Goal: Task Accomplishment & Management: Complete application form

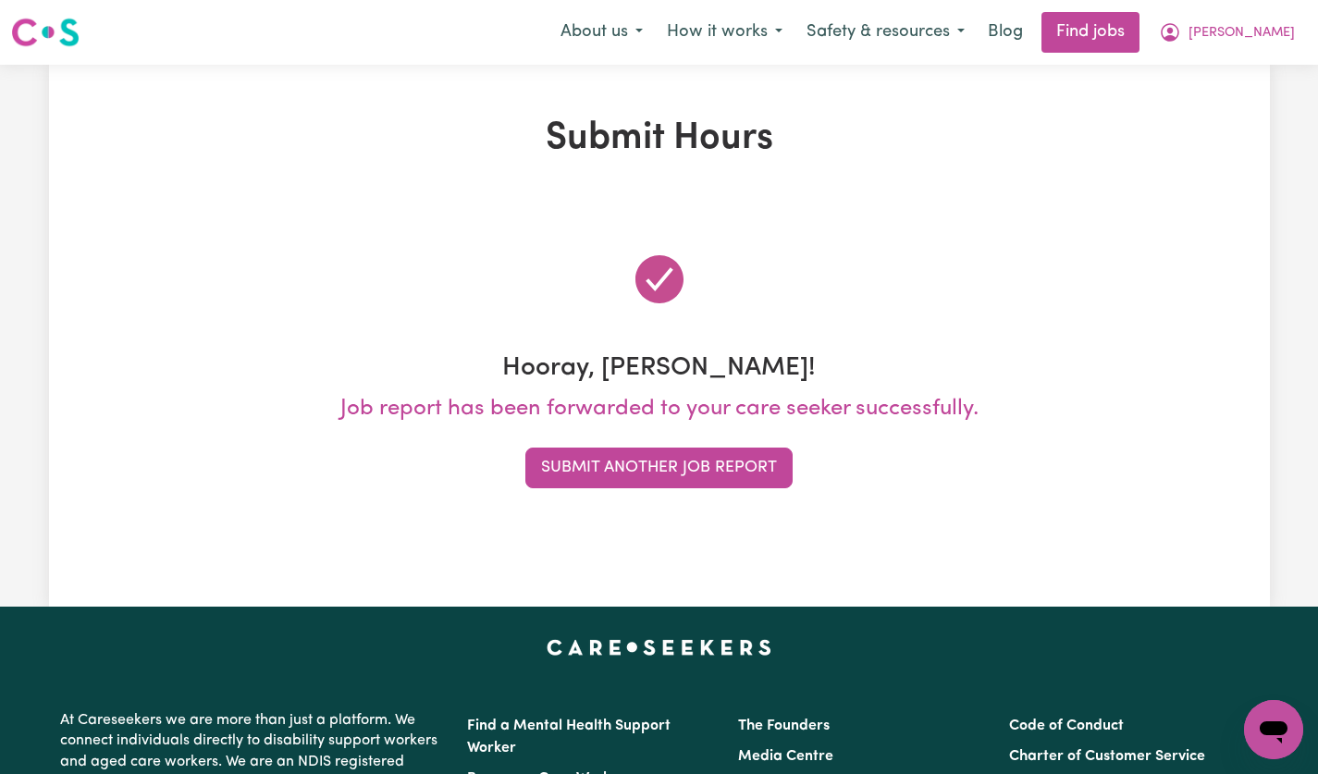
click at [1273, 38] on span "[PERSON_NAME]" at bounding box center [1242, 33] width 106 height 20
click at [1224, 74] on link "My Account" at bounding box center [1233, 72] width 146 height 35
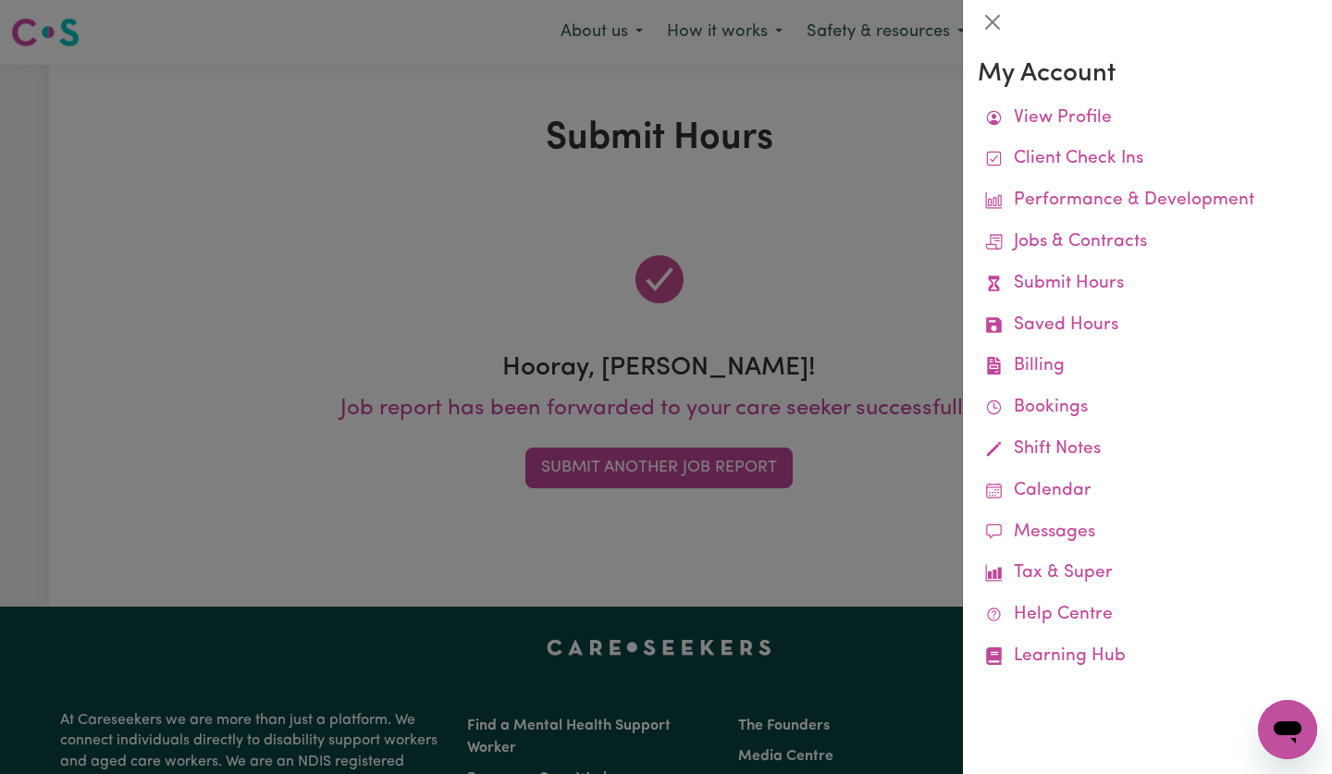
click at [1066, 296] on link "Submit Hours" at bounding box center [1148, 285] width 340 height 42
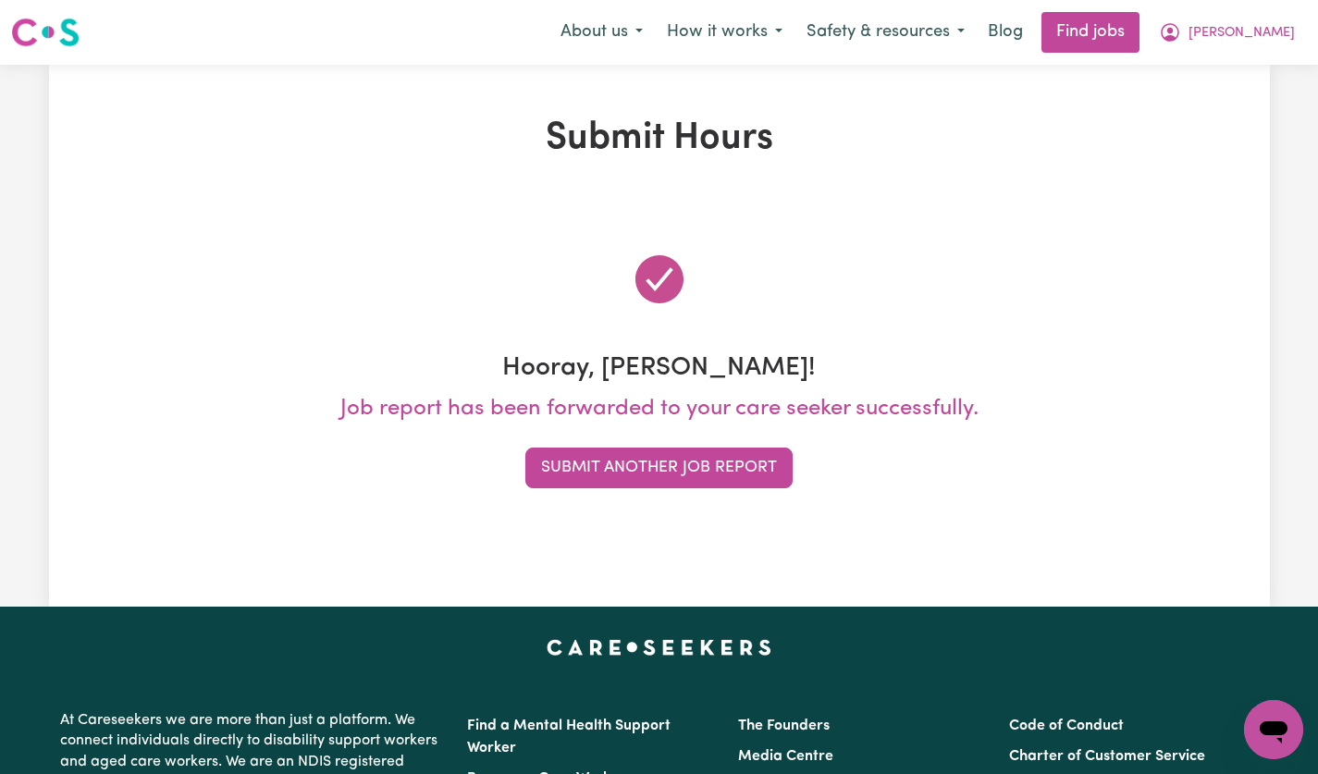
click at [724, 467] on button "Submit Another Job Report" at bounding box center [658, 468] width 267 height 41
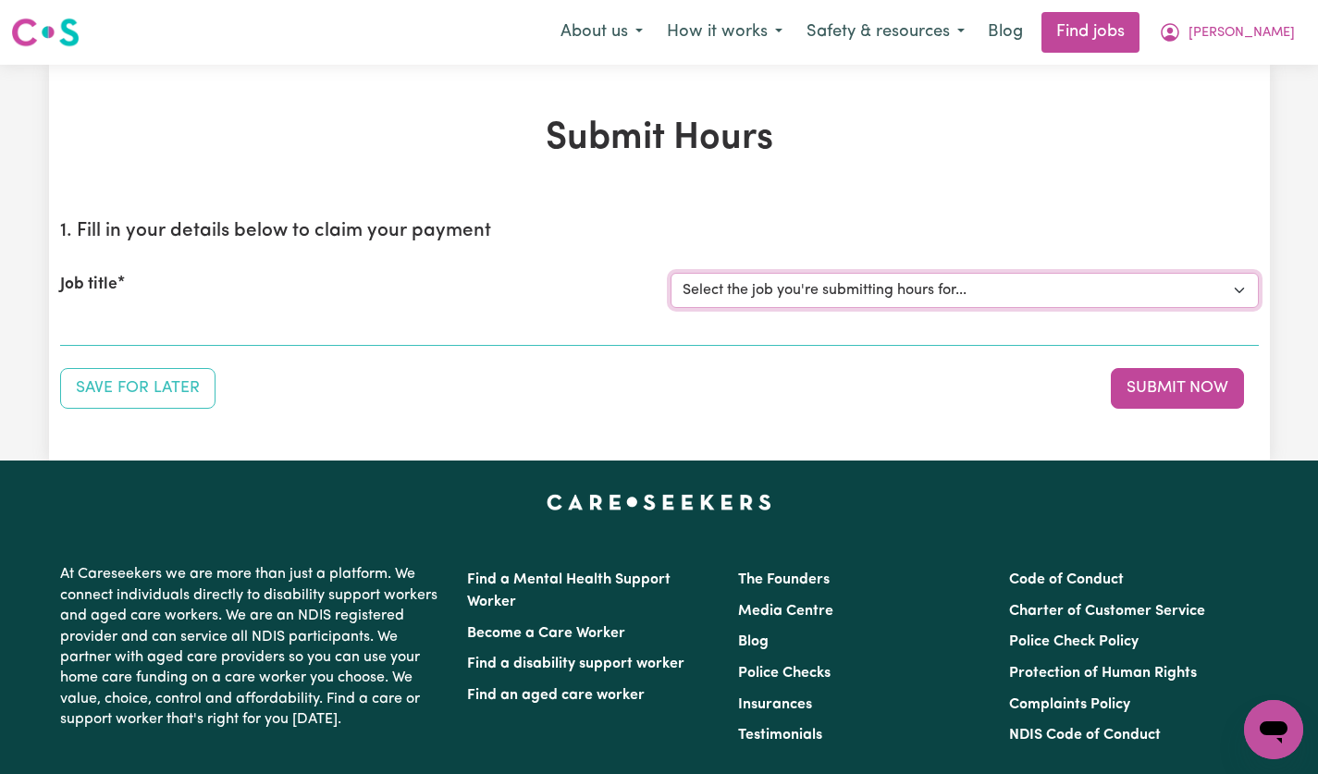
click at [1238, 293] on select "Select the job you're submitting hours for... [[PERSON_NAME]] [DEMOGRAPHIC_DATA…" at bounding box center [965, 290] width 588 height 35
select select "14628"
click at [671, 273] on select "Select the job you're submitting hours for... [[PERSON_NAME]] [DEMOGRAPHIC_DATA…" at bounding box center [965, 290] width 588 height 35
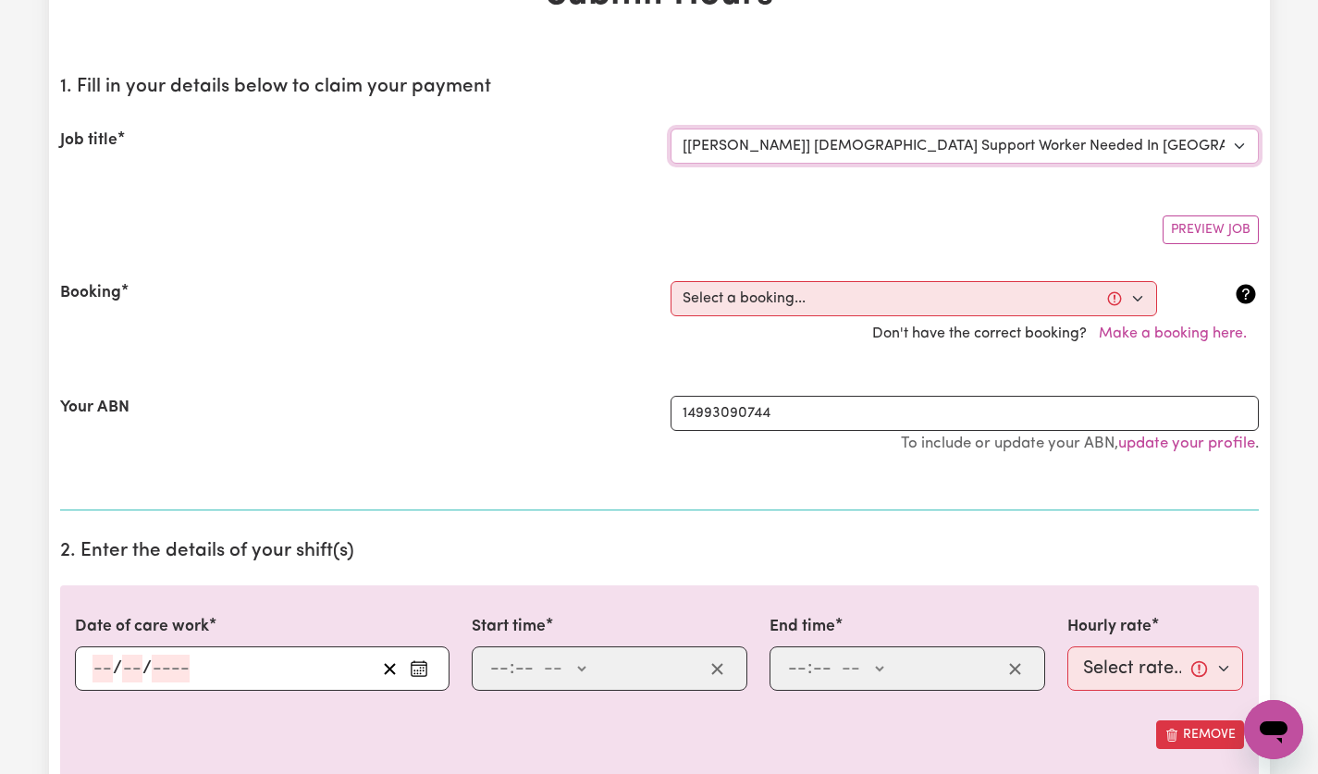
scroll to position [145, 0]
click at [1138, 304] on select "Select a booking... [DATE] 12:30pm to 02:30pm (ONE-OFF) [DATE] 12:30pm to 02:30…" at bounding box center [914, 297] width 487 height 35
select select "356224"
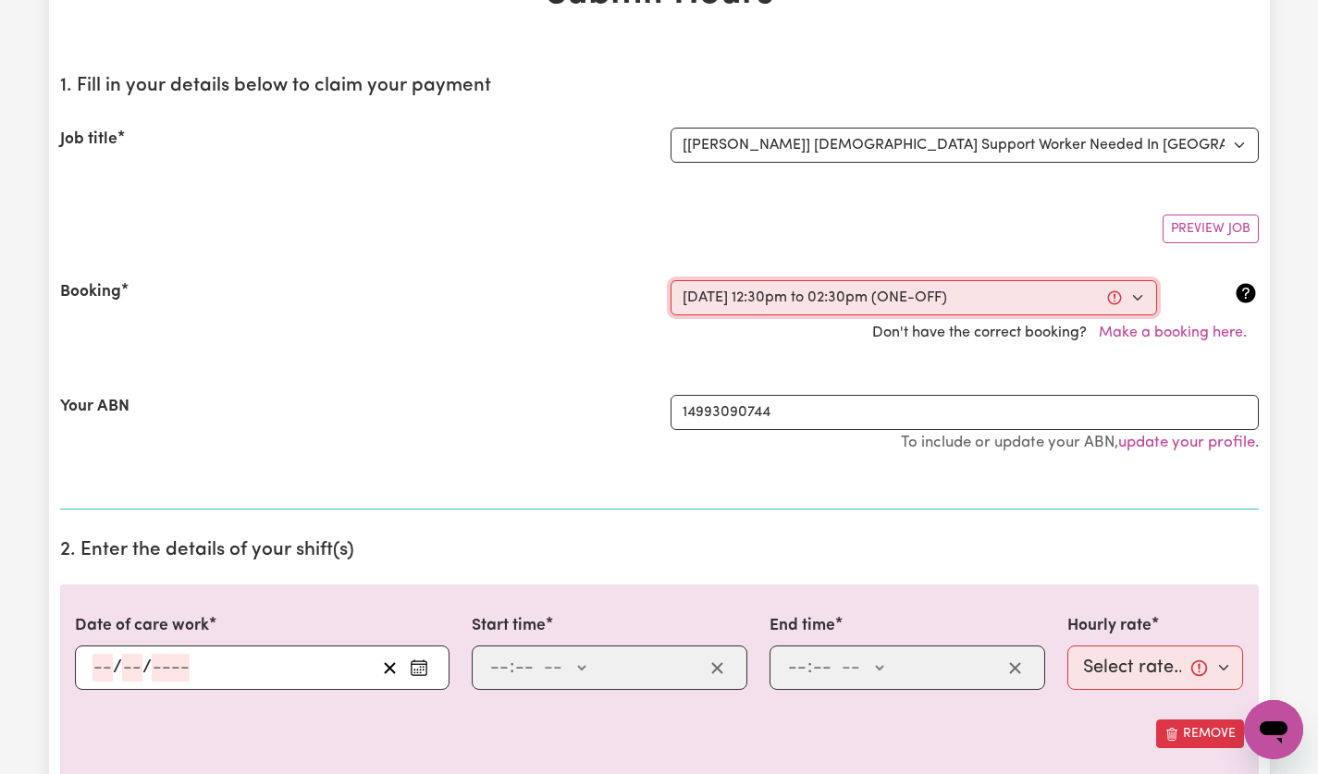
click at [671, 280] on select "Select a booking... [DATE] 12:30pm to 02:30pm (ONE-OFF) [DATE] 12:30pm to 02:30…" at bounding box center [914, 297] width 487 height 35
type input "2025-08-08"
type input "8"
type input "2025"
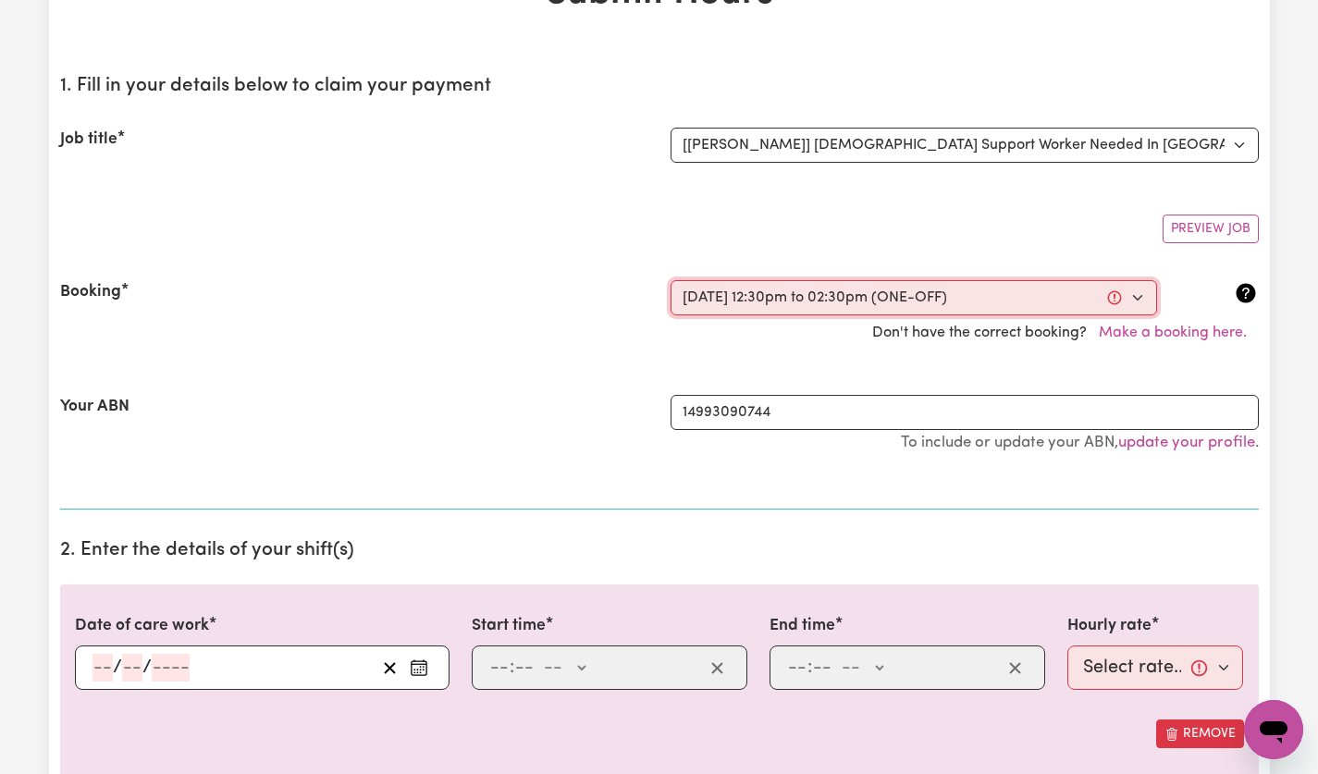
type input "12:30"
type input "12"
type input "30"
select select "pm"
type input "14:30"
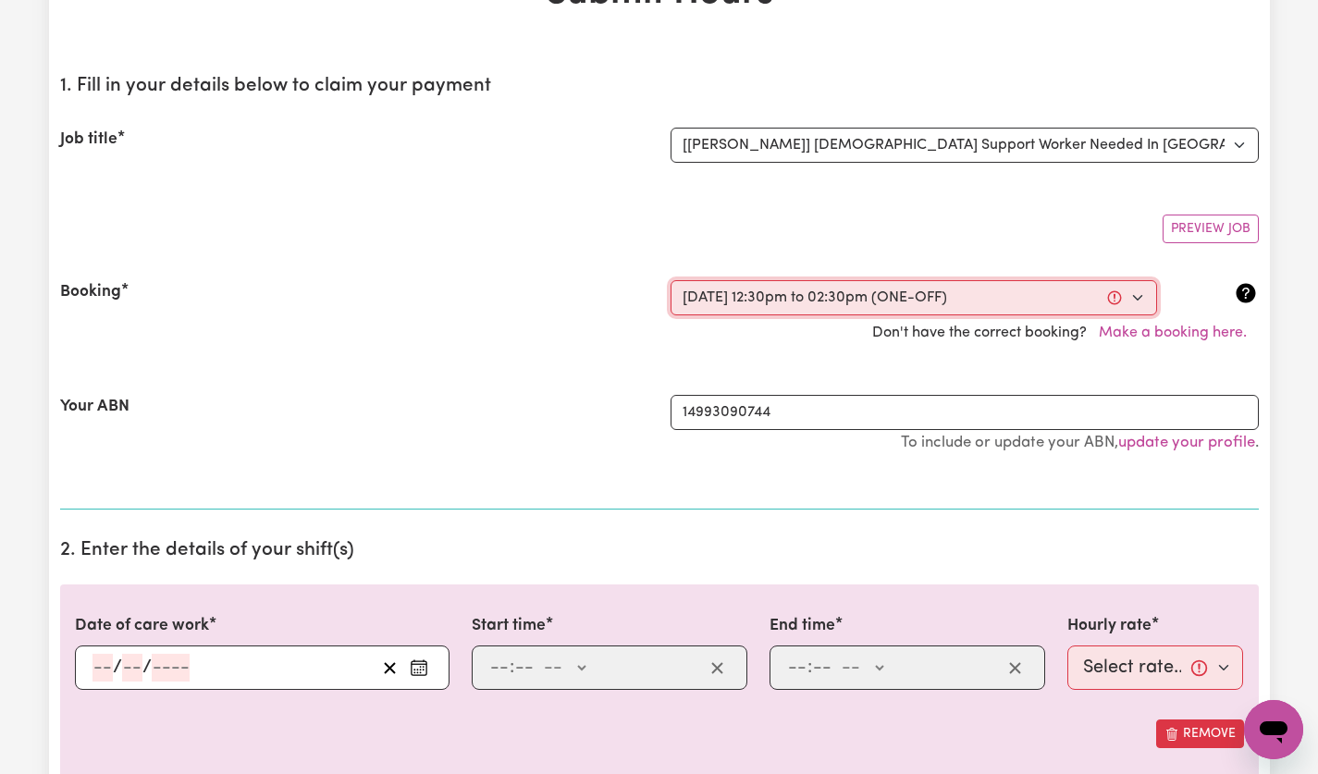
type input "2"
type input "30"
select select "pm"
select select "60-Weekday"
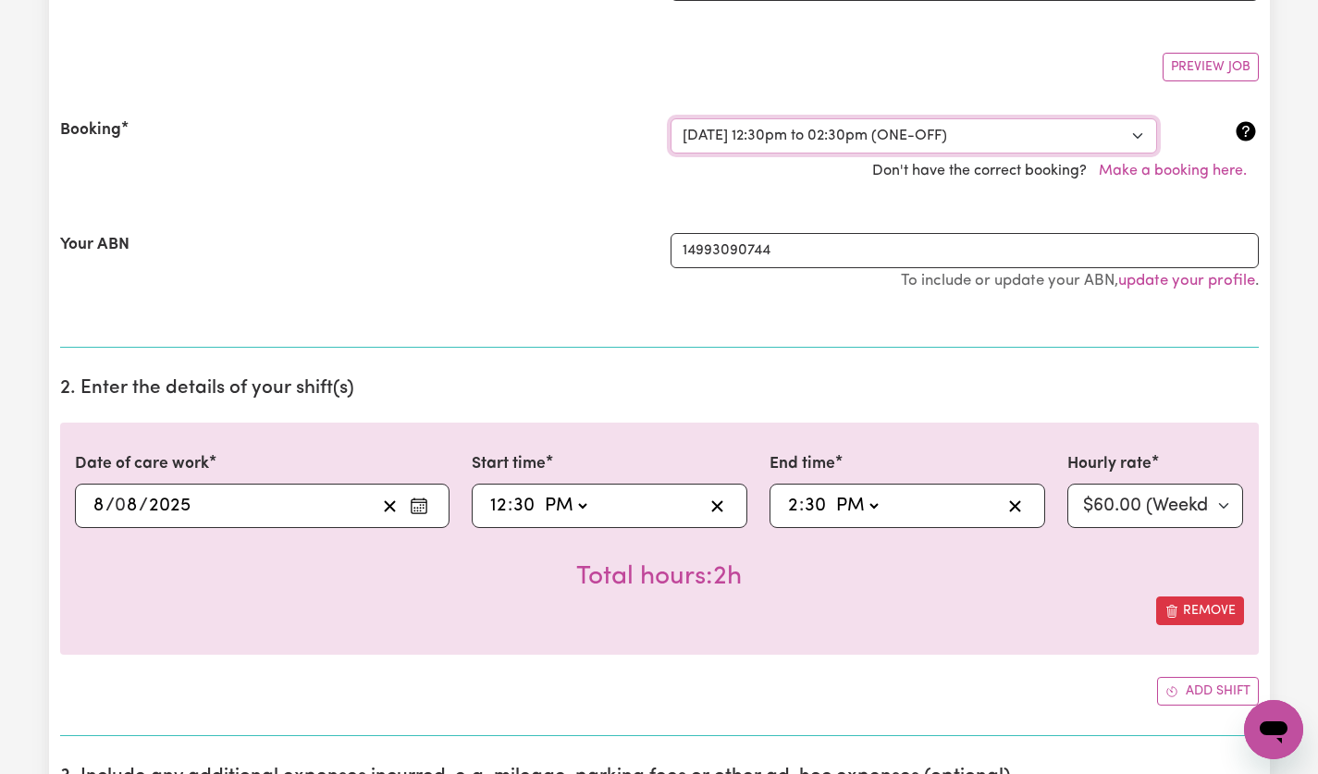
scroll to position [306, 0]
click at [1218, 601] on button "Remove" at bounding box center [1200, 612] width 88 height 29
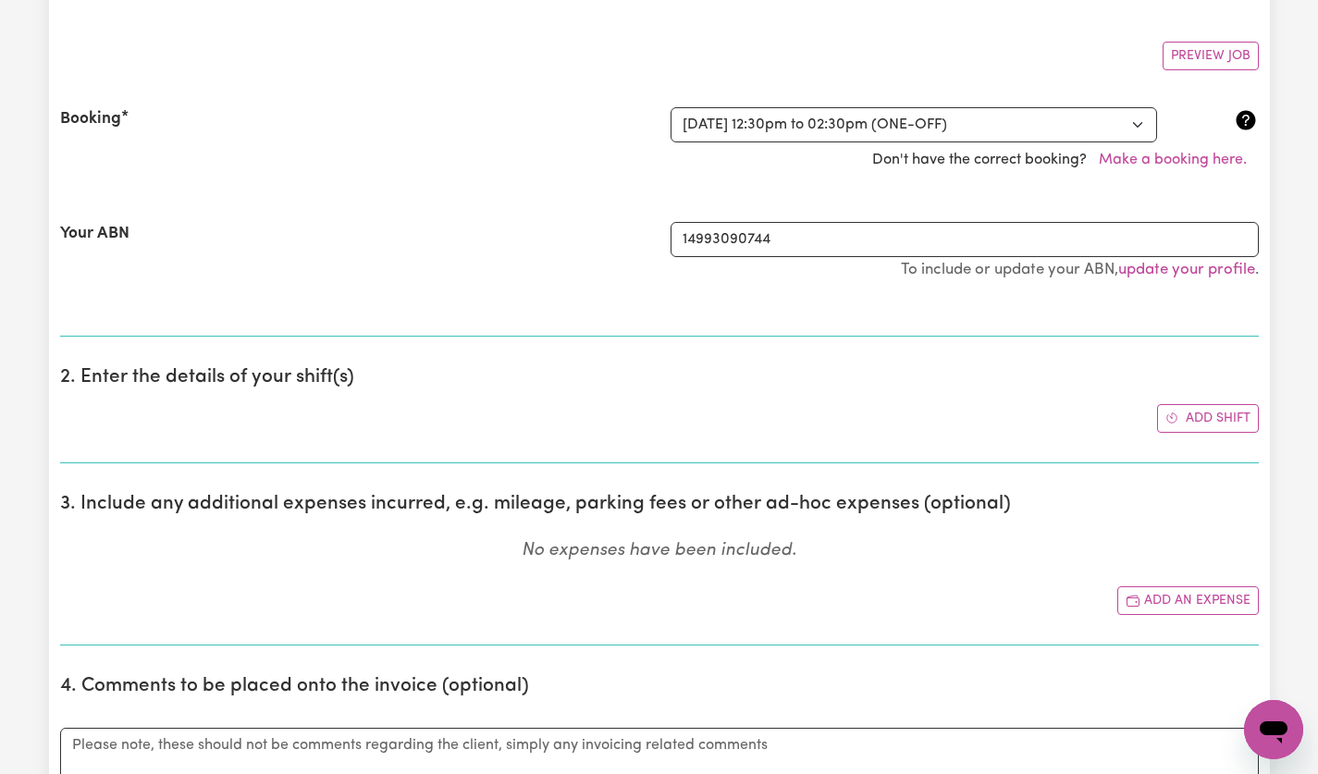
scroll to position [317, 0]
click at [648, 442] on section "2. Enter the details of your shift(s) Add shift" at bounding box center [659, 408] width 1199 height 112
click at [116, 442] on section "2. Enter the details of your shift(s) Add shift" at bounding box center [659, 408] width 1199 height 112
click at [143, 430] on div "Add shift" at bounding box center [659, 419] width 1199 height 29
click at [795, 410] on div "Add shift" at bounding box center [659, 419] width 1199 height 29
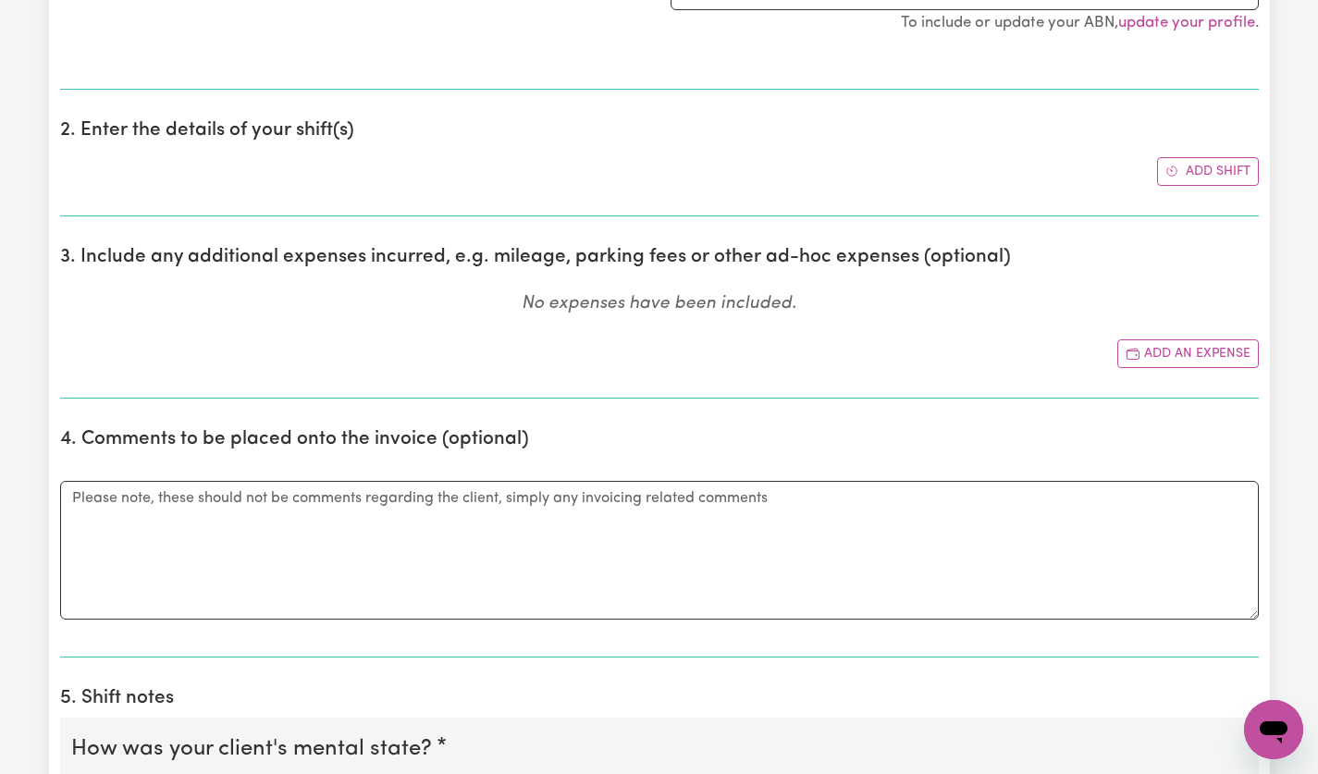
scroll to position [563, 0]
click at [825, 368] on div "Add an expense" at bounding box center [659, 356] width 1199 height 29
click at [1246, 355] on button "Add an expense" at bounding box center [1189, 356] width 142 height 29
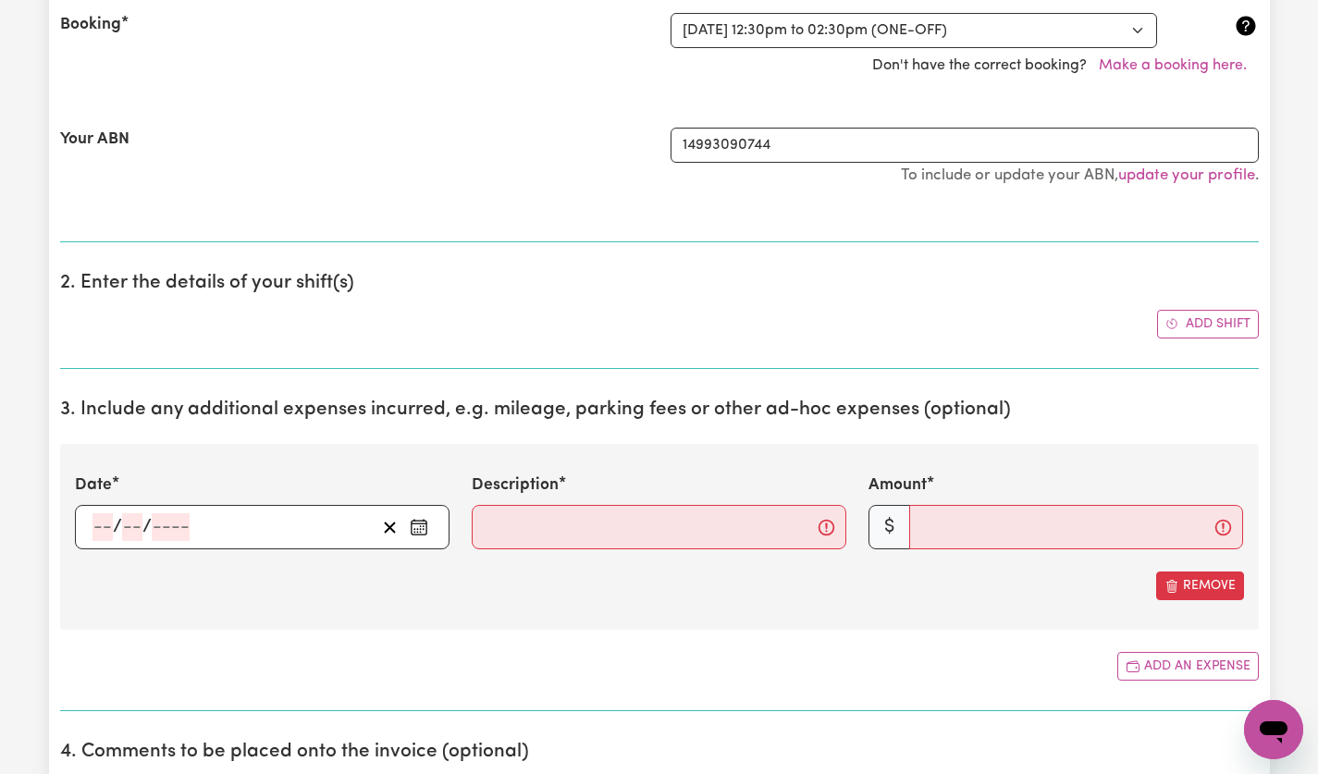
scroll to position [413, 0]
click at [126, 537] on input "number" at bounding box center [132, 527] width 20 height 28
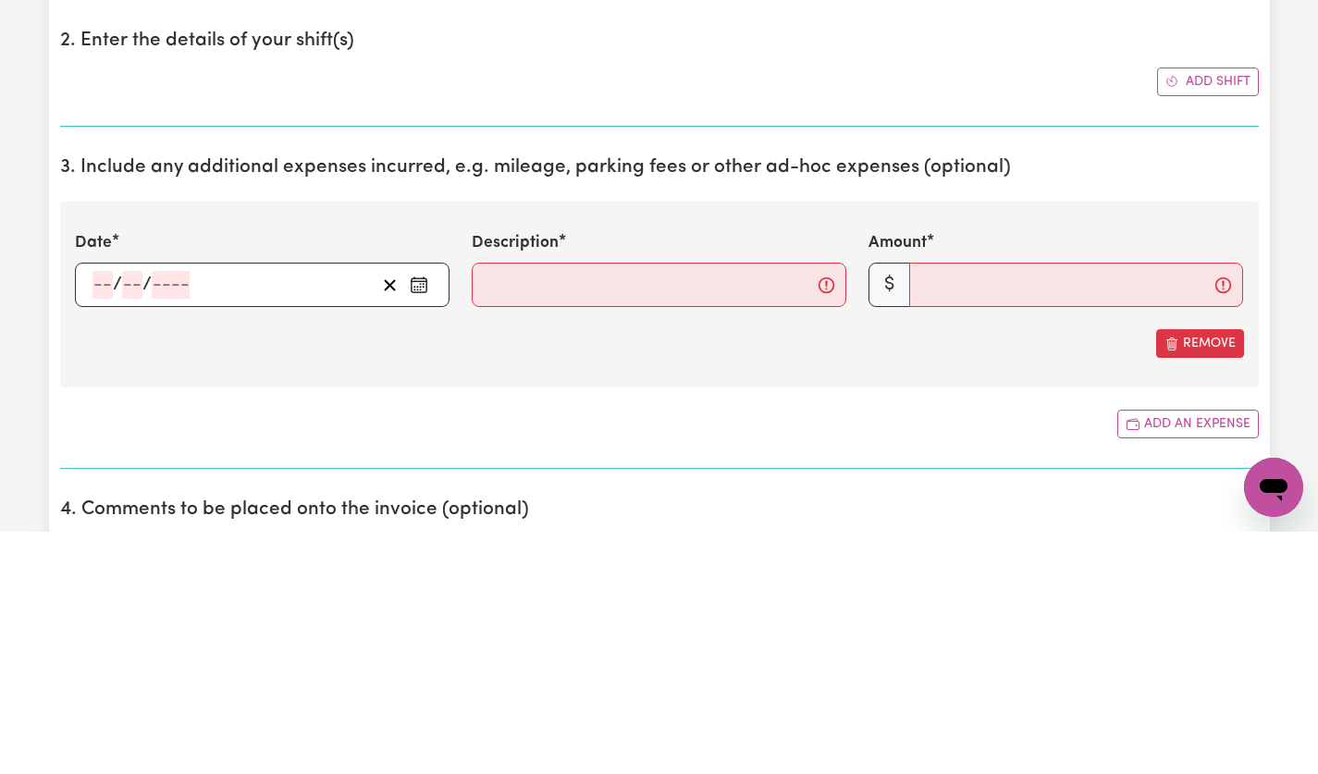
click at [421, 529] on circle "Enter the date of expense" at bounding box center [420, 529] width 2 height 2
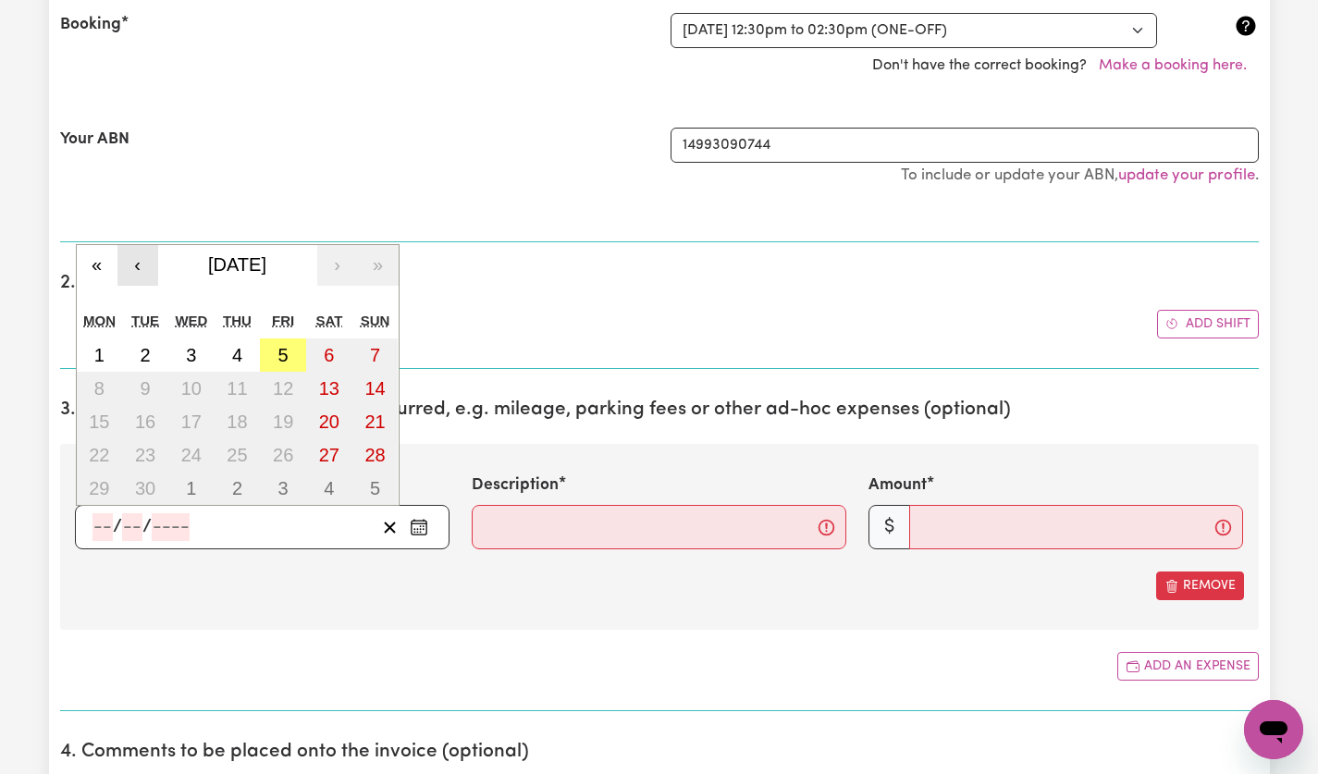
click at [128, 272] on button "‹" at bounding box center [137, 265] width 41 height 41
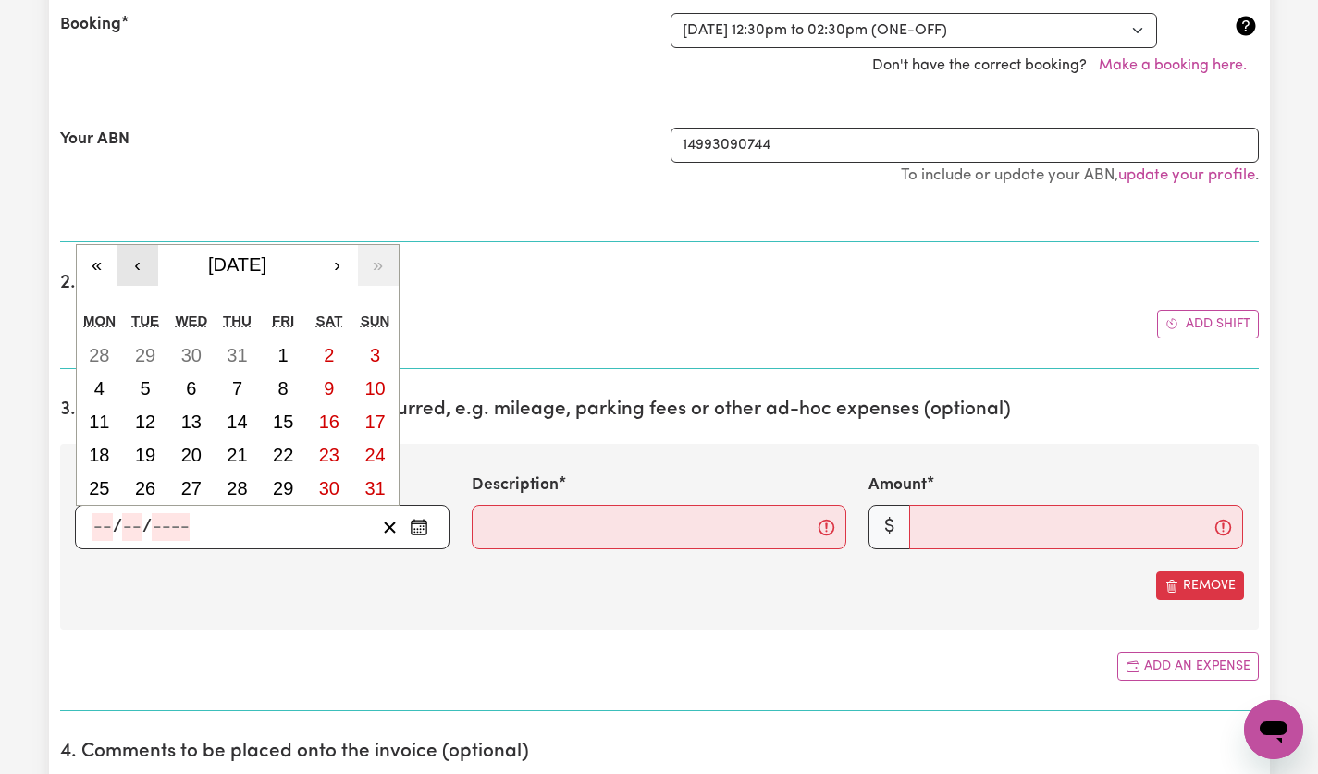
click at [286, 386] on abbr "8" at bounding box center [283, 388] width 10 height 20
type input "2025-08-08"
type input "8"
type input "2025"
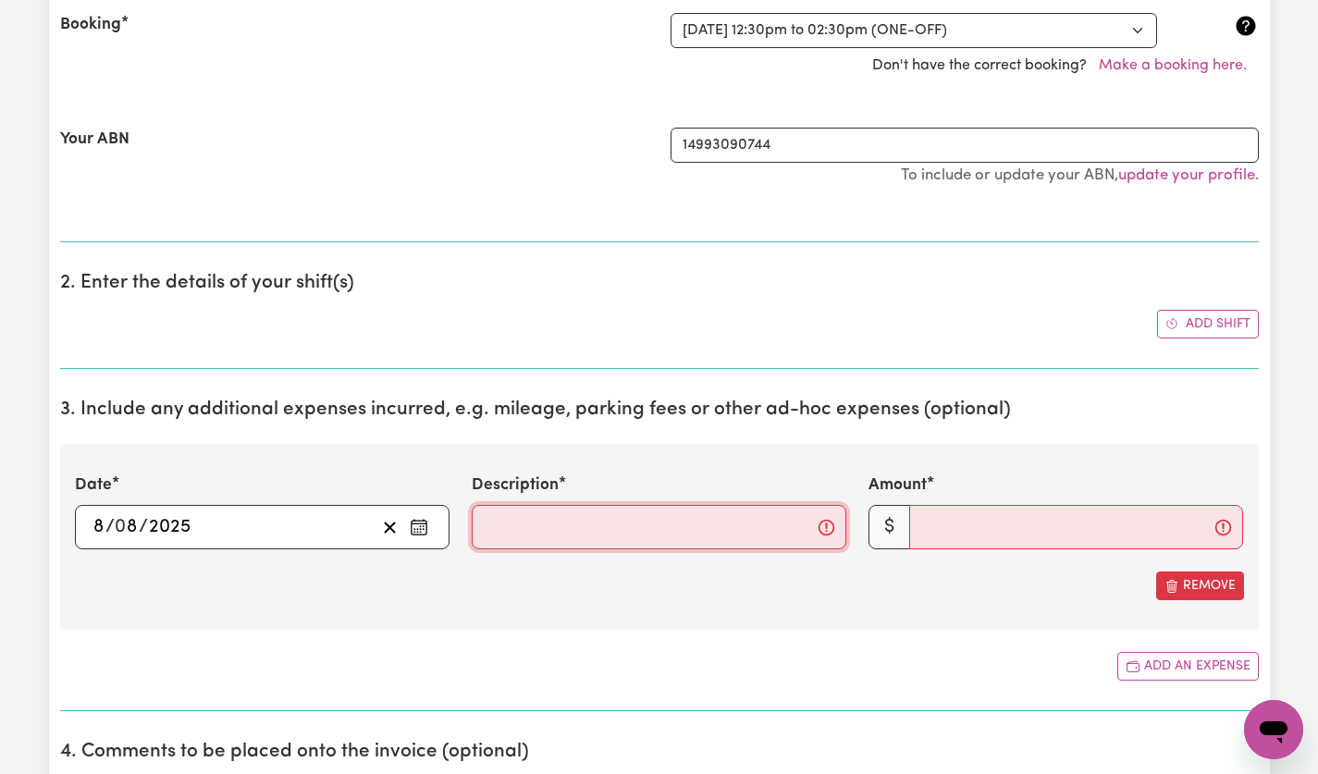
click at [806, 528] on input "Description" at bounding box center [659, 527] width 375 height 44
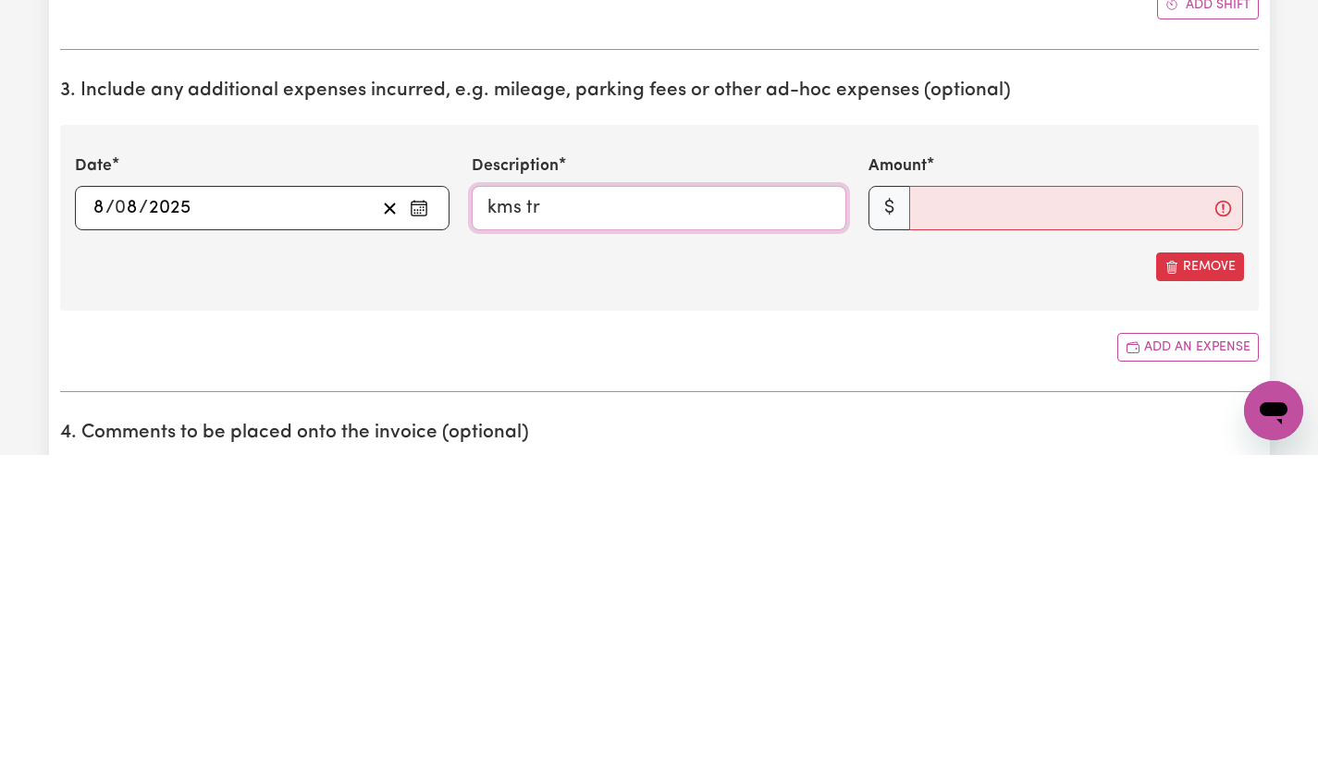
type input "kms tr"
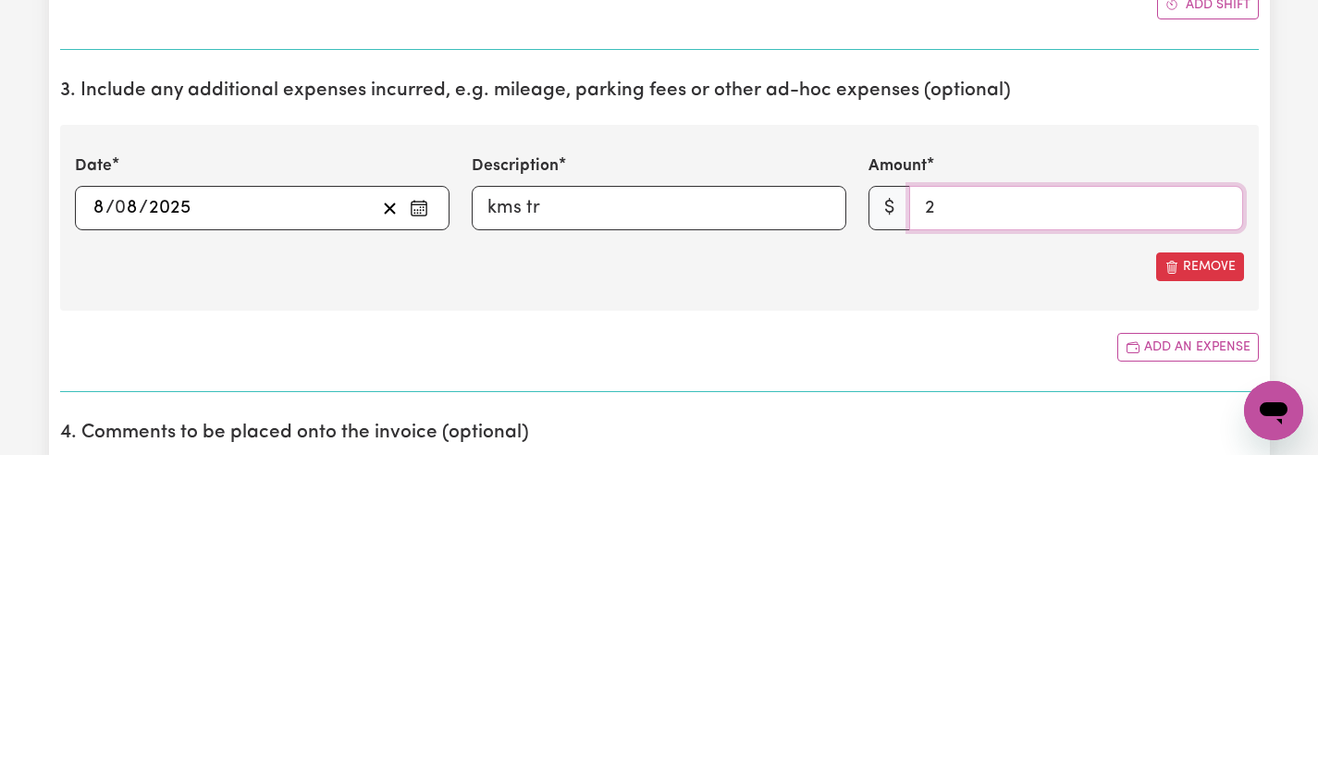
type input "2"
click at [634, 533] on input "kms tr" at bounding box center [659, 527] width 375 height 44
click at [493, 529] on input "kms travelled" at bounding box center [659, 527] width 375 height 44
type input "kms travelled"
click at [982, 524] on input "2" at bounding box center [1076, 527] width 334 height 44
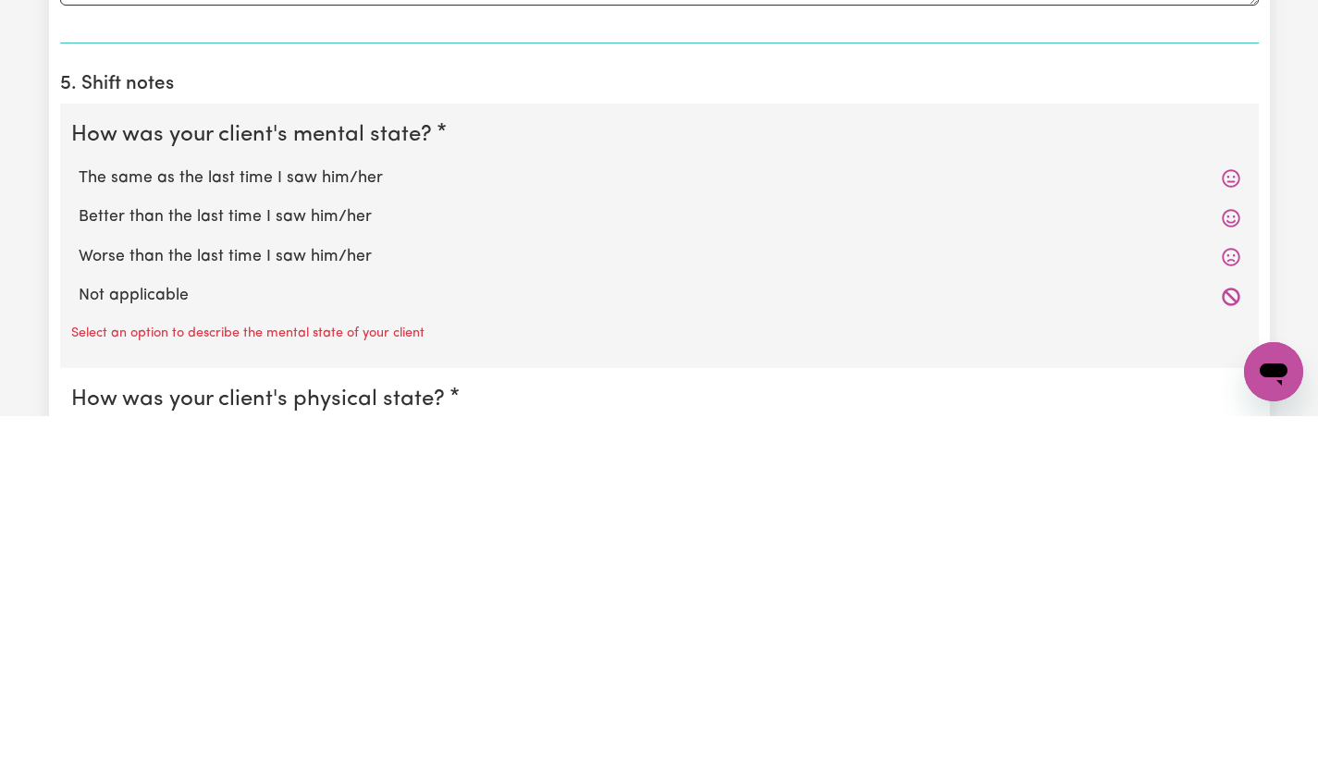
scroll to position [994, 0]
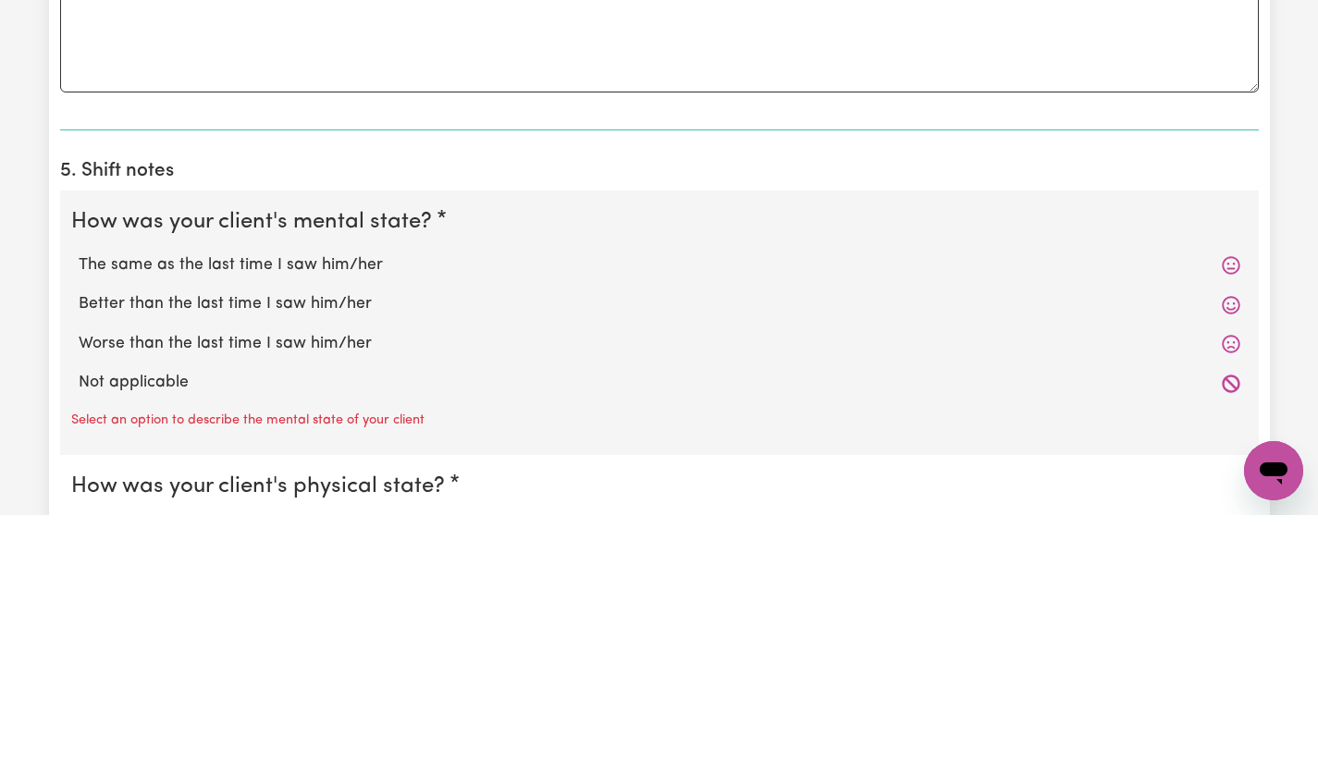
type input "20"
click at [1236, 529] on icon at bounding box center [1231, 524] width 19 height 19
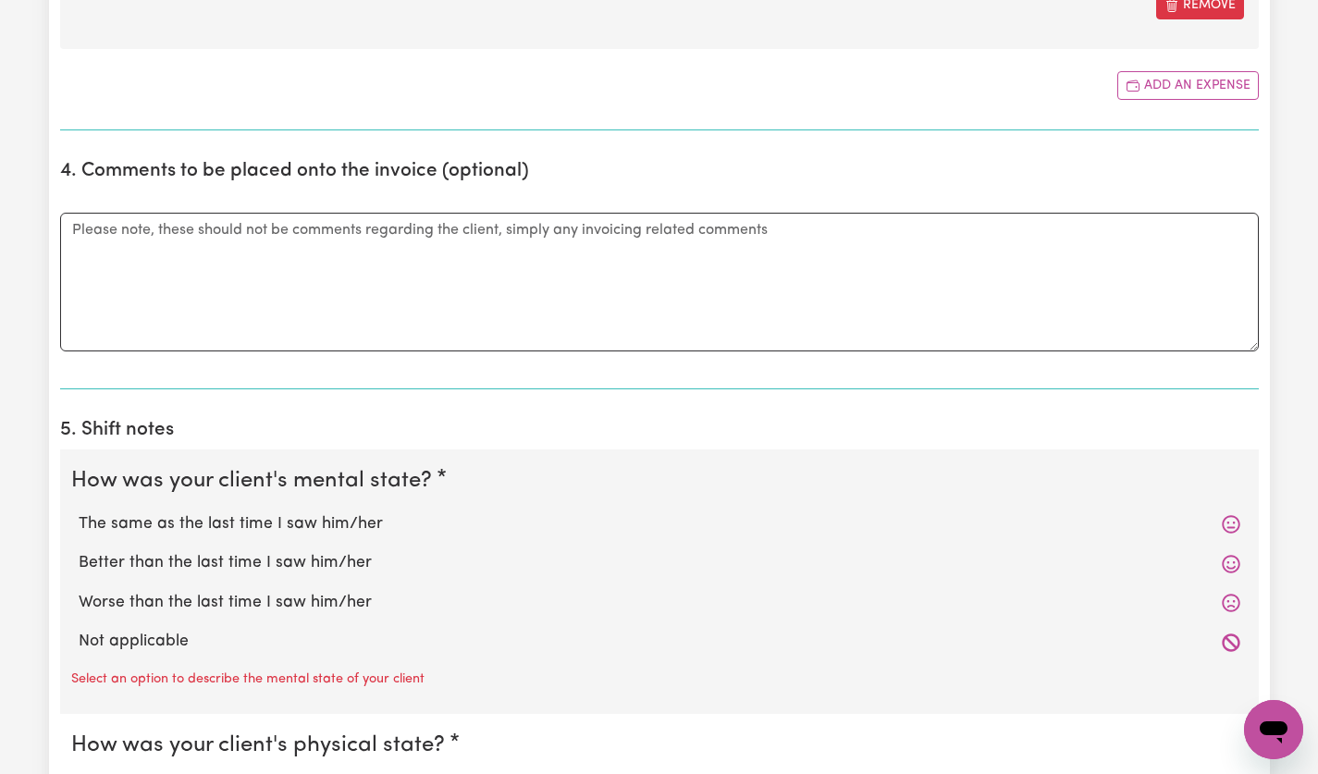
click at [1233, 526] on icon at bounding box center [1231, 524] width 19 height 19
click at [1233, 528] on icon at bounding box center [1231, 524] width 19 height 19
click at [1232, 528] on icon at bounding box center [1231, 524] width 19 height 19
click at [1229, 567] on icon at bounding box center [1231, 564] width 19 height 19
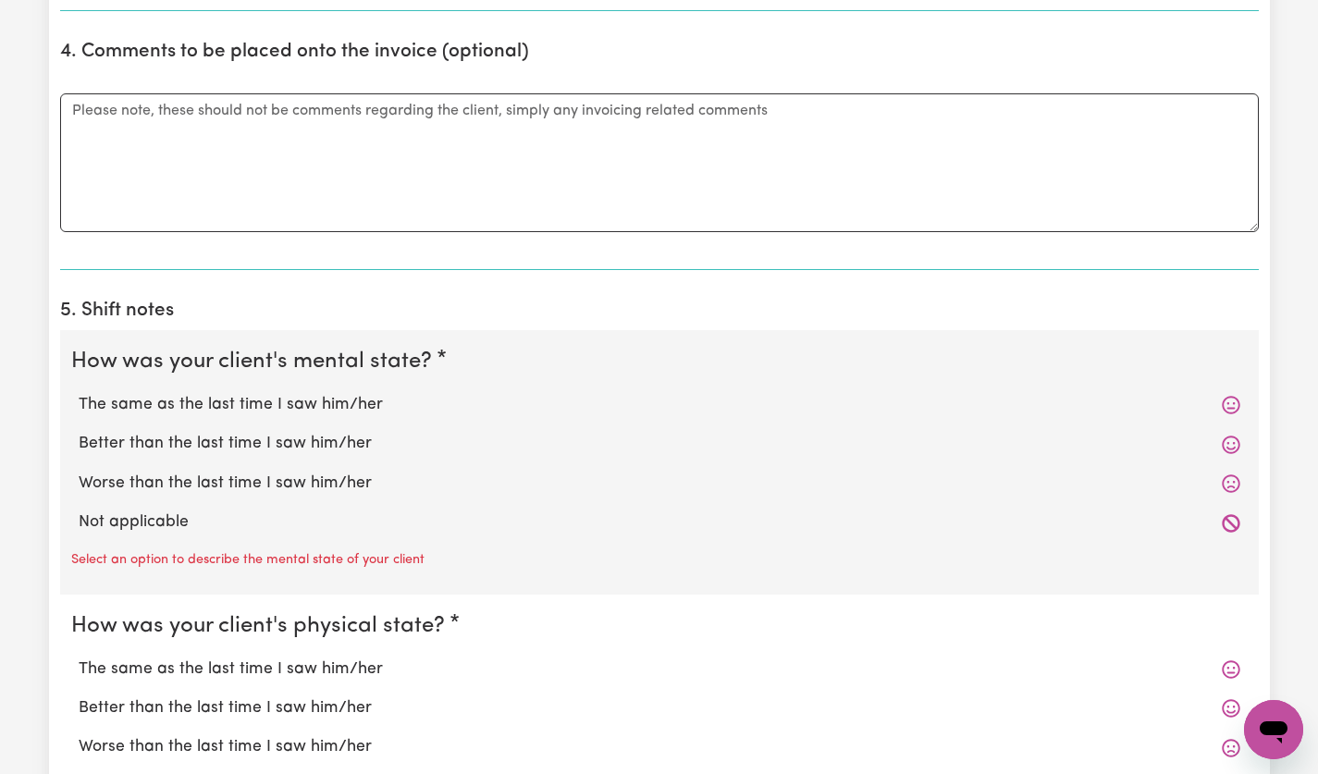
scroll to position [1116, 0]
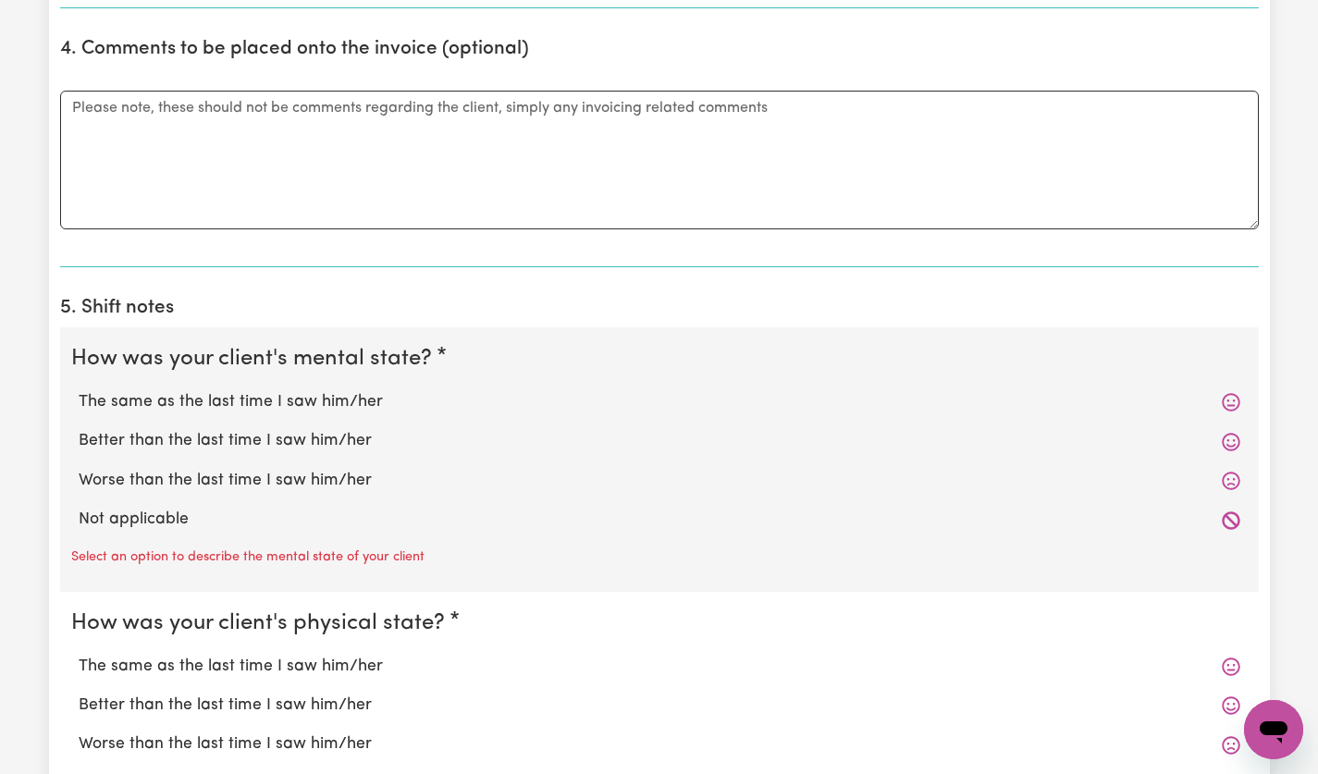
click at [1229, 403] on icon at bounding box center [1231, 402] width 19 height 19
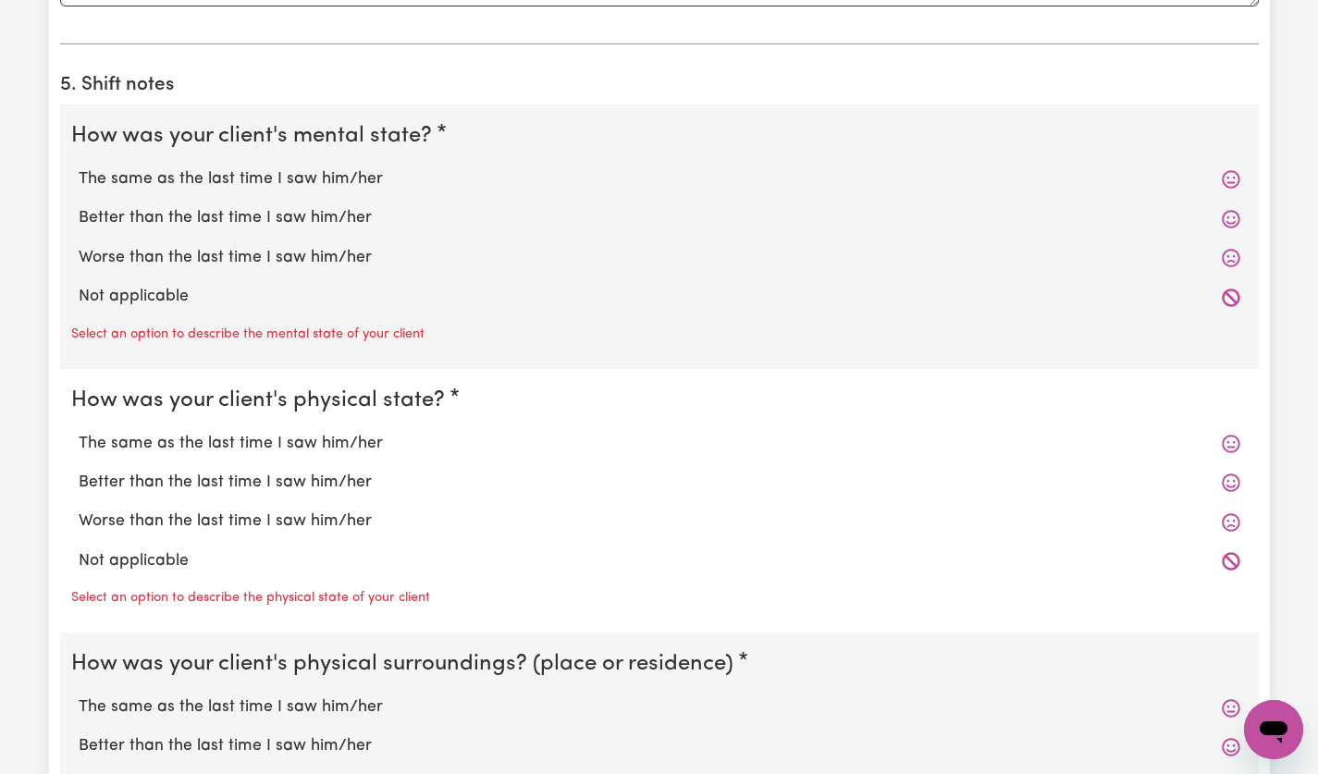
scroll to position [1334, 0]
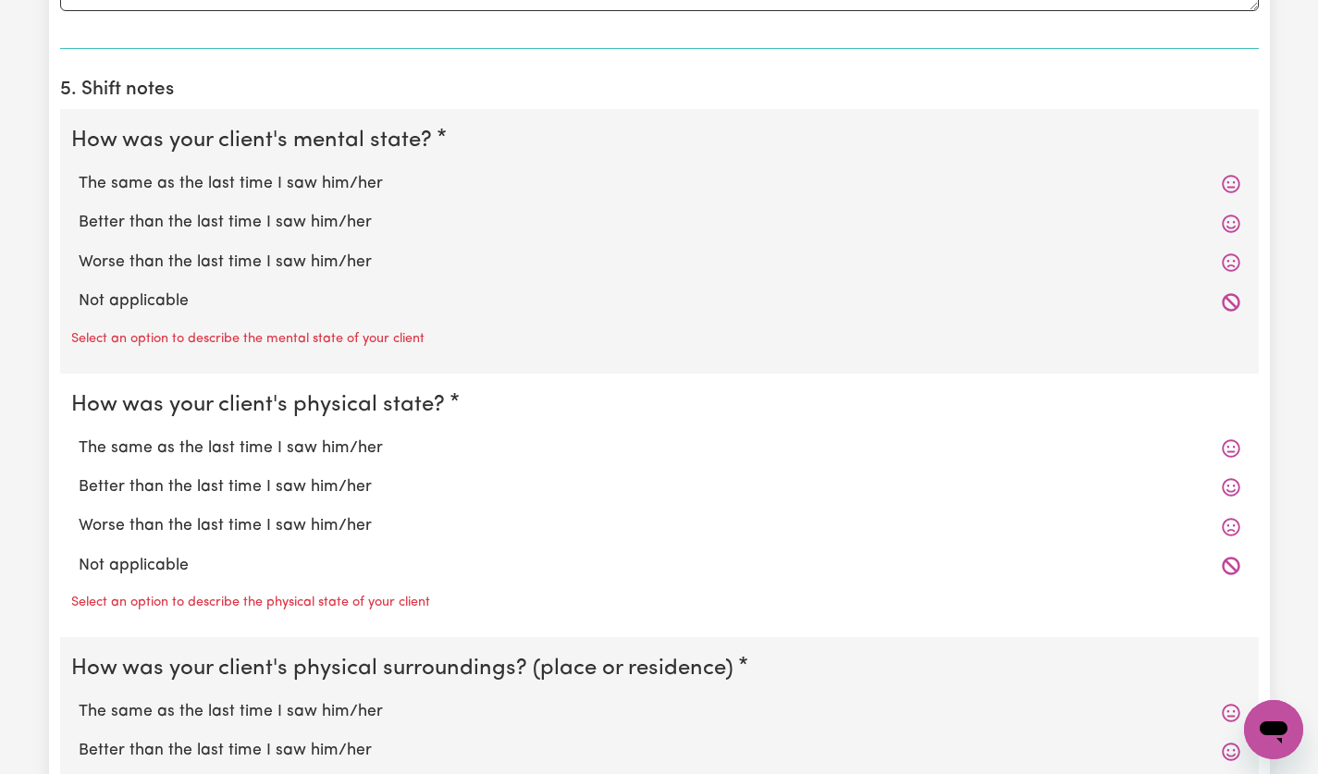
click at [1238, 450] on icon at bounding box center [1231, 448] width 18 height 18
click at [1230, 453] on icon at bounding box center [1231, 448] width 19 height 19
click at [1230, 192] on icon at bounding box center [1231, 184] width 19 height 19
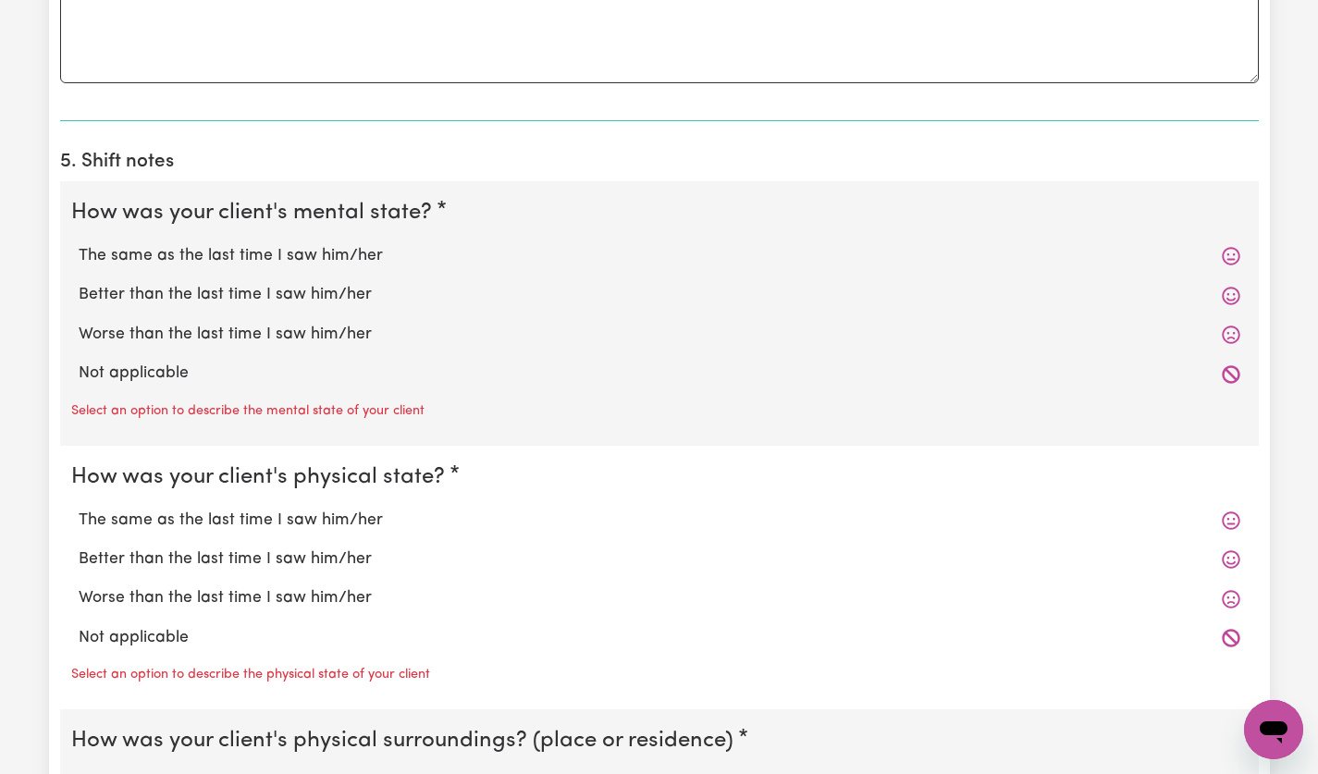
scroll to position [1263, 0]
click at [351, 250] on label "The same as the last time I saw him/her" at bounding box center [660, 255] width 1162 height 24
click at [79, 243] on input "The same as the last time I saw him/her" at bounding box center [78, 242] width 1 height 1
radio input "true"
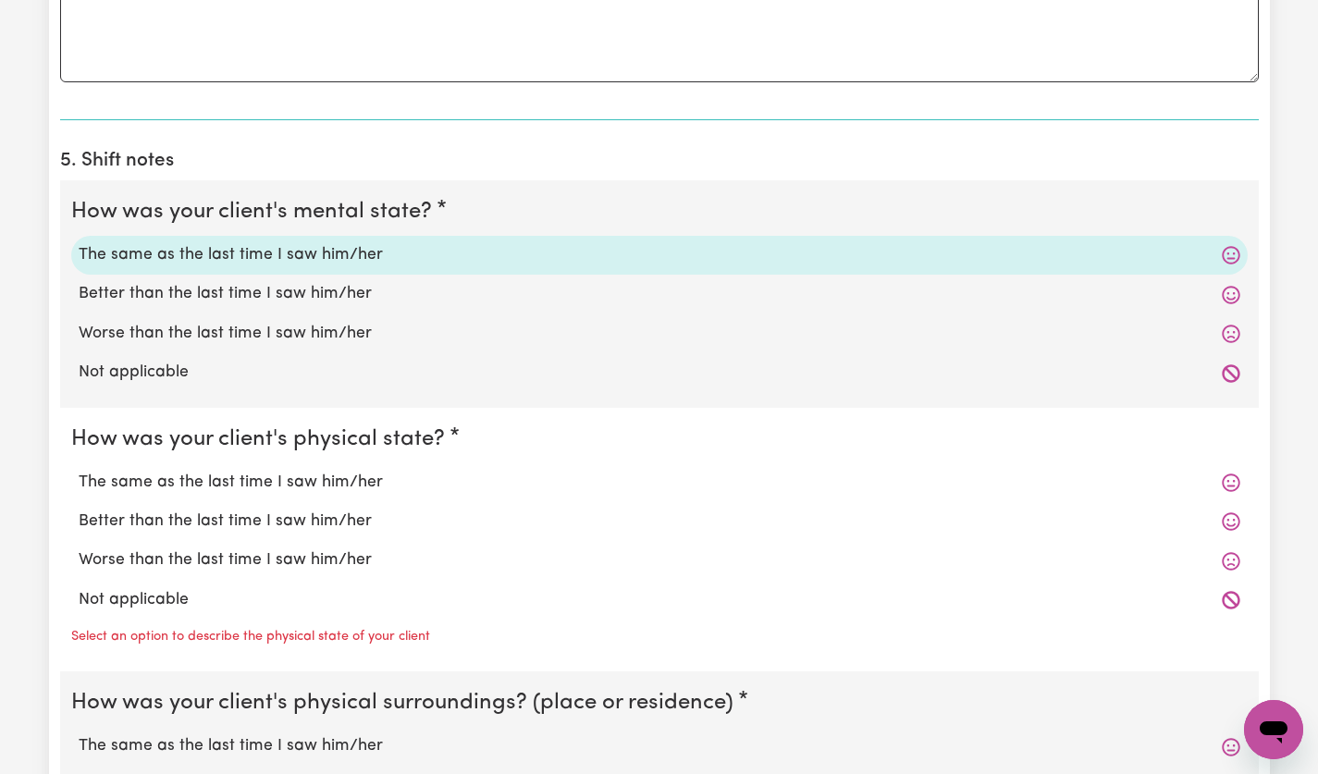
click at [365, 488] on label "The same as the last time I saw him/her" at bounding box center [660, 483] width 1162 height 24
click at [79, 471] on input "The same as the last time I saw him/her" at bounding box center [78, 470] width 1 height 1
radio input "true"
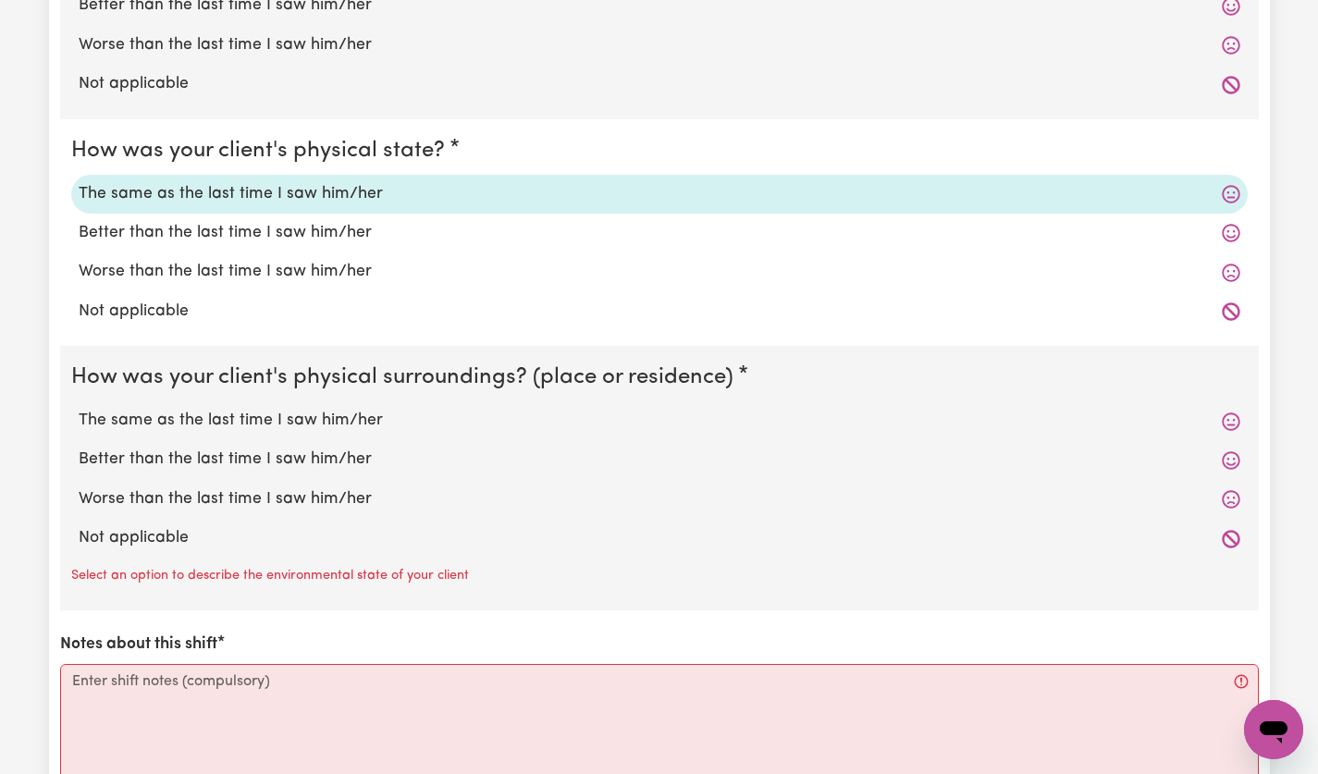
scroll to position [1551, 0]
click at [353, 422] on label "The same as the last time I saw him/her" at bounding box center [660, 422] width 1162 height 24
click at [79, 410] on input "The same as the last time I saw him/her" at bounding box center [78, 409] width 1 height 1
radio input "true"
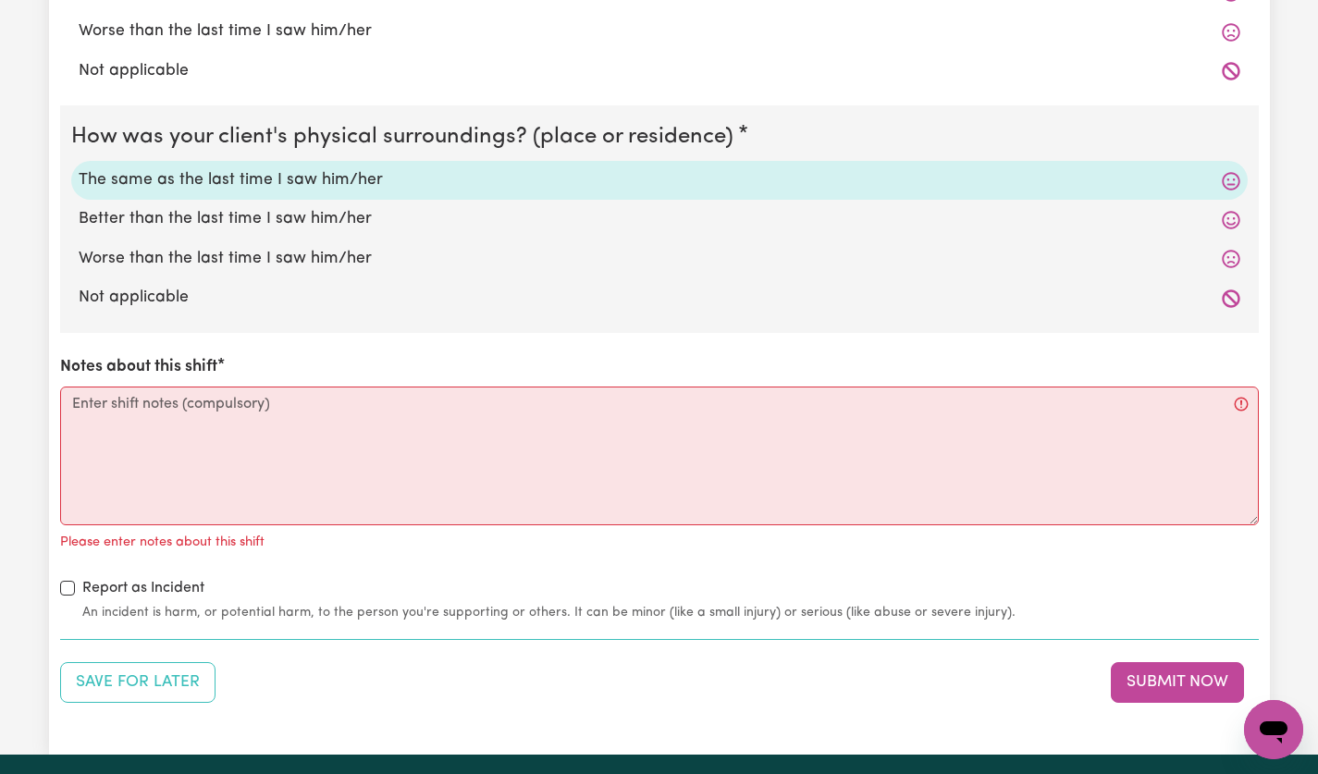
scroll to position [1795, 0]
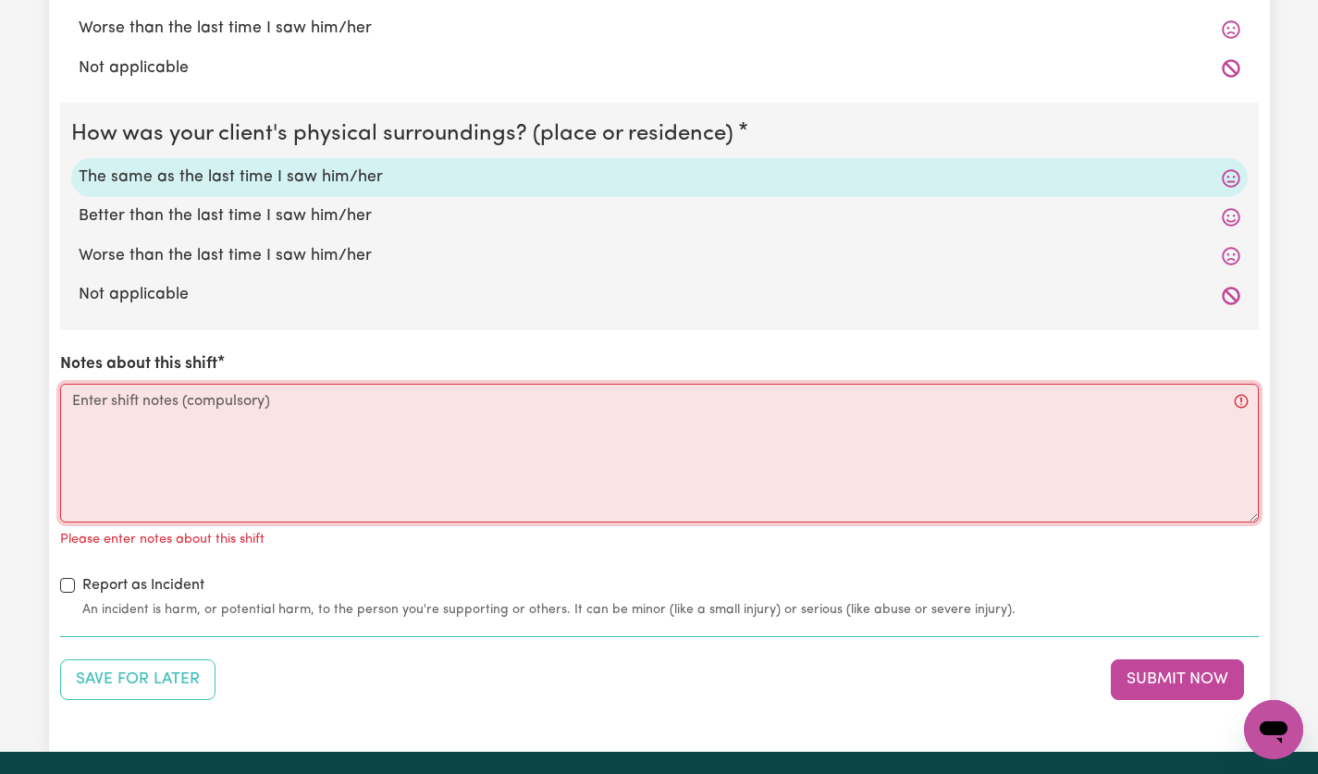
click at [573, 410] on textarea "Notes about this shift" at bounding box center [659, 453] width 1199 height 139
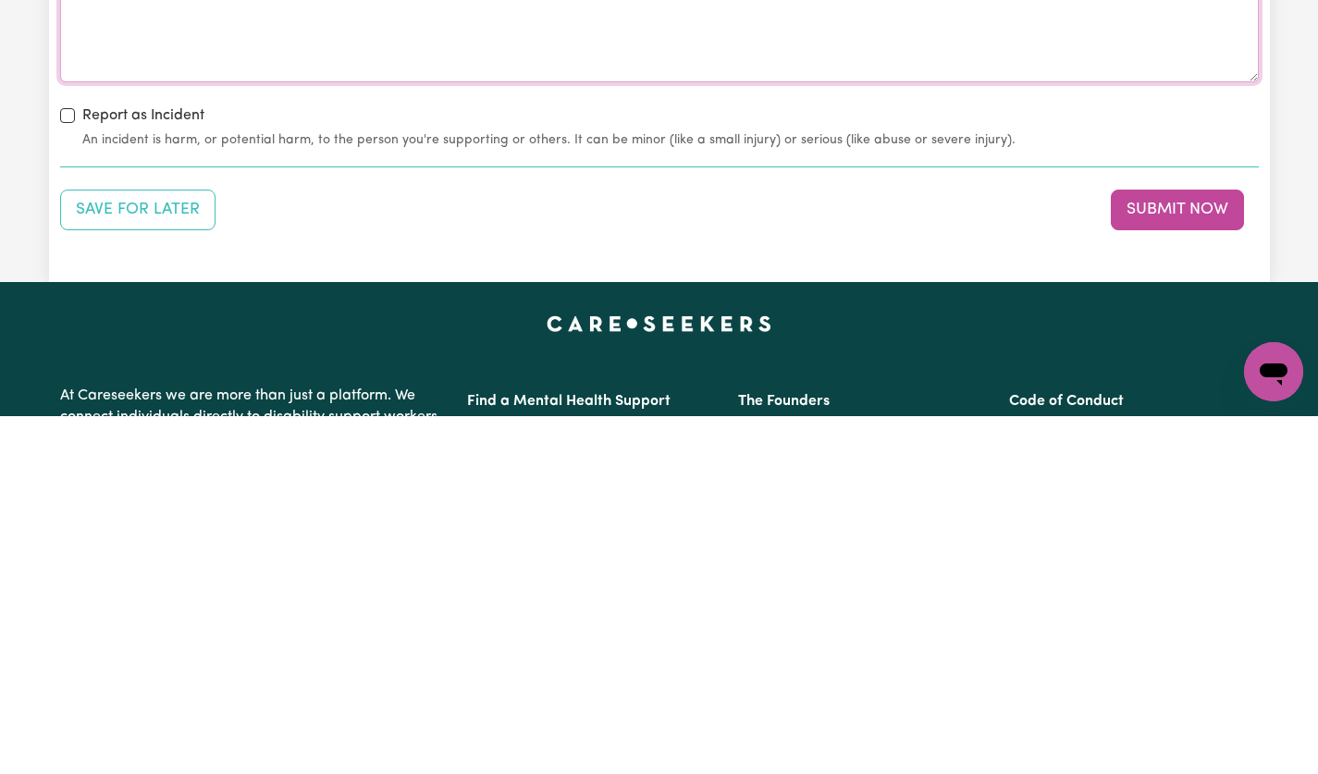
scroll to position [1886, 0]
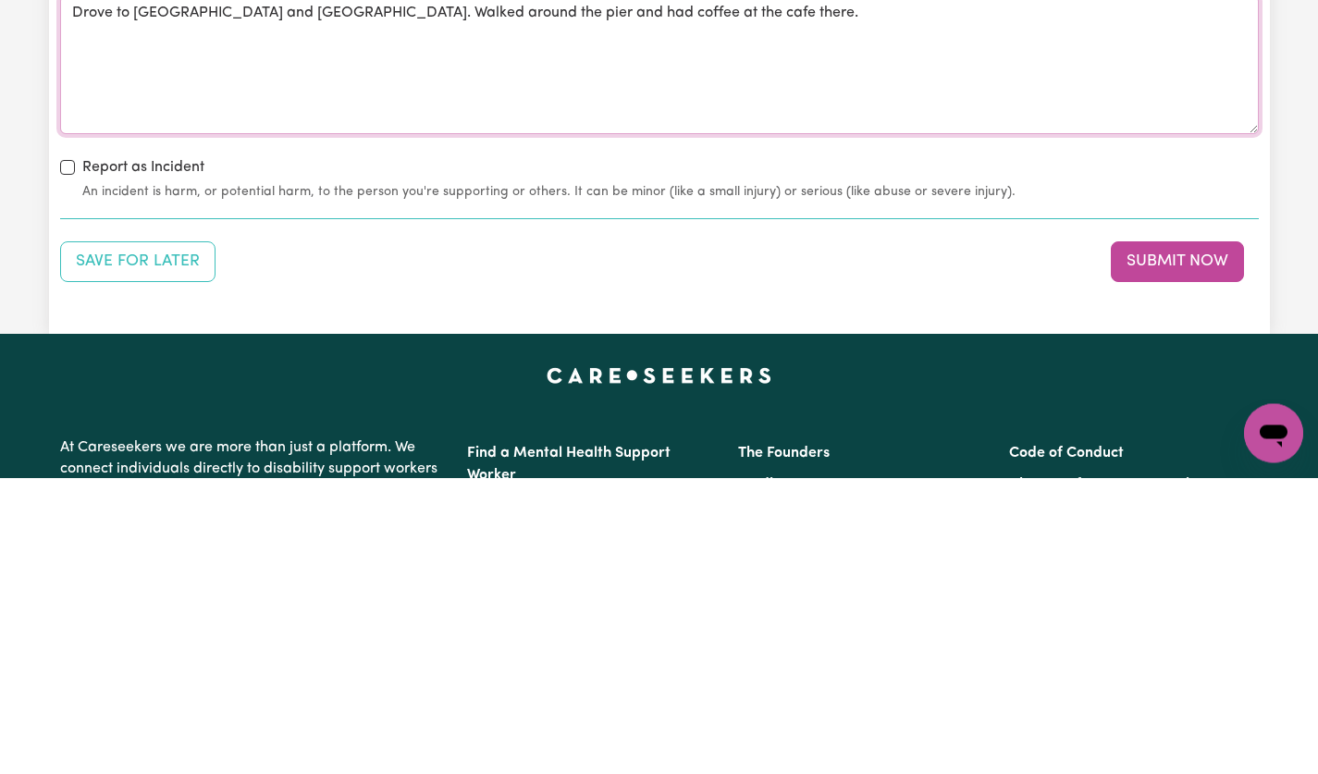
type textarea "Drove to cottage Point and akuna Bay. Walked around the pier and had coffee at …"
click at [1199, 568] on button "Submit Now" at bounding box center [1177, 558] width 133 height 41
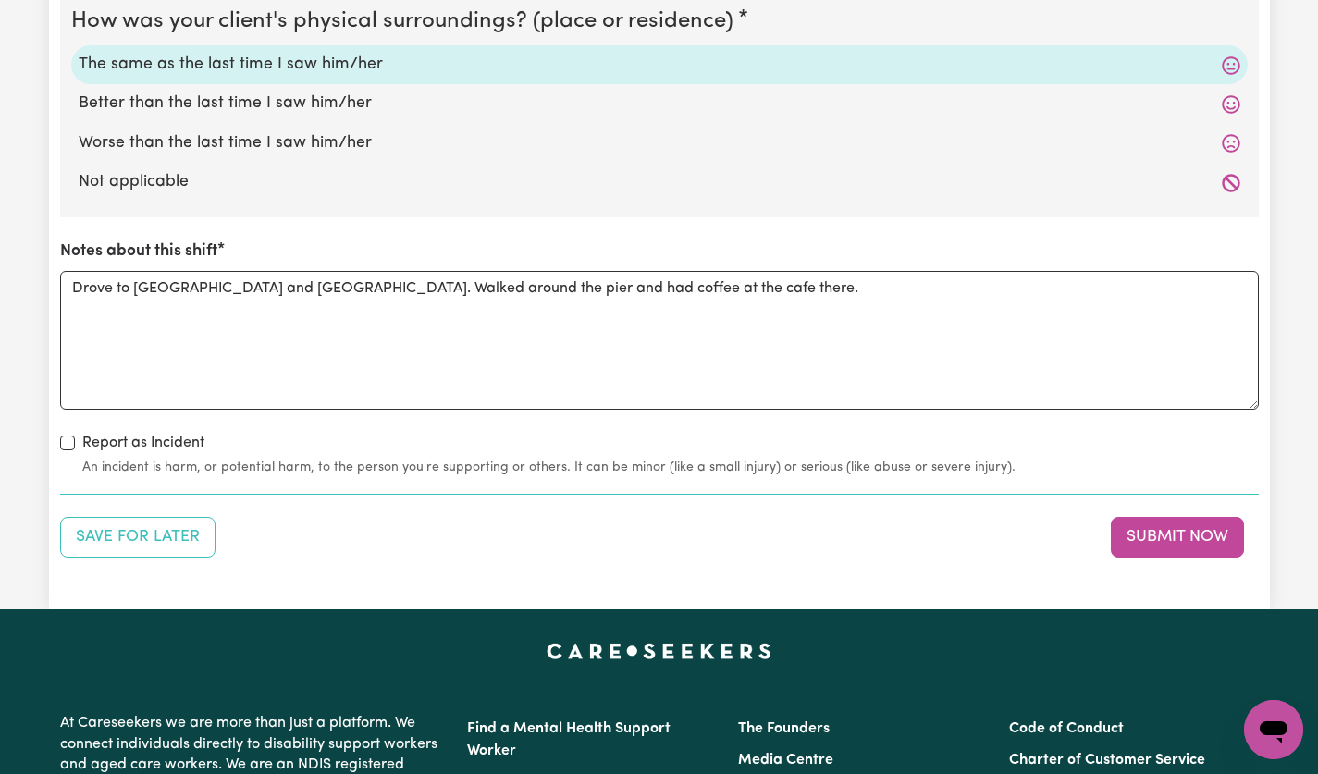
scroll to position [1907, 0]
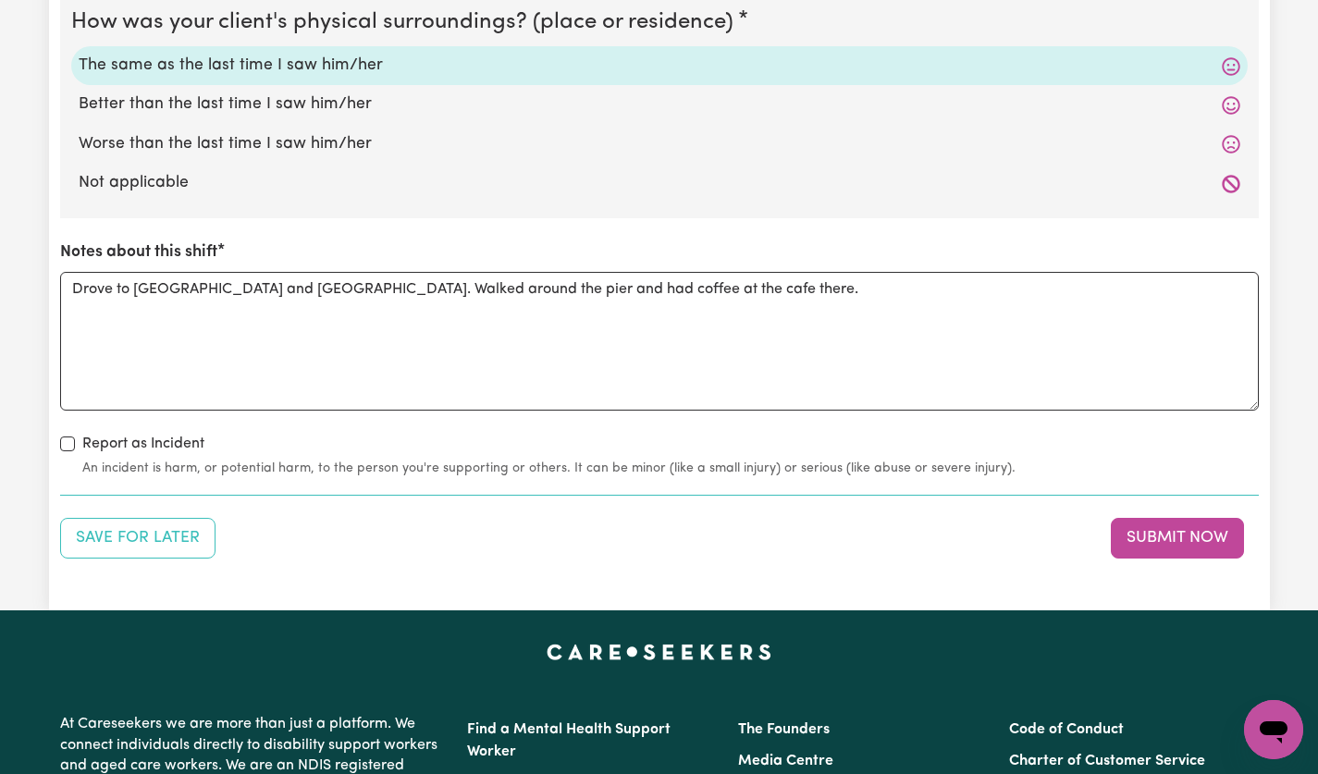
click at [1193, 540] on button "Submit Now" at bounding box center [1177, 538] width 133 height 41
click at [1171, 544] on button "Submit Now" at bounding box center [1177, 538] width 133 height 41
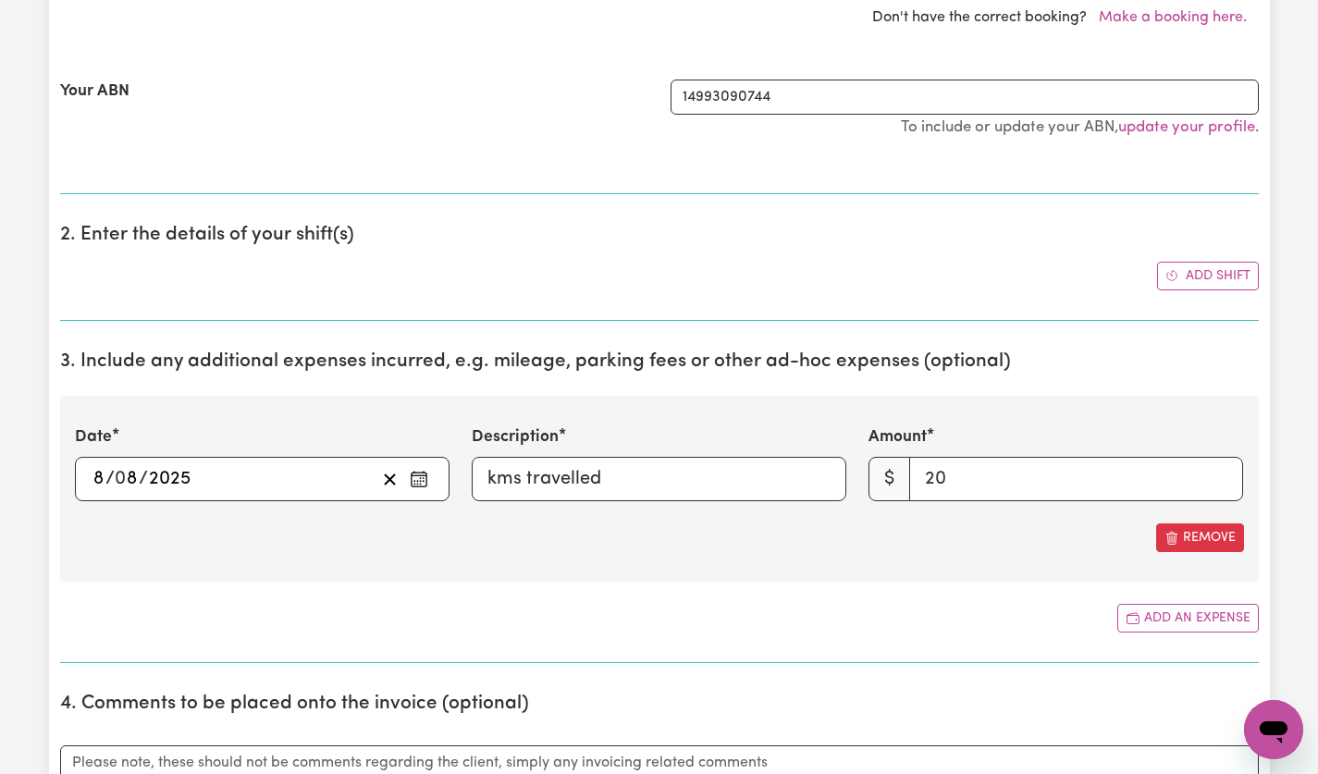
scroll to position [0, 0]
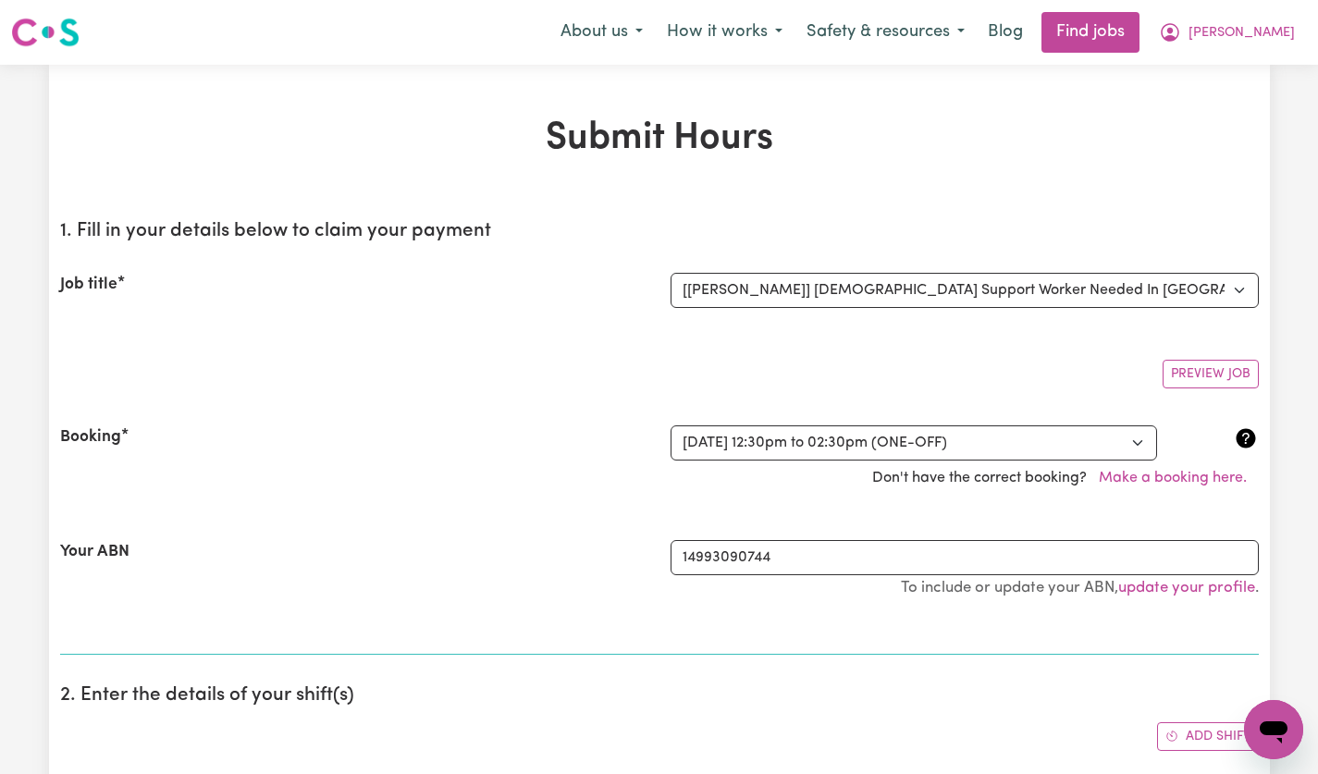
click at [1248, 443] on icon at bounding box center [1245, 437] width 19 height 19
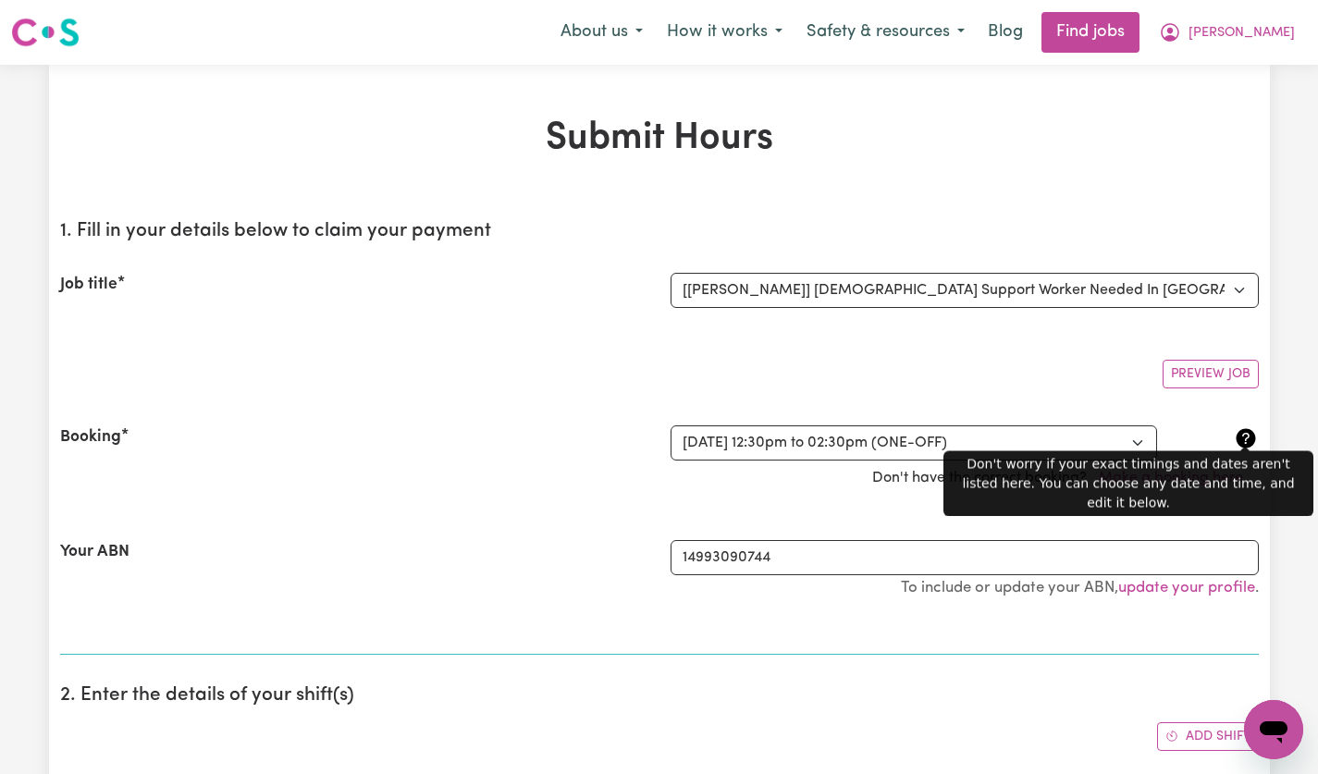
click at [1044, 371] on div "Preview Job" at bounding box center [659, 366] width 1199 height 43
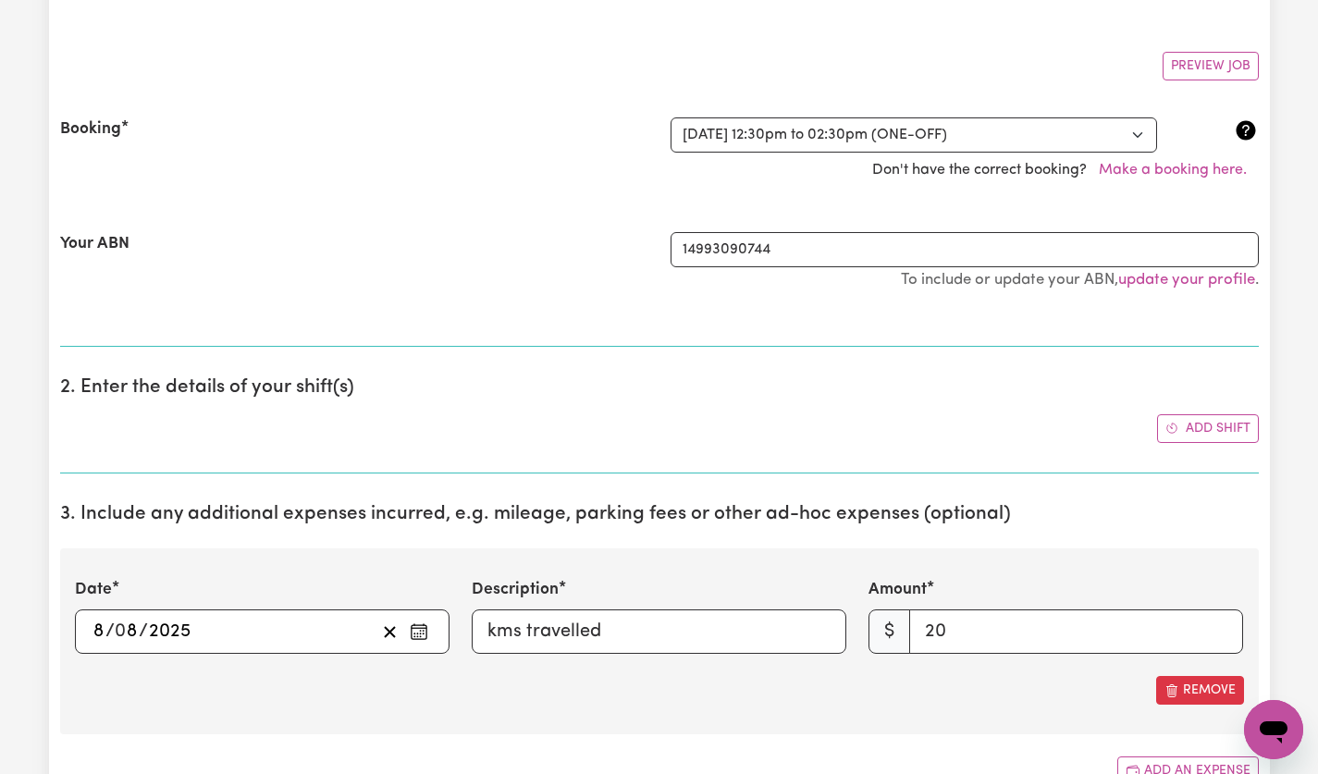
scroll to position [322, 0]
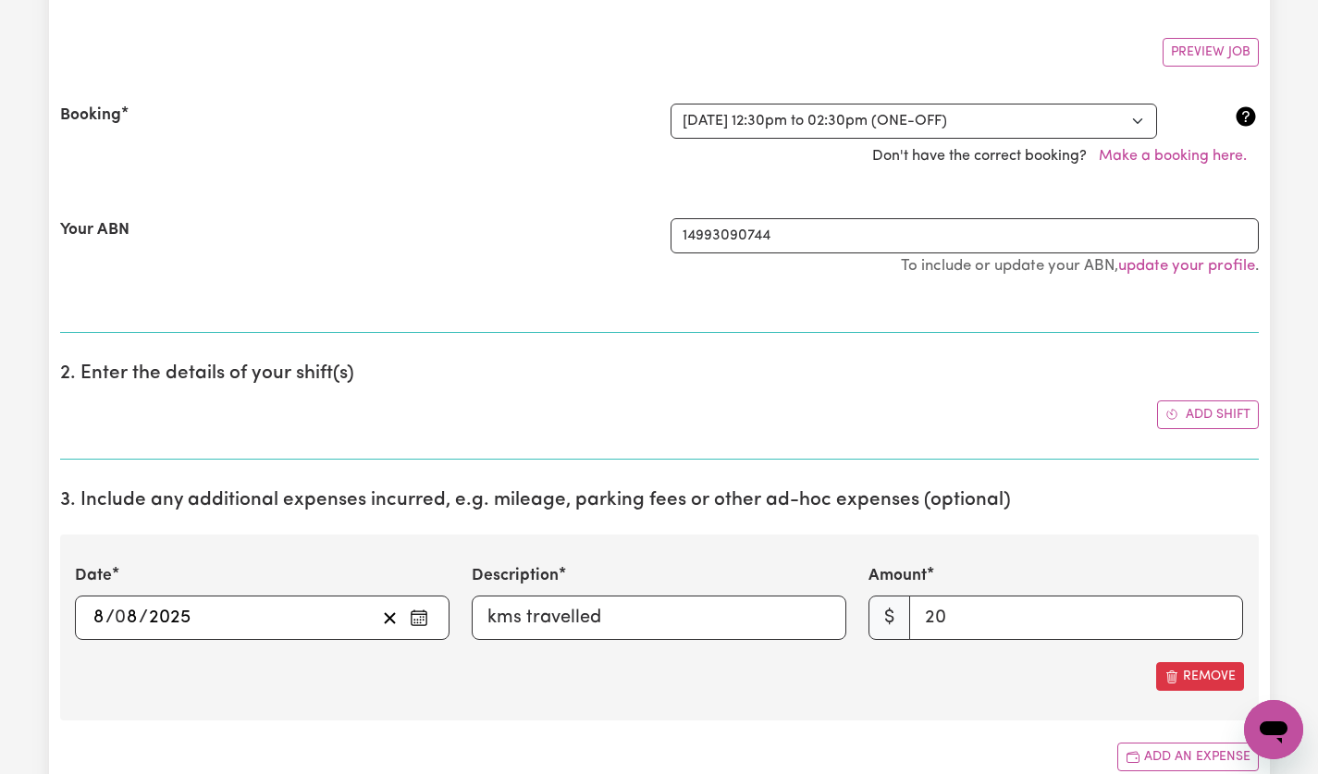
click at [1229, 416] on button "Add shift" at bounding box center [1208, 415] width 102 height 29
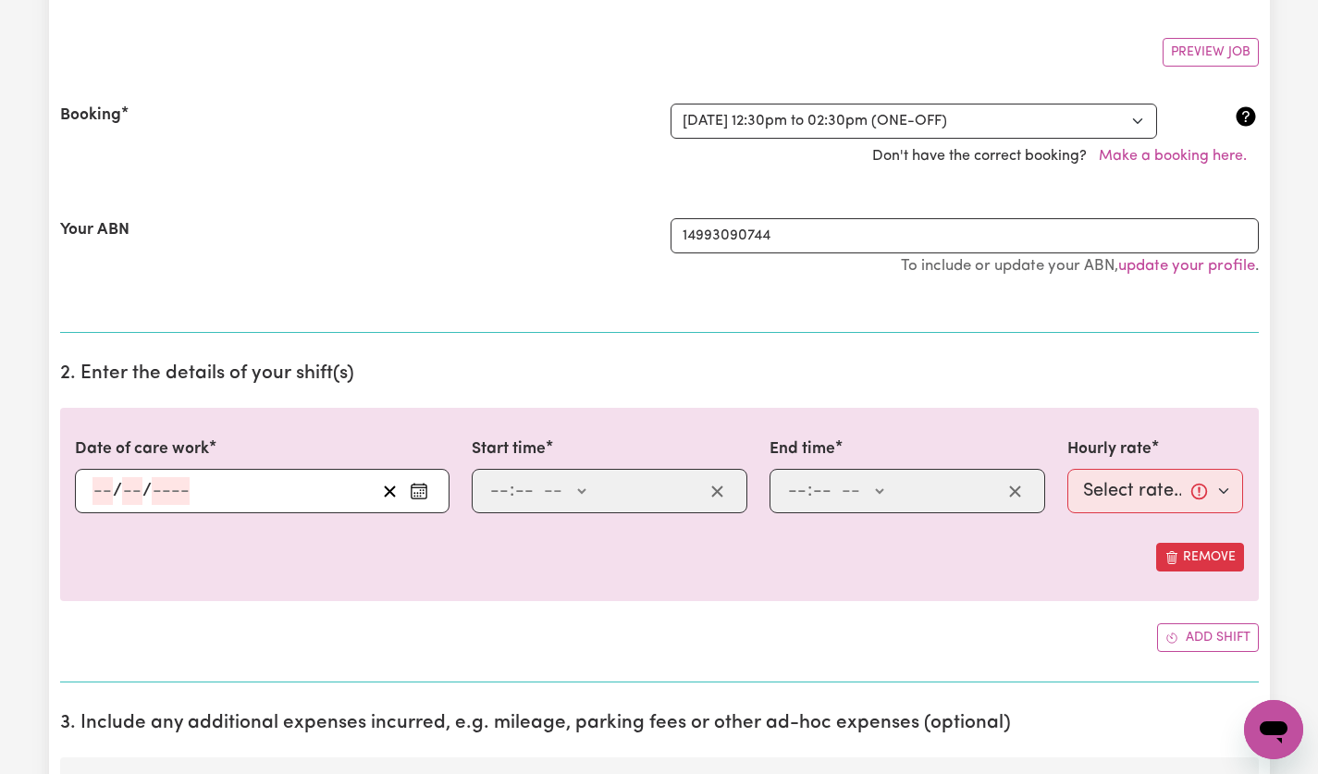
click at [414, 495] on icon "Enter the date of care work" at bounding box center [419, 491] width 19 height 19
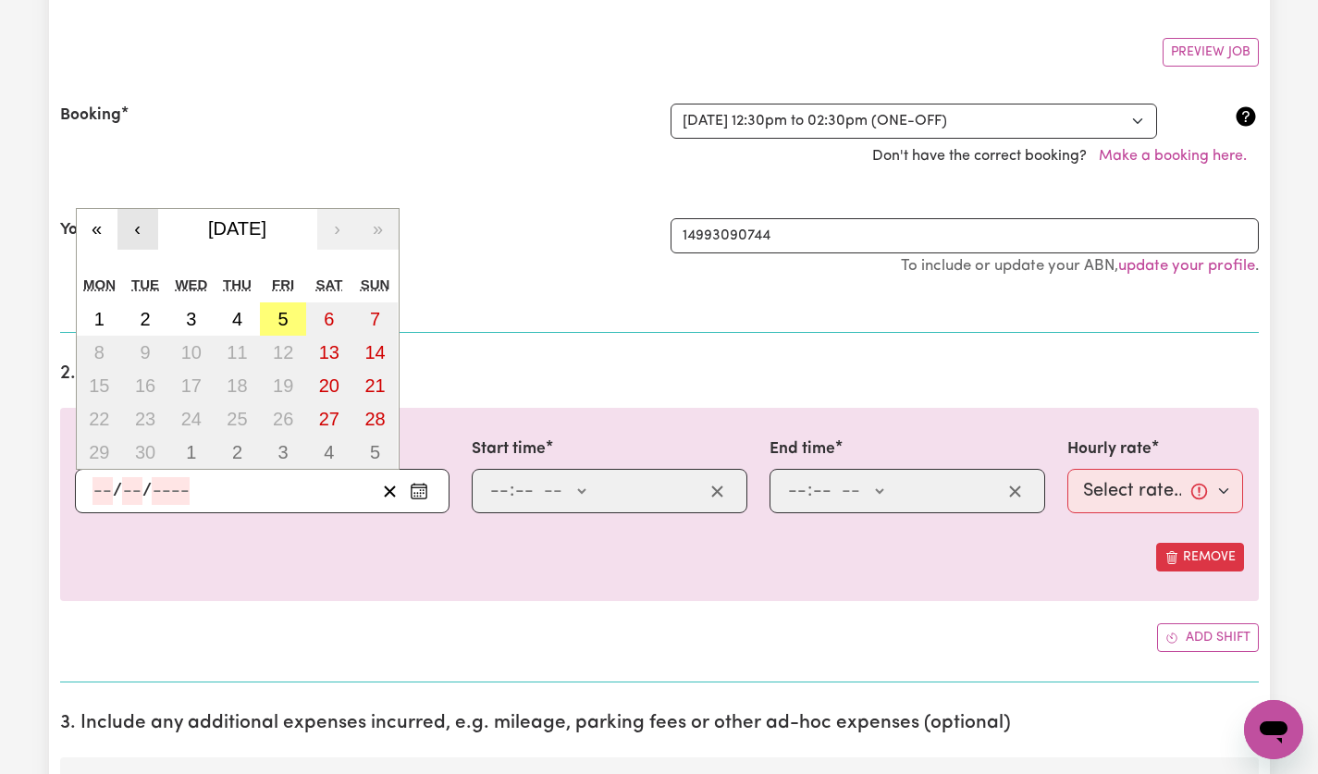
click at [134, 239] on button "‹" at bounding box center [137, 229] width 41 height 41
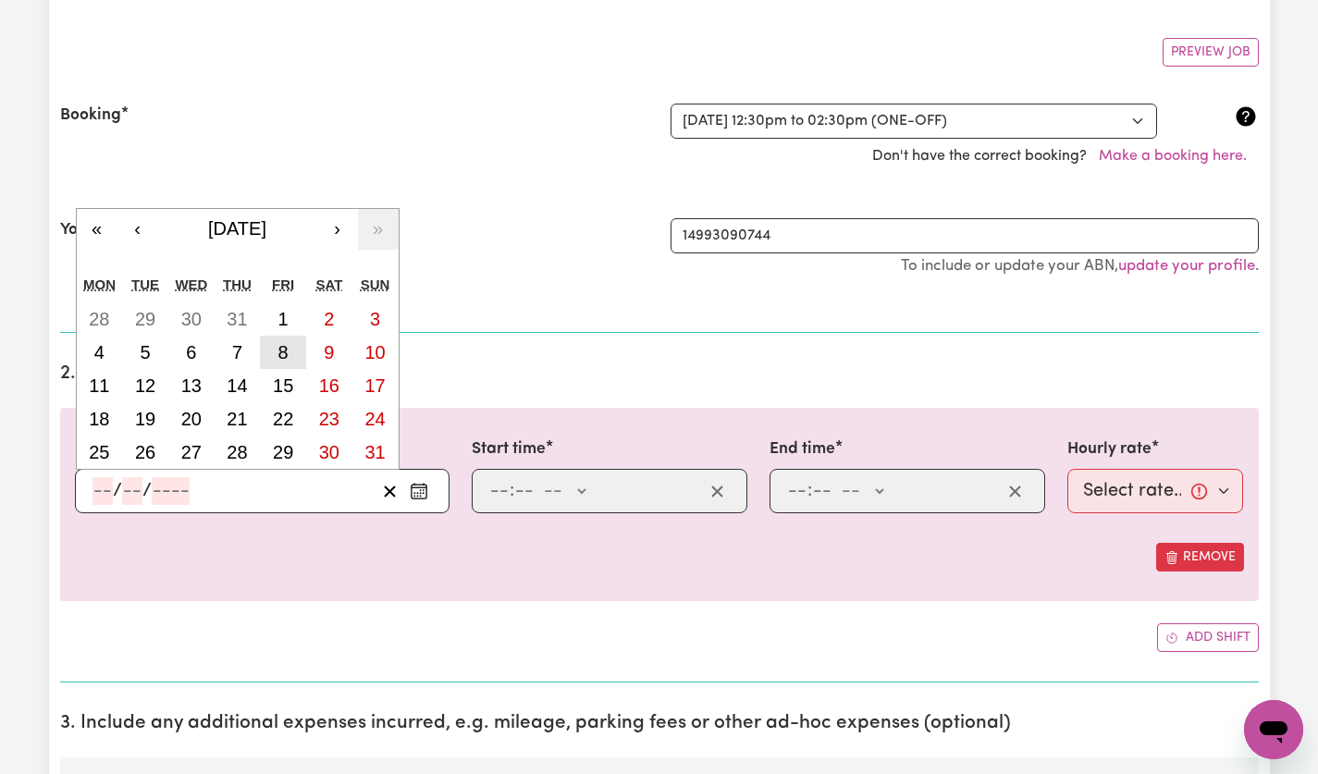
click at [282, 353] on abbr "8" at bounding box center [283, 352] width 10 height 20
type input "2025-08-08"
type input "8"
type input "2025"
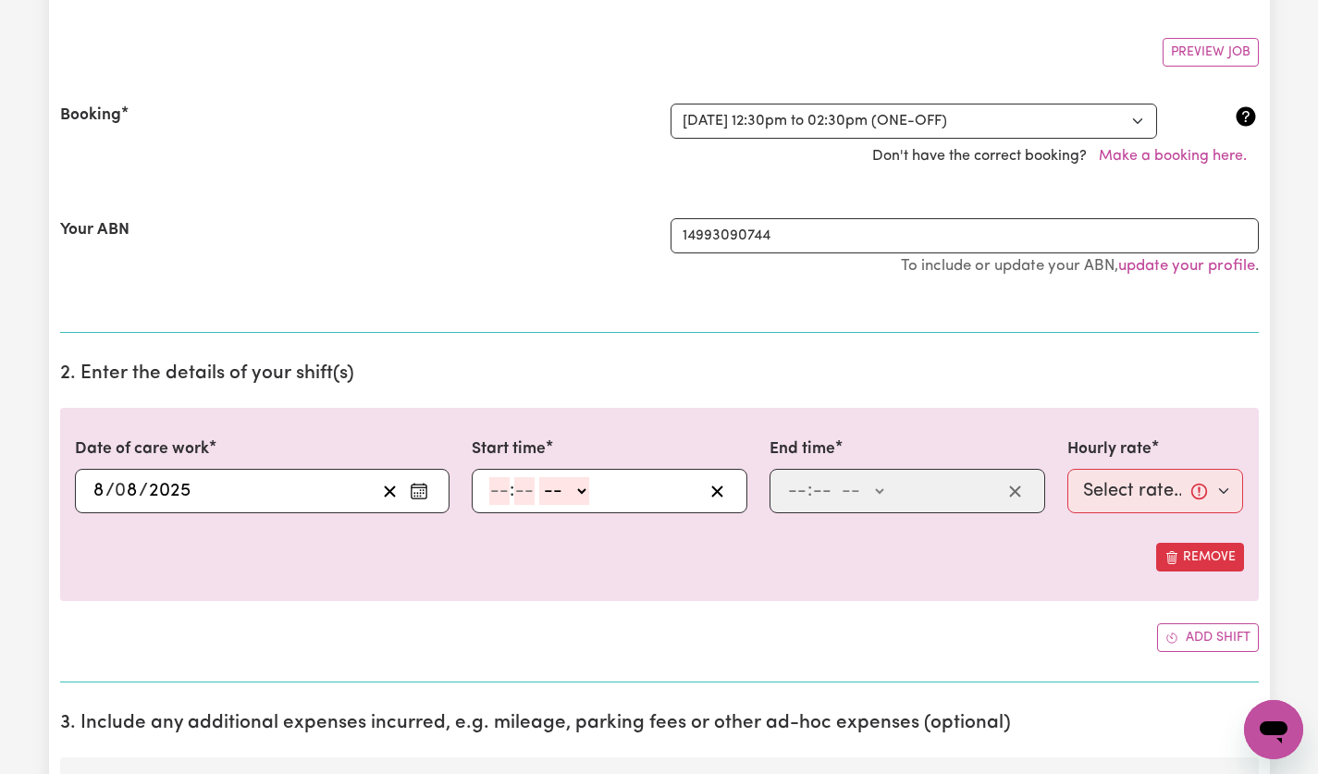
click at [582, 487] on select "-- AM PM" at bounding box center [564, 491] width 50 height 28
select select "pm"
click at [539, 477] on select "-- AM PM" at bounding box center [564, 491] width 50 height 28
click at [501, 487] on input "number" at bounding box center [499, 491] width 20 height 28
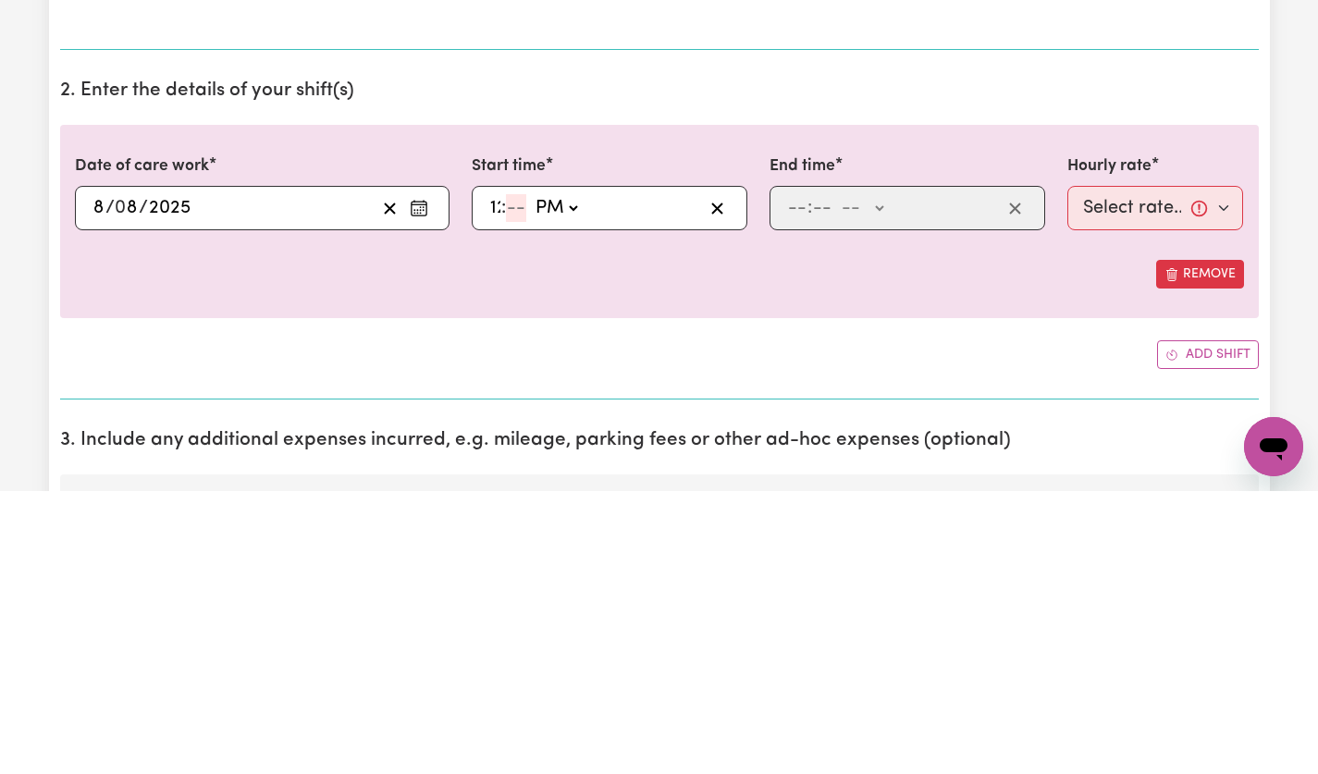
type input "12"
type input "3"
type input "12:03"
type input "30"
type input "12:30"
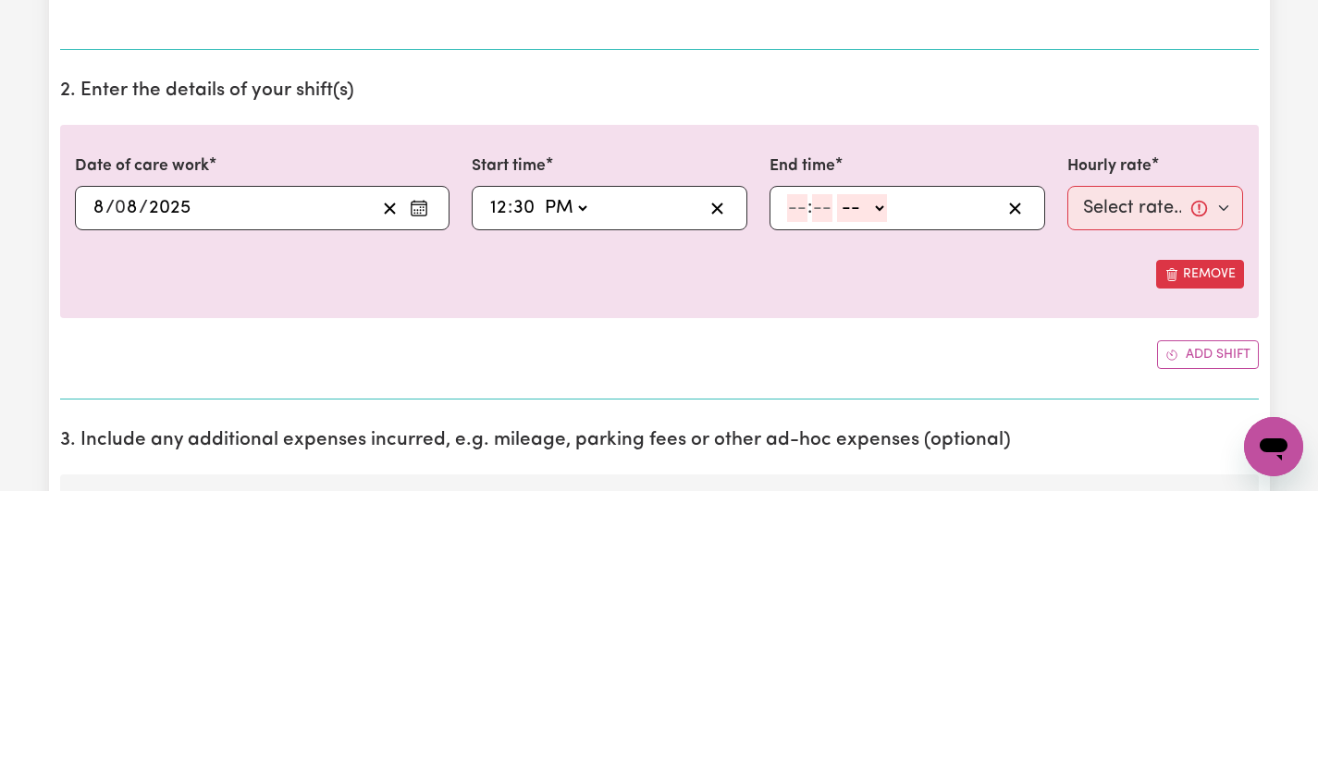
type input "30"
click at [797, 484] on input "number" at bounding box center [797, 491] width 20 height 28
type input "2"
type input "30"
click at [874, 495] on select "-- AM PM" at bounding box center [857, 491] width 50 height 28
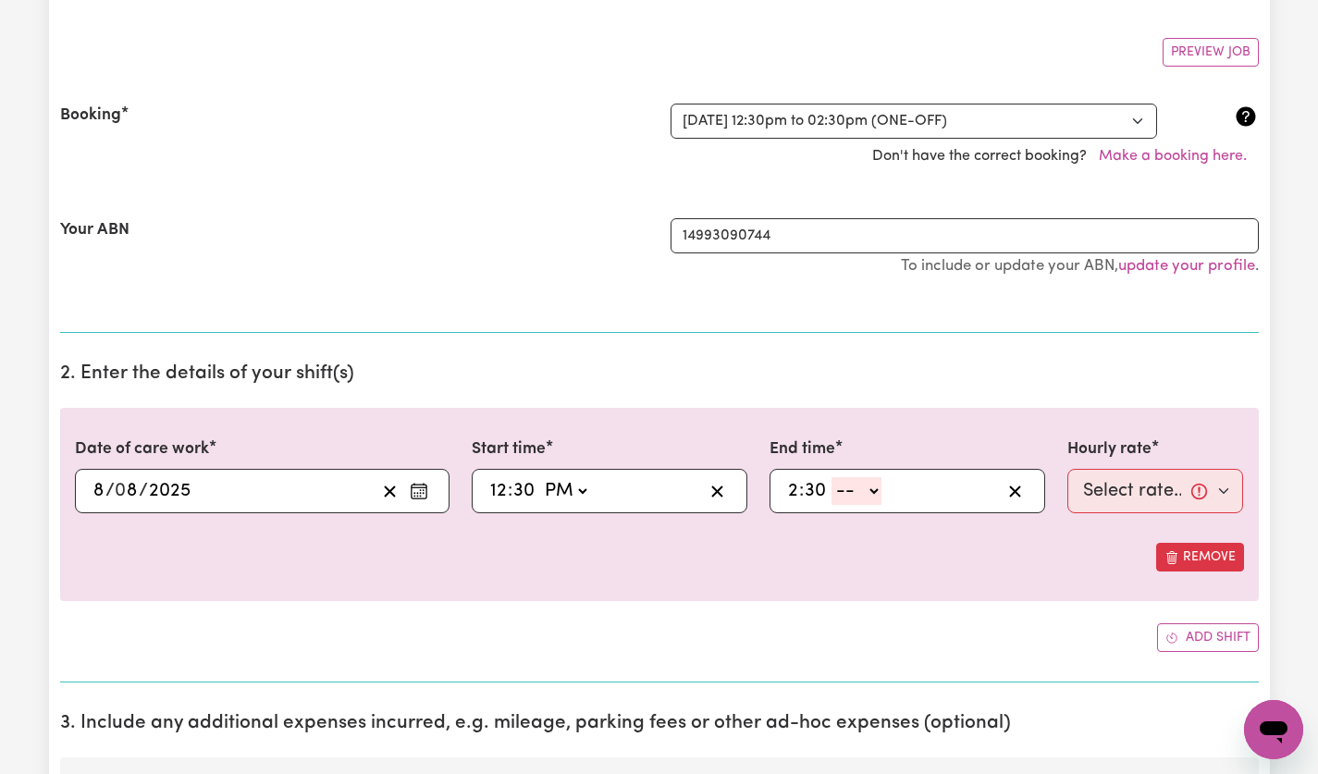
select select "pm"
click at [832, 477] on select "-- AM PM" at bounding box center [857, 491] width 50 height 28
type input "14:30"
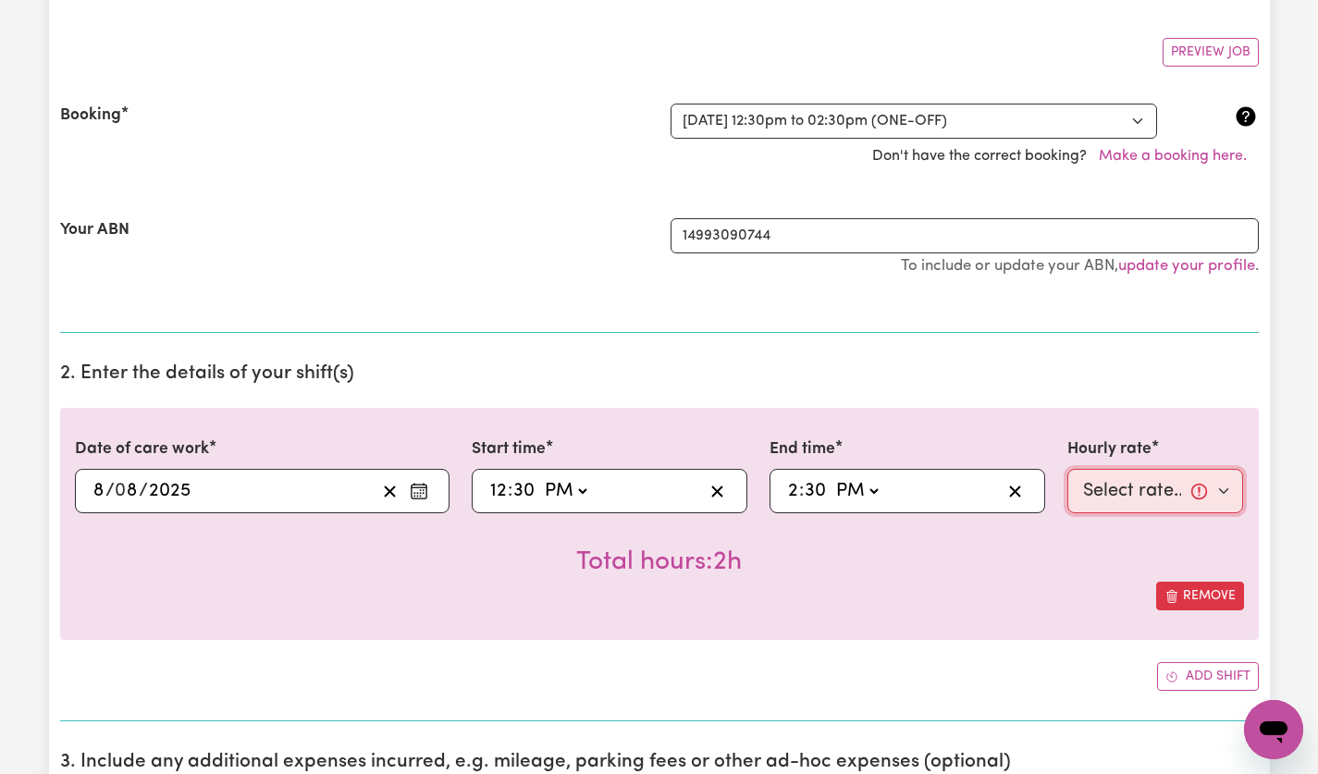
click at [1234, 492] on select "Select rate... $60.00 (Weekday) $75.00 (Saturday) $85.00 (Sunday)" at bounding box center [1156, 491] width 177 height 44
select select "60-Weekday"
click at [1068, 469] on select "Select rate... $60.00 (Weekday) $75.00 (Saturday) $85.00 (Sunday)" at bounding box center [1156, 491] width 177 height 44
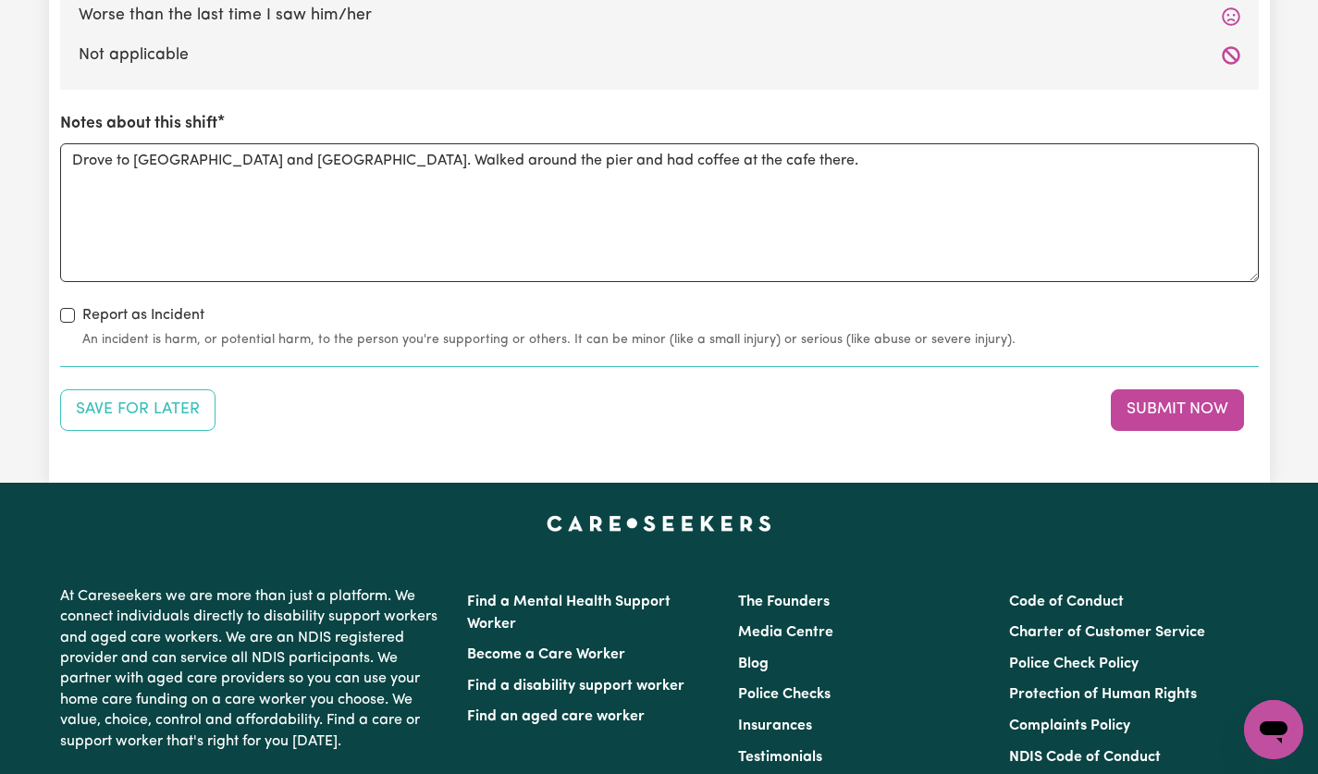
scroll to position [2219, 0]
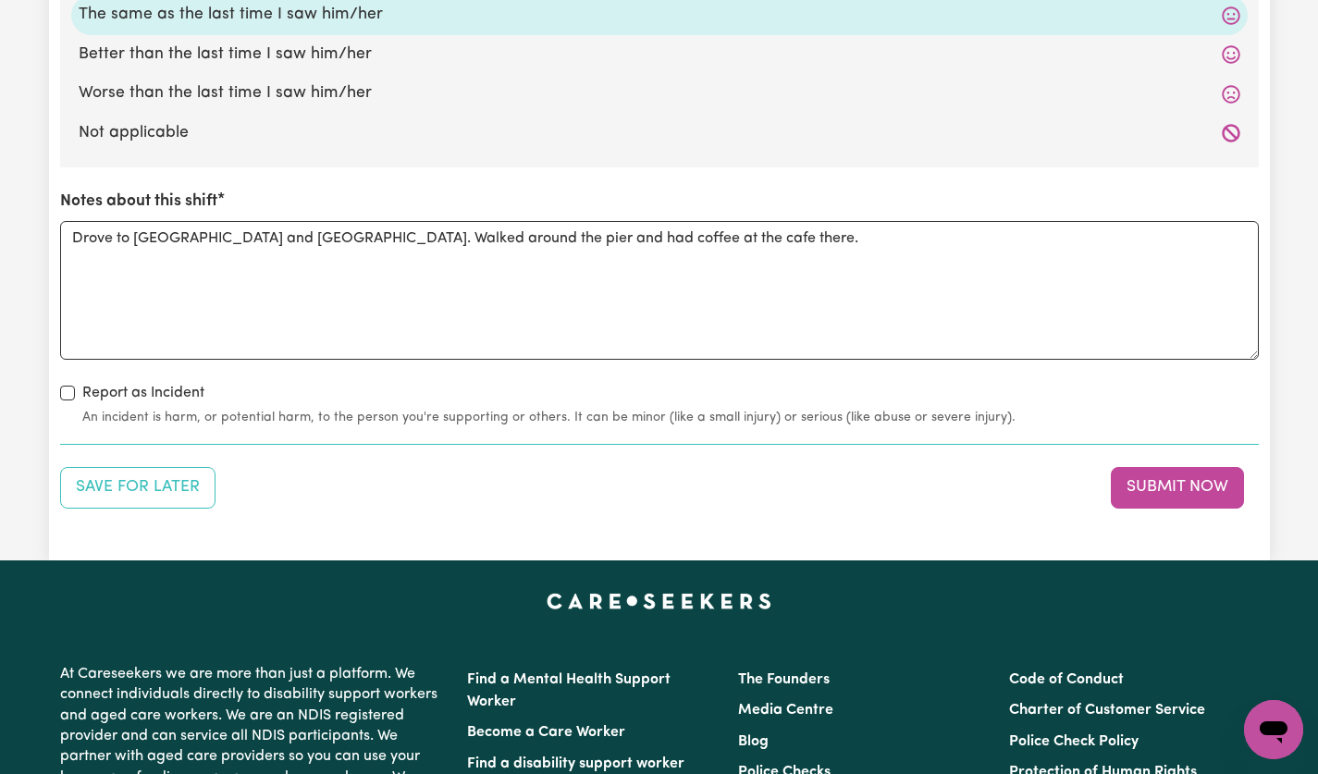
click at [1205, 492] on button "Submit Now" at bounding box center [1177, 487] width 133 height 41
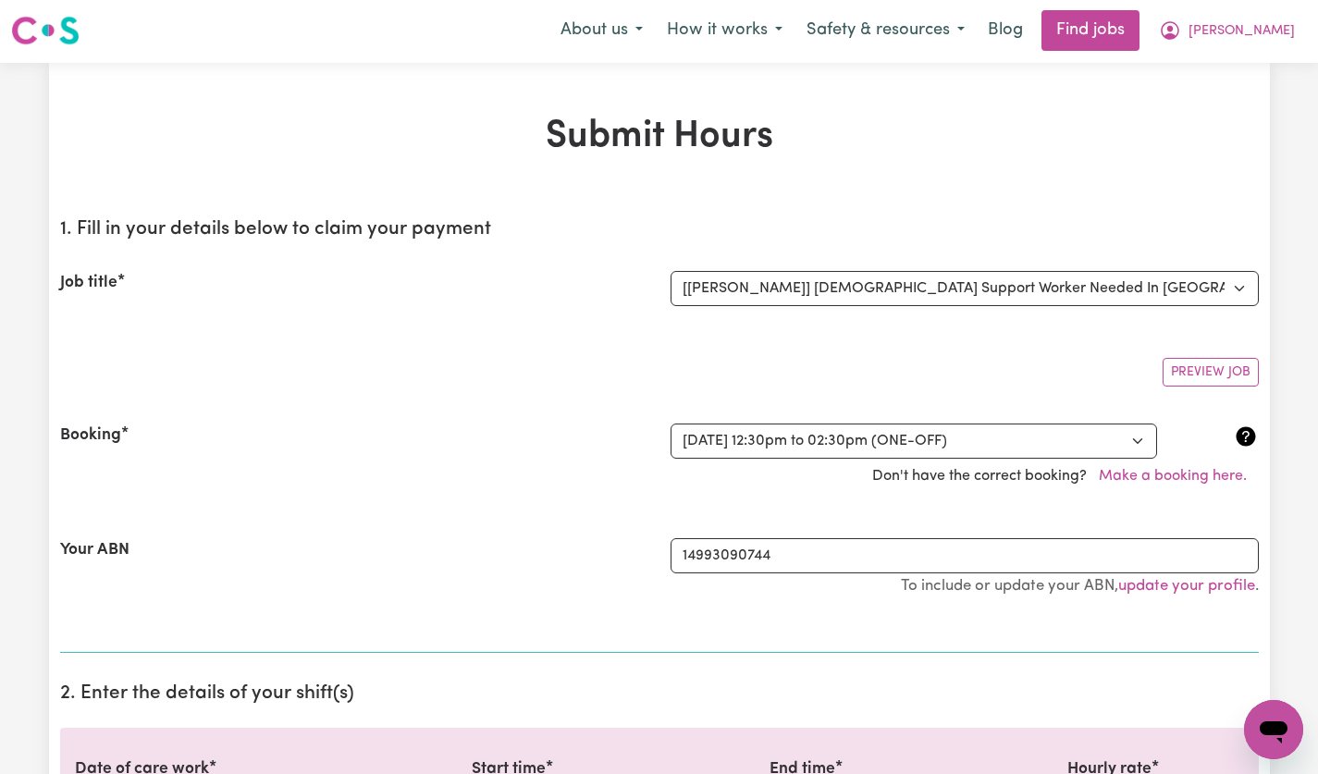
scroll to position [0, 0]
click at [1266, 31] on span "[PERSON_NAME]" at bounding box center [1242, 33] width 106 height 20
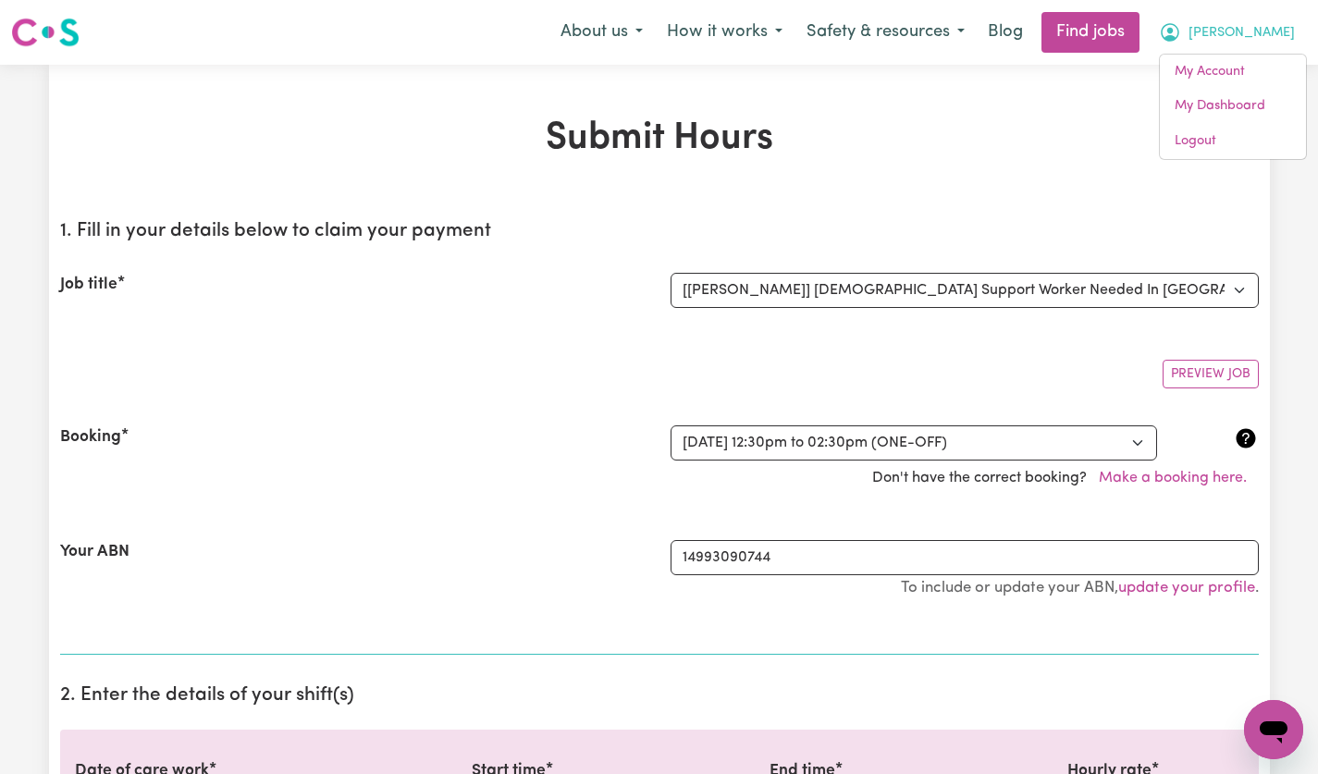
click at [1244, 107] on link "My Dashboard" at bounding box center [1233, 106] width 146 height 35
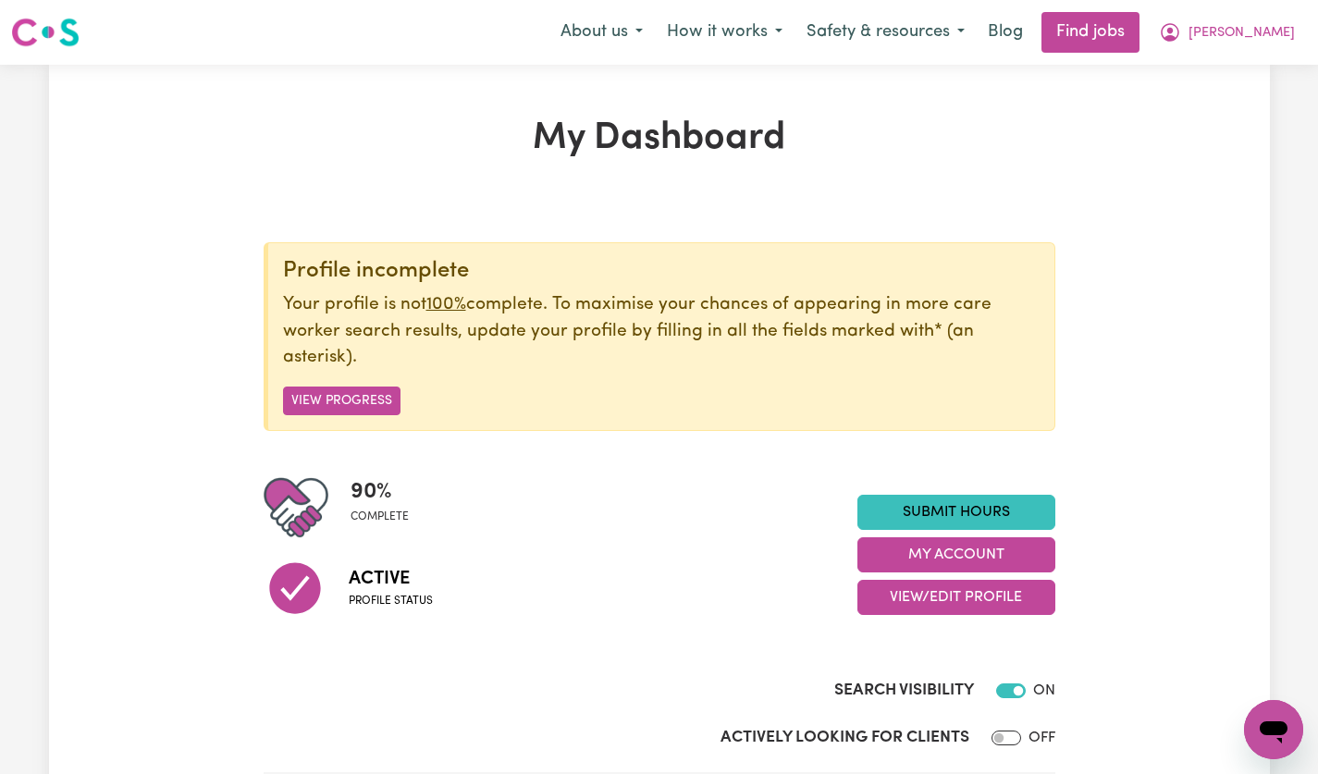
click at [1260, 31] on span "[PERSON_NAME]" at bounding box center [1242, 33] width 106 height 20
click at [1001, 559] on button "My Account" at bounding box center [957, 555] width 198 height 35
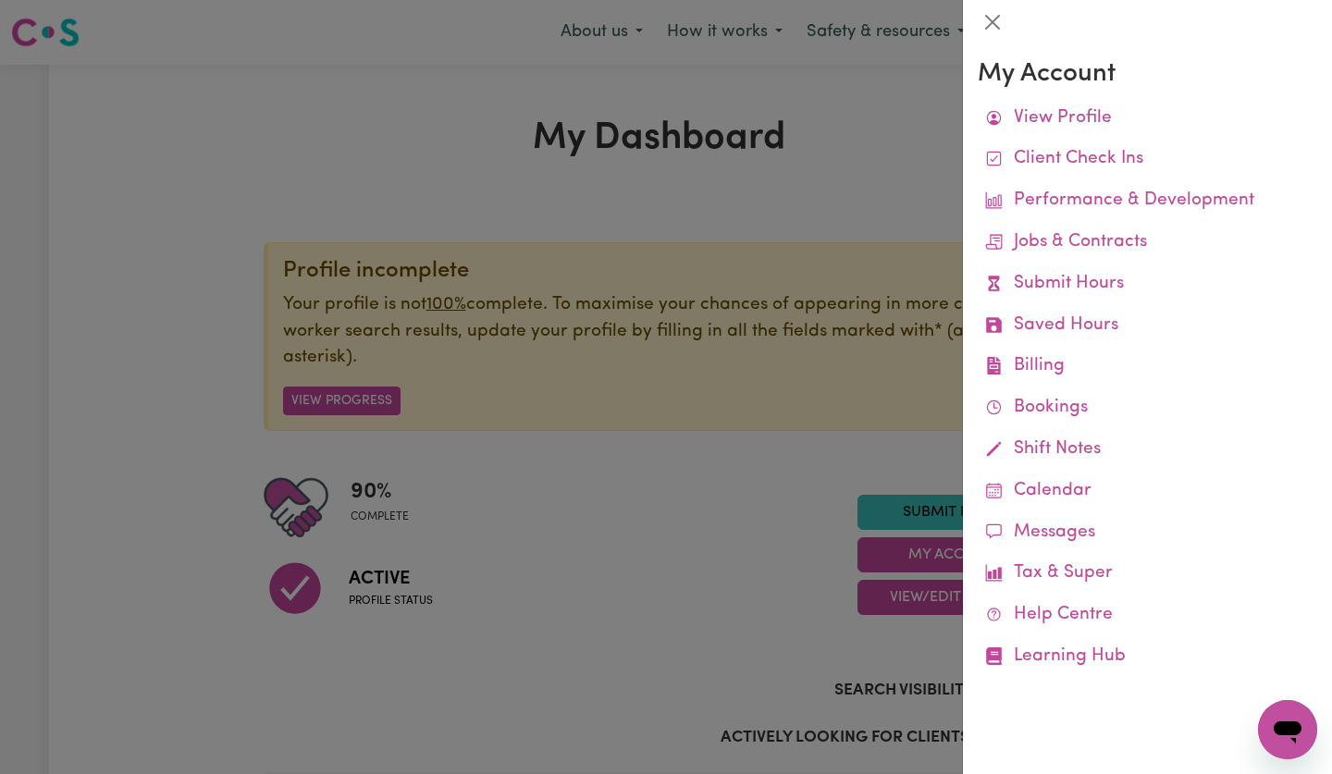
click at [1055, 368] on link "Billing Job Reports Remittances Platform Fee Invoices" at bounding box center [1148, 367] width 340 height 42
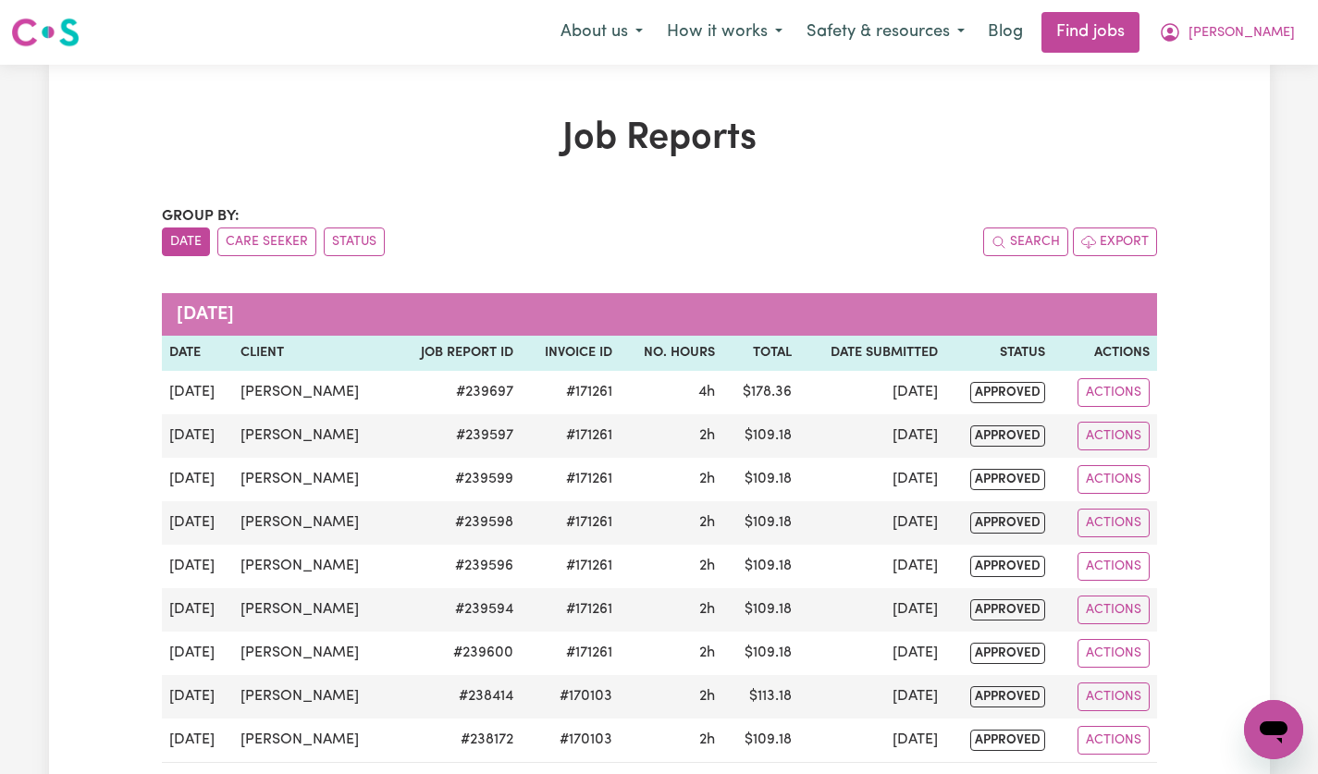
click at [1273, 43] on span "[PERSON_NAME]" at bounding box center [1242, 33] width 106 height 20
click at [1242, 80] on link "My Account" at bounding box center [1233, 72] width 146 height 35
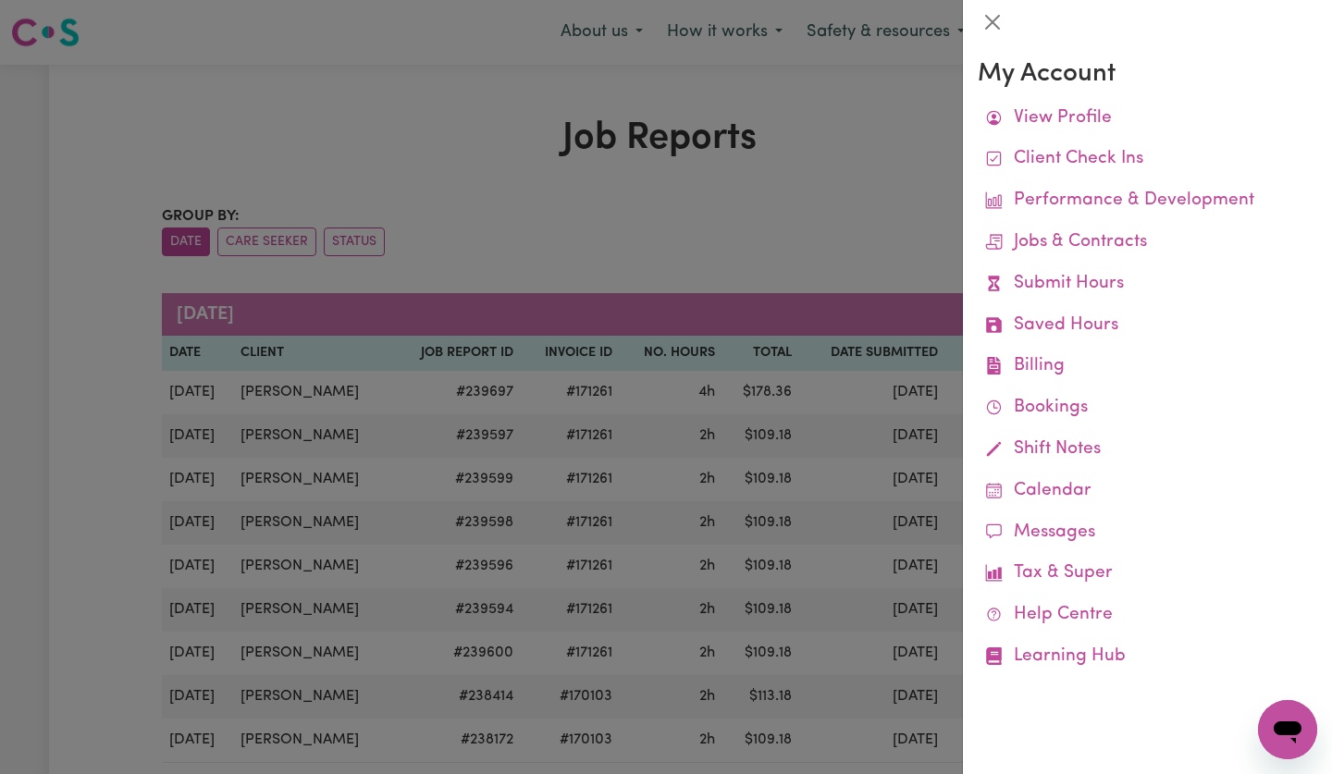
click at [1094, 278] on link "Submit Hours" at bounding box center [1148, 285] width 340 height 42
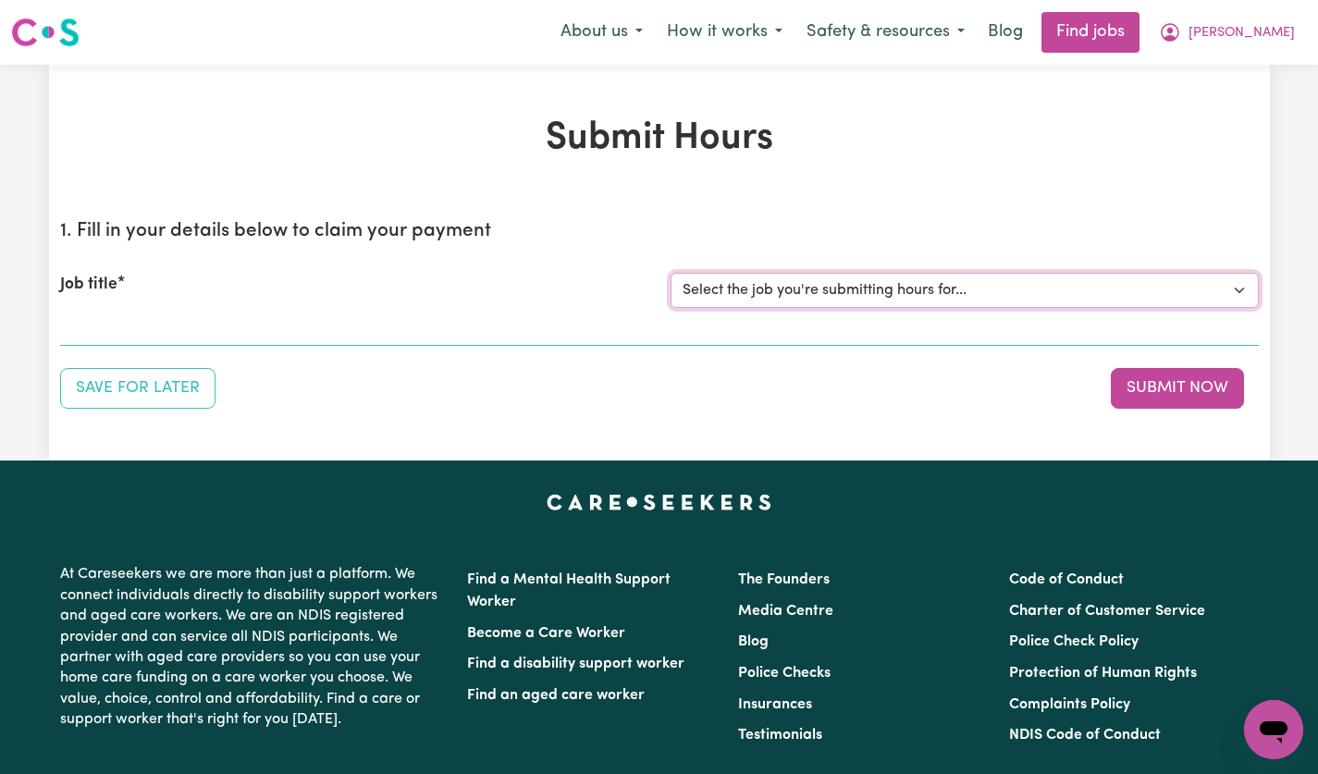
click at [1240, 292] on select "Select the job you're submitting hours for... [[PERSON_NAME]] [DEMOGRAPHIC_DATA…" at bounding box center [965, 290] width 588 height 35
select select "14628"
click at [671, 273] on select "Select the job you're submitting hours for... [[PERSON_NAME]] [DEMOGRAPHIC_DATA…" at bounding box center [965, 290] width 588 height 35
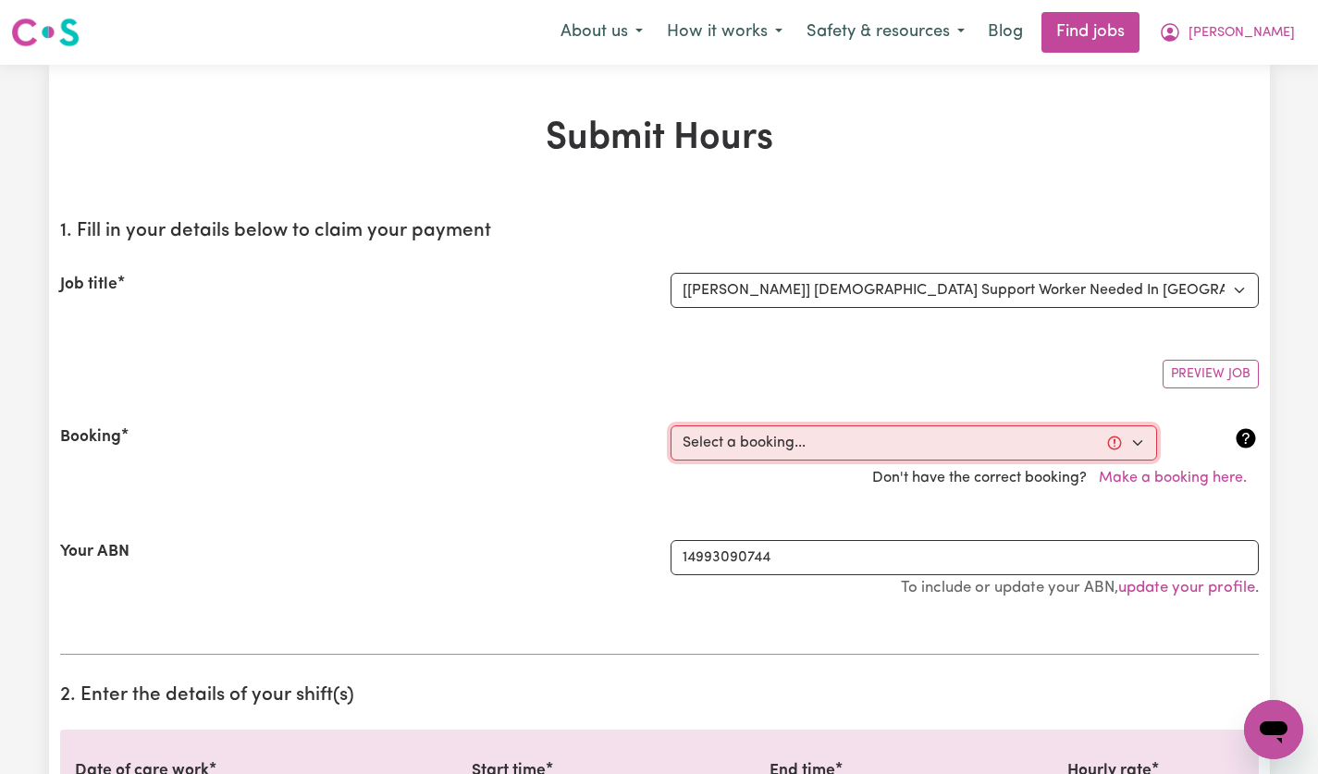
click at [1140, 446] on select "Select a booking... [DATE] 12:30pm to 02:30pm (ONE-OFF) [DATE] 12:30pm to 02:30…" at bounding box center [914, 443] width 487 height 35
select select "356226"
click at [671, 426] on select "Select a booking... [DATE] 12:30pm to 02:30pm (ONE-OFF) [DATE] 12:30pm to 02:30…" at bounding box center [914, 443] width 487 height 35
type input "2025-08-22"
type input "22"
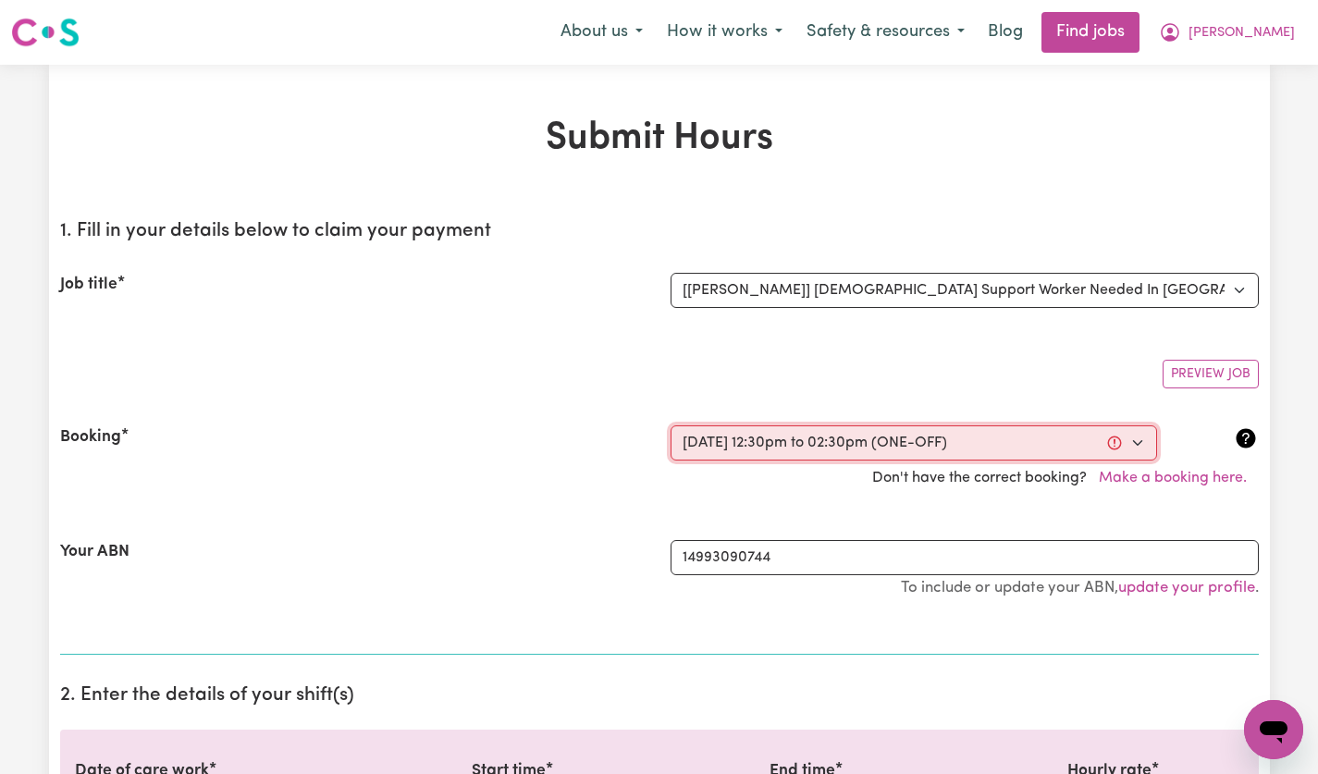
type input "8"
type input "2025"
type input "12:30"
type input "12"
type input "30"
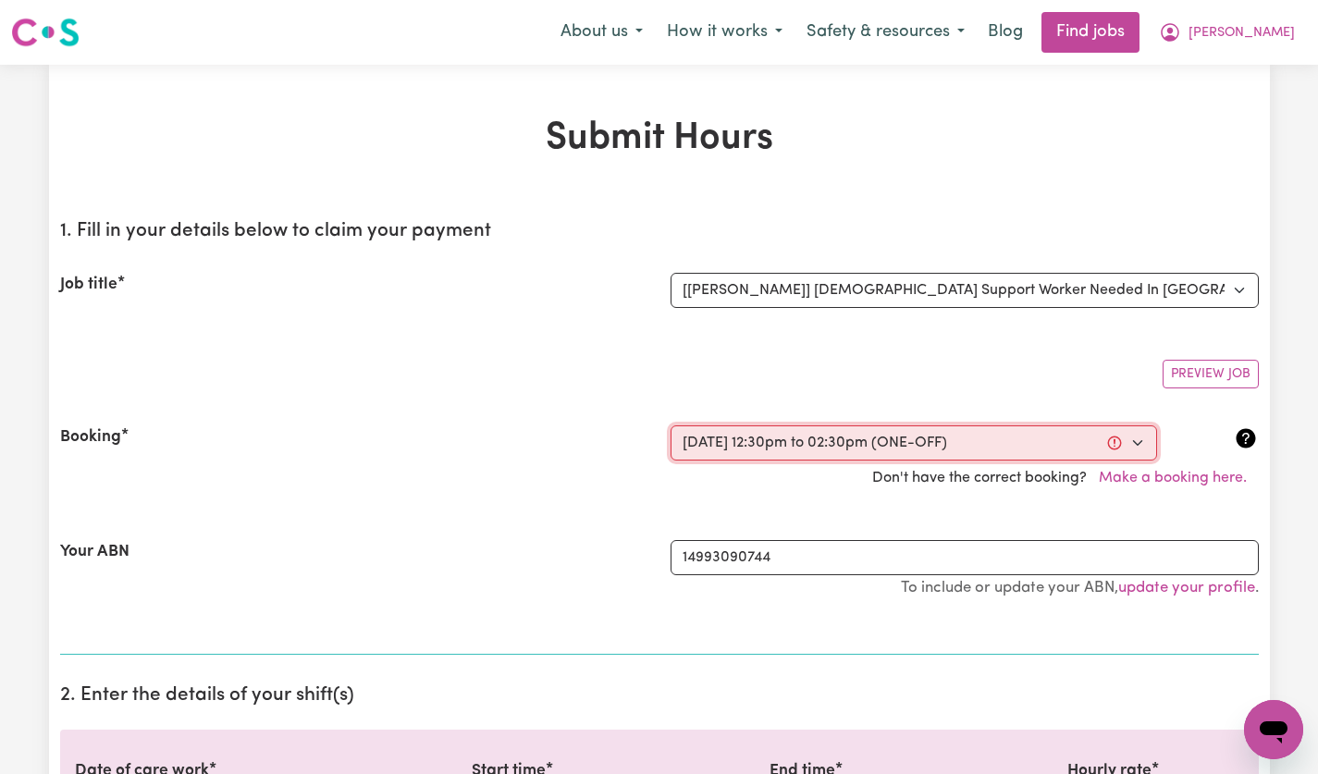
select select "pm"
type input "14:30"
type input "2"
type input "30"
select select "pm"
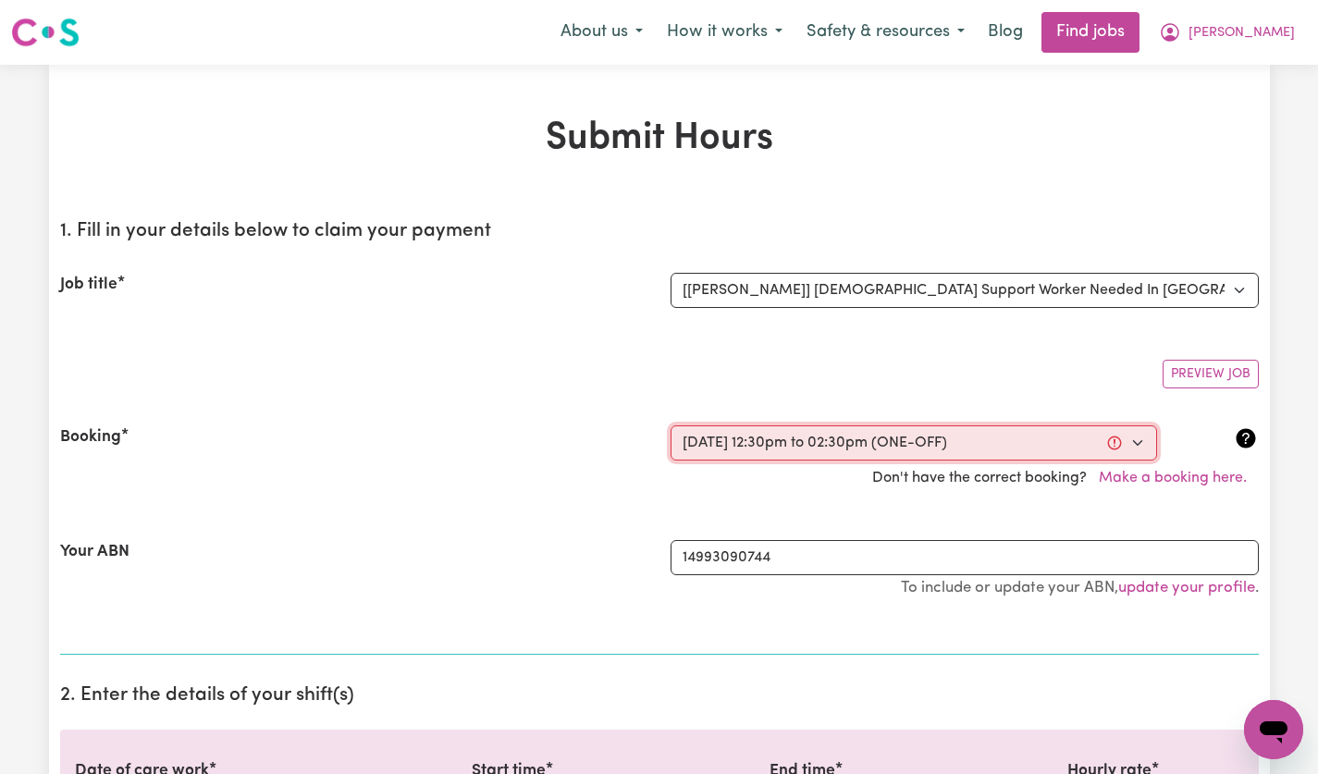
select select "60-Weekday"
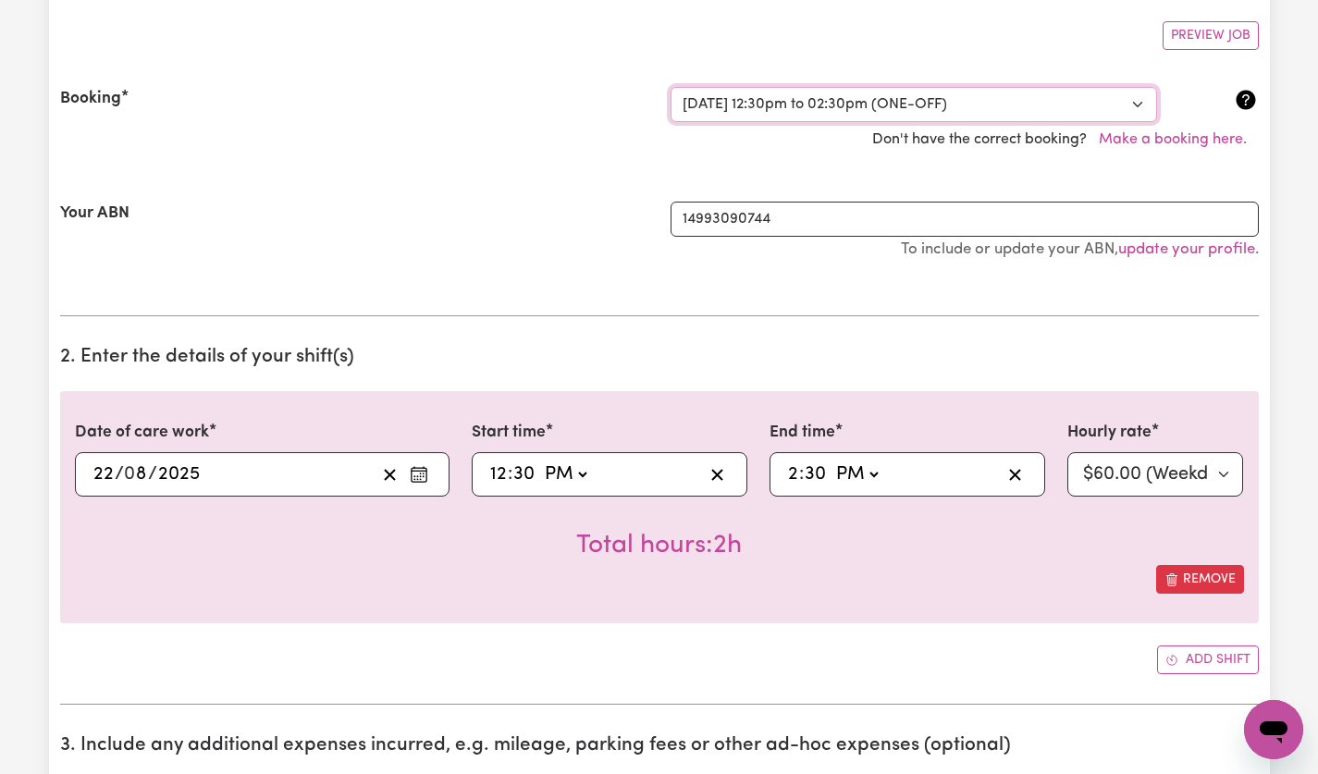
scroll to position [340, 0]
click at [1135, 109] on select "Select a booking... [DATE] 12:30pm to 02:30pm (ONE-OFF) [DATE] 12:30pm to 02:30…" at bounding box center [914, 103] width 487 height 35
click at [1022, 589] on div "Remove" at bounding box center [659, 578] width 1169 height 29
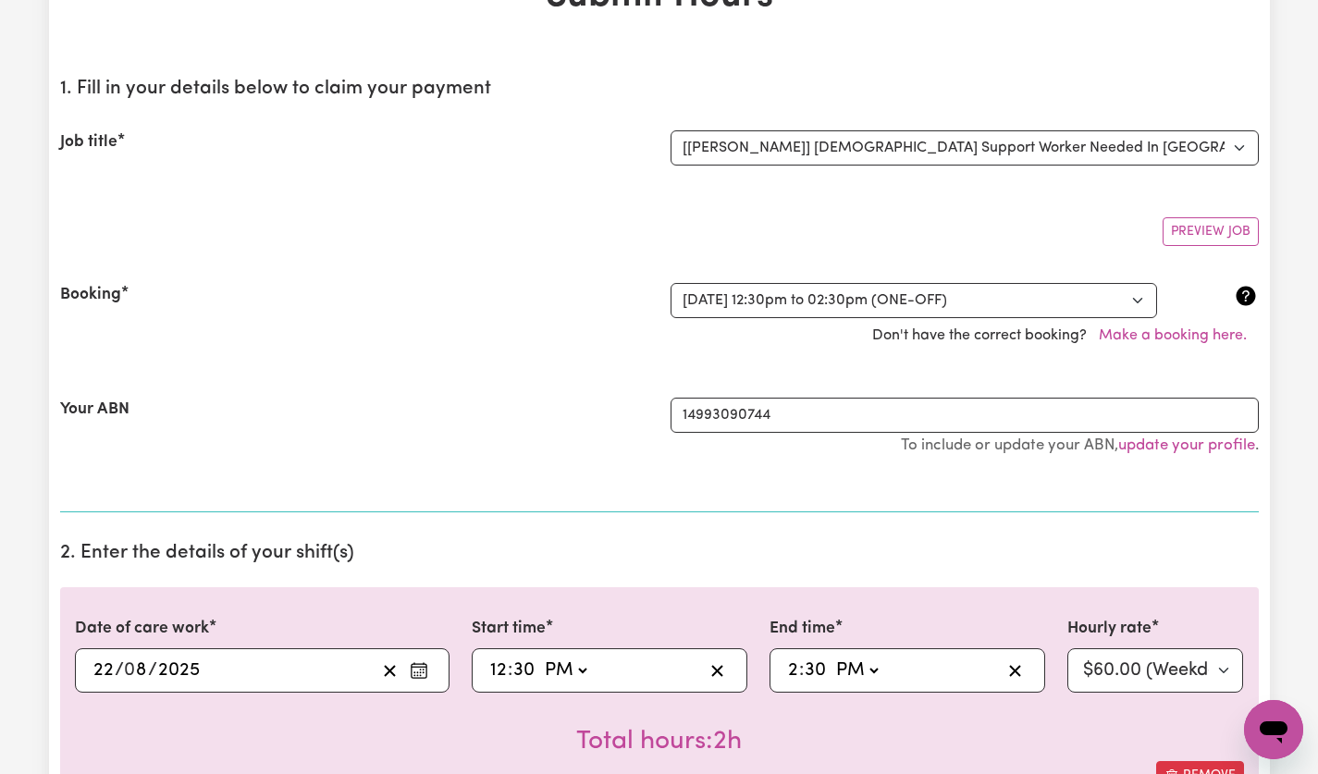
scroll to position [0, 0]
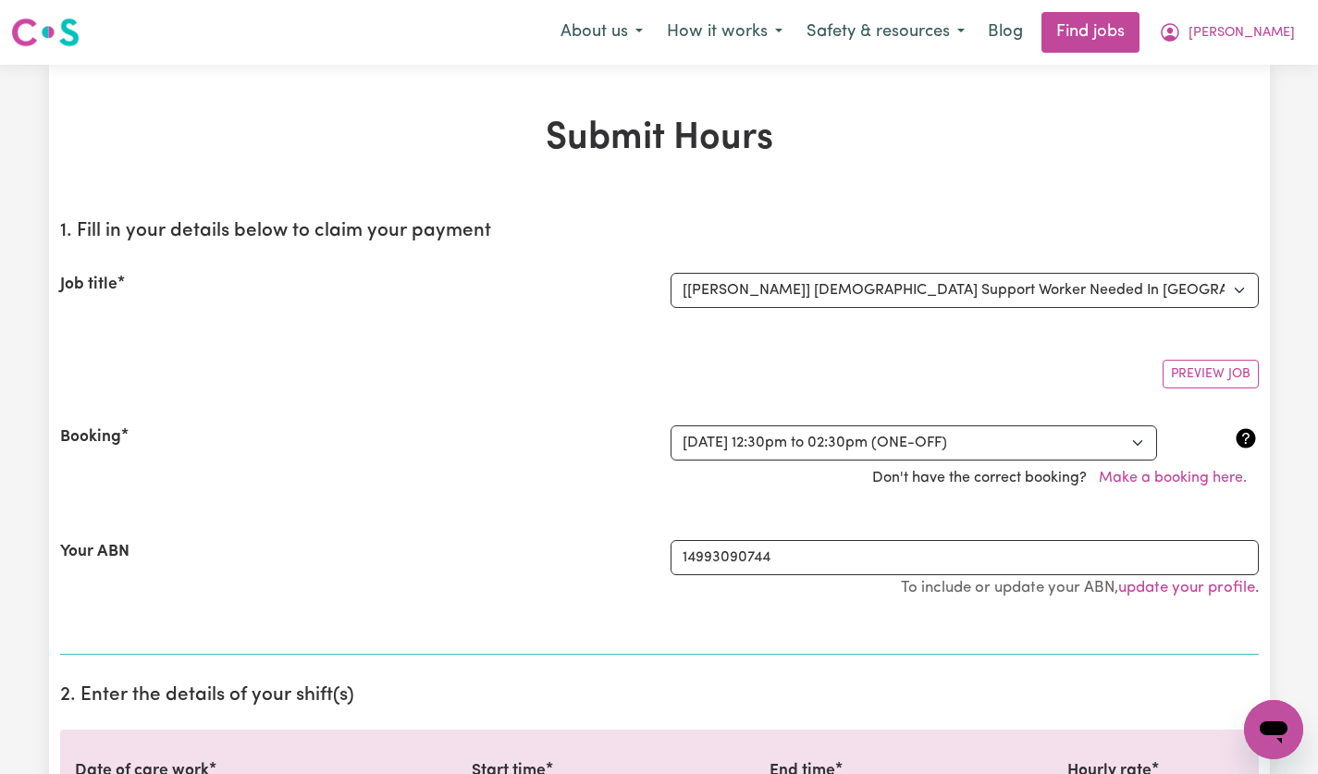
click at [1265, 40] on span "[PERSON_NAME]" at bounding box center [1242, 33] width 106 height 20
click at [1240, 76] on link "My Account" at bounding box center [1233, 72] width 146 height 35
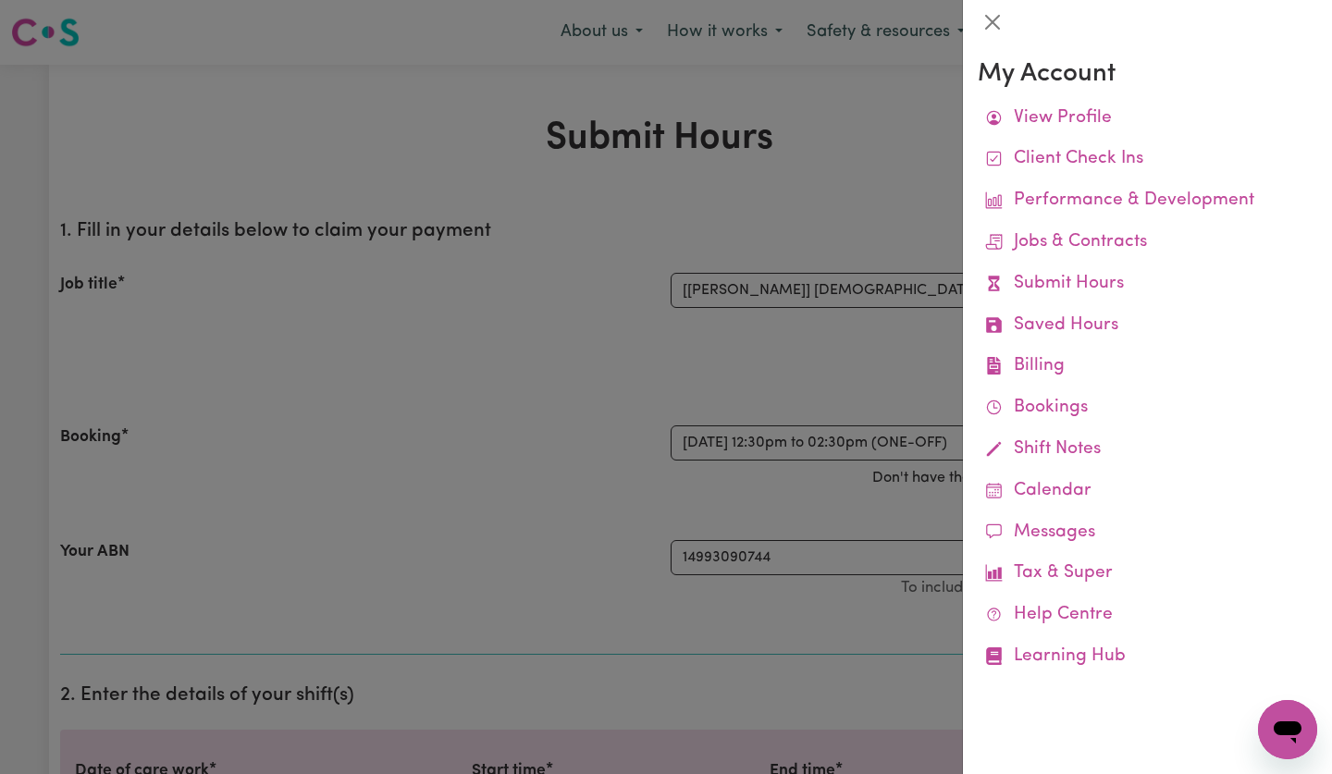
click at [1048, 374] on link "Billing Job Reports Remittances Platform Fee Invoices" at bounding box center [1148, 367] width 340 height 42
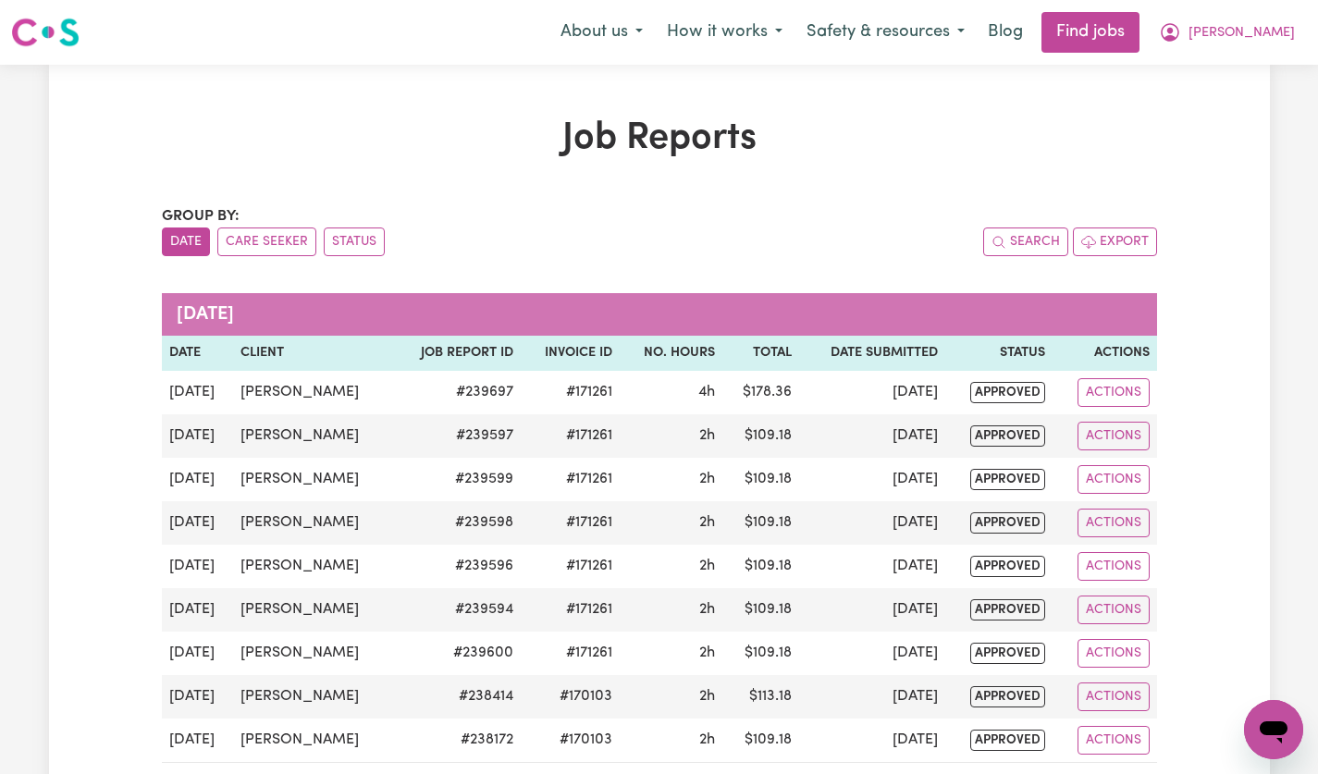
click at [1260, 35] on span "[PERSON_NAME]" at bounding box center [1242, 33] width 106 height 20
click at [1237, 77] on link "My Account" at bounding box center [1233, 72] width 146 height 35
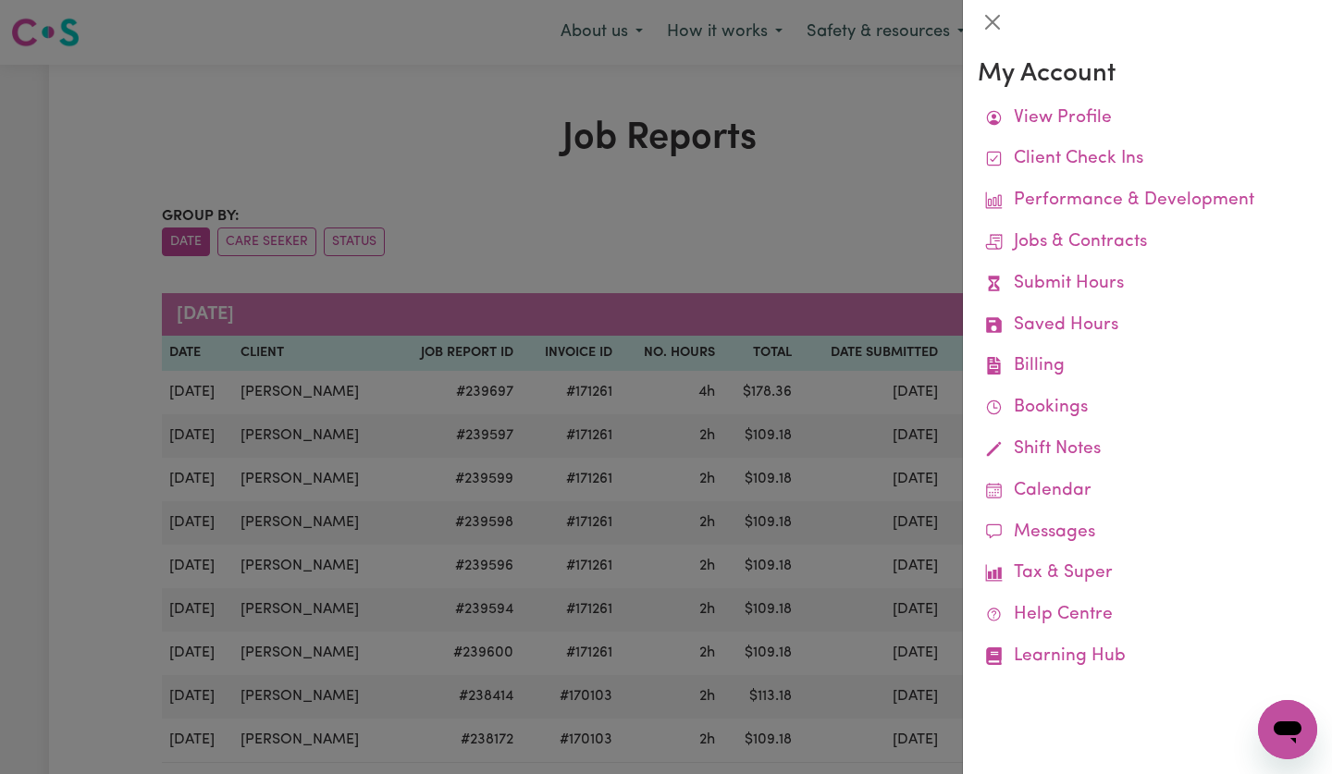
click at [1105, 282] on link "Submit Hours" at bounding box center [1148, 285] width 340 height 42
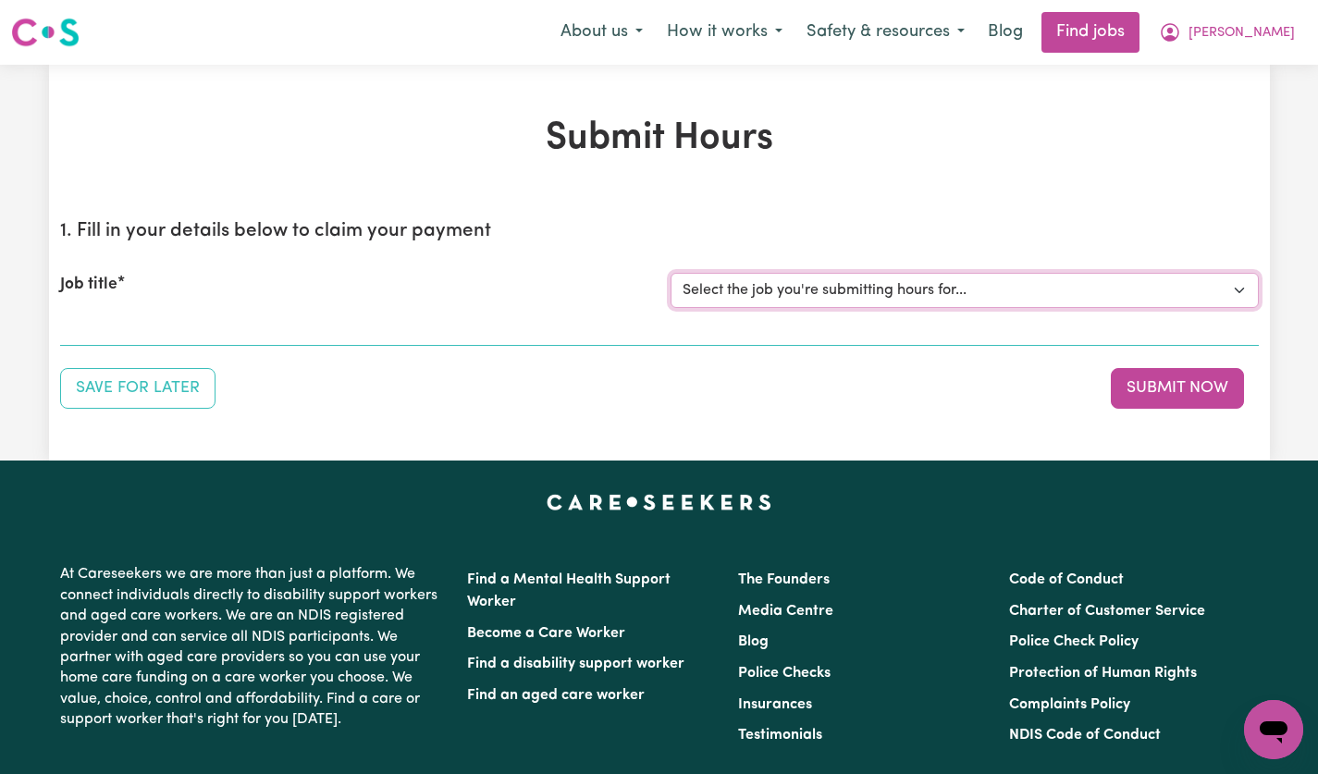
click at [1241, 296] on select "Select the job you're submitting hours for... [[PERSON_NAME]] [DEMOGRAPHIC_DATA…" at bounding box center [965, 290] width 588 height 35
select select "14628"
click at [671, 273] on select "Select the job you're submitting hours for... [[PERSON_NAME]] [DEMOGRAPHIC_DATA…" at bounding box center [965, 290] width 588 height 35
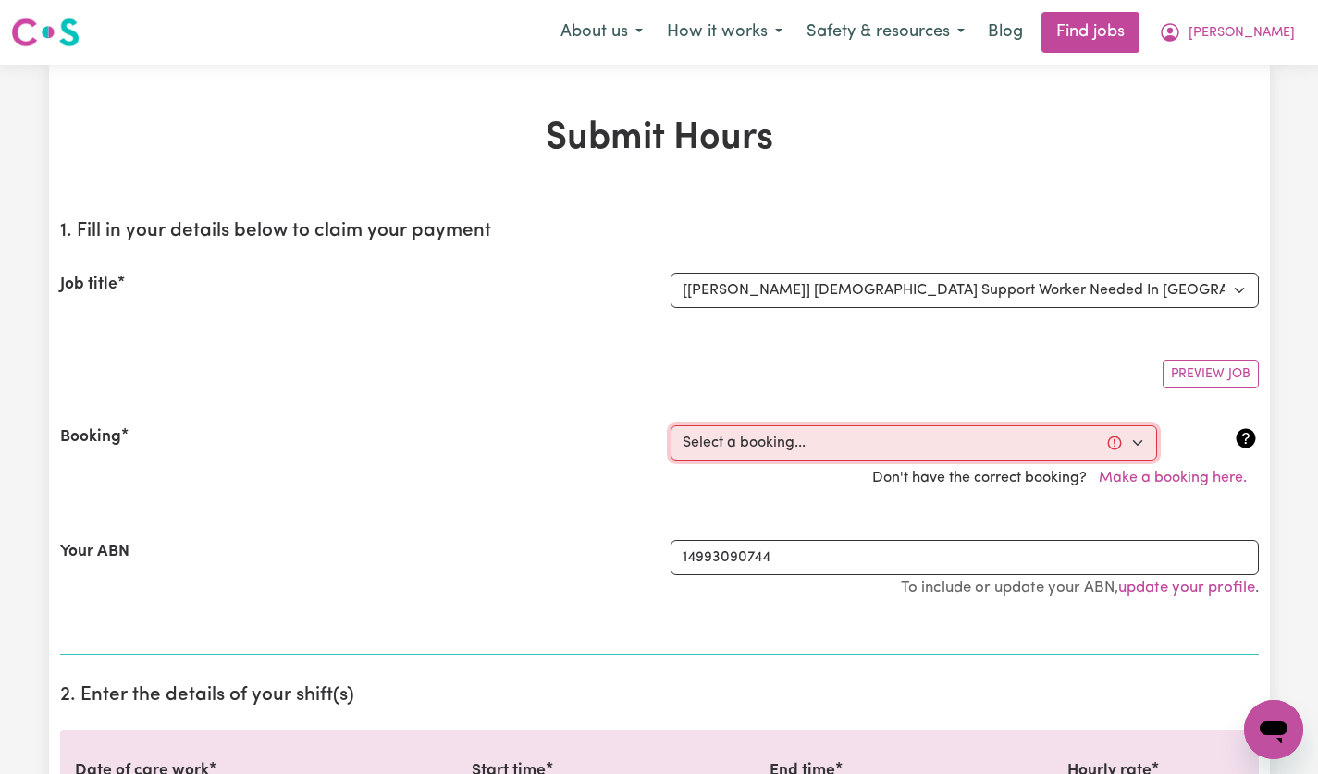
click at [1138, 452] on select "Select a booking... [DATE] 12:30pm to 02:30pm (ONE-OFF) [DATE] 12:30pm to 02:30…" at bounding box center [914, 443] width 487 height 35
select select "356227"
click at [671, 426] on select "Select a booking... [DATE] 12:30pm to 02:30pm (ONE-OFF) [DATE] 12:30pm to 02:30…" at bounding box center [914, 443] width 487 height 35
type input "2025-08-29"
type input "29"
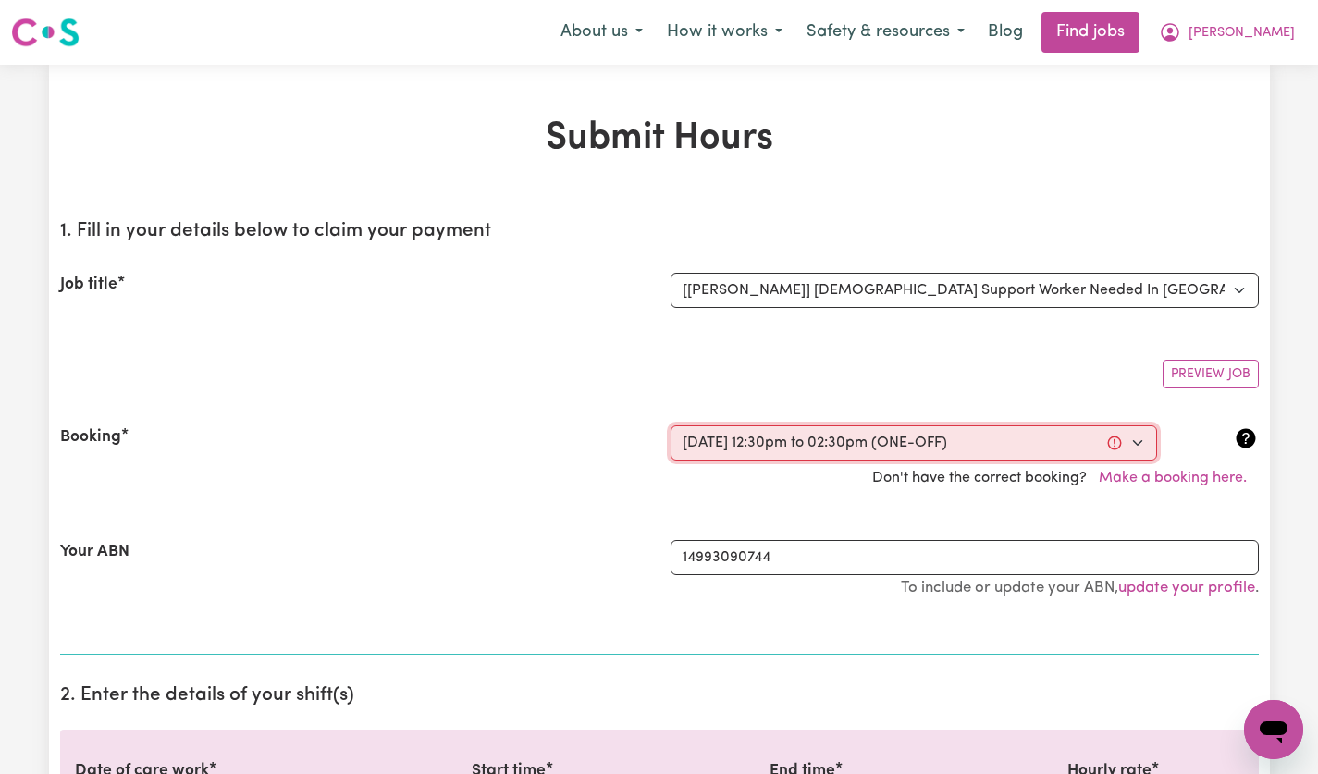
type input "8"
type input "2025"
type input "12:30"
type input "12"
type input "30"
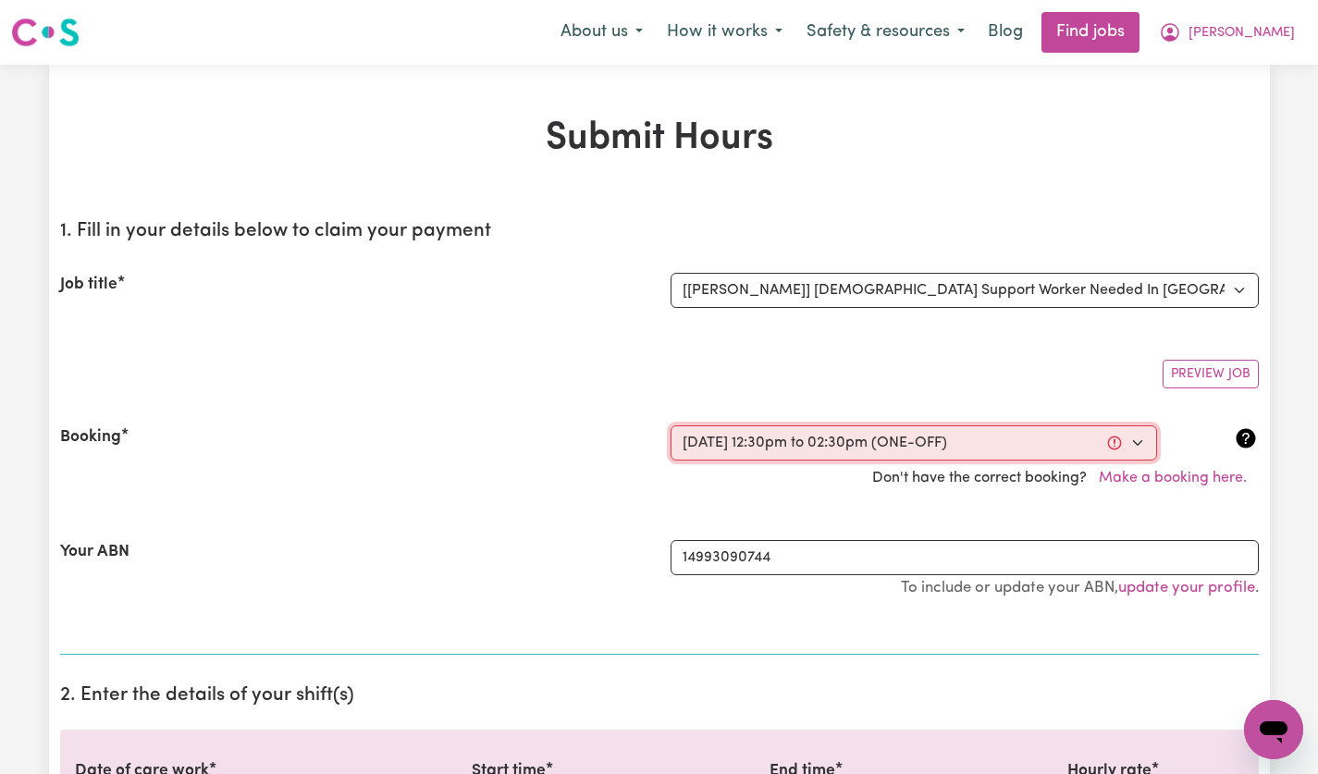
select select "pm"
type input "14:30"
type input "2"
type input "30"
select select "pm"
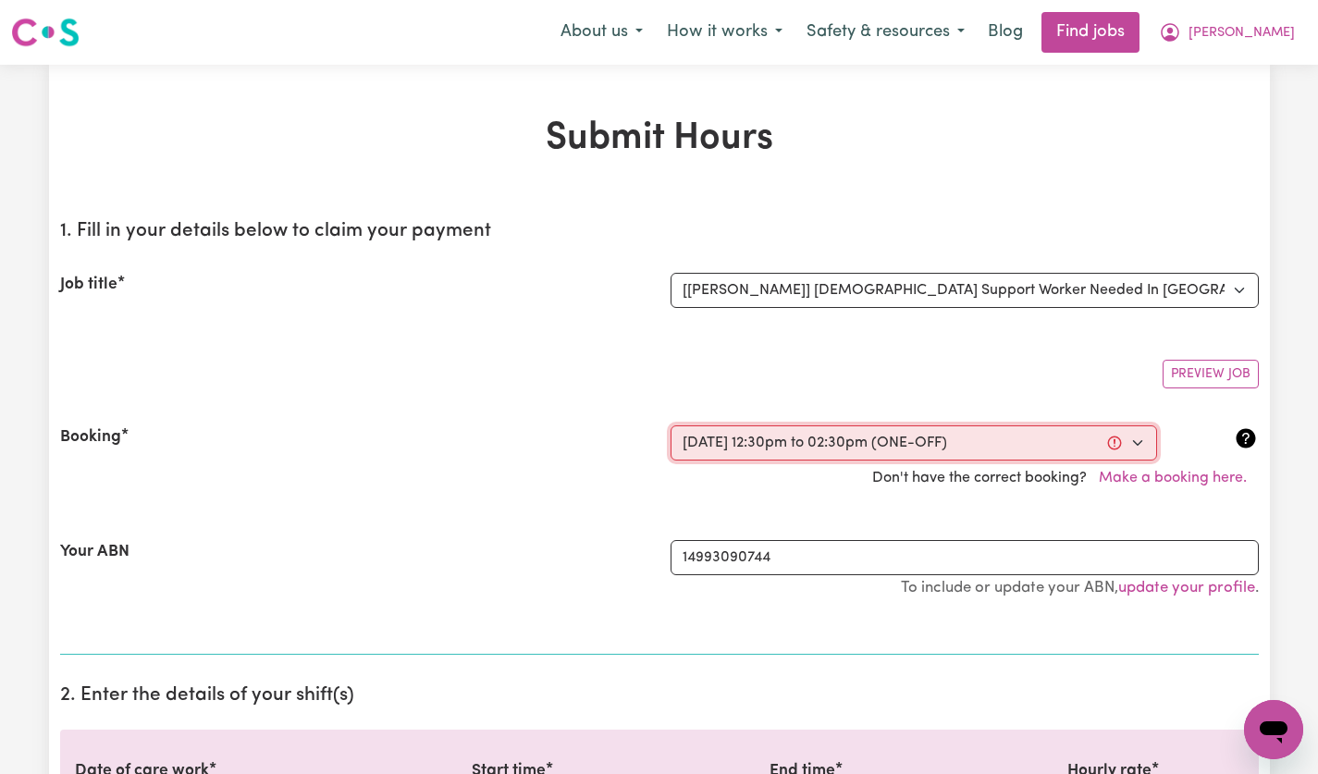
select select "60-Weekday"
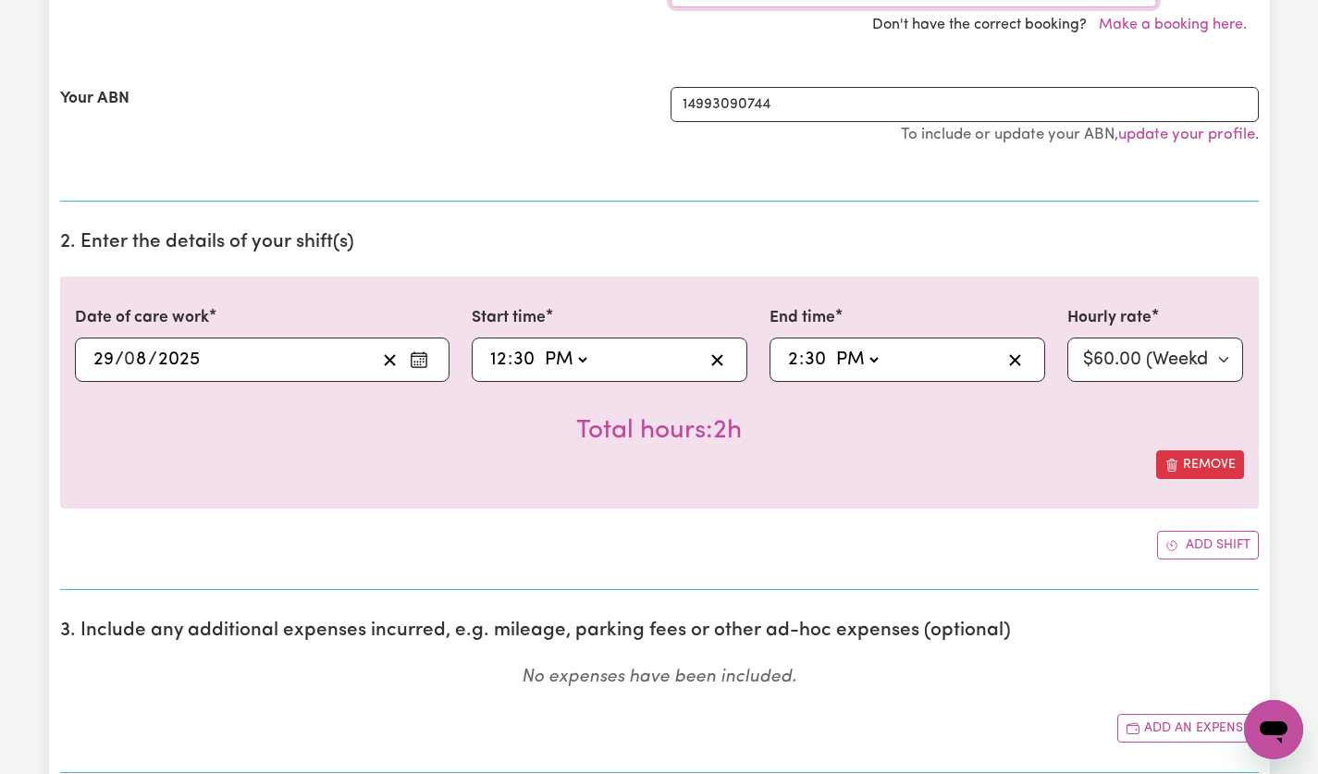
scroll to position [460, 0]
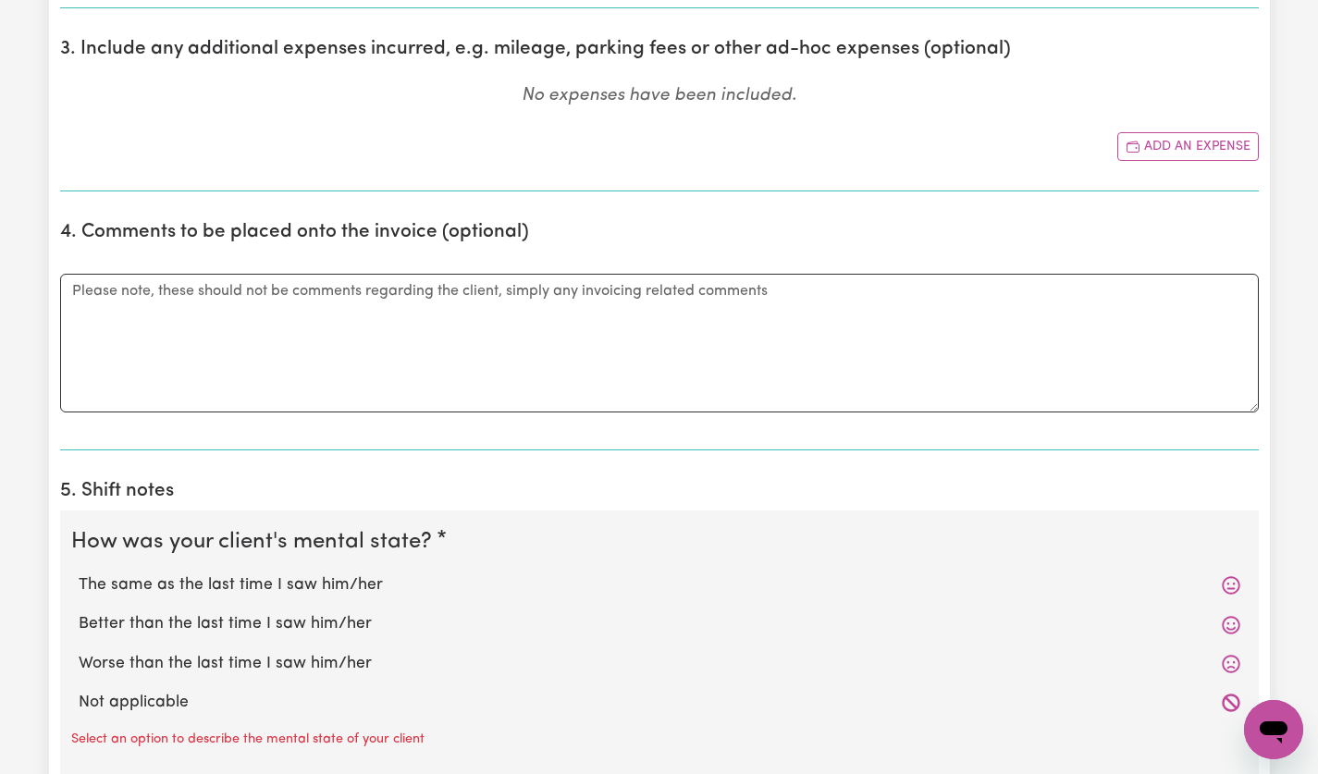
scroll to position [1035, 0]
click at [1222, 597] on label "The same as the last time I saw him/her" at bounding box center [660, 586] width 1162 height 24
click at [79, 574] on input "The same as the last time I saw him/her" at bounding box center [78, 573] width 1 height 1
radio input "true"
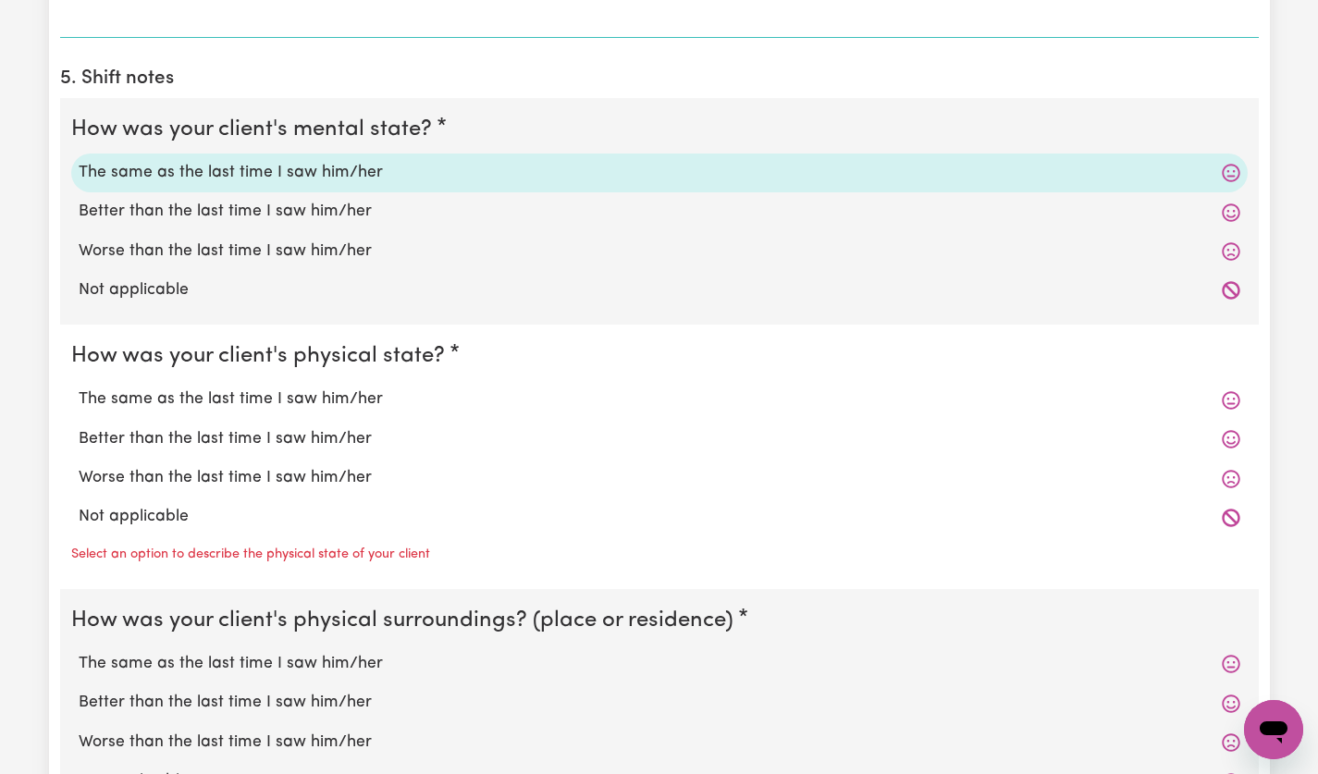
scroll to position [1343, 0]
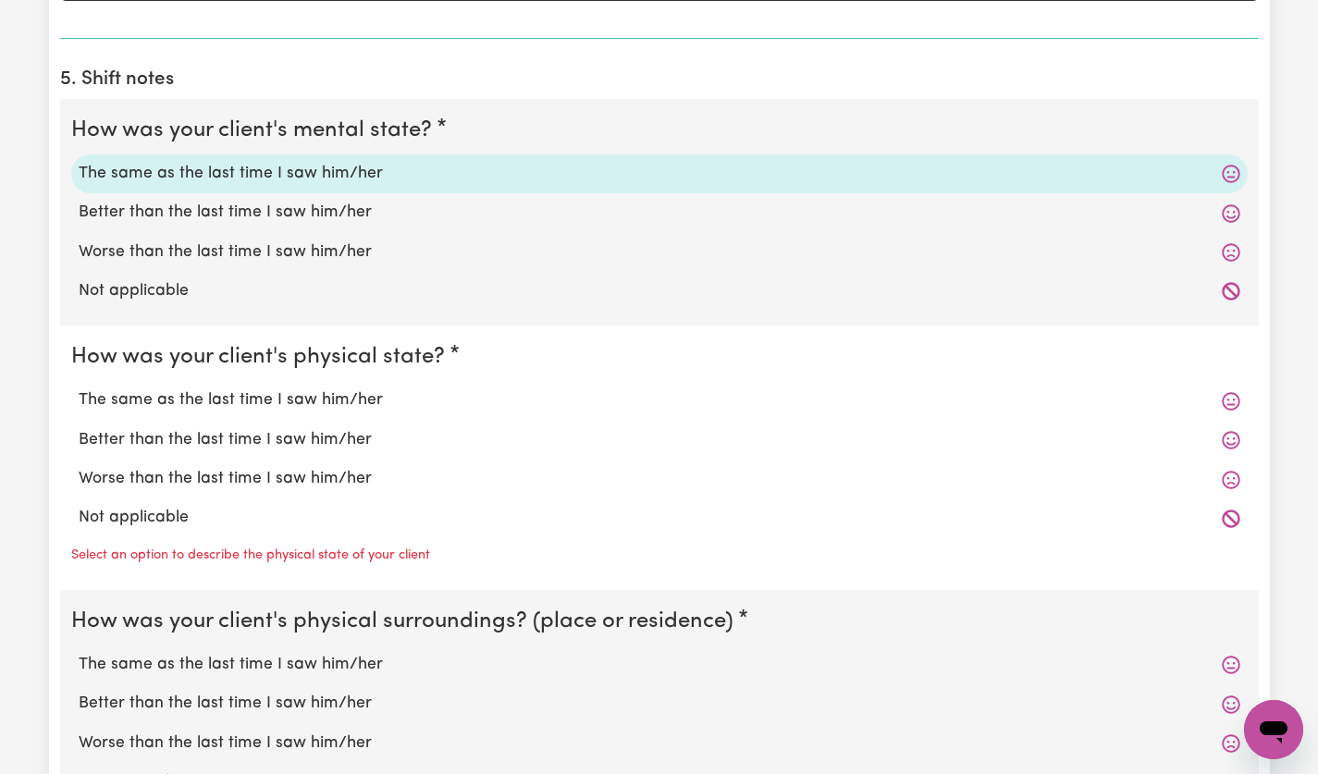
click at [1229, 409] on icon at bounding box center [1231, 401] width 19 height 19
click at [1223, 407] on icon at bounding box center [1231, 401] width 19 height 19
click at [290, 392] on label "The same as the last time I saw him/her" at bounding box center [660, 401] width 1162 height 24
click at [79, 389] on input "The same as the last time I saw him/her" at bounding box center [78, 388] width 1 height 1
radio input "true"
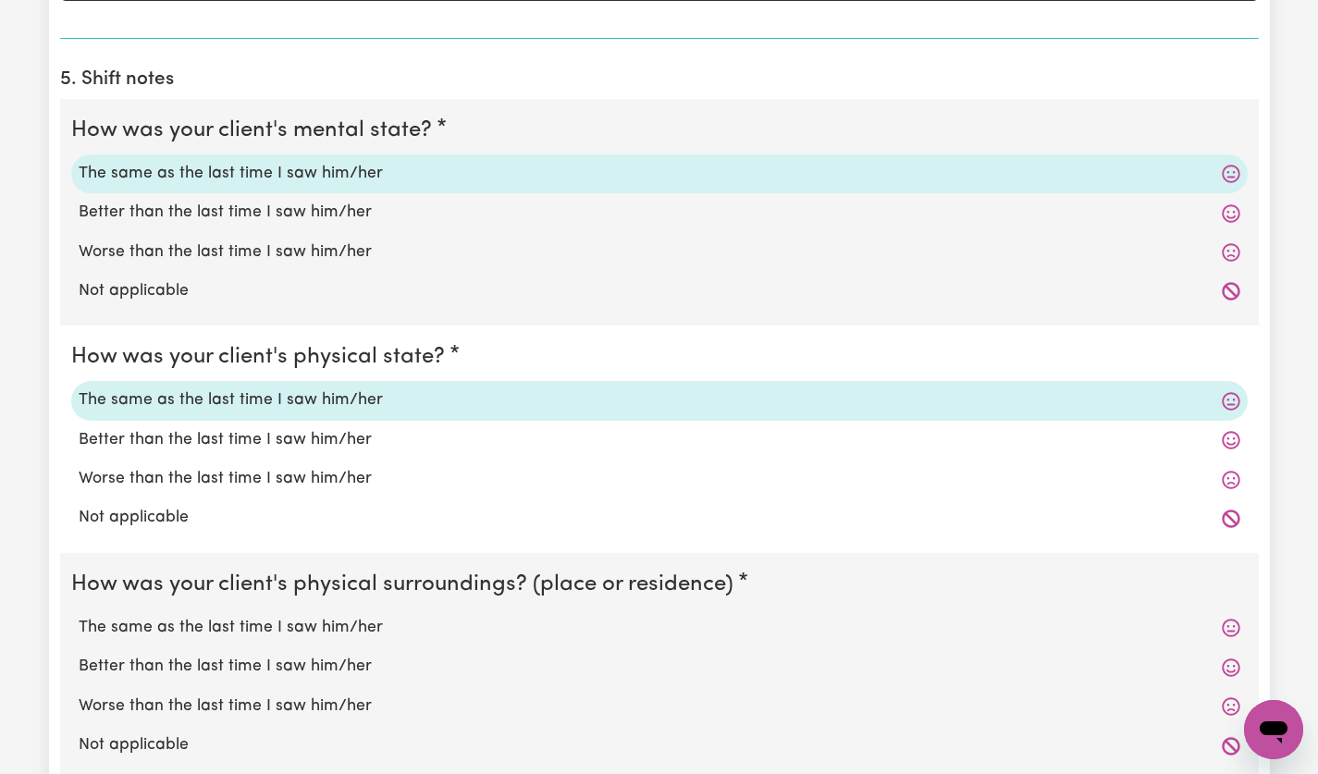
click at [348, 624] on label "The same as the last time I saw him/her" at bounding box center [660, 628] width 1162 height 24
click at [79, 616] on input "The same as the last time I saw him/her" at bounding box center [78, 615] width 1 height 1
radio input "true"
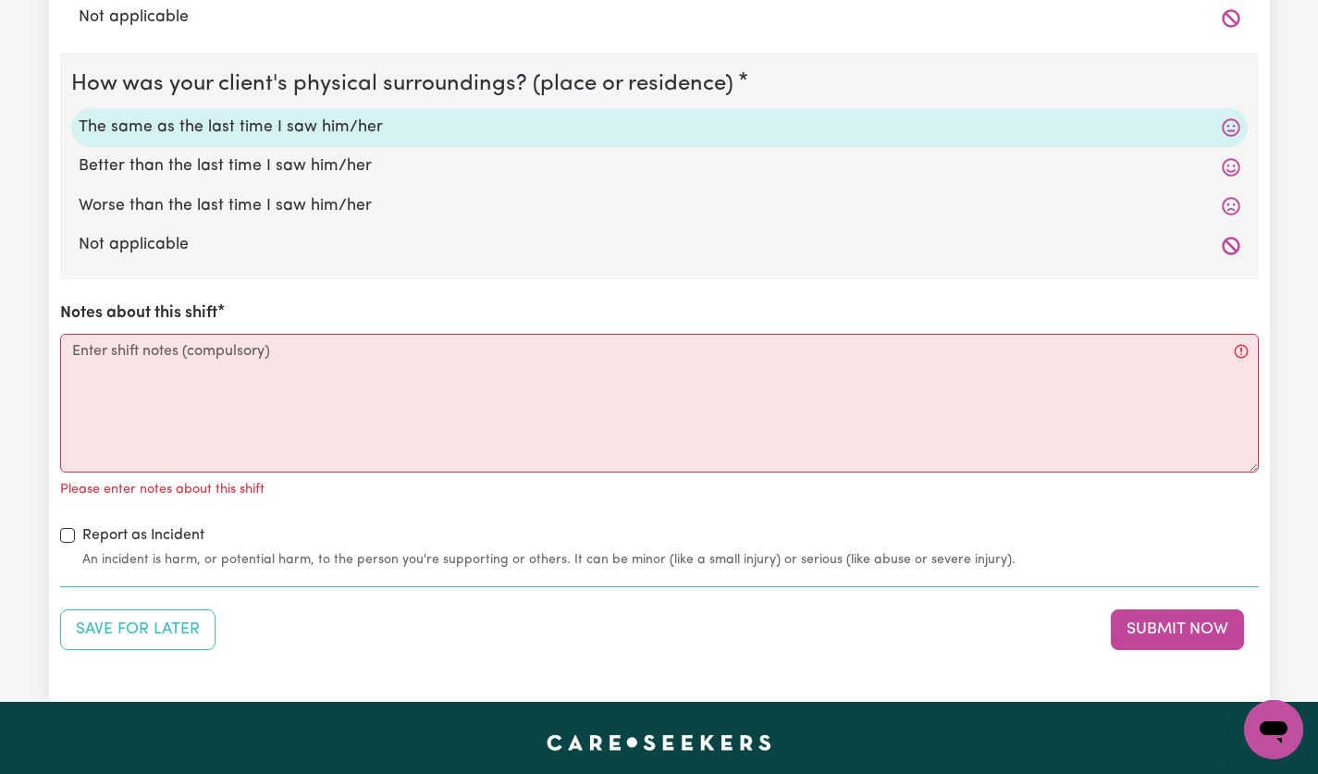
scroll to position [1838, 0]
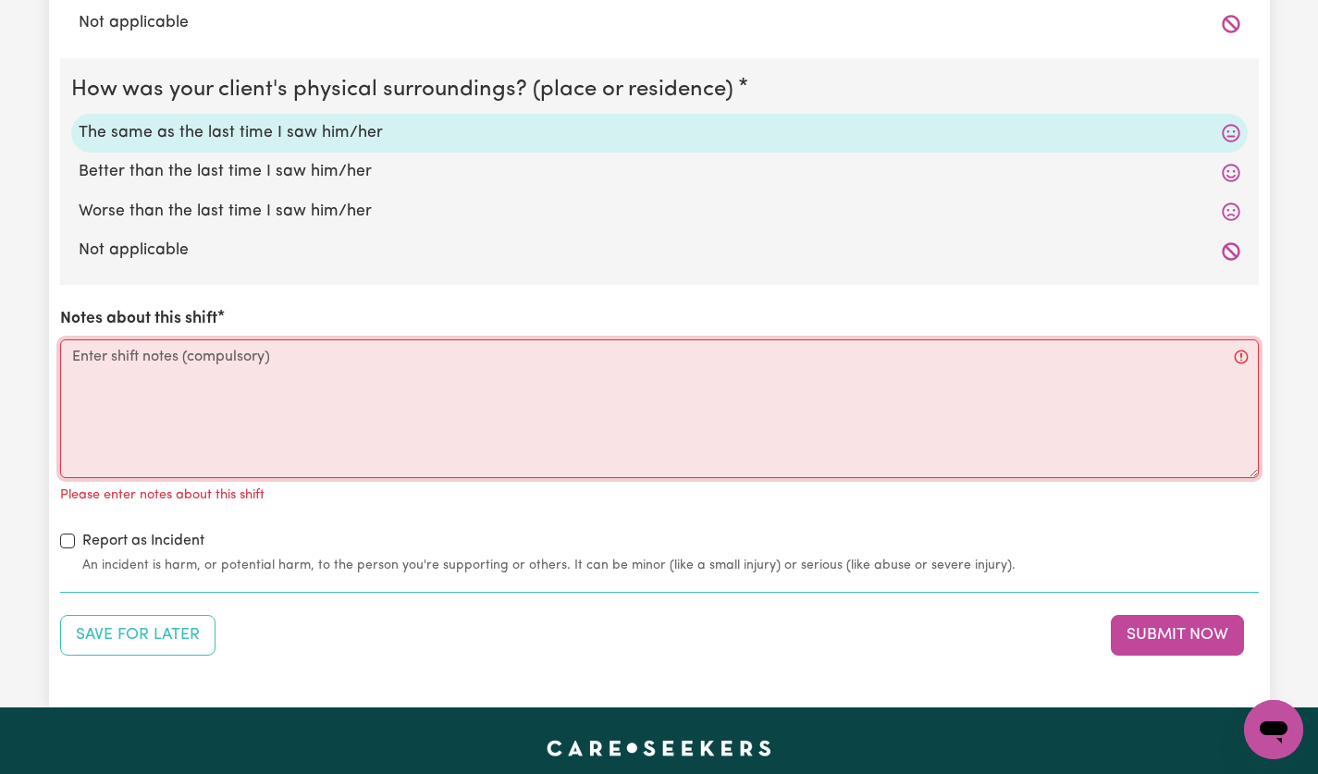
click at [461, 389] on textarea "Notes about this shift" at bounding box center [659, 409] width 1199 height 139
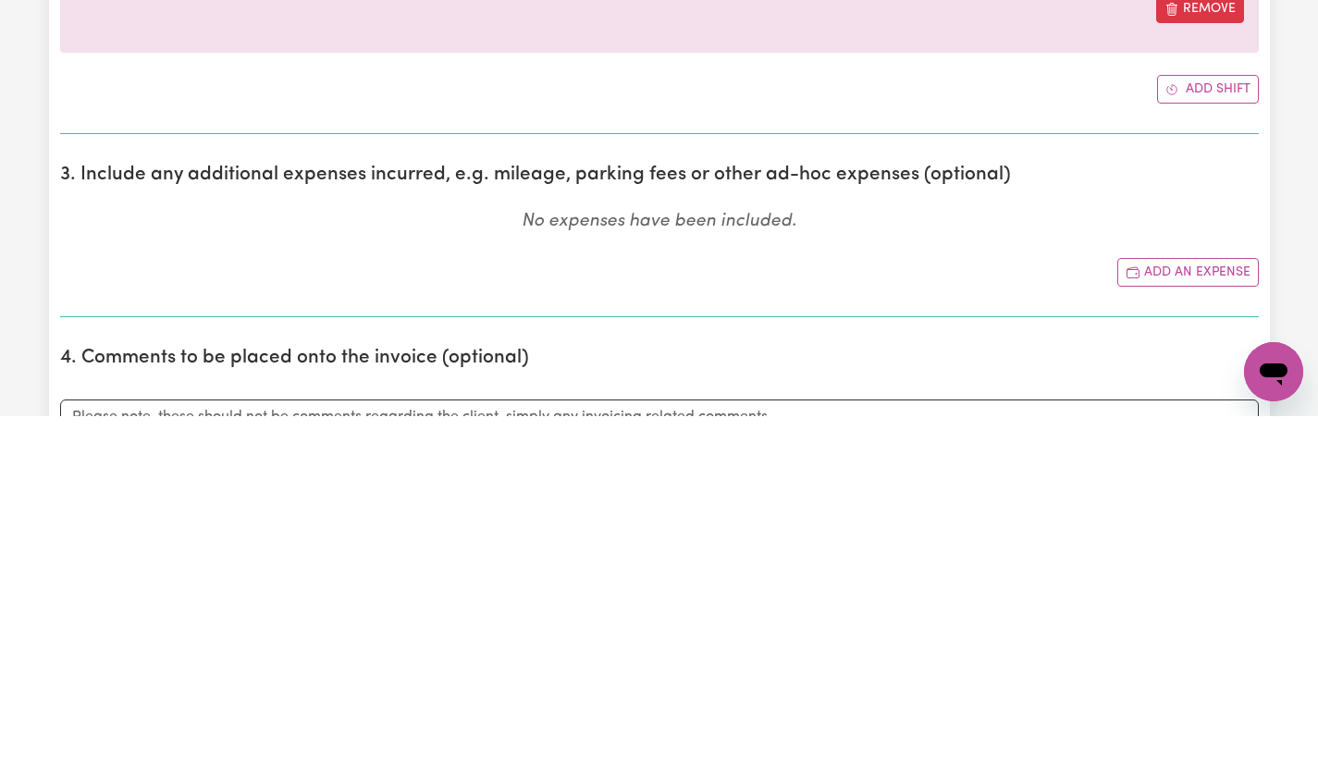
scroll to position [557, 0]
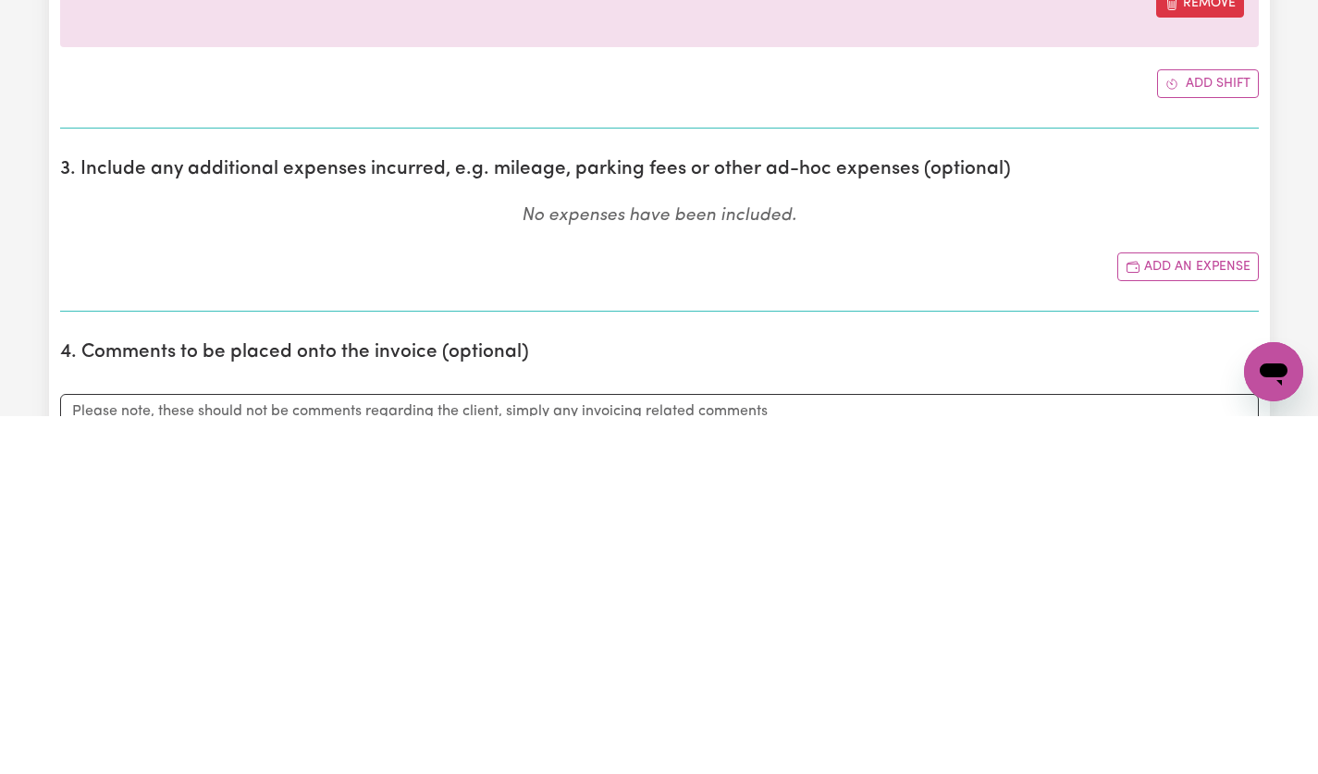
type textarea "Drove to Forest Fresh for coffee and picked up some groceries."
click at [1176, 630] on button "Add an expense" at bounding box center [1189, 625] width 142 height 29
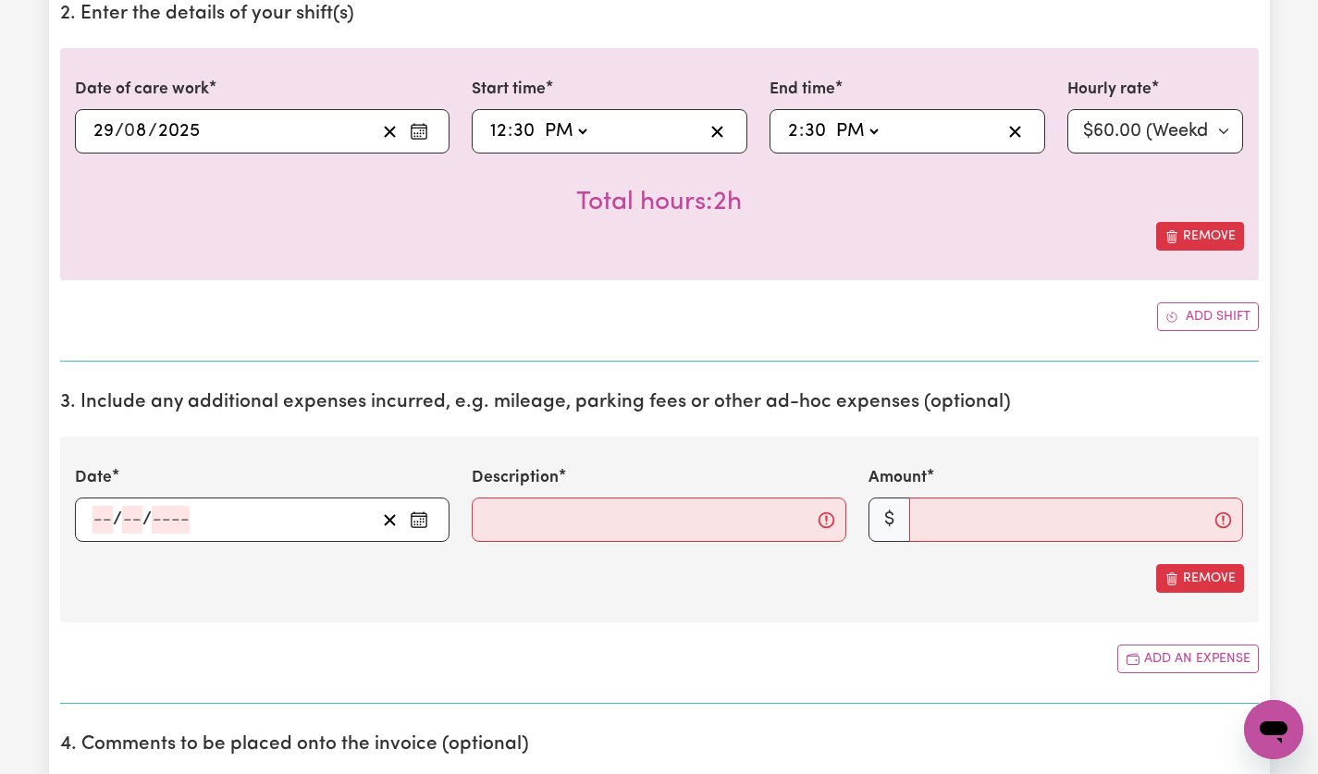
scroll to position [683, 0]
click at [132, 515] on input "number" at bounding box center [132, 519] width 20 height 28
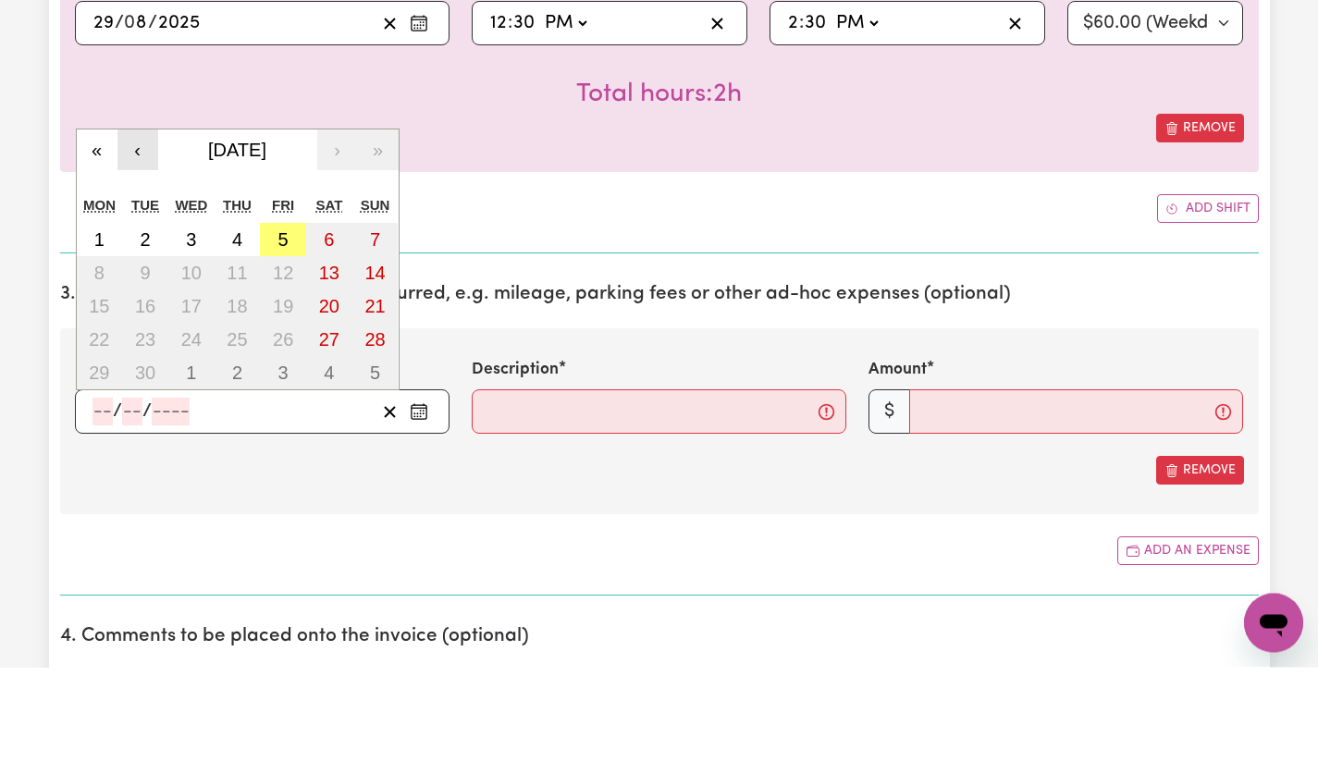
click at [129, 262] on button "‹" at bounding box center [137, 257] width 41 height 41
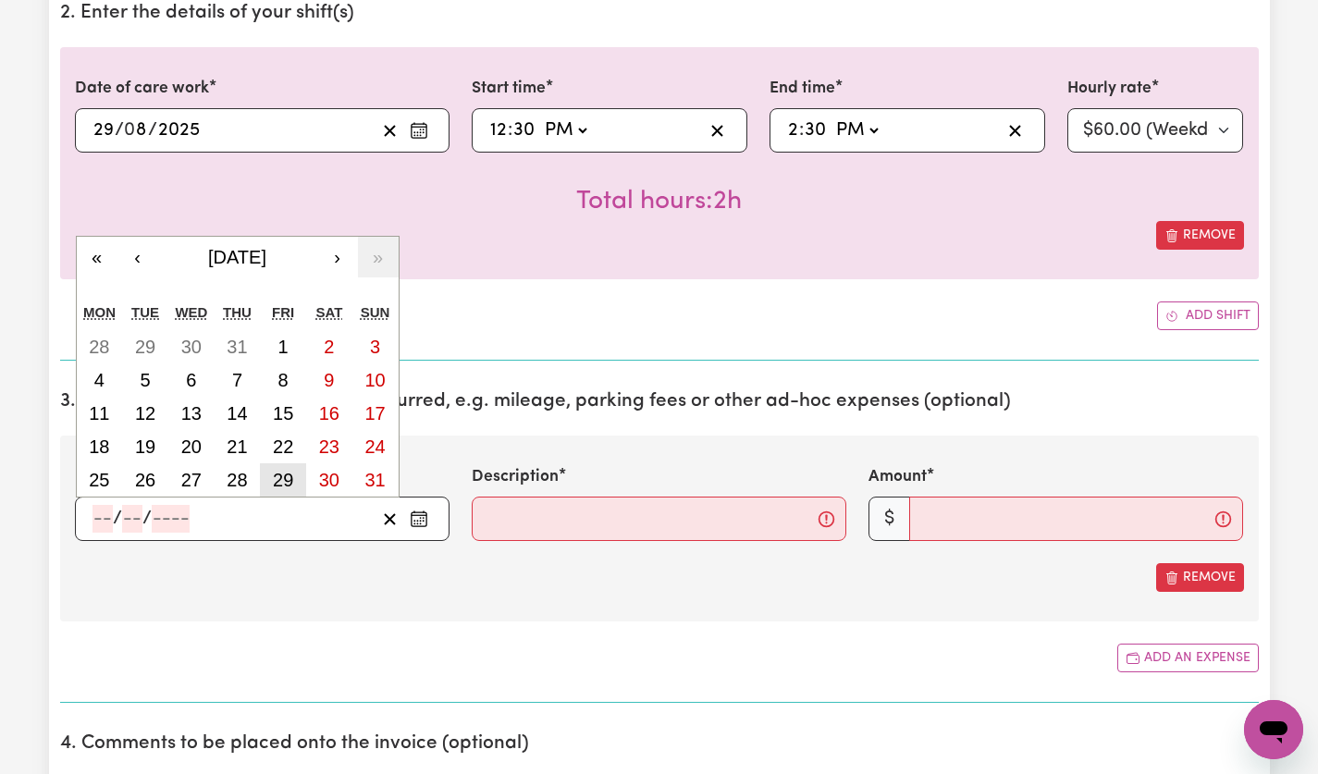
click at [285, 476] on abbr "29" at bounding box center [283, 480] width 20 height 20
type input "2025-08-29"
type input "29"
type input "8"
type input "2025"
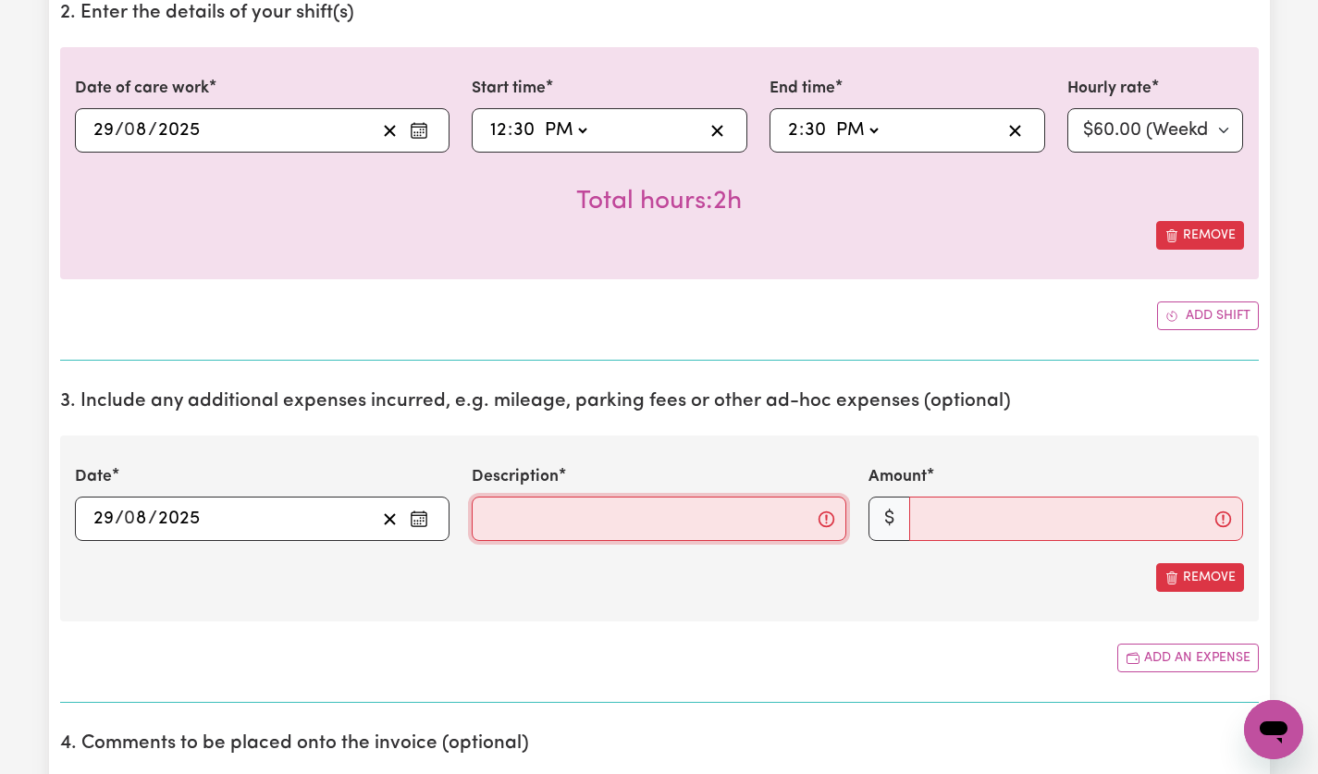
click at [600, 516] on input "Description" at bounding box center [659, 519] width 375 height 44
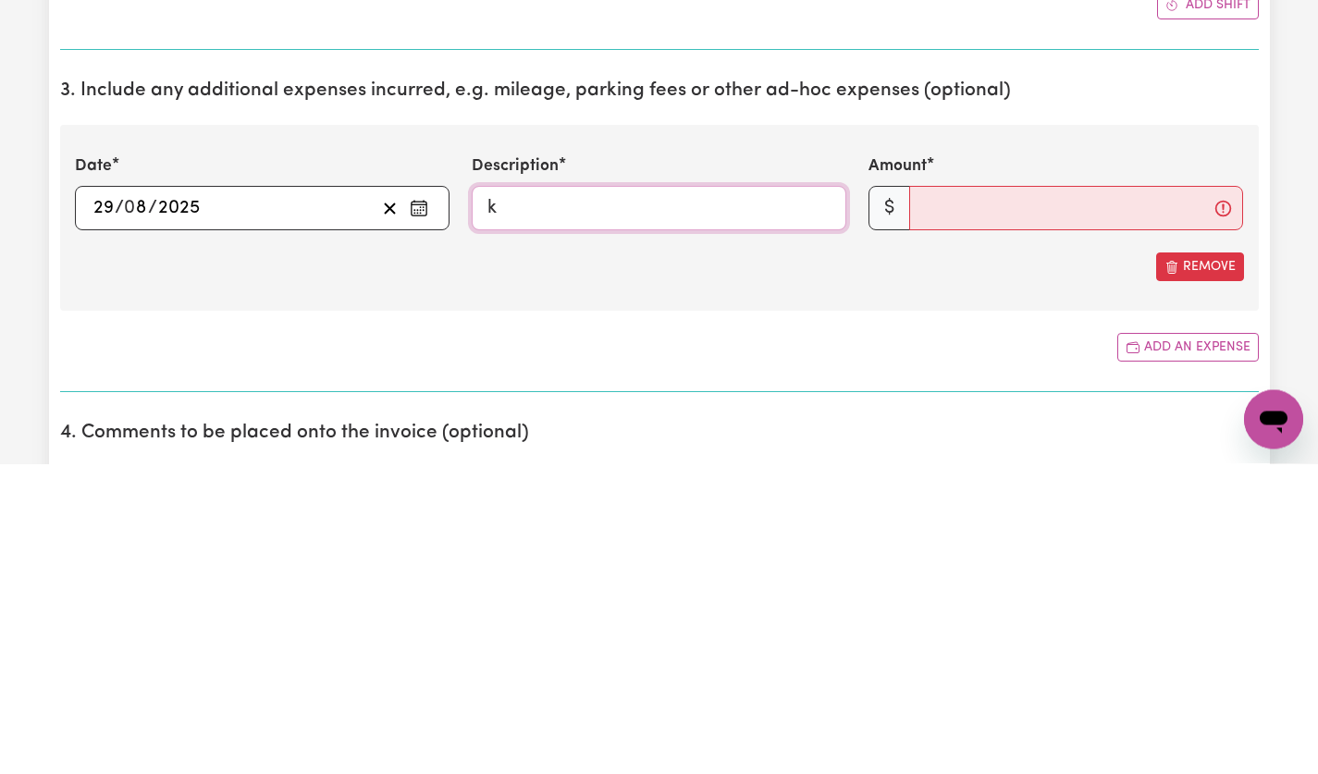
type input "kms travelled"
click at [978, 529] on input "Amount" at bounding box center [1076, 519] width 334 height 44
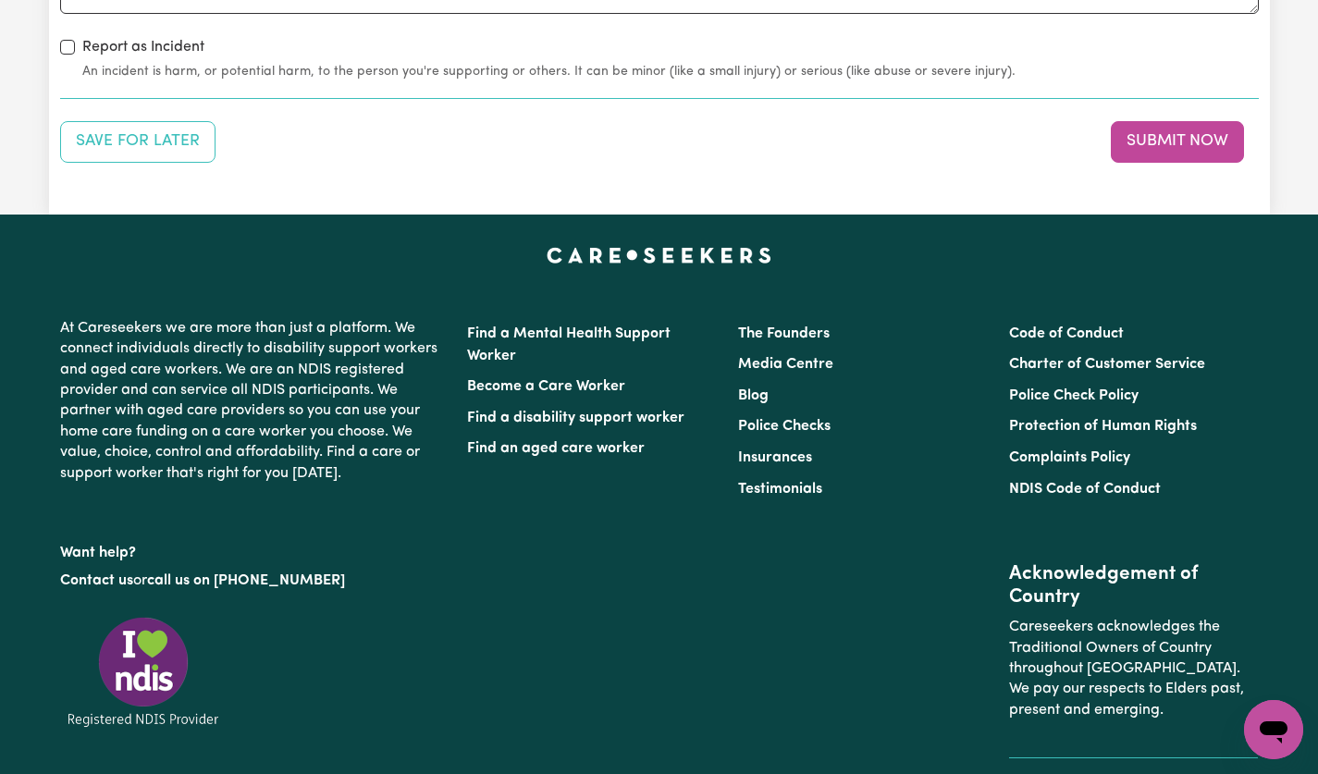
scroll to position [2460, 0]
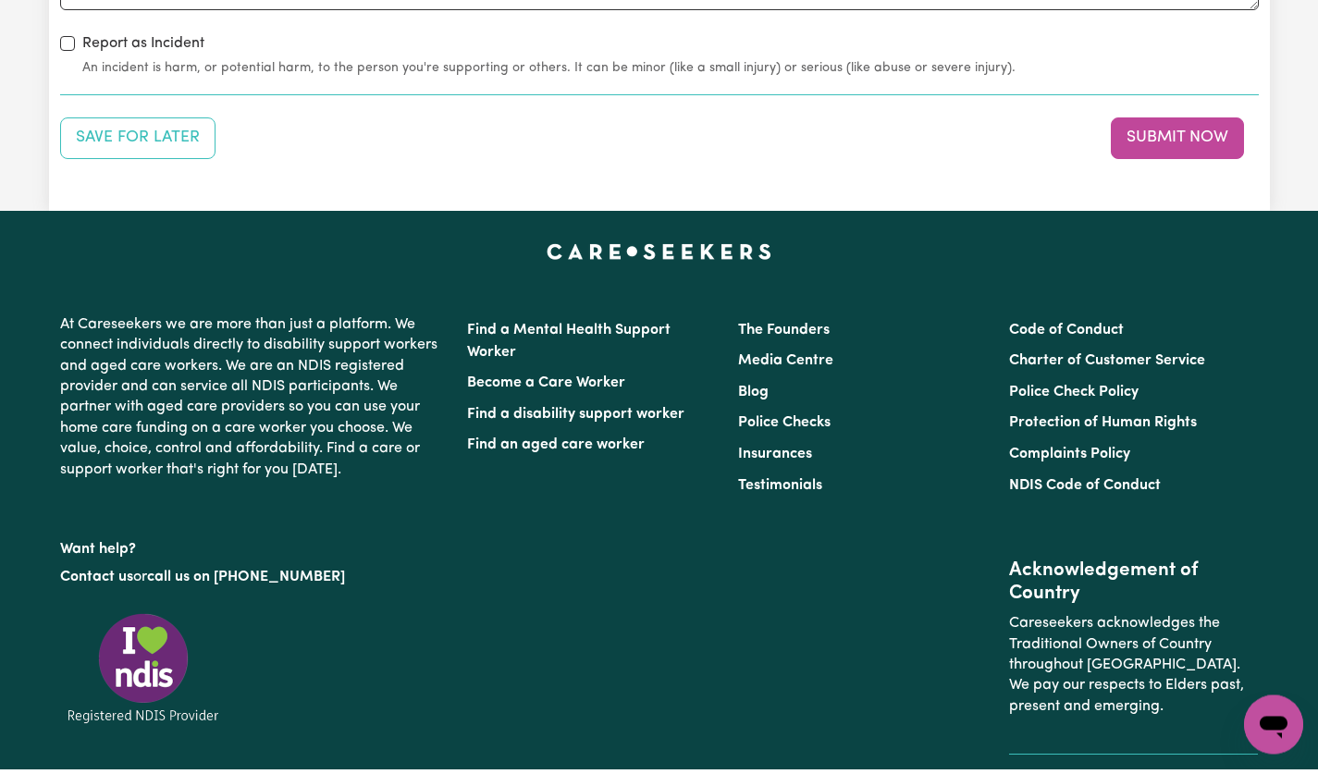
type input "10"
click at [1200, 149] on button "Submit Now" at bounding box center [1177, 143] width 133 height 41
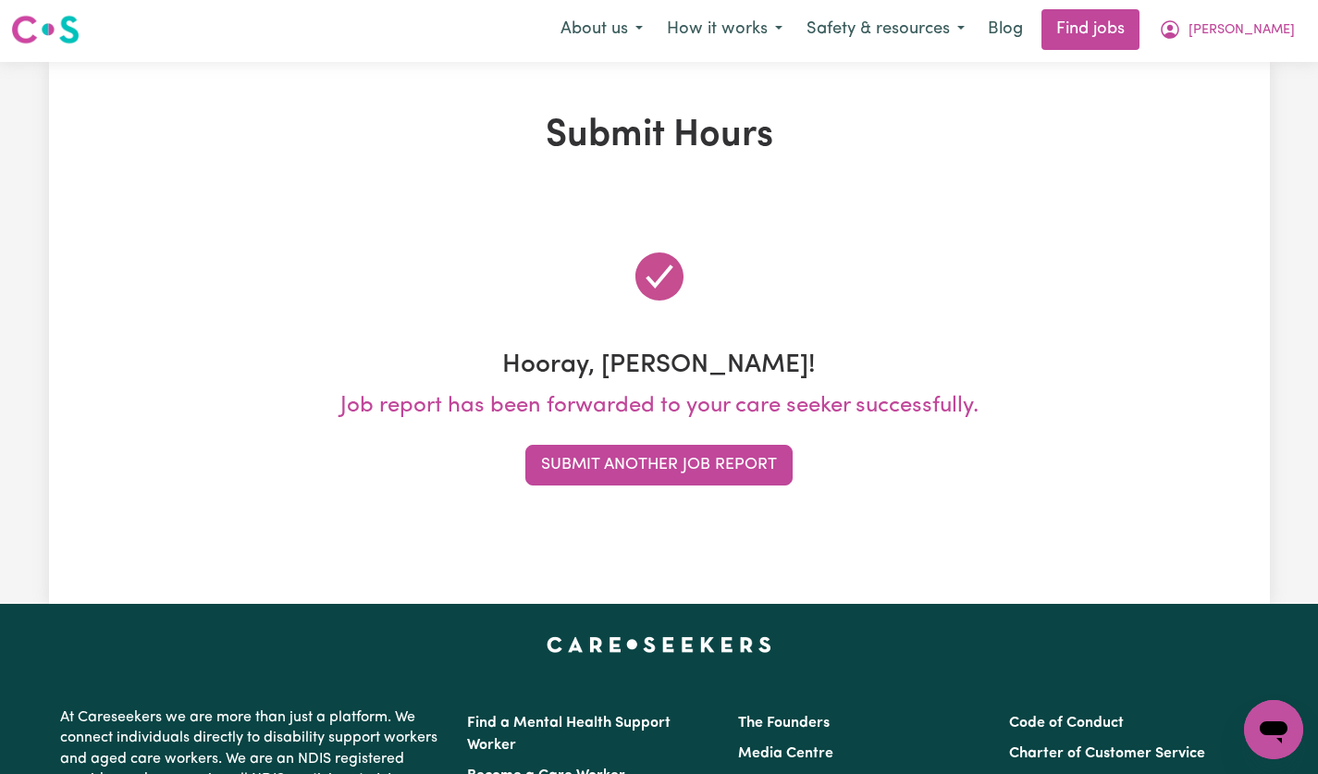
scroll to position [0, 0]
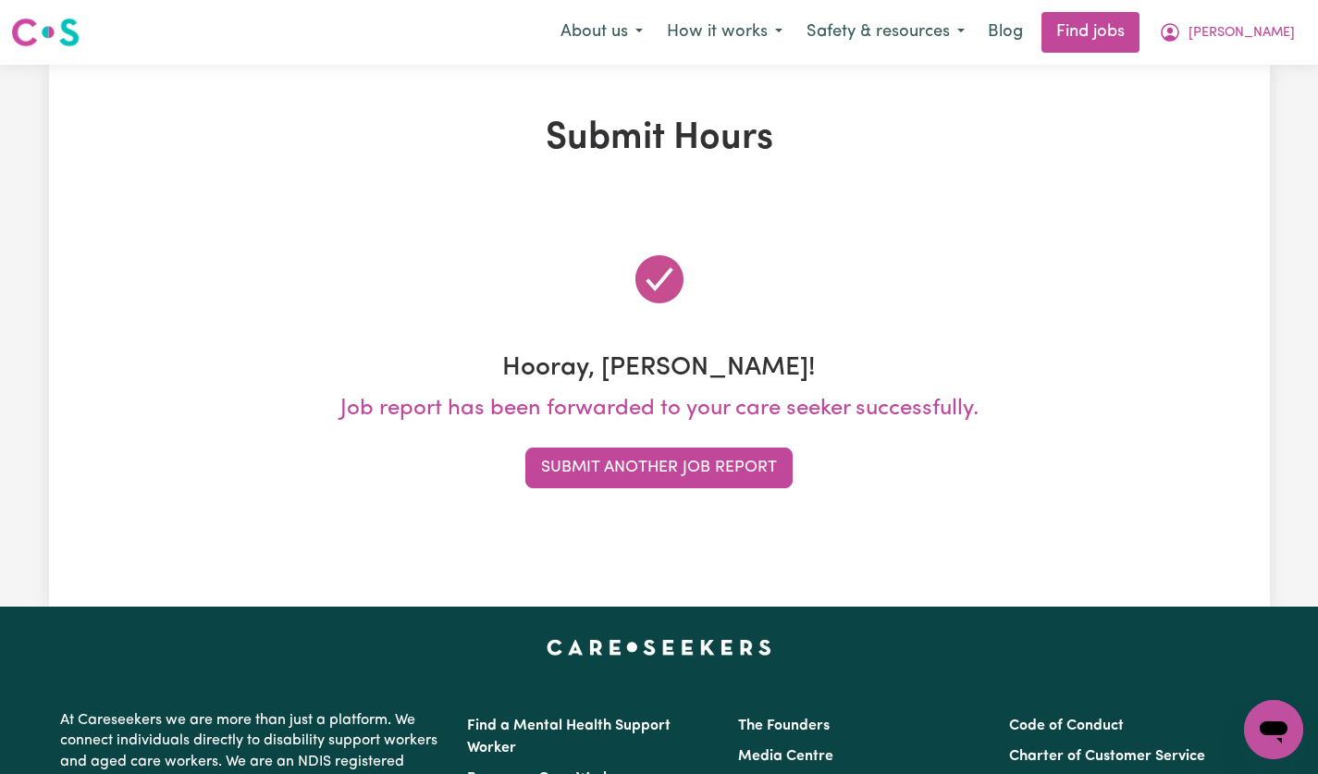
click at [747, 469] on button "Submit Another Job Report" at bounding box center [658, 468] width 267 height 41
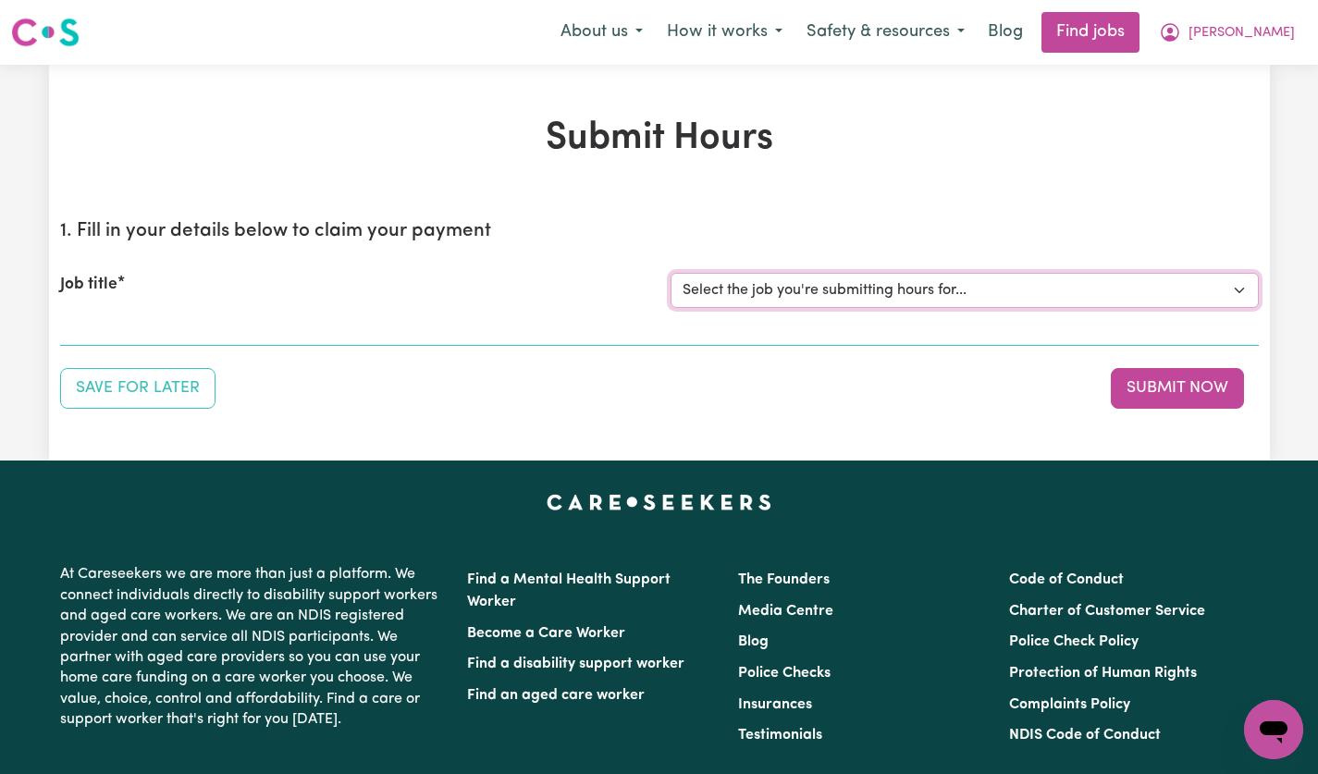
click at [1237, 301] on select "Select the job you're submitting hours for... [[PERSON_NAME]] [DEMOGRAPHIC_DATA…" at bounding box center [965, 290] width 588 height 35
select select "14628"
click at [671, 273] on select "Select the job you're submitting hours for... [[PERSON_NAME]] [DEMOGRAPHIC_DATA…" at bounding box center [965, 290] width 588 height 35
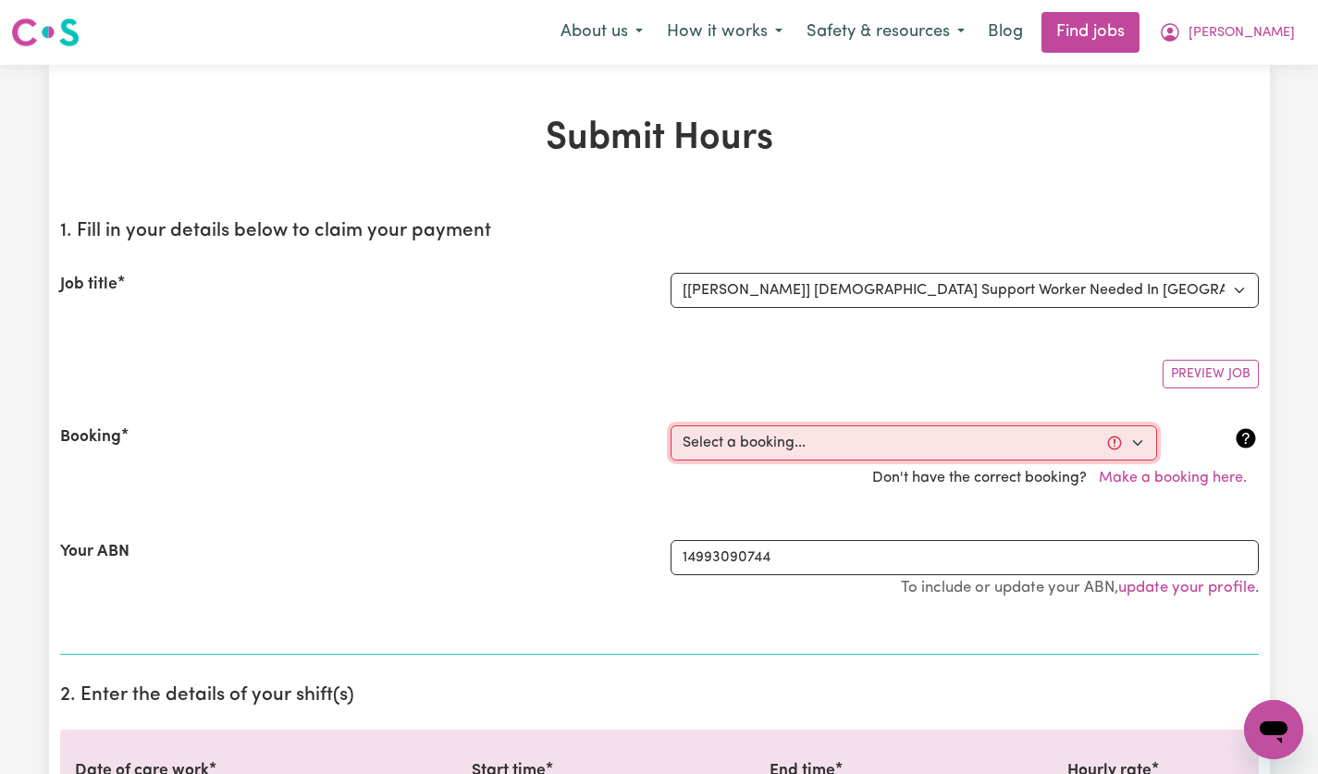
click at [1136, 450] on select "Select a booking... [DATE] 12:30pm to 02:30pm (ONE-OFF) [DATE] 12:30pm to 02:30…" at bounding box center [914, 443] width 487 height 35
select select "356228"
click at [671, 426] on select "Select a booking... [DATE] 12:30pm to 02:30pm (ONE-OFF) [DATE] 12:30pm to 02:30…" at bounding box center [914, 443] width 487 height 35
type input "[DATE]"
type input "5"
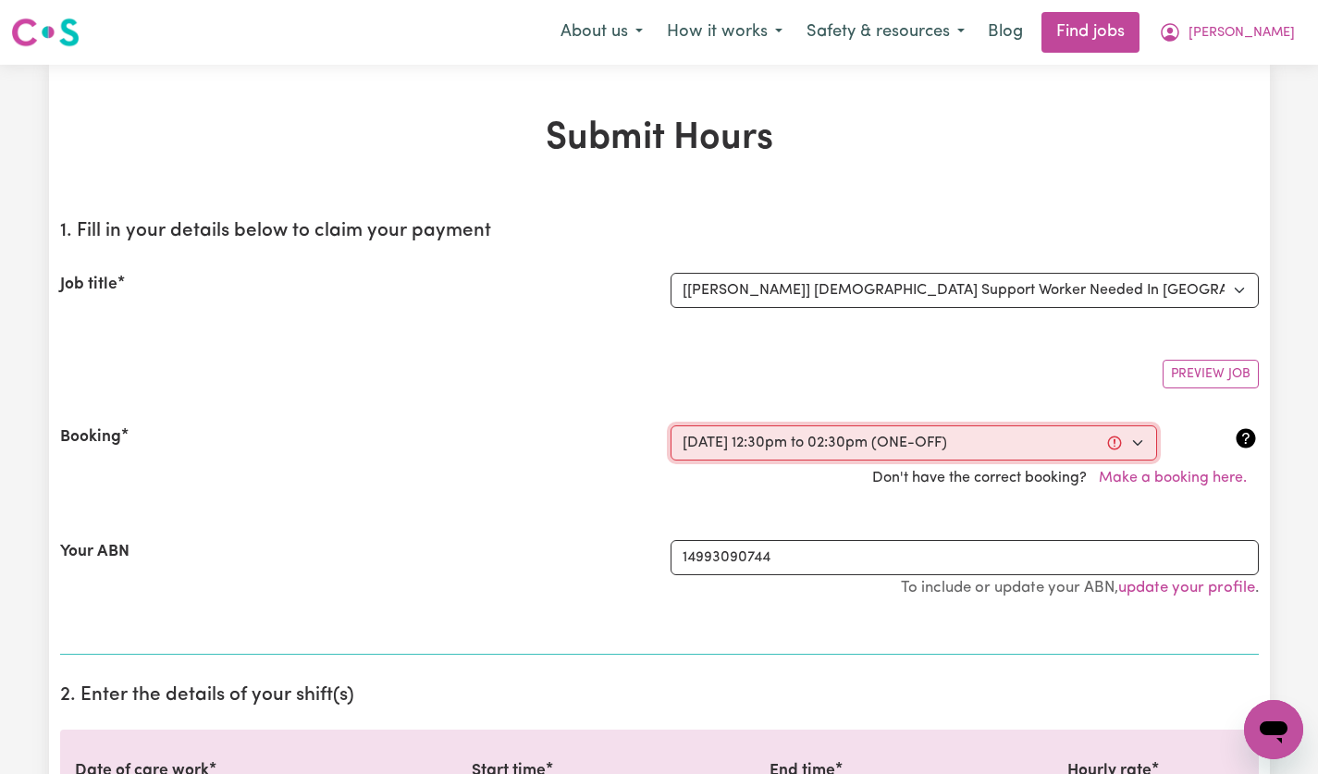
type input "9"
type input "2025"
type input "12:30"
type input "12"
type input "30"
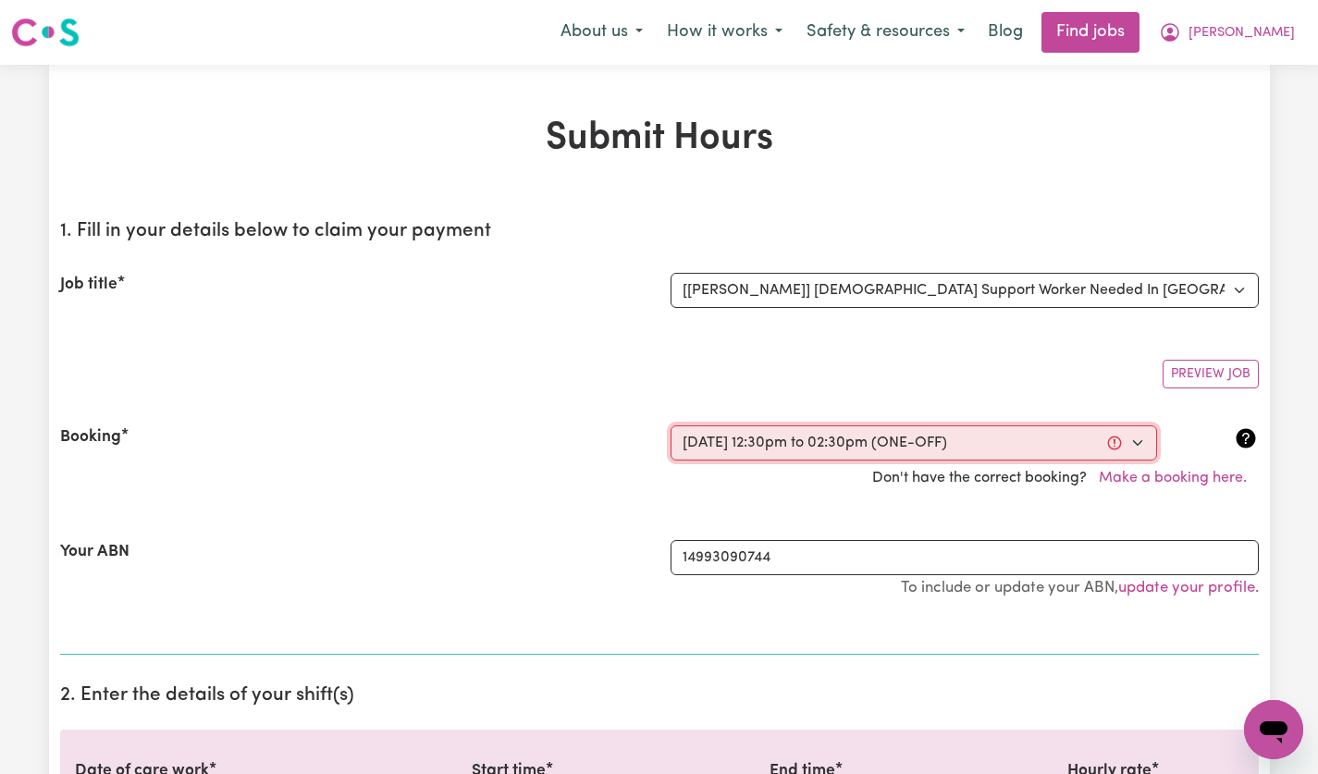
select select "pm"
type input "14:30"
type input "2"
type input "30"
select select "pm"
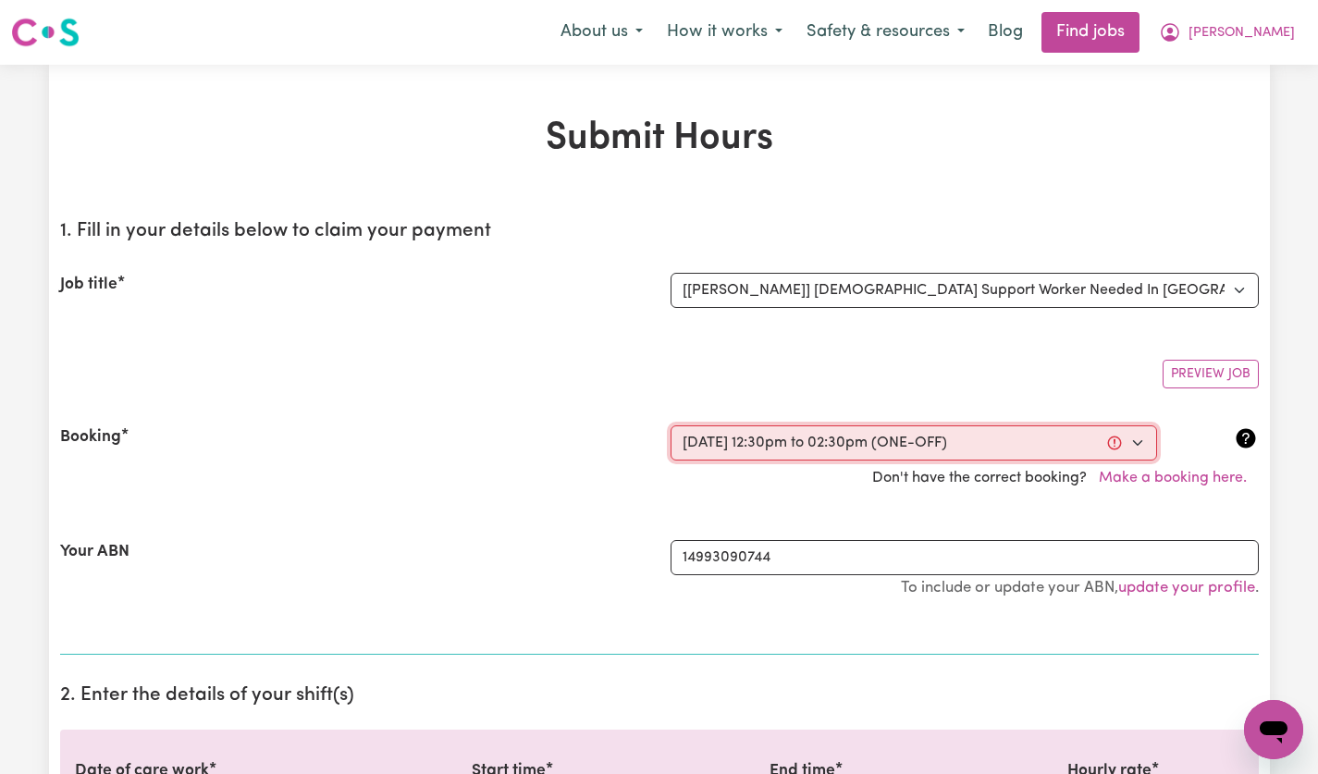
select select "60-Weekday"
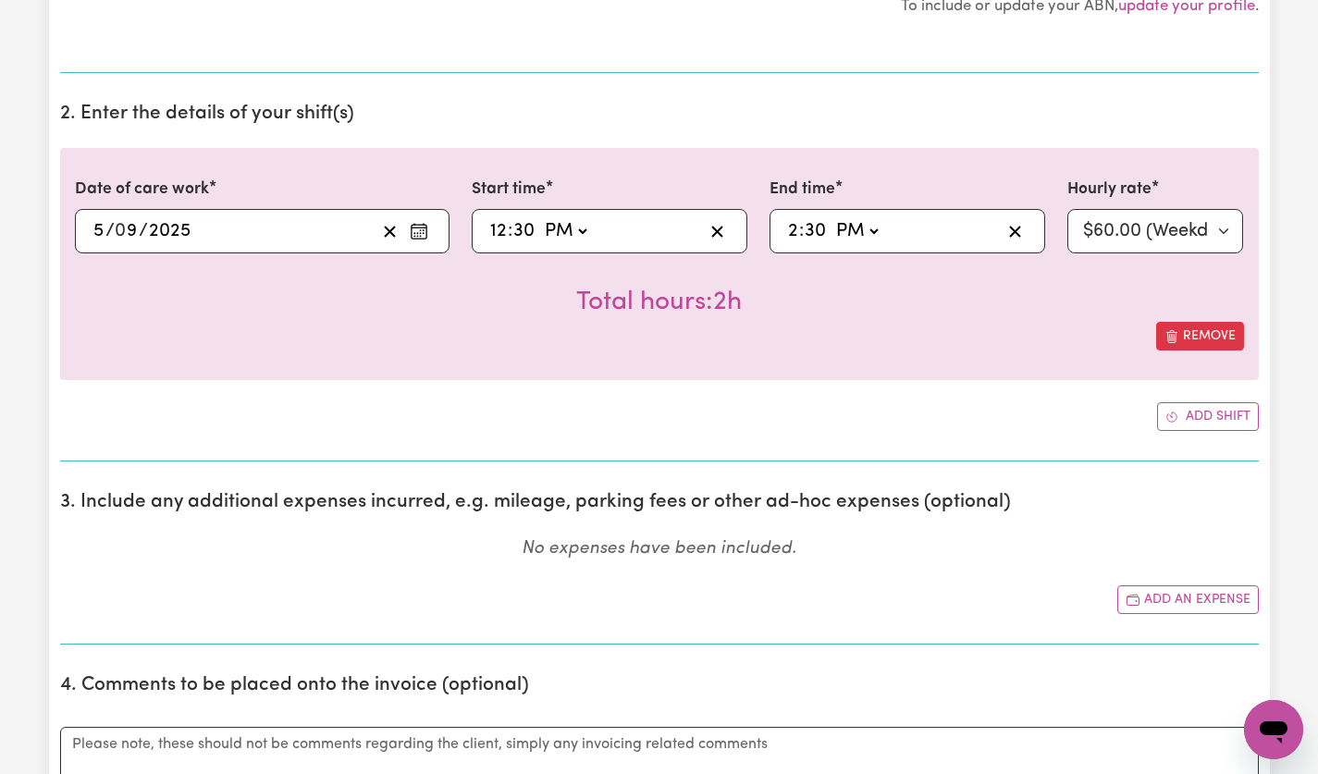
scroll to position [585, 0]
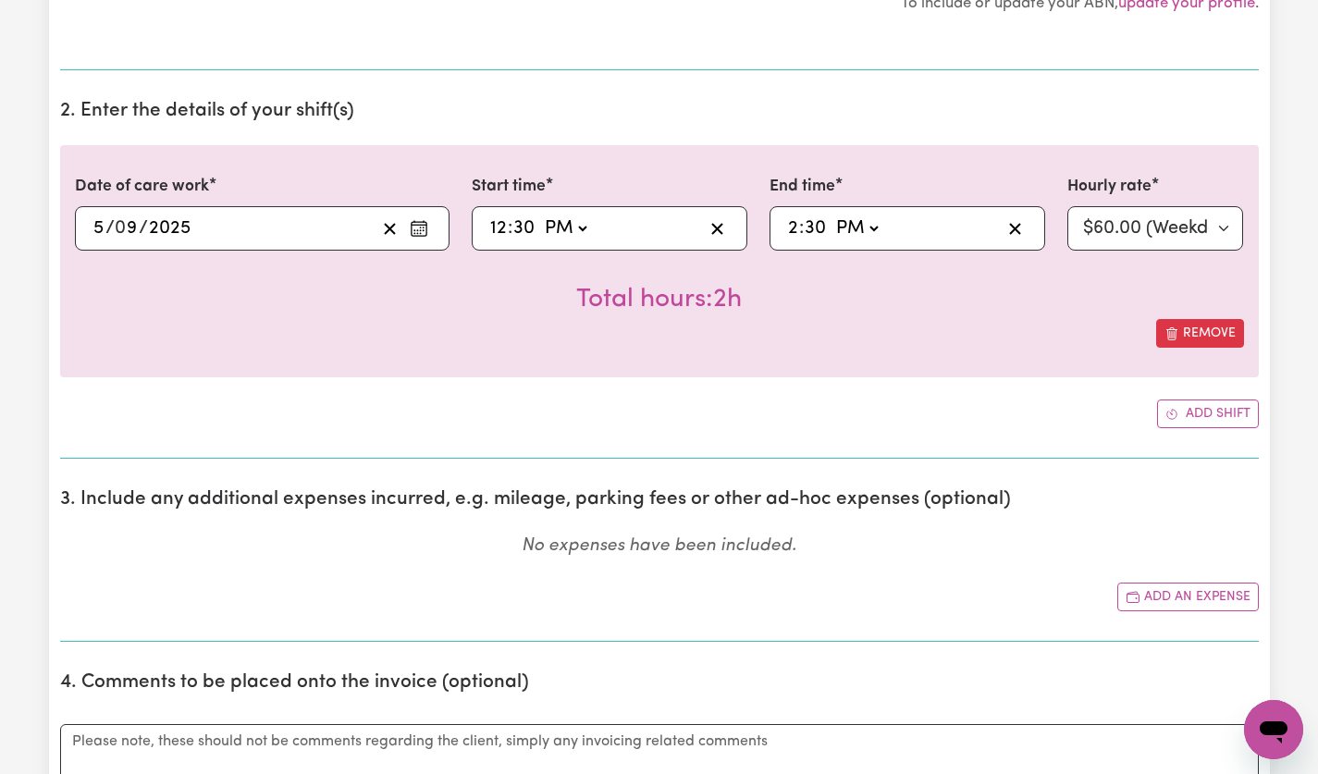
click at [1116, 95] on section "2. Enter the details of your shift(s) Date of care work 2025-09-05 5 / 0 9 / 20…" at bounding box center [659, 272] width 1199 height 374
click at [1091, 538] on p "No expenses have been included." at bounding box center [659, 547] width 1199 height 27
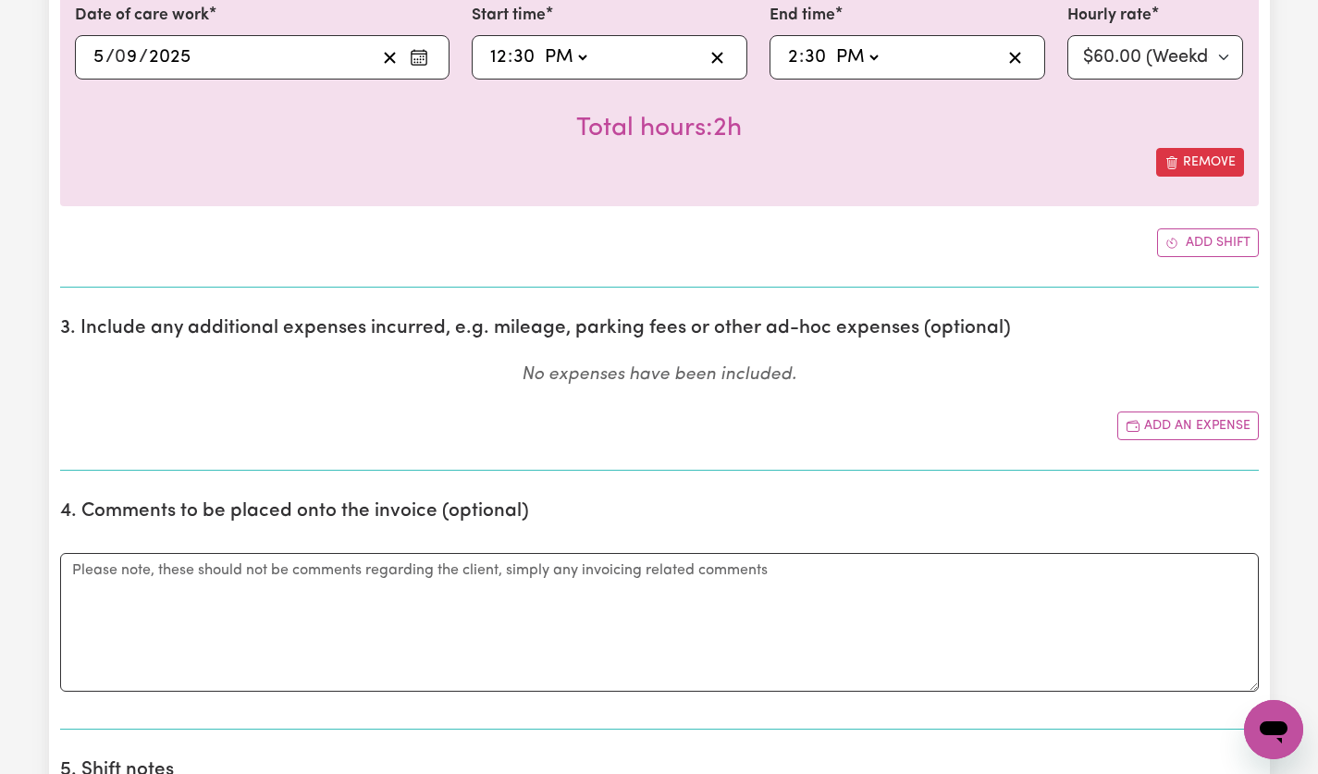
scroll to position [753, 0]
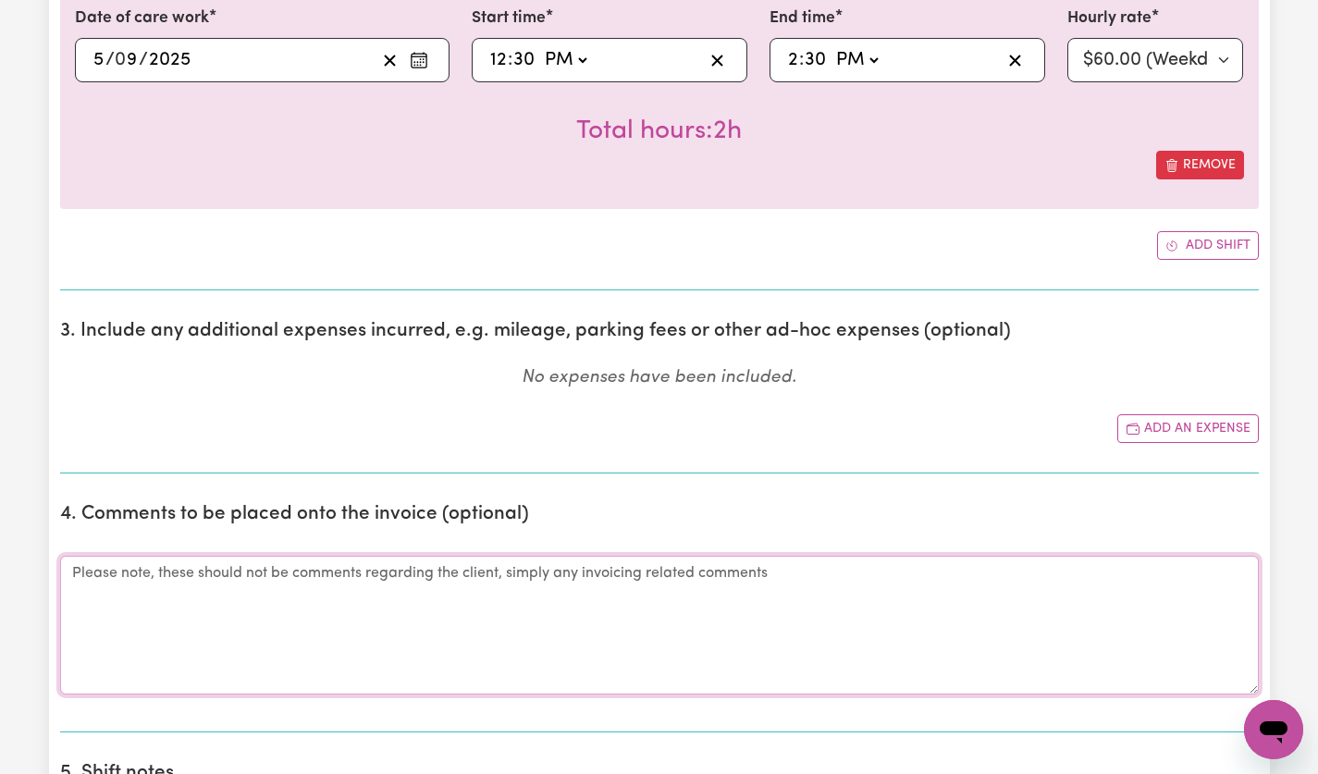
click at [1052, 563] on textarea "Comments" at bounding box center [659, 625] width 1199 height 139
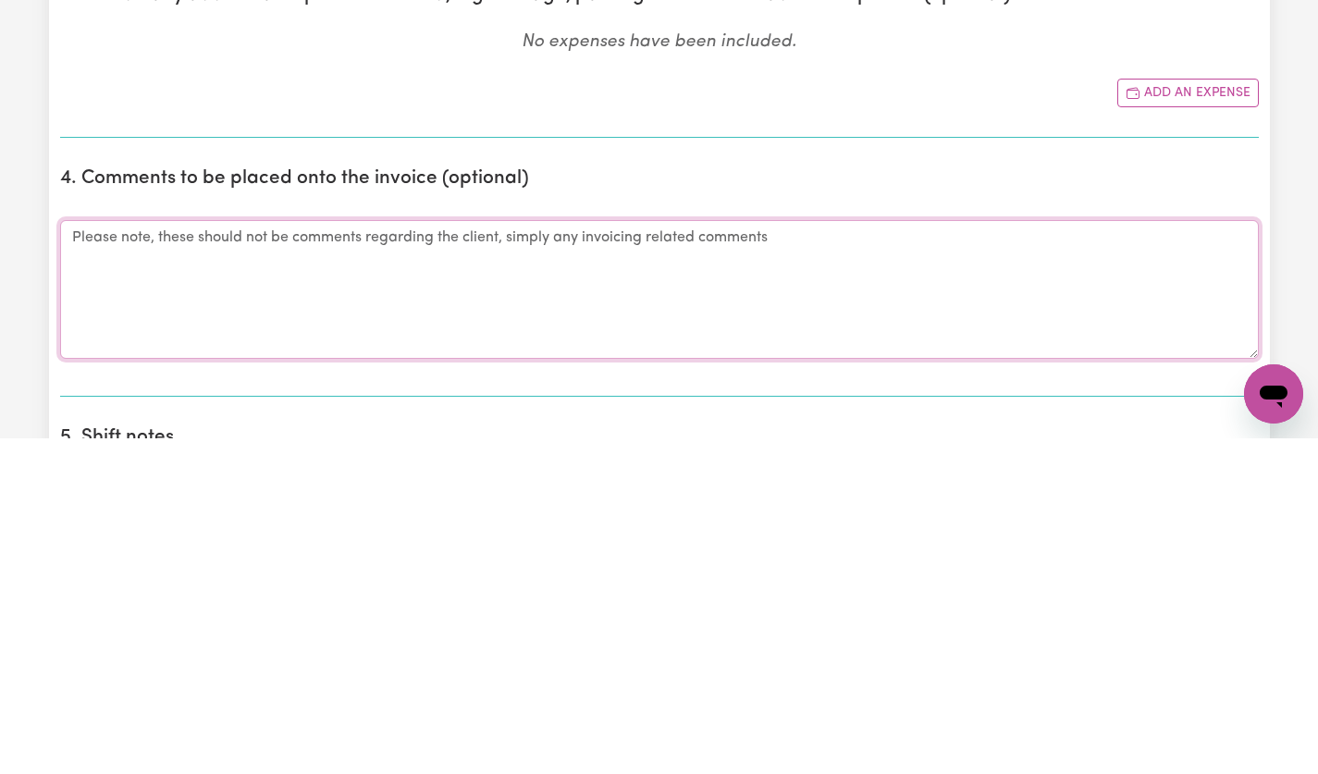
scroll to position [811, 0]
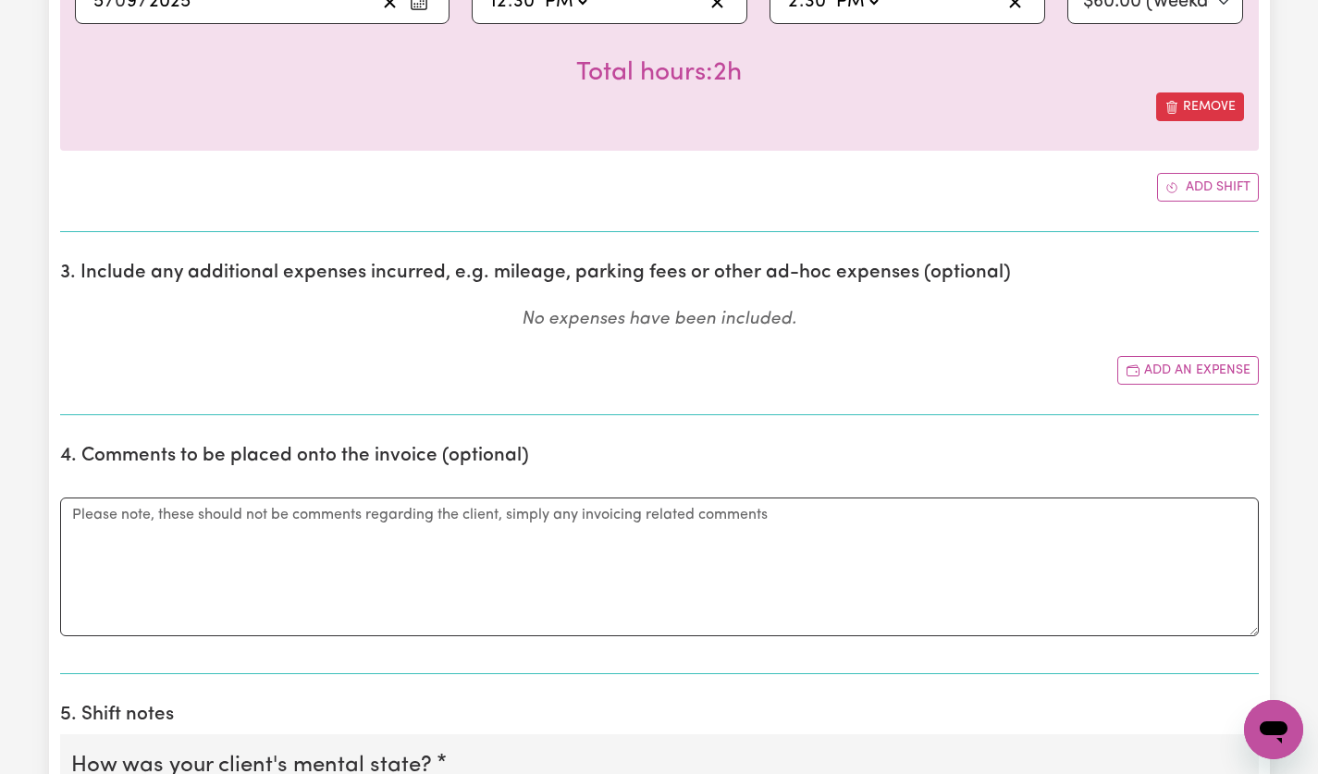
click at [1045, 97] on div "Remove" at bounding box center [659, 107] width 1169 height 29
click at [1049, 192] on div "Add shift" at bounding box center [659, 187] width 1199 height 29
click at [1041, 366] on div "Add an expense" at bounding box center [659, 370] width 1199 height 29
click at [1024, 587] on textarea "Comments" at bounding box center [659, 567] width 1199 height 139
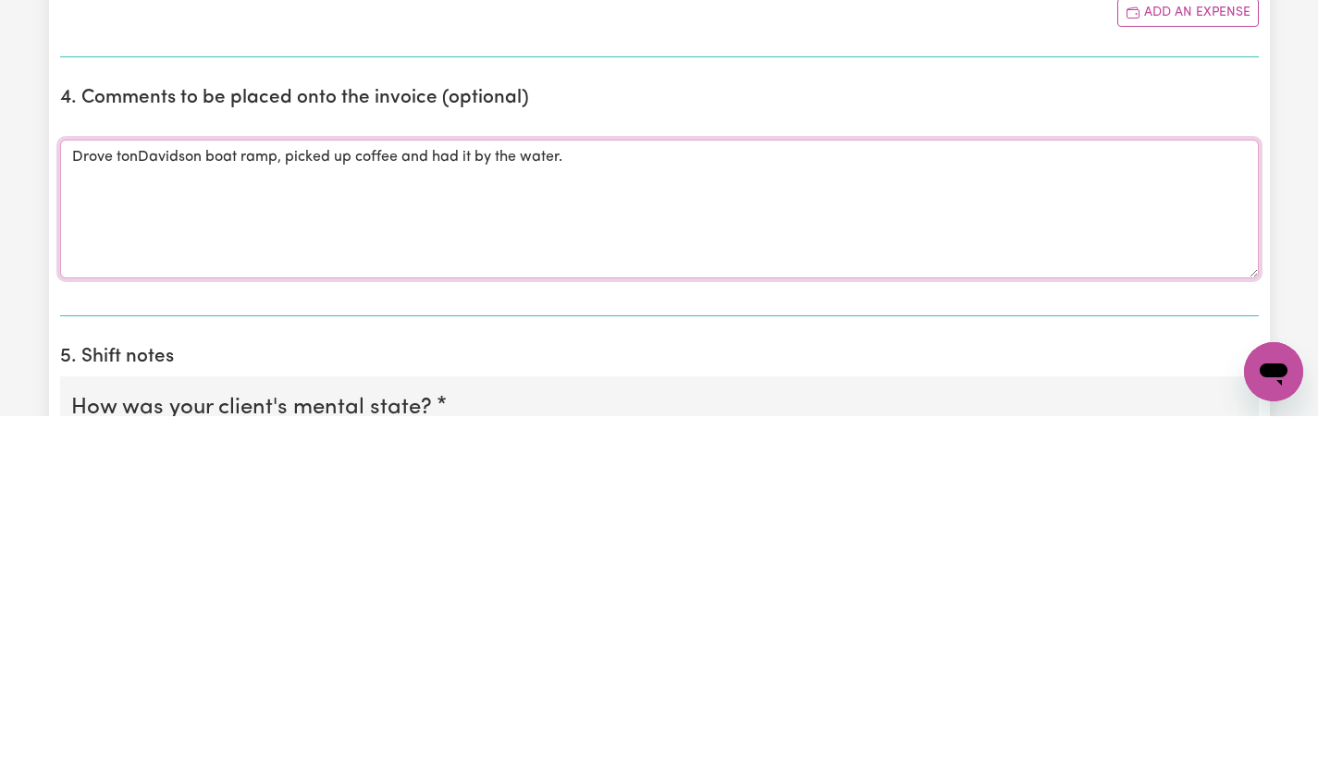
click at [1082, 565] on textarea "Drove tonDavidson boat ramp, picked up coffee and had it by the water." at bounding box center [659, 567] width 1199 height 139
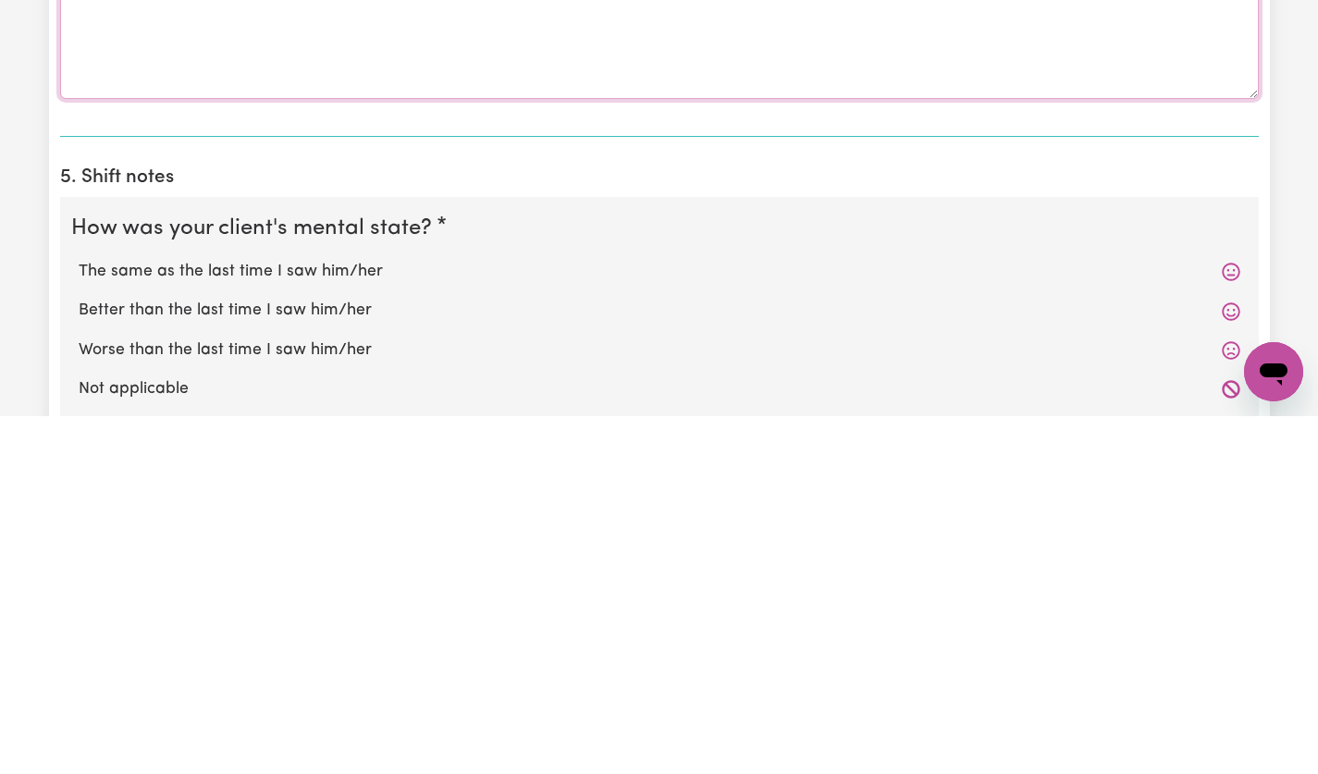
scroll to position [1009, 0]
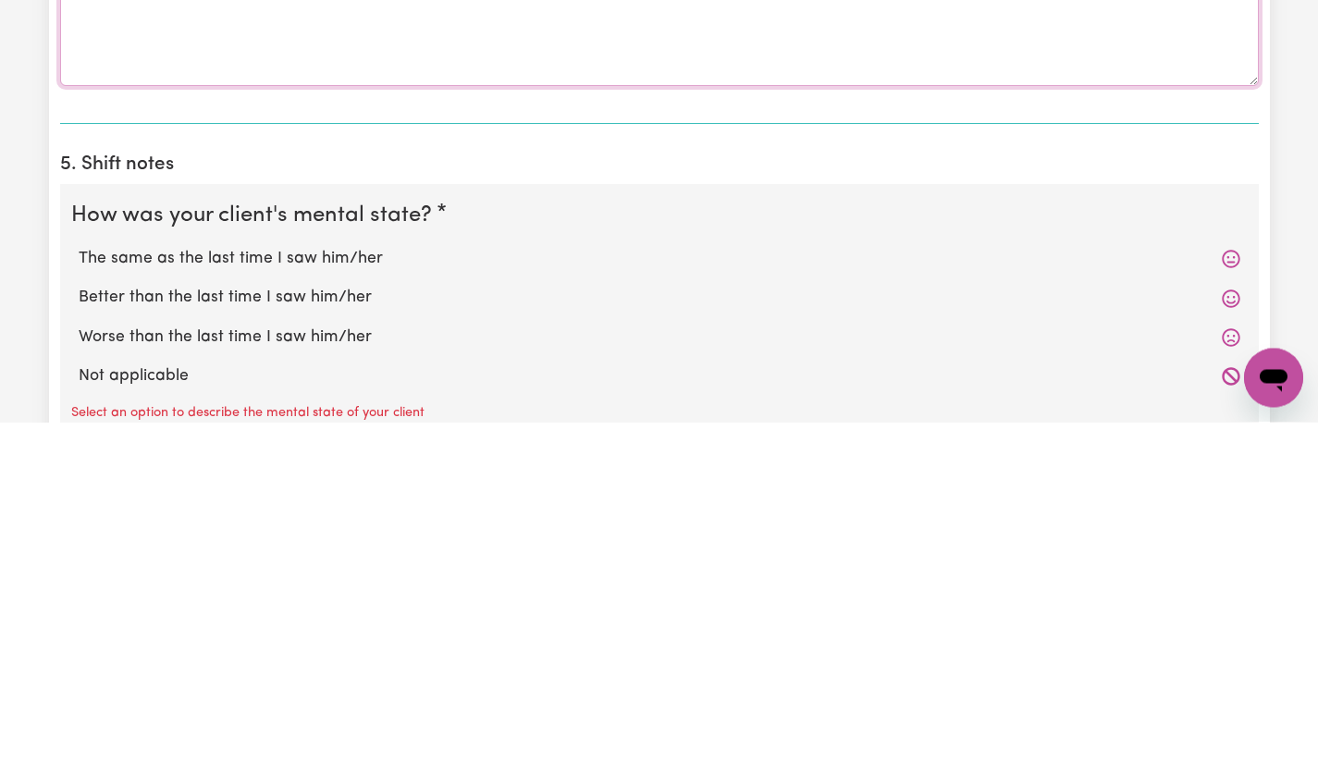
type textarea "Drove tonDavidson boat ramp, picked up coffee and had it by the water."
click at [1115, 605] on label "The same as the last time I saw him/her" at bounding box center [660, 612] width 1162 height 24
click at [79, 600] on input "The same as the last time I saw him/her" at bounding box center [78, 599] width 1 height 1
radio input "true"
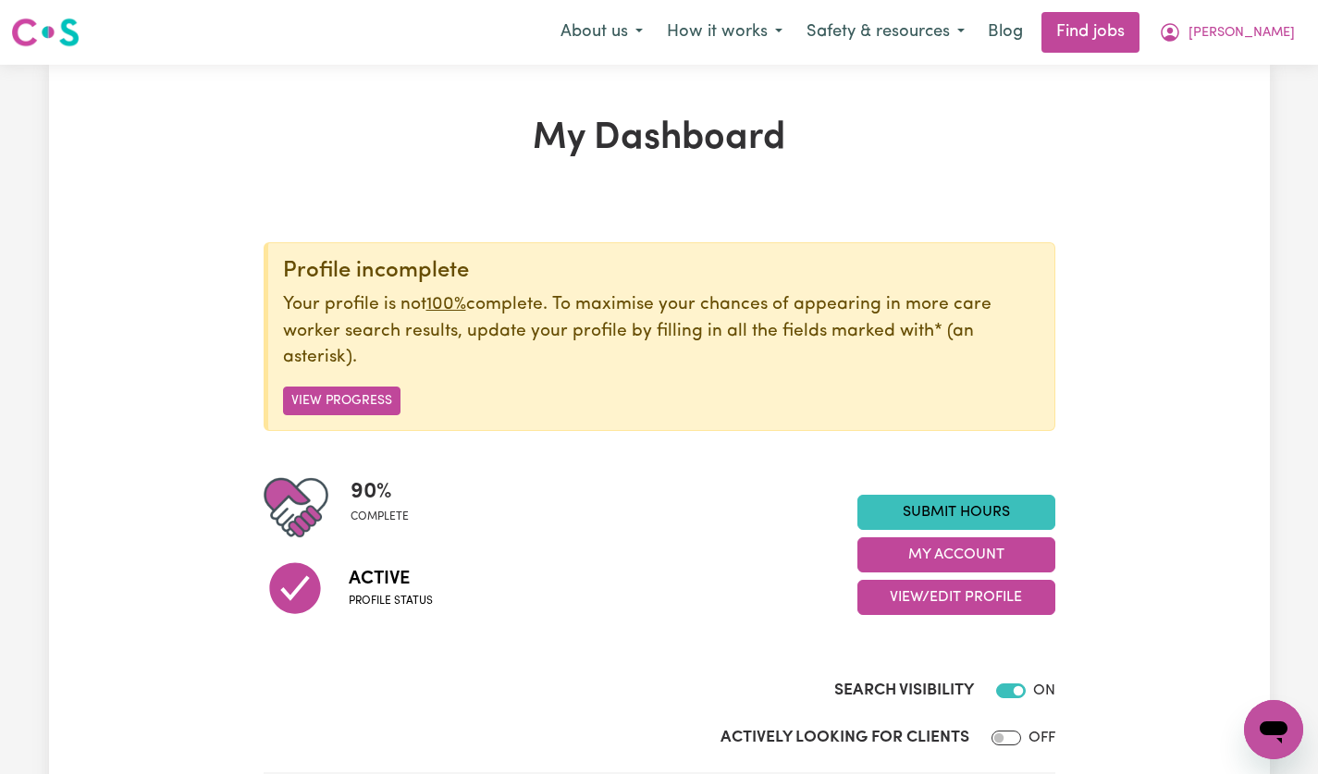
click at [1002, 507] on link "Submit Hours" at bounding box center [957, 512] width 198 height 35
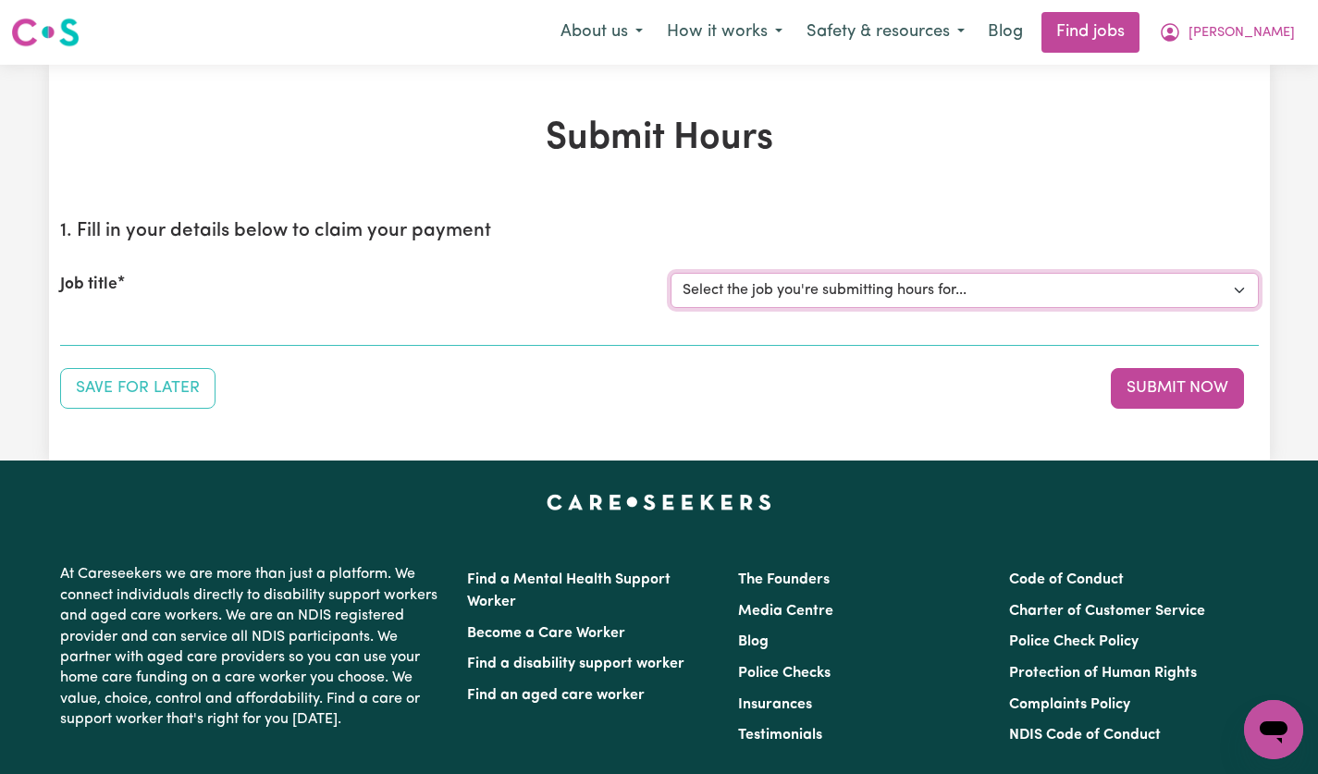
click at [1218, 287] on select "Select the job you're submitting hours for... [[PERSON_NAME]] [DEMOGRAPHIC_DATA…" at bounding box center [965, 290] width 588 height 35
select select "14628"
click at [671, 273] on select "Select the job you're submitting hours for... [[PERSON_NAME]] [DEMOGRAPHIC_DATA…" at bounding box center [965, 290] width 588 height 35
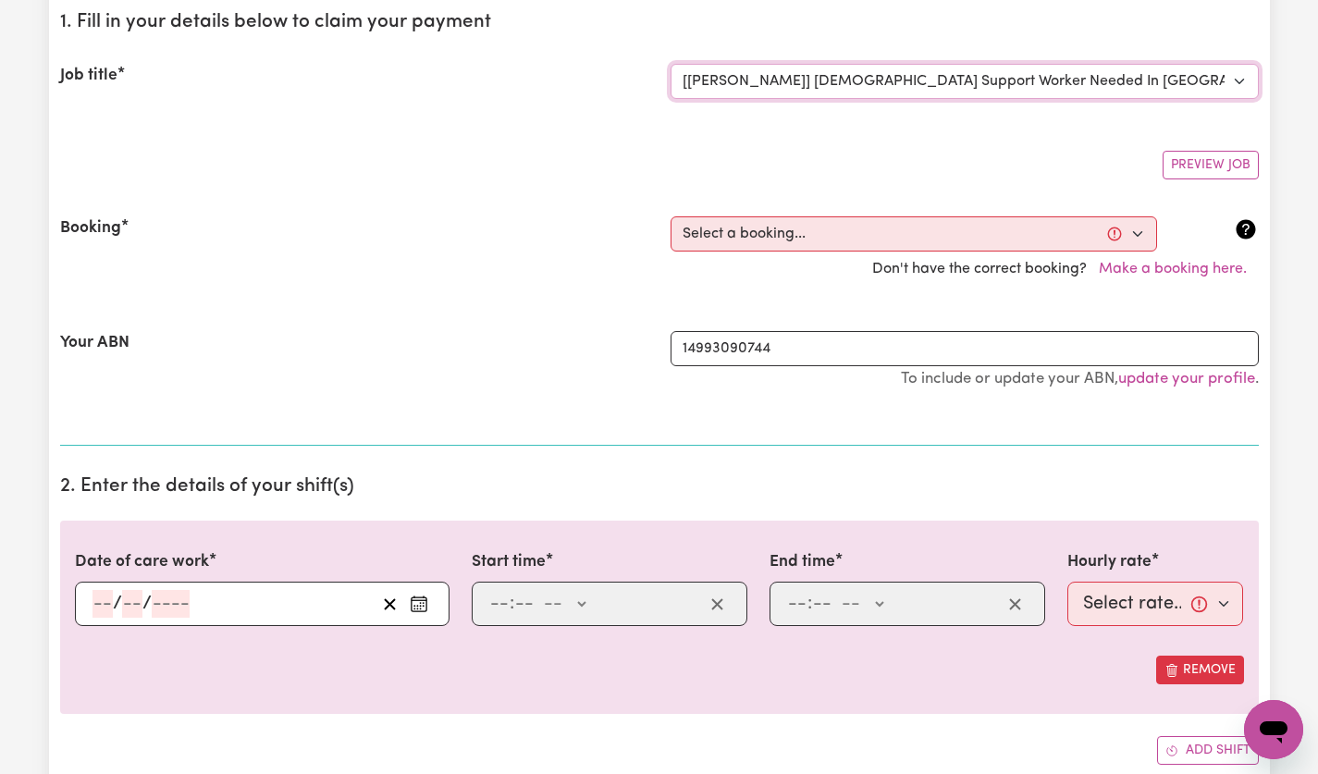
scroll to position [225, 0]
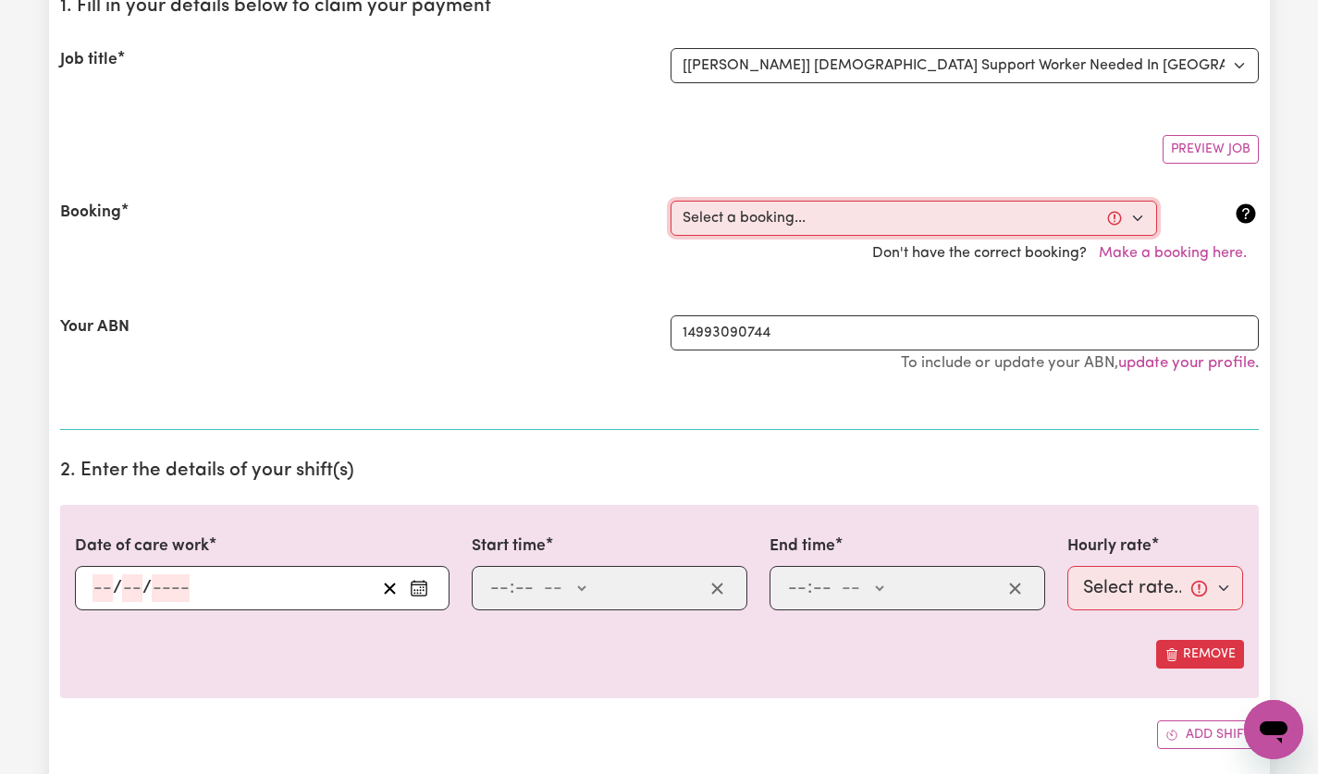
click at [1120, 215] on select "Select a booking... [DATE] 12:30pm to 02:30pm (ONE-OFF) [DATE] 12:30pm to 02:30…" at bounding box center [914, 218] width 487 height 35
select select "356228"
click at [671, 201] on select "Select a booking... [DATE] 12:30pm to 02:30pm (ONE-OFF) [DATE] 12:30pm to 02:30…" at bounding box center [914, 218] width 487 height 35
type input "[DATE]"
type input "5"
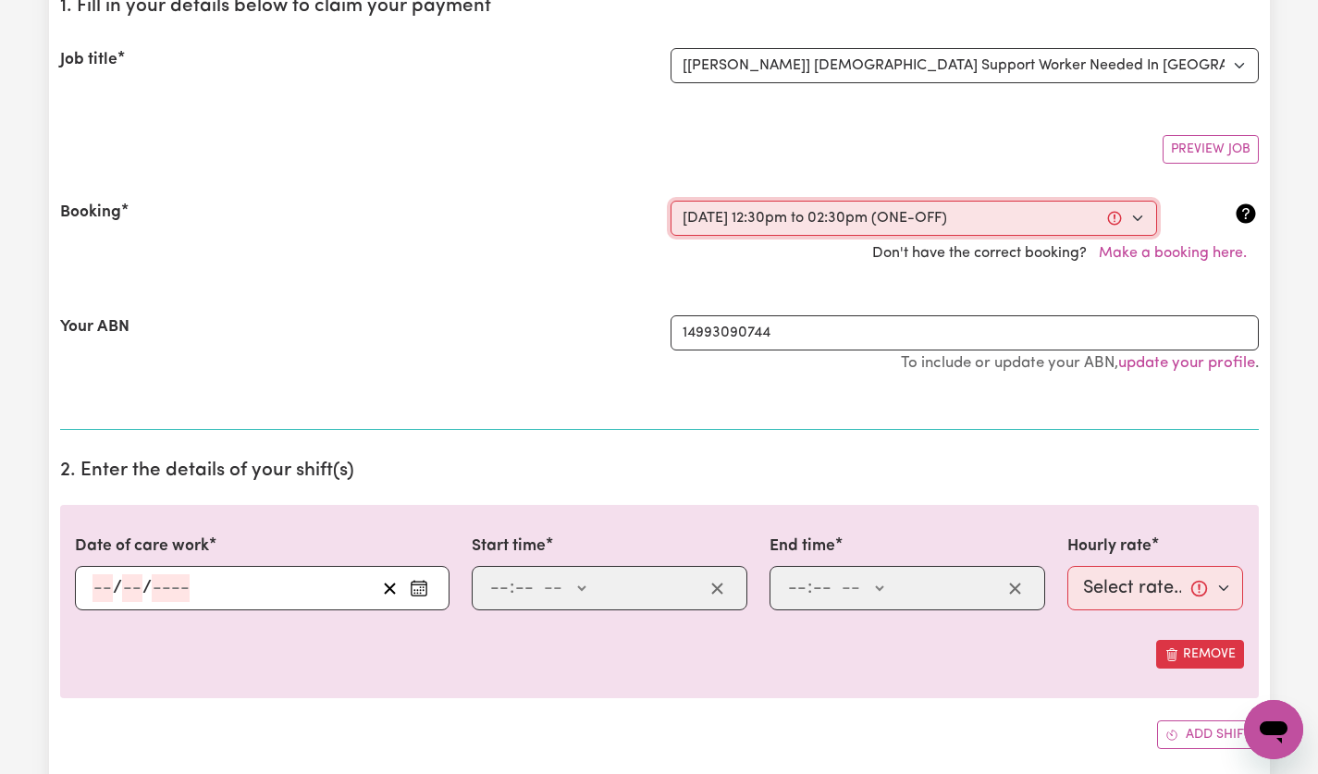
type input "9"
type input "2025"
type input "12:30"
type input "12"
type input "30"
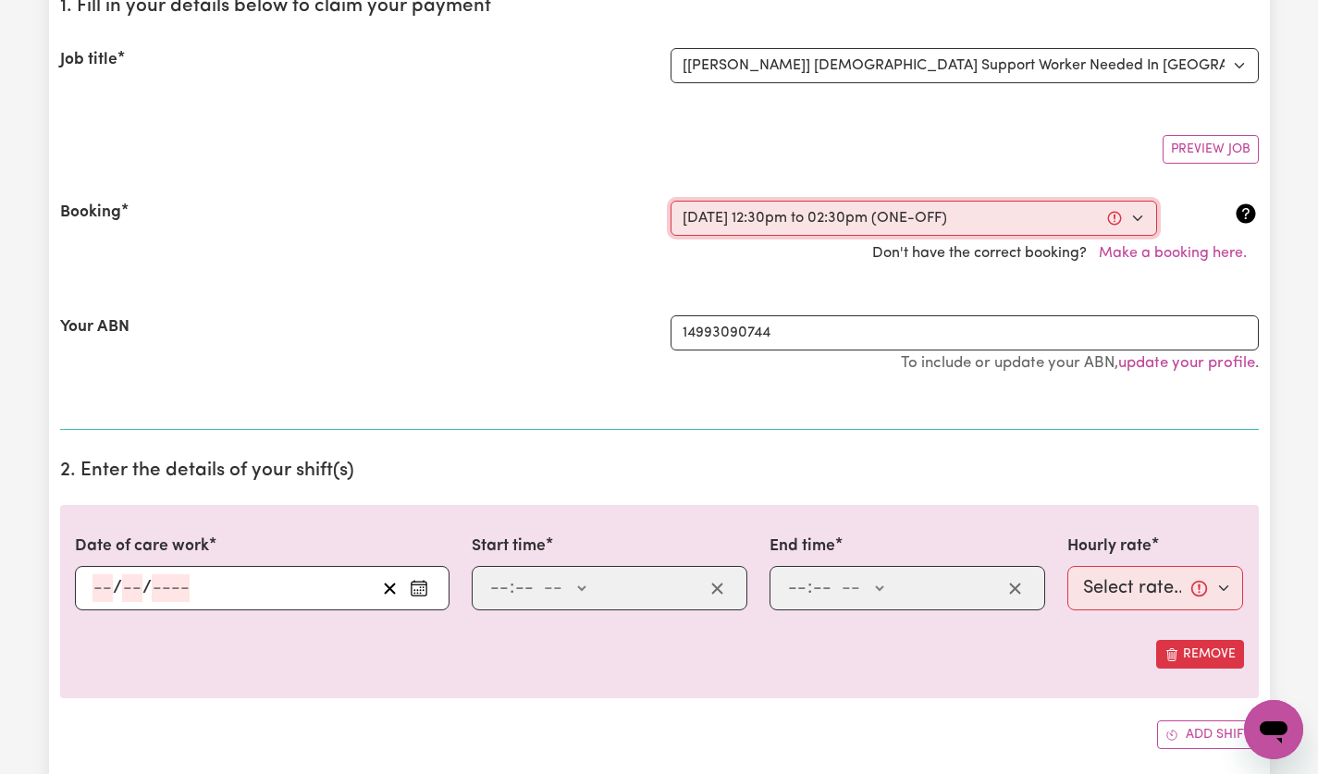
select select "pm"
type input "14:30"
type input "2"
type input "30"
select select "pm"
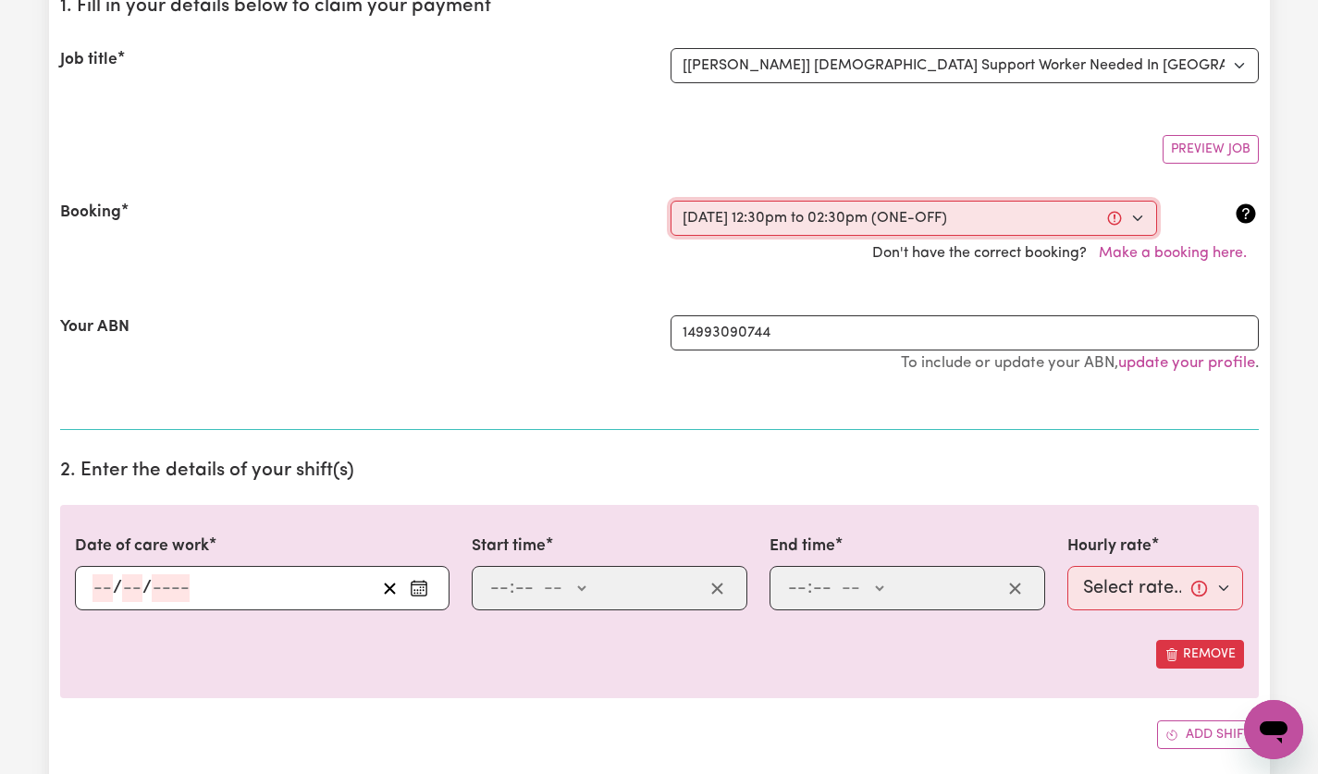
select select "60-Weekday"
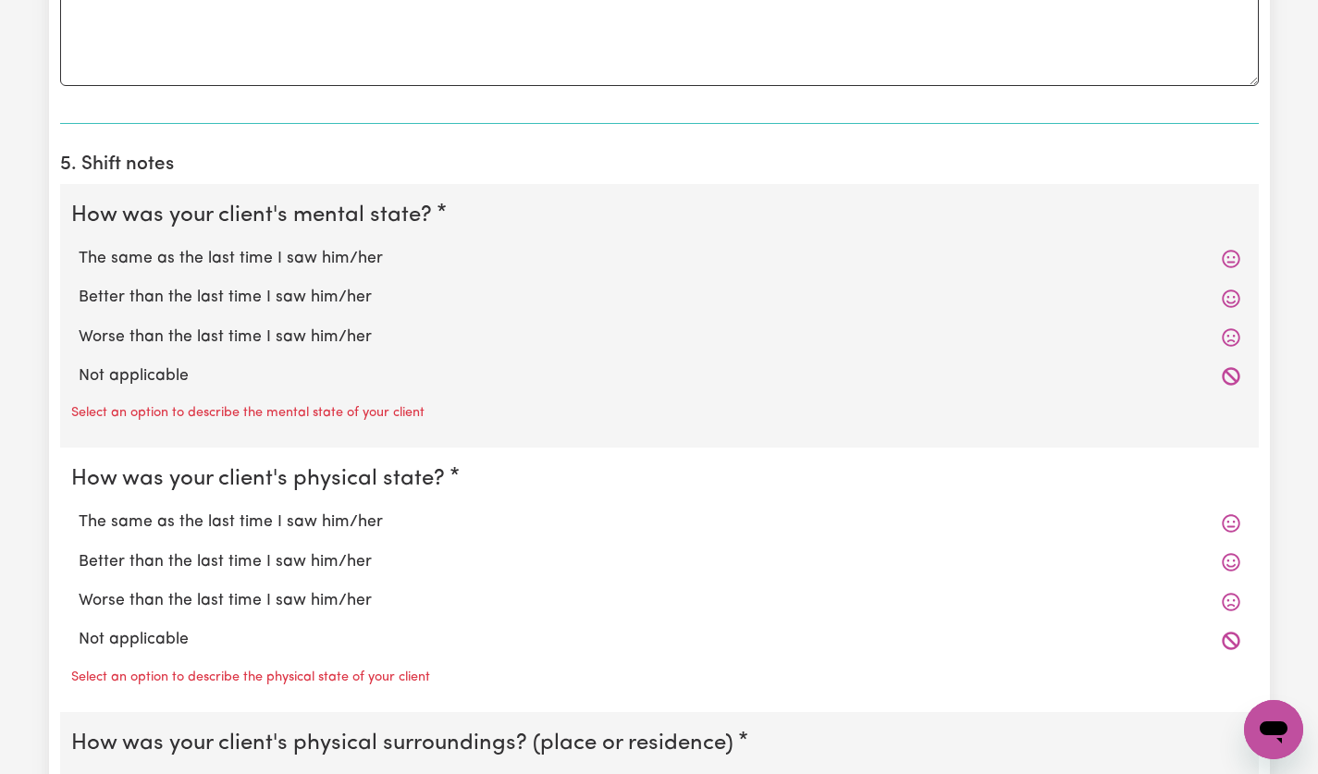
scroll to position [1359, 0]
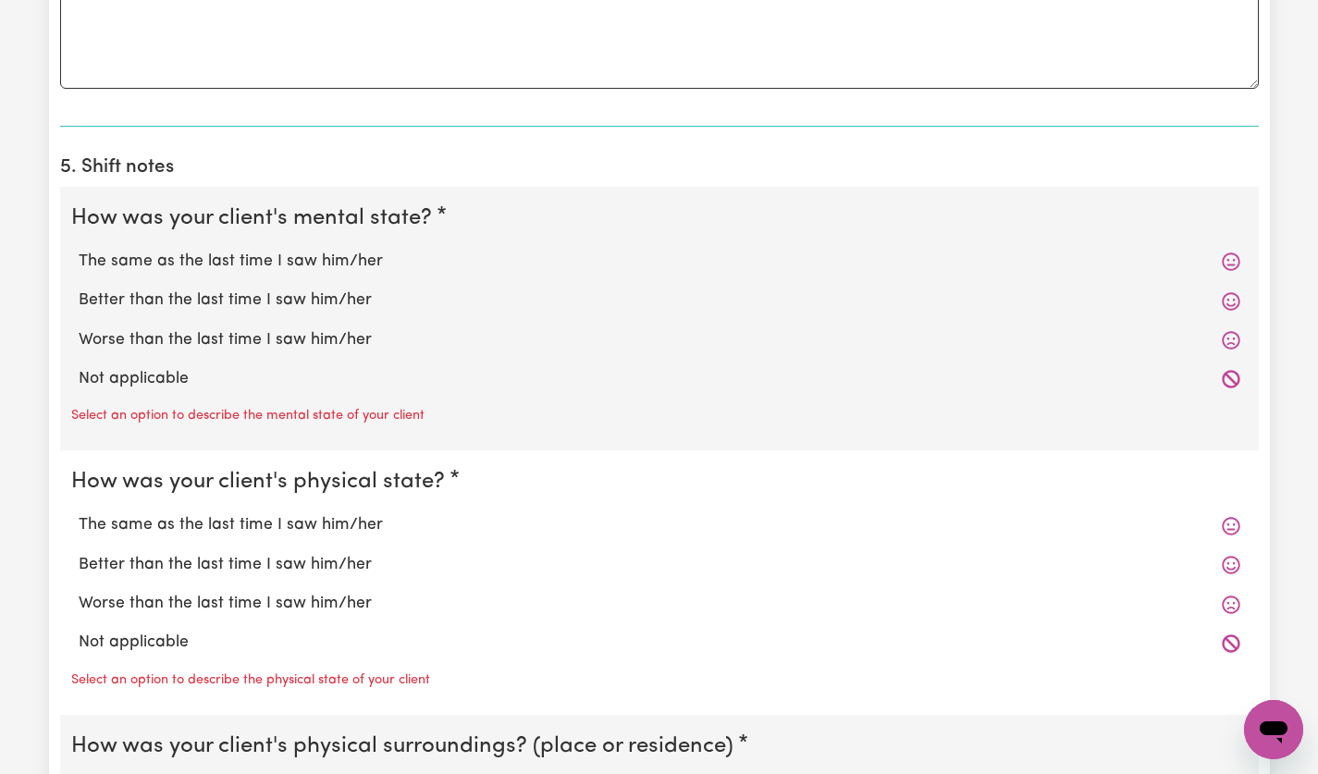
click at [301, 261] on label "The same as the last time I saw him/her" at bounding box center [660, 262] width 1162 height 24
click at [79, 250] on input "The same as the last time I saw him/her" at bounding box center [78, 249] width 1 height 1
radio input "true"
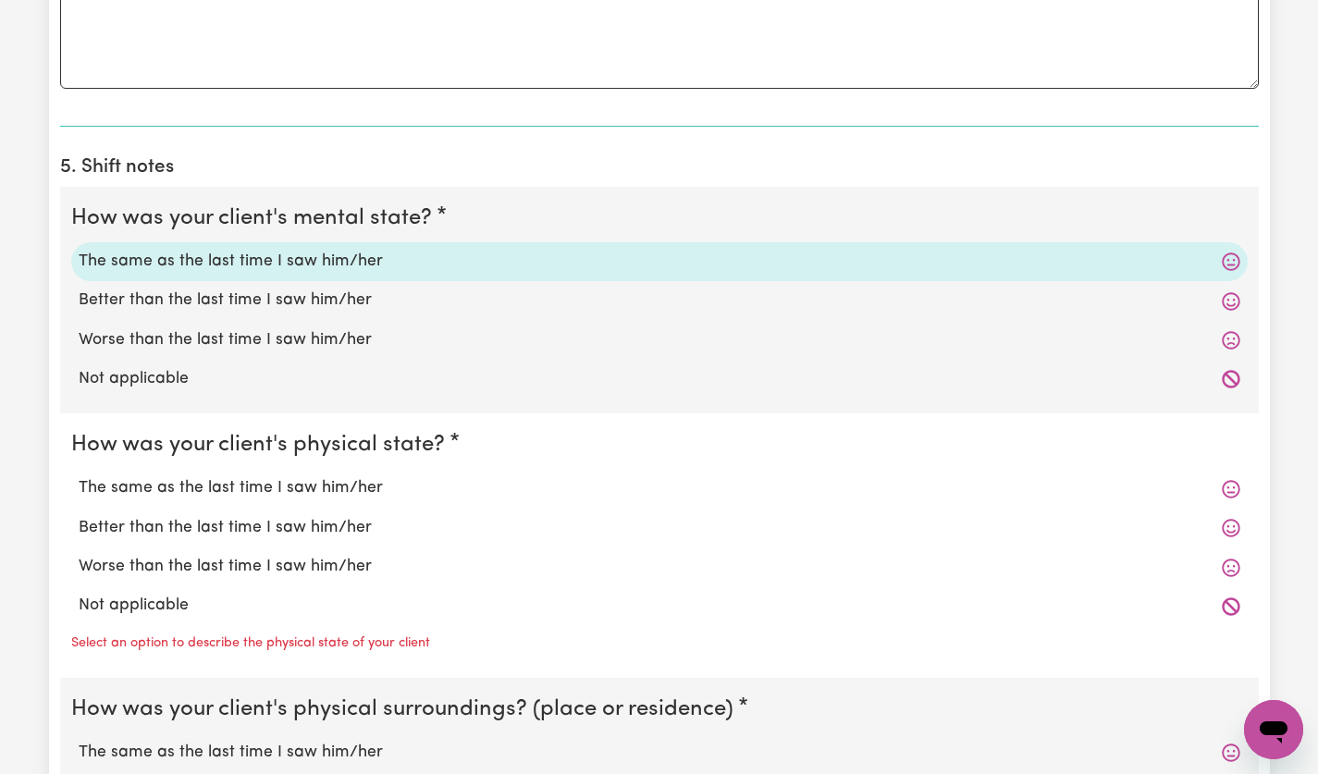
click at [328, 495] on label "The same as the last time I saw him/her" at bounding box center [660, 488] width 1162 height 24
click at [79, 476] on input "The same as the last time I saw him/her" at bounding box center [78, 476] width 1 height 1
radio input "true"
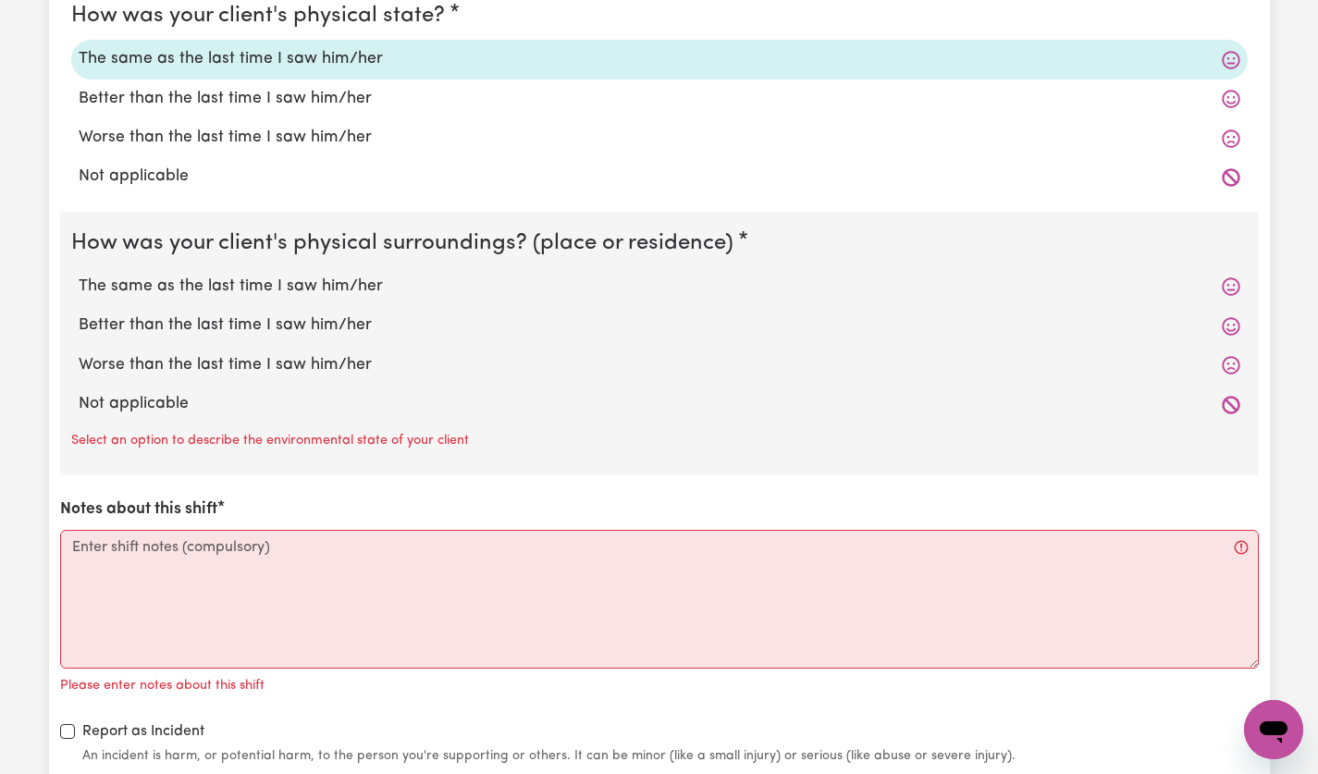
scroll to position [1834, 0]
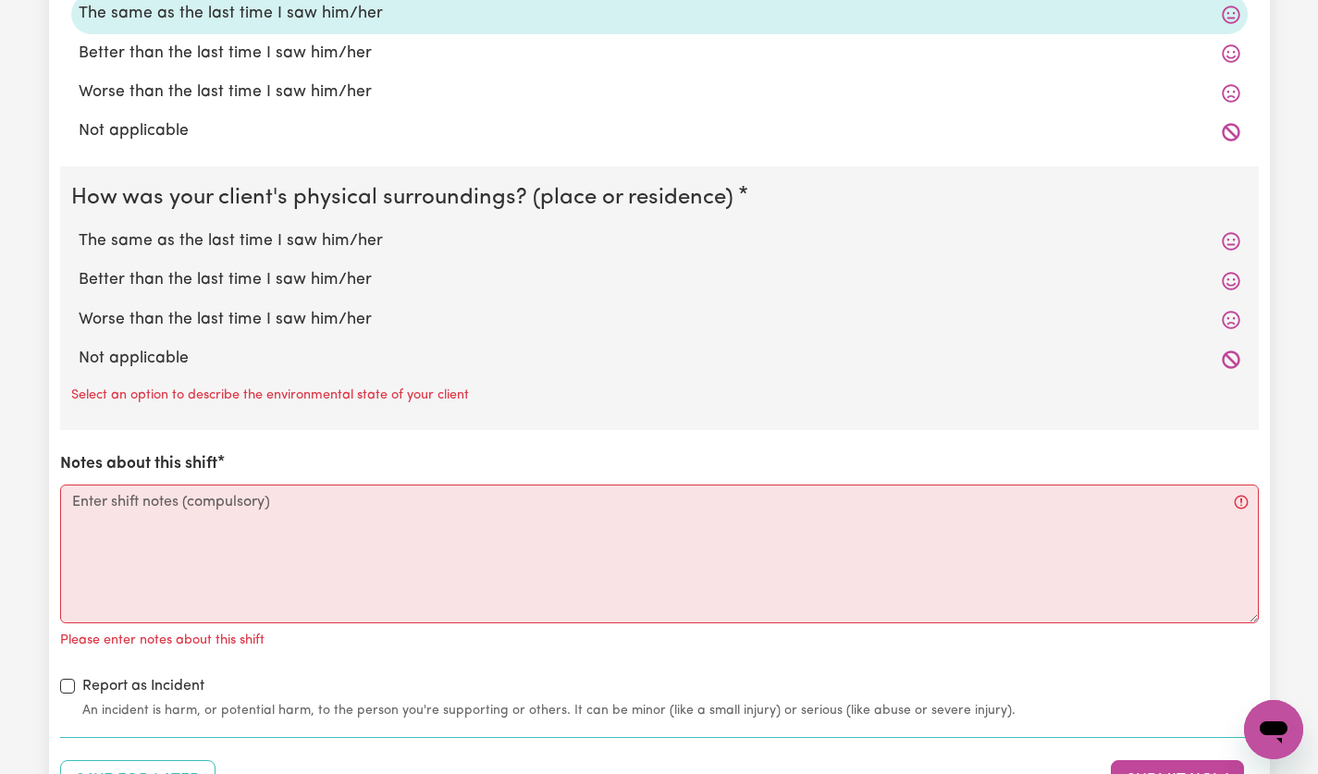
click at [329, 236] on label "The same as the last time I saw him/her" at bounding box center [660, 241] width 1162 height 24
click at [79, 229] on input "The same as the last time I saw him/her" at bounding box center [78, 229] width 1 height 1
radio input "true"
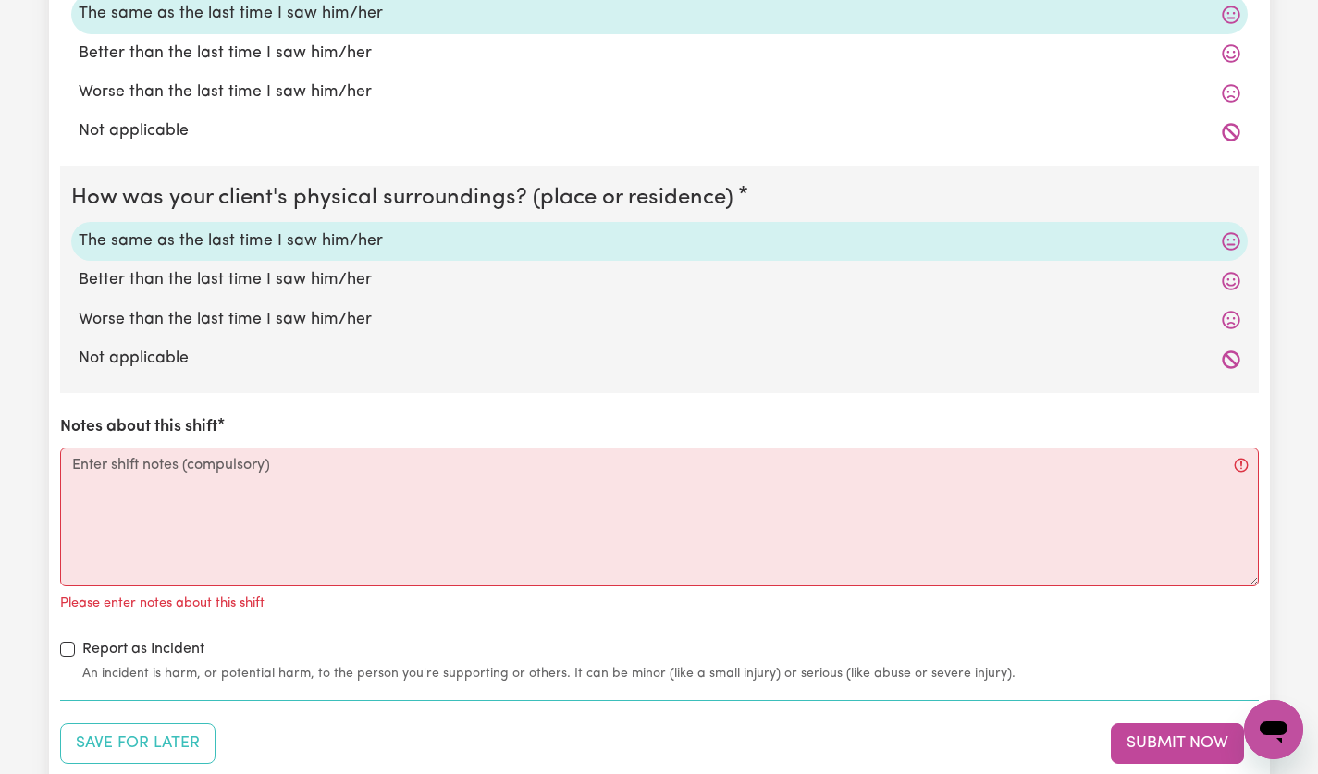
click at [683, 326] on label "Worse than the last time I saw him/her" at bounding box center [660, 320] width 1162 height 24
click at [79, 308] on input "Worse than the last time I saw him/her" at bounding box center [78, 307] width 1 height 1
radio input "true"
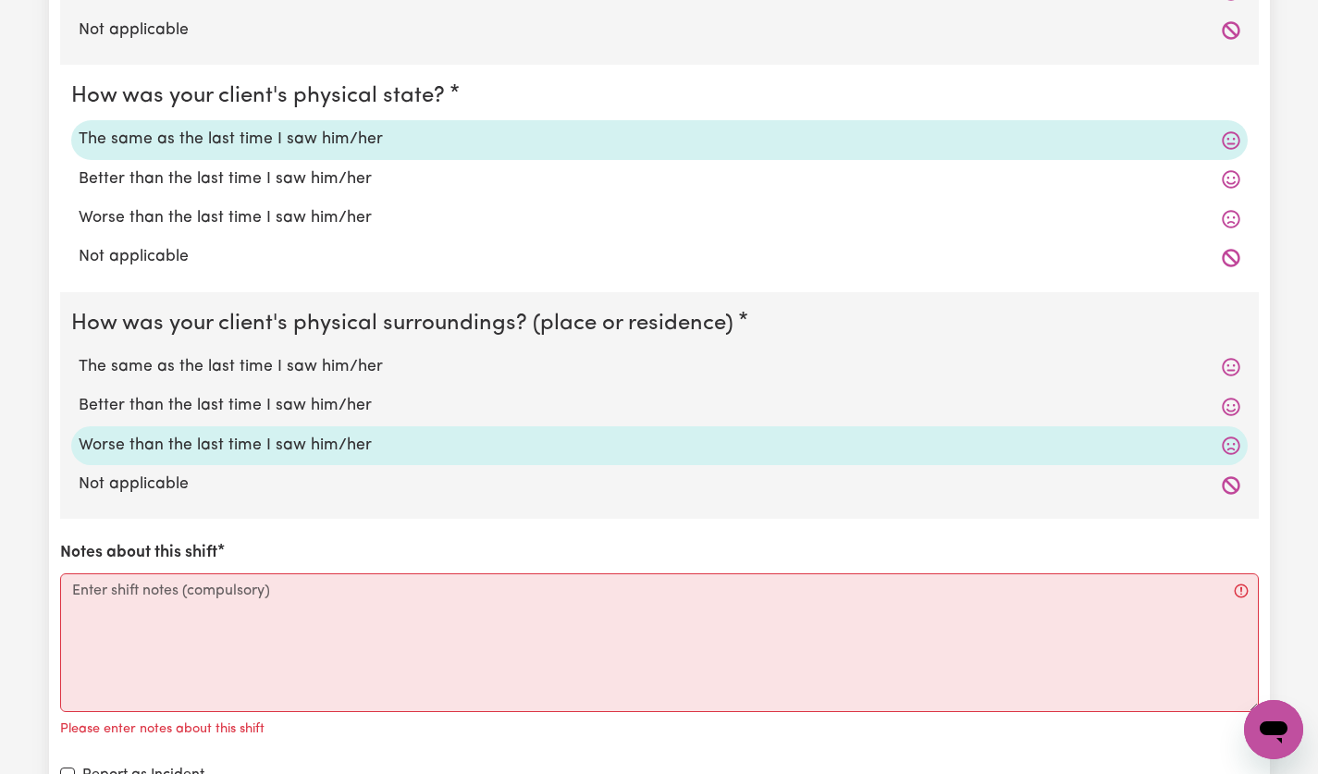
scroll to position [1706, 0]
click at [355, 359] on label "The same as the last time I saw him/her" at bounding box center [660, 369] width 1162 height 24
click at [79, 357] on input "The same as the last time I saw him/her" at bounding box center [78, 356] width 1 height 1
radio input "true"
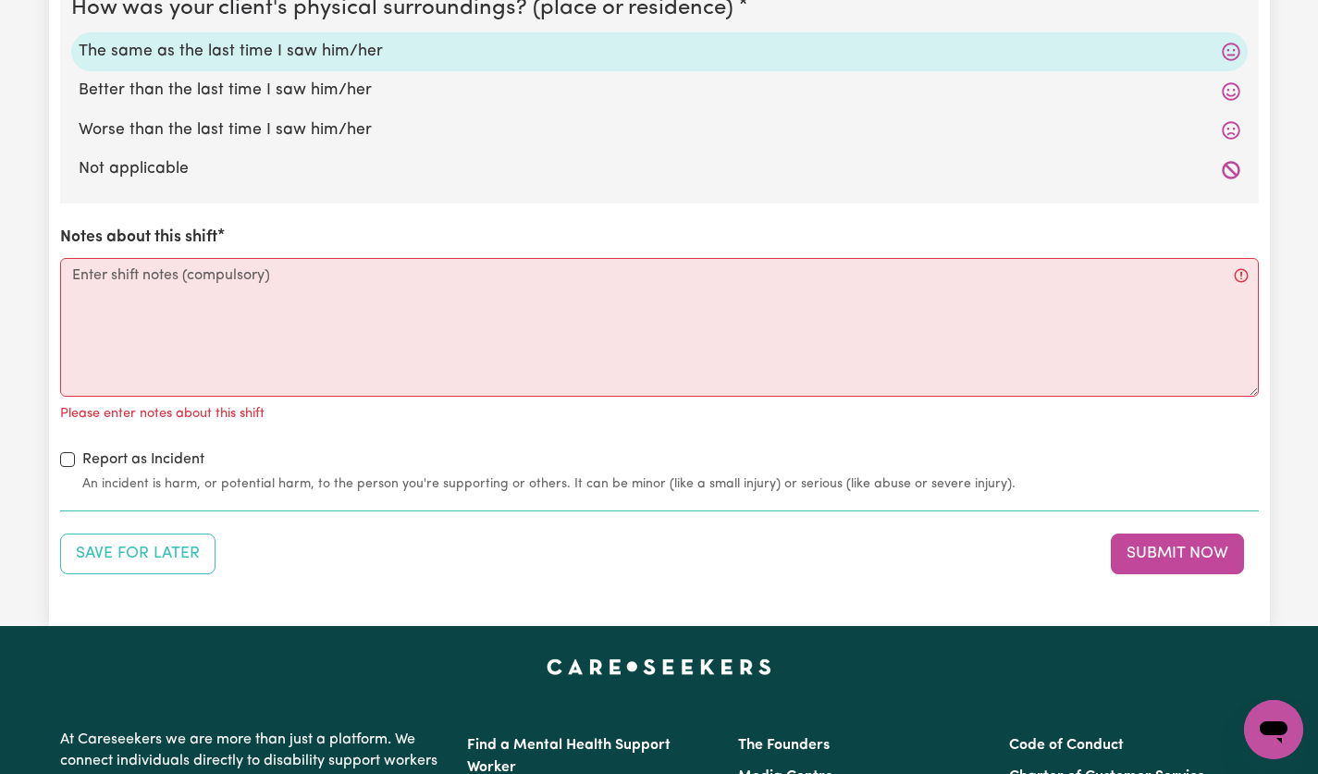
scroll to position [2021, 0]
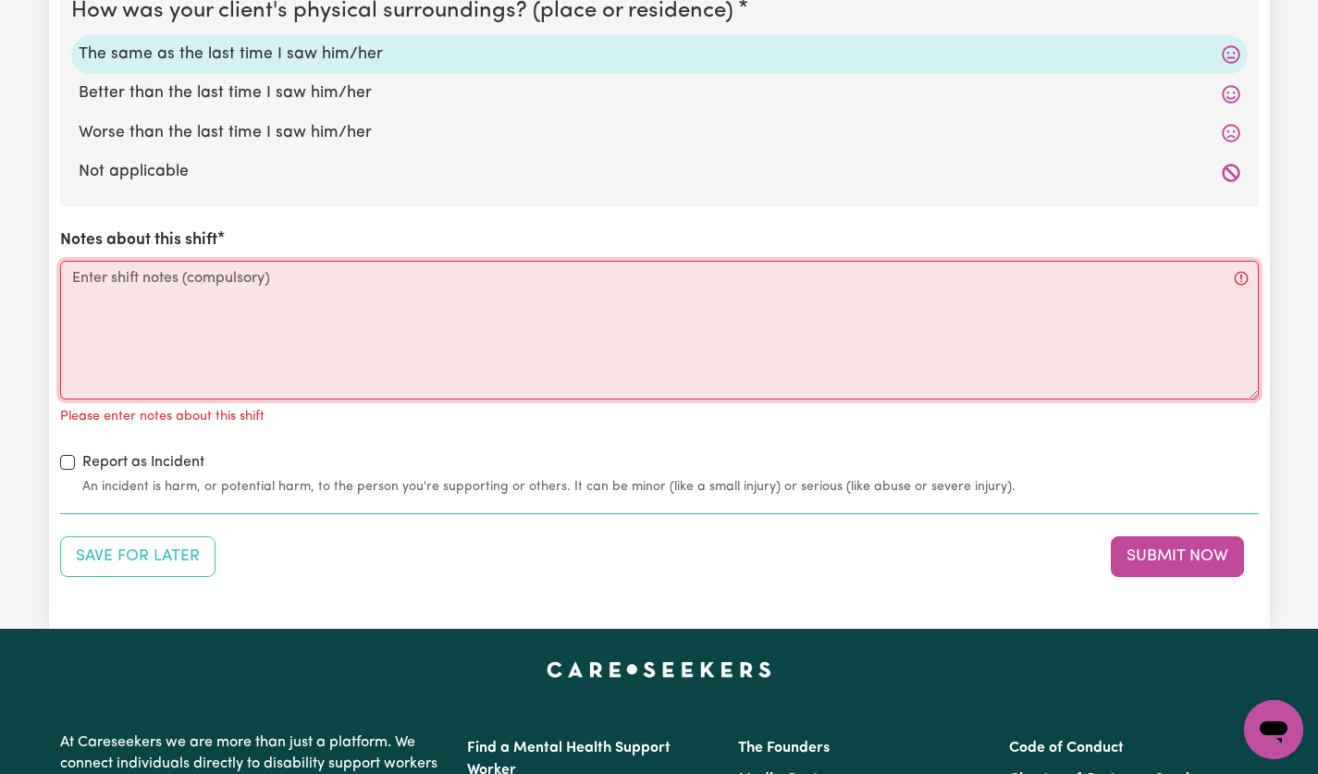
click at [698, 340] on textarea "Notes about this shift" at bounding box center [659, 330] width 1199 height 139
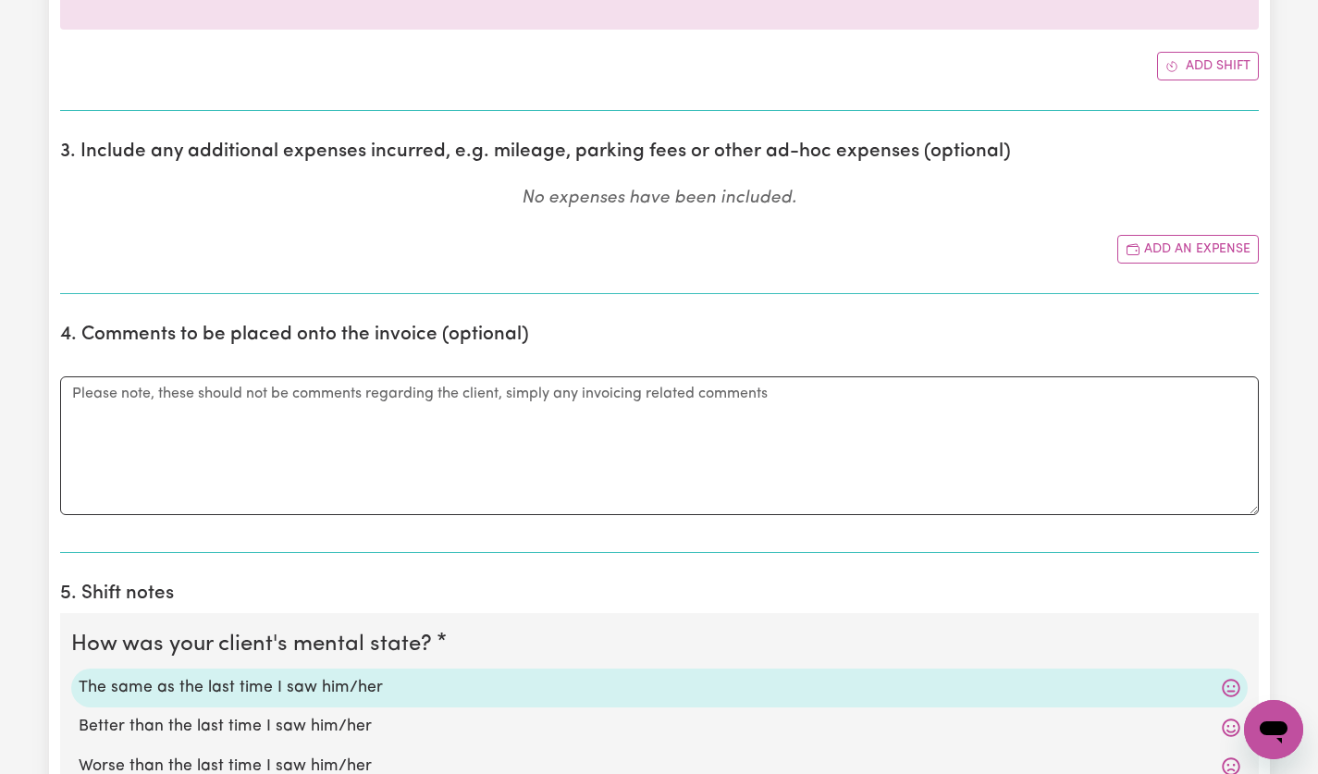
scroll to position [899, 0]
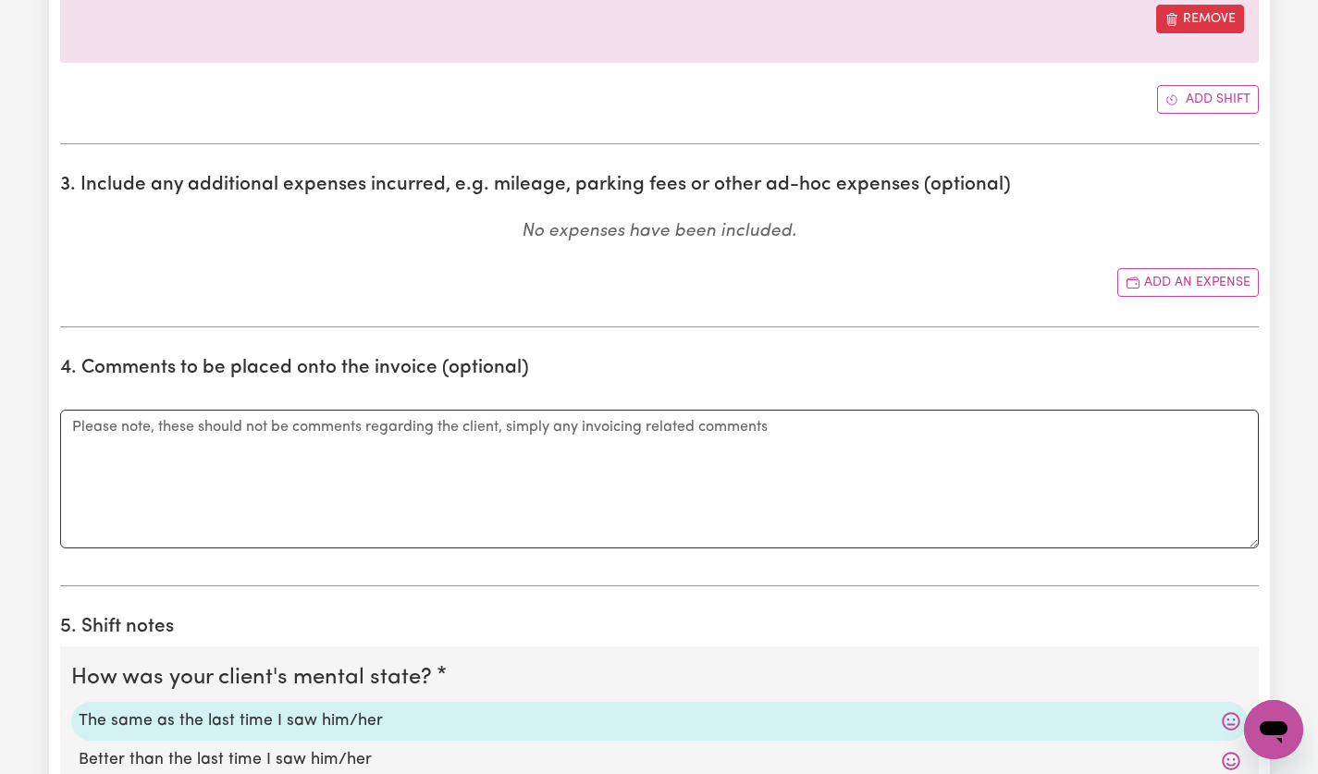
type textarea "Drove to Davidson boat ramp ([GEOGRAPHIC_DATA]), picked up coffee on the way an…"
click at [1217, 288] on button "Add an expense" at bounding box center [1189, 282] width 142 height 29
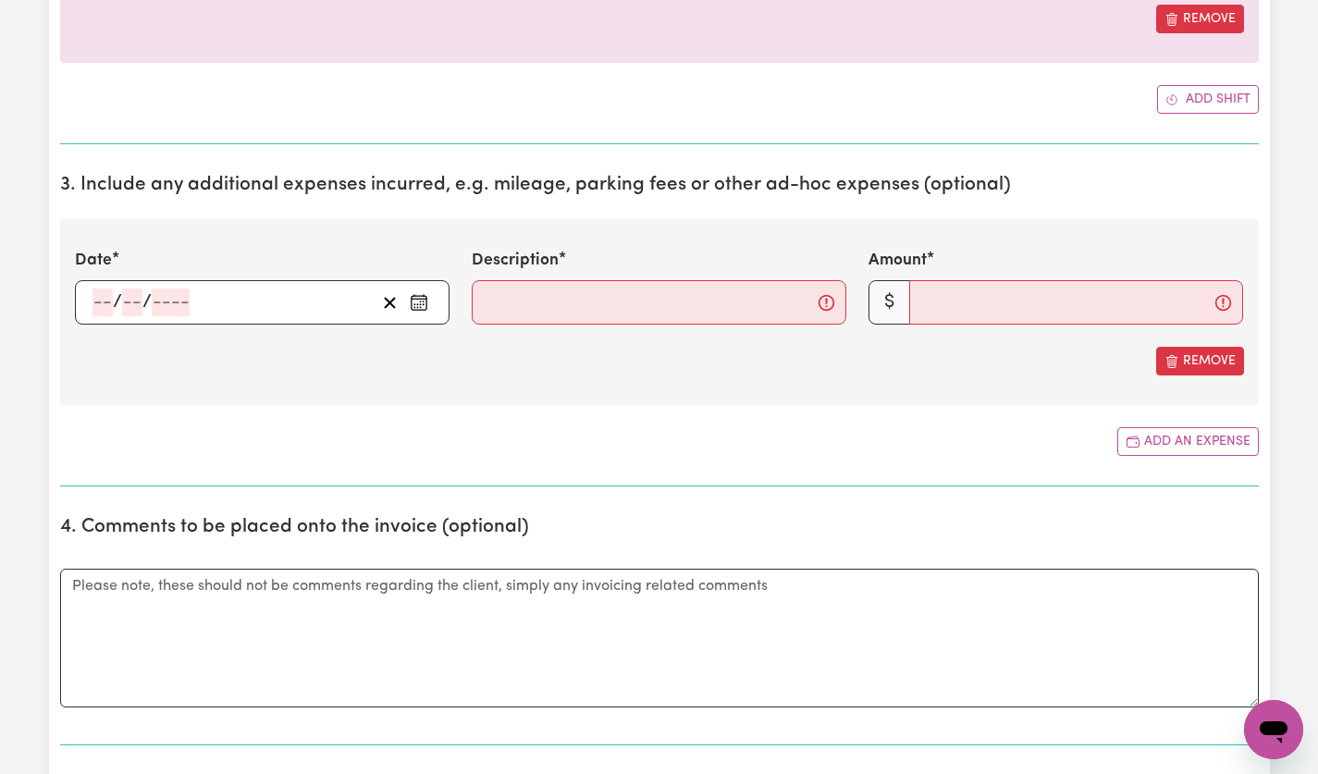
click at [228, 294] on div "/ /" at bounding box center [233, 303] width 285 height 28
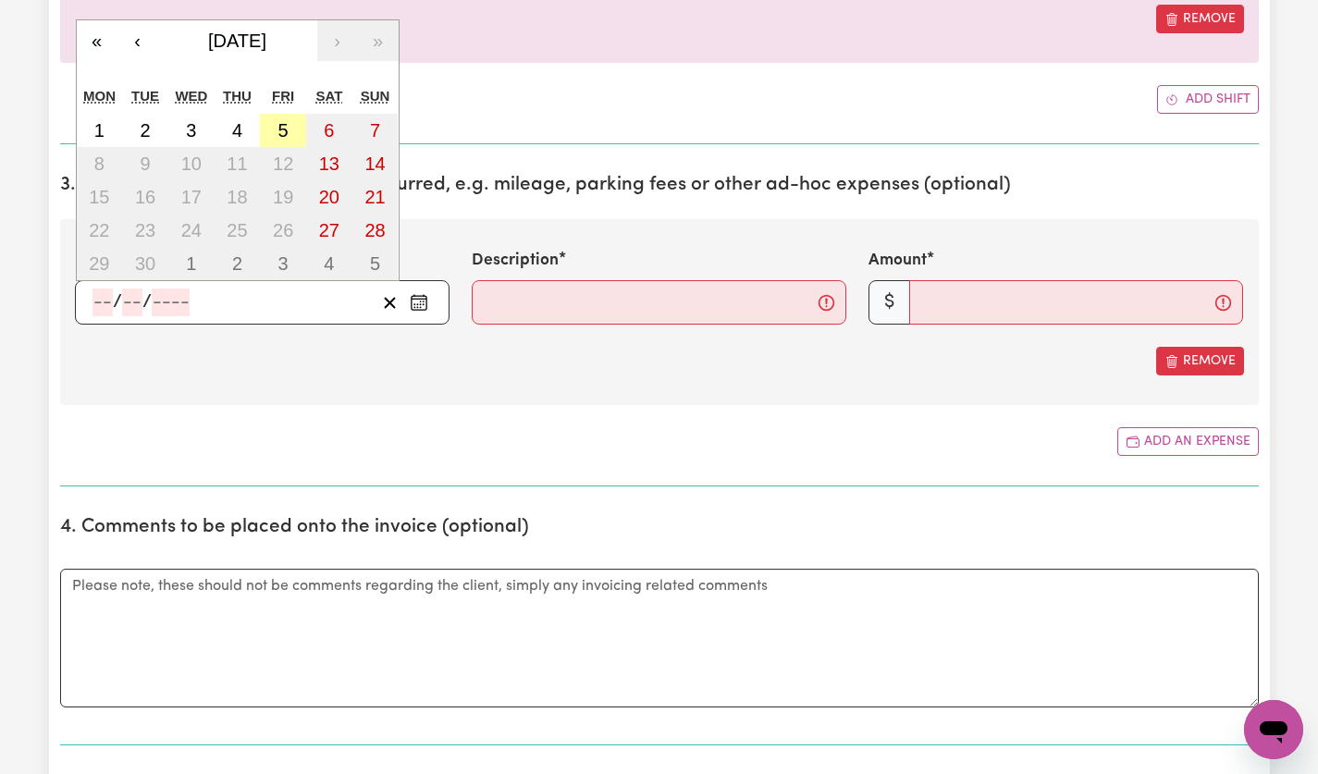
click at [283, 131] on abbr "5" at bounding box center [283, 130] width 10 height 20
type input "[DATE]"
type input "5"
type input "9"
type input "2025"
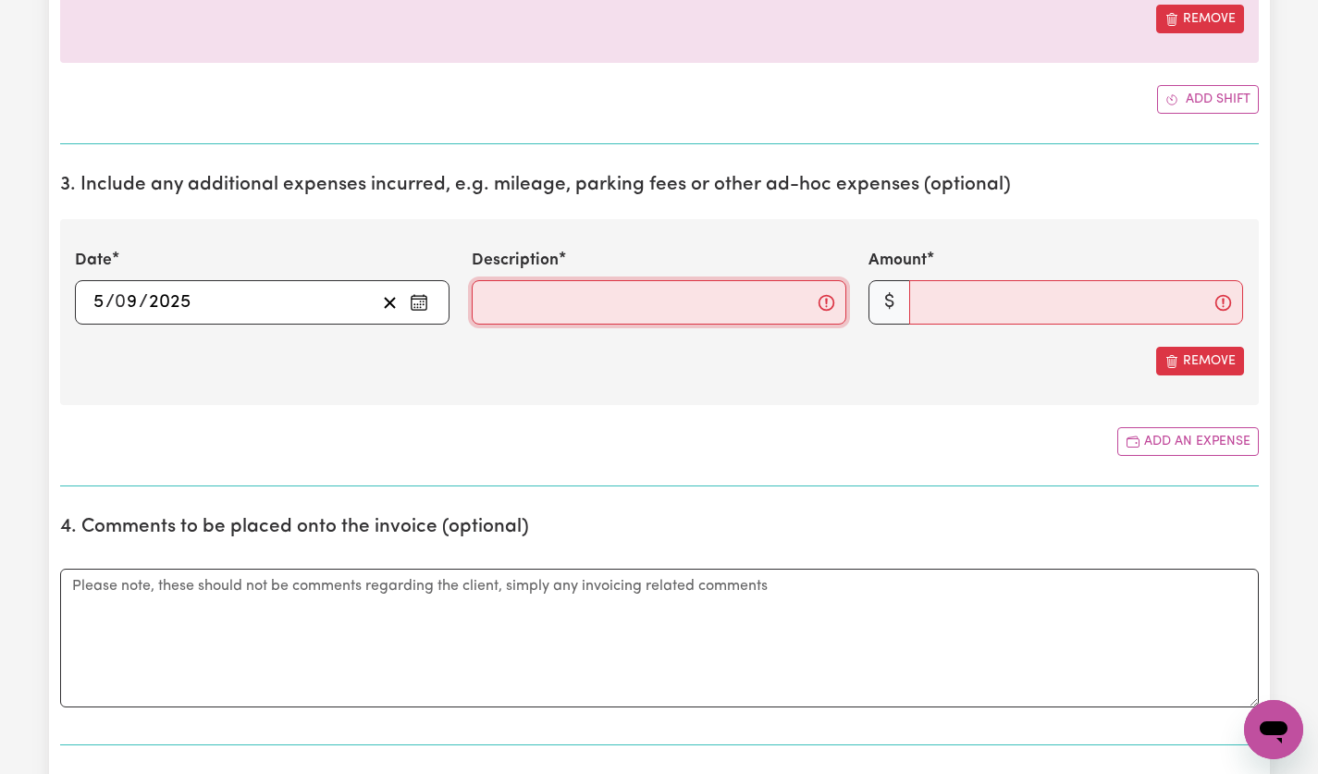
click at [844, 304] on input "Description" at bounding box center [659, 302] width 375 height 44
click at [769, 313] on input "Description" at bounding box center [659, 302] width 375 height 44
type input "mileage @$1/km"
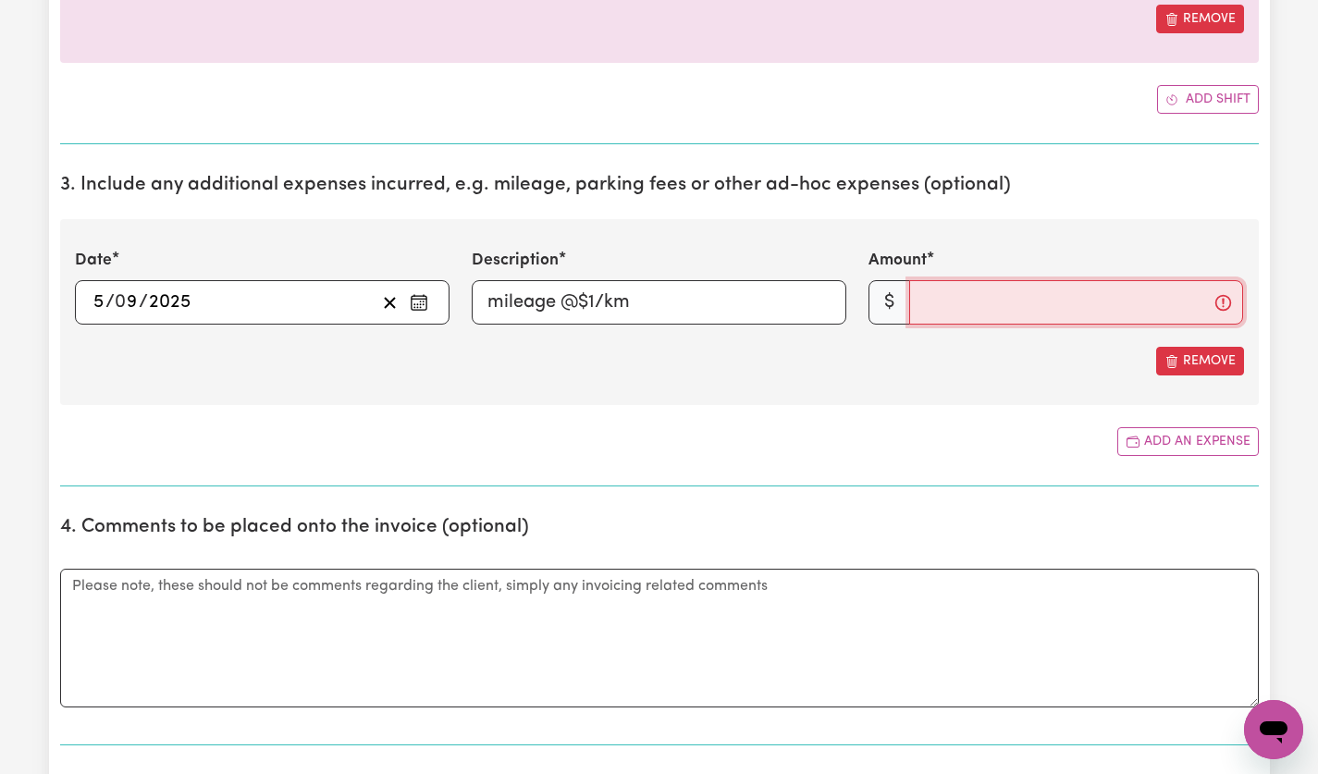
click at [993, 304] on input "Amount" at bounding box center [1076, 302] width 334 height 44
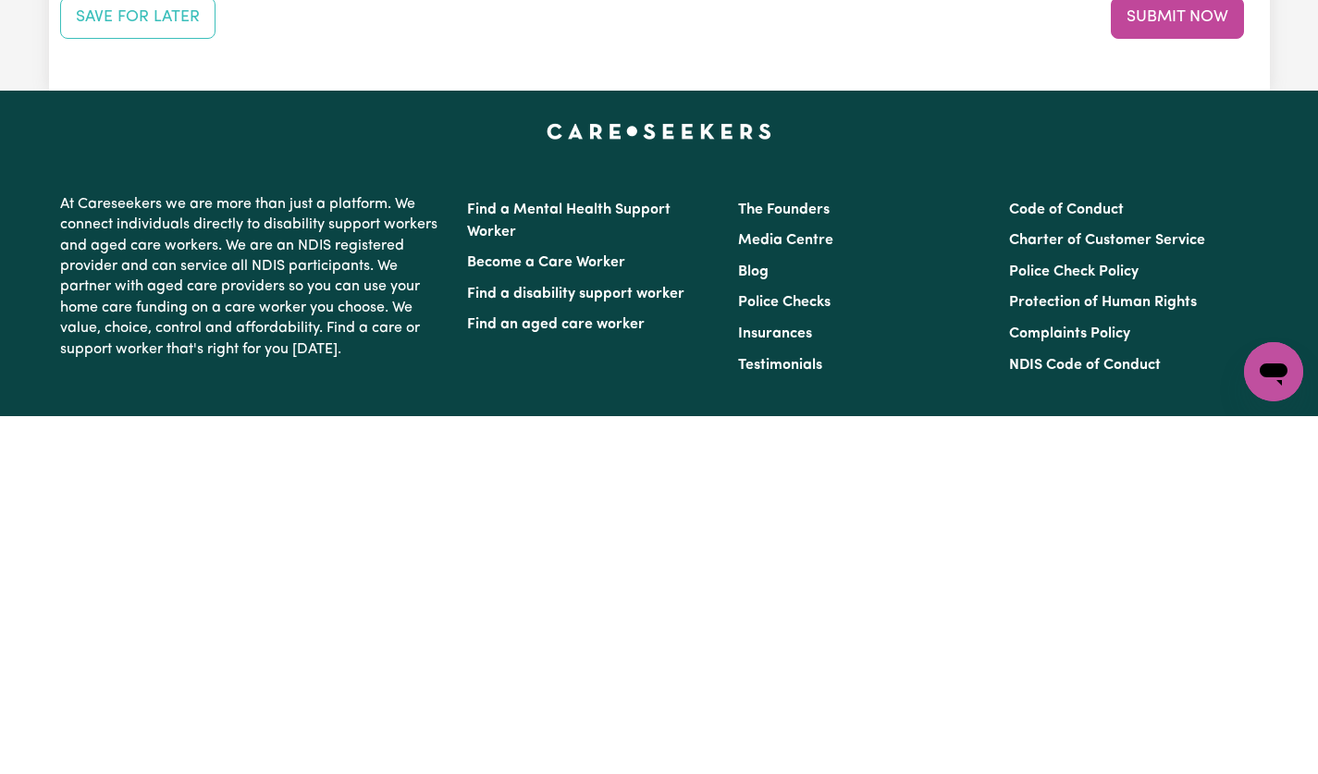
scroll to position [2332, 0]
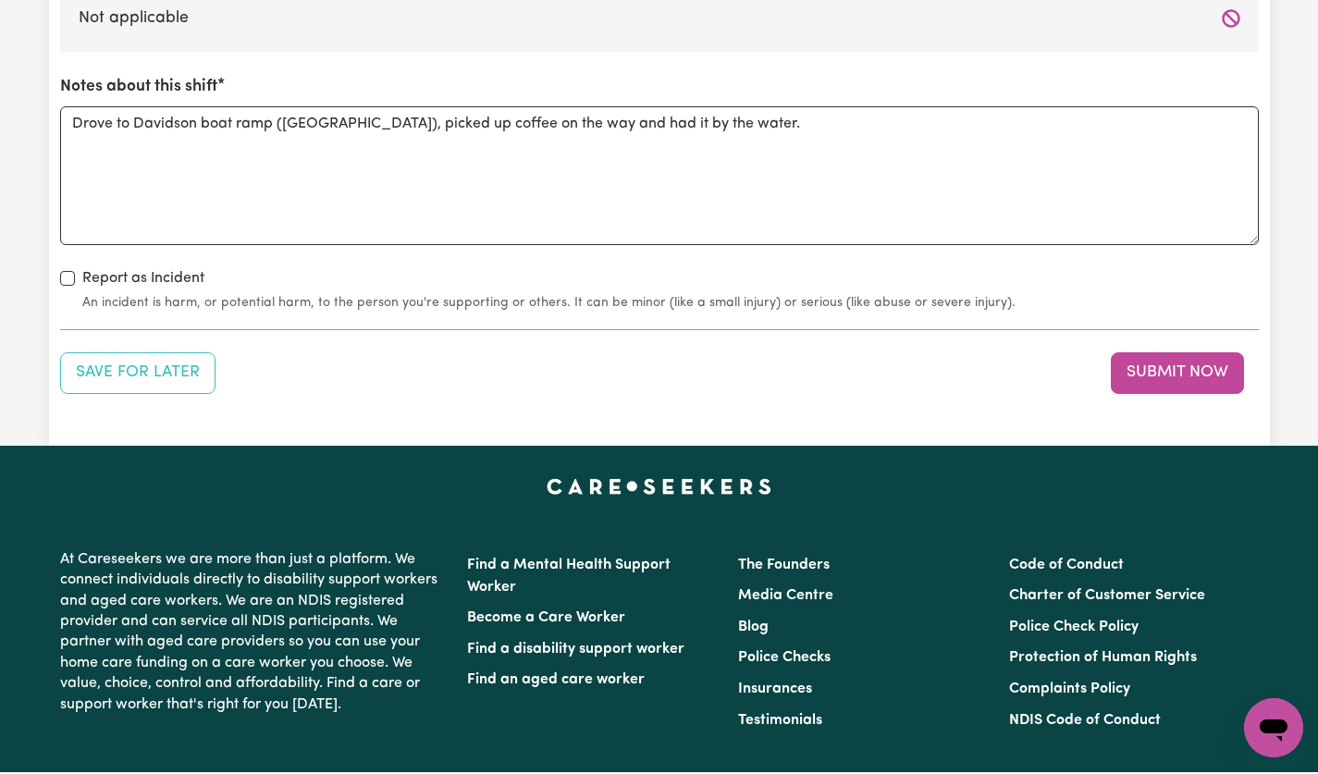
type input "20"
click at [1214, 385] on button "Submit Now" at bounding box center [1177, 374] width 133 height 41
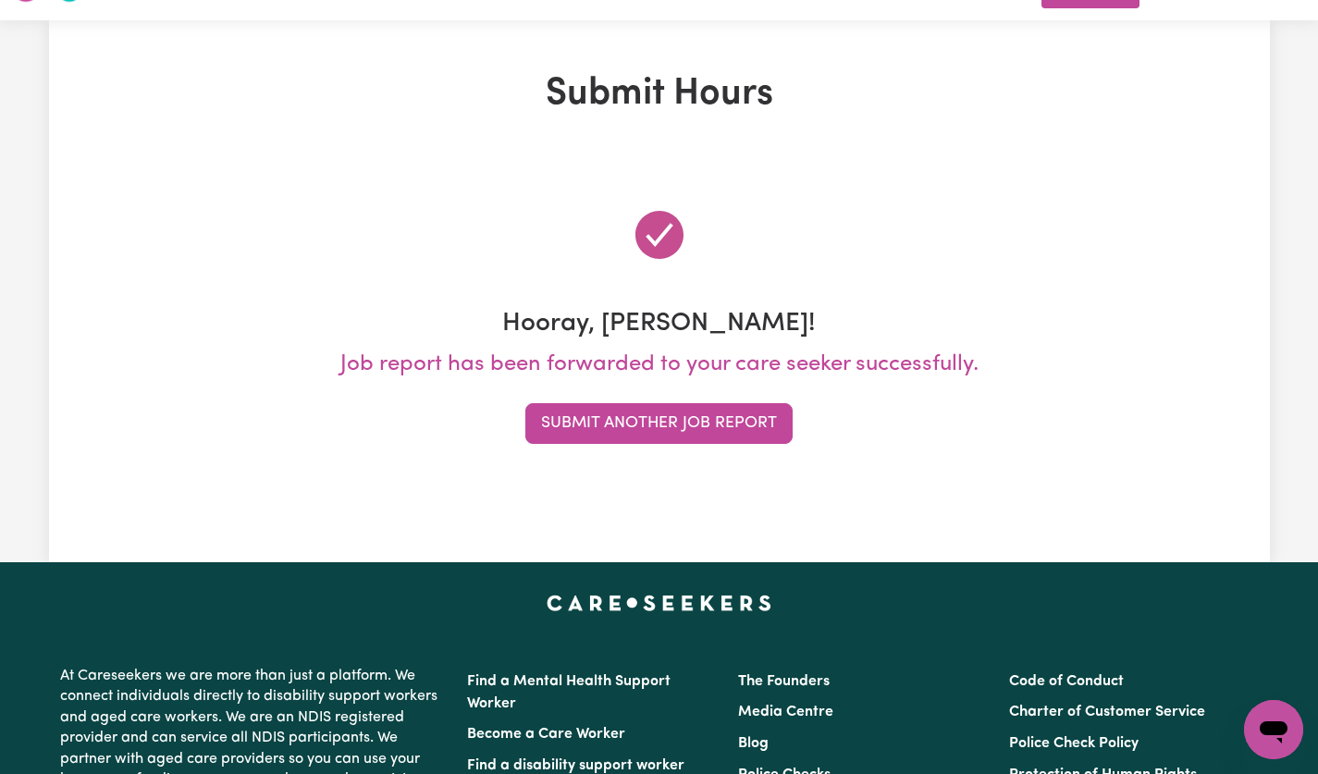
scroll to position [0, 0]
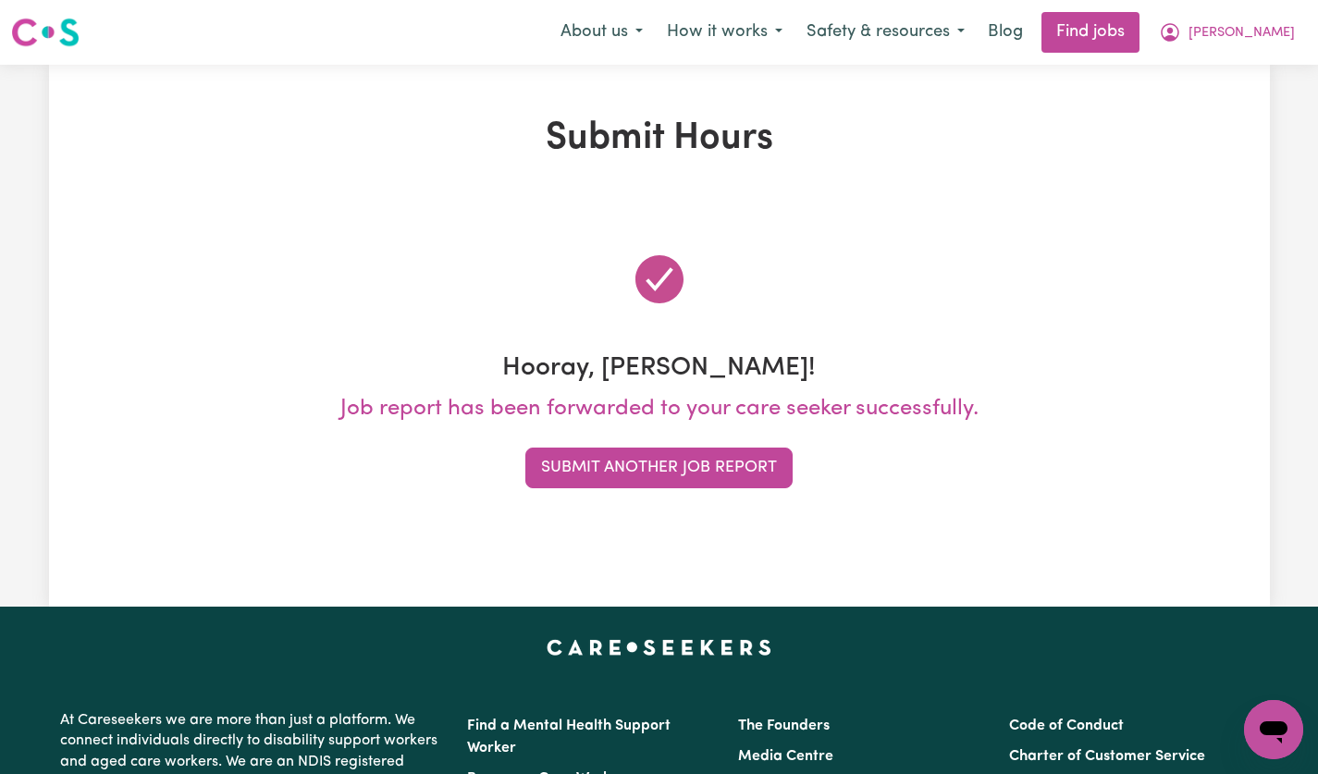
click at [742, 476] on button "Submit Another Job Report" at bounding box center [658, 468] width 267 height 41
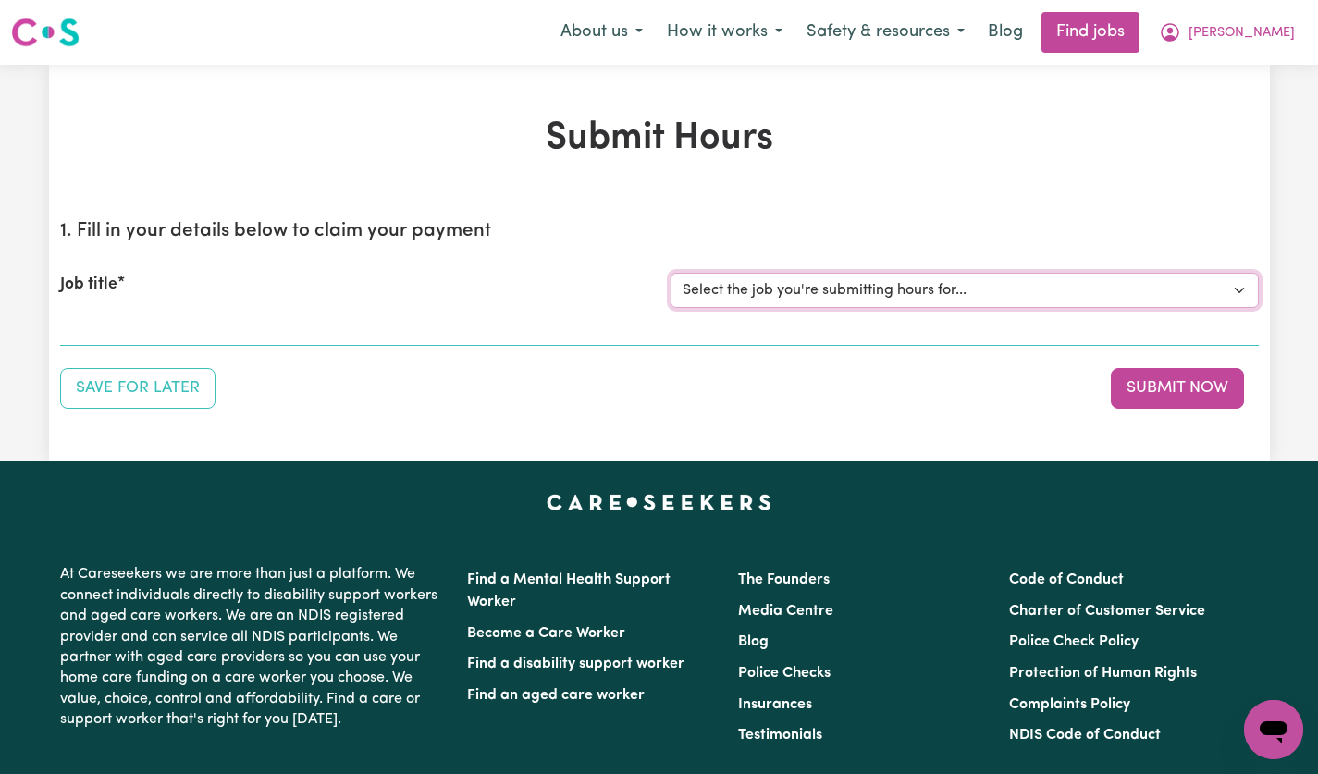
click at [1233, 294] on select "Select the job you're submitting hours for... [[PERSON_NAME]] [DEMOGRAPHIC_DATA…" at bounding box center [965, 290] width 588 height 35
select select "14628"
click at [671, 273] on select "Select the job you're submitting hours for... [[PERSON_NAME]] [DEMOGRAPHIC_DATA…" at bounding box center [965, 290] width 588 height 35
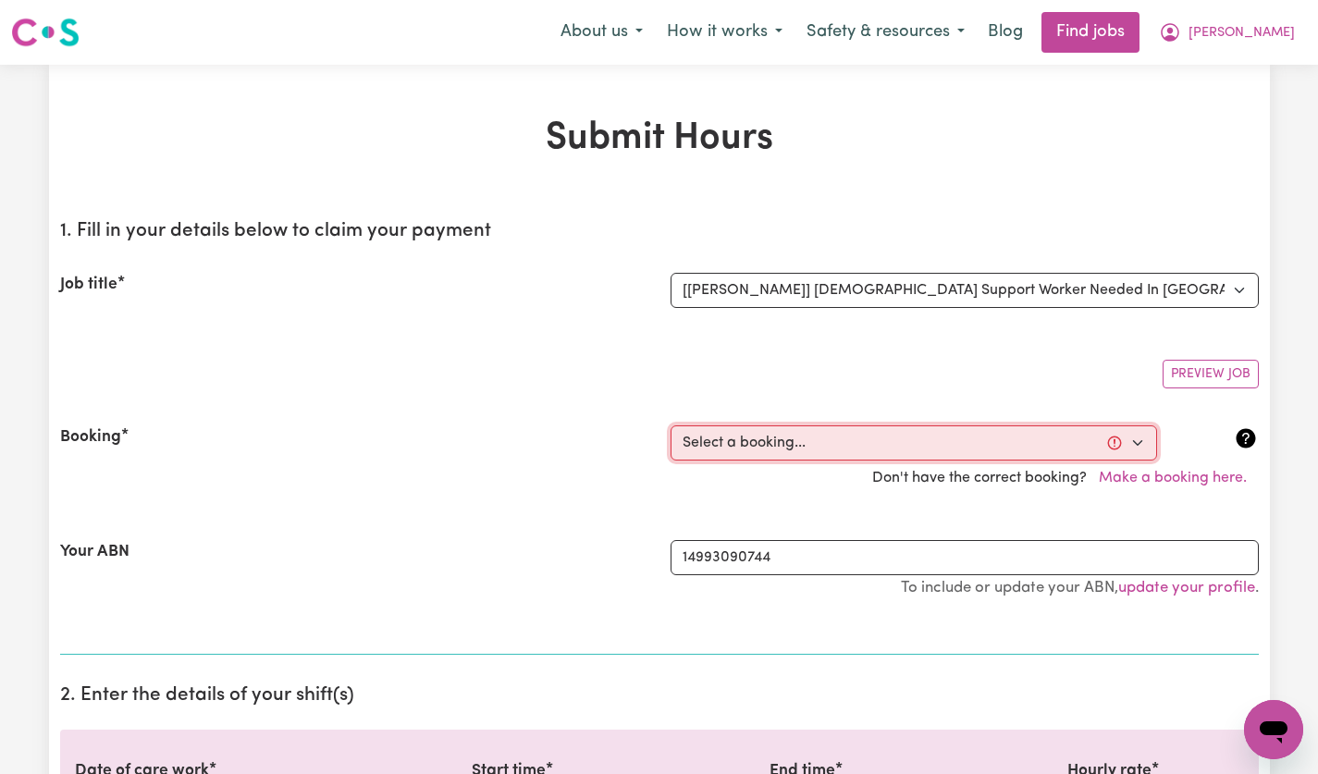
click at [1140, 447] on select "Select a booking... [DATE] 12:30pm to 02:30pm (ONE-OFF) [DATE] 12:30pm to 02:30…" at bounding box center [914, 443] width 487 height 35
select select "356238"
click at [671, 426] on select "Select a booking... [DATE] 12:30pm to 02:30pm (ONE-OFF) [DATE] 12:30pm to 02:30…" at bounding box center [914, 443] width 487 height 35
type input "[DATE]"
type input "1"
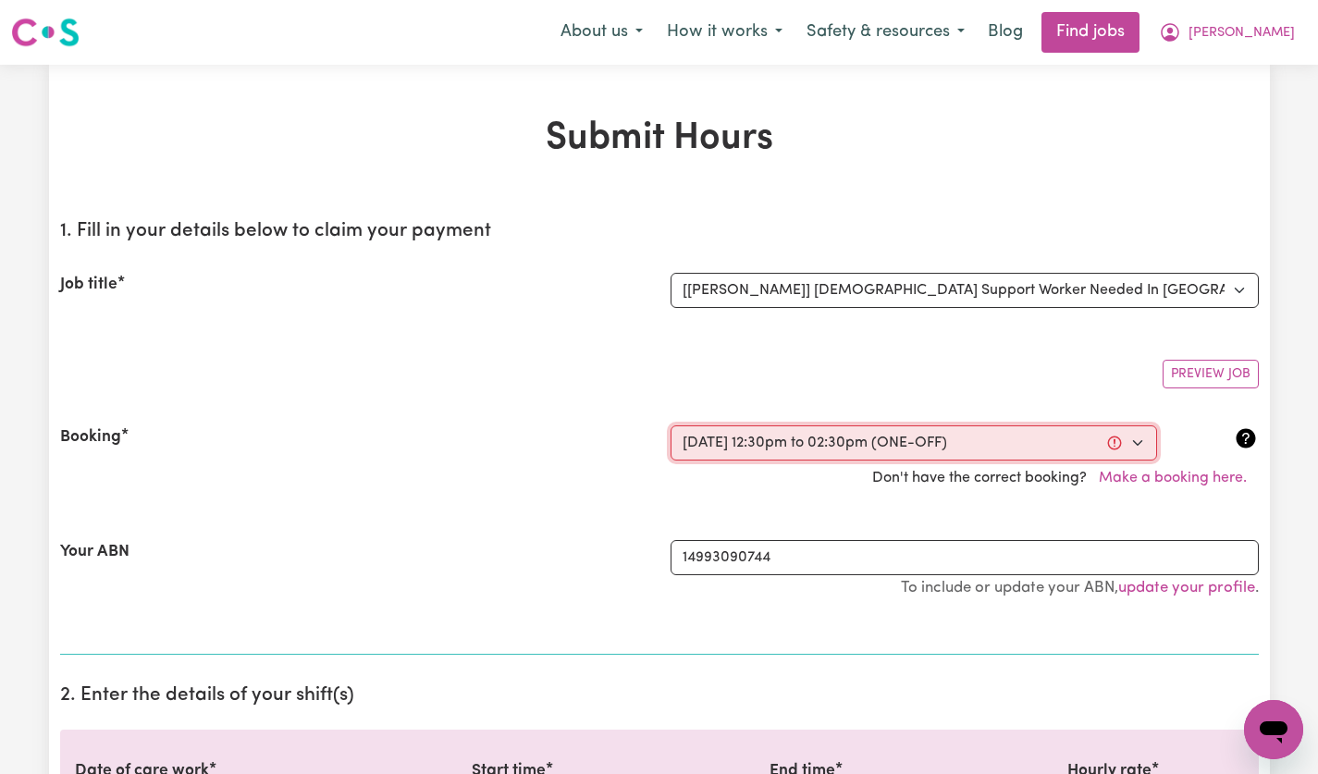
type input "9"
type input "2025"
type input "12:30"
type input "12"
type input "30"
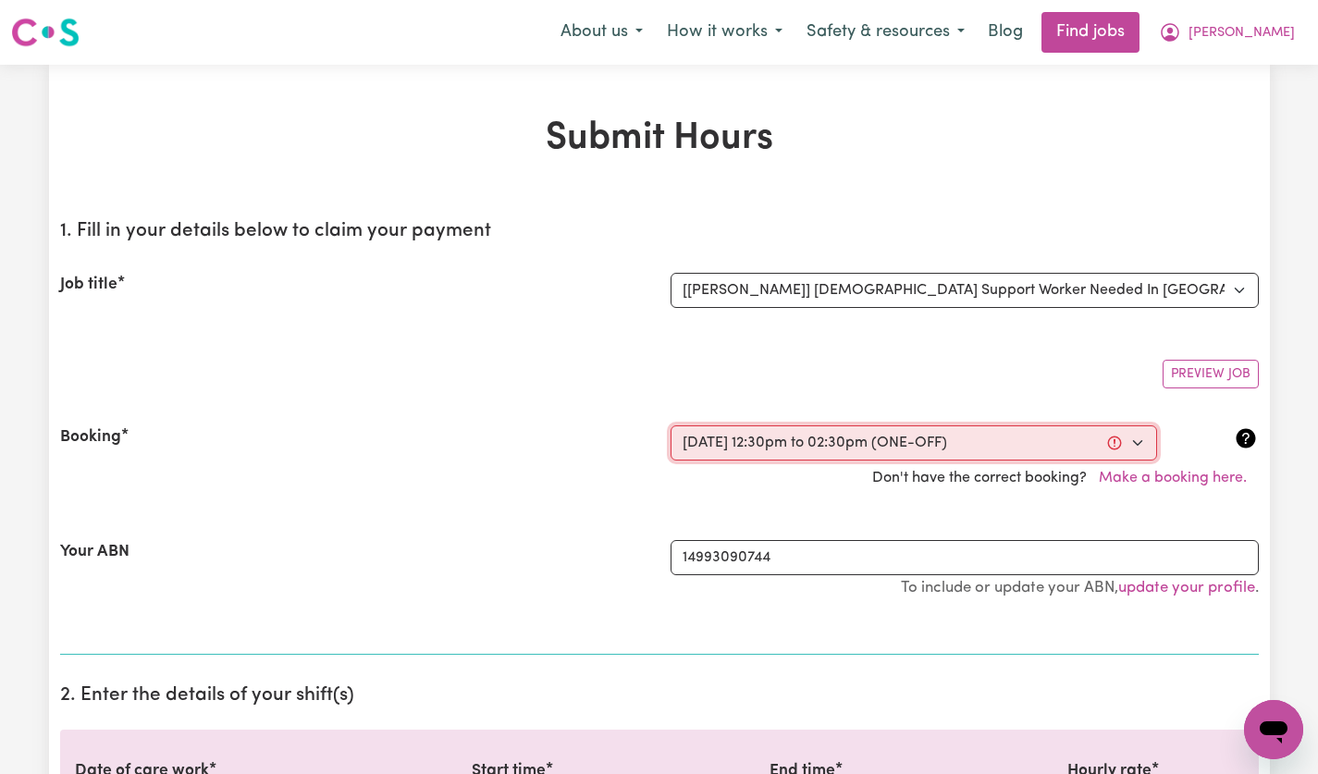
select select "pm"
type input "14:30"
type input "2"
type input "30"
select select "pm"
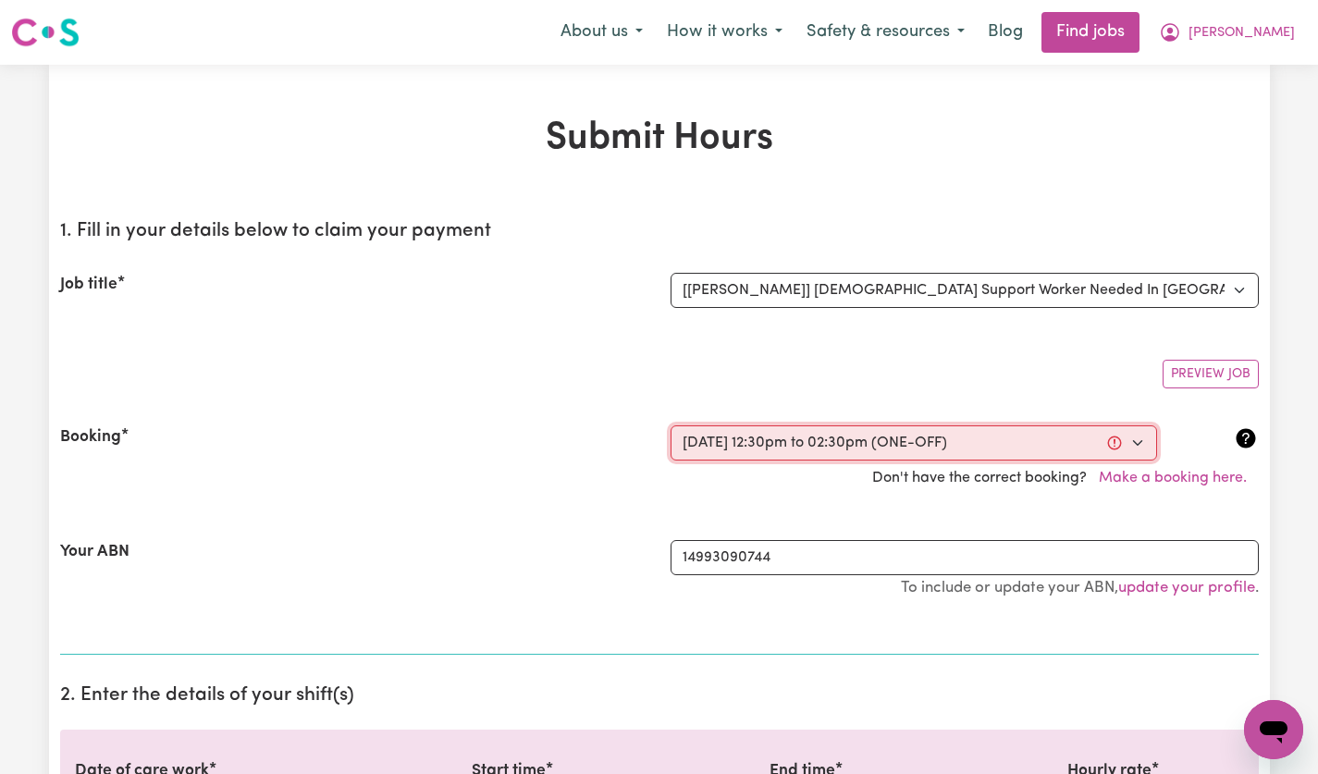
select select "60-Weekday"
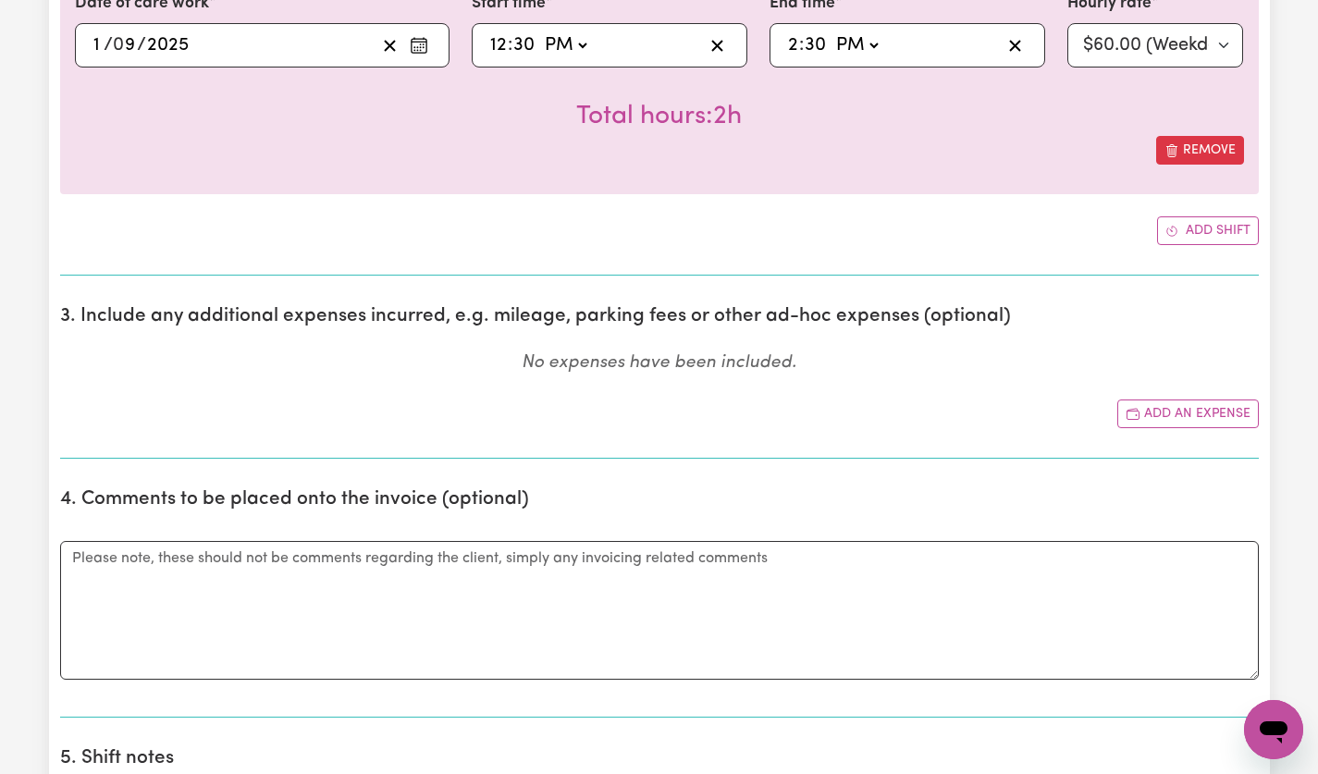
scroll to position [770, 0]
click at [1182, 414] on button "Add an expense" at bounding box center [1189, 412] width 142 height 29
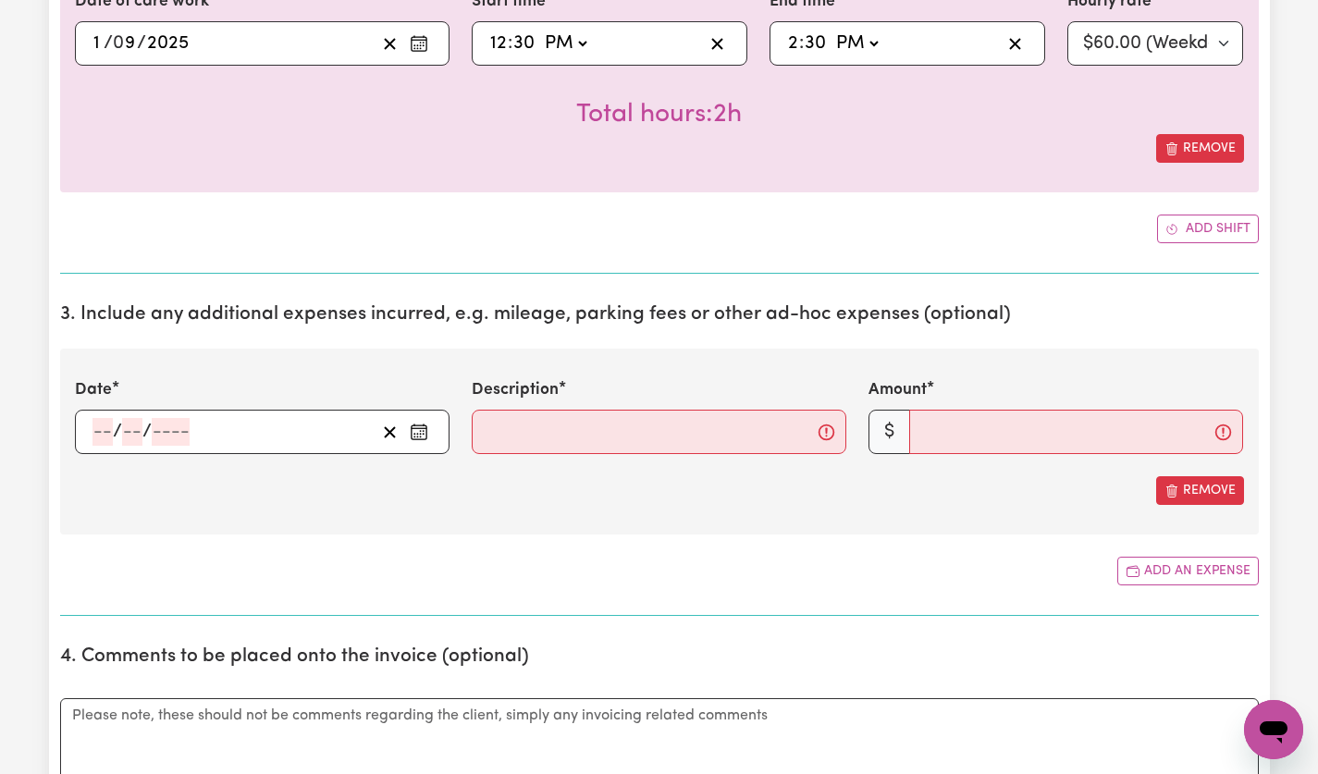
click at [413, 429] on icon "Enter the date of expense" at bounding box center [419, 432] width 19 height 19
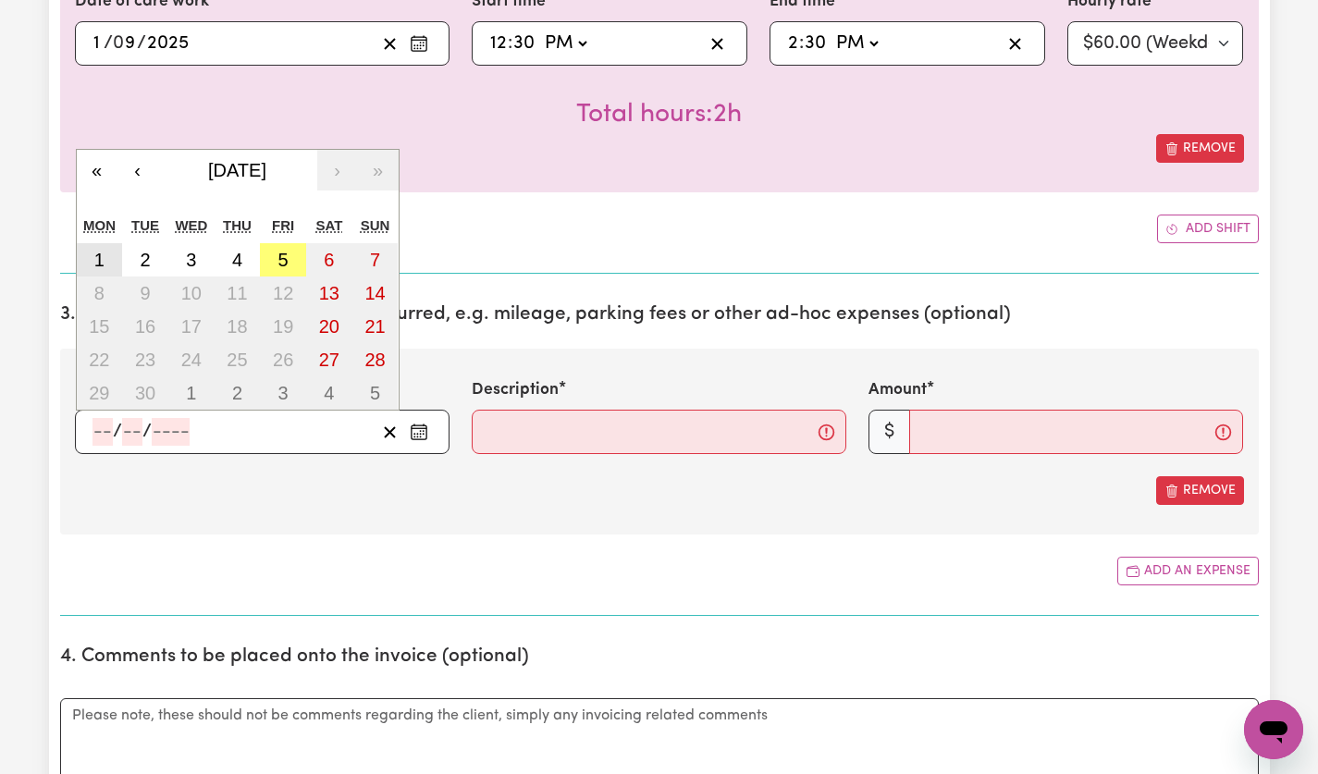
click at [100, 271] on button "1" at bounding box center [100, 259] width 46 height 33
type input "[DATE]"
type input "1"
type input "9"
type input "2025"
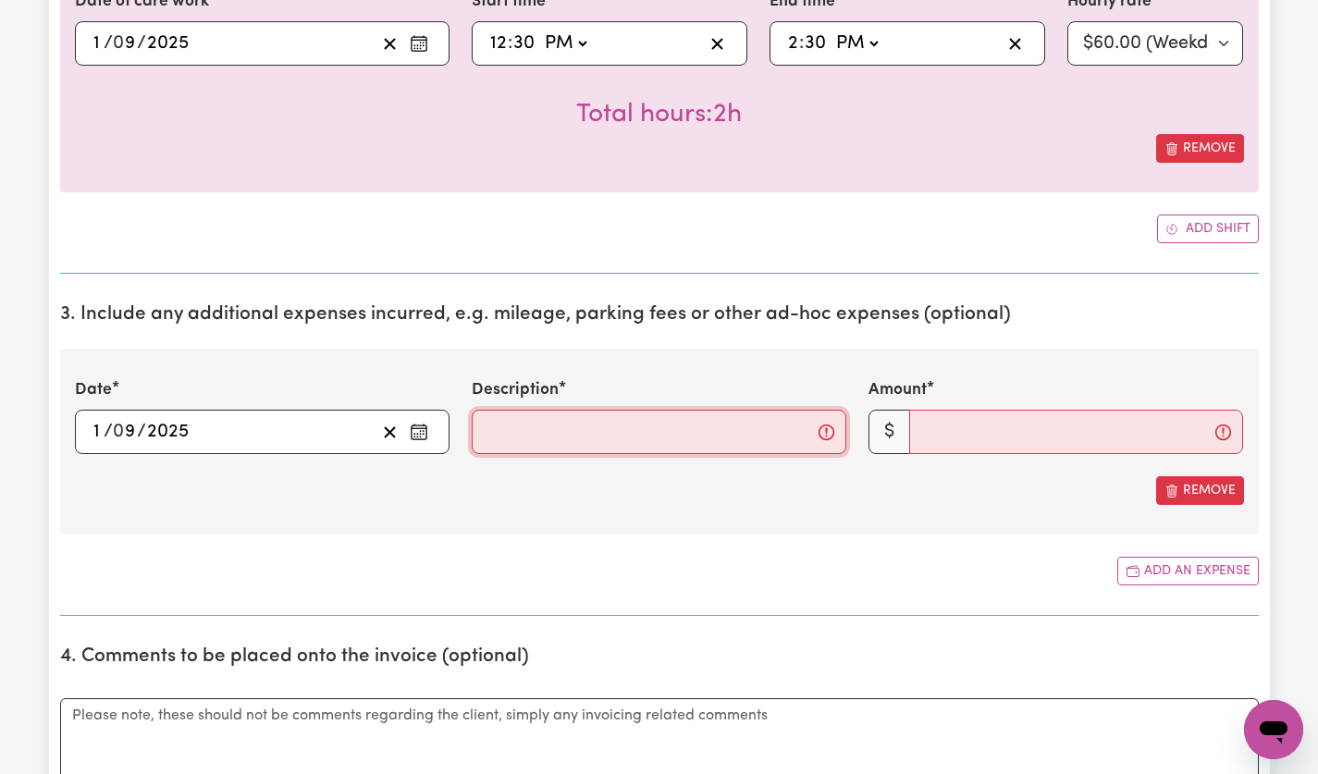
click at [825, 430] on input "Description" at bounding box center [659, 432] width 375 height 44
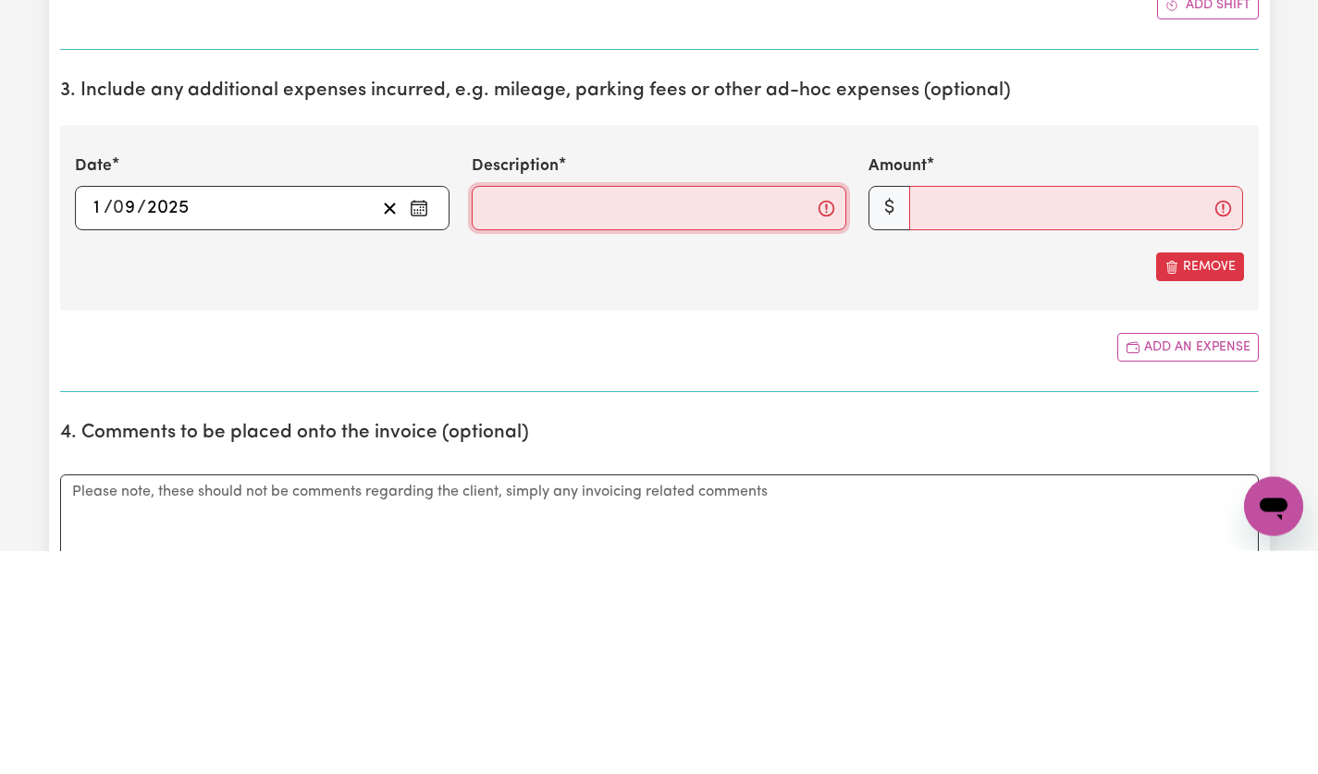
click at [664, 423] on input "Description" at bounding box center [659, 432] width 375 height 44
type input "kms @$1"
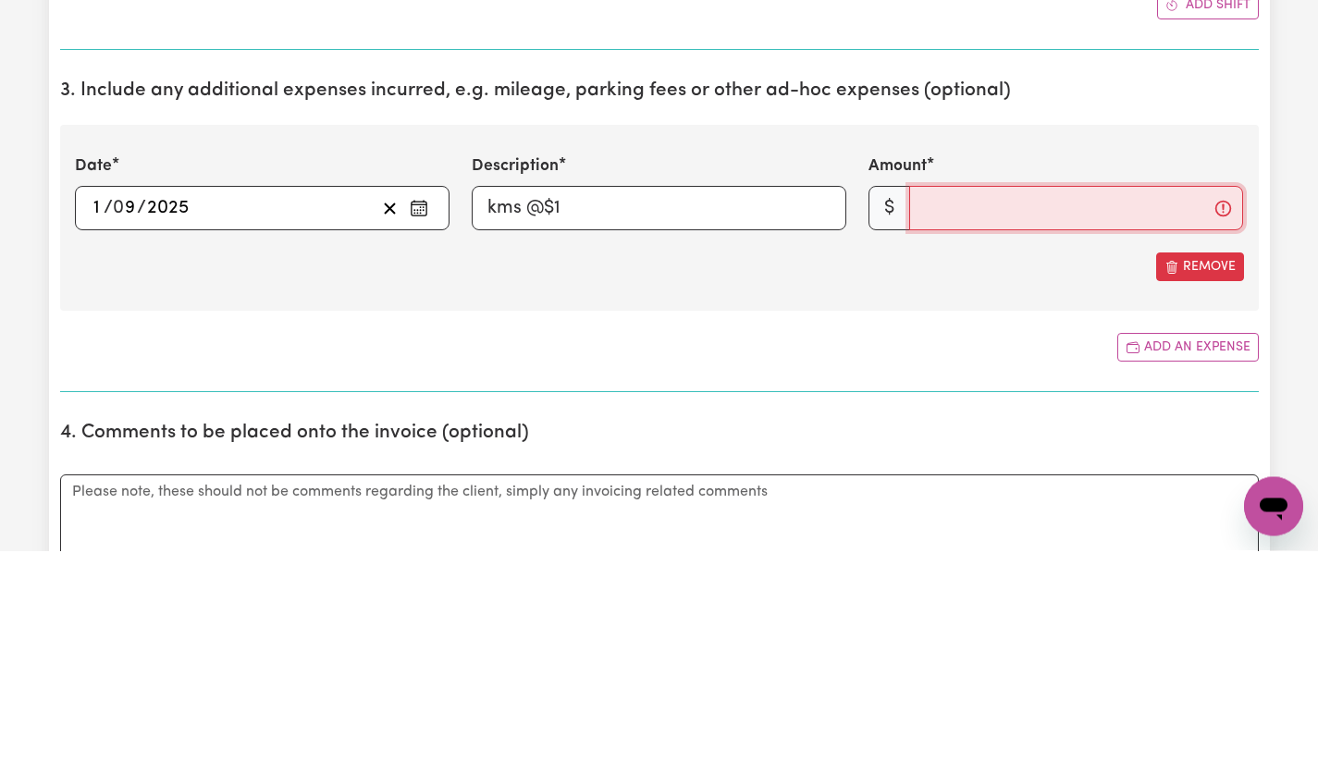
click at [1063, 442] on input "Amount" at bounding box center [1076, 432] width 334 height 44
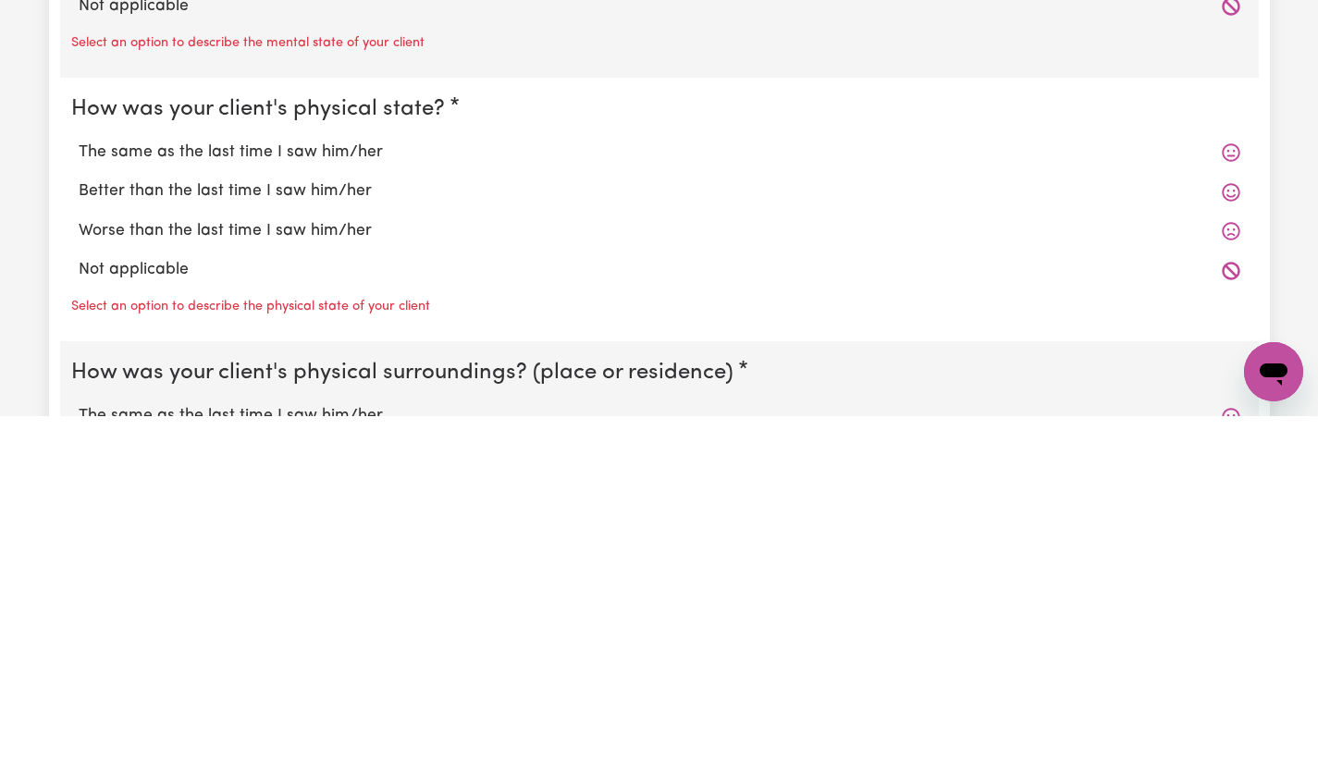
scroll to position [1565, 0]
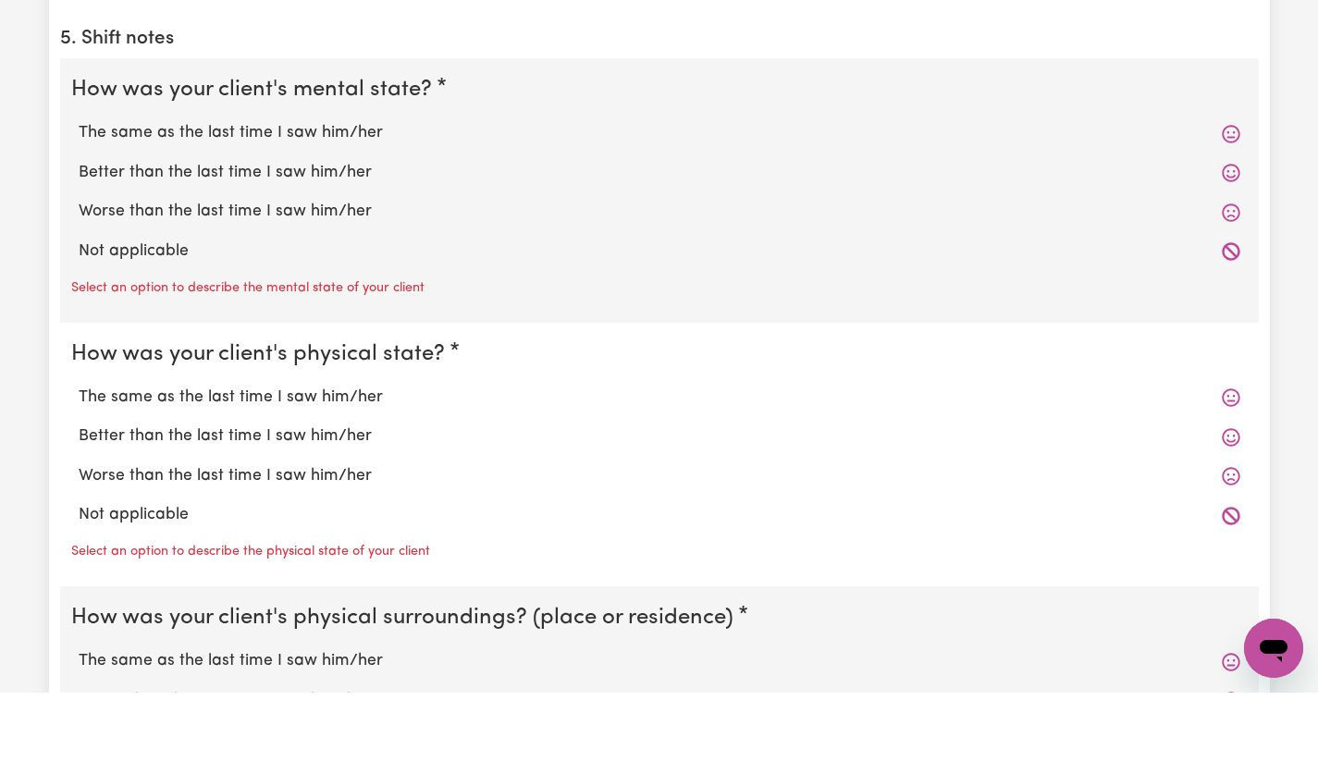
type input "20"
click at [112, 217] on label "The same as the last time I saw him/her" at bounding box center [660, 215] width 1162 height 24
click at [79, 203] on input "The same as the last time I saw him/her" at bounding box center [78, 202] width 1 height 1
radio input "true"
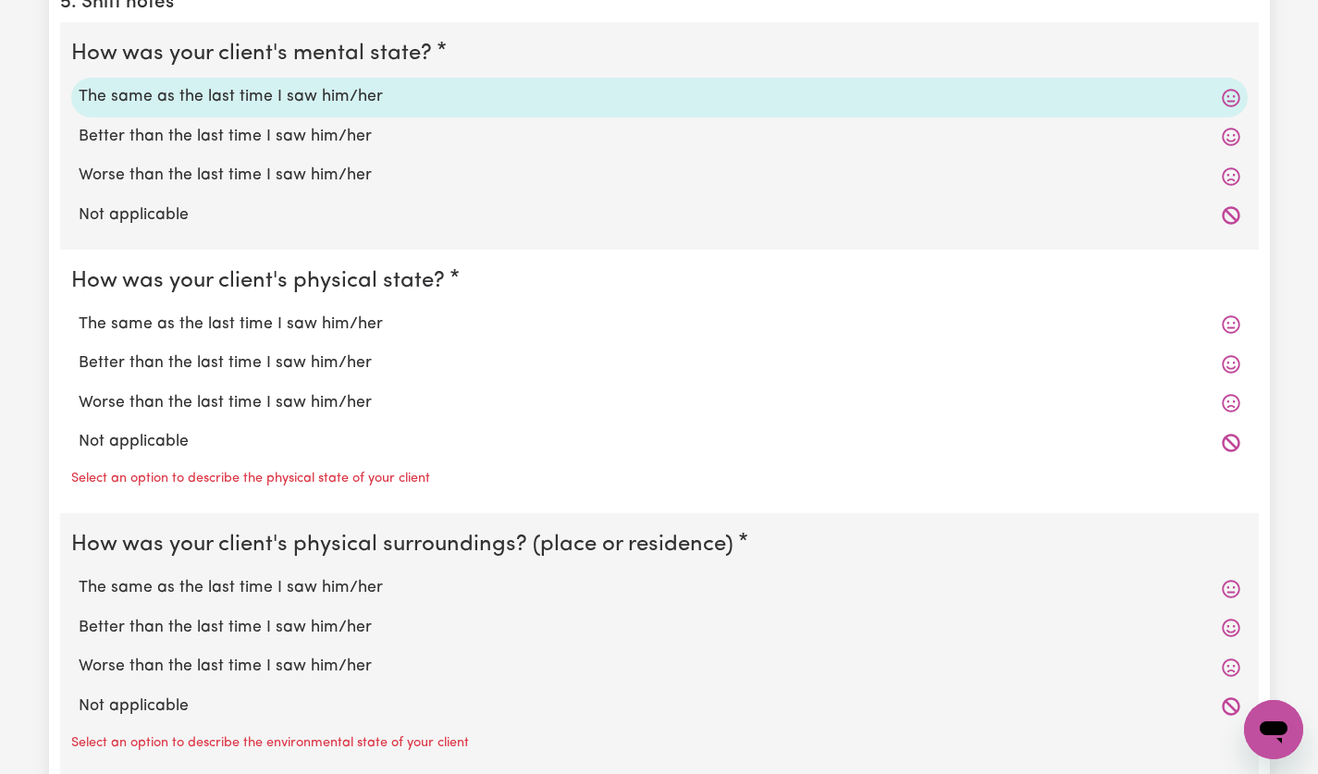
scroll to position [1685, 0]
click at [127, 328] on label "The same as the last time I saw him/her" at bounding box center [660, 323] width 1162 height 24
click at [79, 311] on input "The same as the last time I saw him/her" at bounding box center [78, 310] width 1 height 1
radio input "true"
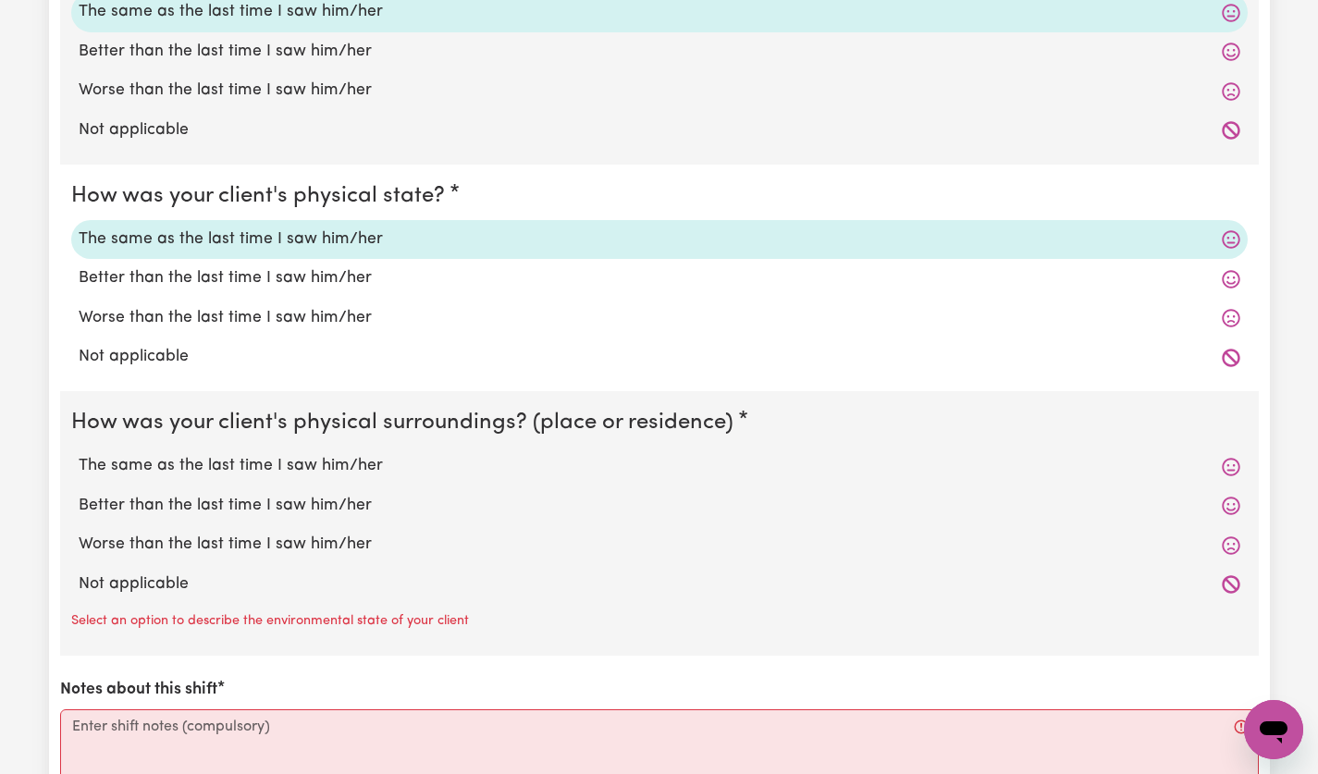
scroll to position [1833, 0]
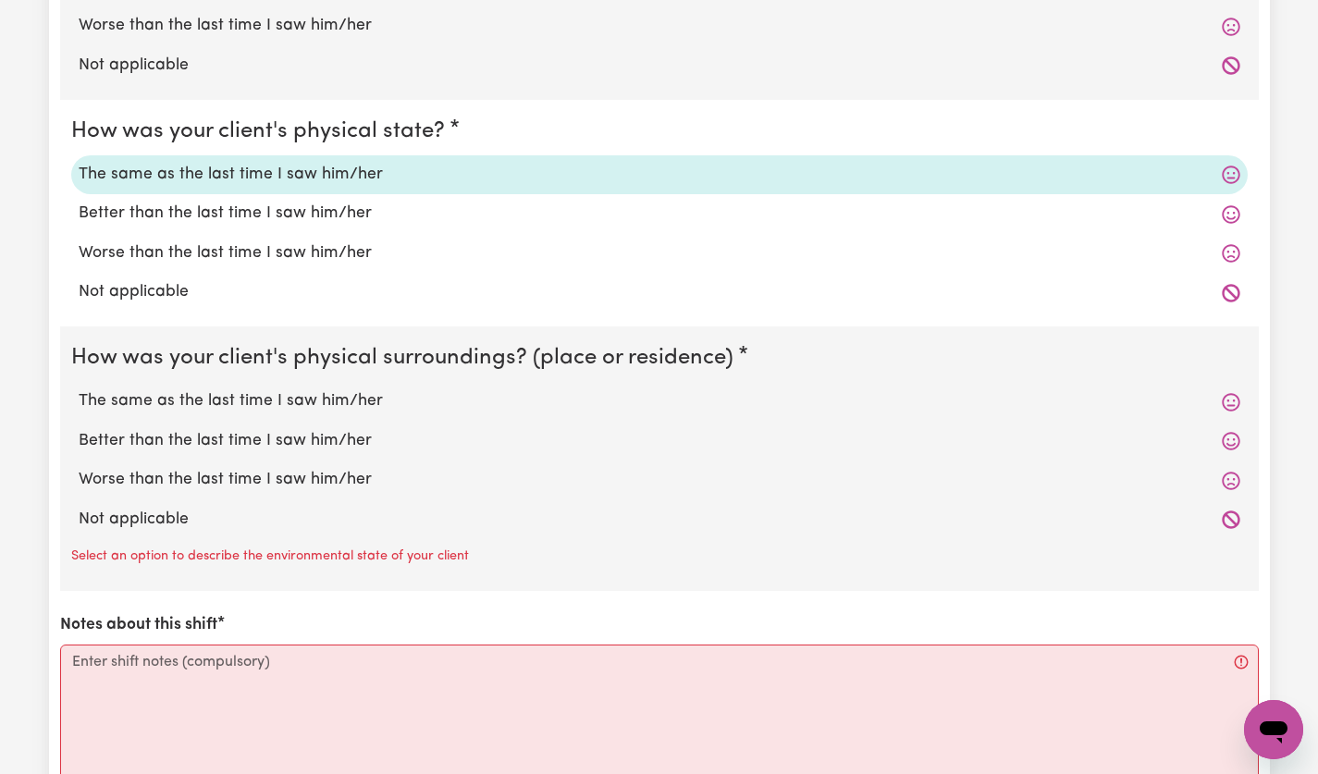
click at [117, 406] on label "The same as the last time I saw him/her" at bounding box center [660, 401] width 1162 height 24
click at [79, 389] on input "The same as the last time I saw him/her" at bounding box center [78, 389] width 1 height 1
radio input "true"
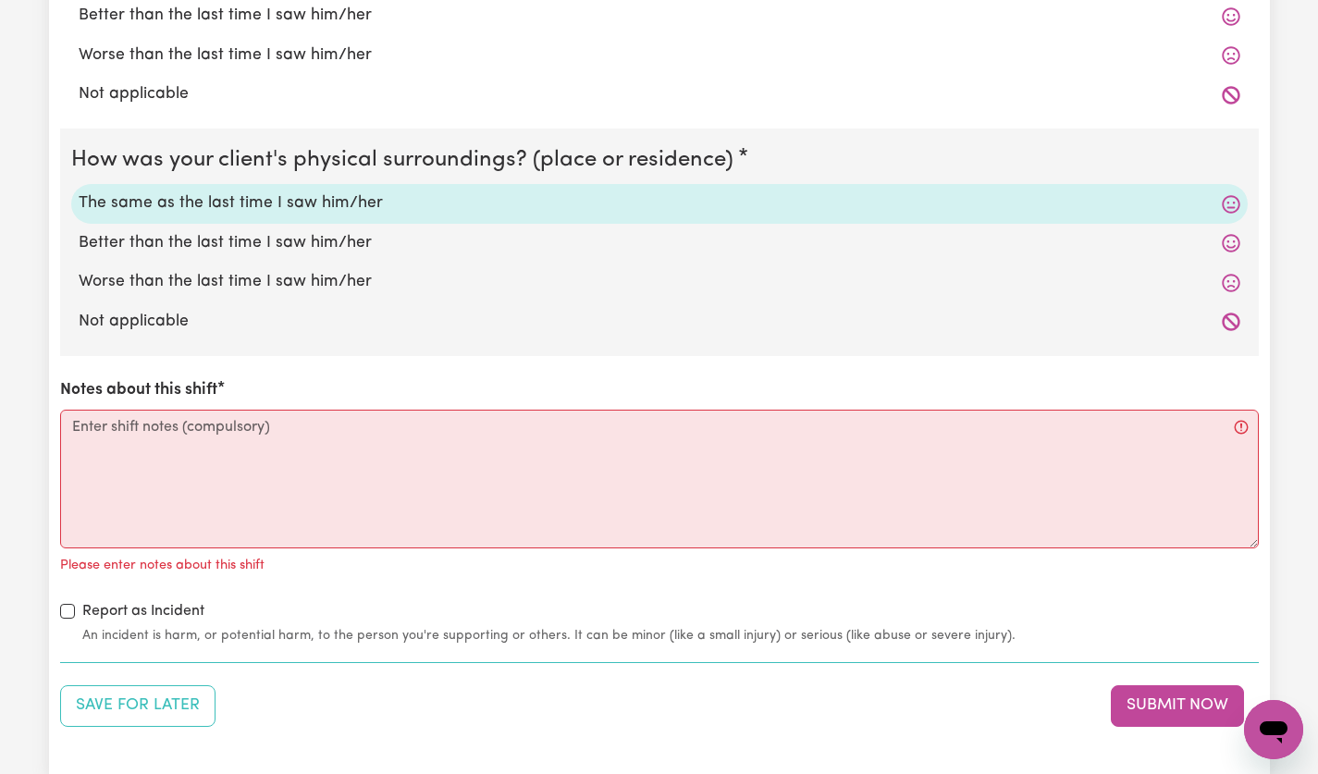
scroll to position [2058, 0]
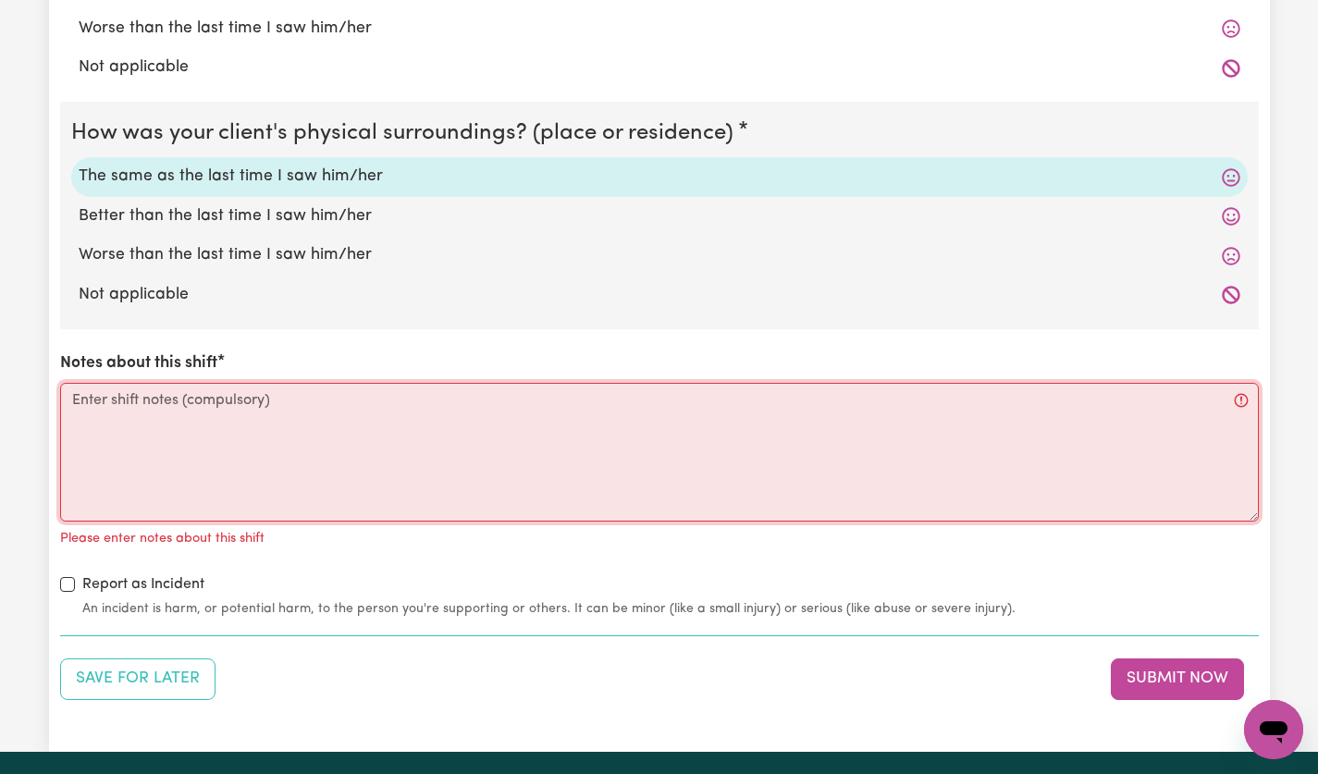
click at [110, 408] on textarea "Notes about this shift" at bounding box center [659, 452] width 1199 height 139
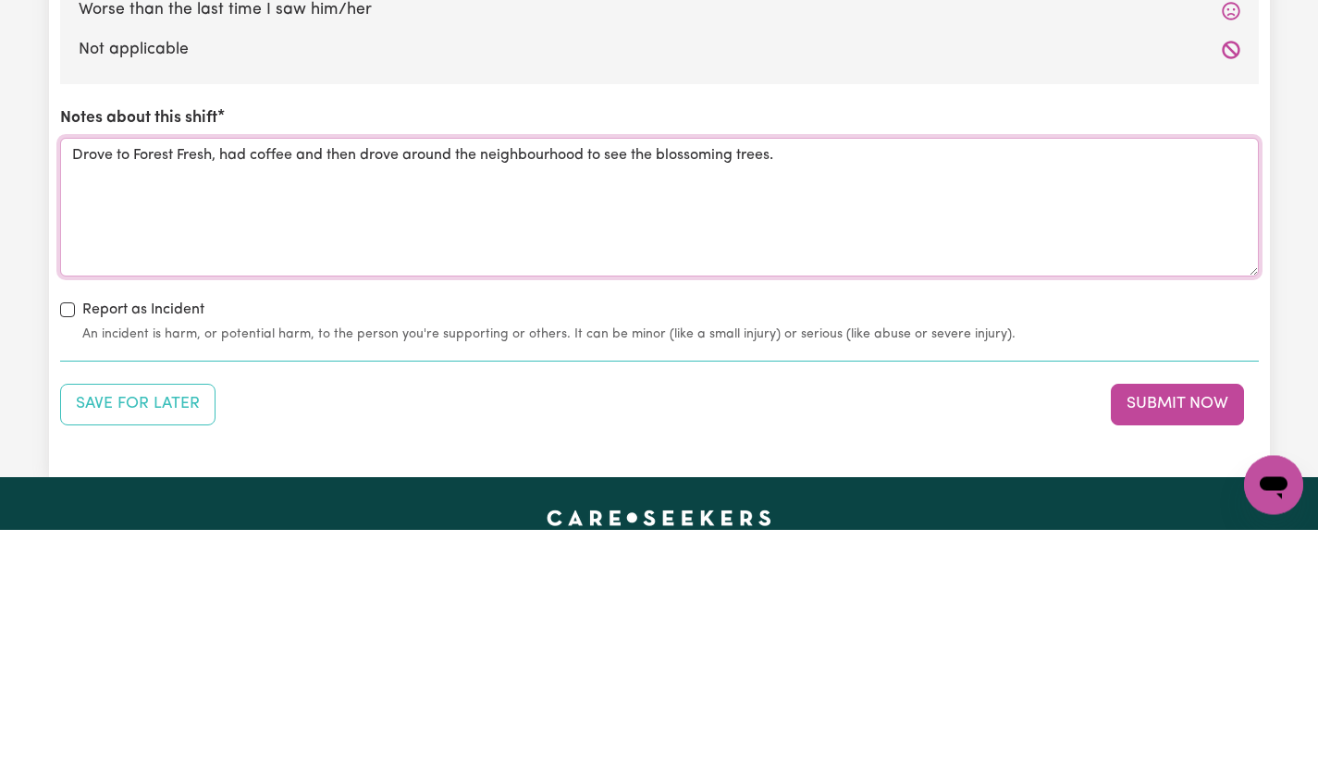
type textarea "Drove to Forest Fresh, had coffee and then drove around the neighbourhood to se…"
click at [1195, 651] on button "Submit Now" at bounding box center [1177, 649] width 133 height 41
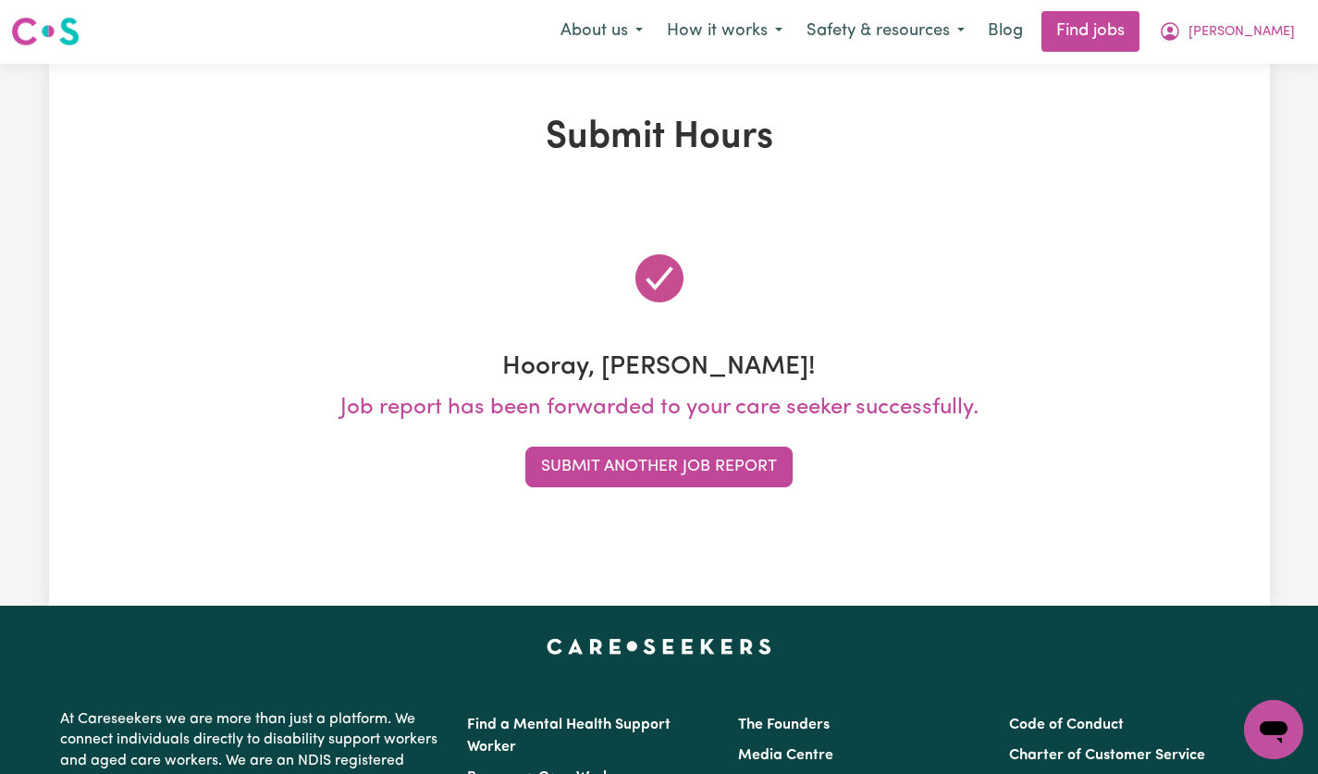
scroll to position [0, 0]
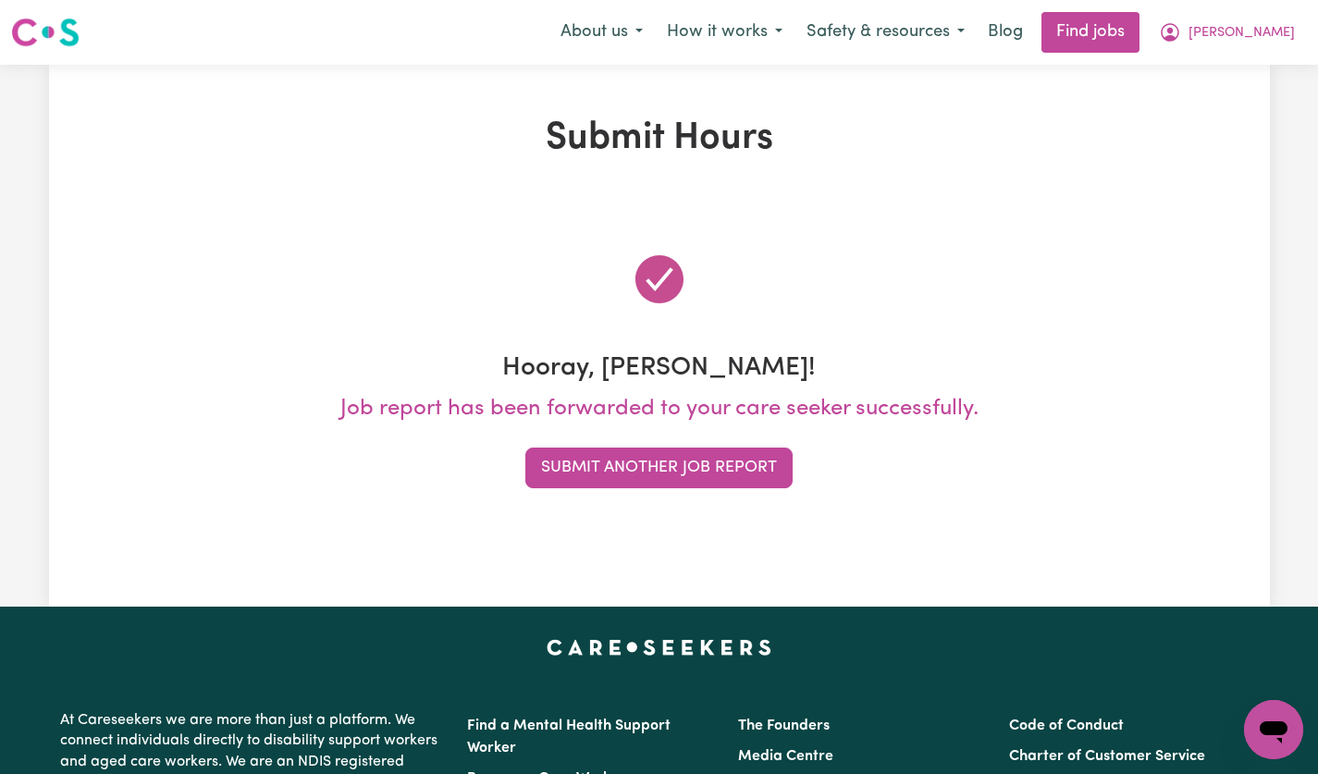
click at [772, 464] on button "Submit Another Job Report" at bounding box center [658, 468] width 267 height 41
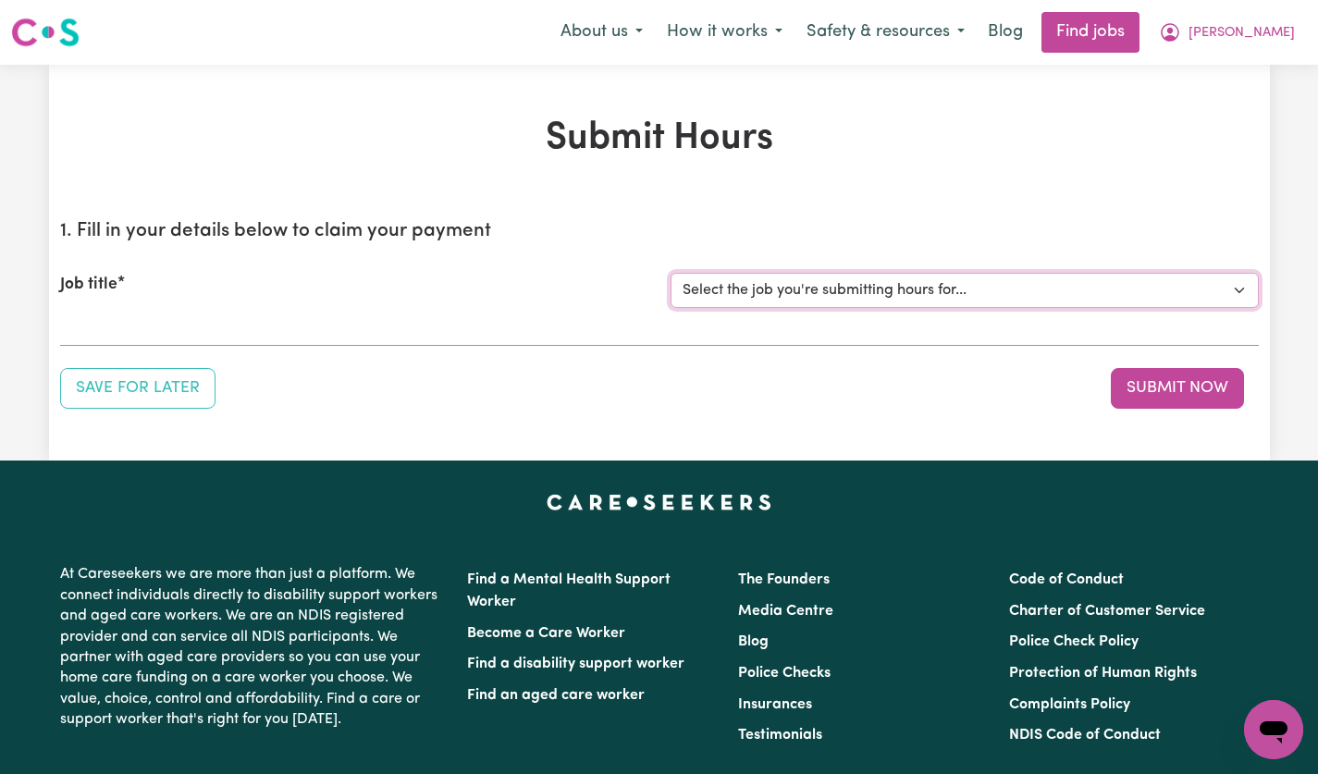
click at [1230, 291] on select "Select the job you're submitting hours for... [[PERSON_NAME]] [DEMOGRAPHIC_DATA…" at bounding box center [965, 290] width 588 height 35
select select "14628"
click at [671, 273] on select "Select the job you're submitting hours for... [[PERSON_NAME]] [DEMOGRAPHIC_DATA…" at bounding box center [965, 290] width 588 height 35
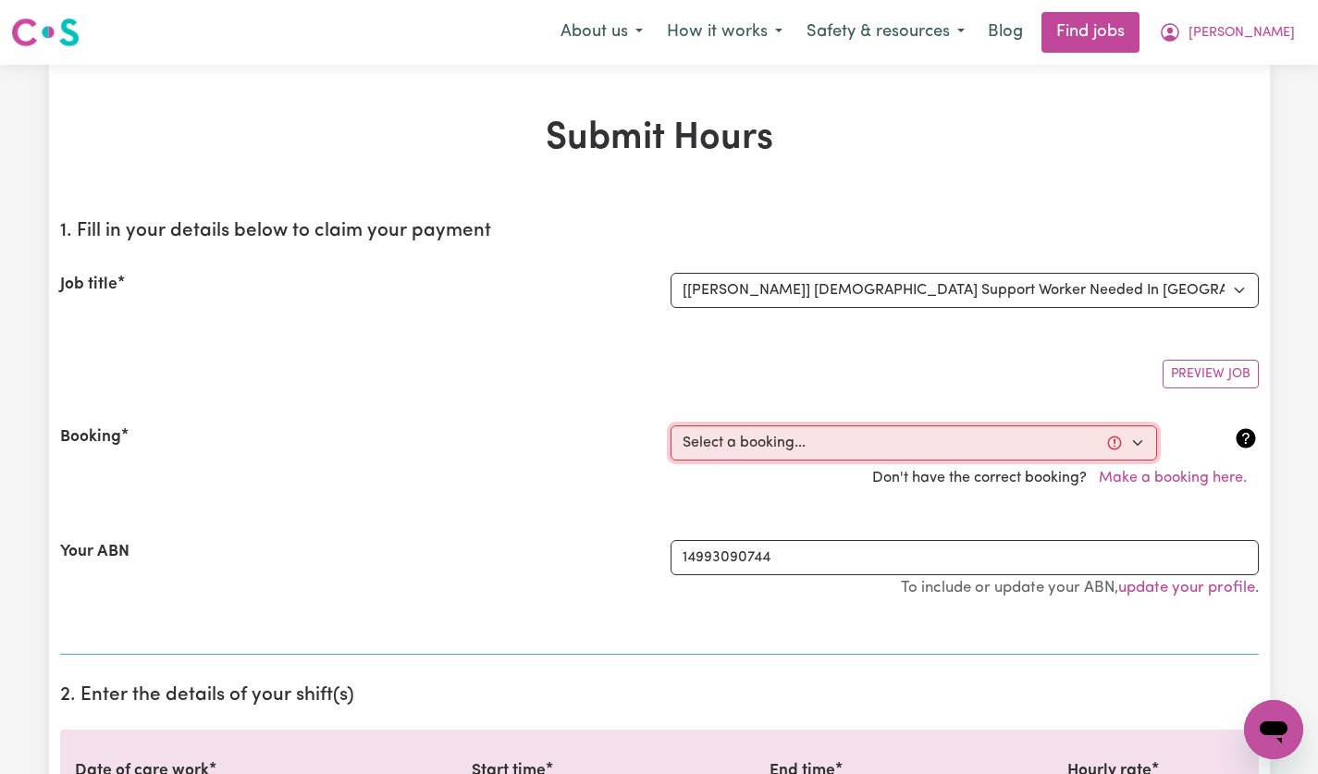
click at [1122, 447] on select "Select a booking... [DATE] 12:30pm to 02:30pm (ONE-OFF) [DATE] 12:30pm to 02:30…" at bounding box center [914, 443] width 487 height 35
select select "356246"
click at [671, 426] on select "Select a booking... [DATE] 12:30pm to 02:30pm (ONE-OFF) [DATE] 12:30pm to 02:30…" at bounding box center [914, 443] width 487 height 35
type input "[DATE]"
type input "13"
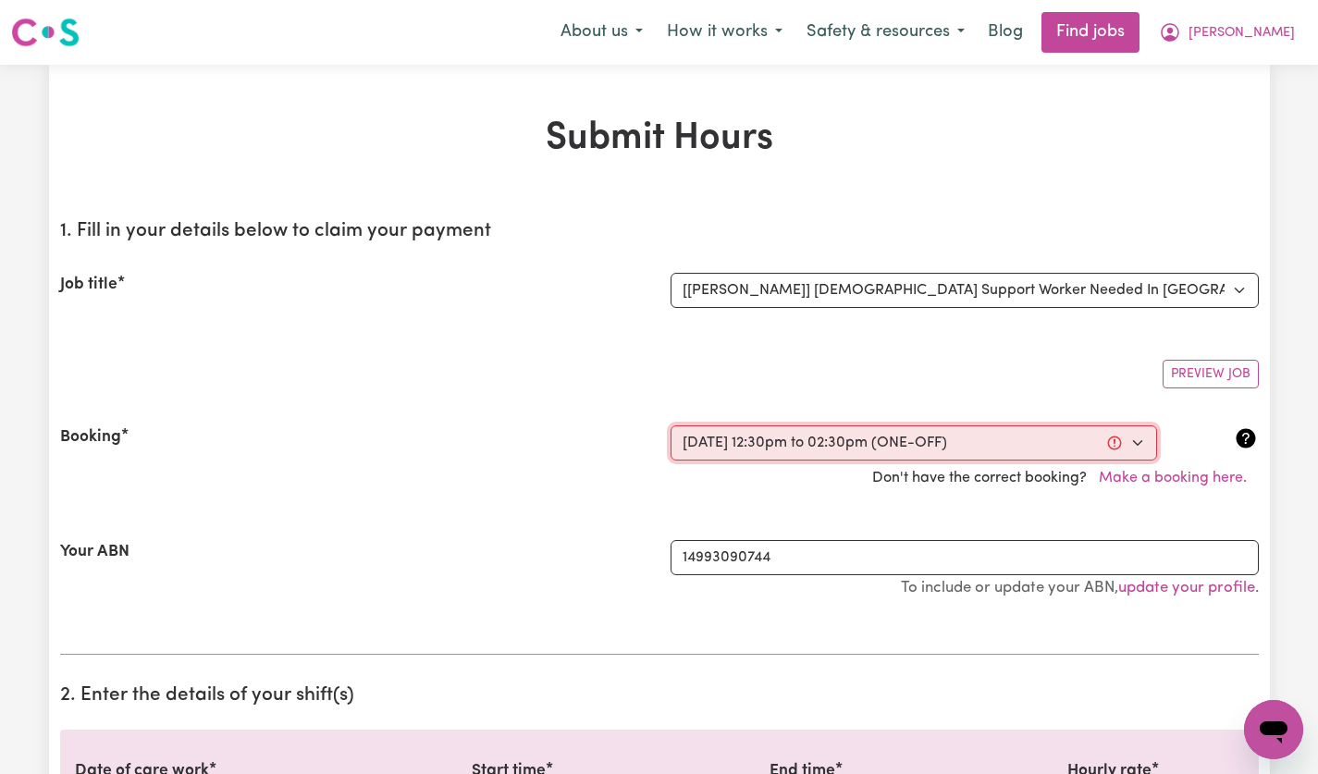
type input "8"
type input "2025"
type input "12:30"
type input "12"
type input "30"
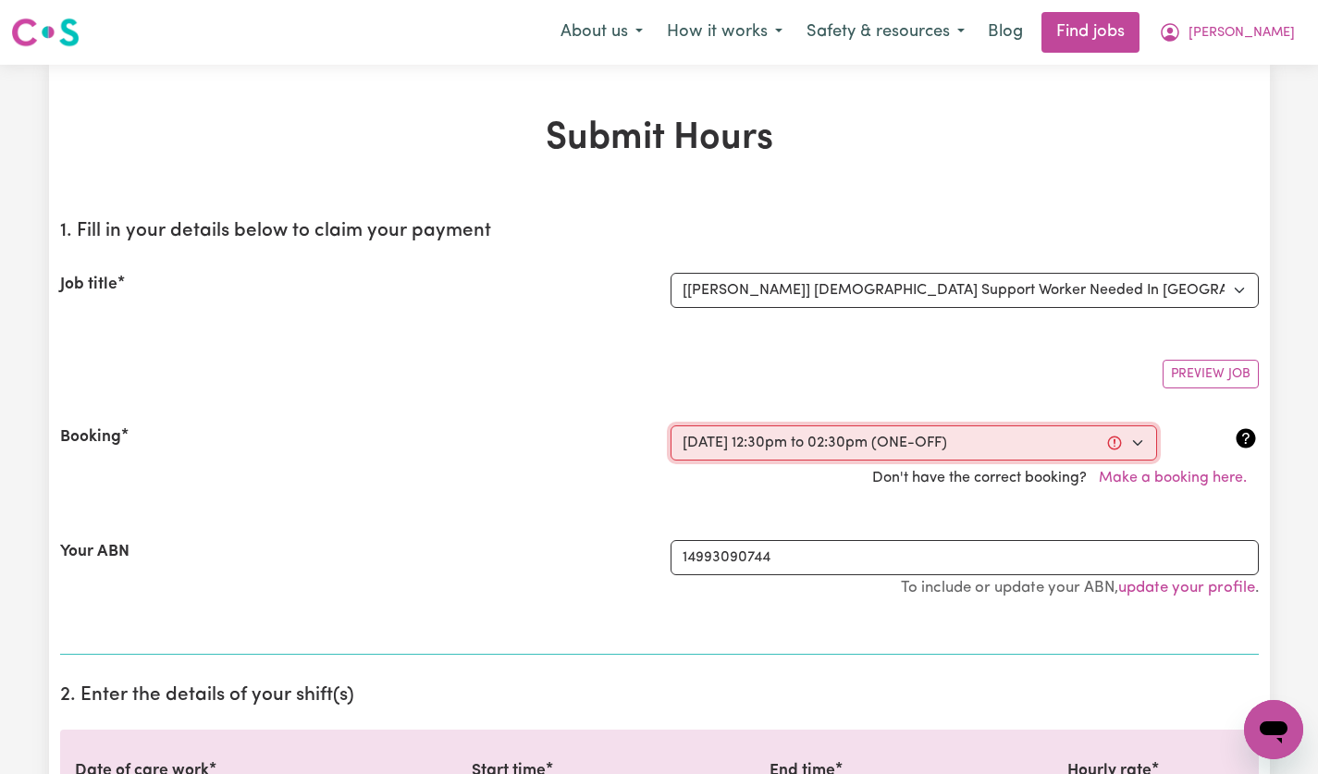
select select "pm"
type input "14:30"
type input "2"
type input "30"
select select "pm"
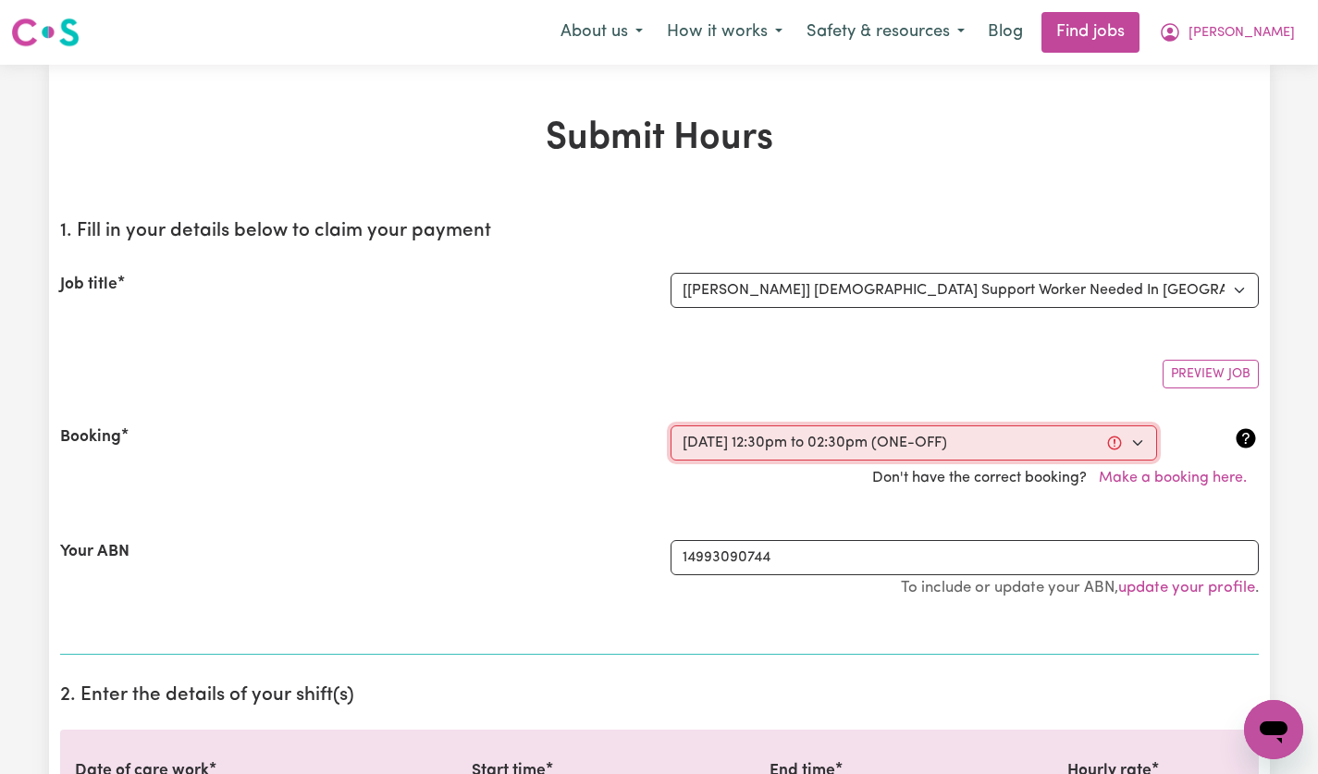
select select "60-Weekday"
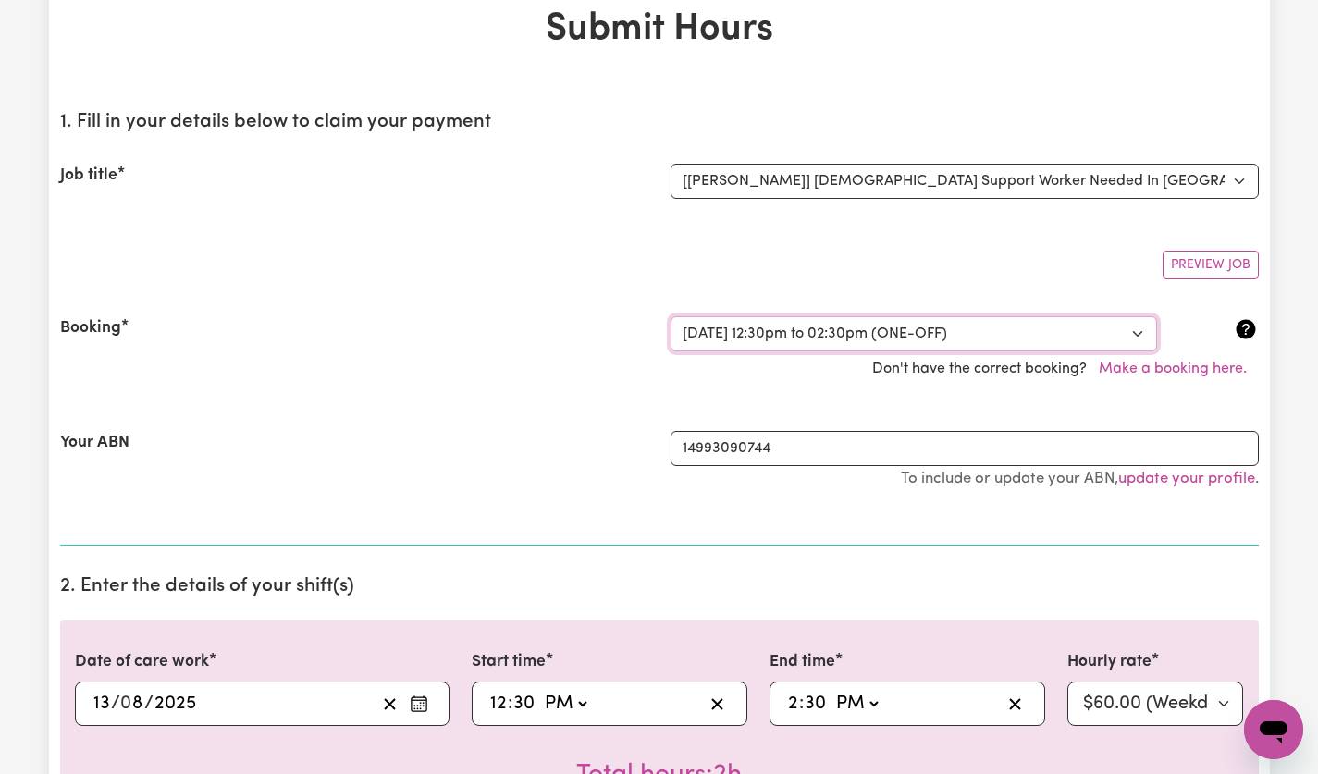
scroll to position [109, 0]
click at [1229, 195] on select "Select the job you're submitting hours for... [[PERSON_NAME]] [DEMOGRAPHIC_DATA…" at bounding box center [965, 181] width 588 height 35
click at [1138, 344] on select "Select a booking... [DATE] 12:30pm to 02:30pm (ONE-OFF) [DATE] 12:30pm to 02:30…" at bounding box center [914, 333] width 487 height 35
select select "356247"
click at [671, 316] on select "Select a booking... [DATE] 12:30pm to 02:30pm (ONE-OFF) [DATE] 12:30pm to 02:30…" at bounding box center [914, 333] width 487 height 35
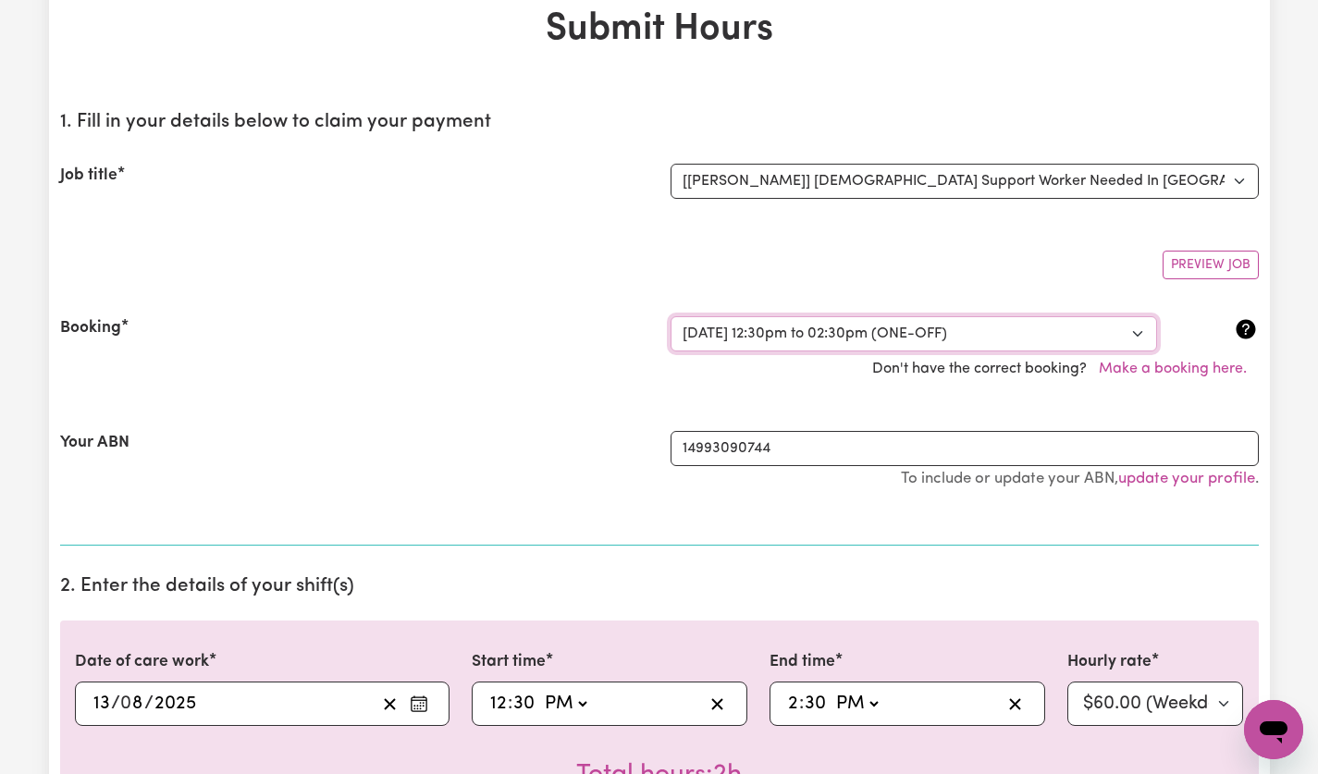
select select "pm"
select select "60-Weekday"
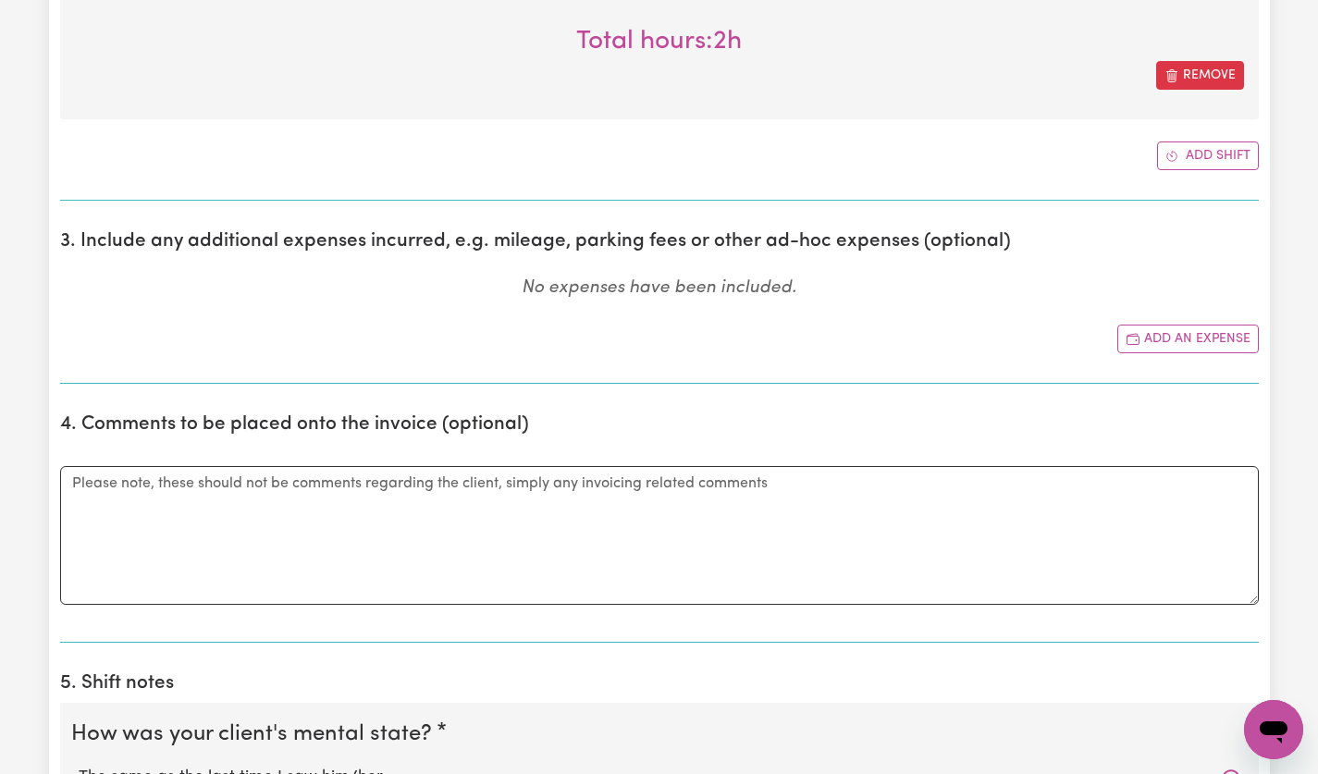
scroll to position [1095, 0]
click at [1196, 335] on button "Add an expense" at bounding box center [1189, 341] width 142 height 29
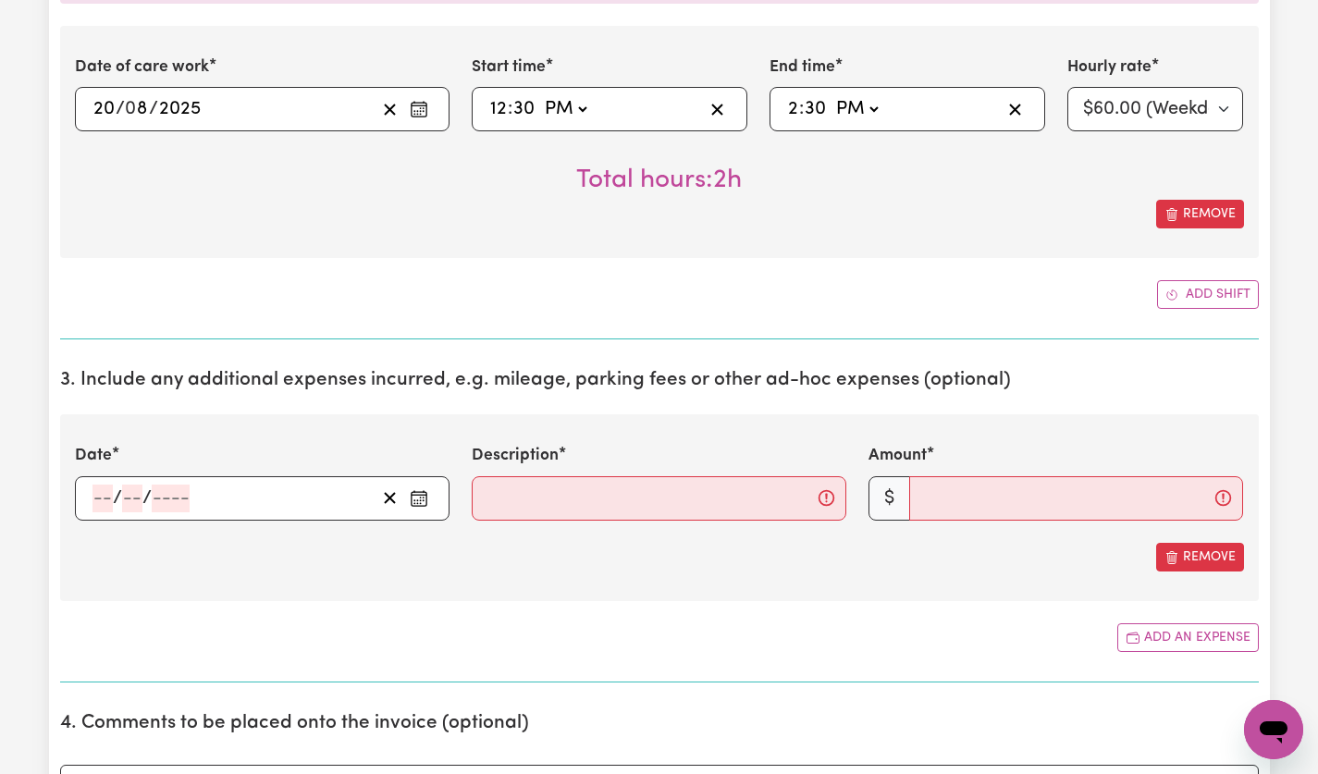
scroll to position [954, 0]
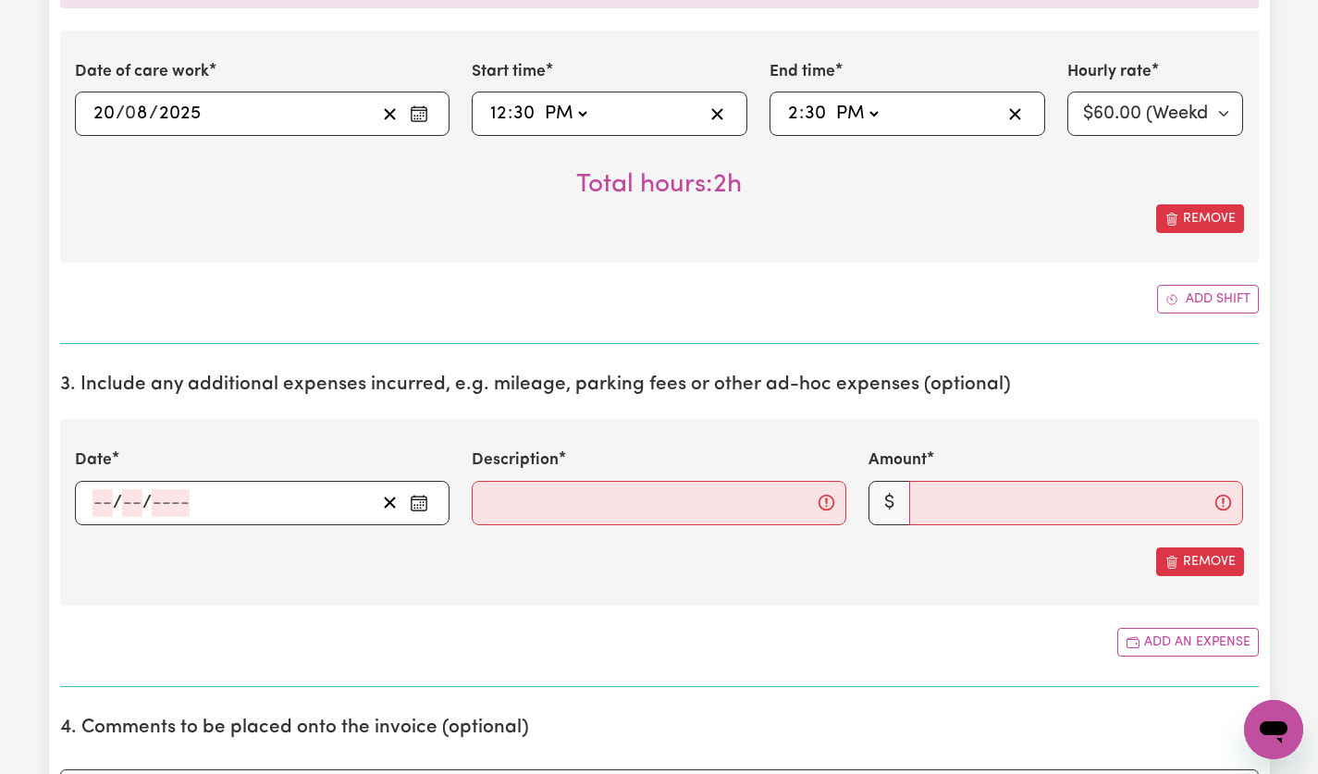
click at [420, 508] on circle "Enter the date of expense" at bounding box center [420, 508] width 2 height 2
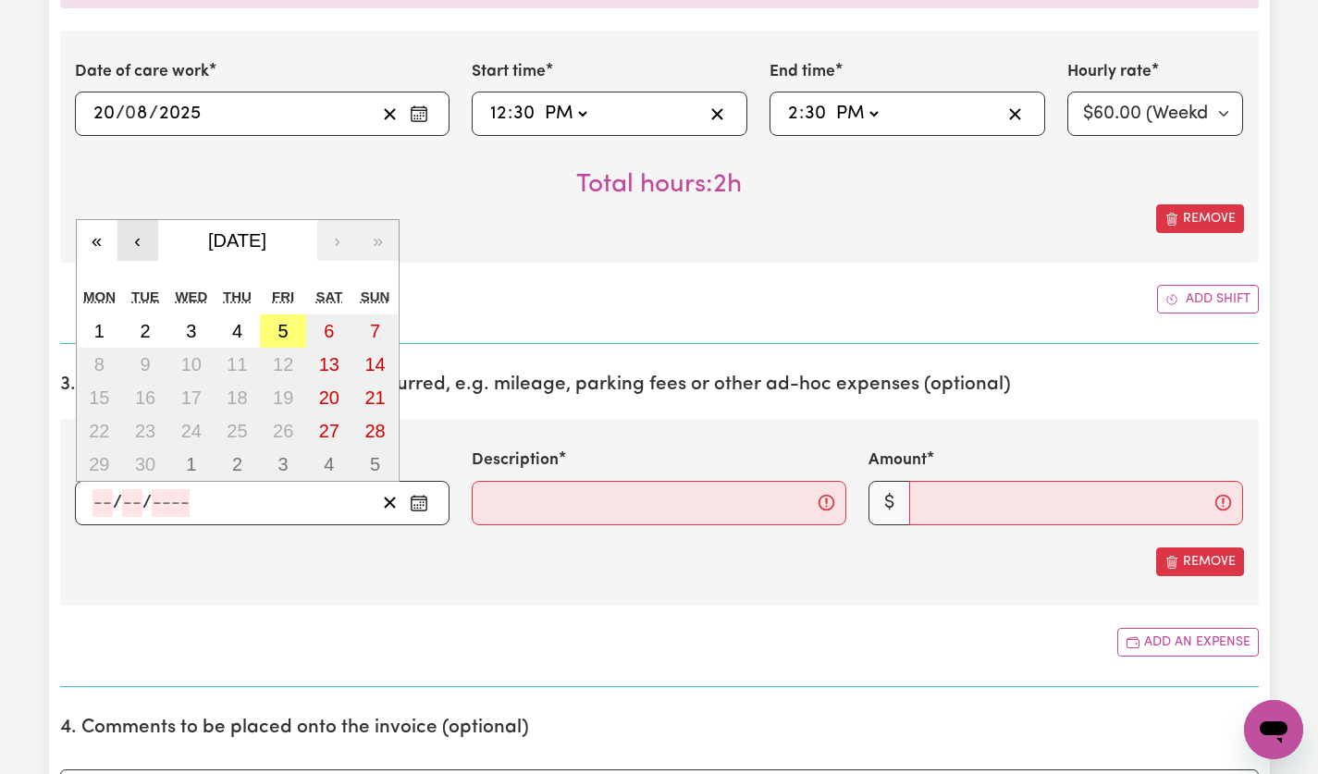
click at [134, 255] on button "‹" at bounding box center [137, 240] width 41 height 41
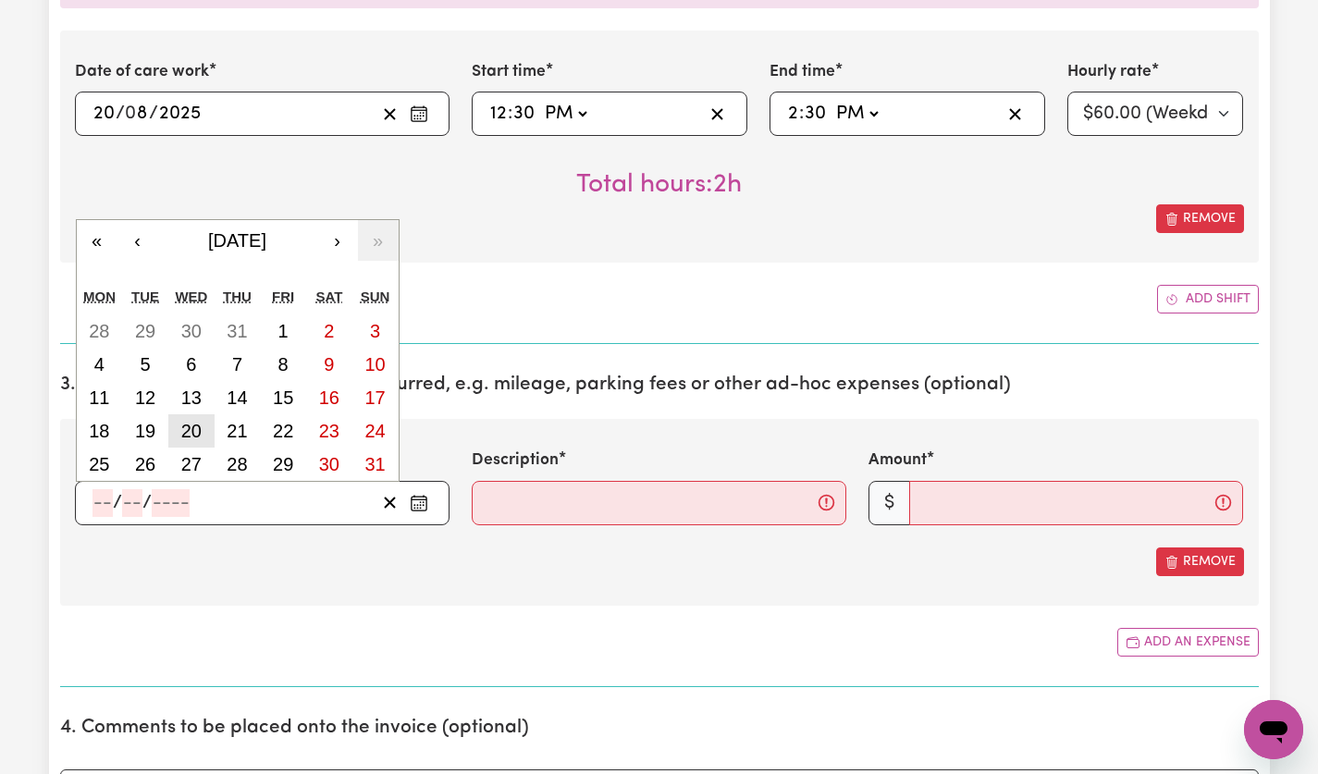
click at [195, 427] on abbr "20" at bounding box center [191, 431] width 20 height 20
type input "[DATE]"
type input "20"
type input "8"
type input "2025"
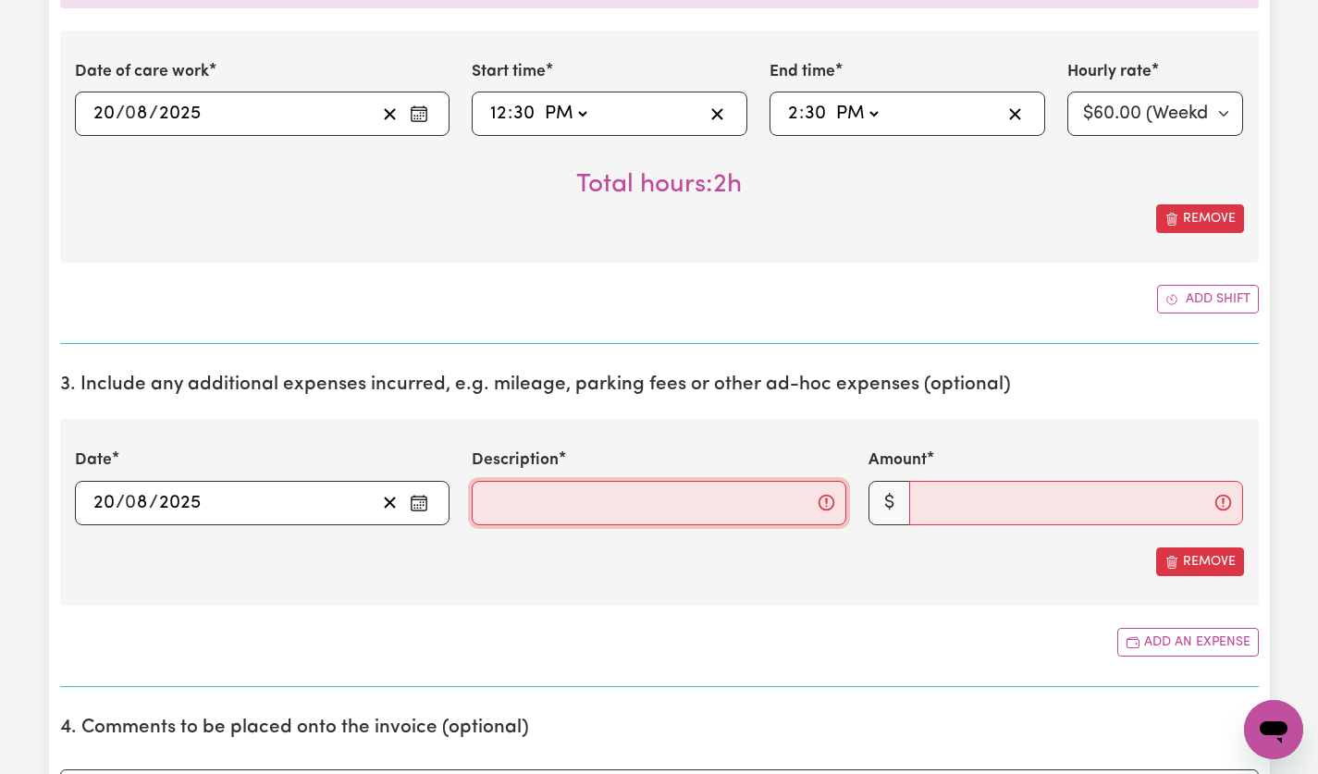
click at [683, 505] on input "Description" at bounding box center [659, 503] width 375 height 44
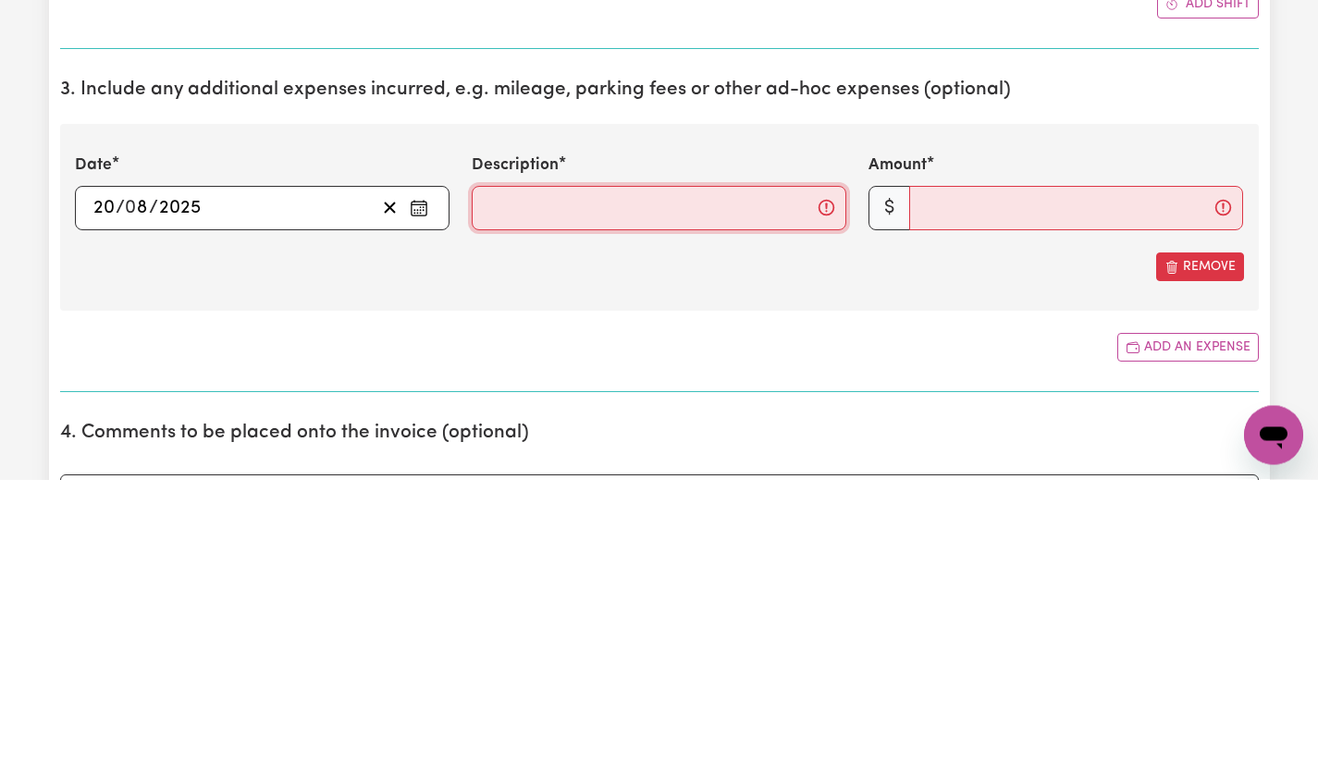
click at [732, 503] on input "Description" at bounding box center [659, 503] width 375 height 44
type input "kms @$1"
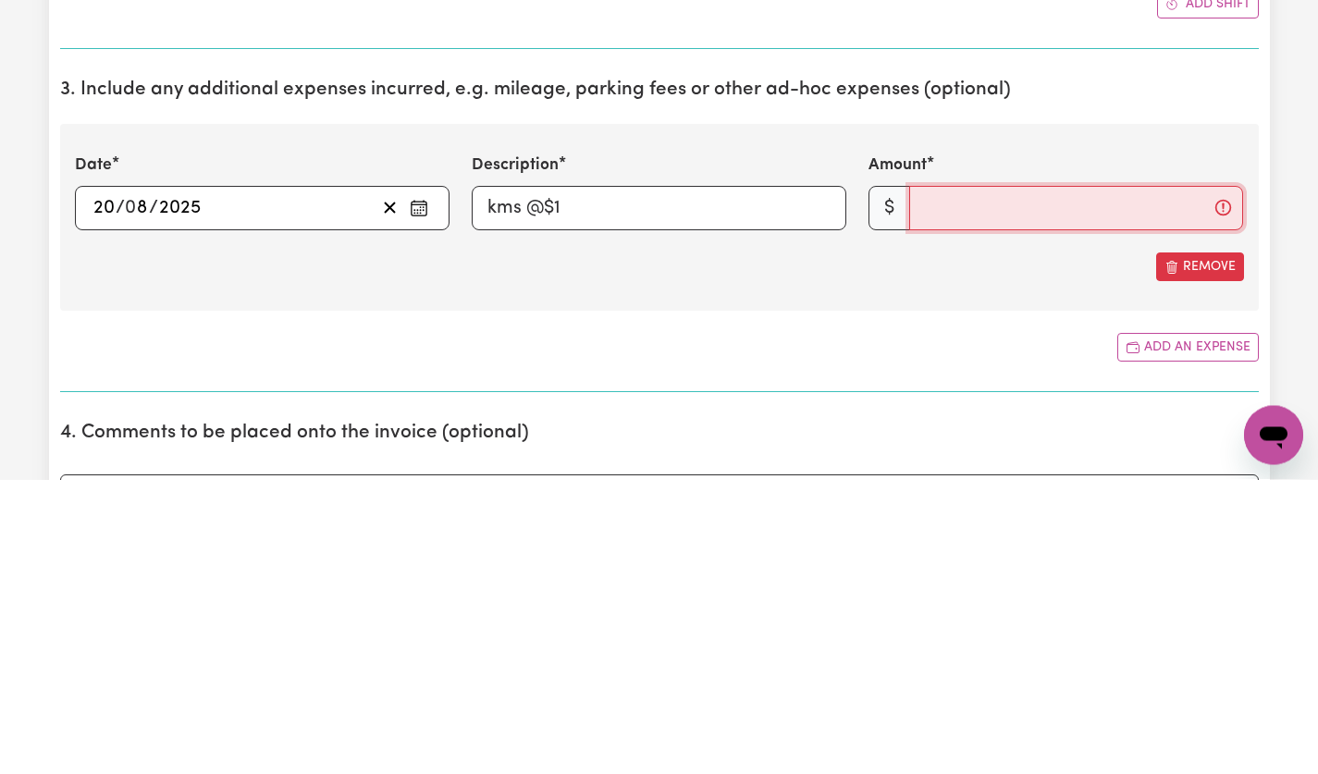
click at [1047, 512] on input "Amount" at bounding box center [1076, 503] width 334 height 44
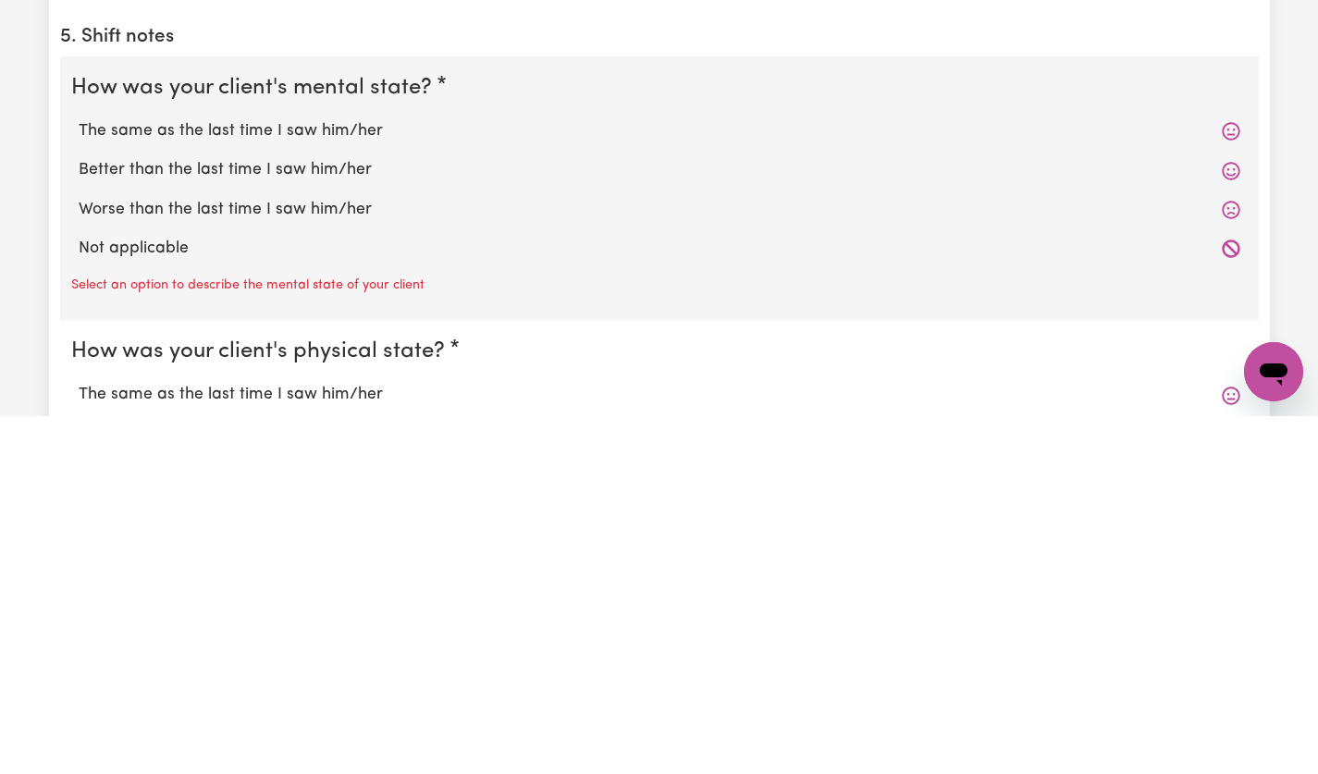
scroll to position [1554, 0]
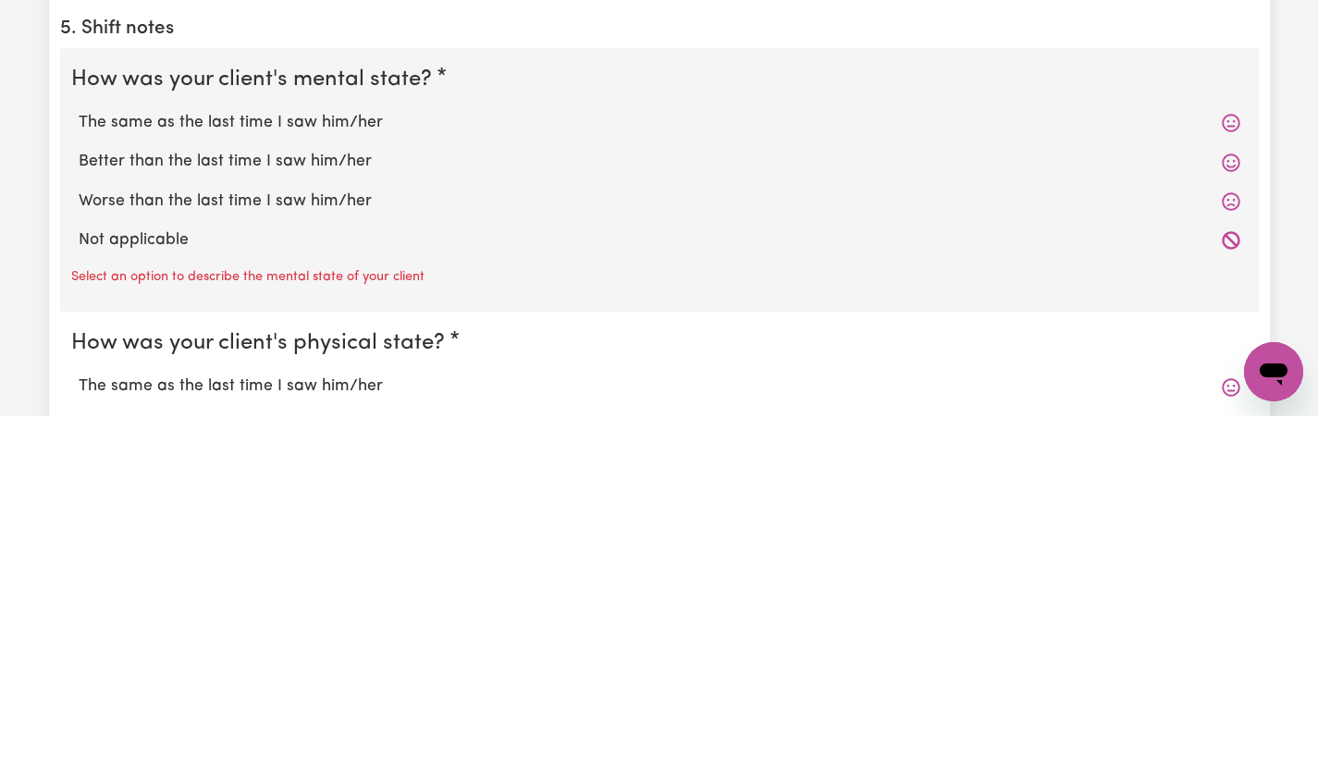
type input "20"
click at [348, 486] on label "The same as the last time I saw him/her" at bounding box center [660, 481] width 1162 height 24
click at [79, 469] on input "The same as the last time I saw him/her" at bounding box center [78, 468] width 1 height 1
radio input "true"
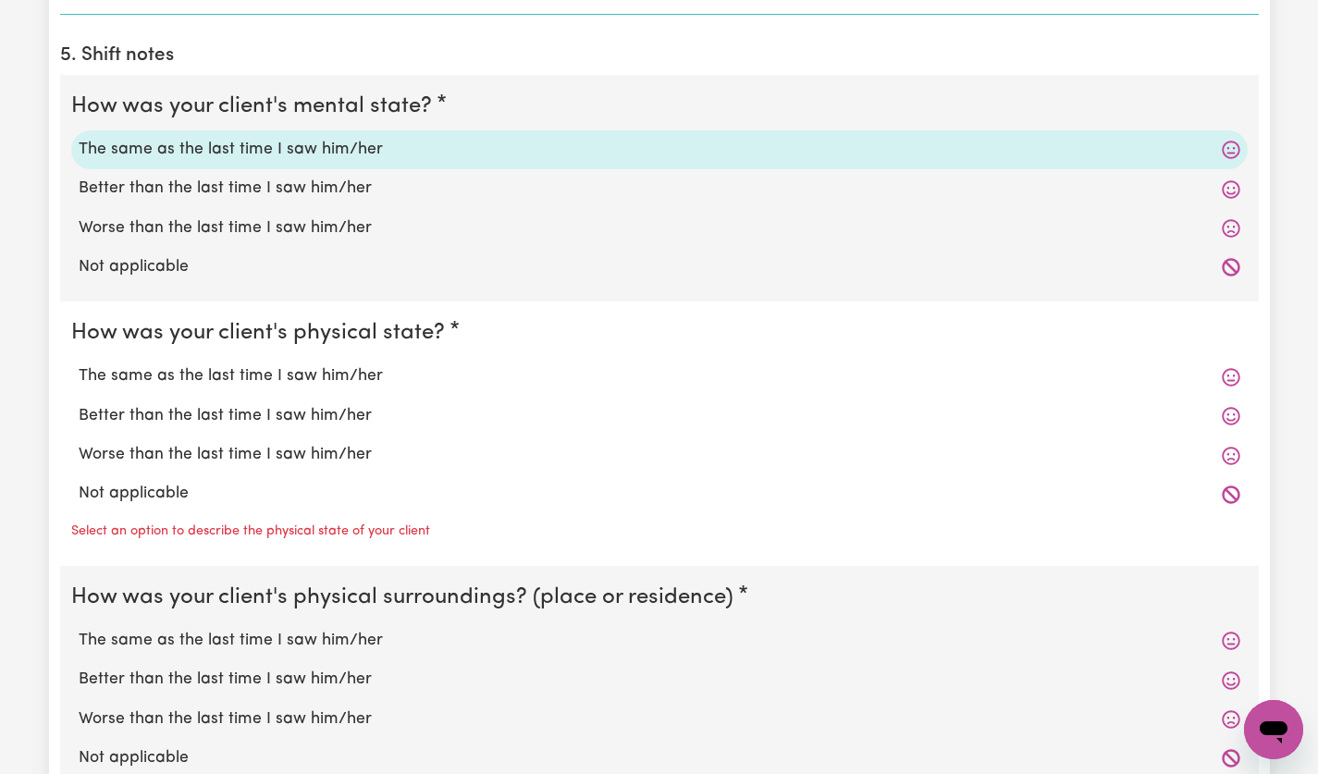
scroll to position [1910, 0]
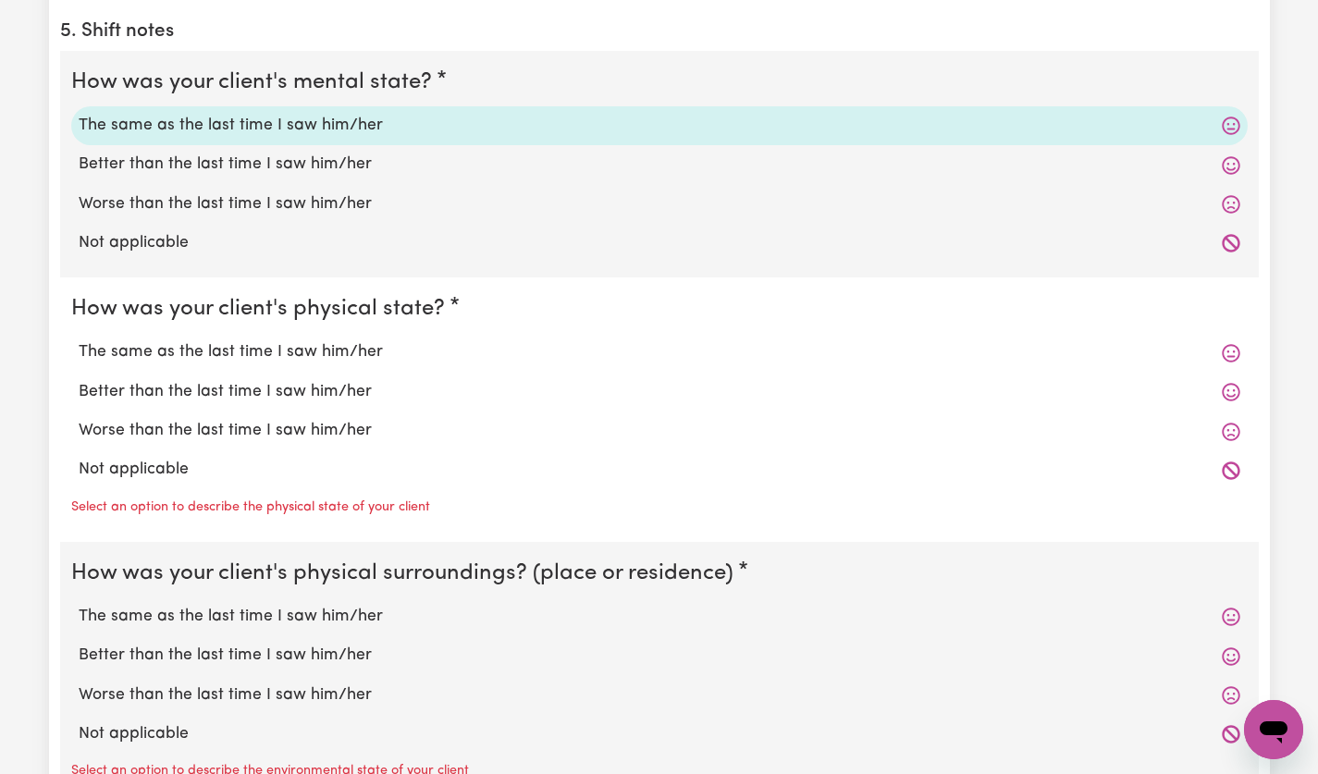
click at [336, 354] on label "The same as the last time I saw him/her" at bounding box center [660, 352] width 1162 height 24
click at [79, 340] on input "The same as the last time I saw him/her" at bounding box center [78, 340] width 1 height 1
radio input "true"
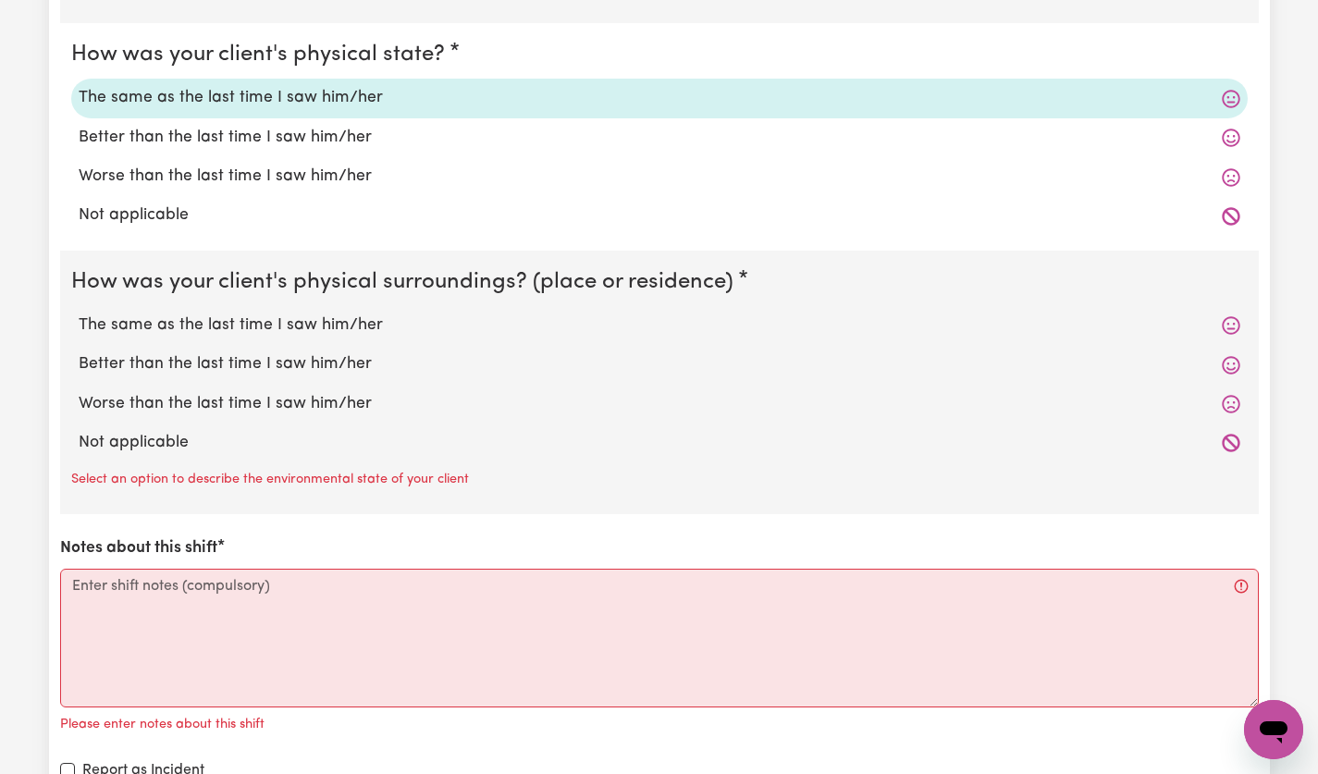
scroll to position [2170, 0]
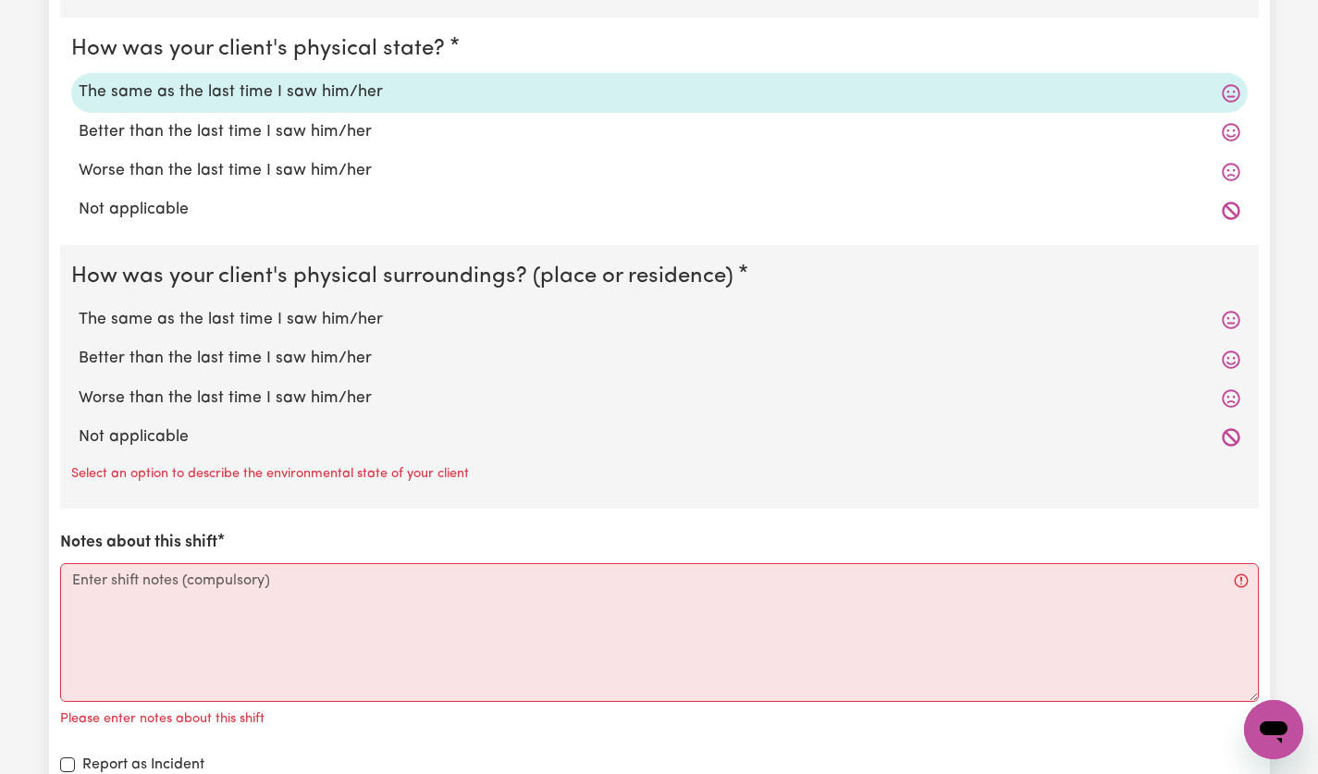
click at [335, 315] on label "The same as the last time I saw him/her" at bounding box center [660, 320] width 1162 height 24
click at [79, 308] on input "The same as the last time I saw him/her" at bounding box center [78, 307] width 1 height 1
radio input "true"
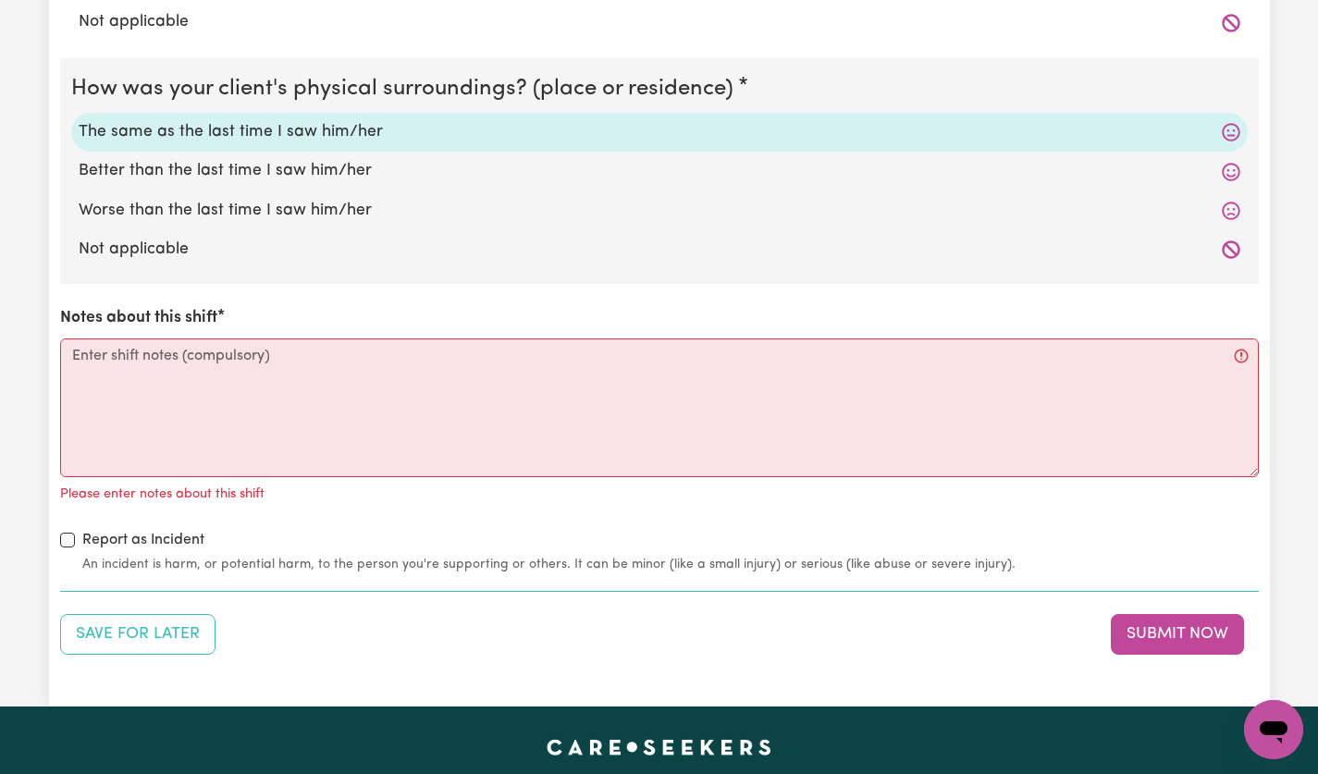
scroll to position [2372, 0]
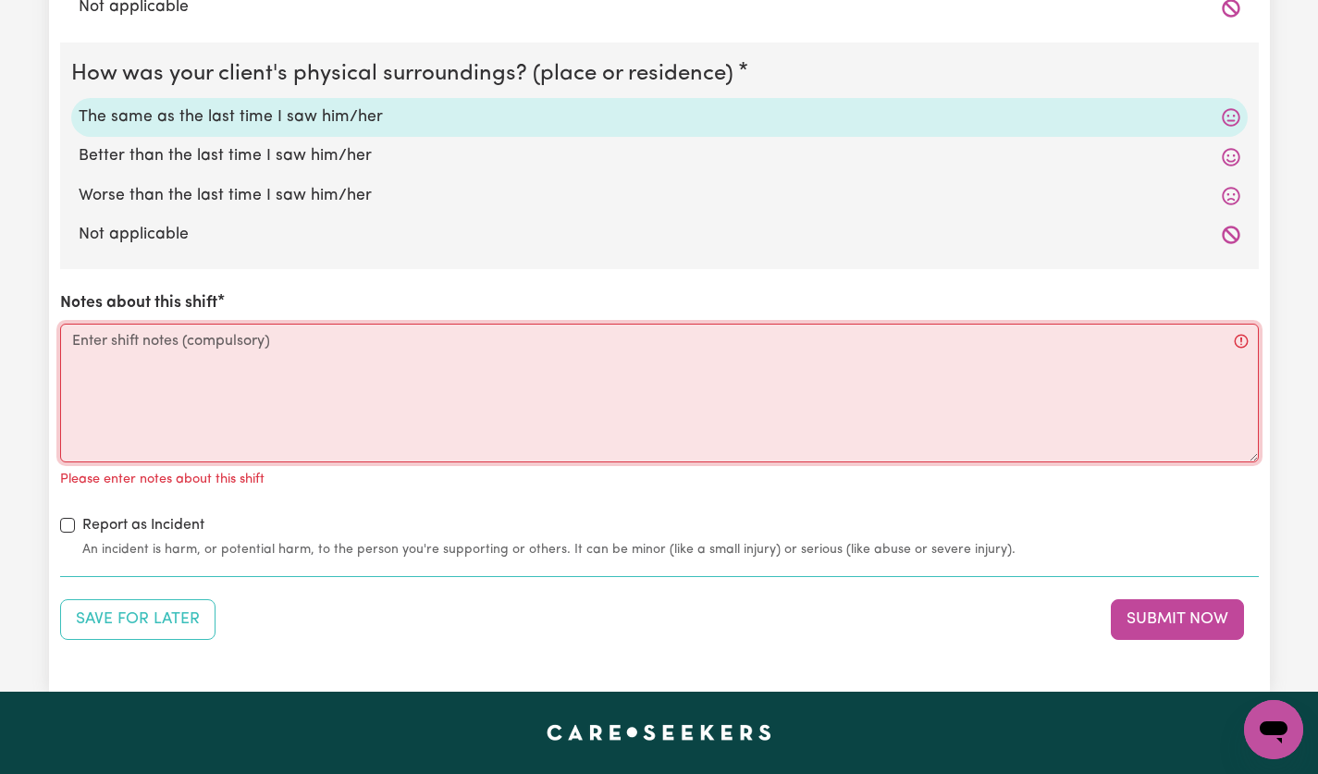
click at [513, 350] on textarea "Notes about this shift" at bounding box center [659, 393] width 1199 height 139
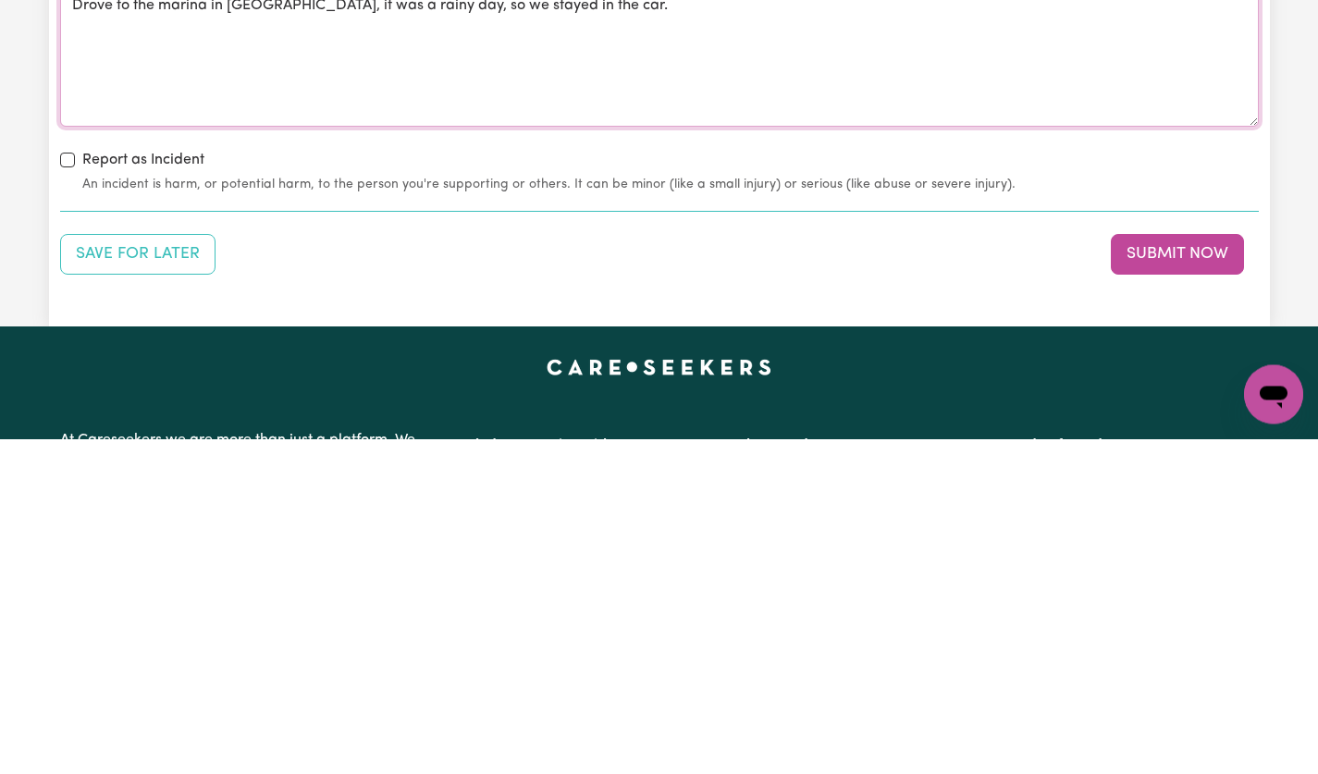
type textarea "Drove to the marina in [GEOGRAPHIC_DATA], it was a rainy day, so we stayed in t…"
click at [1218, 597] on button "Submit Now" at bounding box center [1177, 590] width 133 height 41
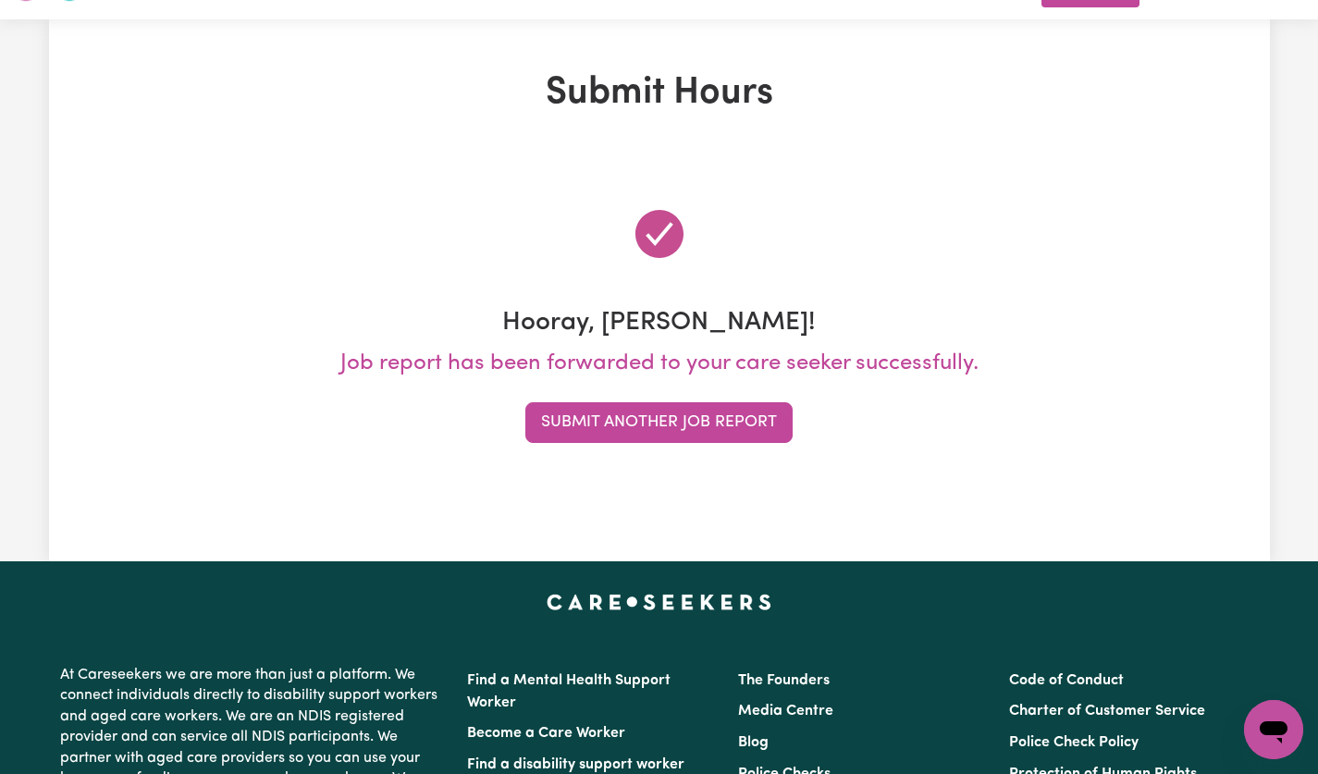
scroll to position [0, 0]
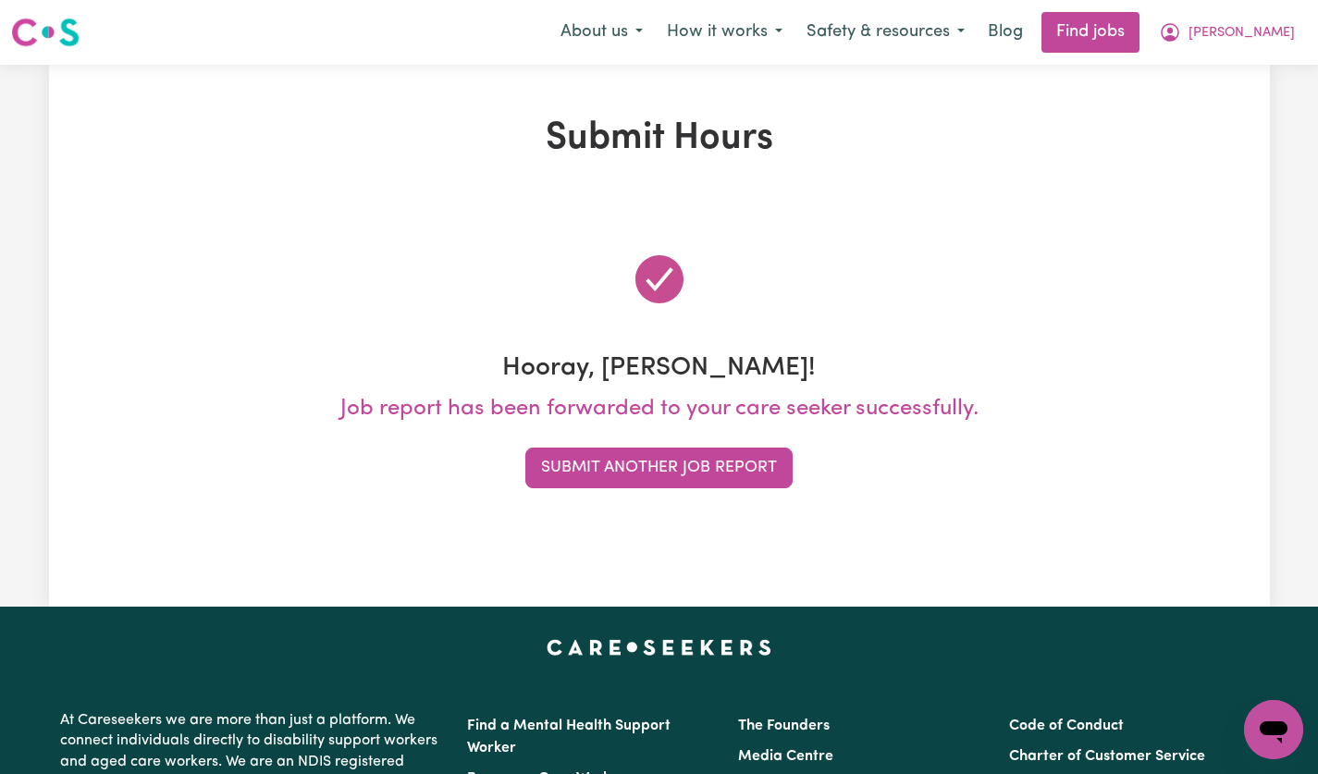
click at [714, 470] on button "Submit Another Job Report" at bounding box center [658, 468] width 267 height 41
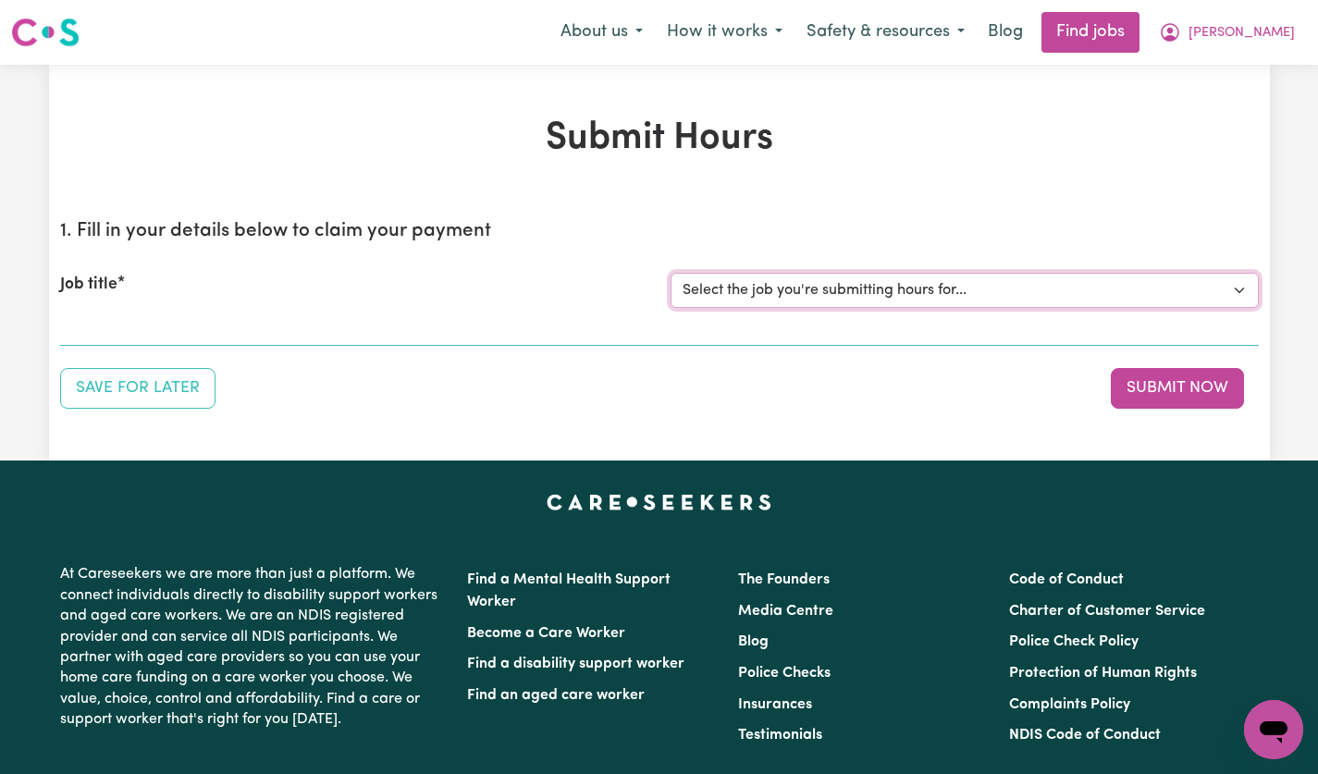
click at [1226, 291] on select "Select the job you're submitting hours for... [[PERSON_NAME]] [DEMOGRAPHIC_DATA…" at bounding box center [965, 290] width 588 height 35
select select "14628"
click at [671, 273] on select "Select the job you're submitting hours for... [[PERSON_NAME]] [DEMOGRAPHIC_DATA…" at bounding box center [965, 290] width 588 height 35
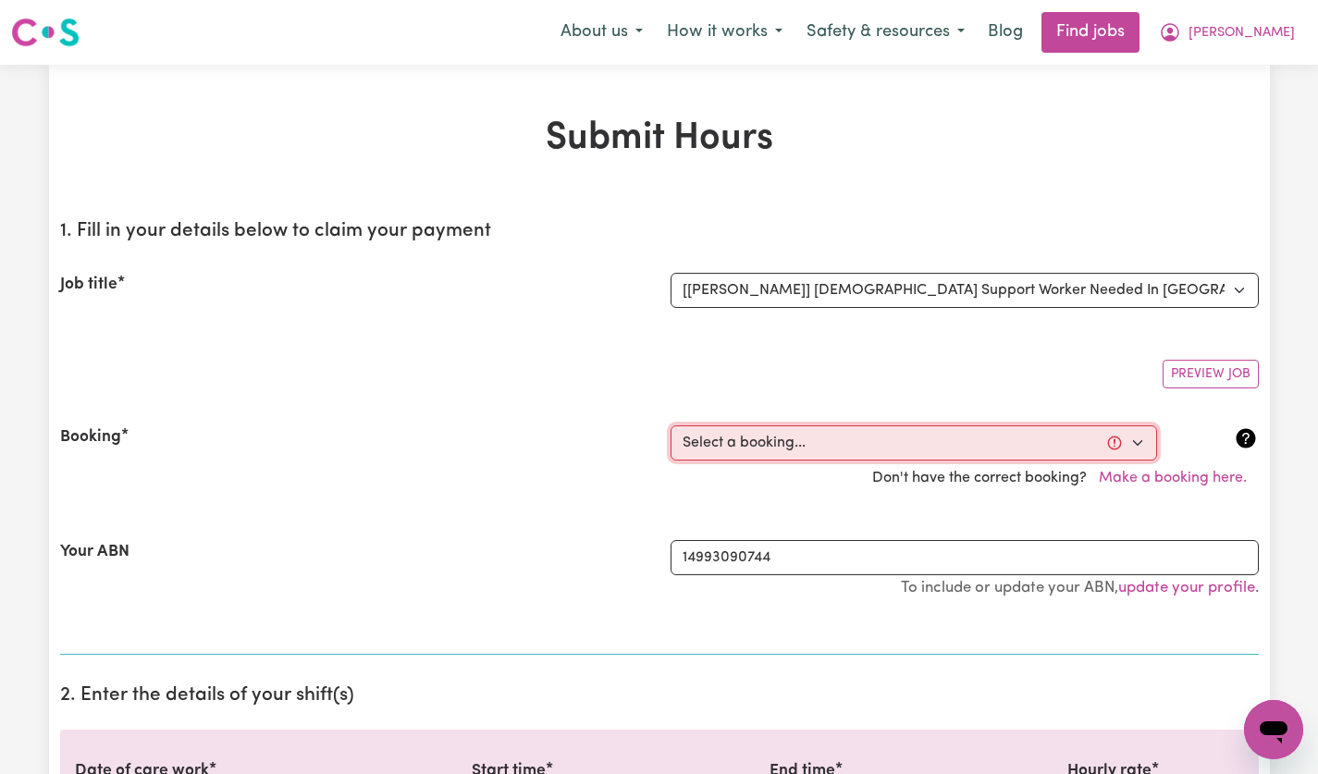
click at [1122, 451] on select "Select a booking... [DATE] 12:30pm to 02:30pm (ONE-OFF) [DATE] 12:30pm to 02:30…" at bounding box center [914, 443] width 487 height 35
select select "356248"
click at [671, 426] on select "Select a booking... [DATE] 12:30pm to 02:30pm (ONE-OFF) [DATE] 12:30pm to 02:30…" at bounding box center [914, 443] width 487 height 35
type input "[DATE]"
type input "27"
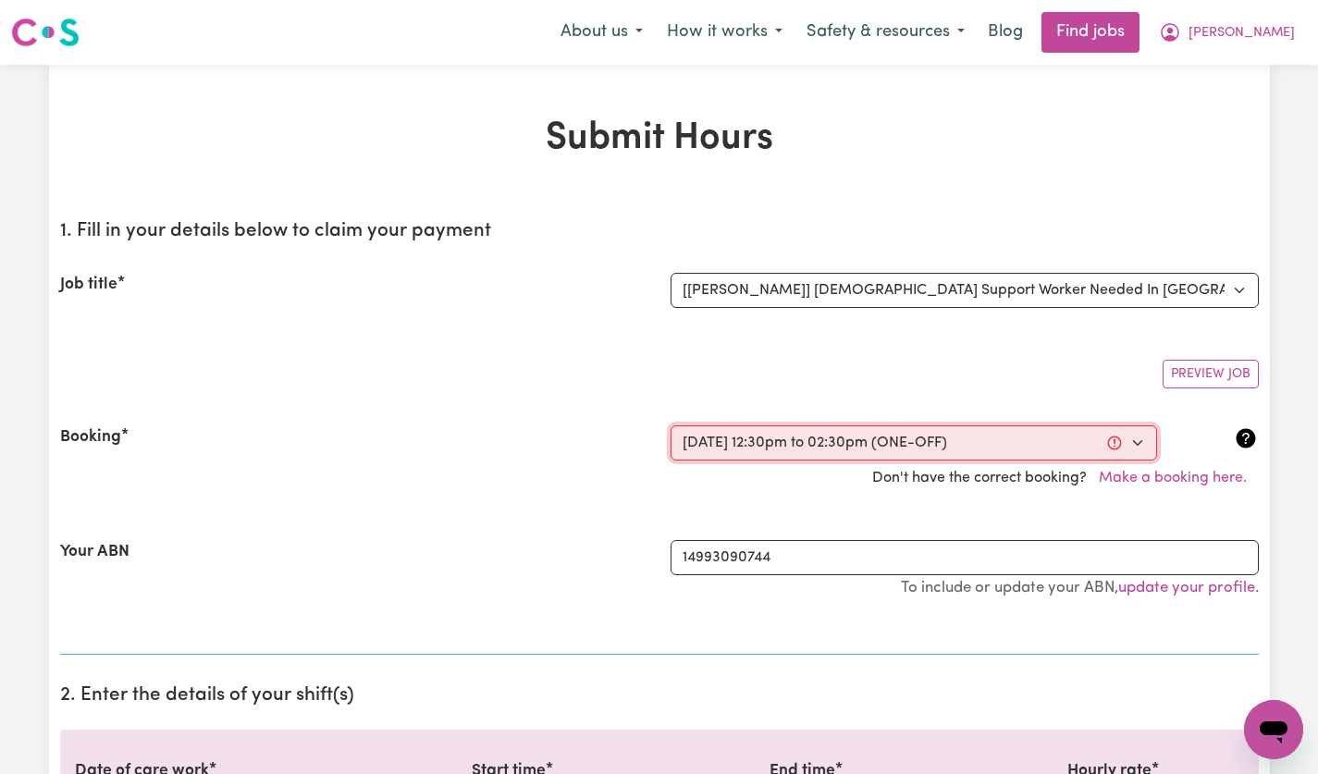
type input "8"
type input "2025"
type input "12:30"
type input "12"
type input "30"
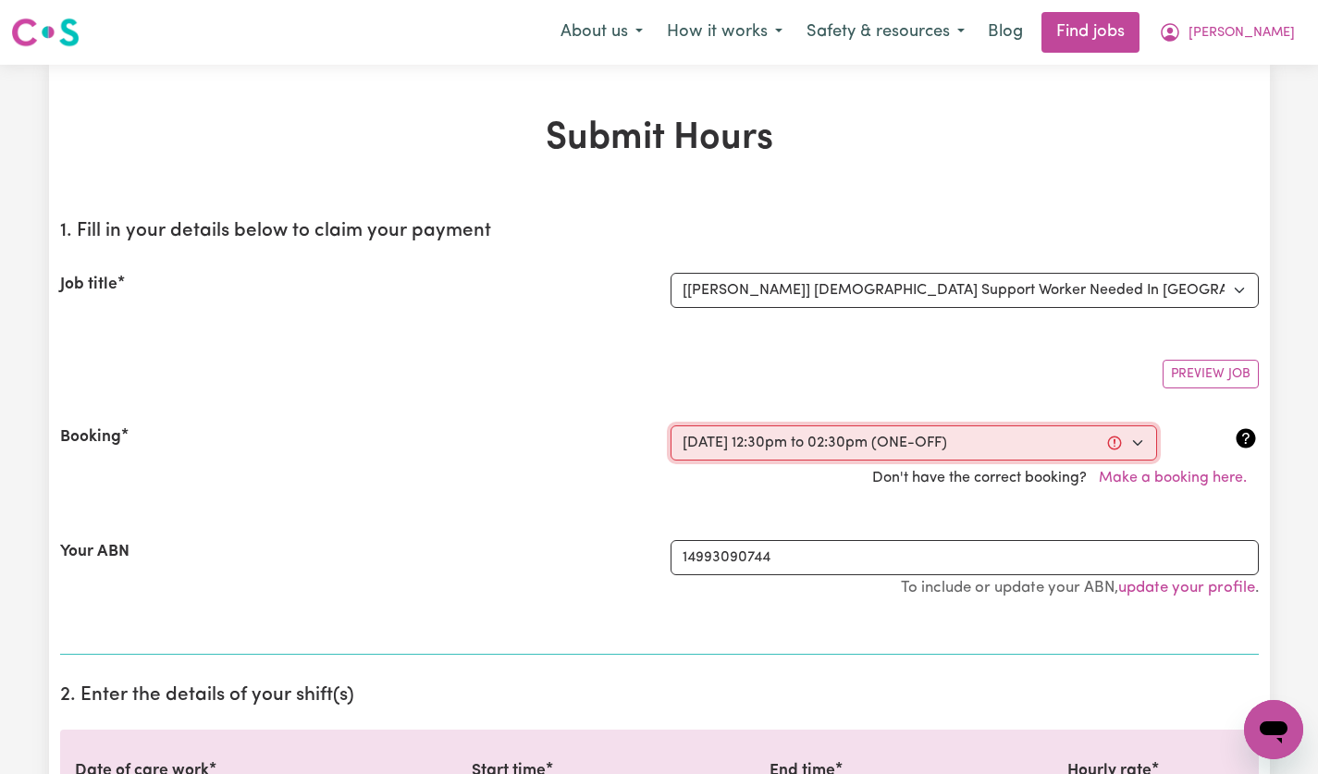
select select "pm"
type input "14:30"
type input "2"
type input "30"
select select "pm"
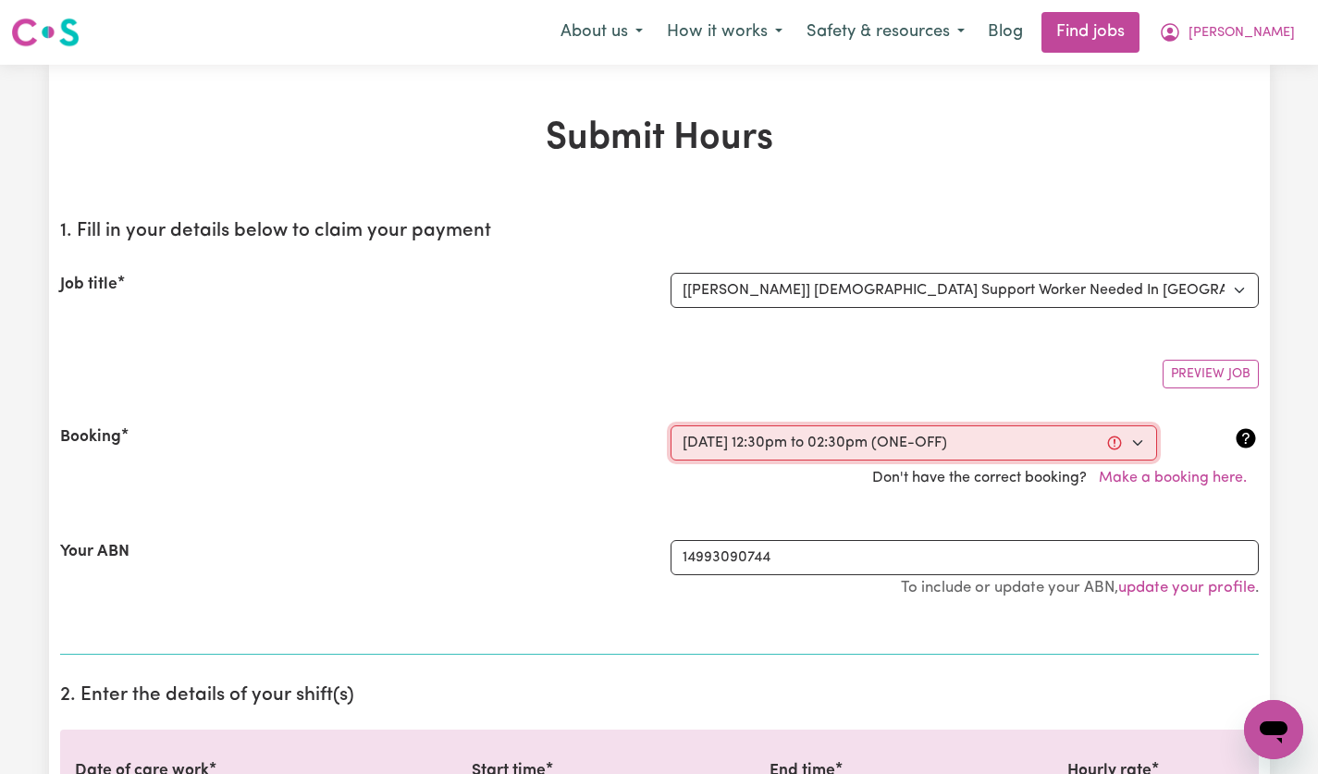
select select "60-Weekday"
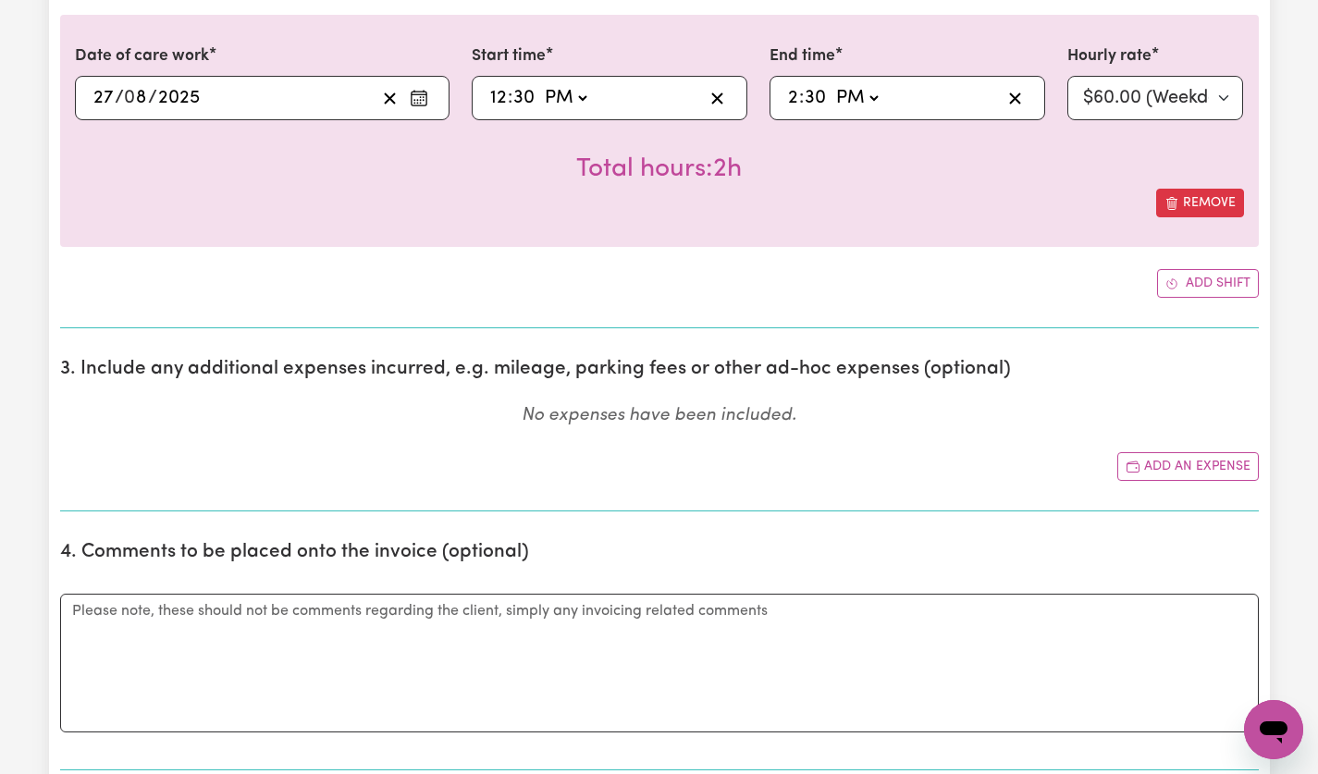
scroll to position [717, 0]
click at [1200, 467] on button "Add an expense" at bounding box center [1189, 465] width 142 height 29
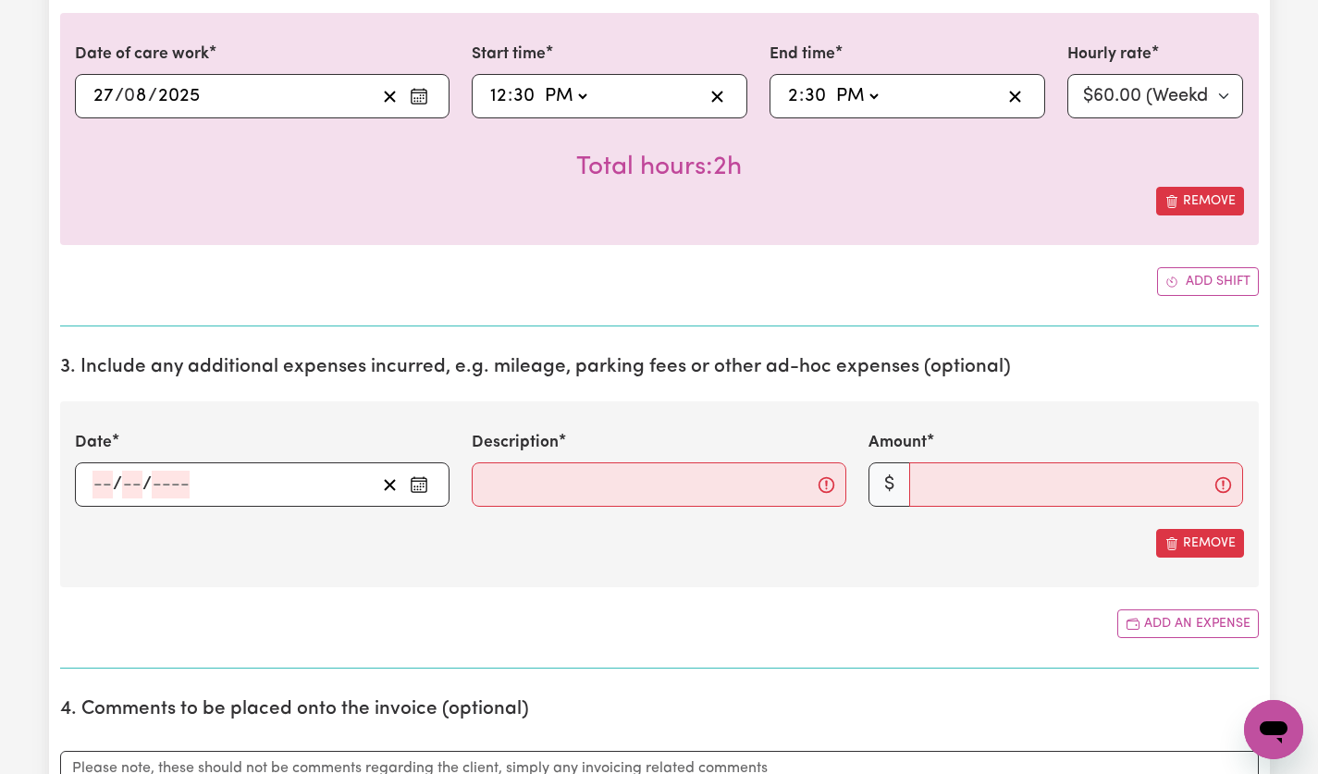
click at [476, 107] on div "12:30 12 : 30 AM PM" at bounding box center [610, 96] width 276 height 44
click at [416, 98] on icon "Enter the date of care work" at bounding box center [419, 96] width 19 height 19
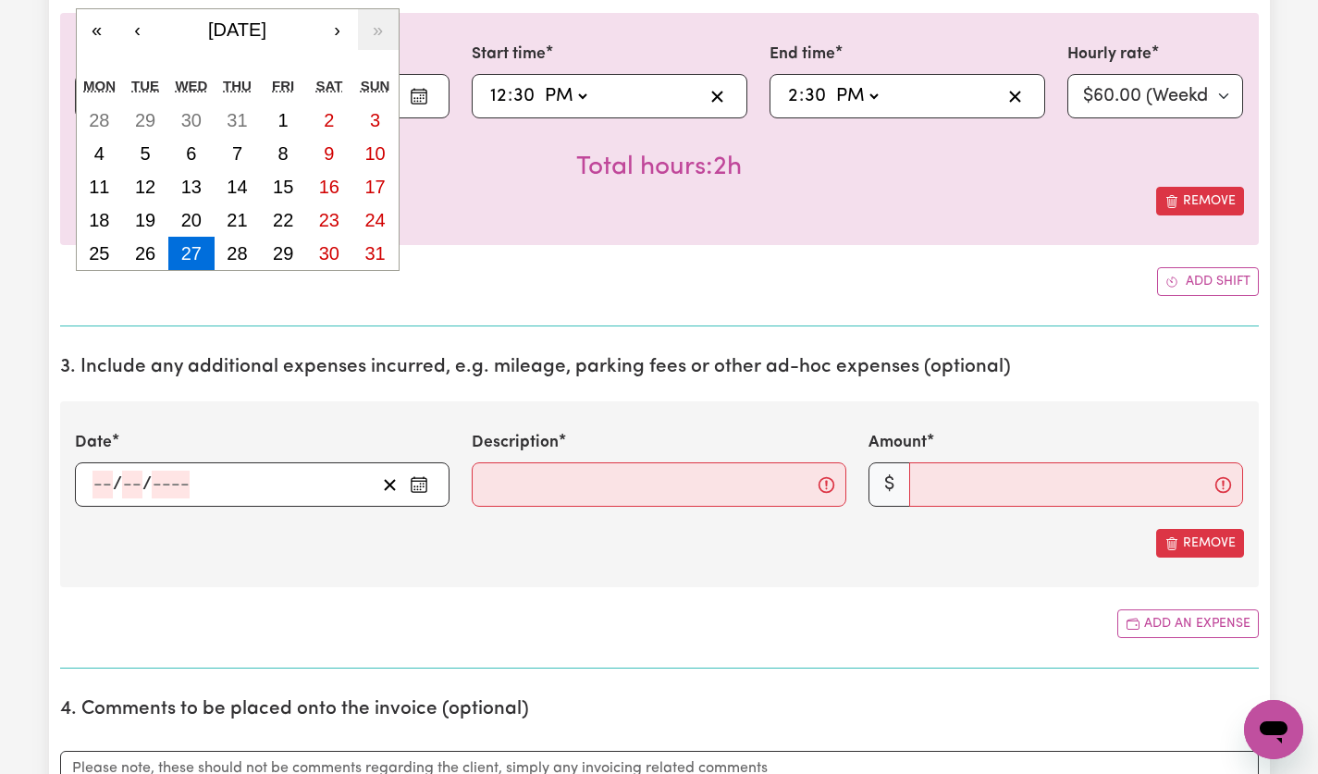
click at [145, 258] on abbr "26" at bounding box center [145, 253] width 20 height 20
type input "[DATE]"
type input "26"
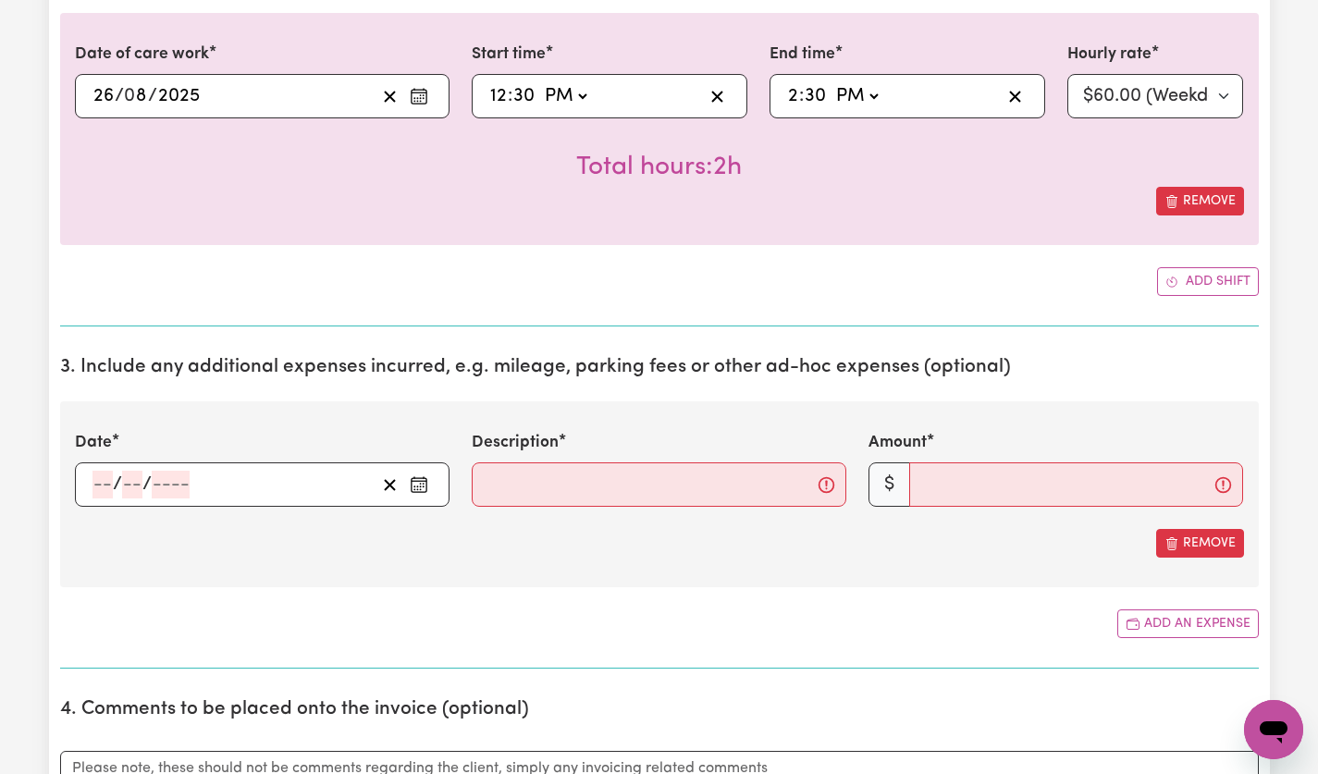
click at [433, 486] on button "Enter the date of expense" at bounding box center [419, 485] width 30 height 28
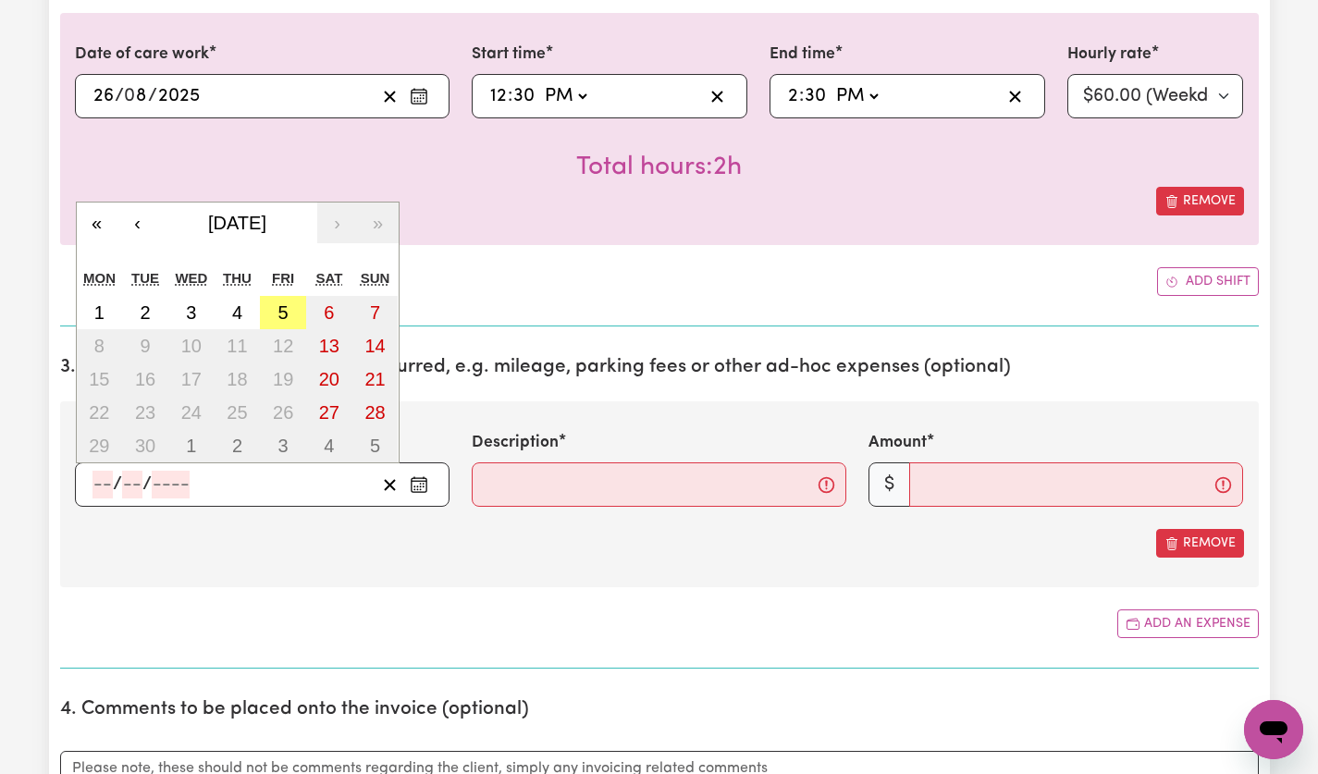
click at [134, 225] on button "‹" at bounding box center [137, 223] width 41 height 41
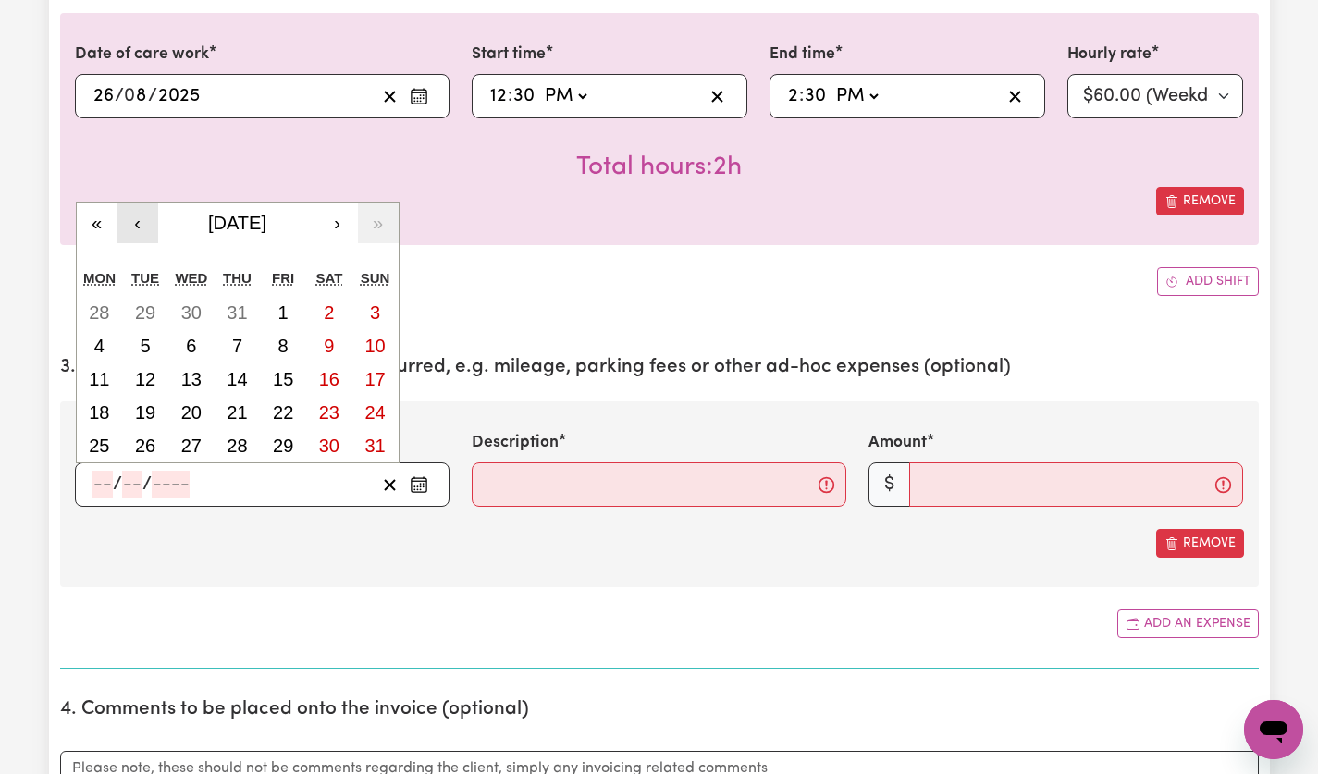
click at [141, 444] on abbr "26" at bounding box center [145, 446] width 20 height 20
type input "[DATE]"
type input "26"
type input "8"
type input "2025"
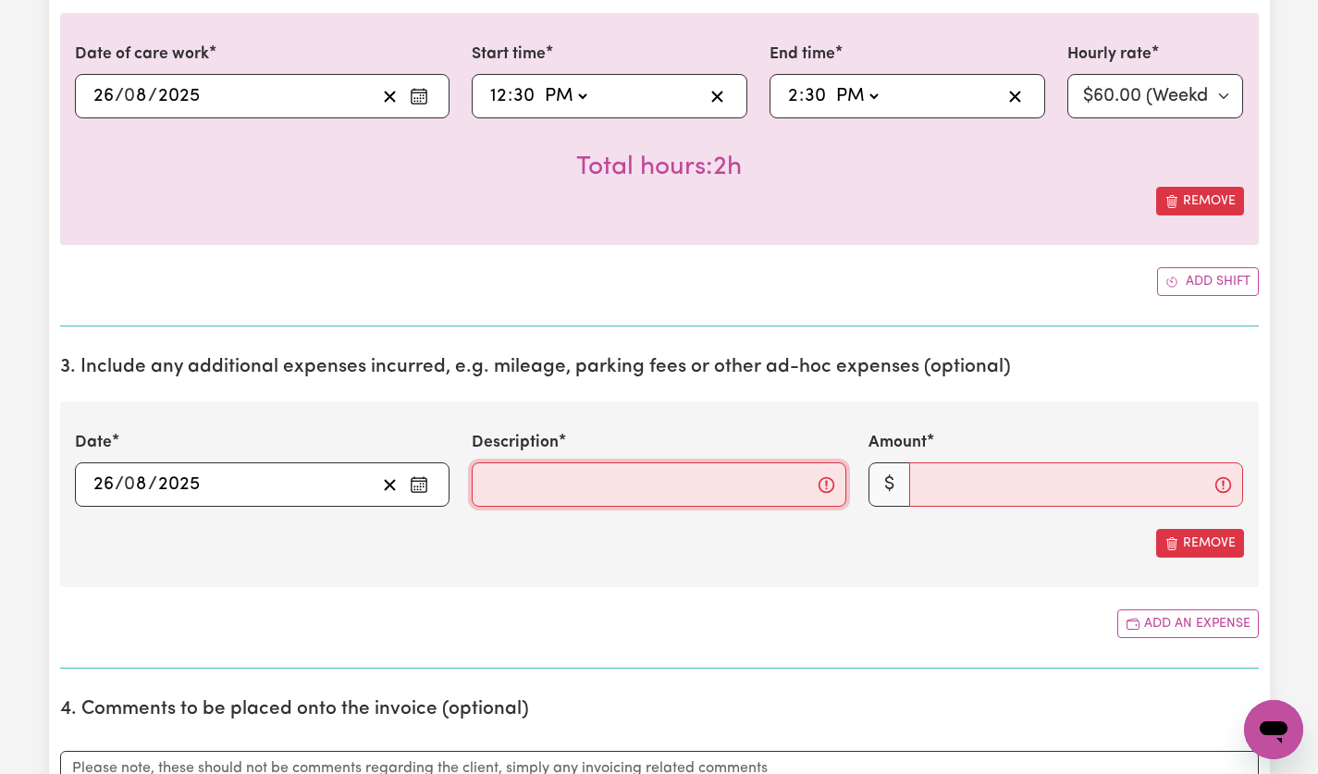
click at [680, 484] on input "Description" at bounding box center [659, 485] width 375 height 44
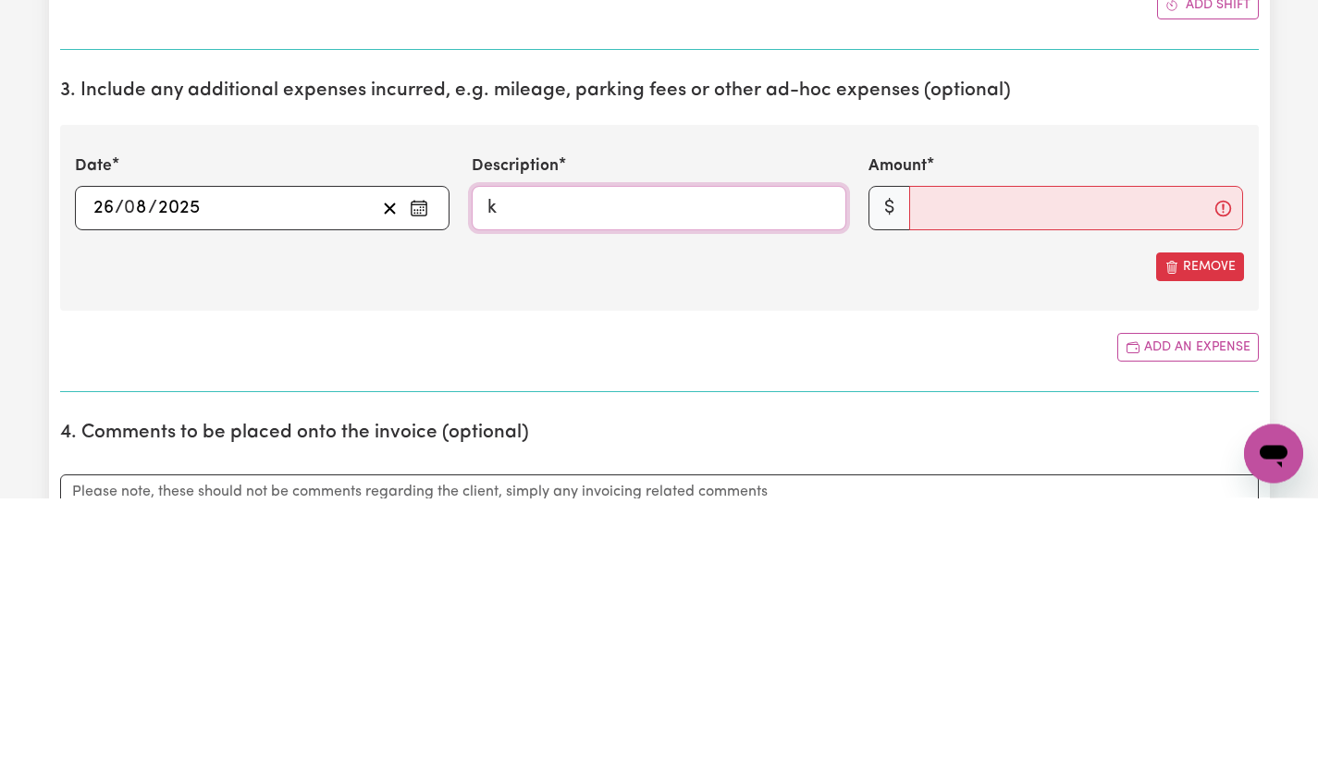
type input "kms travelled"
click at [1019, 486] on input "Amount" at bounding box center [1076, 485] width 334 height 44
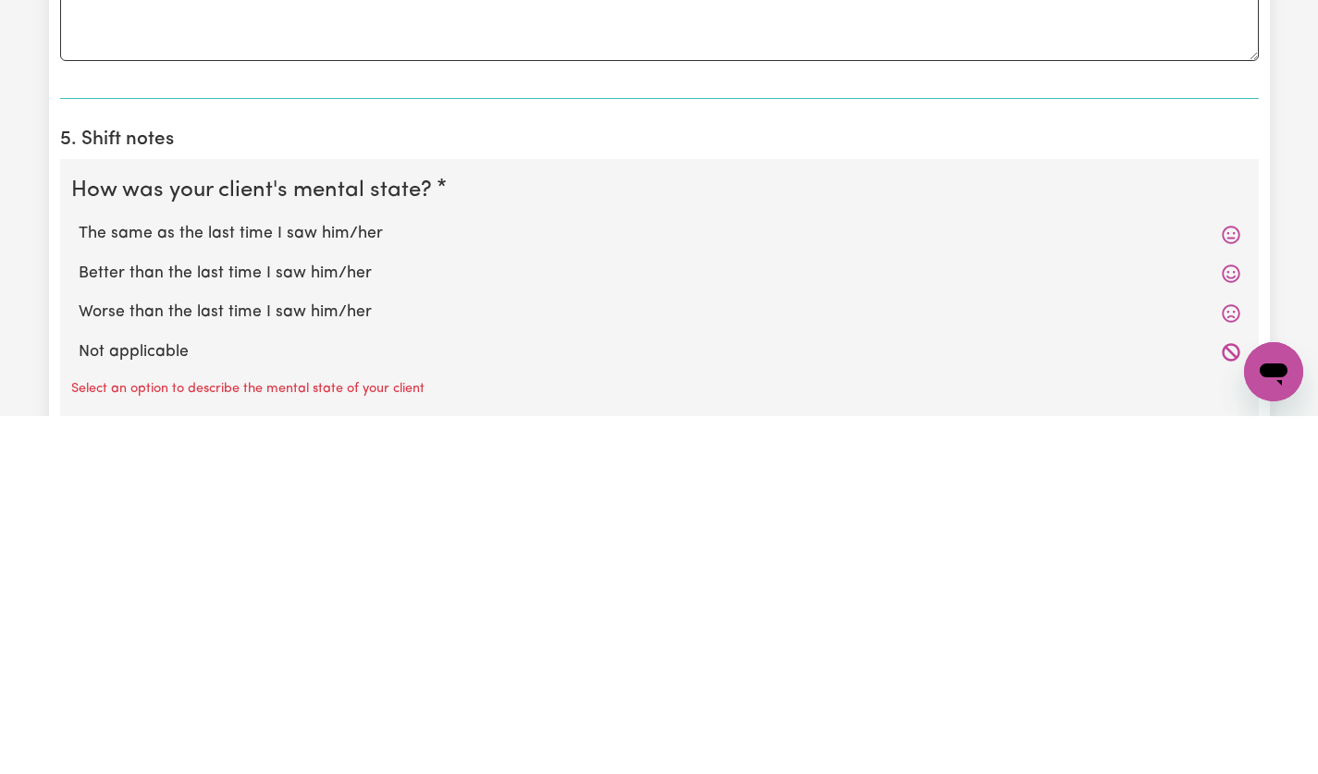
scroll to position [1189, 0]
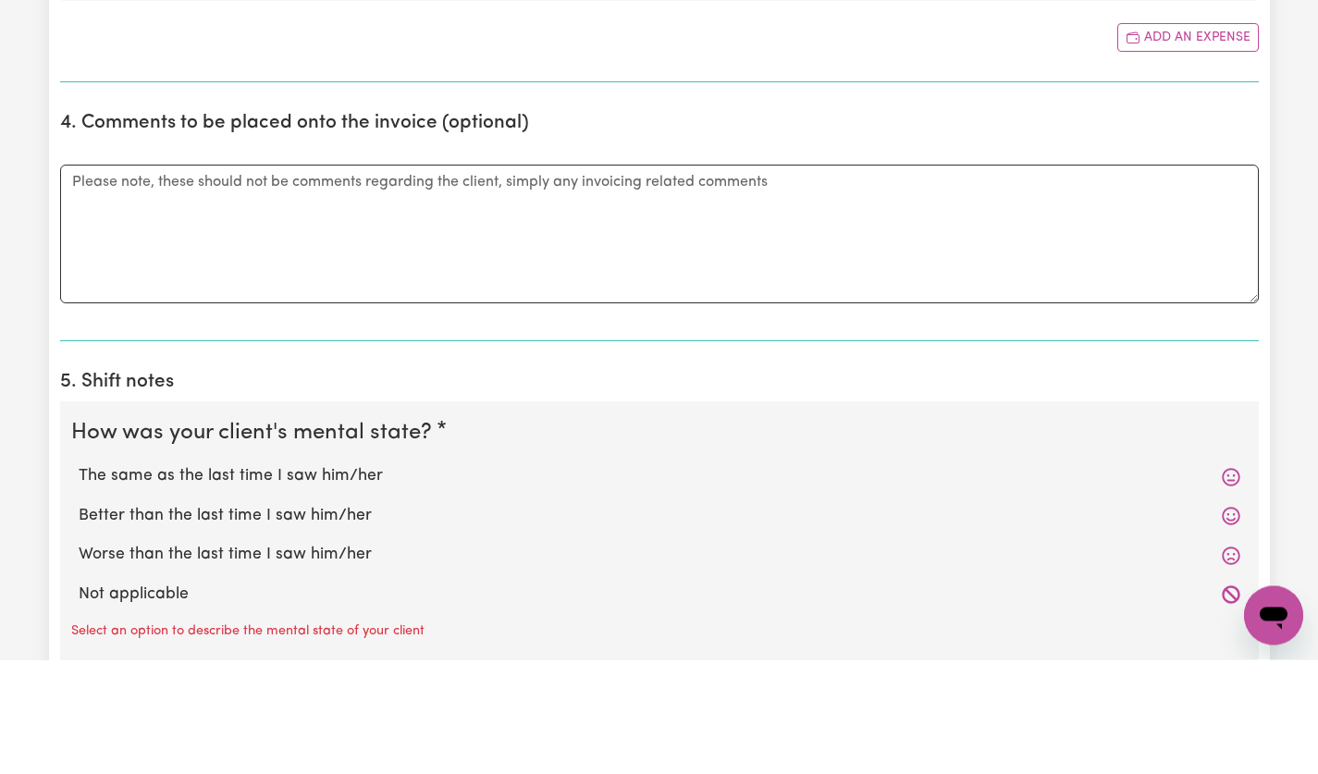
type input "20"
click at [649, 303] on textarea "Comments" at bounding box center [659, 348] width 1199 height 139
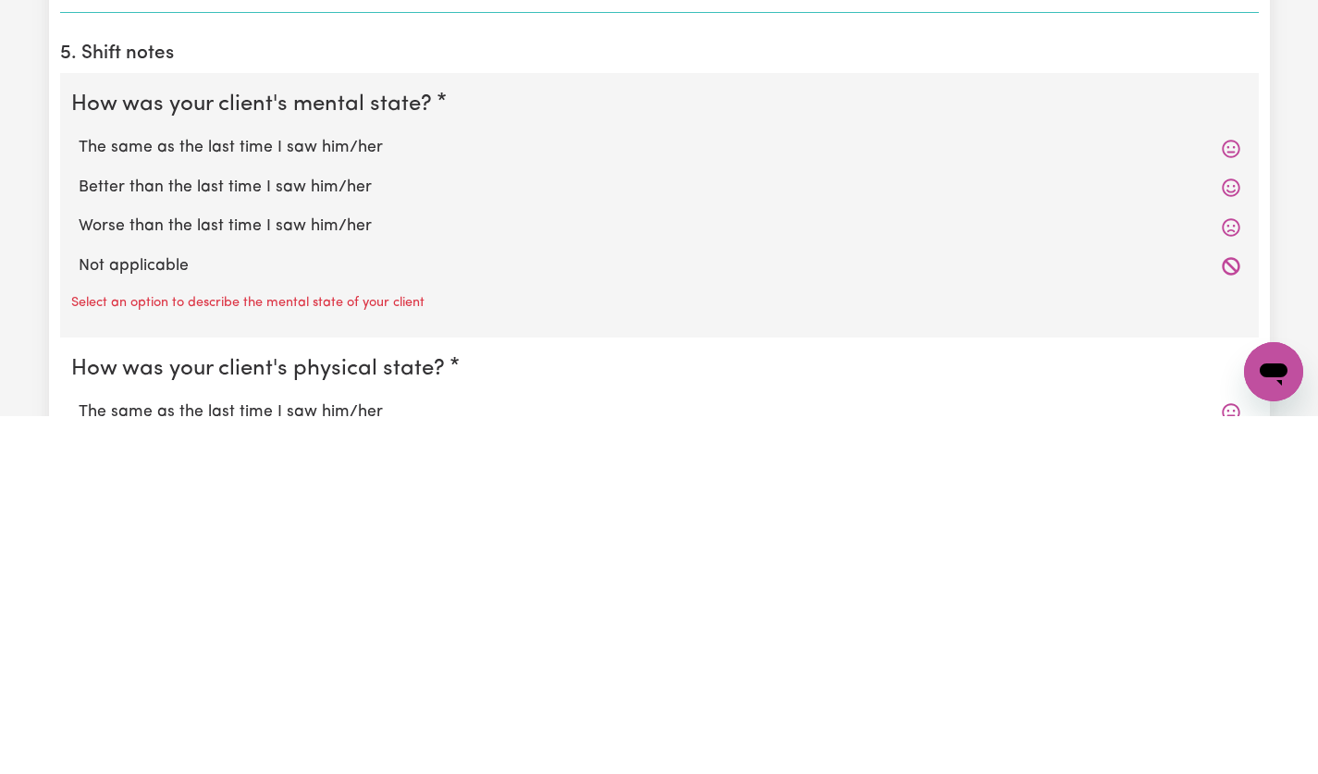
scroll to position [1276, 0]
type textarea "[DATE] shift moved to [DATE] 26th"
click at [344, 512] on label "The same as the last time I saw him/her" at bounding box center [660, 504] width 1162 height 24
click at [79, 492] on input "The same as the last time I saw him/her" at bounding box center [78, 491] width 1 height 1
radio input "true"
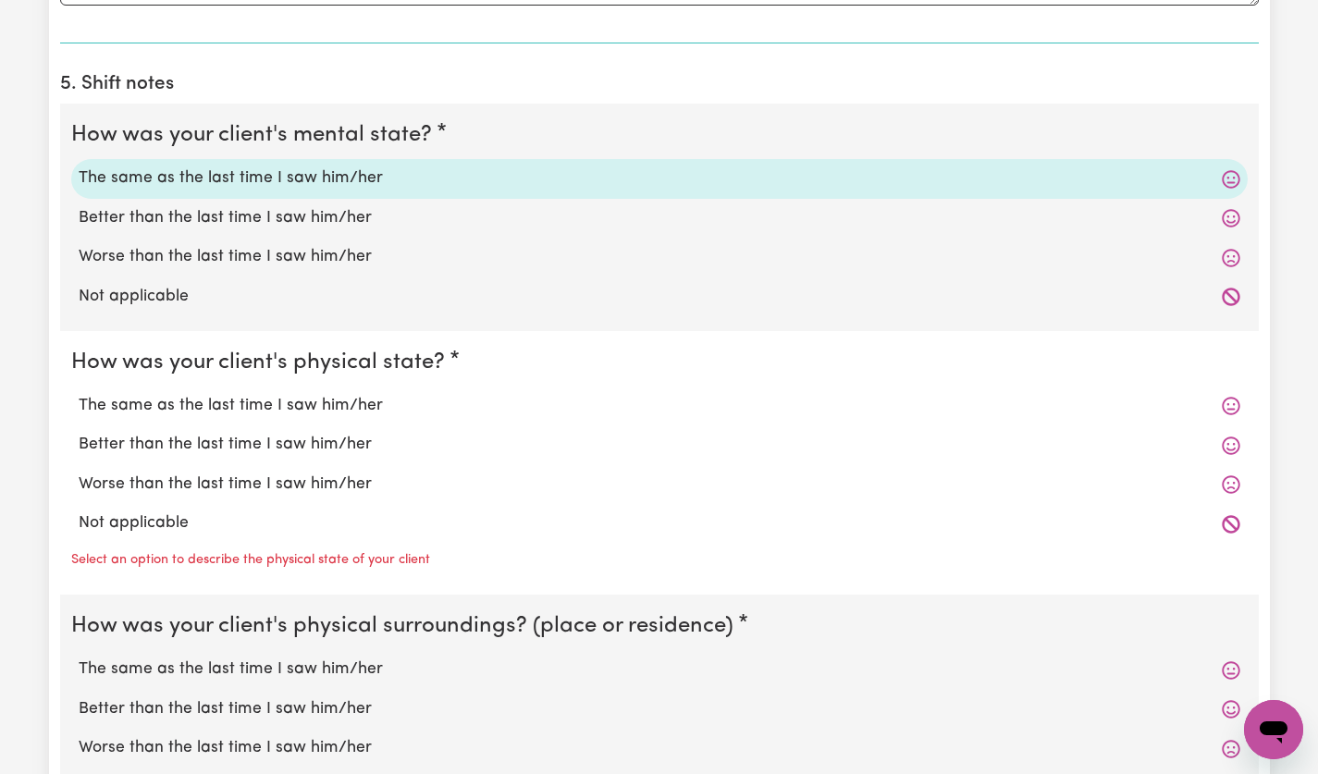
scroll to position [1601, 0]
click at [371, 400] on label "The same as the last time I saw him/her" at bounding box center [660, 406] width 1162 height 24
click at [79, 394] on input "The same as the last time I saw him/her" at bounding box center [78, 393] width 1 height 1
radio input "true"
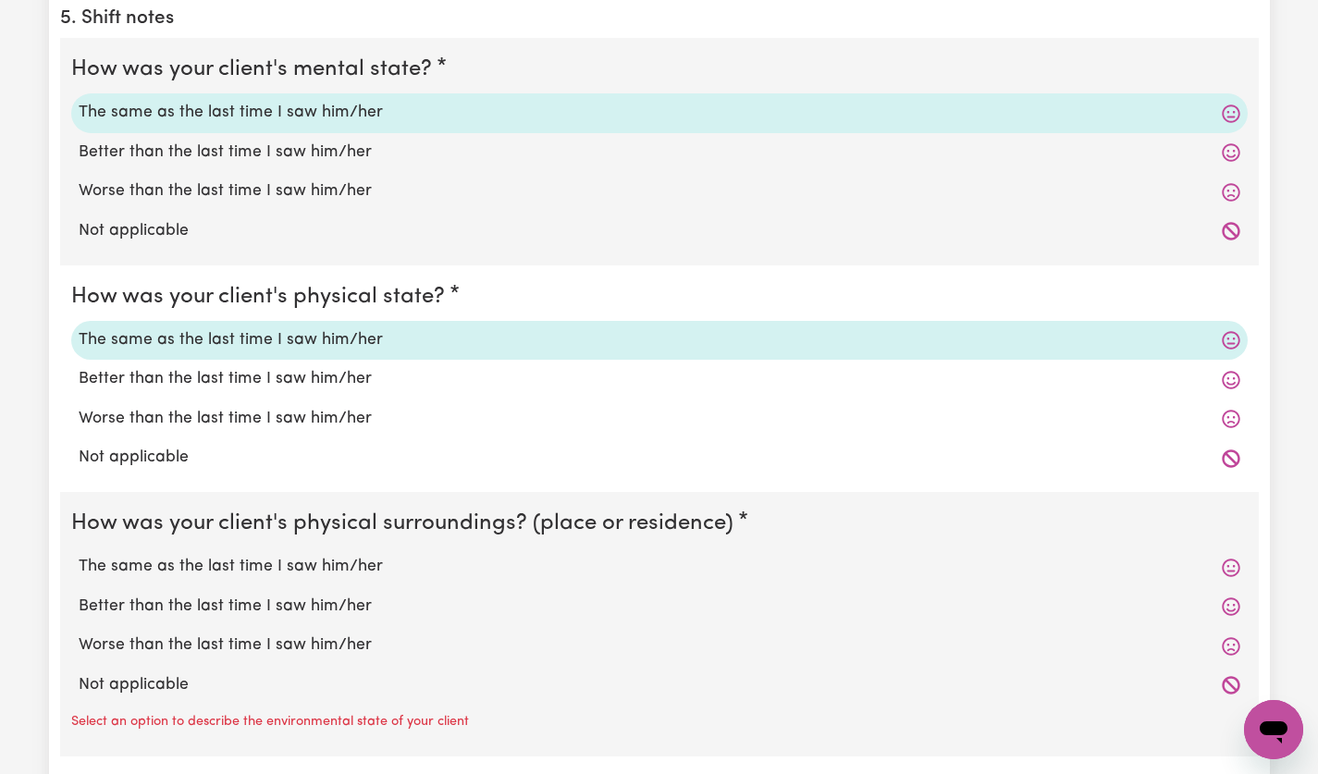
scroll to position [1740, 0]
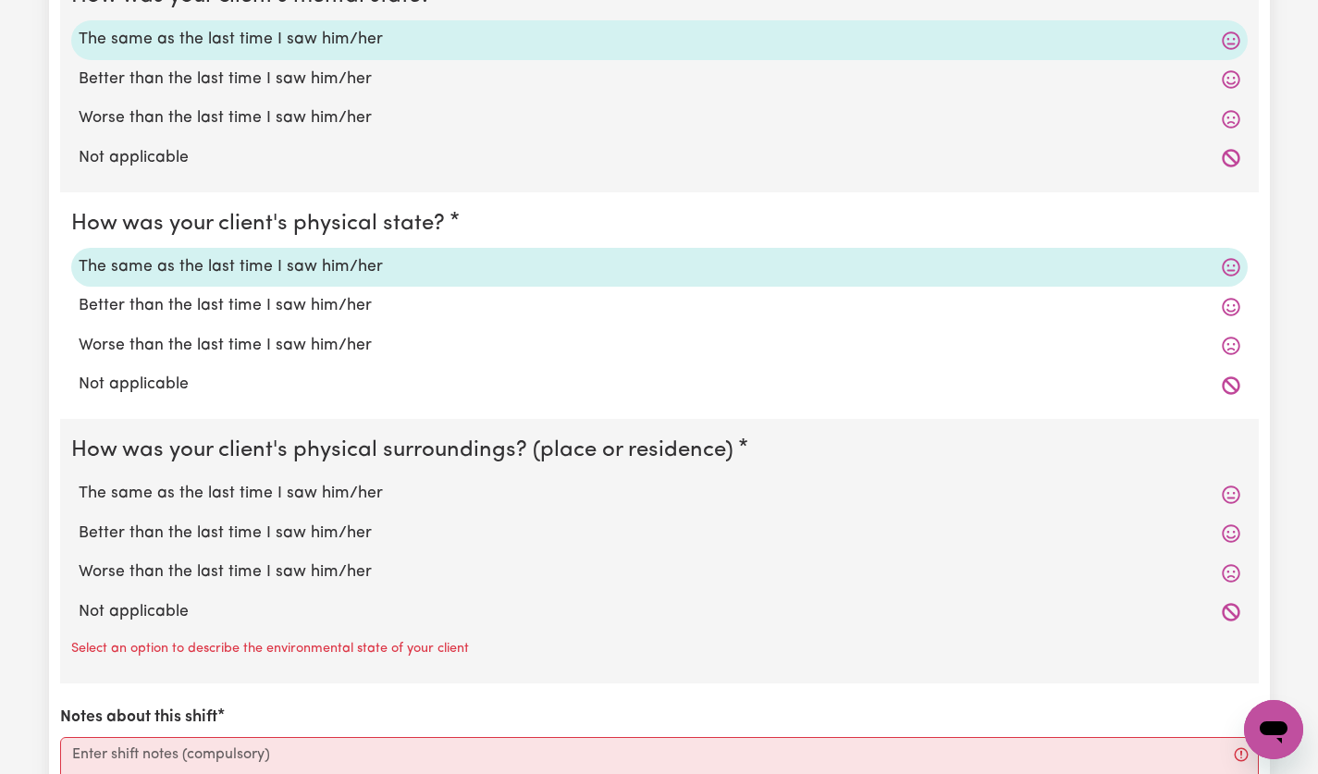
click at [351, 484] on label "The same as the last time I saw him/her" at bounding box center [660, 494] width 1162 height 24
click at [79, 482] on input "The same as the last time I saw him/her" at bounding box center [78, 481] width 1 height 1
radio input "true"
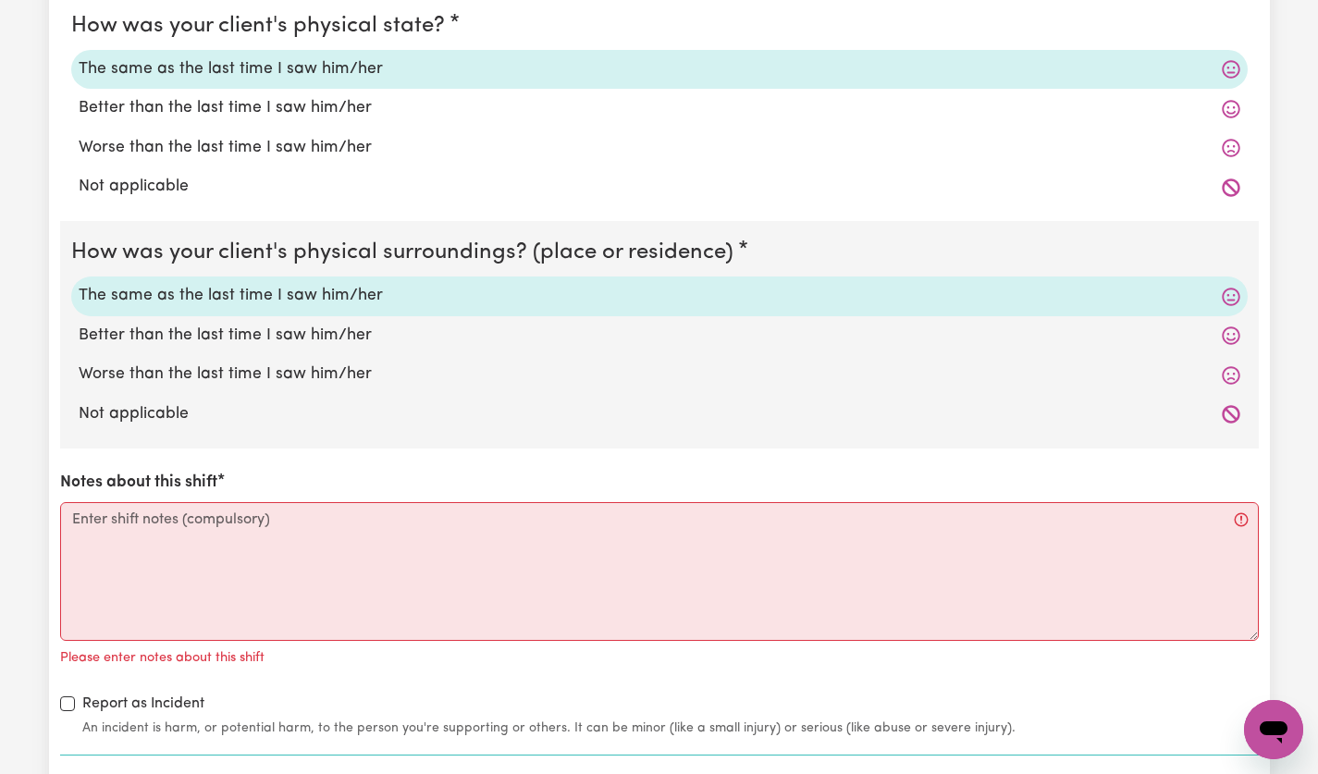
scroll to position [1949, 0]
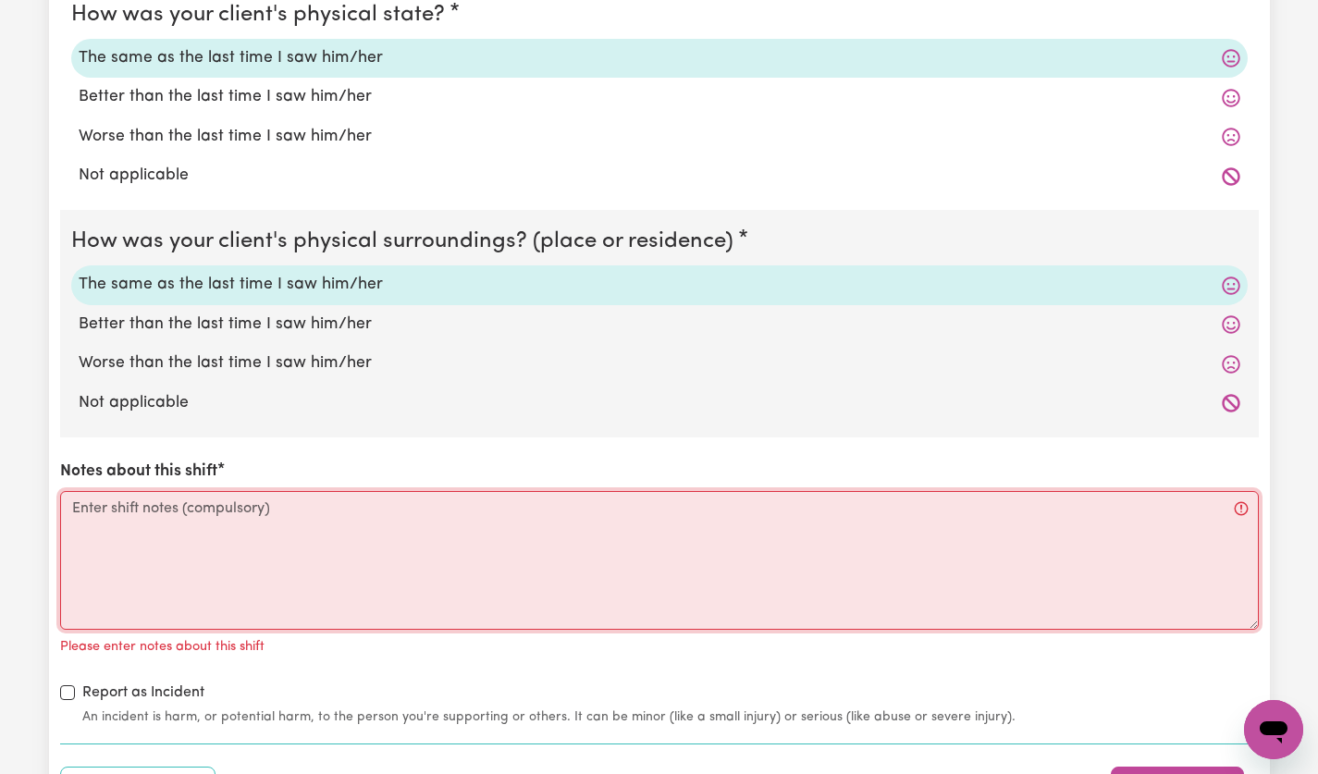
click at [499, 519] on textarea "Notes about this shift" at bounding box center [659, 560] width 1199 height 139
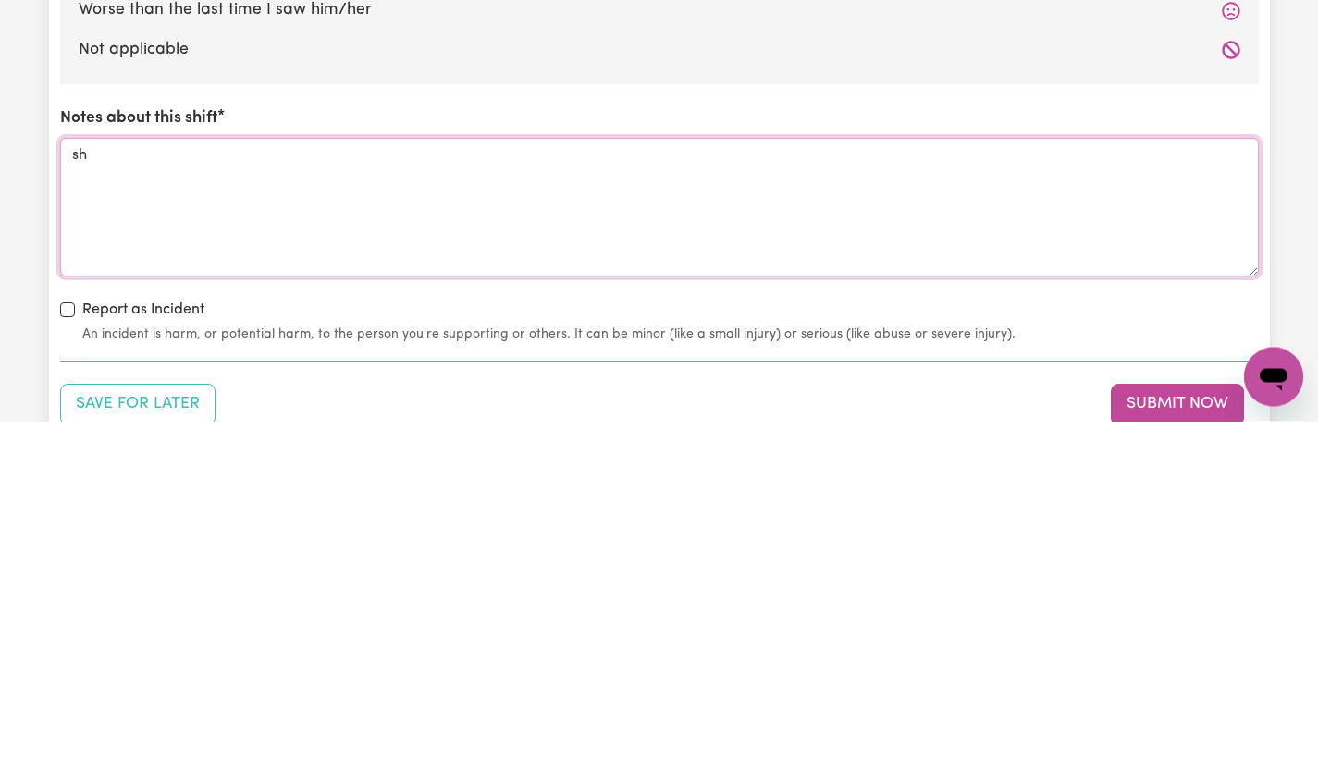
type textarea "s"
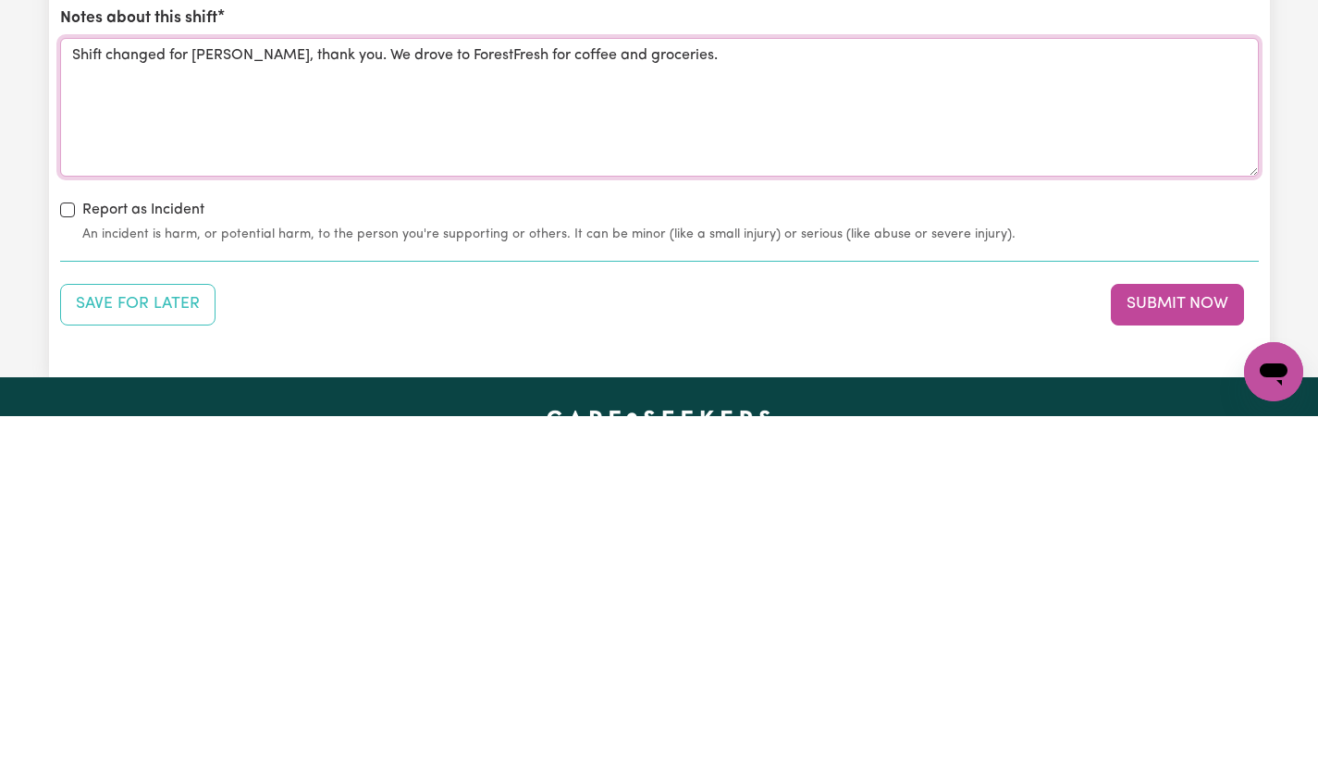
scroll to position [2053, 0]
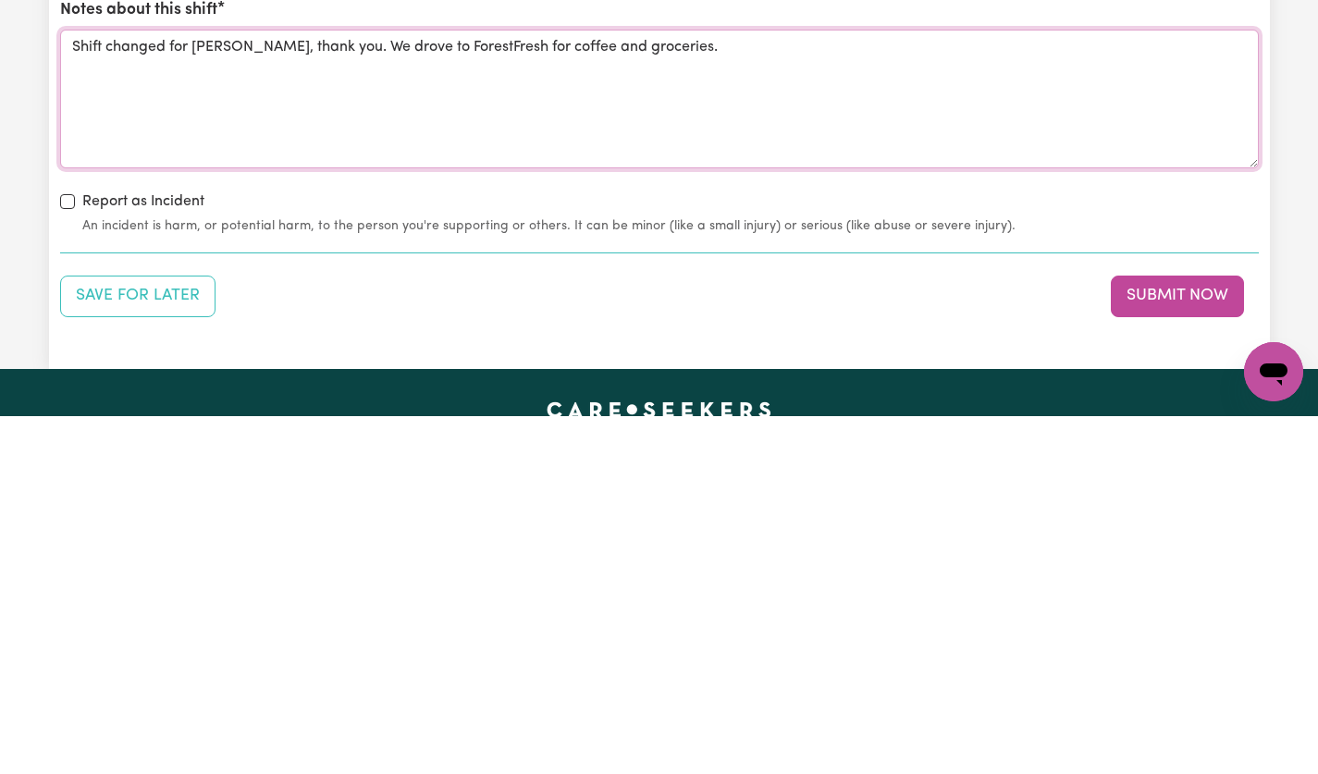
type textarea "Shift changed for [PERSON_NAME], thank you. We drove to ForestFresh for coffee …"
click at [1183, 650] on button "Submit Now" at bounding box center [1177, 654] width 133 height 41
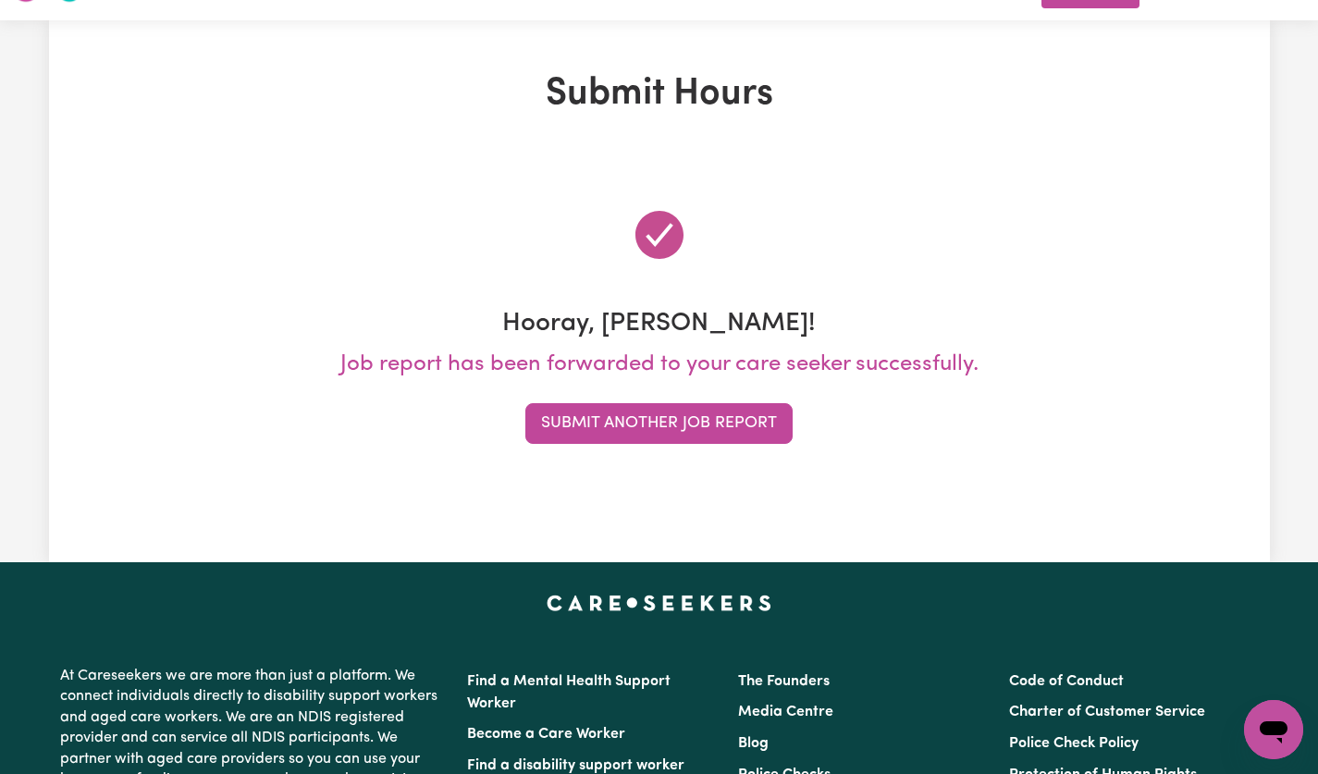
scroll to position [0, 0]
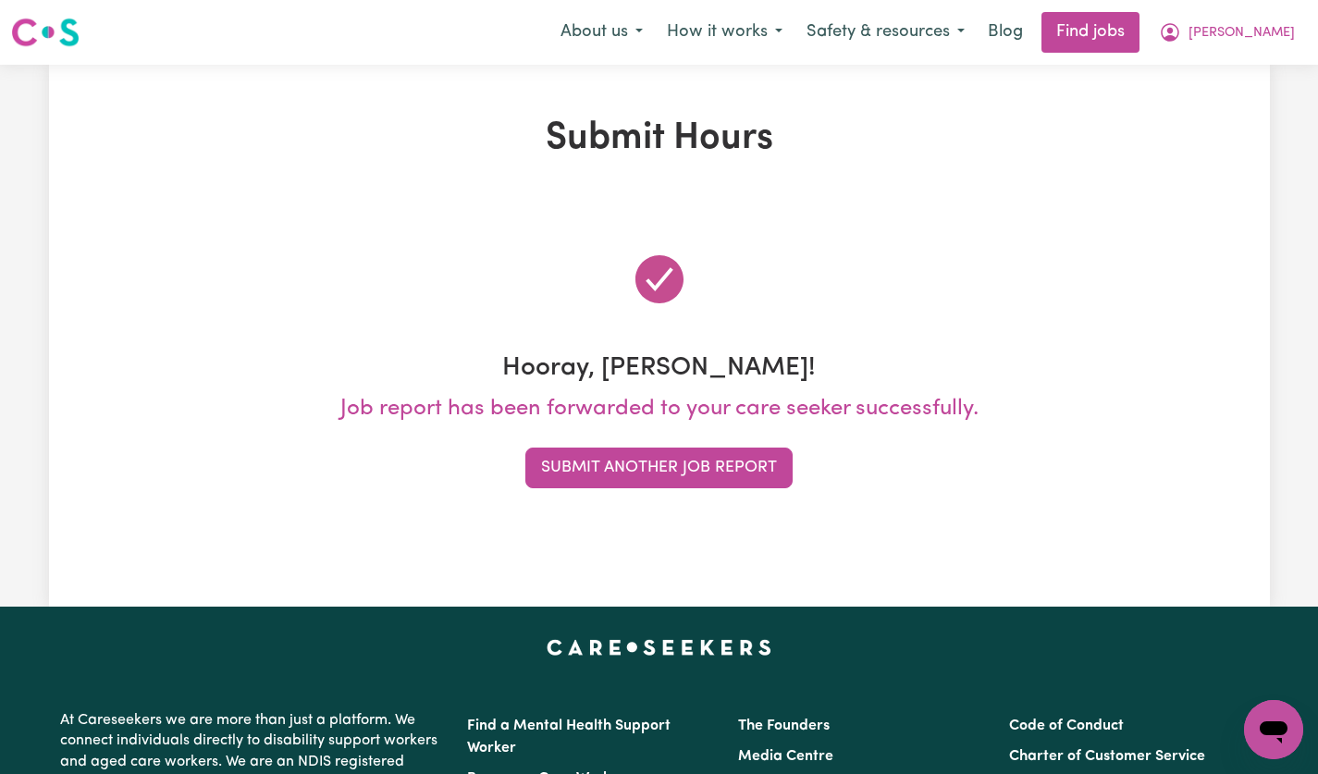
click at [752, 458] on button "Submit Another Job Report" at bounding box center [658, 468] width 267 height 41
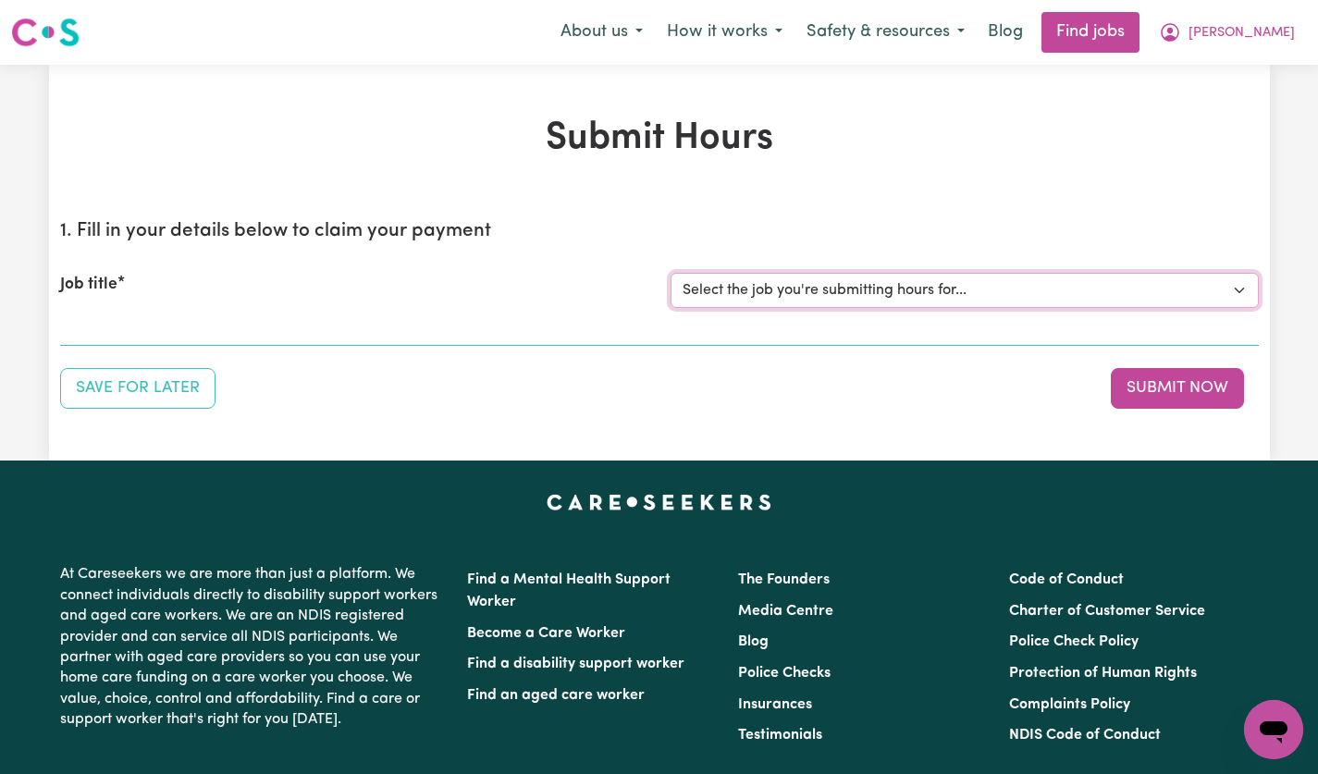
click at [1237, 290] on select "Select the job you're submitting hours for... [[PERSON_NAME]] [DEMOGRAPHIC_DATA…" at bounding box center [965, 290] width 588 height 35
select select "14628"
click at [671, 273] on select "Select the job you're submitting hours for... [[PERSON_NAME]] [DEMOGRAPHIC_DATA…" at bounding box center [965, 290] width 588 height 35
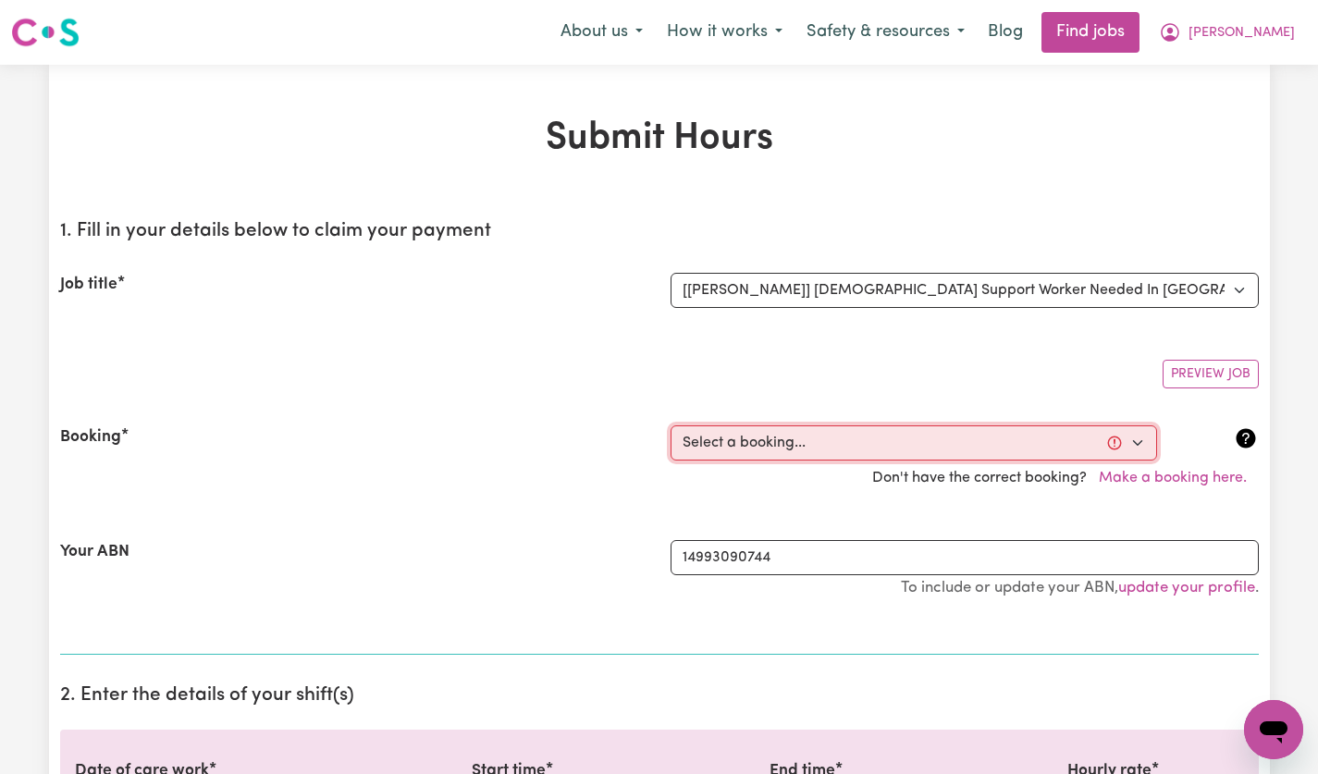
click at [1131, 439] on select "Select a booking... [DATE] 12:30pm to 02:30pm (ONE-OFF) [DATE] 12:30pm to 02:30…" at bounding box center [914, 443] width 487 height 35
select select "356248"
click at [671, 426] on select "Select a booking... [DATE] 12:30pm to 02:30pm (ONE-OFF) [DATE] 12:30pm to 02:30…" at bounding box center [914, 443] width 487 height 35
type input "[DATE]"
type input "27"
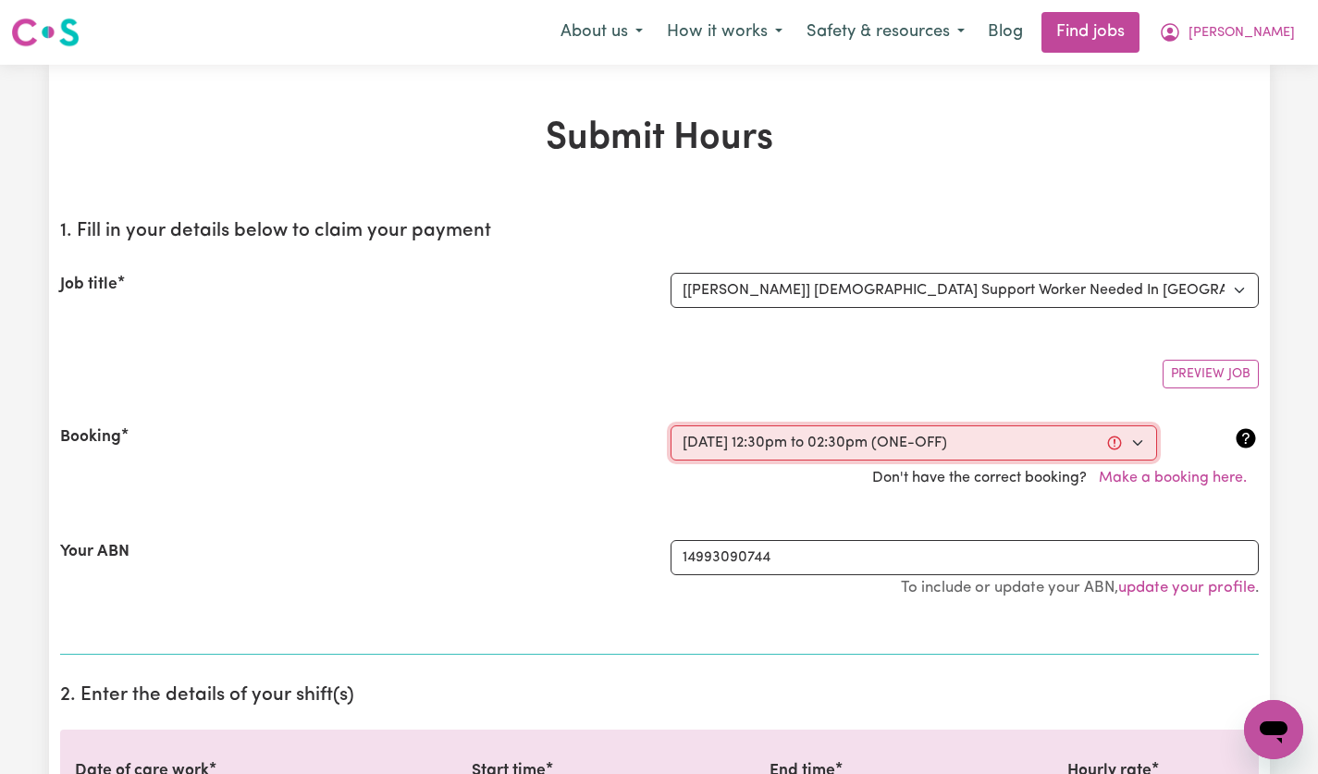
type input "8"
type input "2025"
type input "12:30"
type input "12"
type input "30"
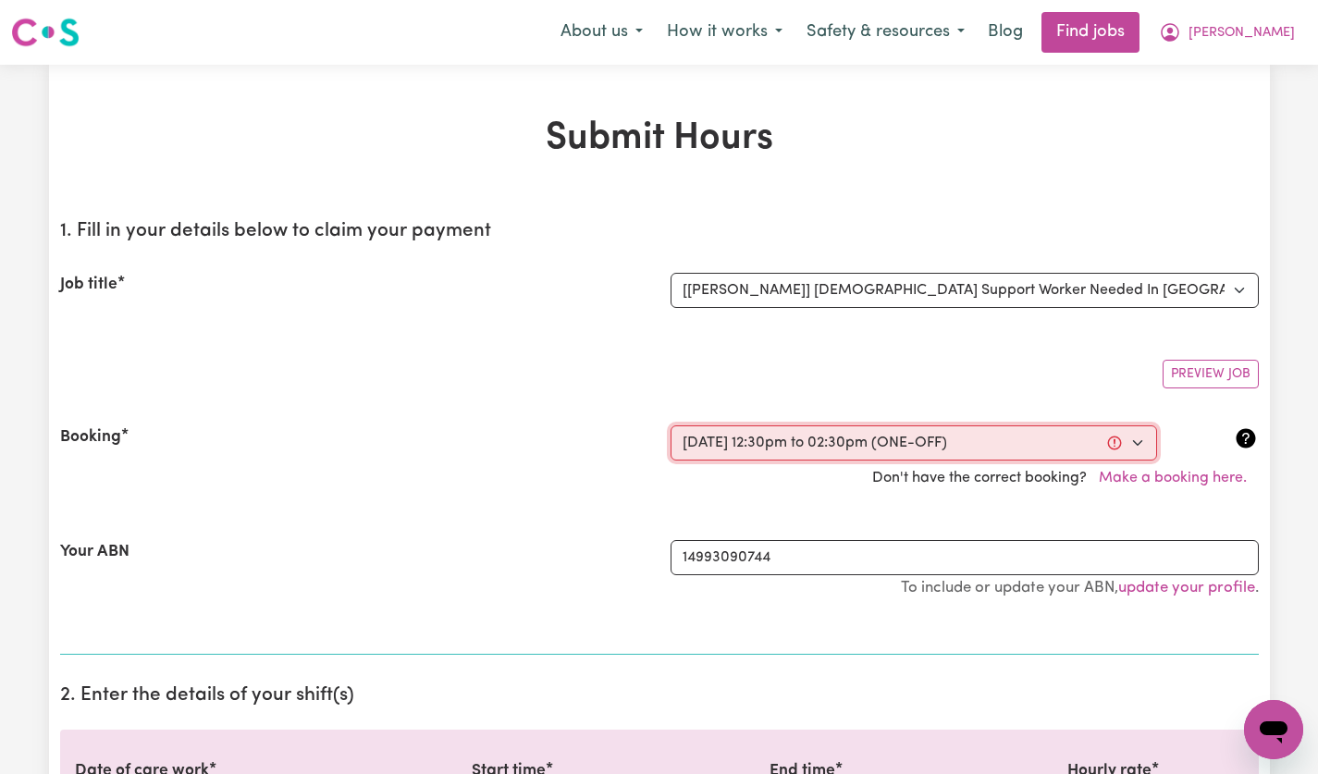
select select "pm"
type input "14:30"
type input "2"
type input "30"
select select "pm"
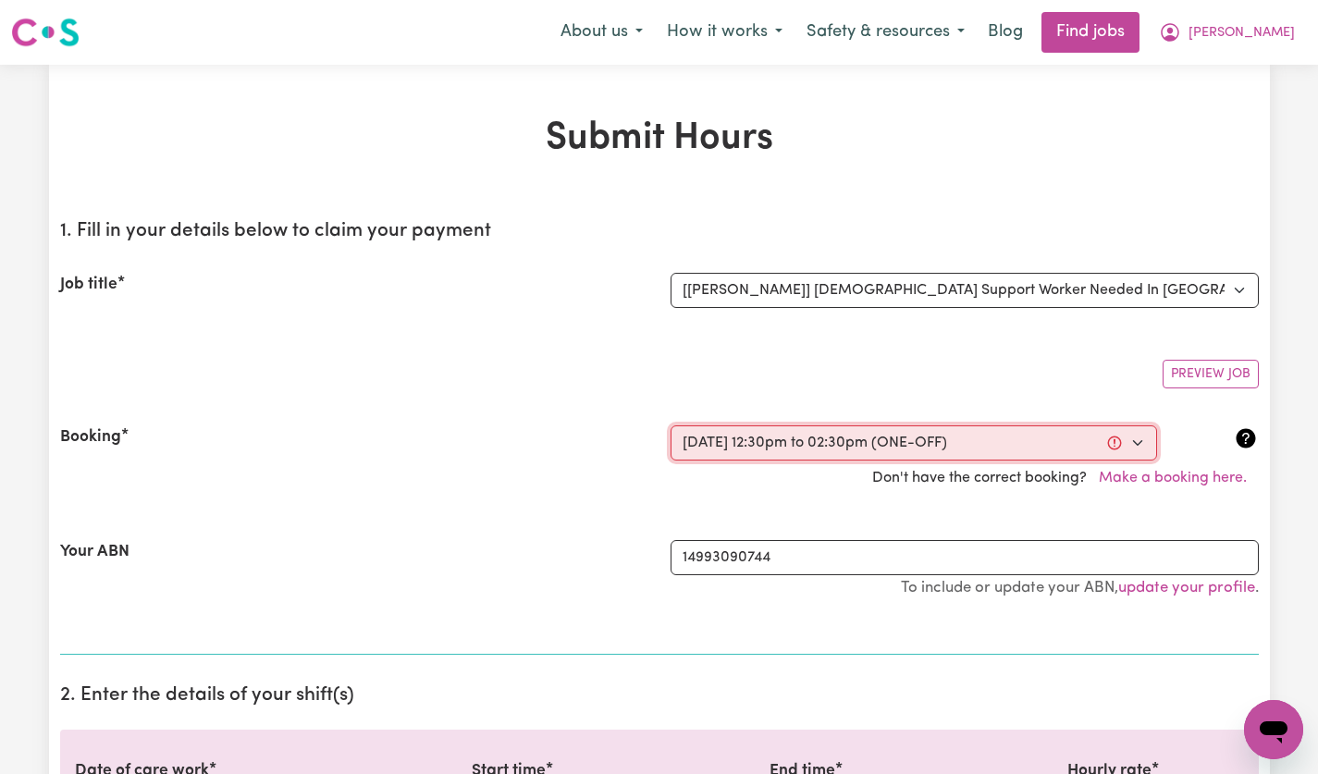
select select "60-Weekday"
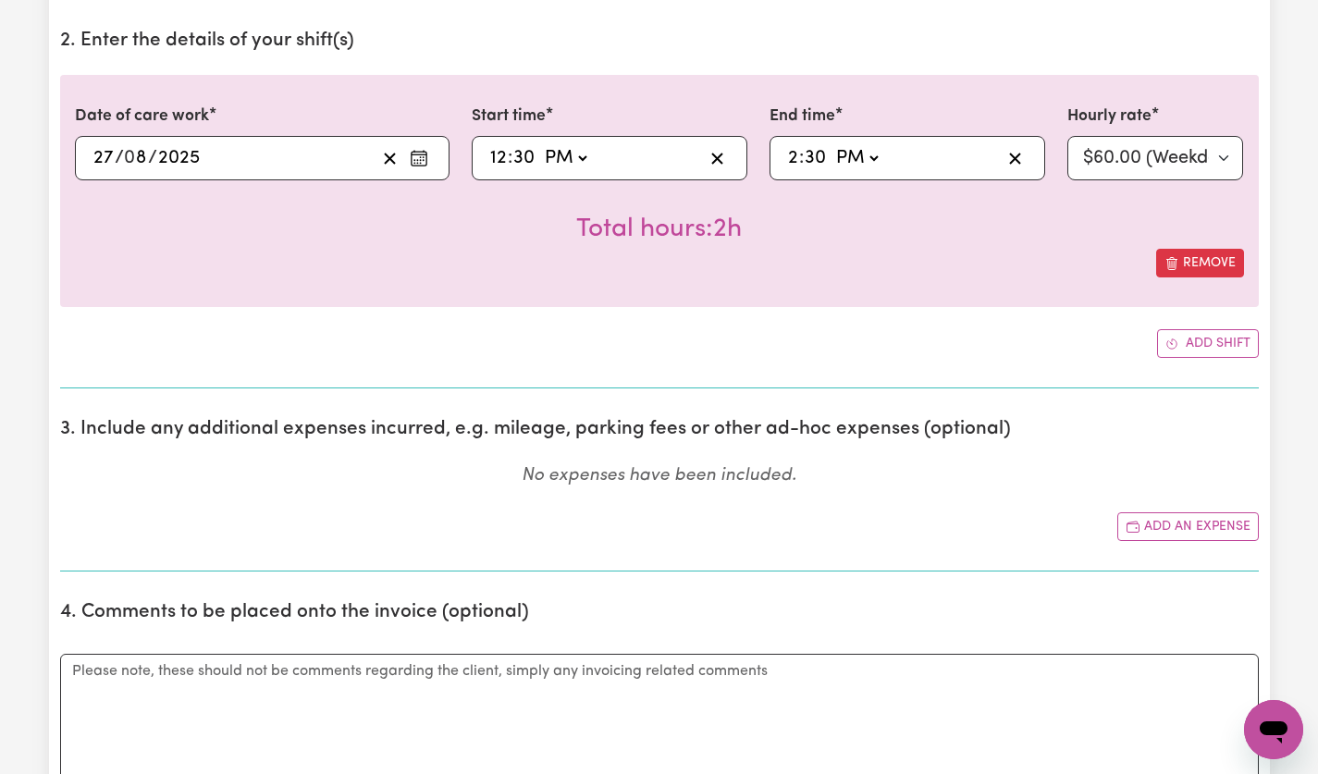
scroll to position [681, 0]
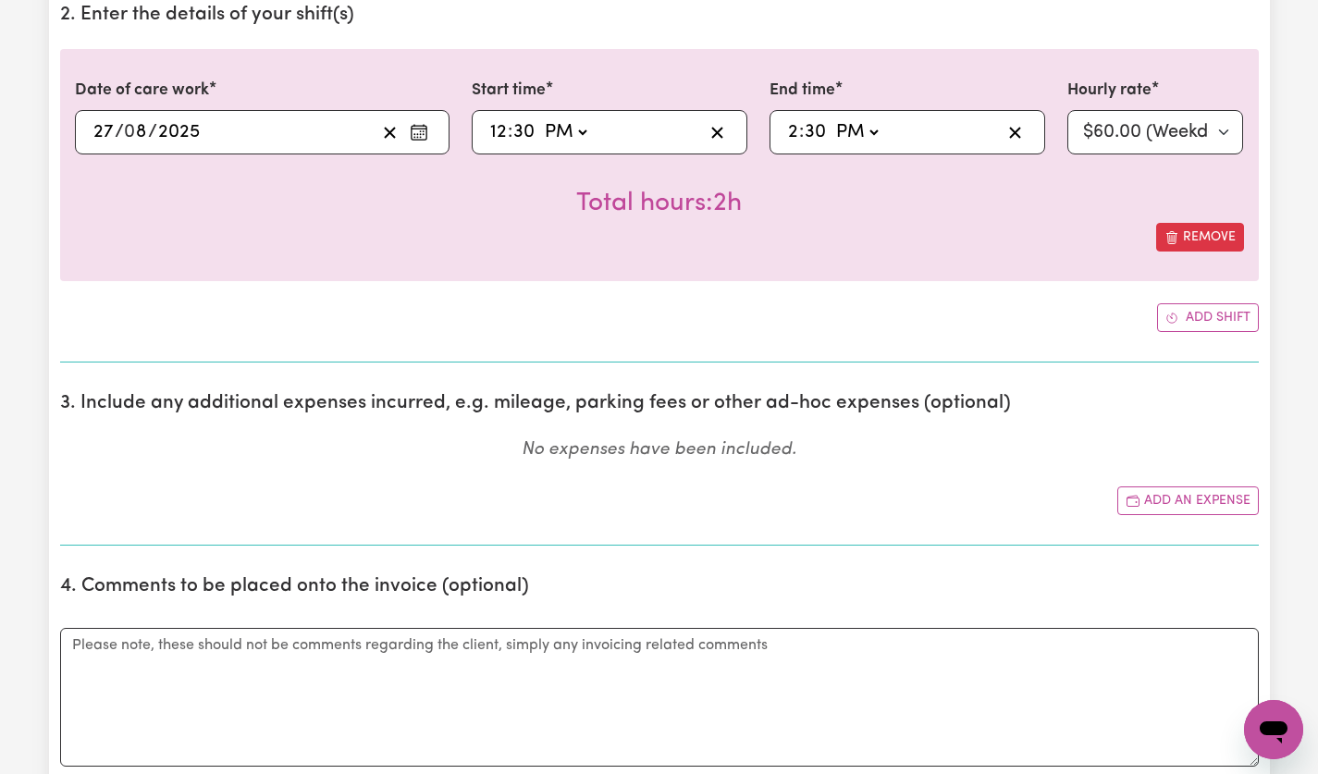
click at [1186, 513] on button "Add an expense" at bounding box center [1189, 501] width 142 height 29
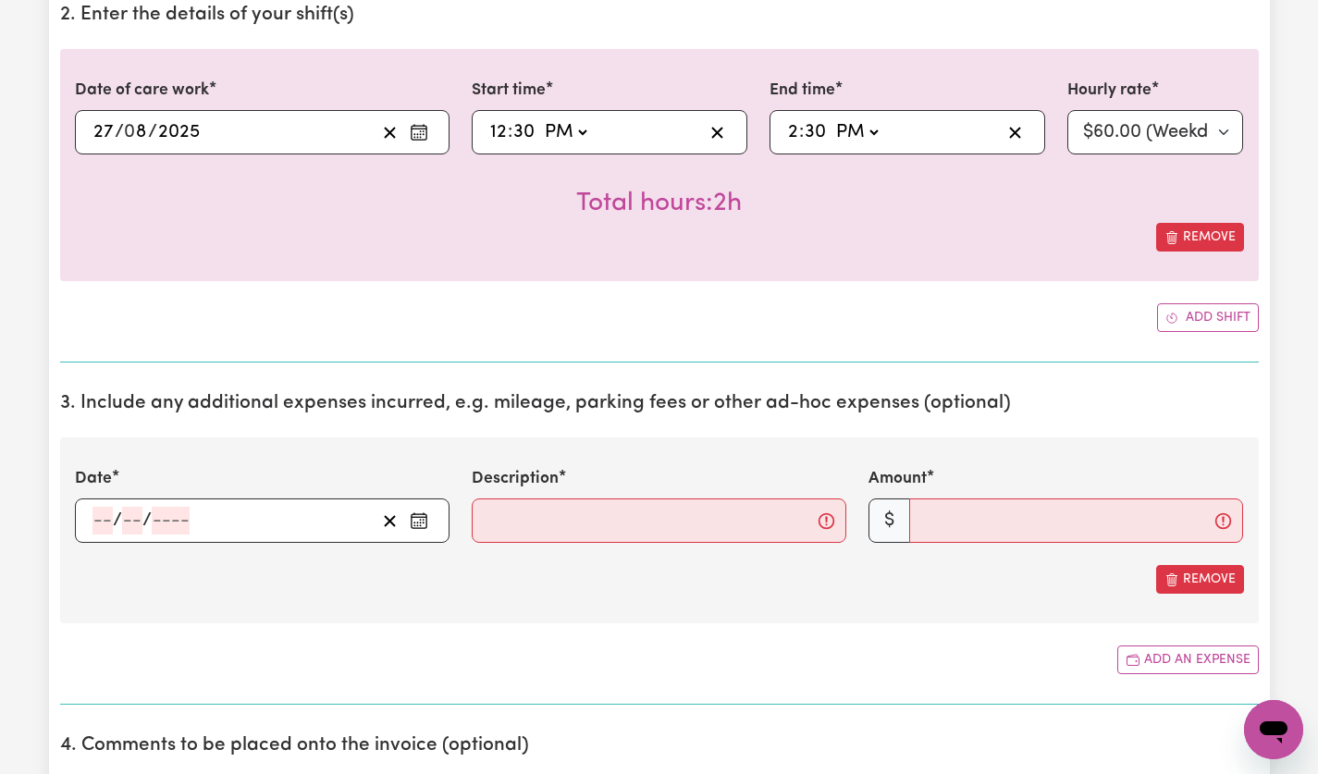
click at [423, 520] on circle "Enter the date of expense" at bounding box center [424, 521] width 2 height 2
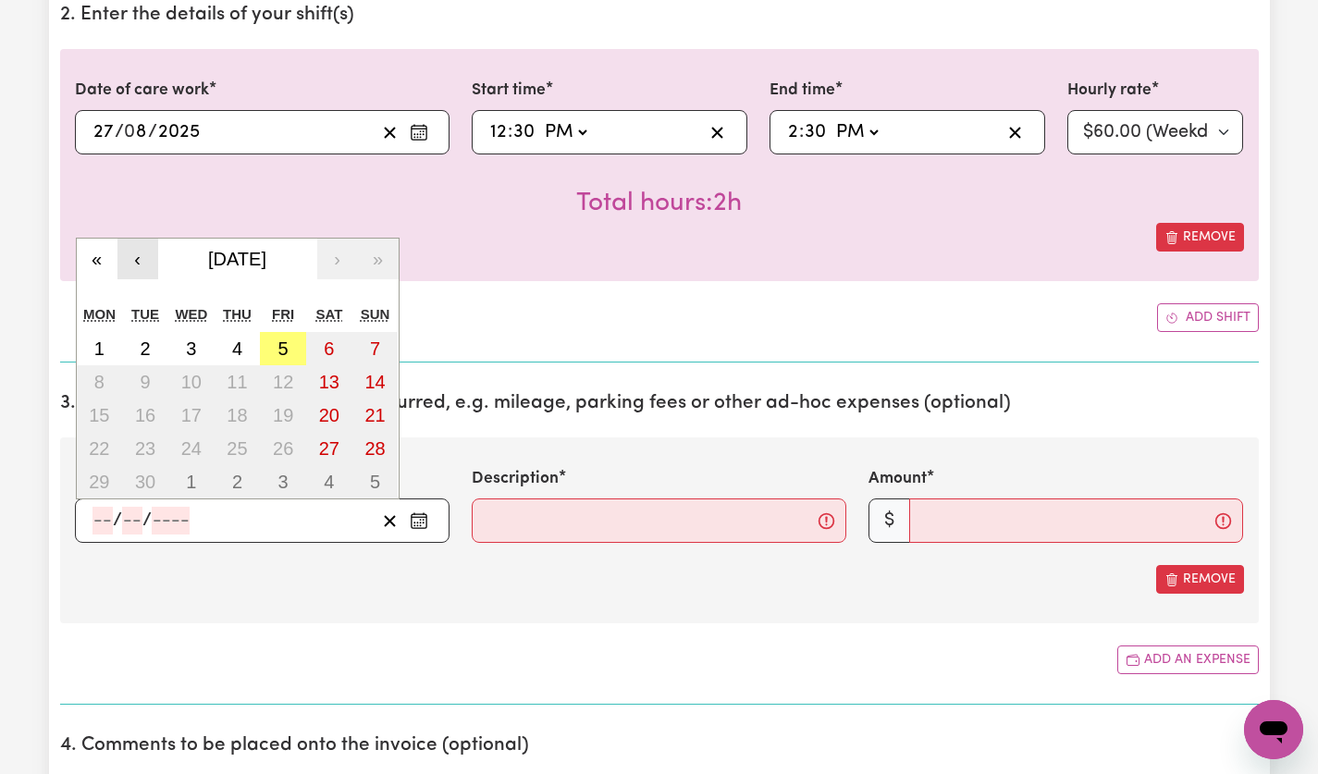
click at [137, 258] on button "‹" at bounding box center [137, 259] width 41 height 41
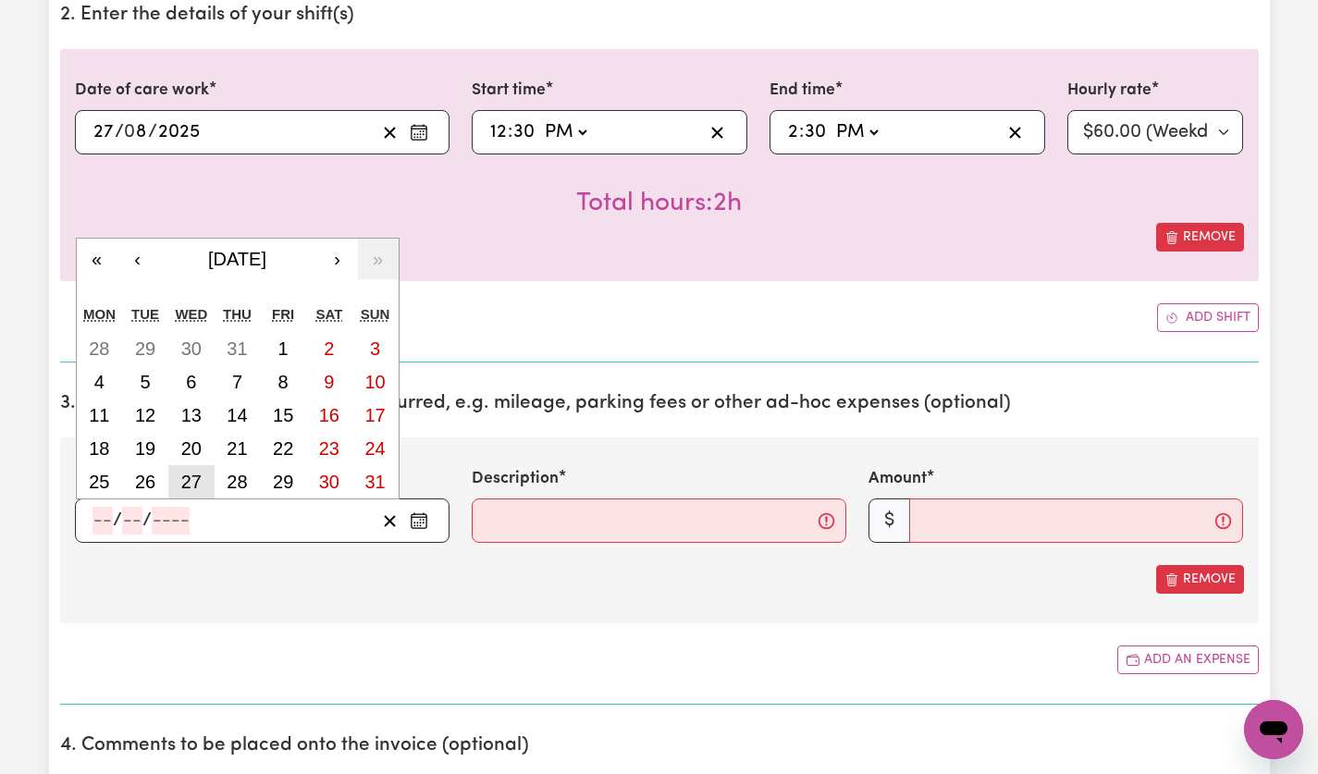
click at [192, 483] on abbr "27" at bounding box center [191, 482] width 20 height 20
type input "[DATE]"
type input "27"
type input "8"
type input "2025"
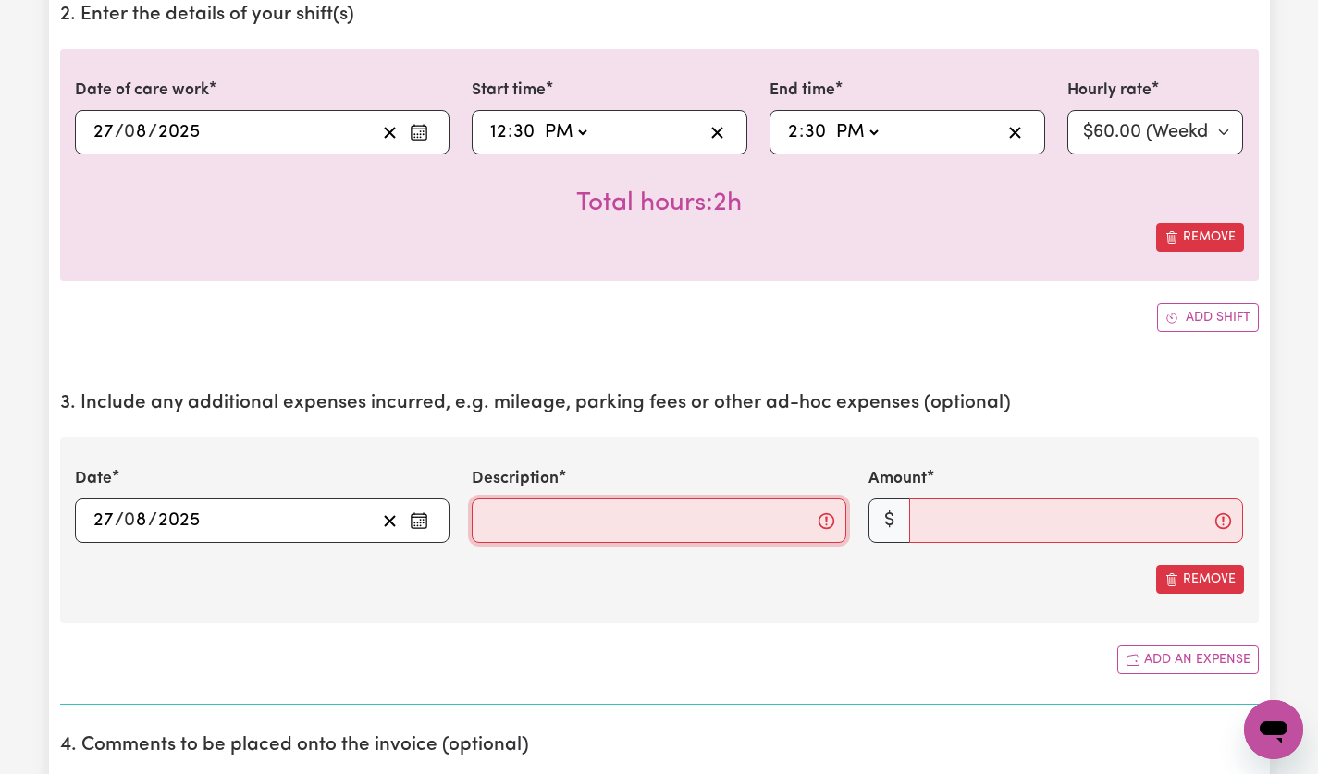
click at [776, 529] on input "Description" at bounding box center [659, 521] width 375 height 44
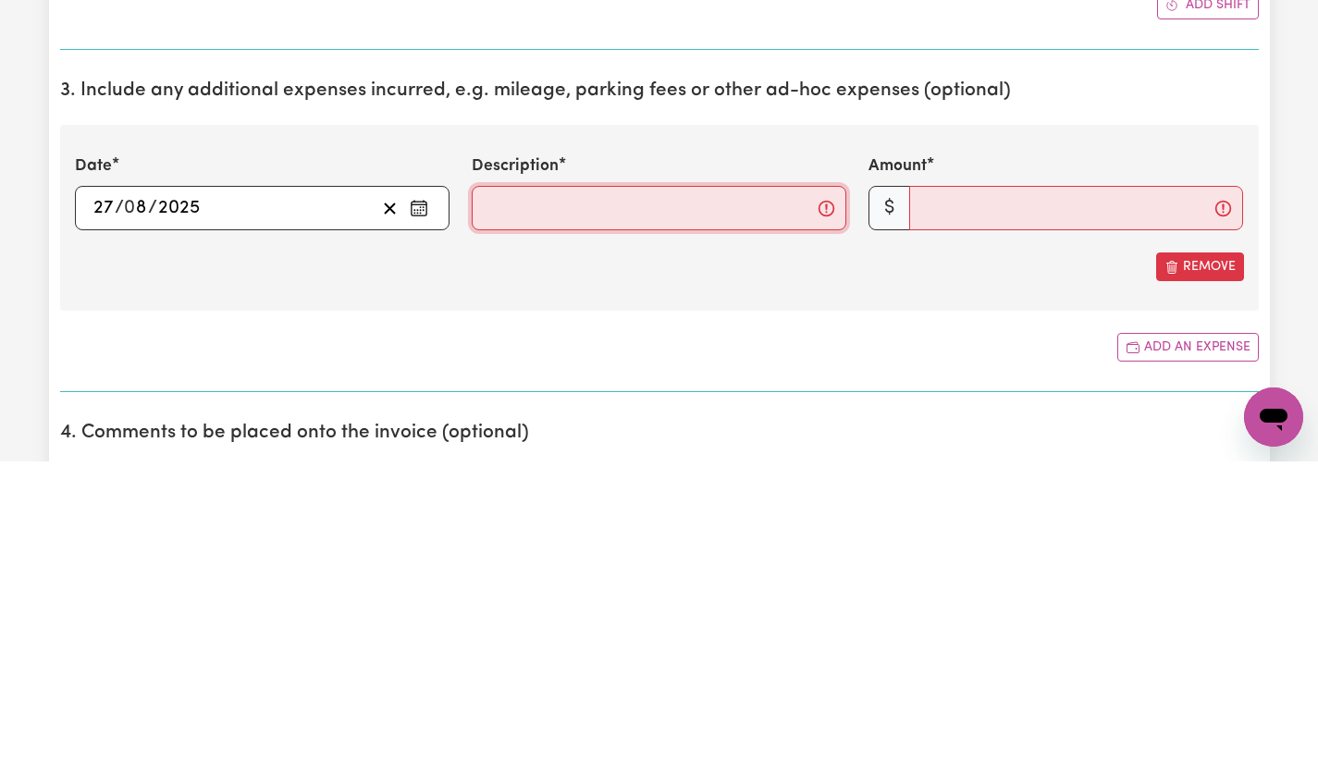
click at [681, 512] on input "Description" at bounding box center [659, 521] width 375 height 44
type input "kms @$1"
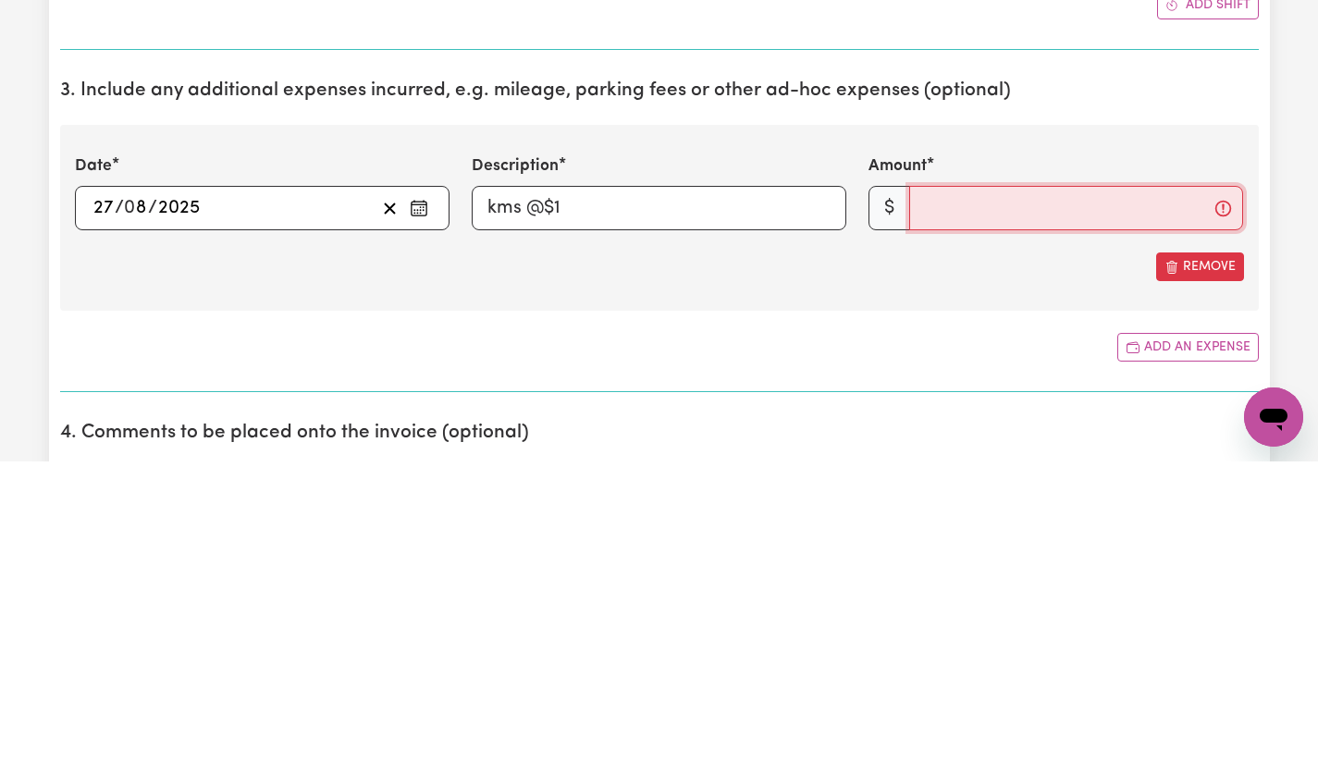
click at [1019, 525] on input "Amount" at bounding box center [1076, 521] width 334 height 44
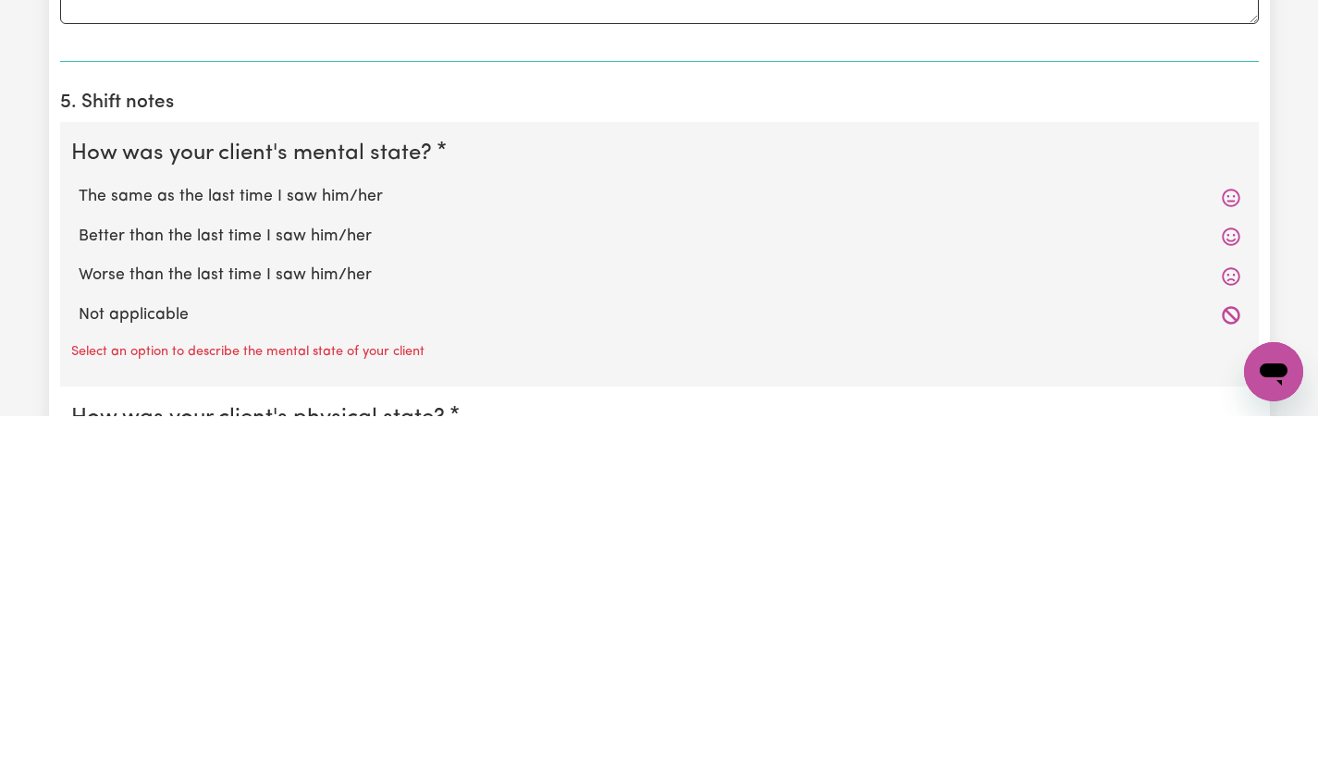
scroll to position [1246, 0]
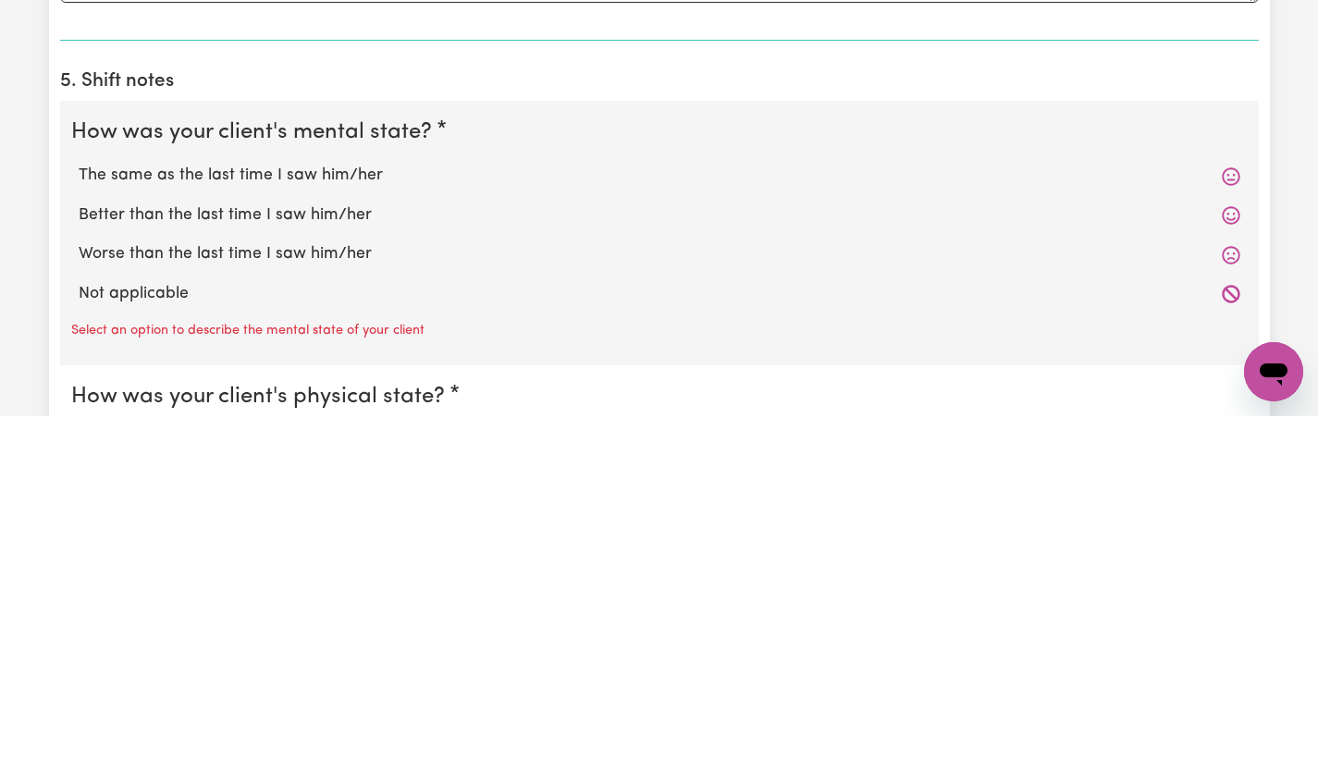
type input "20"
click at [291, 534] on label "The same as the last time I saw him/her" at bounding box center [660, 534] width 1162 height 24
click at [79, 522] on input "The same as the last time I saw him/her" at bounding box center [78, 521] width 1 height 1
radio input "true"
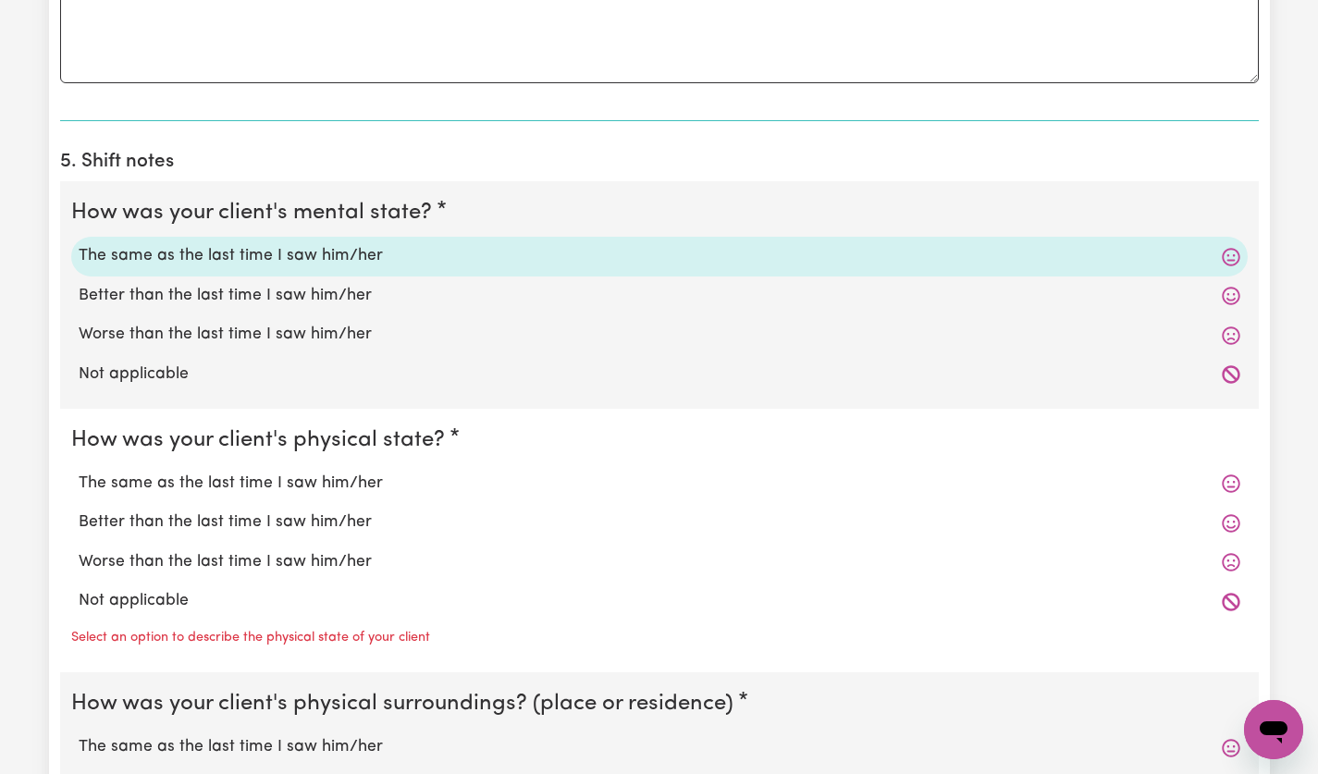
scroll to position [1558, 0]
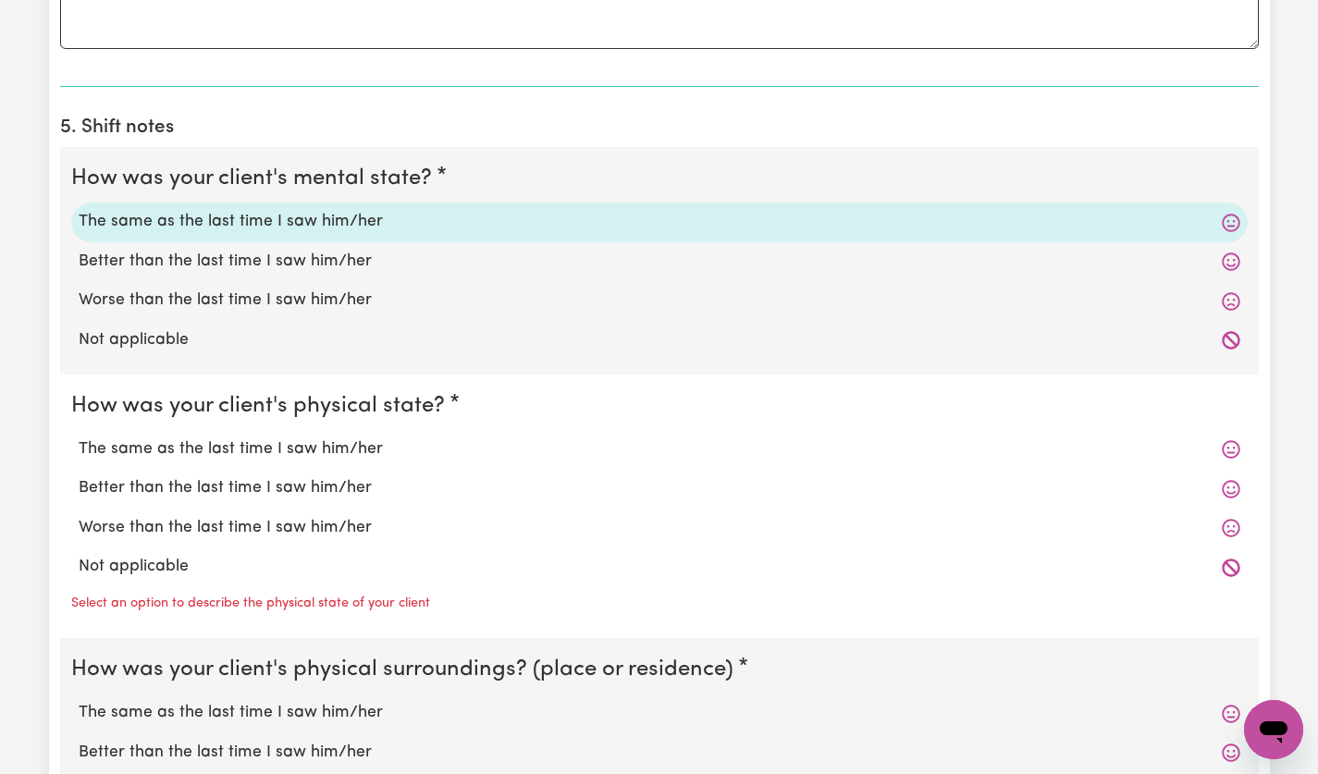
click at [310, 442] on label "The same as the last time I saw him/her" at bounding box center [660, 450] width 1162 height 24
click at [79, 438] on input "The same as the last time I saw him/her" at bounding box center [78, 437] width 1 height 1
radio input "true"
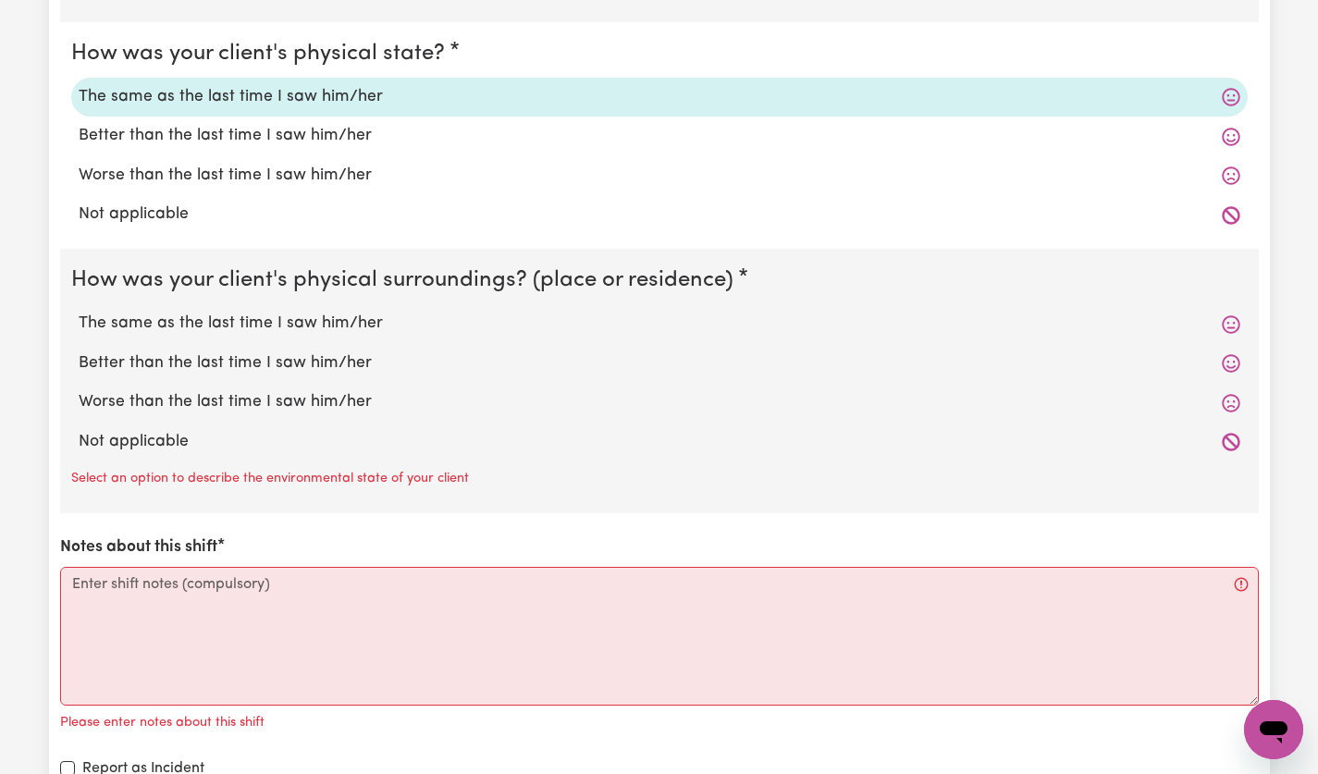
scroll to position [1928, 0]
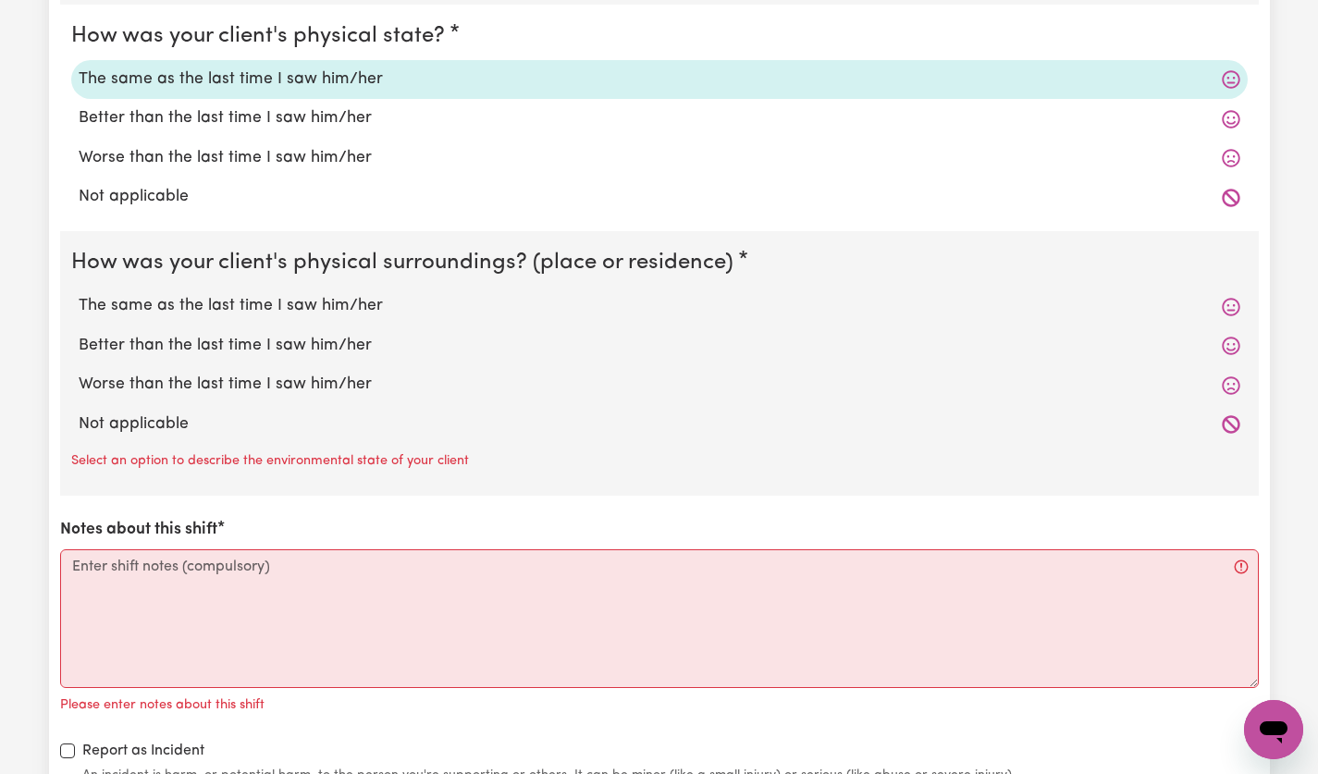
click at [308, 309] on label "The same as the last time I saw him/her" at bounding box center [660, 306] width 1162 height 24
click at [79, 294] on input "The same as the last time I saw him/her" at bounding box center [78, 293] width 1 height 1
radio input "true"
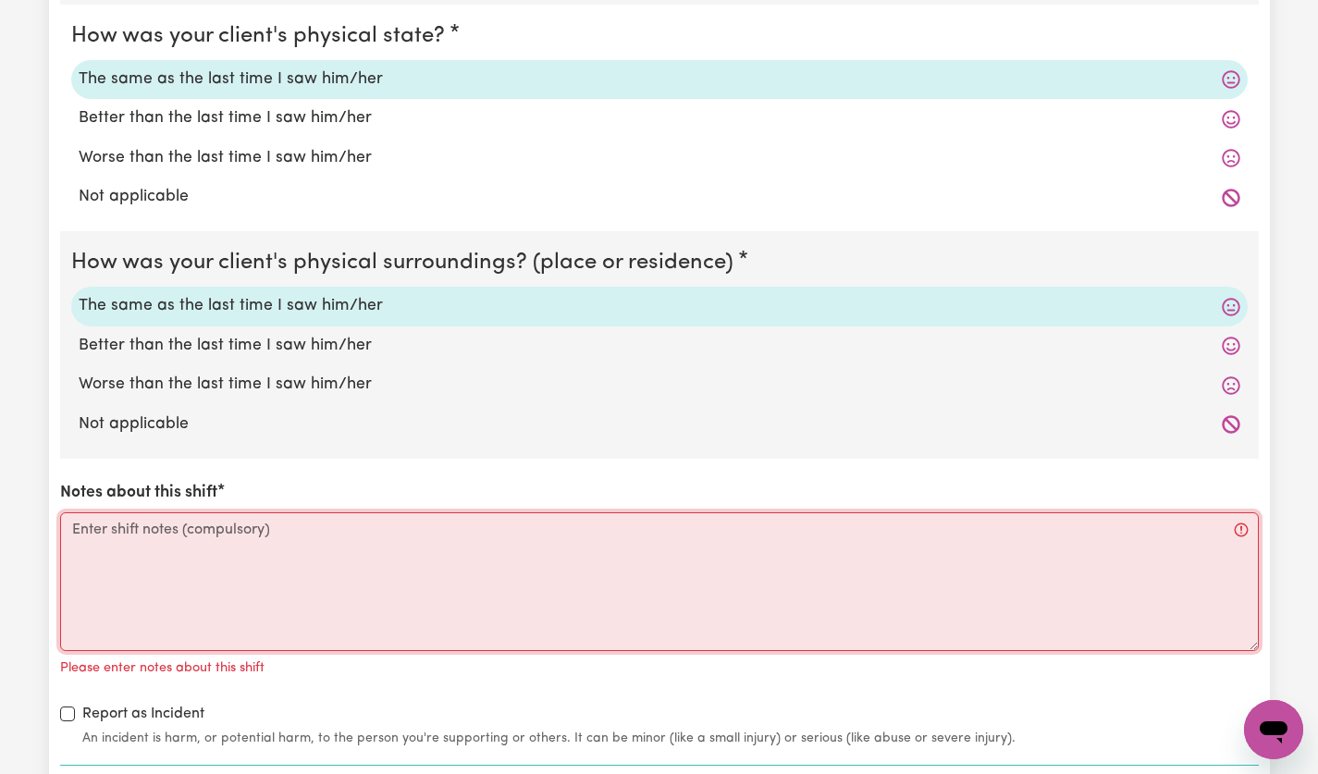
click at [424, 563] on textarea "Notes about this shift" at bounding box center [659, 582] width 1199 height 139
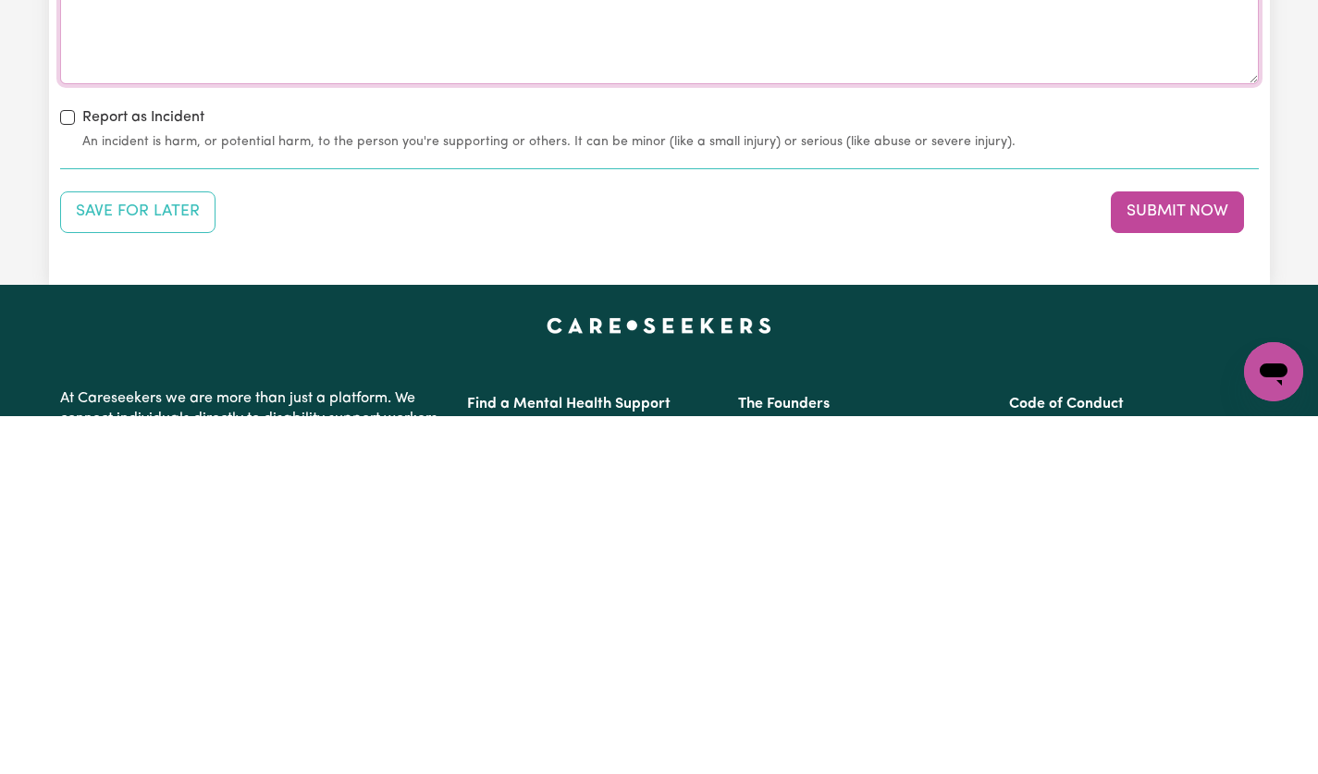
scroll to position [2138, 0]
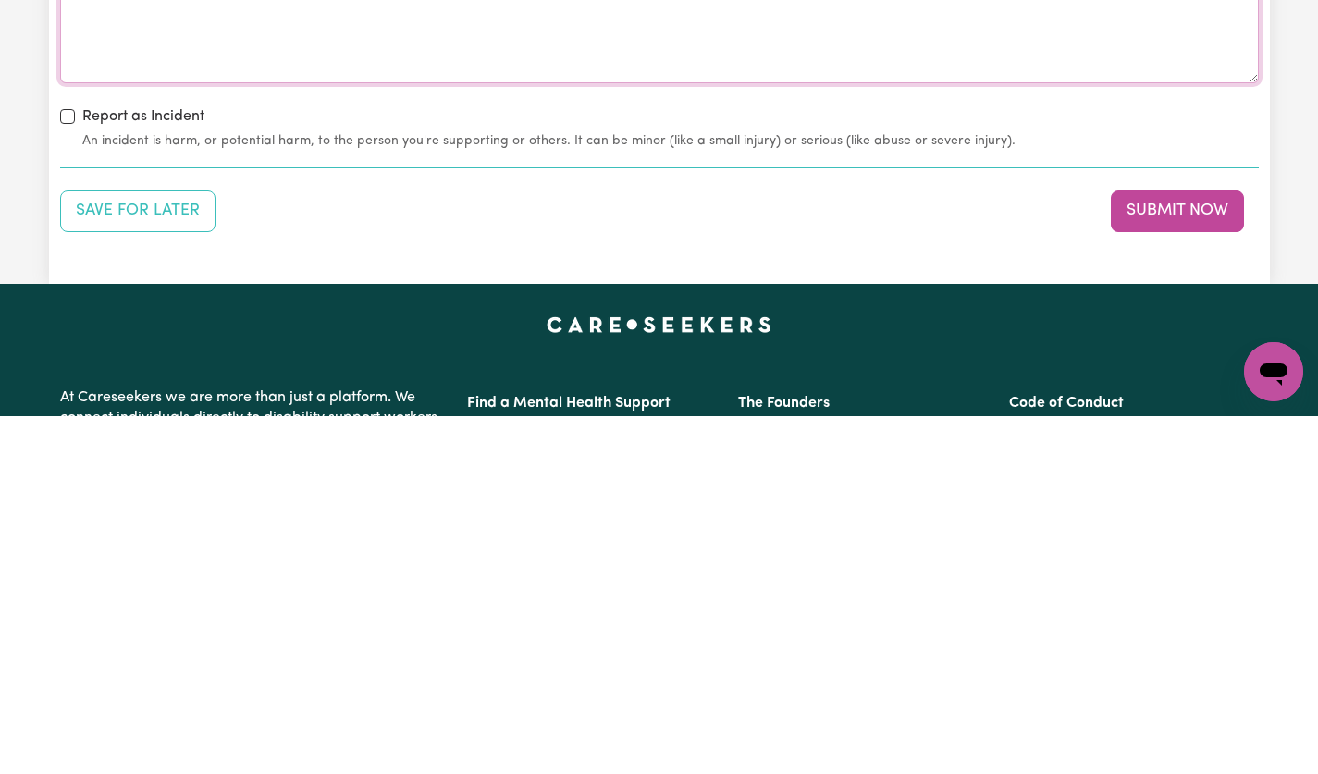
type textarea "Visited [PERSON_NAME][GEOGRAPHIC_DATA], on the water in [GEOGRAPHIC_DATA]. Had …"
click at [1211, 575] on button "Submit Now" at bounding box center [1177, 569] width 133 height 41
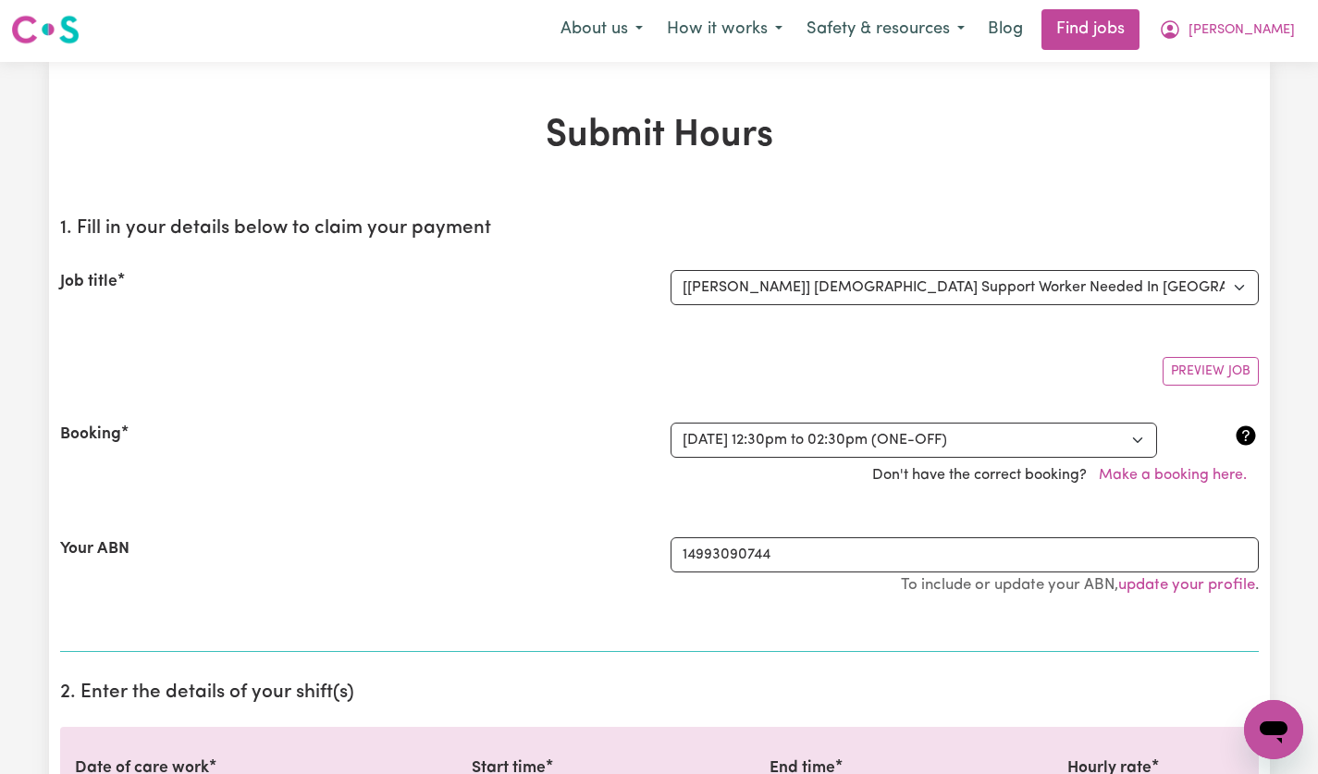
scroll to position [0, 0]
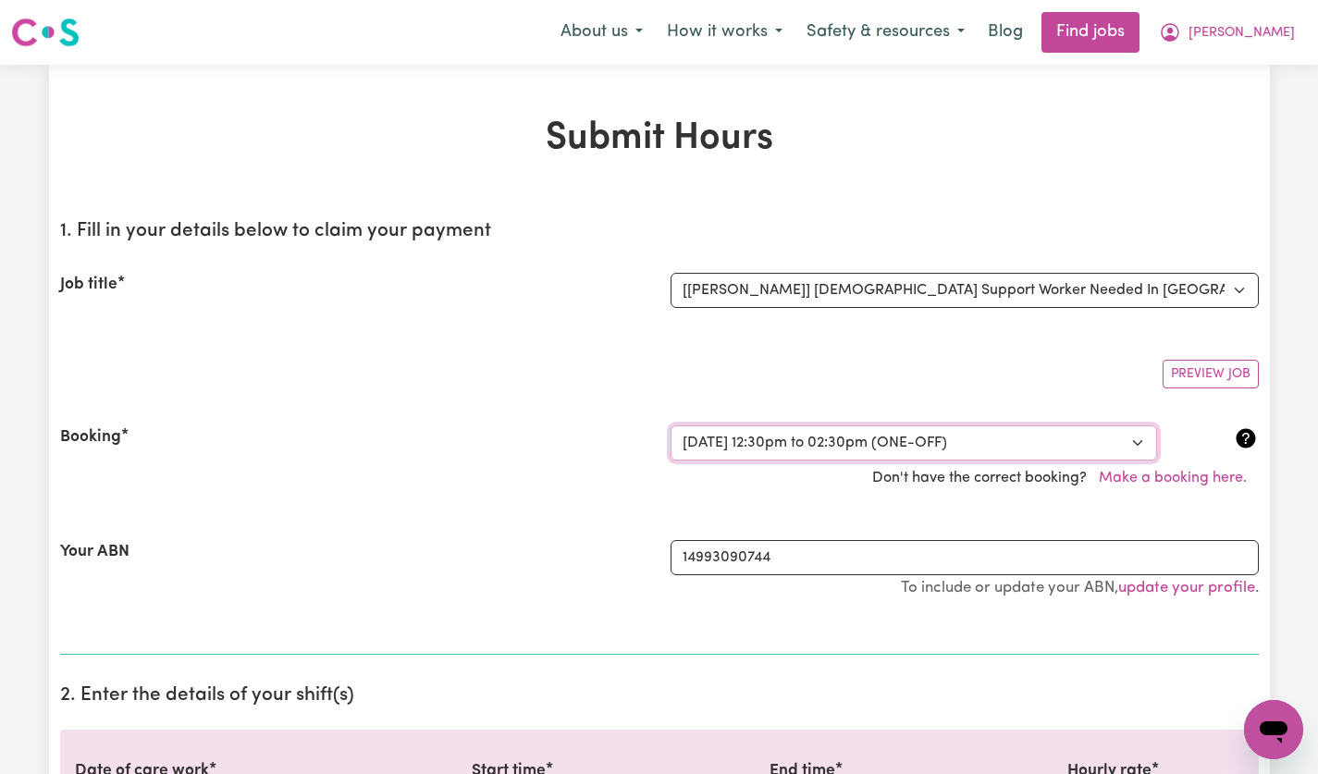
click at [1145, 446] on select "Select a booking... [DATE] 12:30pm to 02:30pm (ONE-OFF) [DATE] 12:30pm to 02:30…" at bounding box center [914, 443] width 487 height 35
select select "359326"
click at [671, 426] on select "Select a booking... [DATE] 12:30pm to 02:30pm (ONE-OFF) [DATE] 12:30pm to 02:30…" at bounding box center [914, 443] width 487 height 35
select select "pm"
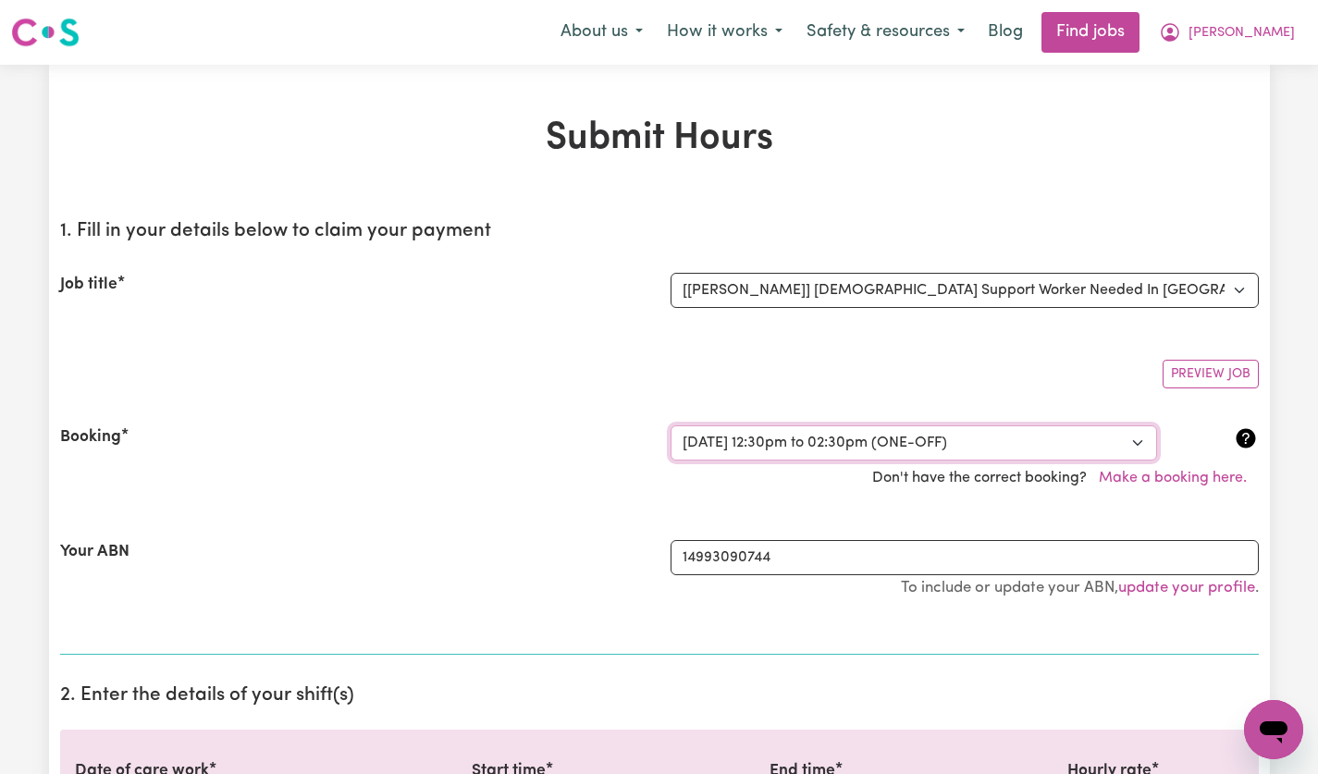
select select "60-Weekday"
click at [1271, 23] on span "[PERSON_NAME]" at bounding box center [1242, 33] width 106 height 20
click at [1221, 79] on link "My Account" at bounding box center [1233, 72] width 146 height 35
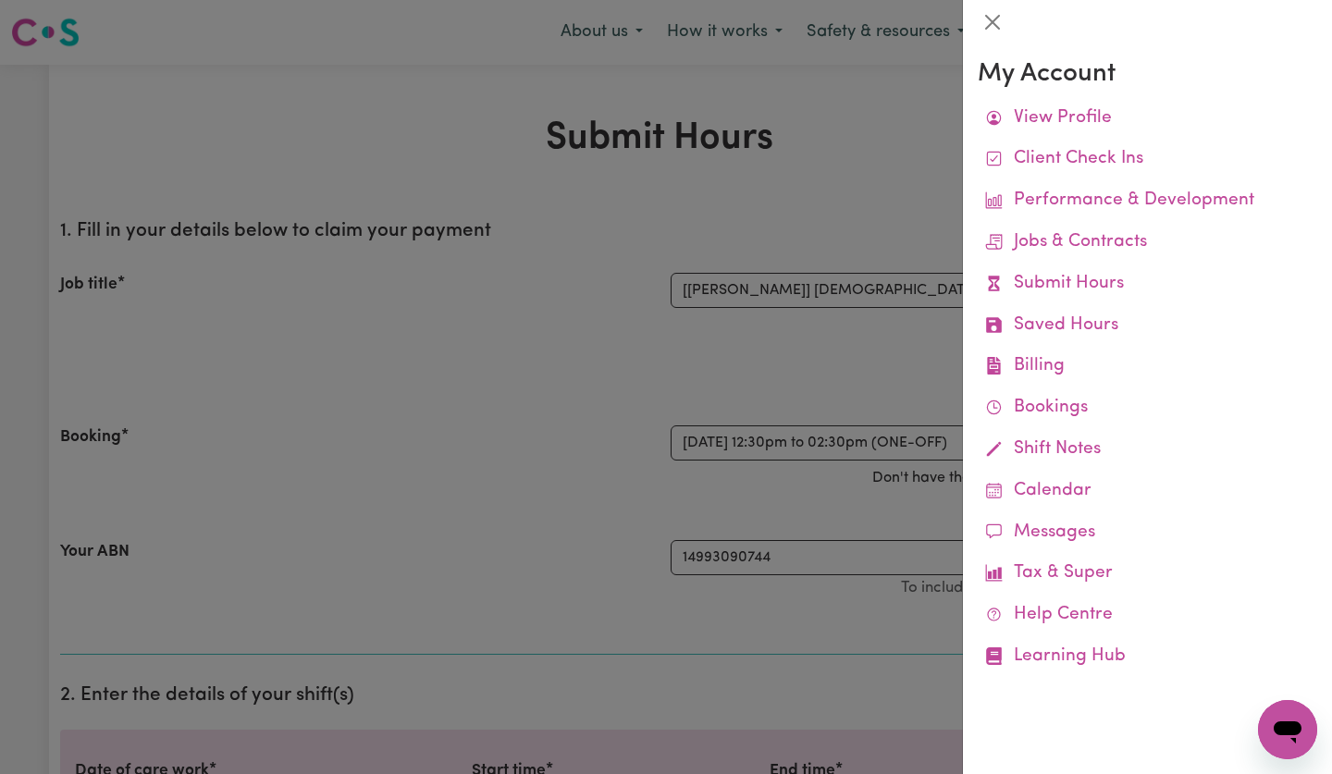
click at [1045, 377] on link "Billing Job Reports Remittances Platform Fee Invoices" at bounding box center [1148, 367] width 340 height 42
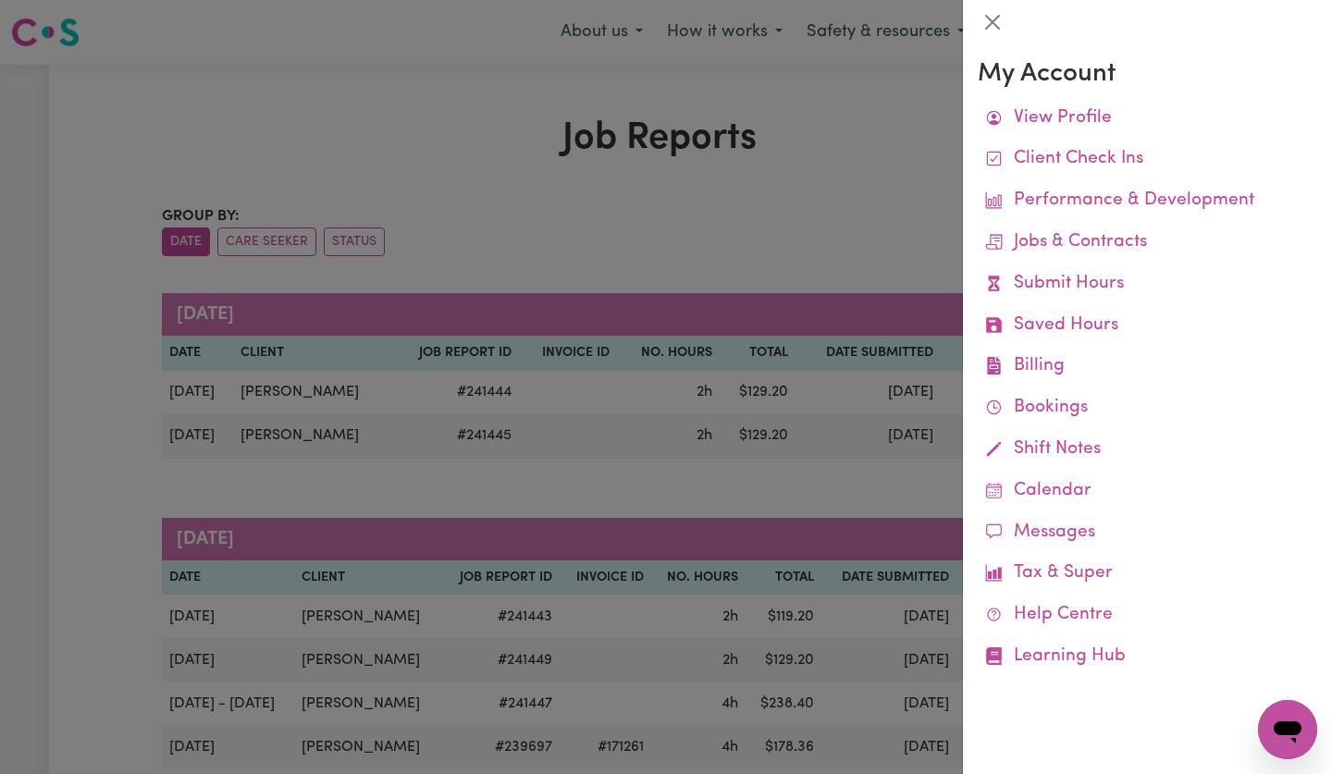
click at [1082, 414] on link "Bookings" at bounding box center [1148, 409] width 340 height 42
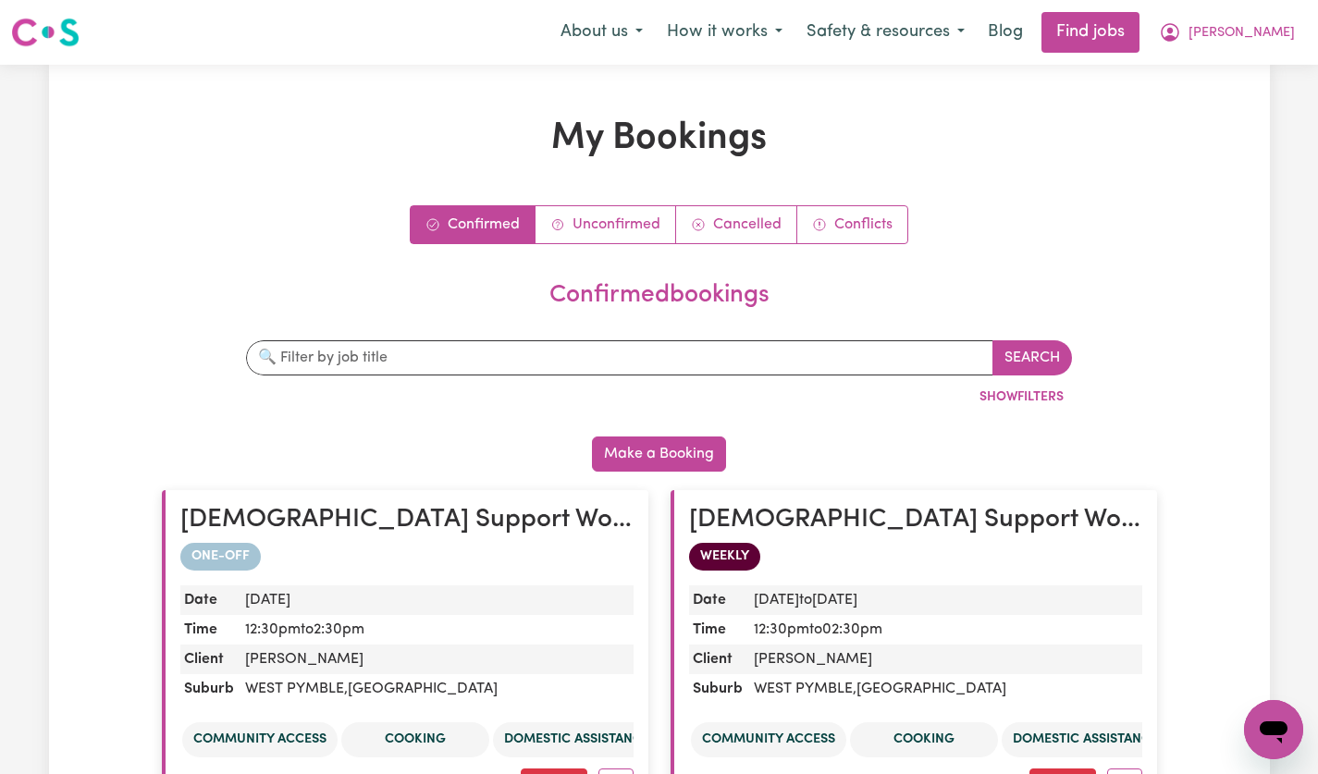
click at [1264, 41] on span "[PERSON_NAME]" at bounding box center [1242, 33] width 106 height 20
click at [1221, 73] on link "My Account" at bounding box center [1233, 72] width 146 height 35
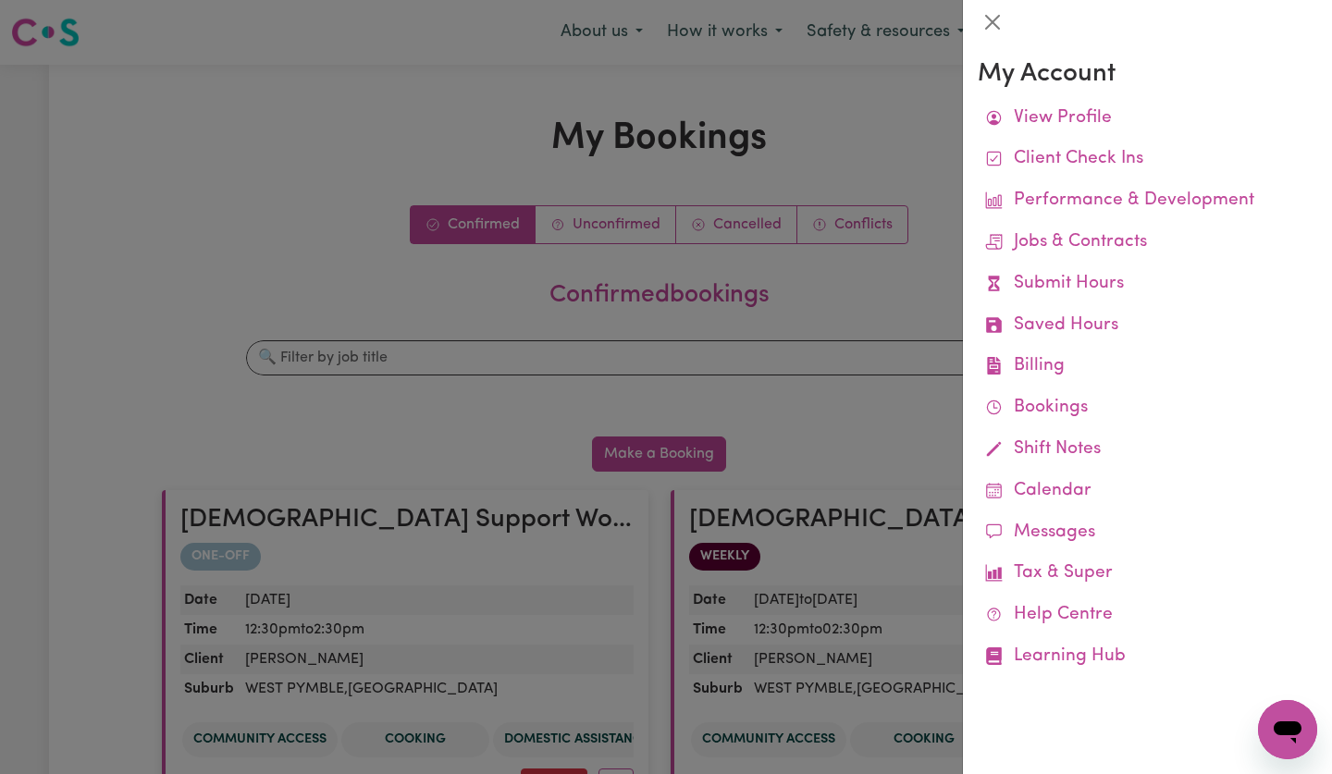
click at [1106, 274] on link "Submit Hours" at bounding box center [1148, 285] width 340 height 42
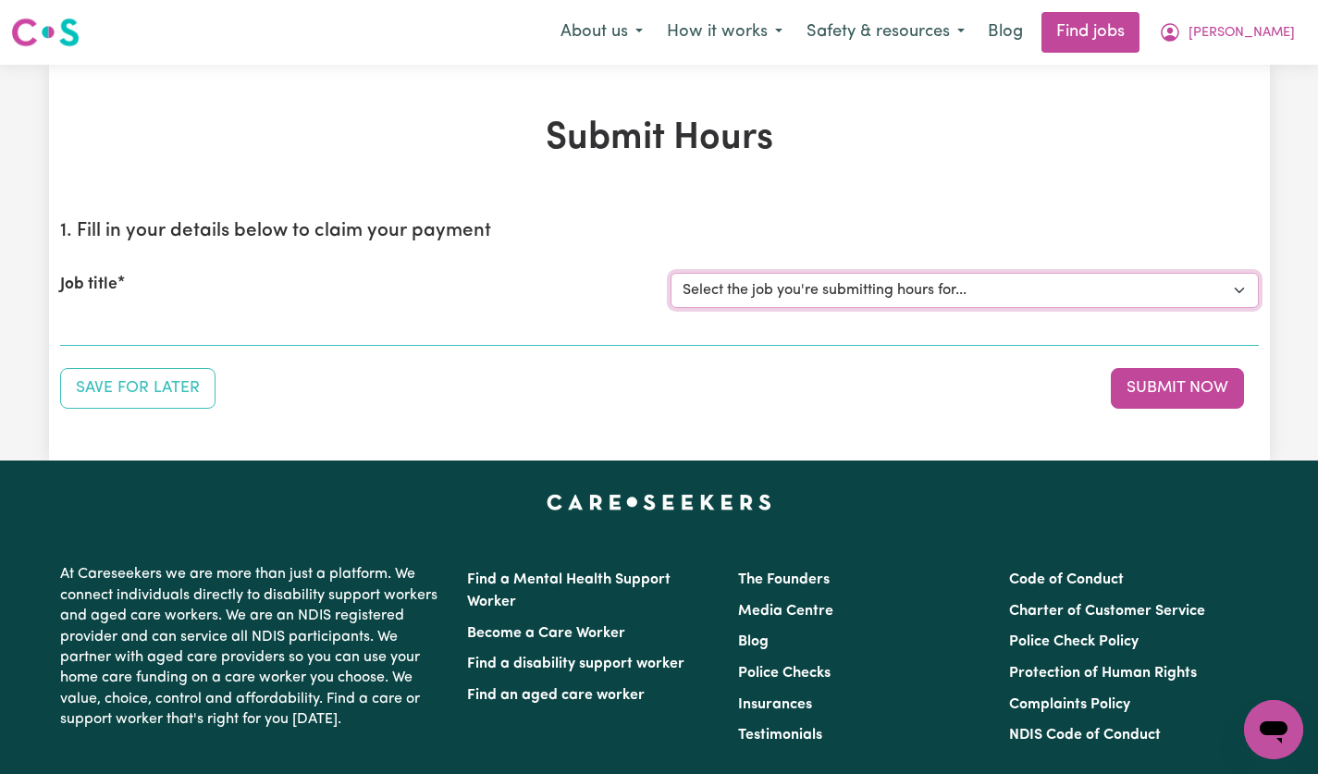
click at [1237, 302] on select "Select the job you're submitting hours for... [[PERSON_NAME]] [DEMOGRAPHIC_DATA…" at bounding box center [965, 290] width 588 height 35
select select "14628"
click at [671, 273] on select "Select the job you're submitting hours for... [[PERSON_NAME]] [DEMOGRAPHIC_DATA…" at bounding box center [965, 290] width 588 height 35
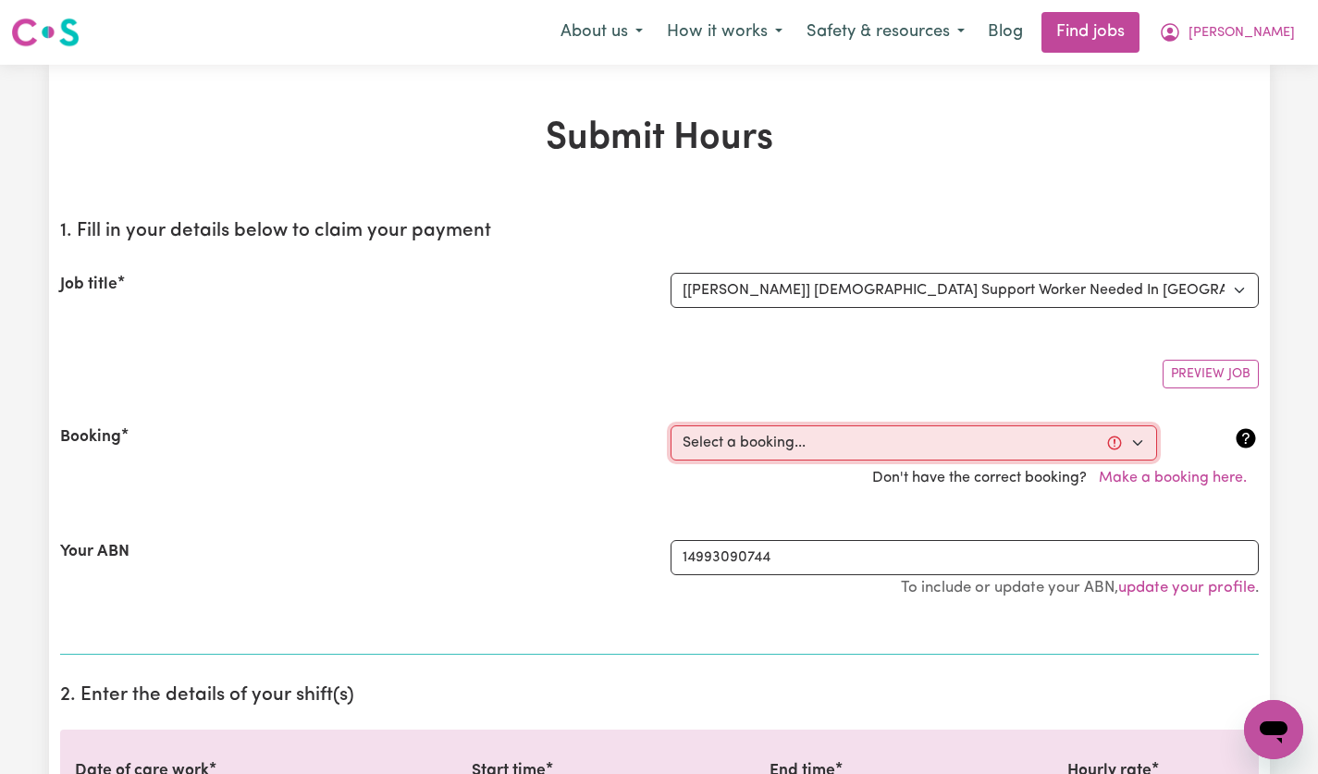
click at [1141, 453] on select "Select a booking... [DATE] 12:30pm to 02:30pm (ONE-OFF) [DATE] 12:30pm to 02:30…" at bounding box center [914, 443] width 487 height 35
select select "359326"
click at [671, 426] on select "Select a booking... [DATE] 12:30pm to 02:30pm (ONE-OFF) [DATE] 12:30pm to 02:30…" at bounding box center [914, 443] width 487 height 35
type input "[DATE]"
type input "26"
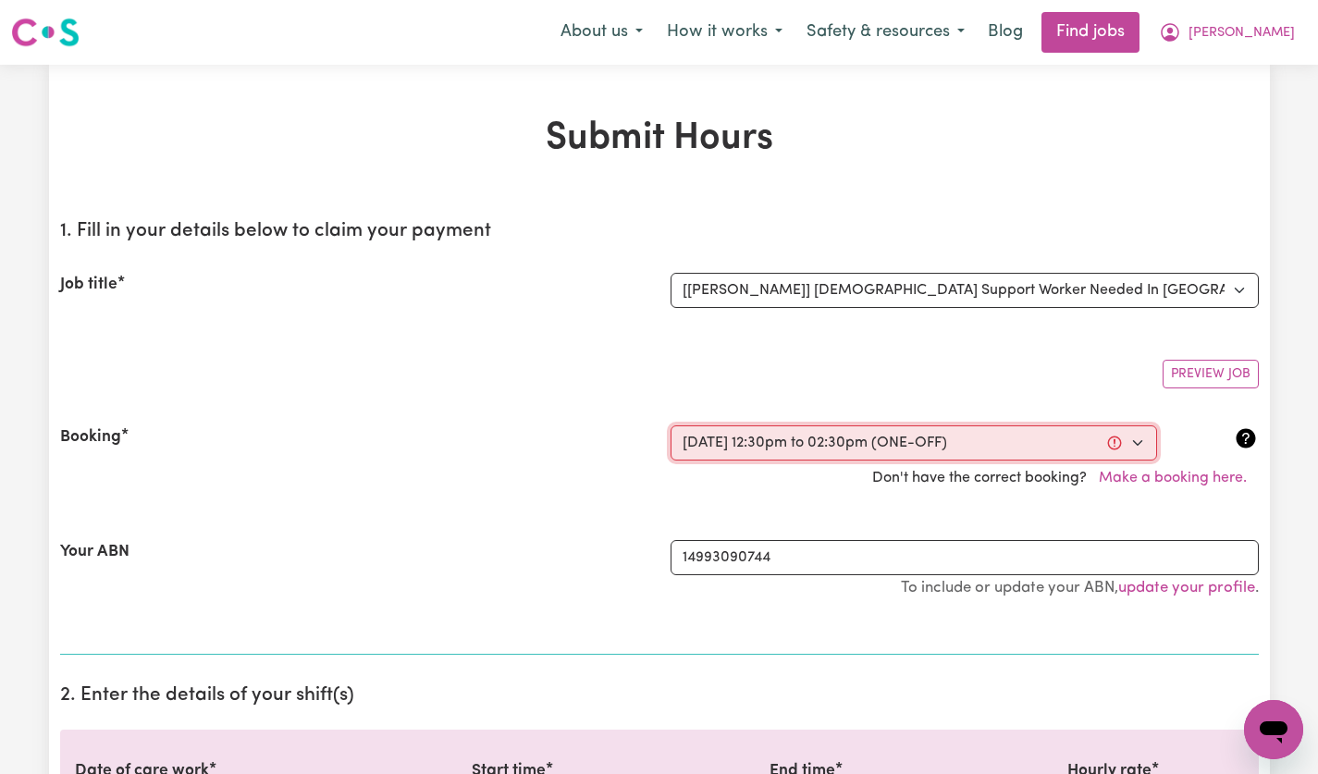
type input "8"
type input "2025"
type input "12:30"
type input "12"
type input "30"
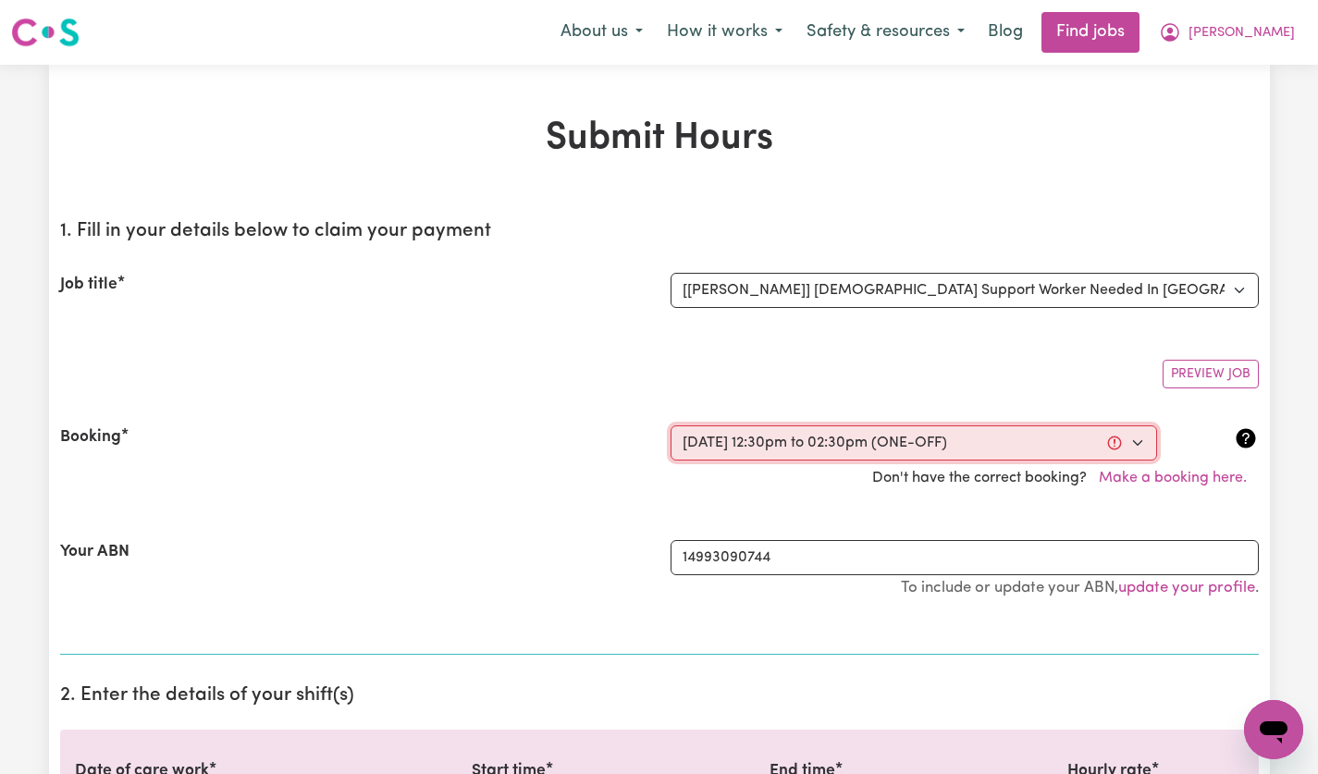
select select "pm"
type input "14:30"
type input "2"
type input "30"
select select "pm"
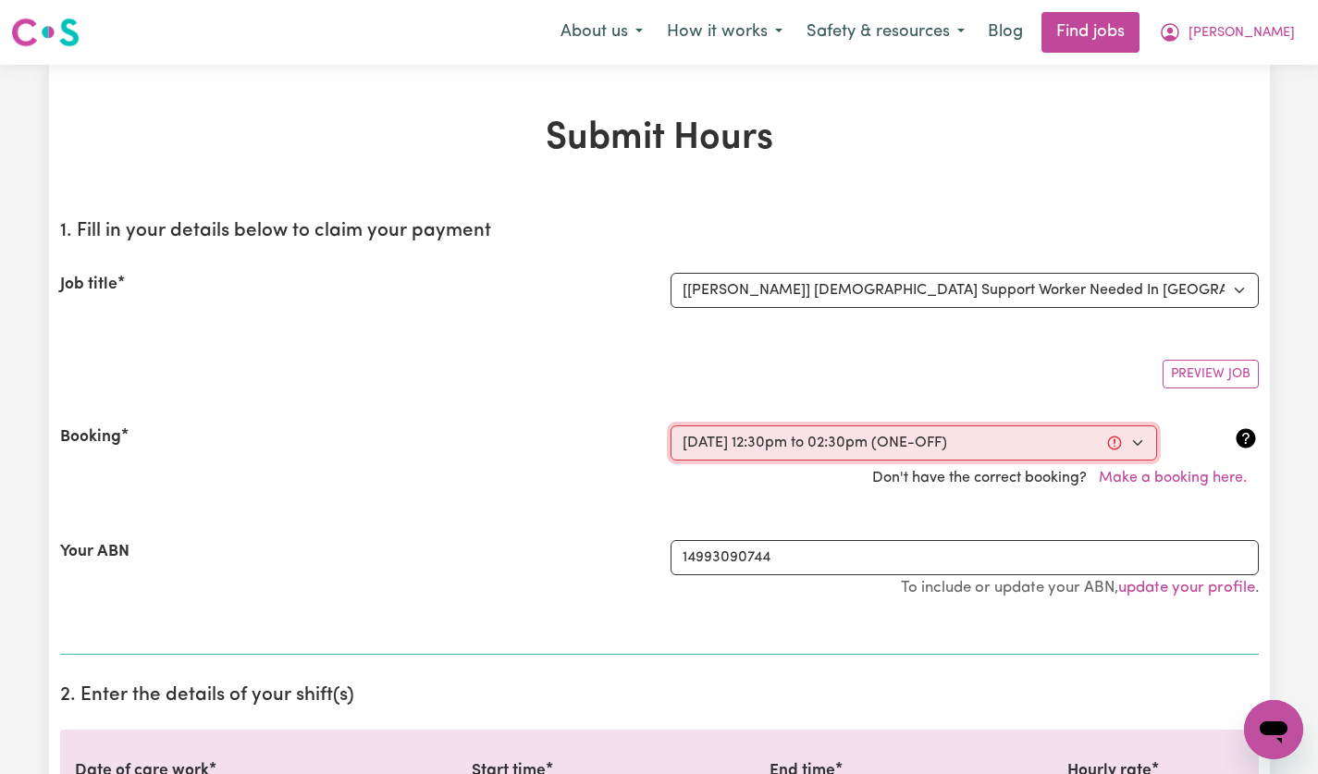
select select "60-Weekday"
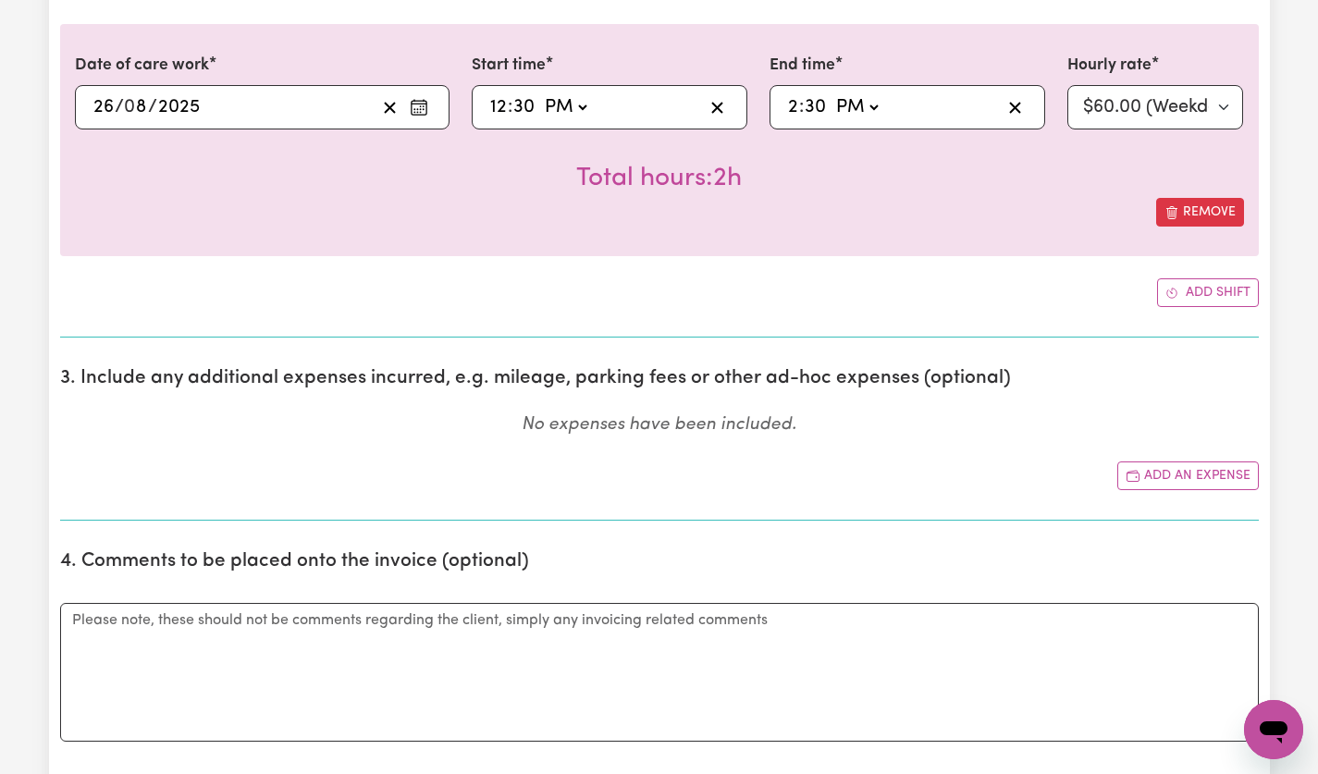
scroll to position [746, 0]
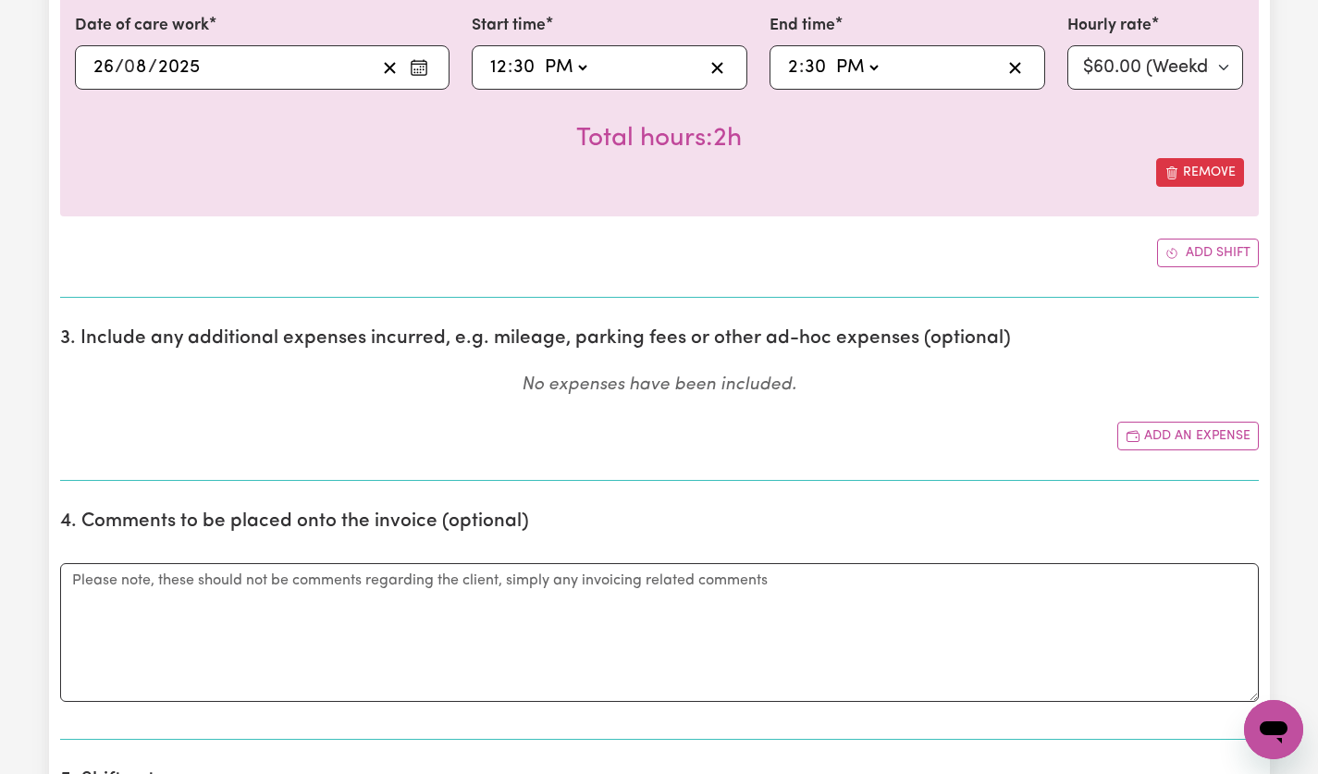
click at [1230, 439] on button "Add an expense" at bounding box center [1189, 436] width 142 height 29
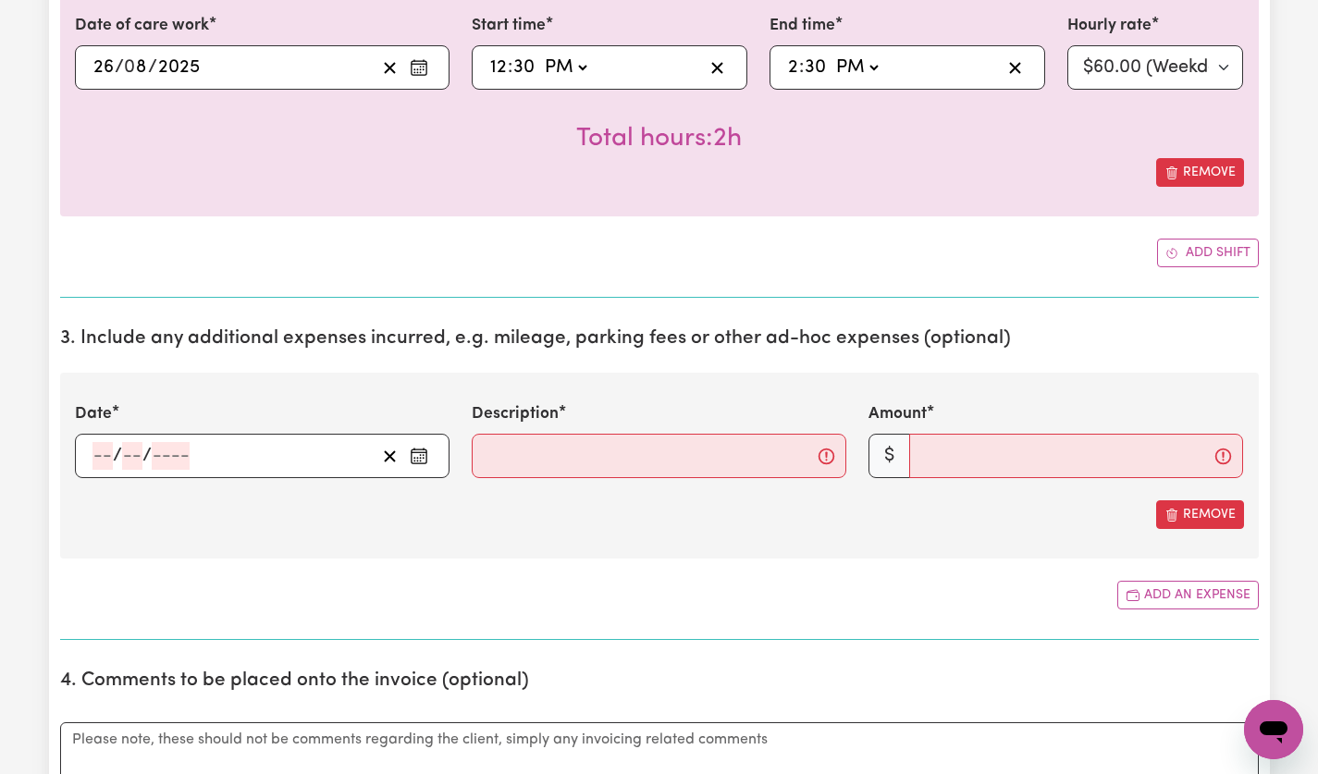
click at [423, 458] on circle "Enter the date of expense" at bounding box center [424, 459] width 2 height 2
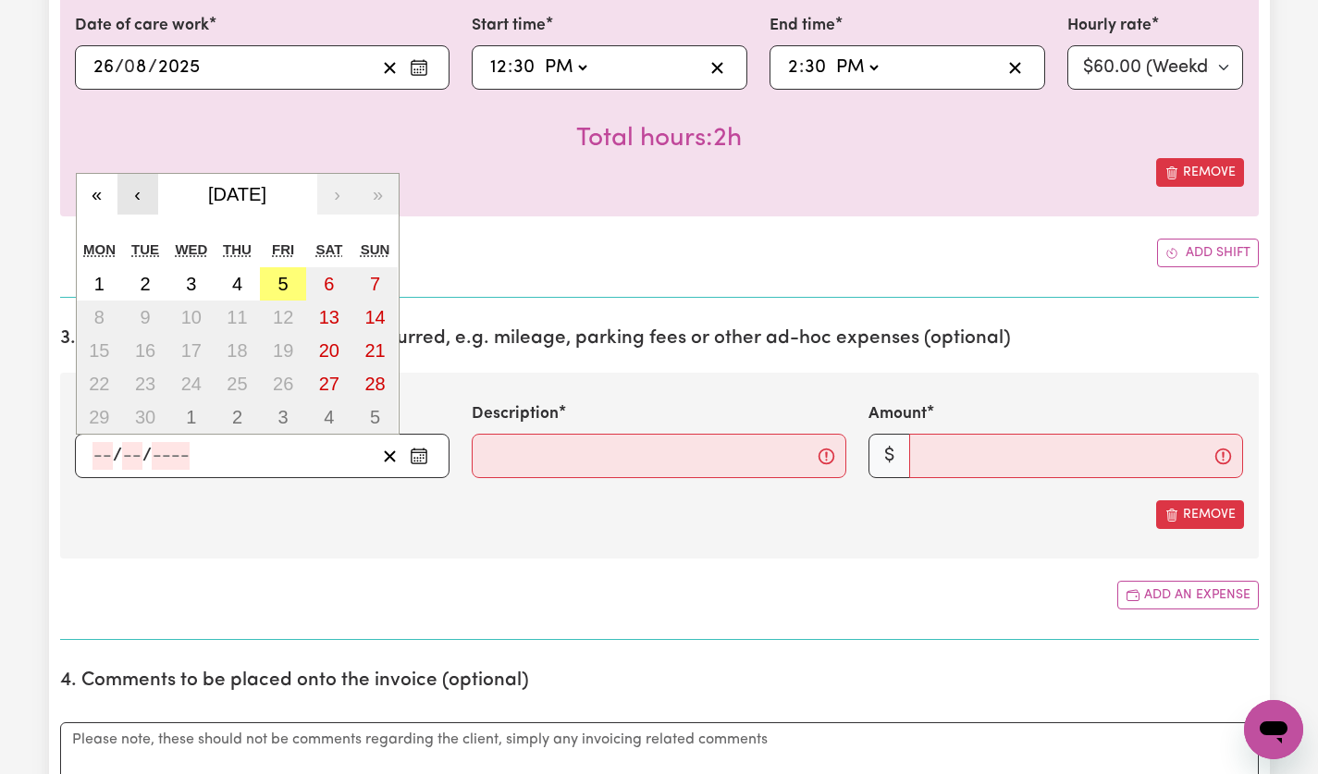
click at [137, 193] on button "‹" at bounding box center [137, 194] width 41 height 41
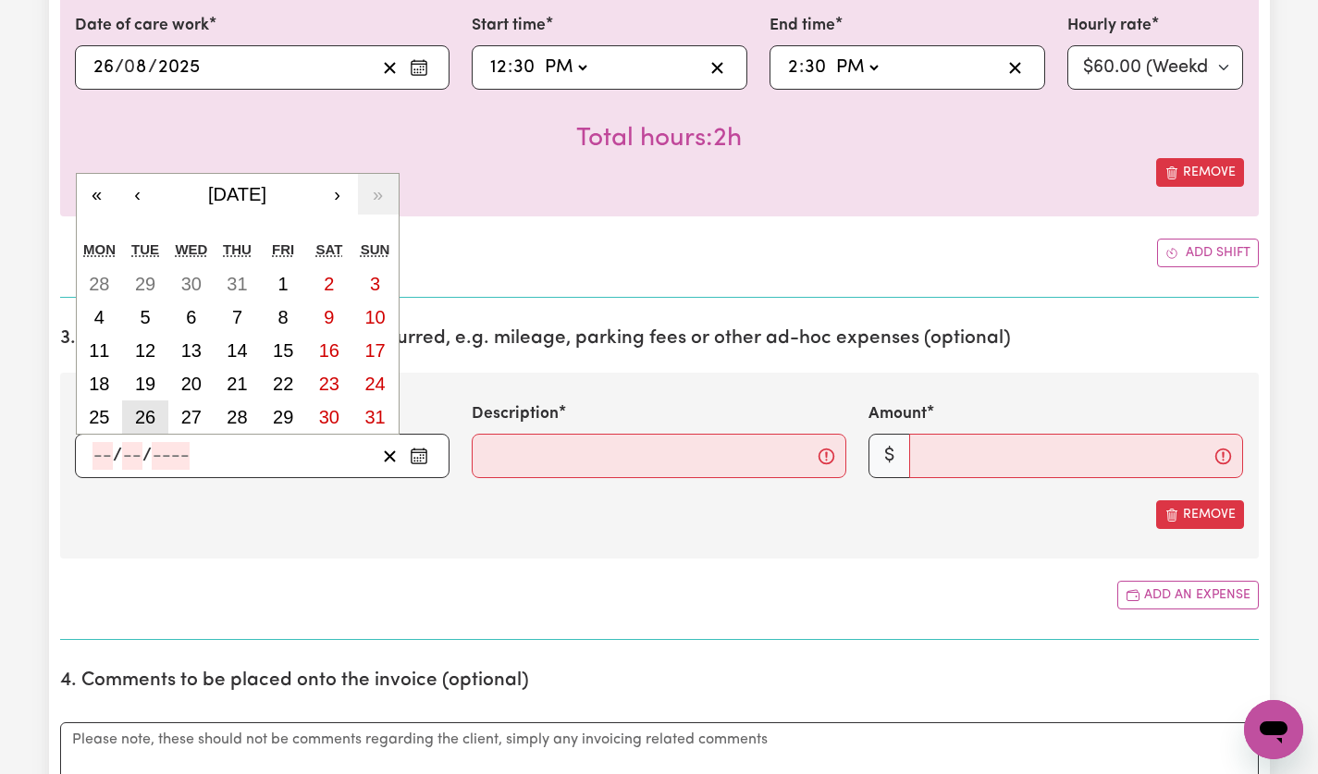
click at [152, 411] on abbr "26" at bounding box center [145, 417] width 20 height 20
type input "[DATE]"
type input "26"
type input "8"
type input "2025"
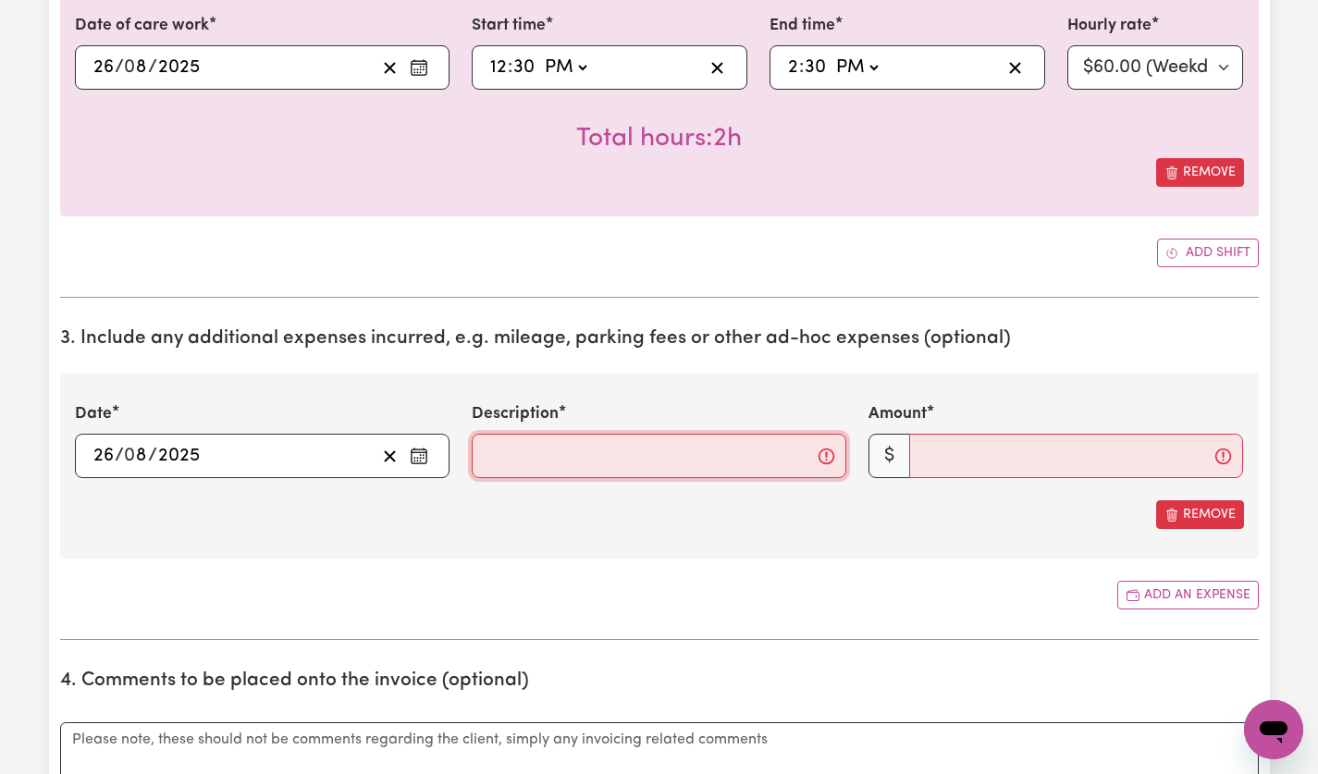
click at [722, 453] on input "Description" at bounding box center [659, 456] width 375 height 44
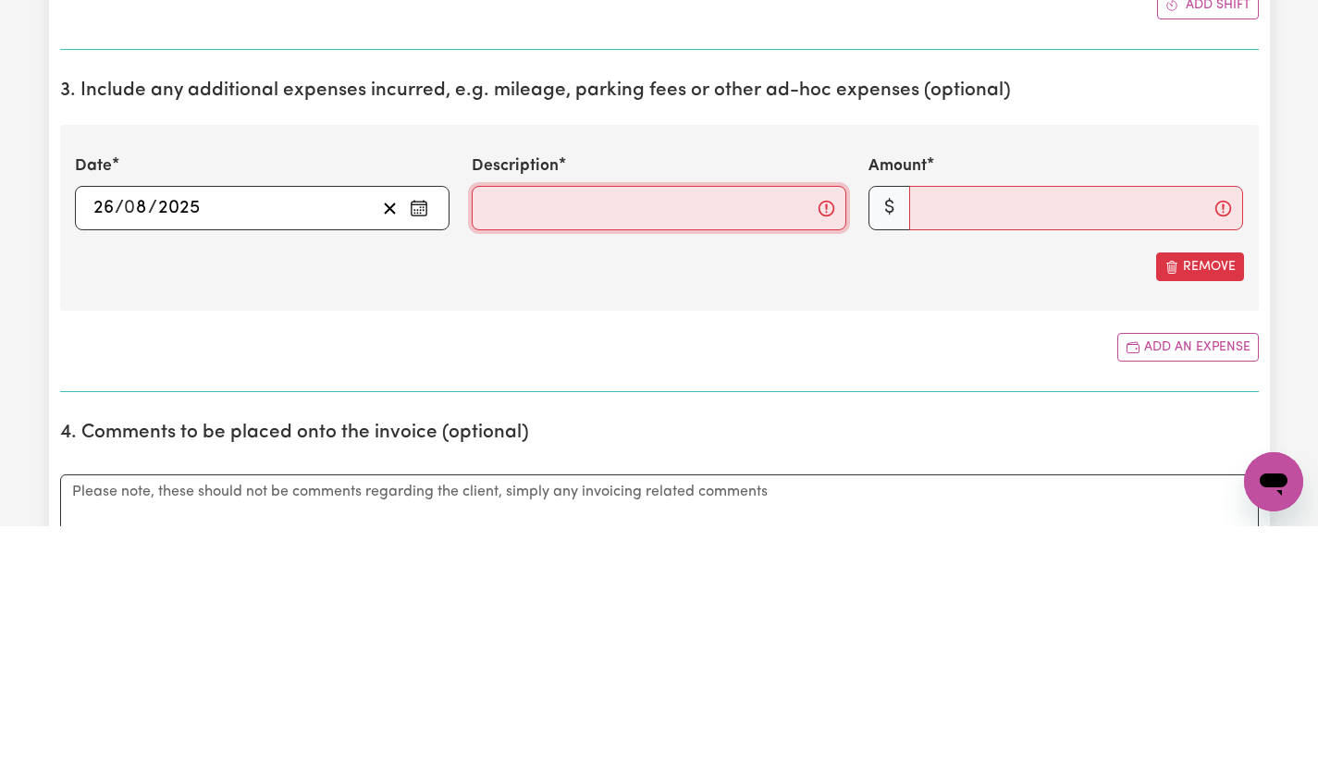
click at [666, 455] on input "Description" at bounding box center [659, 456] width 375 height 44
type input "kms @$1"
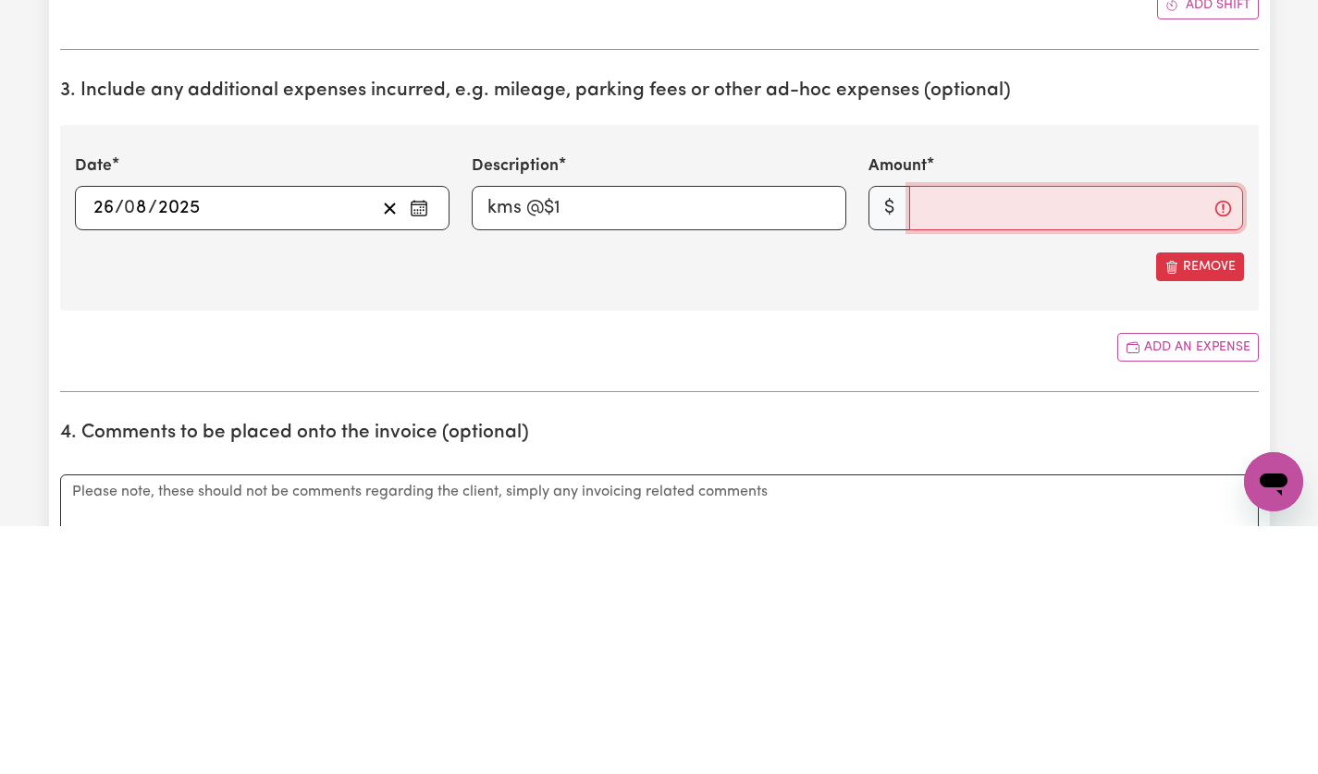
click at [1075, 464] on input "Amount" at bounding box center [1076, 456] width 334 height 44
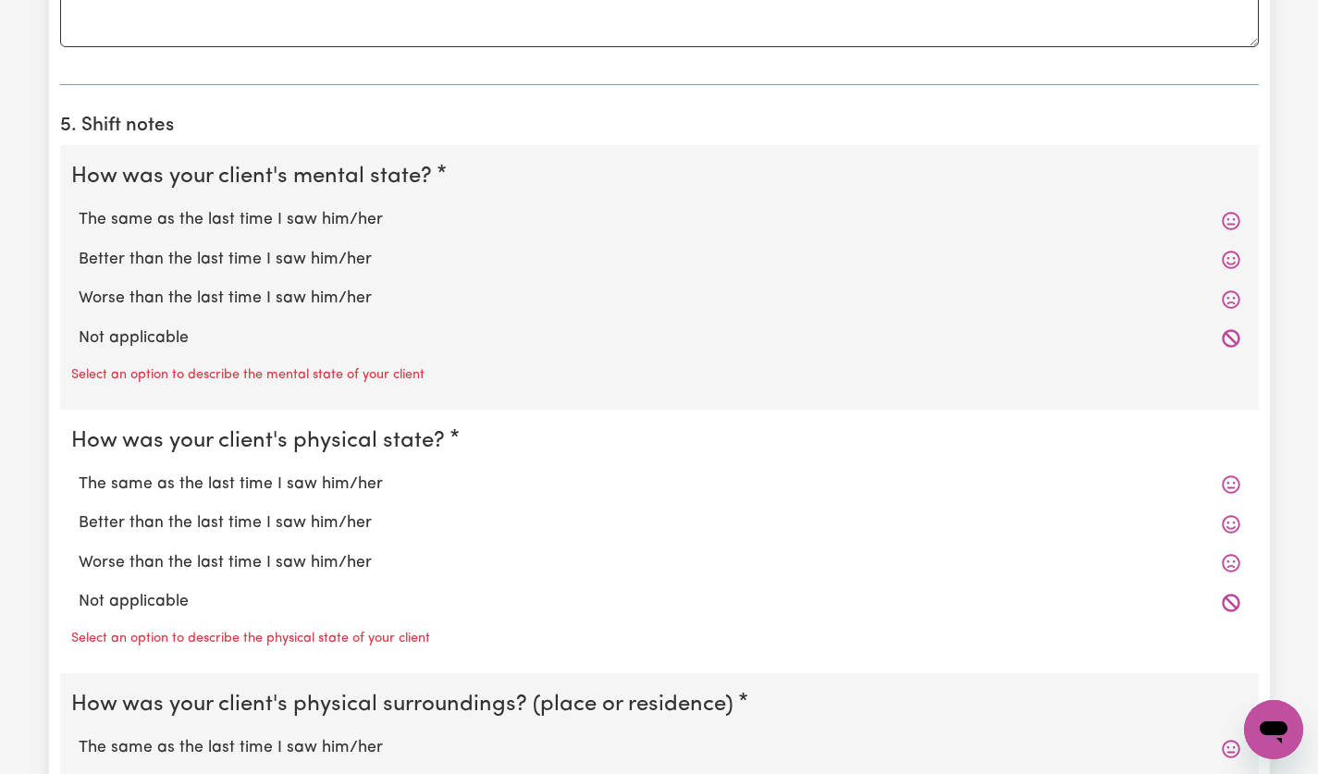
scroll to position [1545, 0]
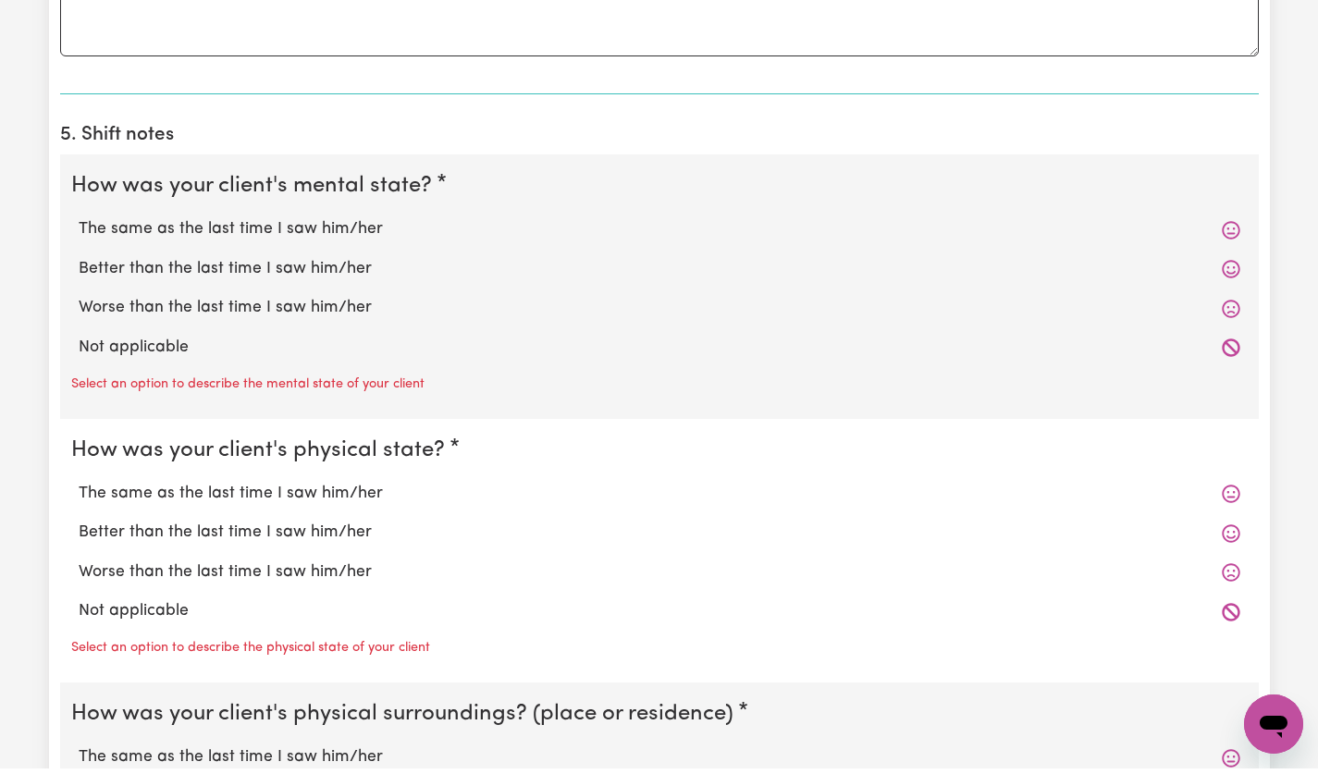
type input "20"
click at [311, 242] on label "The same as the last time I saw him/her" at bounding box center [660, 235] width 1162 height 24
click at [79, 223] on input "The same as the last time I saw him/her" at bounding box center [78, 222] width 1 height 1
radio input "true"
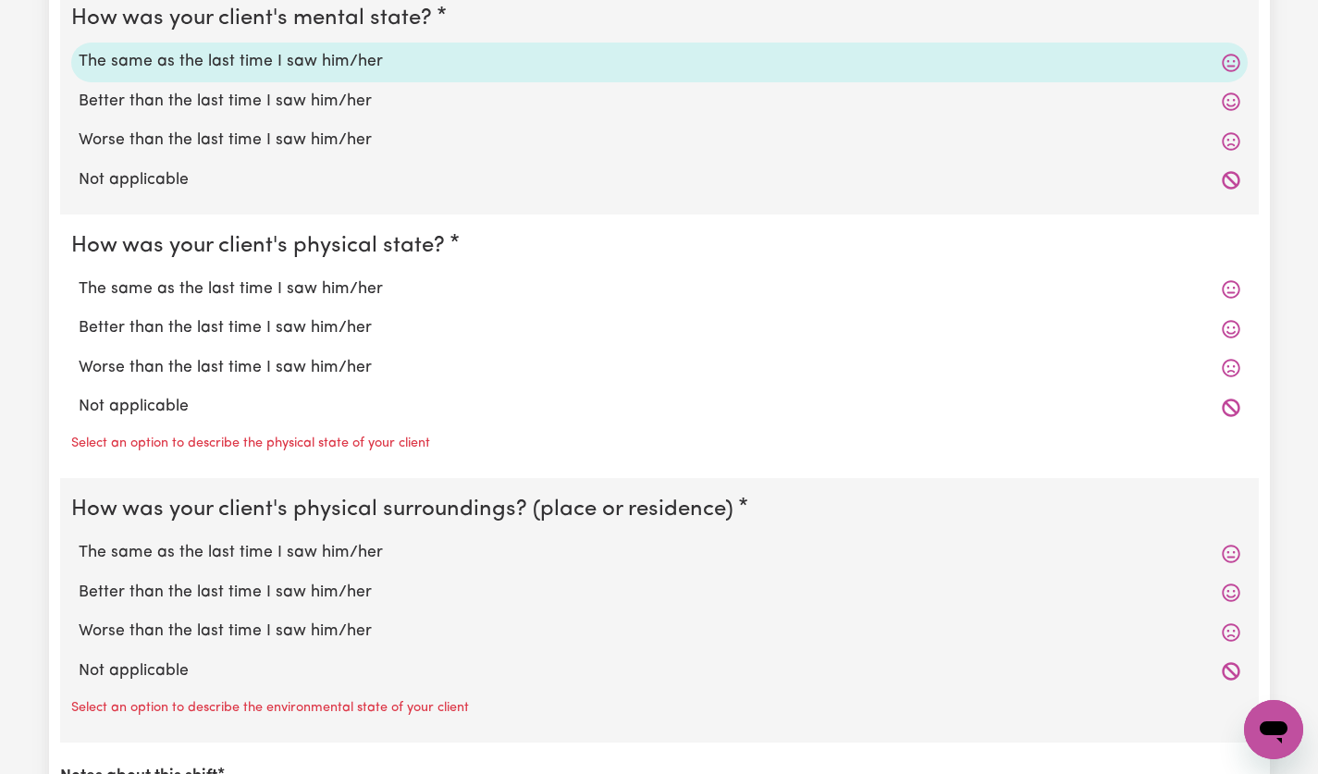
scroll to position [1763, 0]
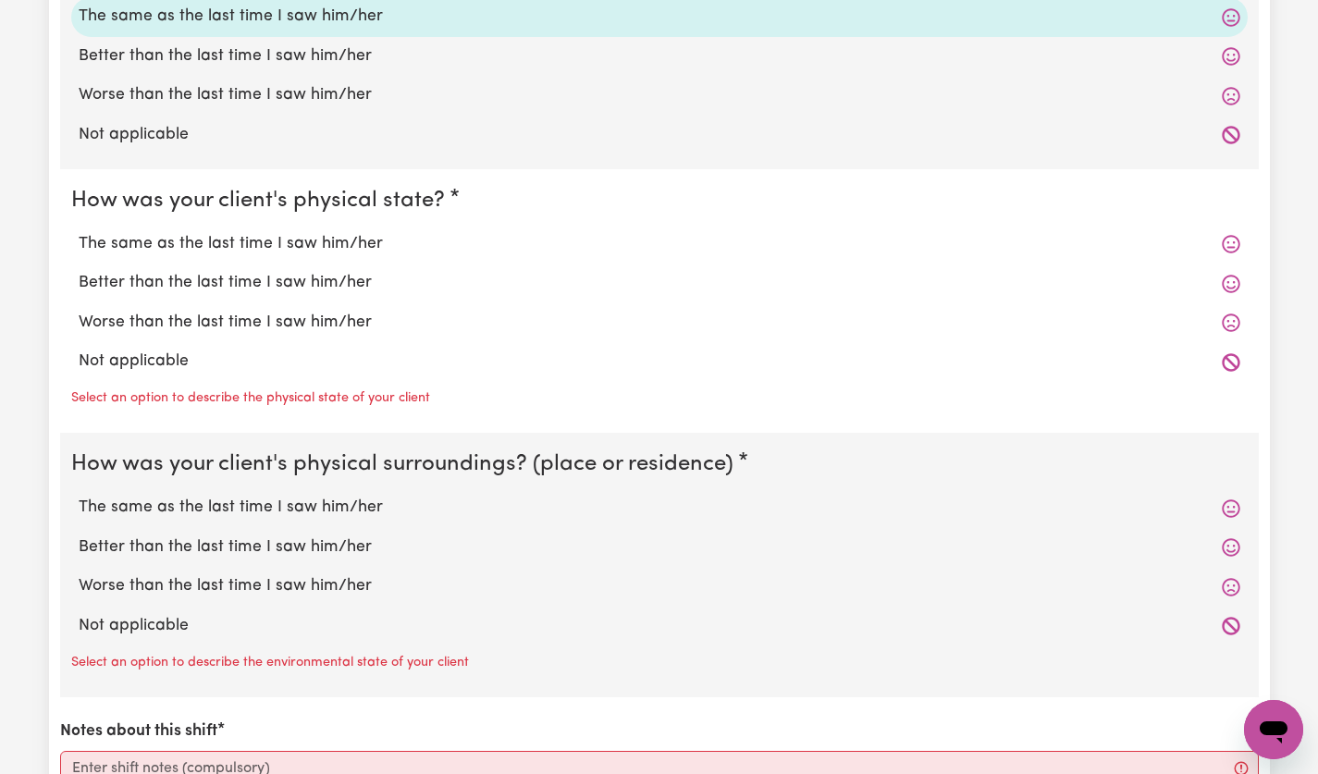
click at [296, 250] on label "The same as the last time I saw him/her" at bounding box center [660, 244] width 1162 height 24
click at [79, 232] on input "The same as the last time I saw him/her" at bounding box center [78, 231] width 1 height 1
radio input "true"
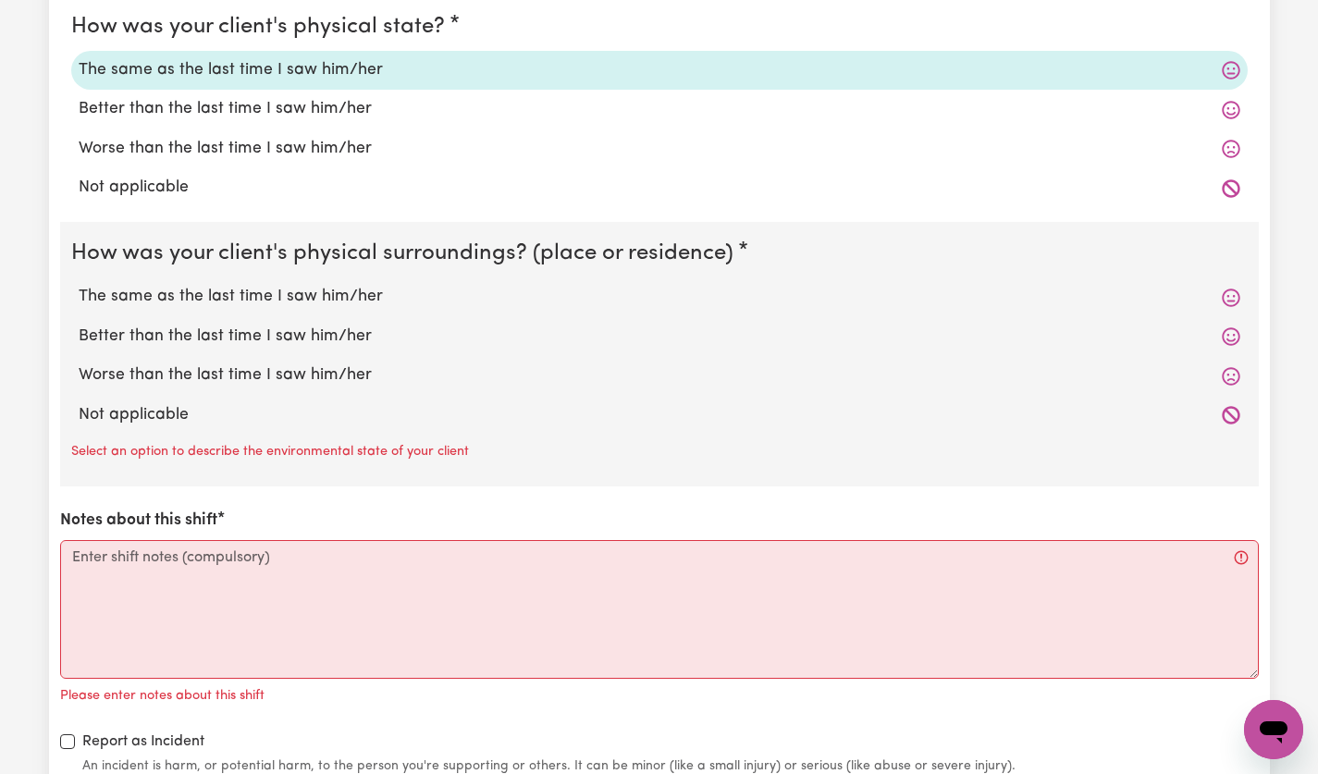
scroll to position [2024, 0]
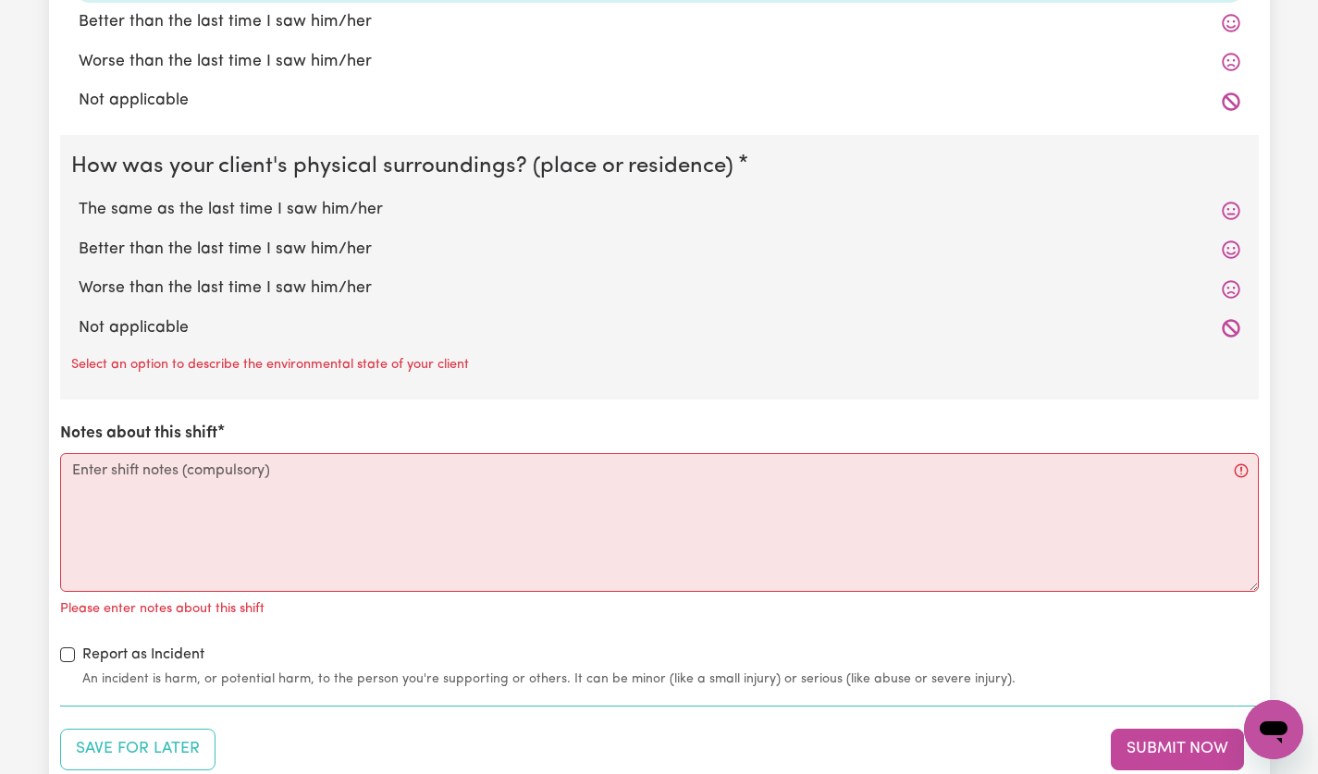
click at [321, 200] on label "The same as the last time I saw him/her" at bounding box center [660, 210] width 1162 height 24
click at [79, 198] on input "The same as the last time I saw him/her" at bounding box center [78, 197] width 1 height 1
radio input "true"
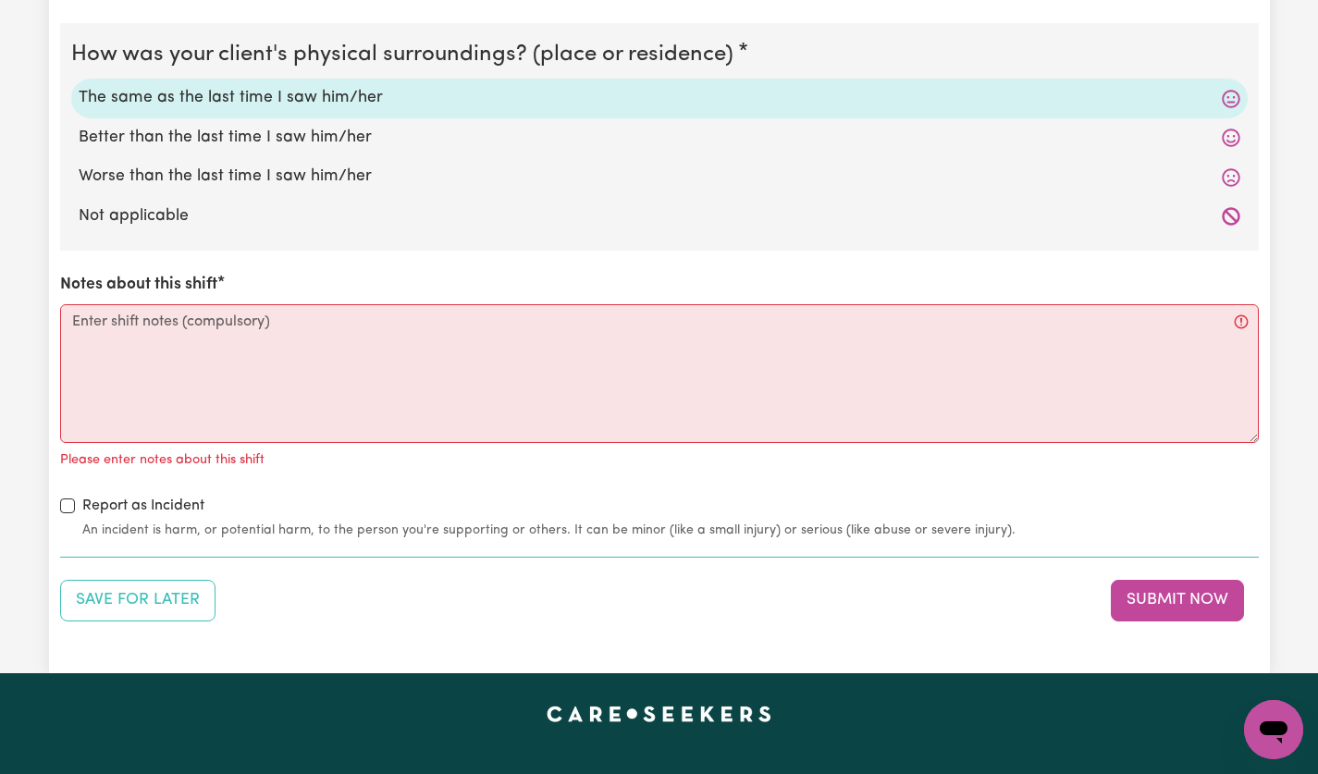
scroll to position [2244, 0]
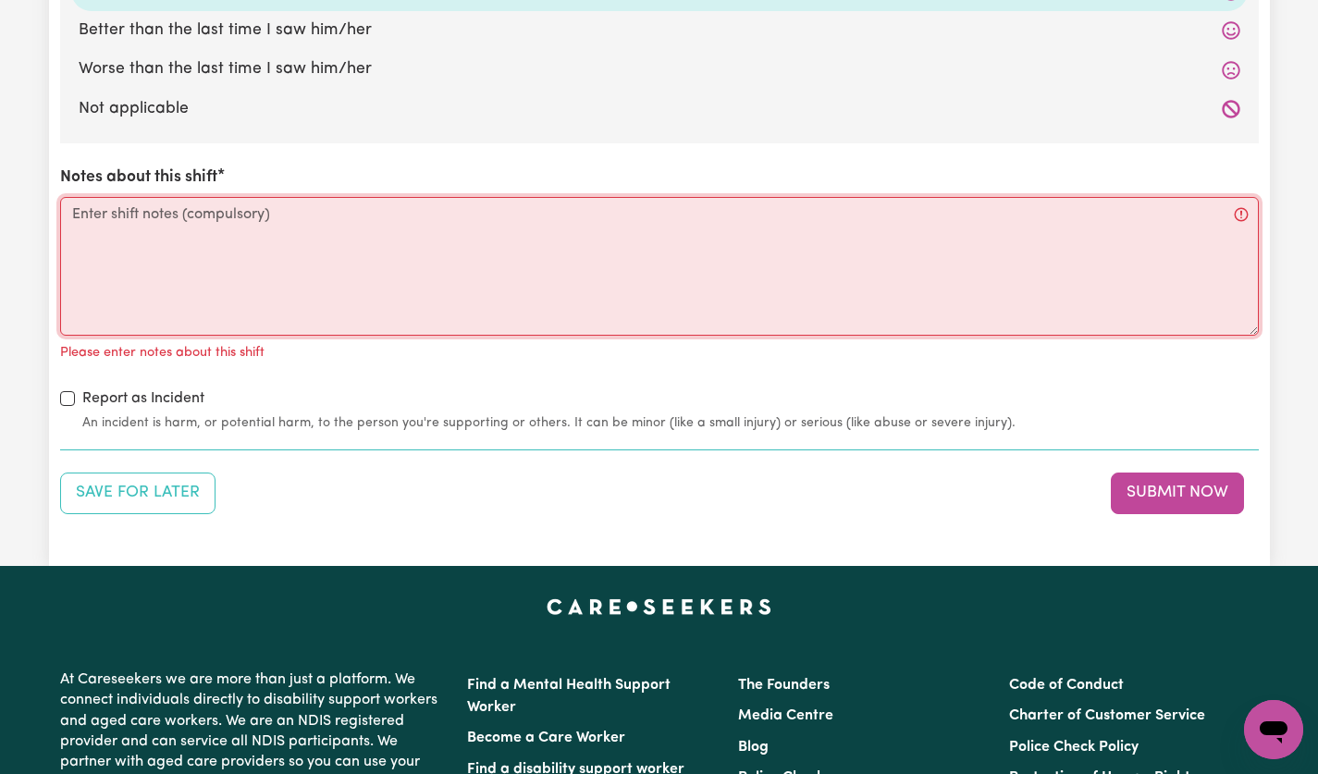
click at [622, 255] on textarea "Notes about this shift" at bounding box center [659, 266] width 1199 height 139
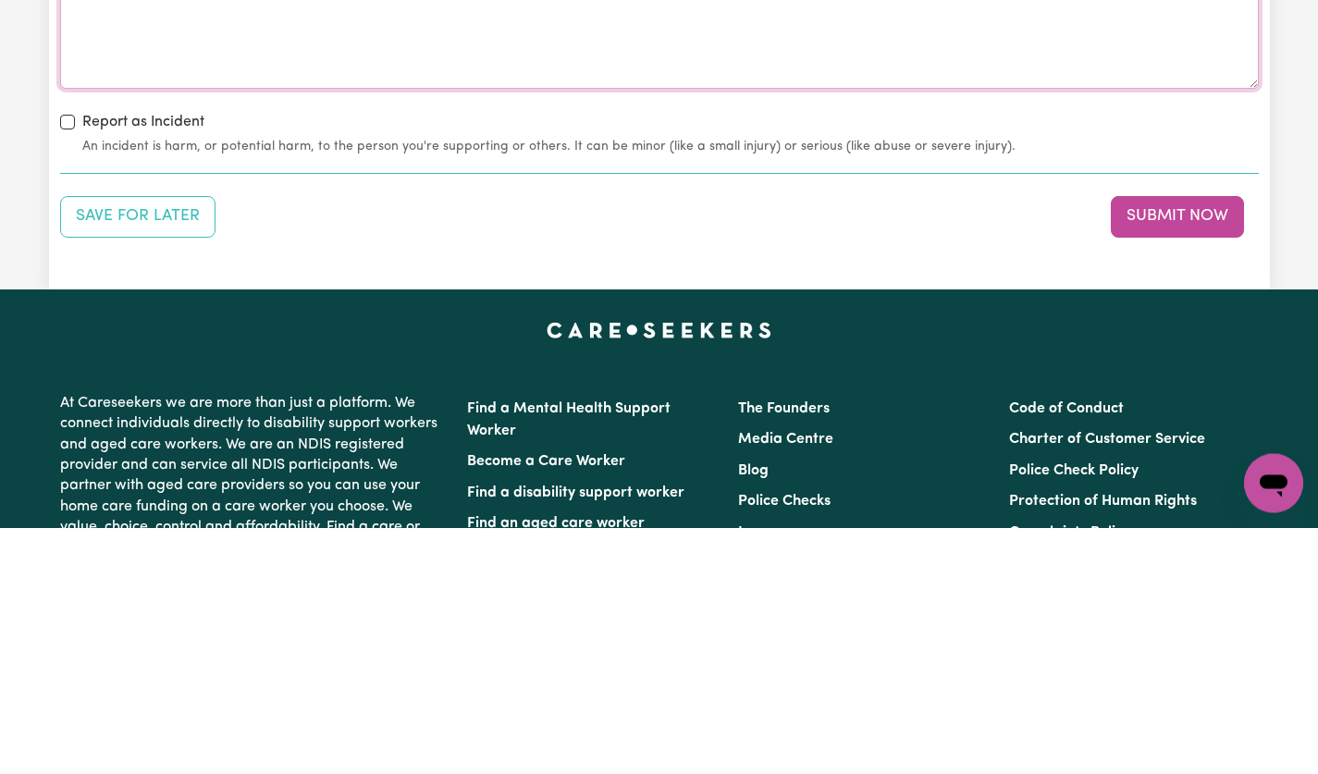
type textarea "Drove to [PERSON_NAME][GEOGRAPHIC_DATA] in [GEOGRAPHIC_DATA], Sat by the waters…"
click at [1198, 476] on button "Submit Now" at bounding box center [1177, 463] width 133 height 41
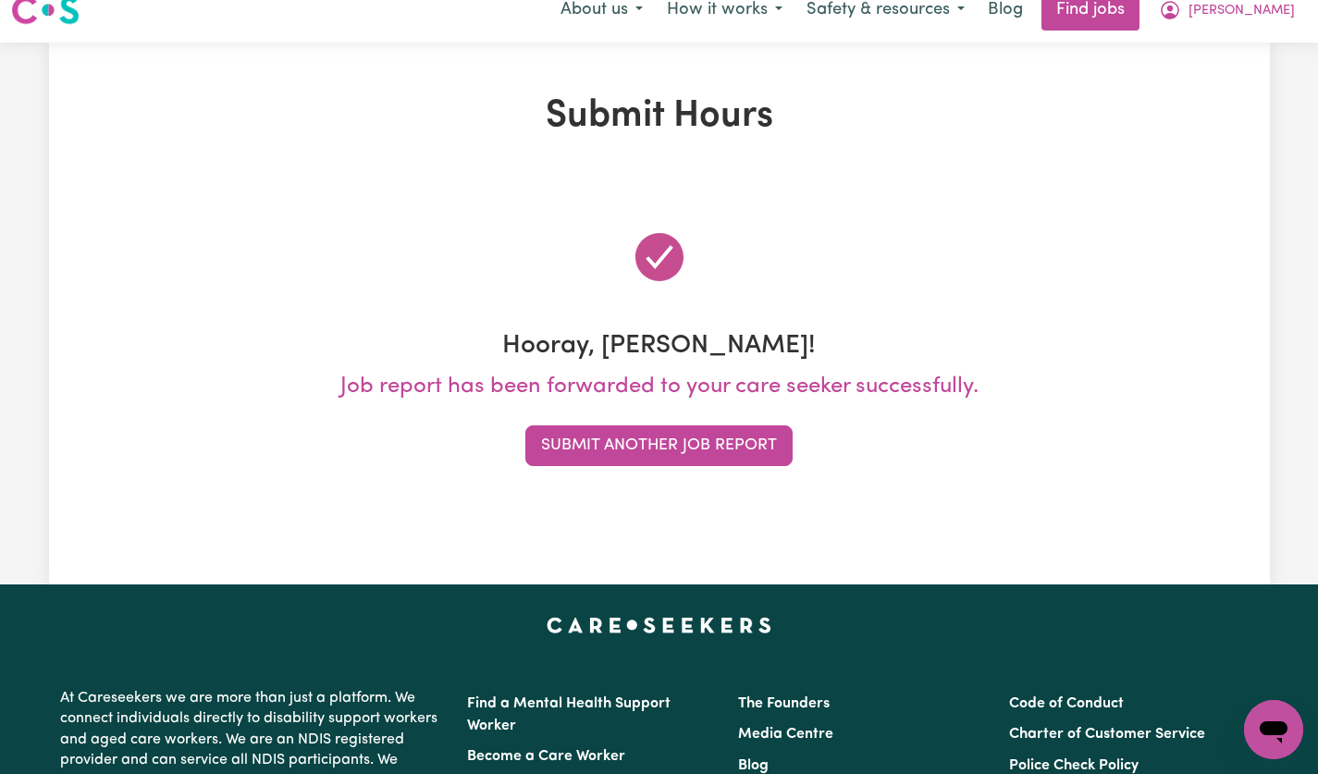
scroll to position [0, 0]
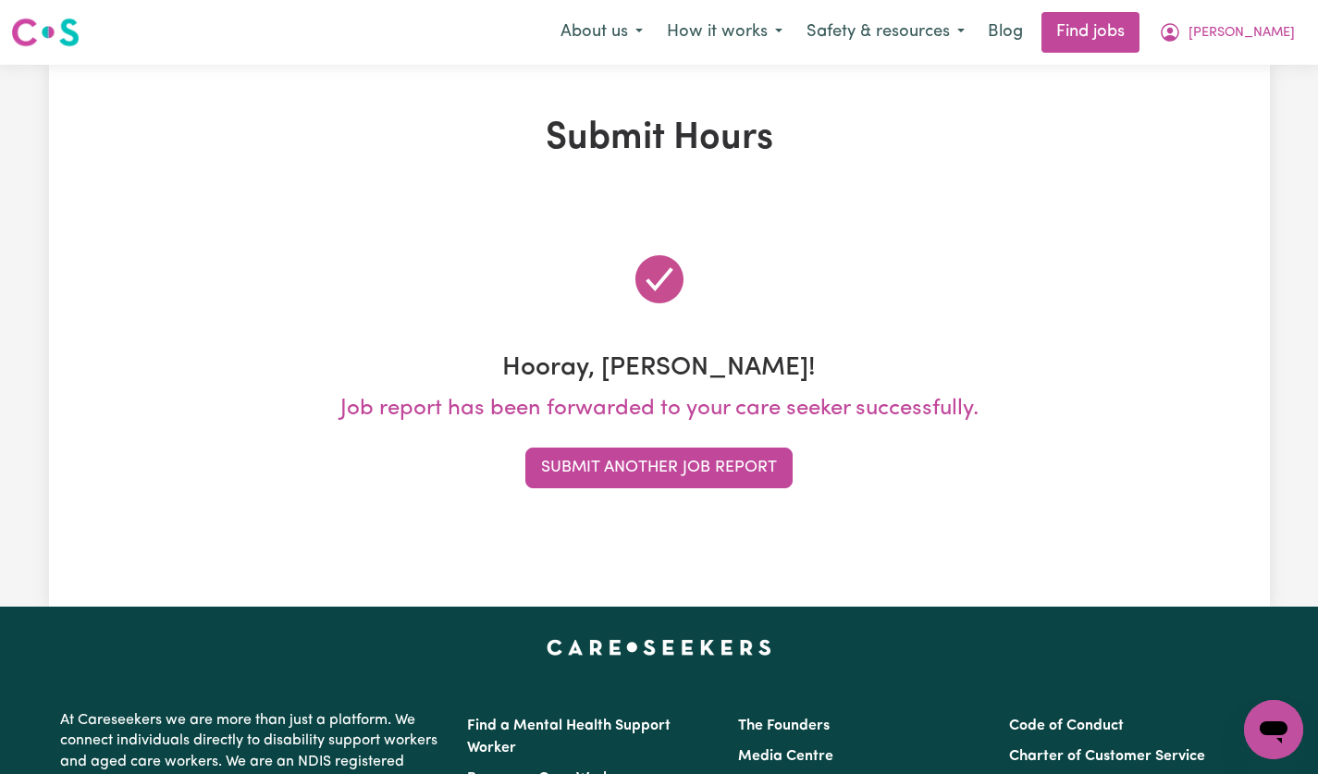
click at [766, 457] on button "Submit Another Job Report" at bounding box center [658, 468] width 267 height 41
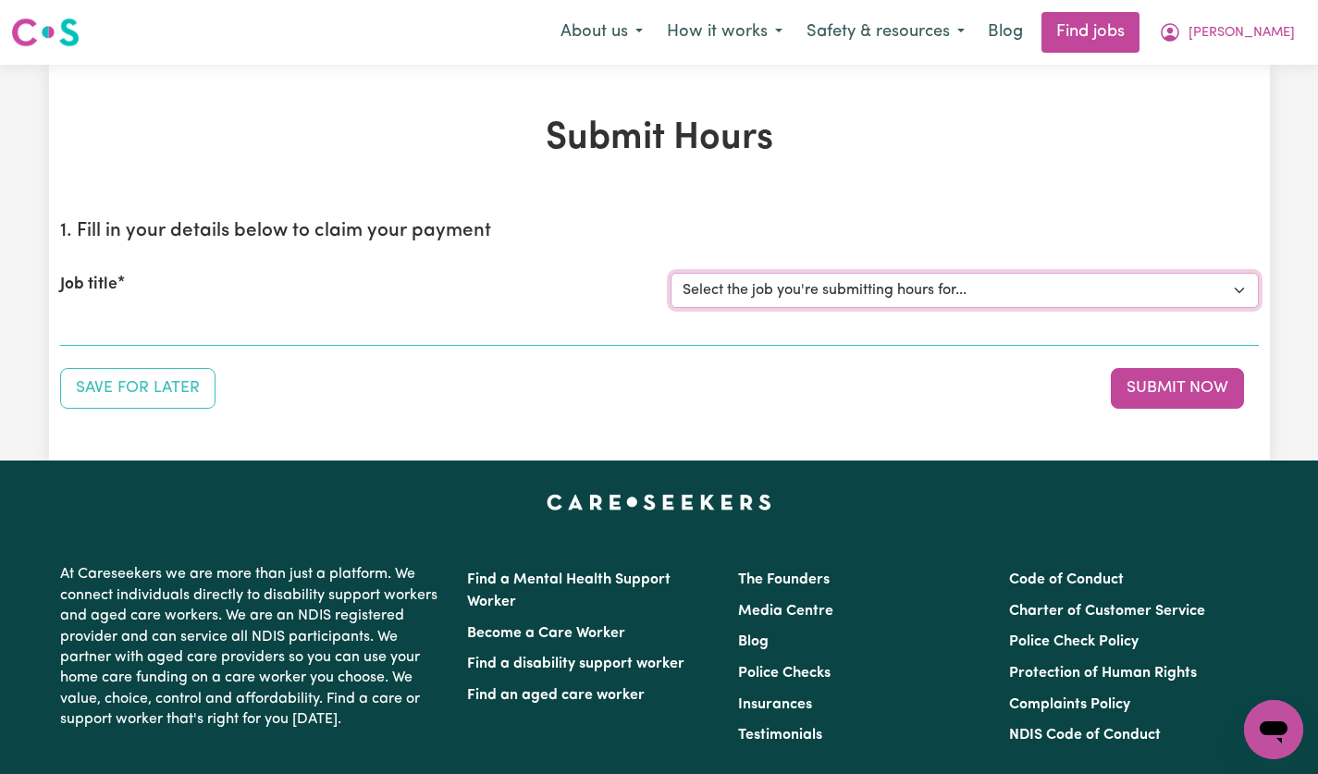
click at [1228, 291] on select "Select the job you're submitting hours for... [[PERSON_NAME]] [DEMOGRAPHIC_DATA…" at bounding box center [965, 290] width 588 height 35
select select "14628"
click at [671, 273] on select "Select the job you're submitting hours for... [[PERSON_NAME]] [DEMOGRAPHIC_DATA…" at bounding box center [965, 290] width 588 height 35
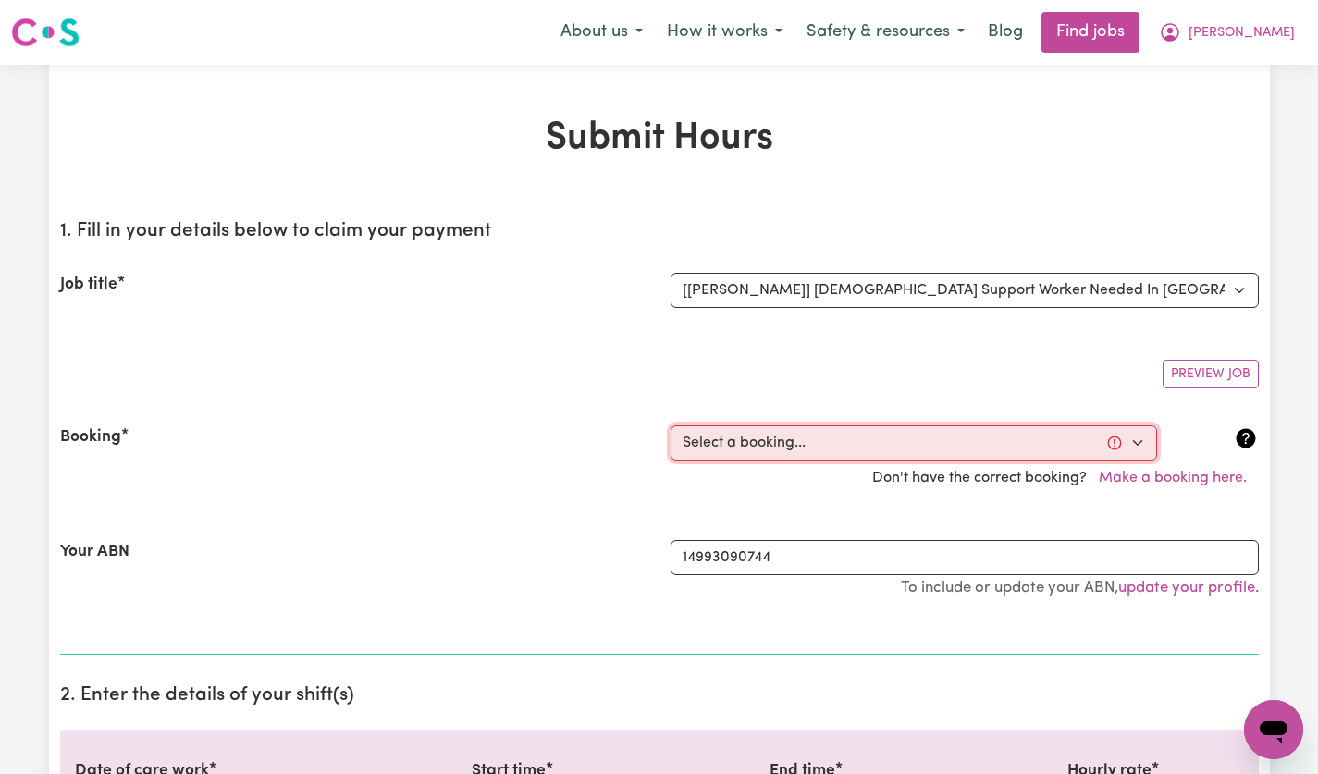
click at [1128, 446] on select "Select a booking... [DATE] 12:30pm to 02:30pm (ONE-OFF) [DATE] 12:30pm to 02:30…" at bounding box center [914, 443] width 487 height 35
select select "356249"
click at [671, 426] on select "Select a booking... [DATE] 12:30pm to 02:30pm (ONE-OFF) [DATE] 12:30pm to 02:30…" at bounding box center [914, 443] width 487 height 35
type input "[DATE]"
type input "3"
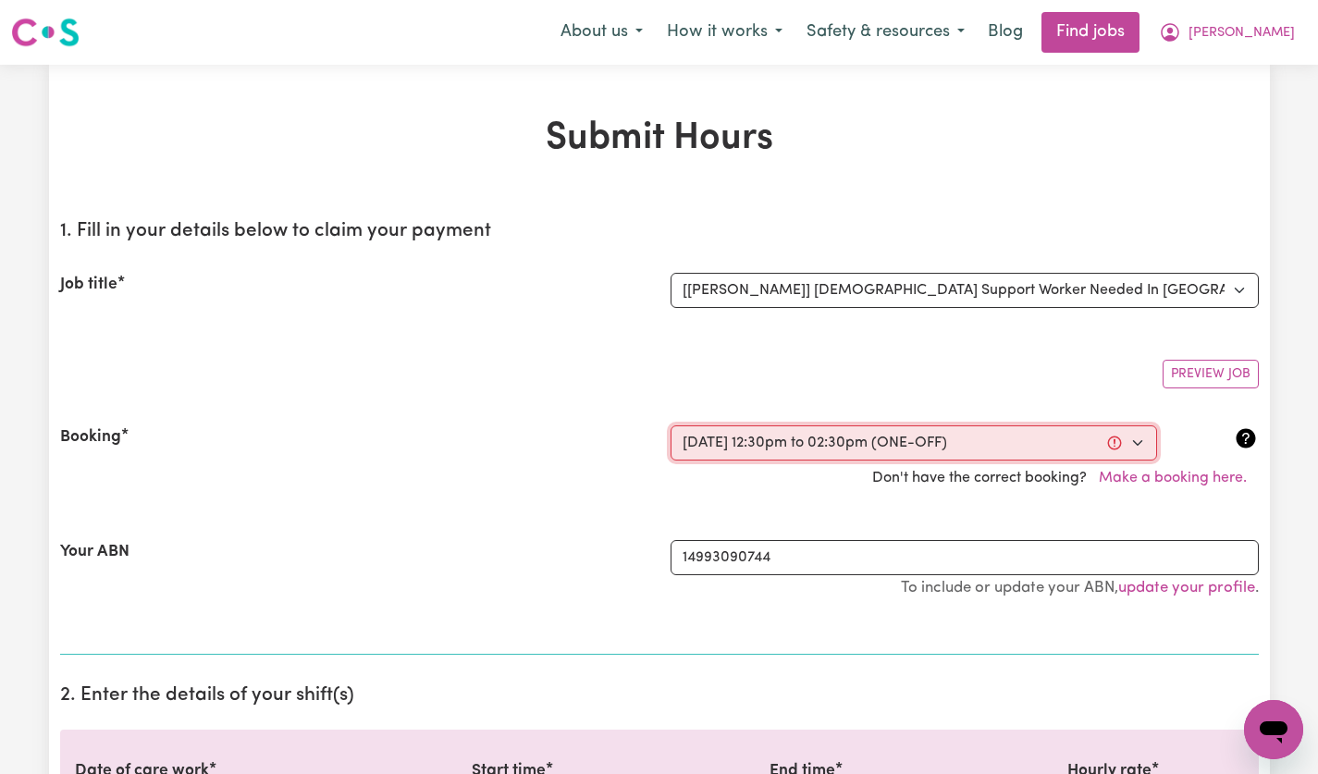
type input "9"
type input "2025"
type input "12:30"
type input "12"
type input "30"
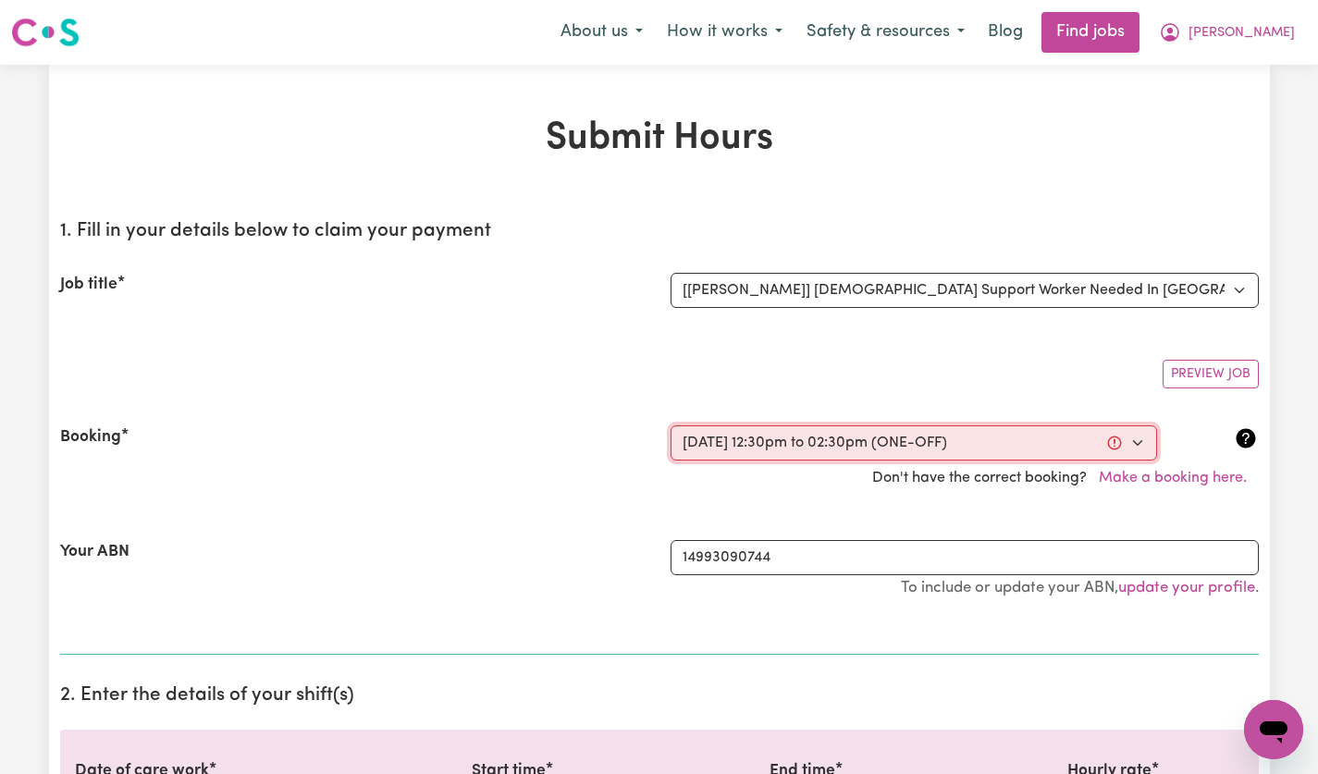
select select "pm"
type input "14:30"
type input "2"
type input "30"
select select "pm"
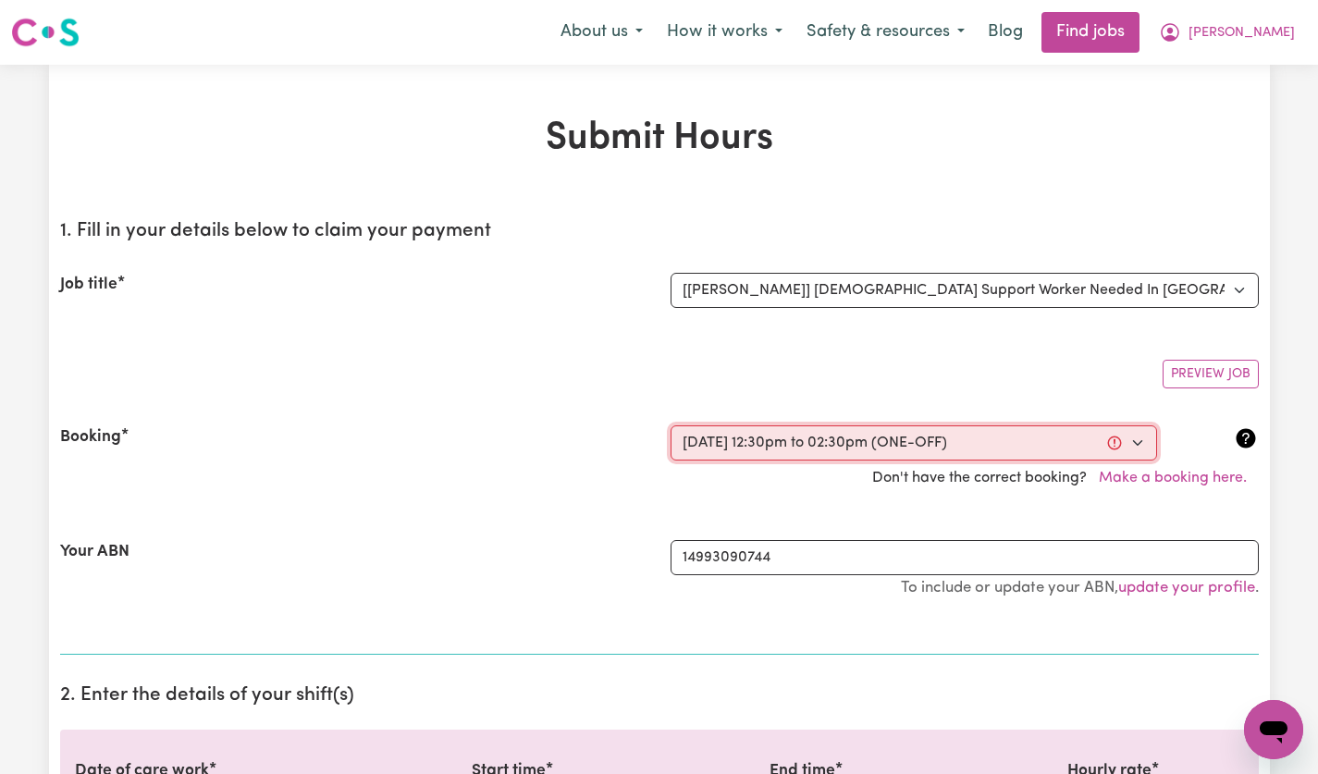
select select "60-Weekday"
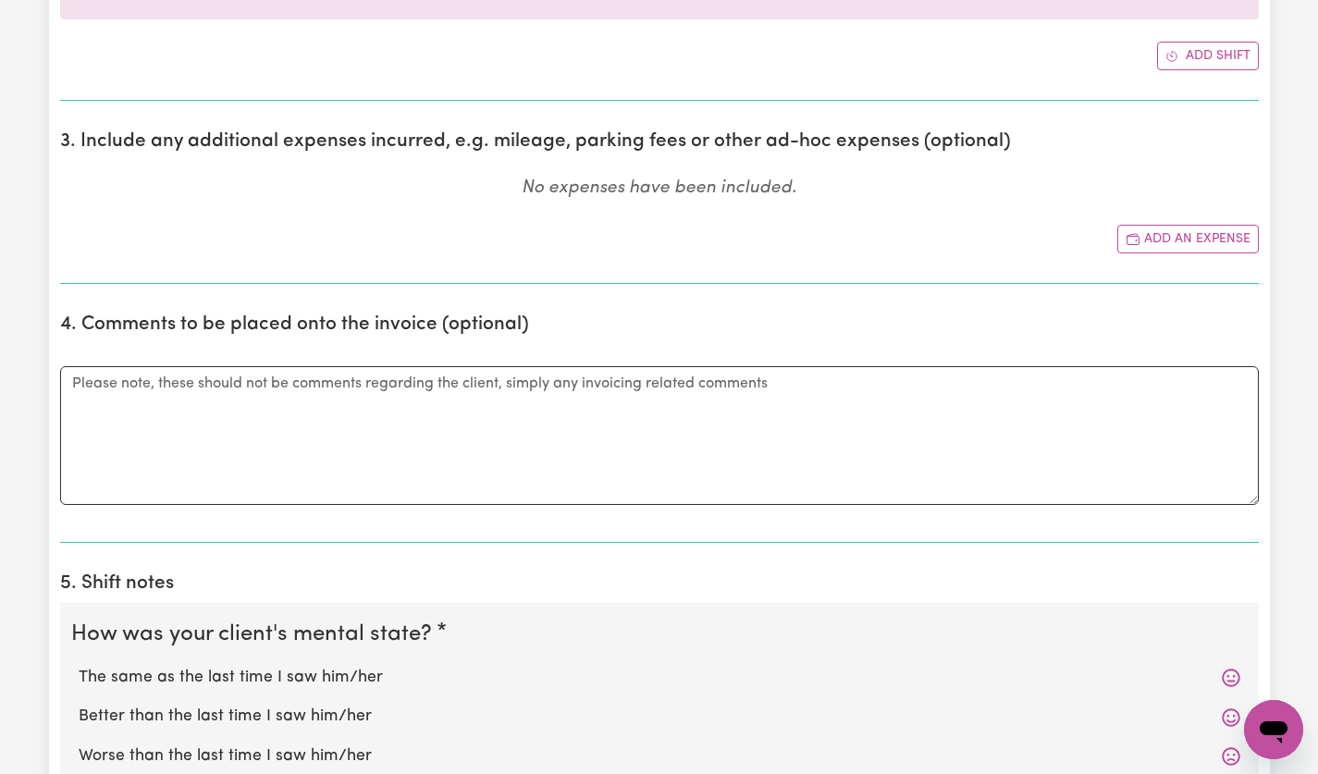
scroll to position [945, 0]
click at [1202, 237] on button "Add an expense" at bounding box center [1189, 237] width 142 height 29
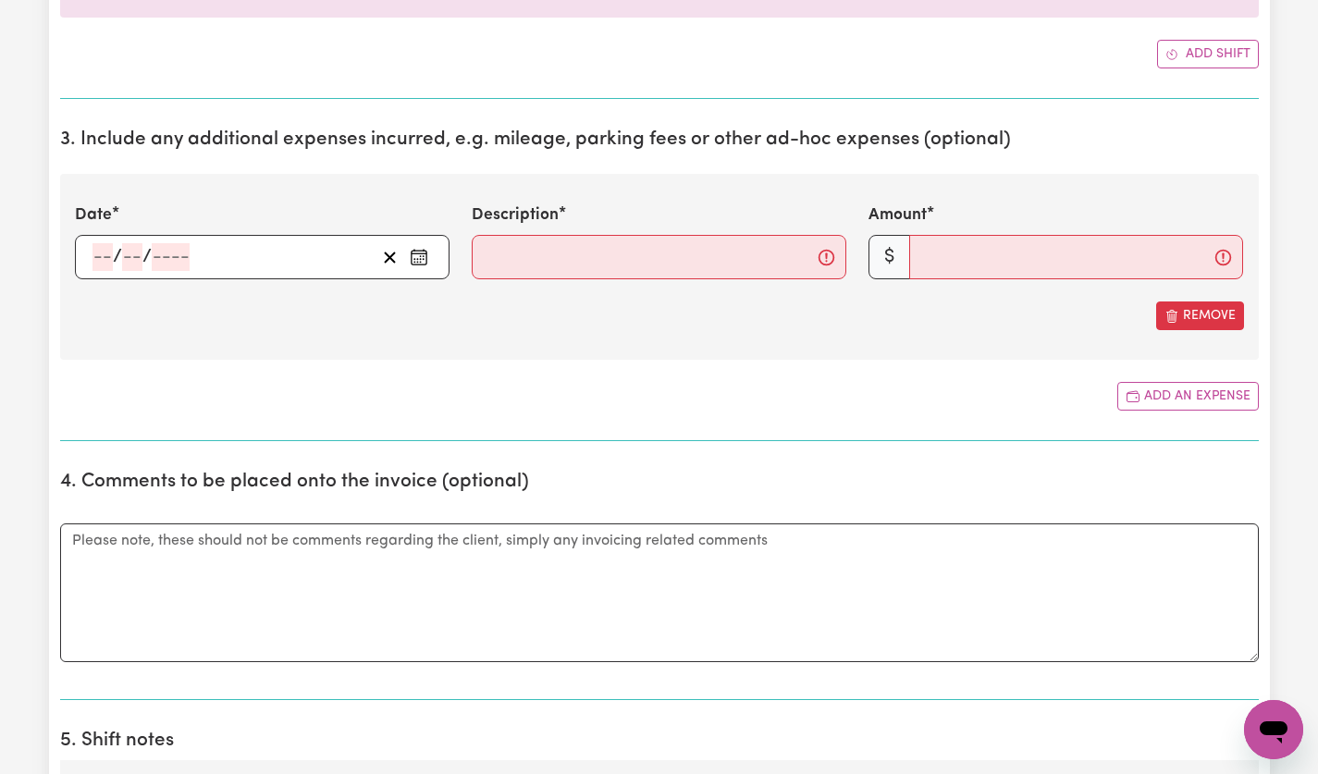
click at [423, 259] on circle "Enter the date of expense" at bounding box center [424, 260] width 2 height 2
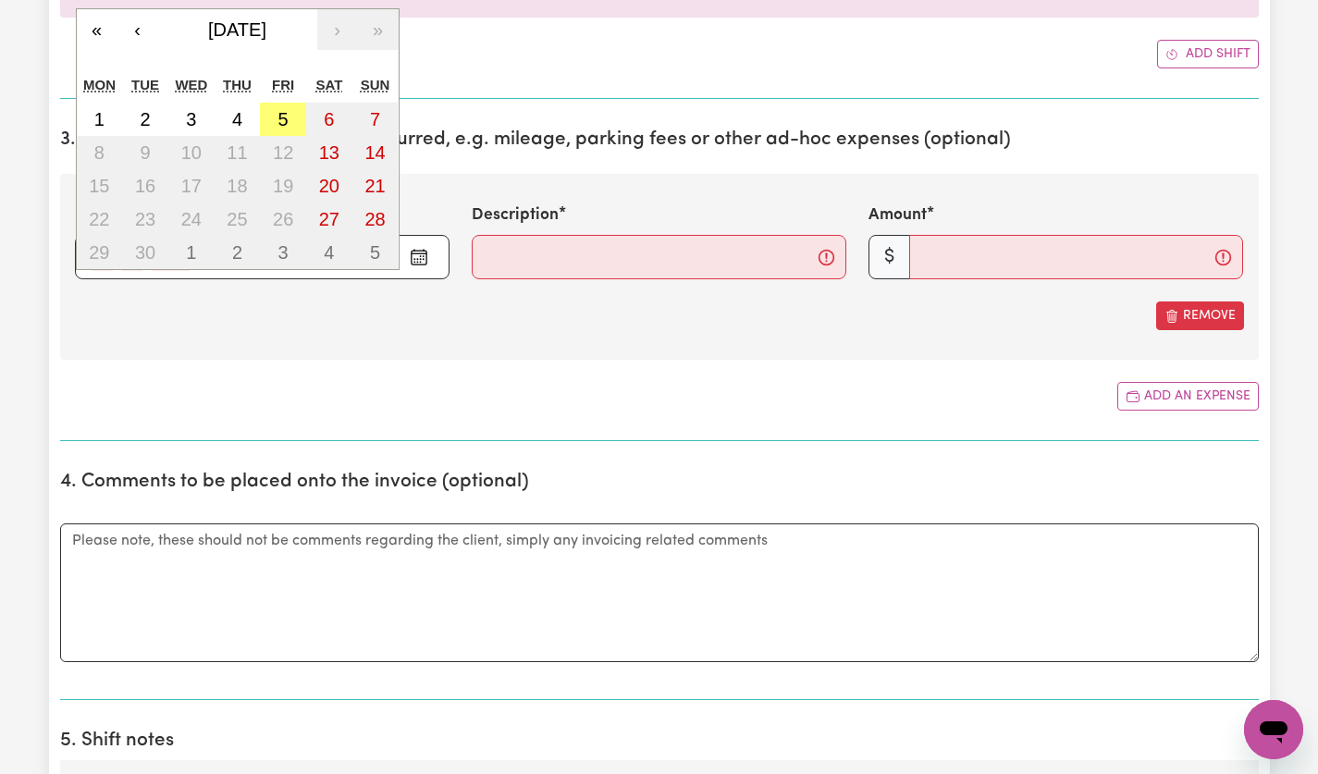
click at [195, 116] on abbr "3" at bounding box center [191, 119] width 10 height 20
type input "[DATE]"
type input "3"
type input "9"
type input "2025"
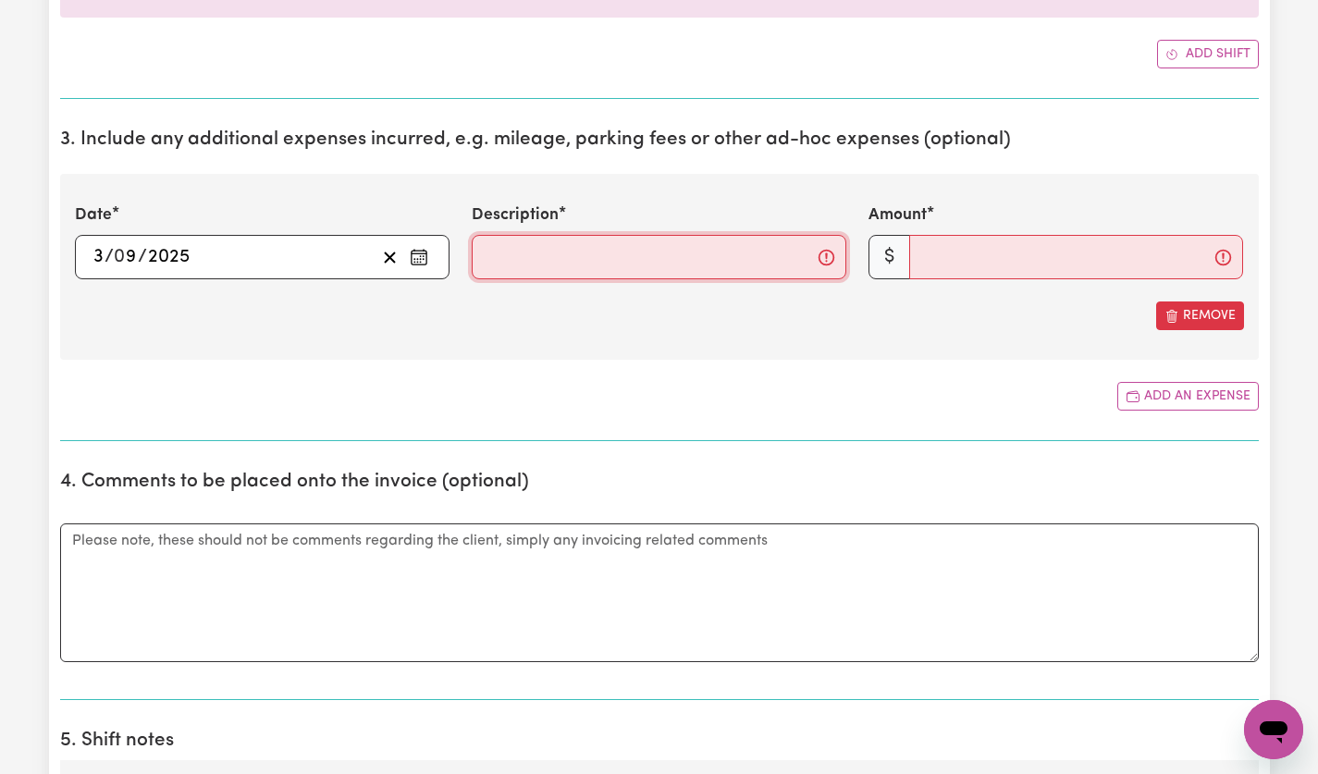
click at [664, 261] on input "Description" at bounding box center [659, 257] width 375 height 44
click at [612, 266] on input "Description" at bounding box center [659, 257] width 375 height 44
type input "kms @$1"
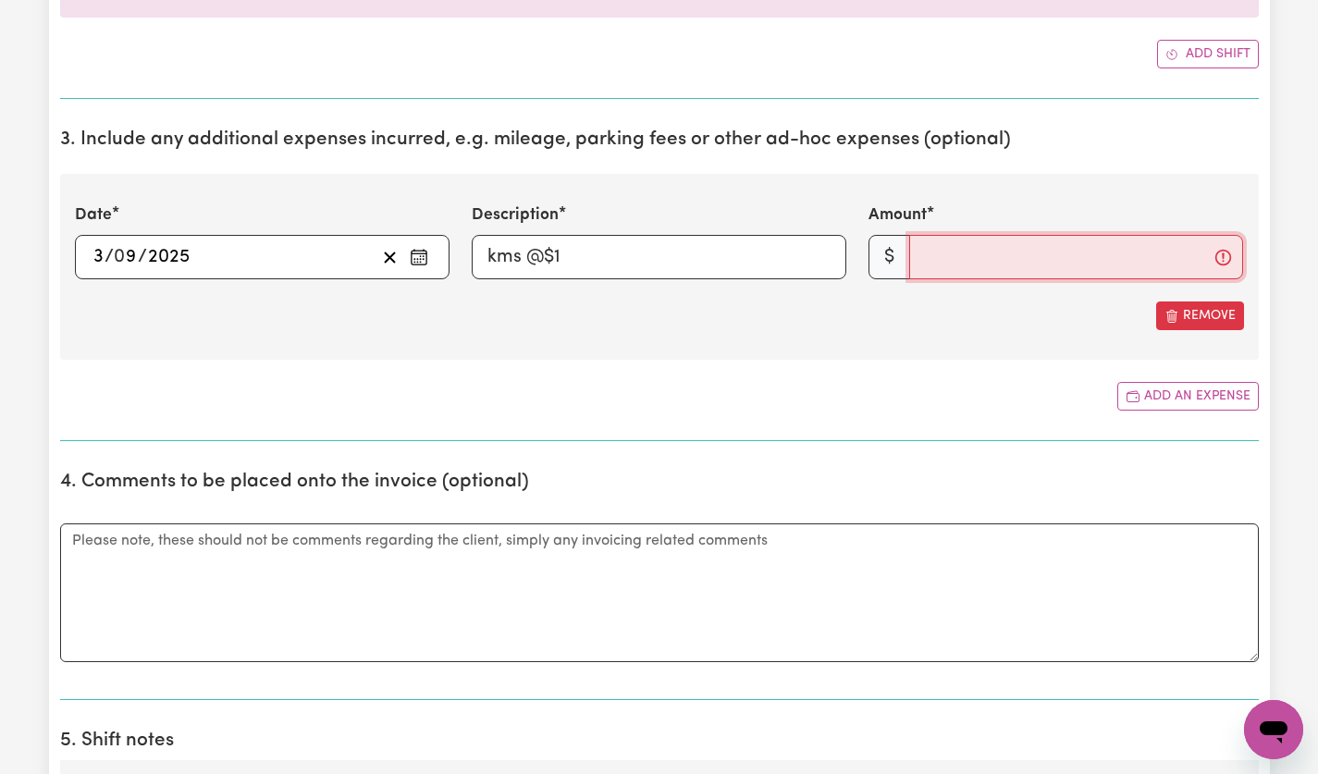
click at [1062, 266] on input "Amount" at bounding box center [1076, 257] width 334 height 44
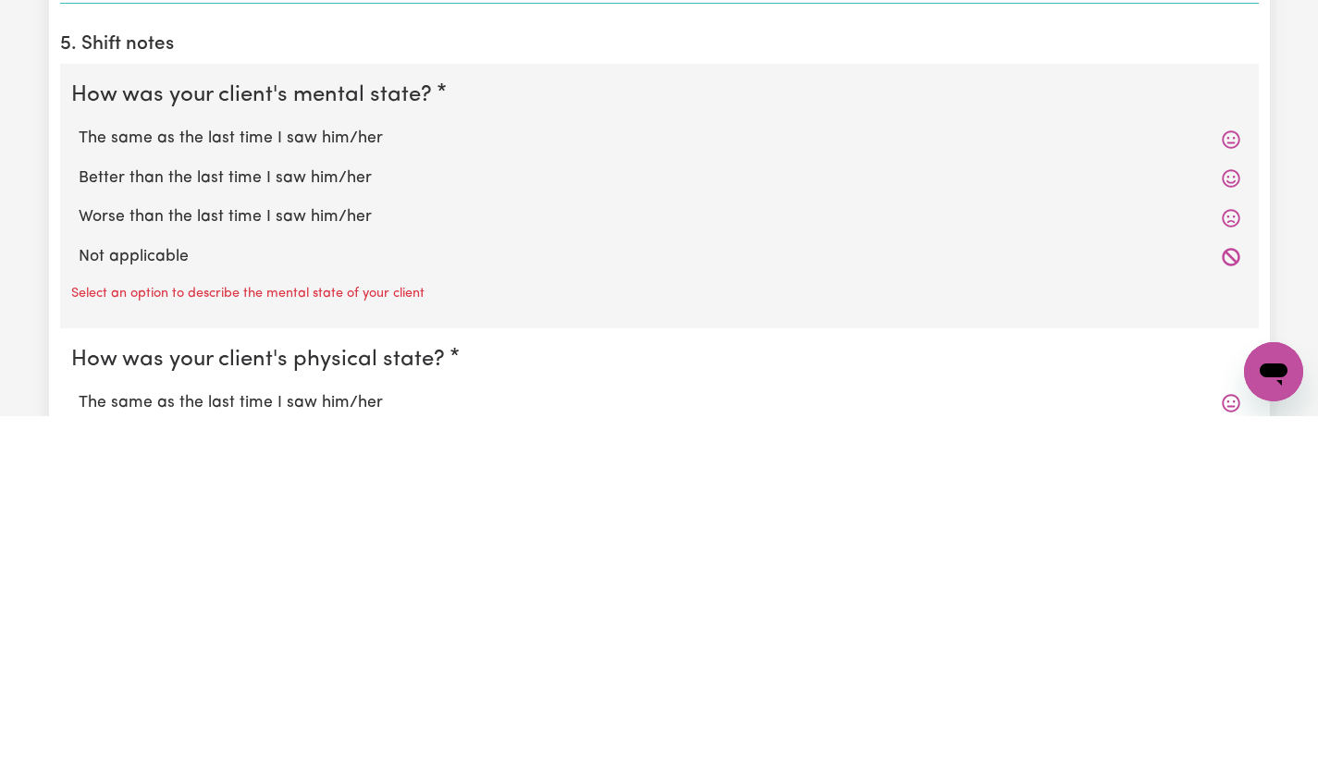
scroll to position [1286, 0]
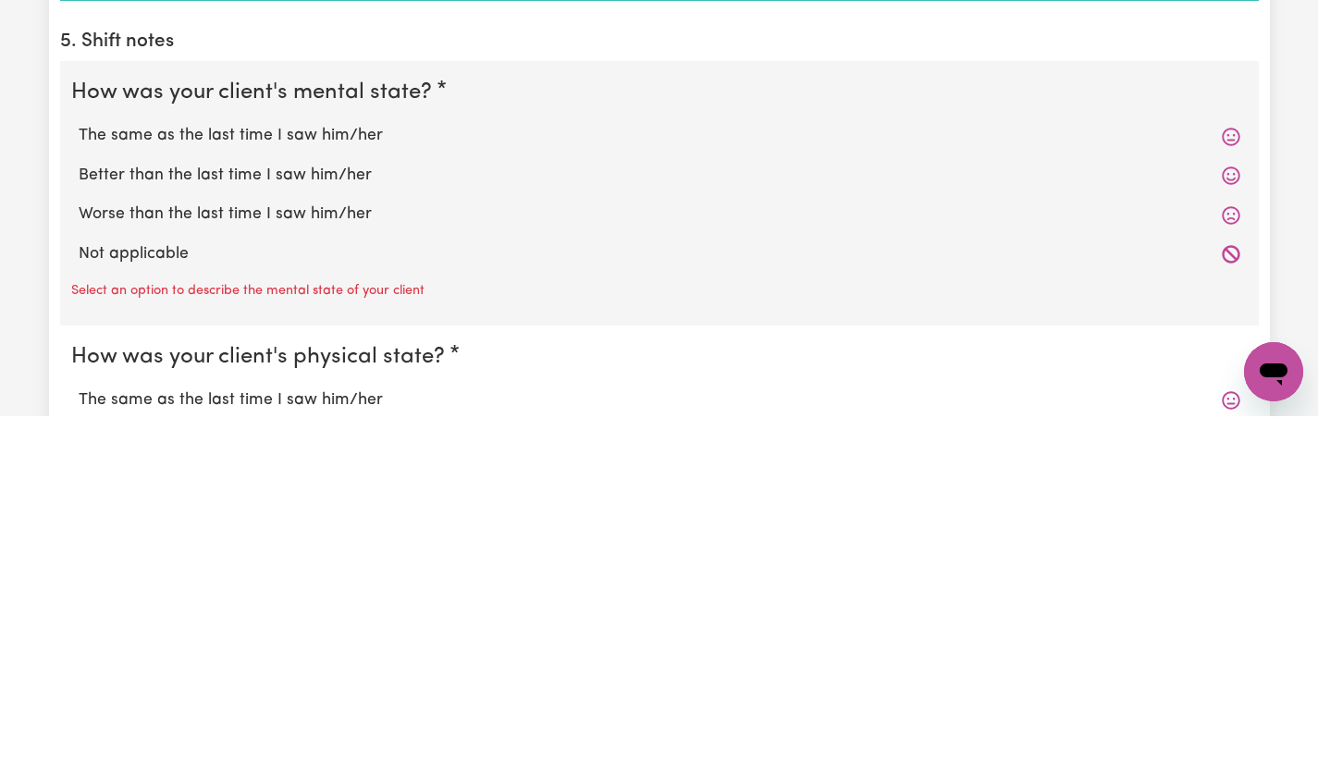
type input "20"
click at [270, 491] on label "The same as the last time I saw him/her" at bounding box center [660, 494] width 1162 height 24
click at [79, 482] on input "The same as the last time I saw him/her" at bounding box center [78, 481] width 1 height 1
radio input "true"
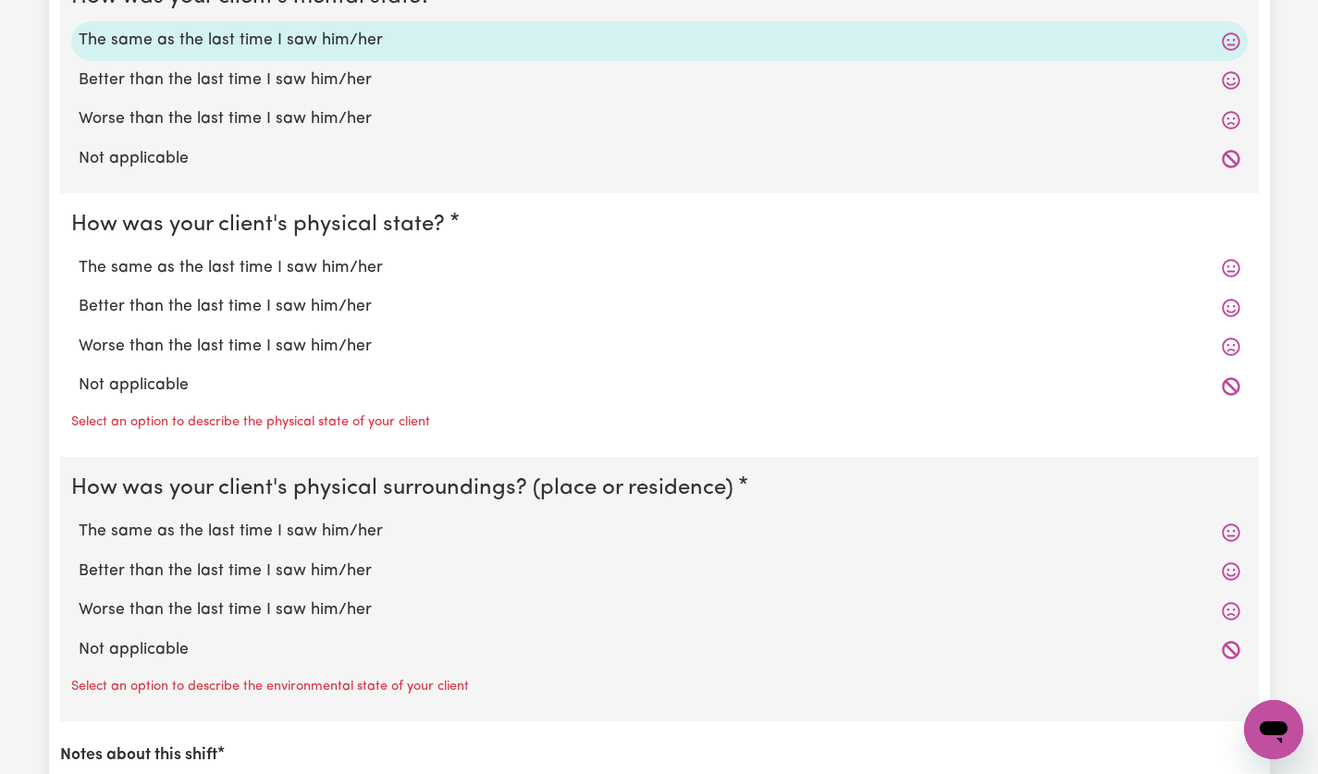
scroll to position [1746, 0]
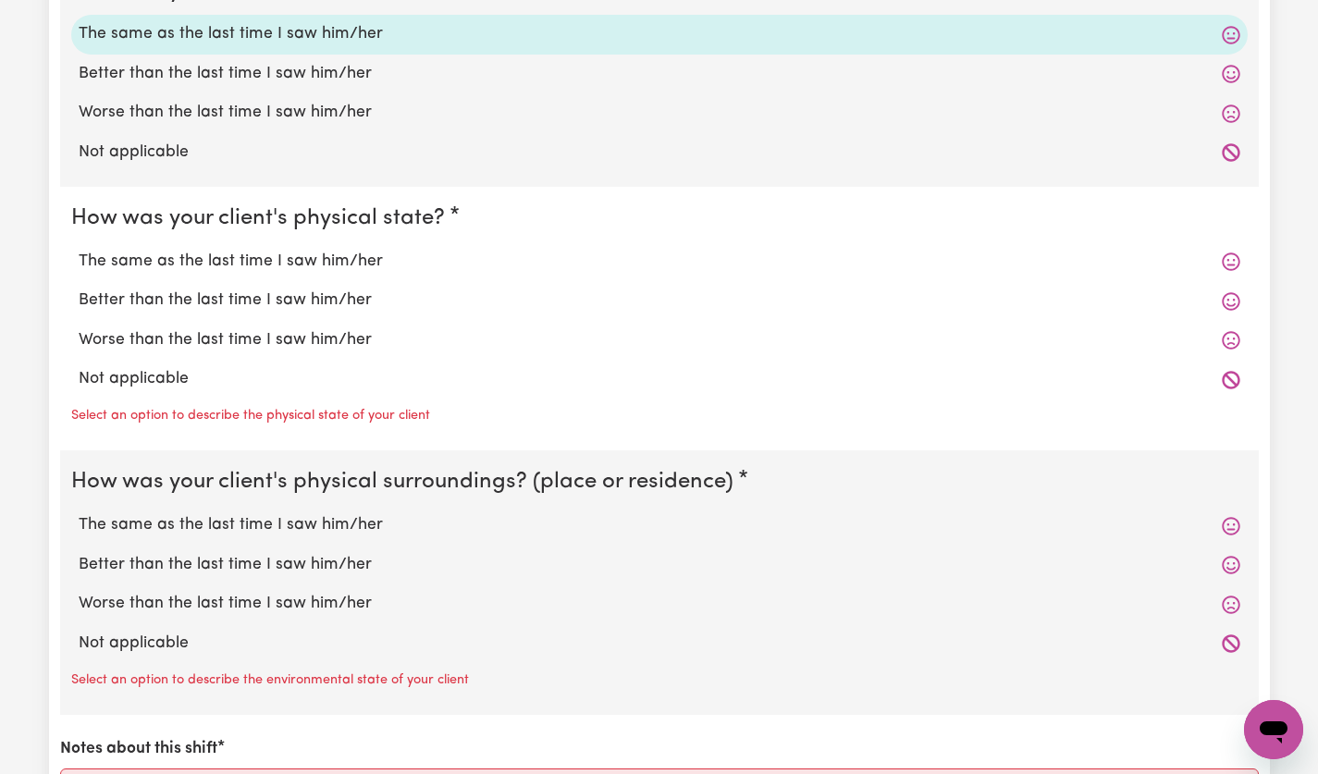
click at [255, 266] on label "The same as the last time I saw him/her" at bounding box center [660, 262] width 1162 height 24
click at [79, 250] on input "The same as the last time I saw him/her" at bounding box center [78, 249] width 1 height 1
radio input "true"
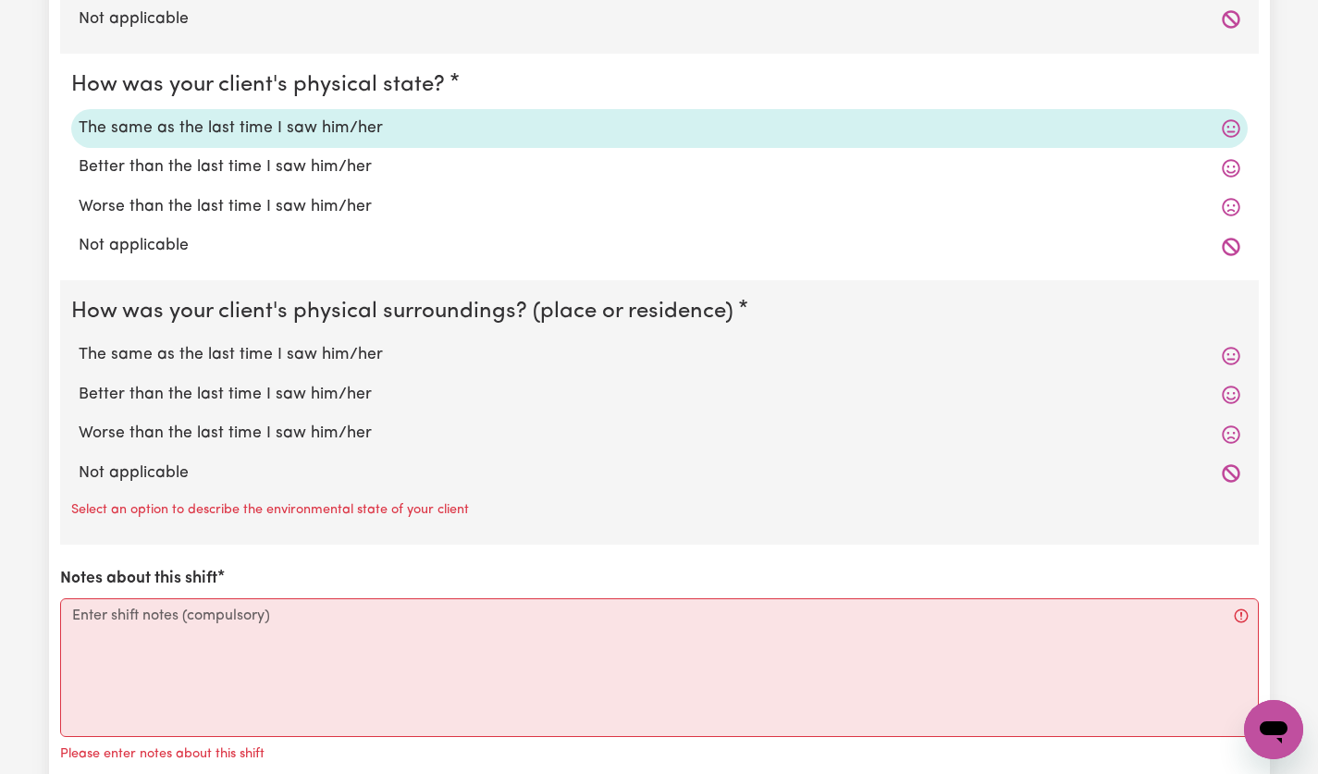
scroll to position [1942, 0]
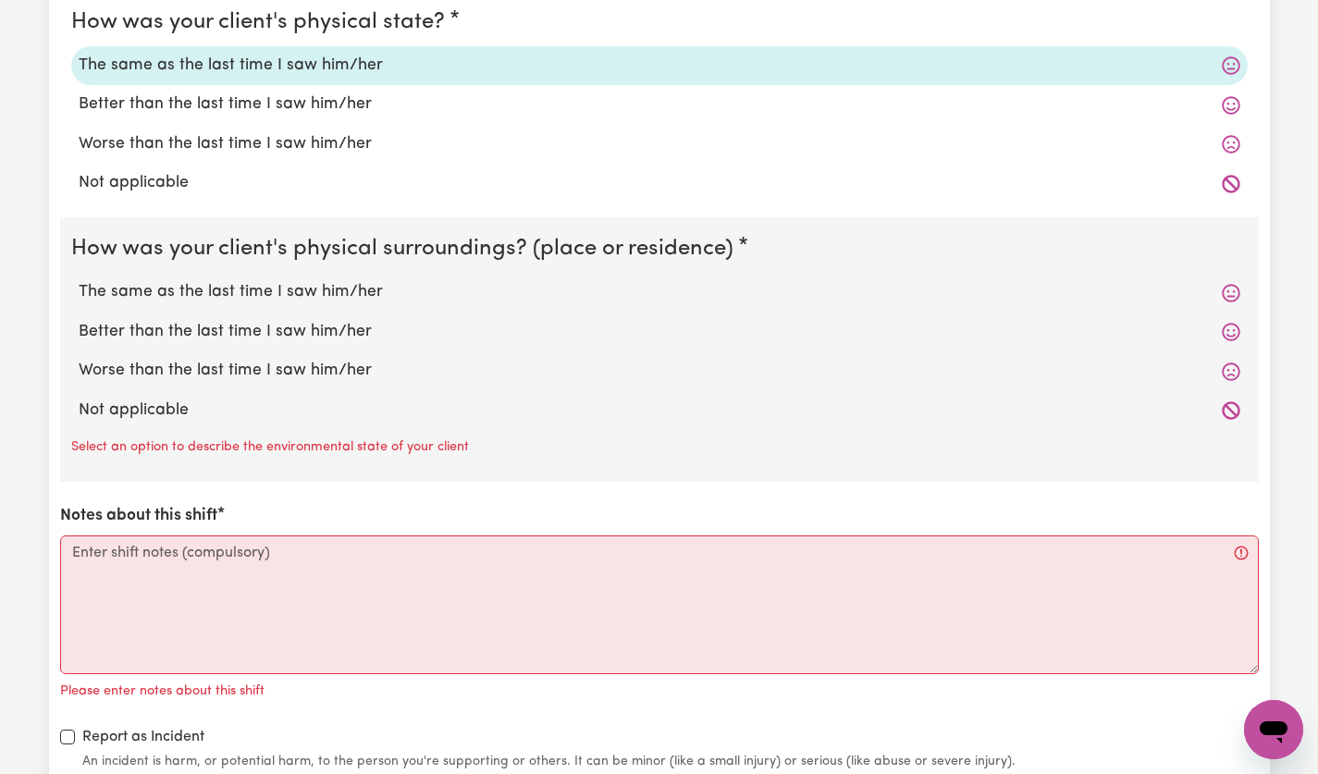
click at [316, 286] on label "The same as the last time I saw him/her" at bounding box center [660, 292] width 1162 height 24
click at [79, 280] on input "The same as the last time I saw him/her" at bounding box center [78, 279] width 1 height 1
radio input "true"
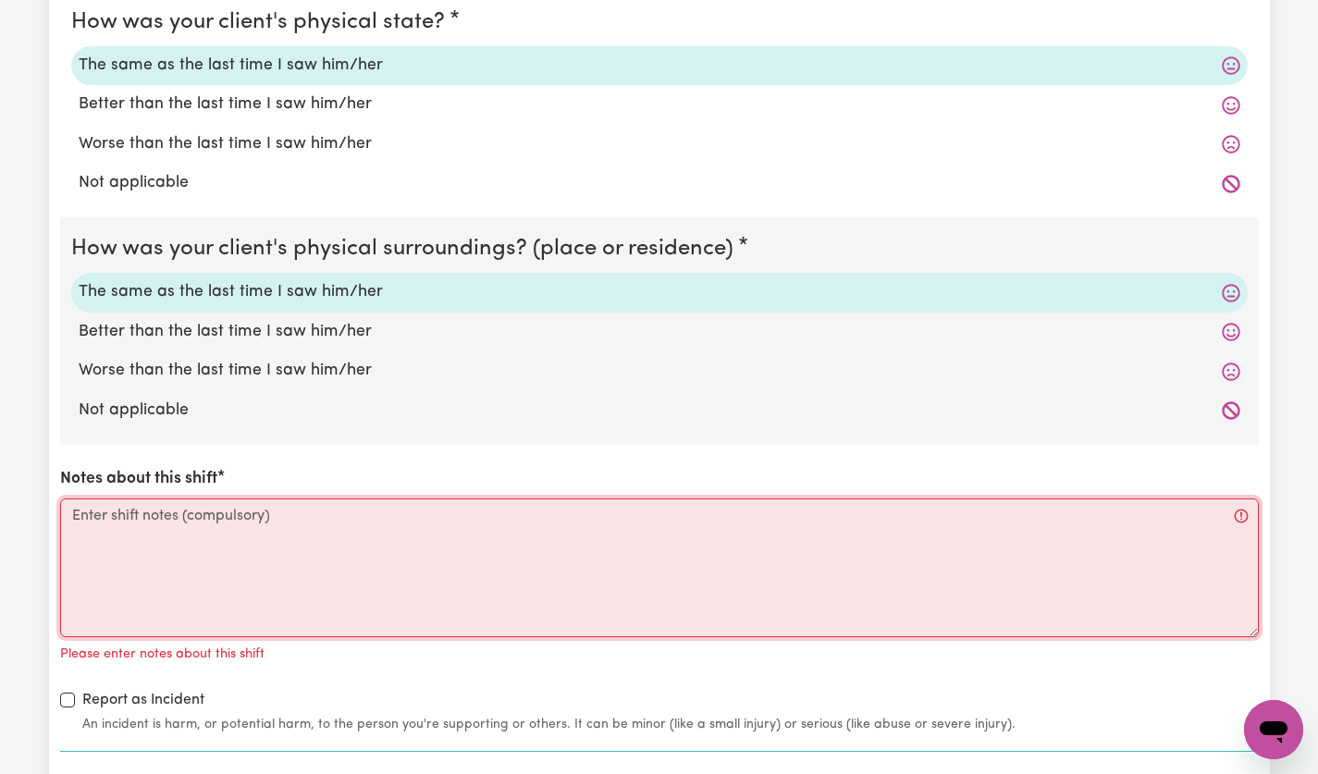
click at [346, 576] on textarea "Notes about this shift" at bounding box center [659, 568] width 1199 height 139
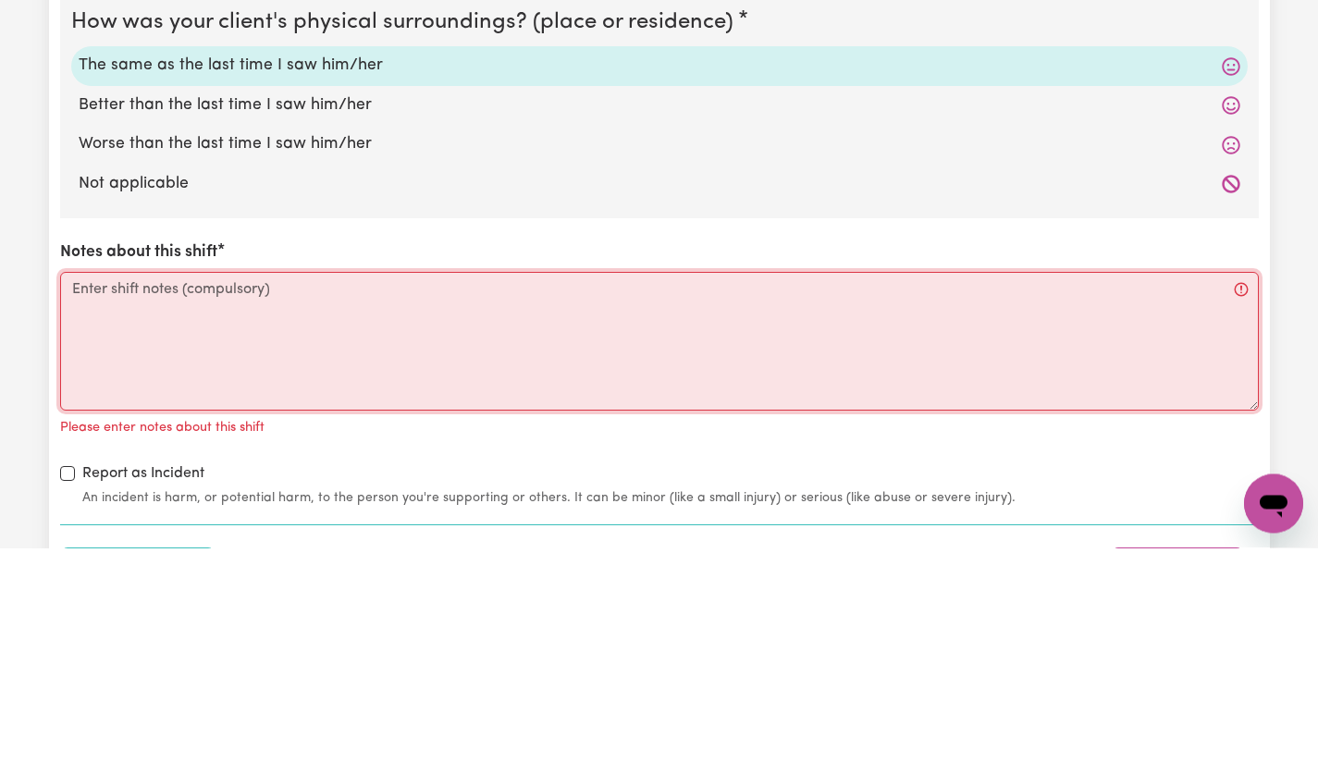
scroll to position [1944, 0]
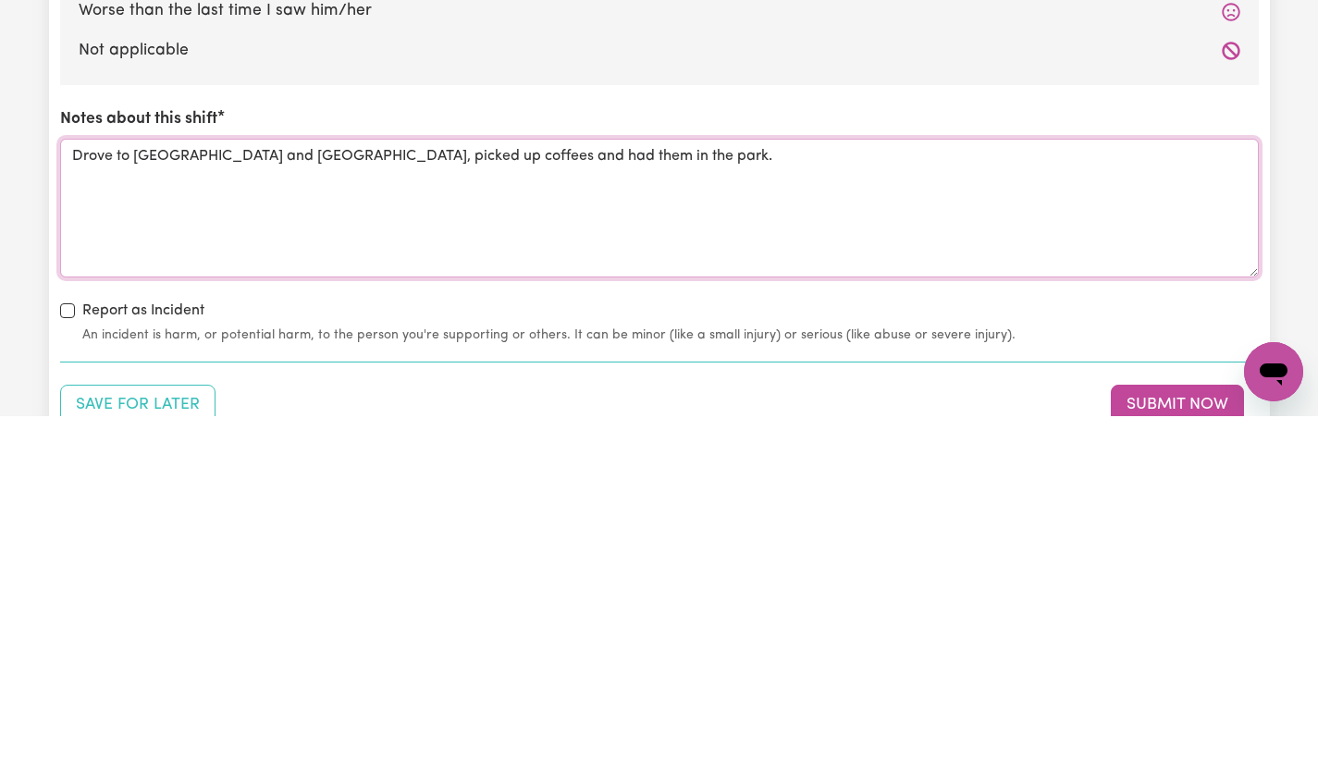
type textarea "Drove to [GEOGRAPHIC_DATA] and [GEOGRAPHIC_DATA], picked up coffees and had the…"
click at [1184, 762] on button "Submit Now" at bounding box center [1177, 763] width 133 height 41
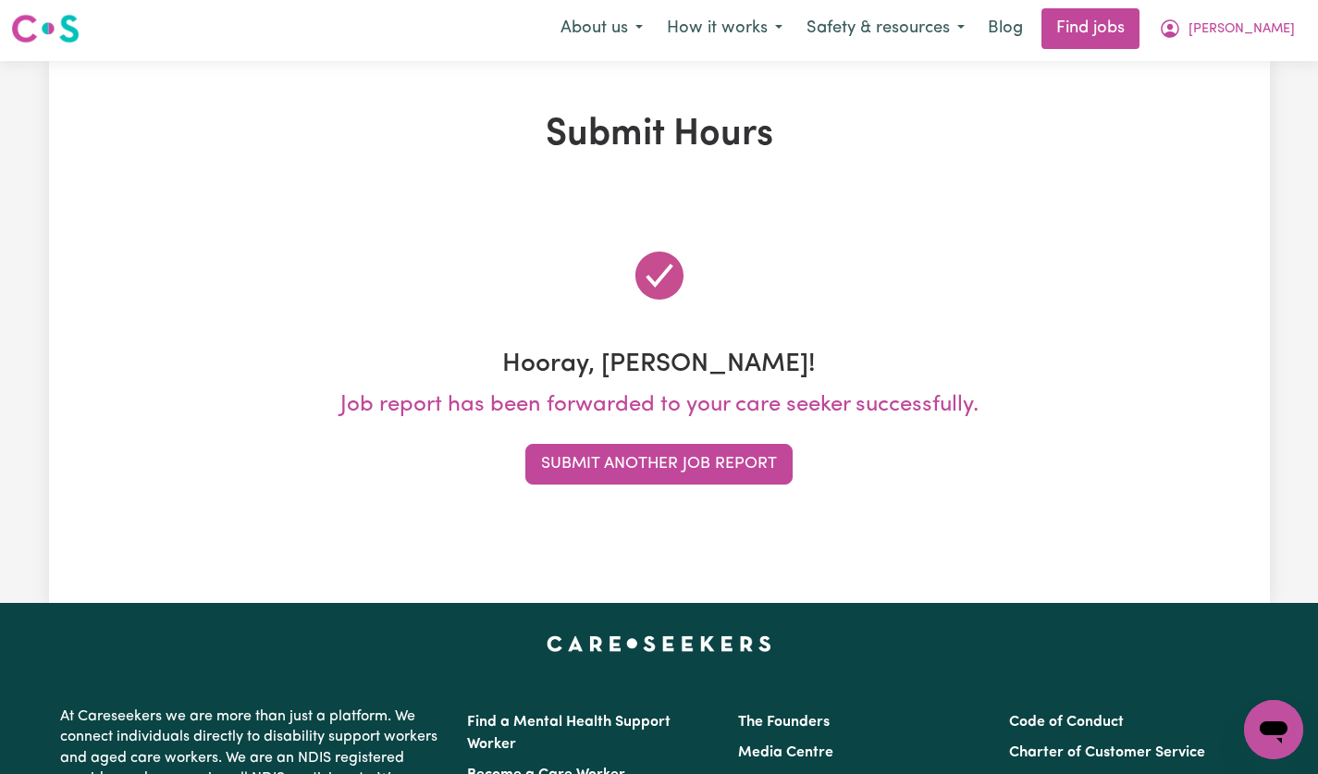
scroll to position [0, 0]
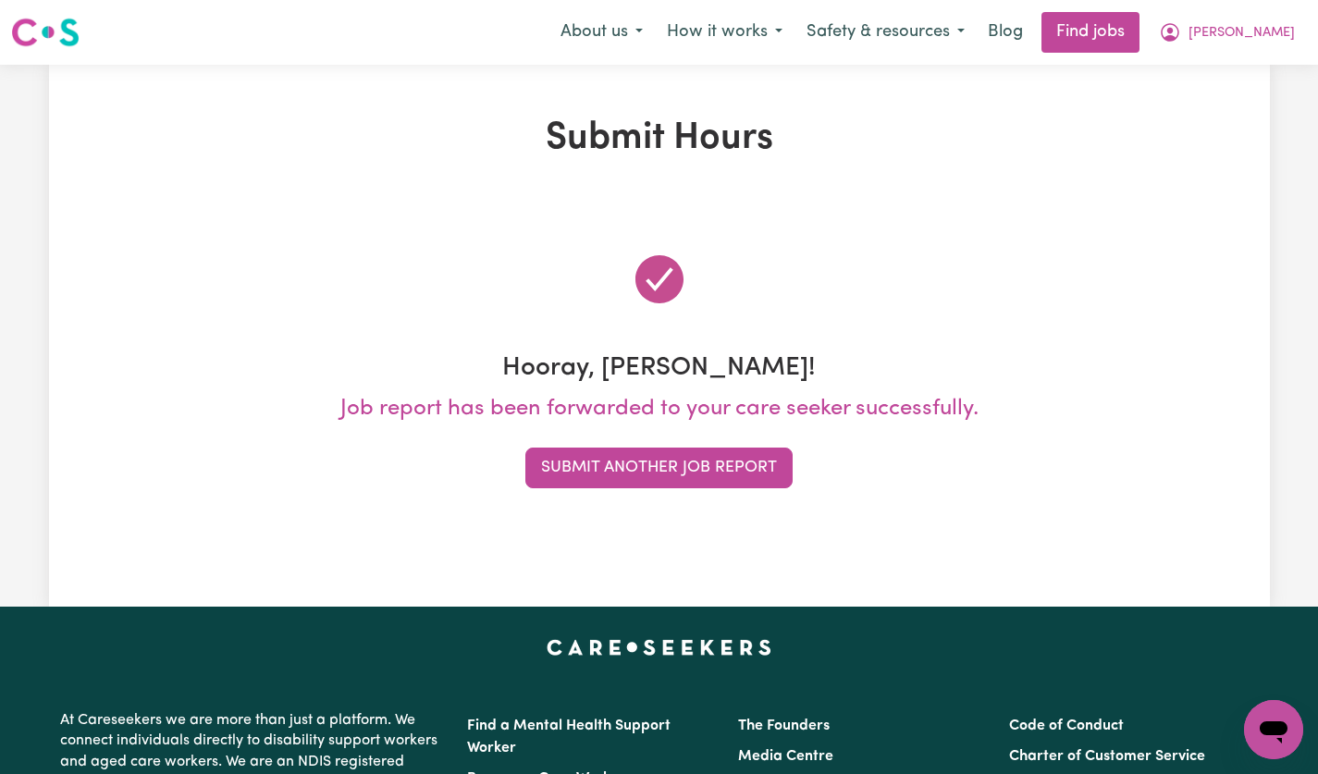
click at [1276, 39] on span "[PERSON_NAME]" at bounding box center [1242, 33] width 106 height 20
click at [686, 464] on button "Submit Another Job Report" at bounding box center [658, 468] width 267 height 41
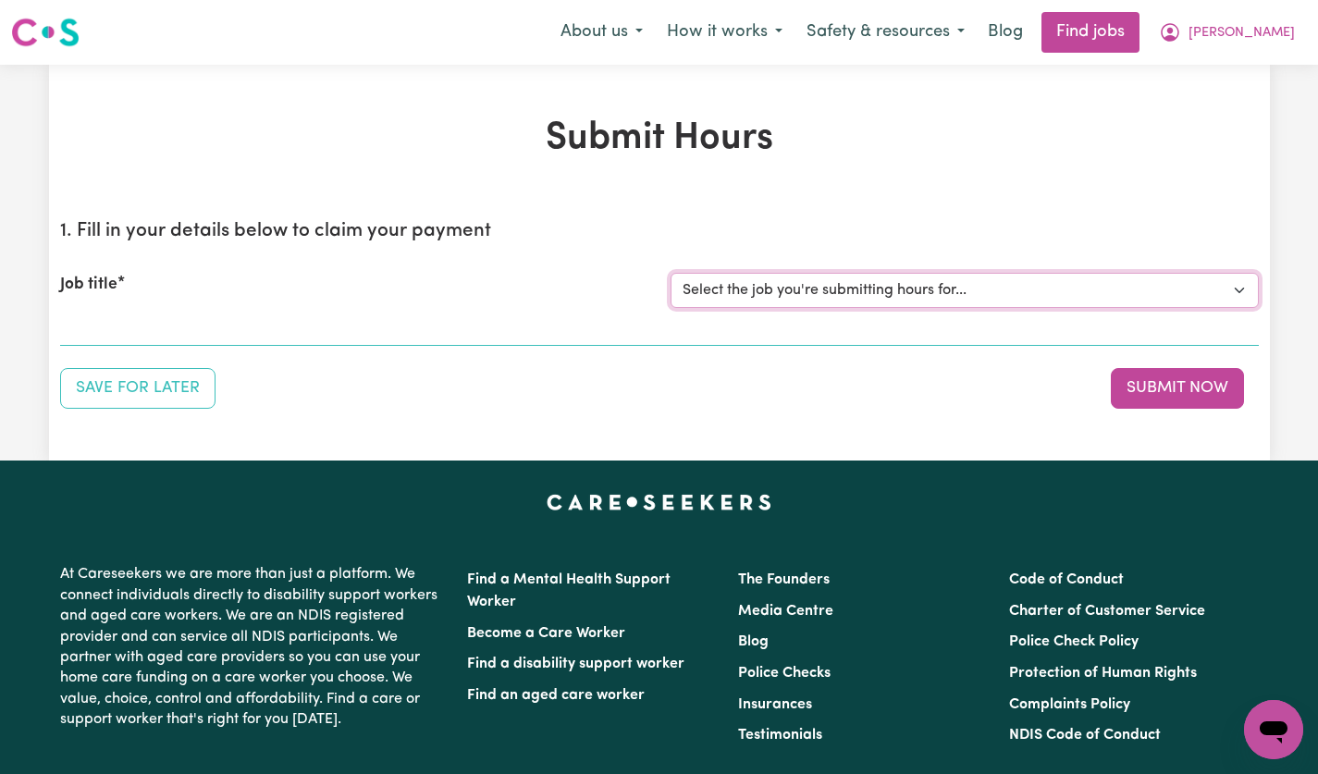
click at [1220, 301] on select "Select the job you're submitting hours for... [[PERSON_NAME]] [DEMOGRAPHIC_DATA…" at bounding box center [965, 290] width 588 height 35
select select "14628"
click at [671, 273] on select "Select the job you're submitting hours for... [[PERSON_NAME]] [DEMOGRAPHIC_DATA…" at bounding box center [965, 290] width 588 height 35
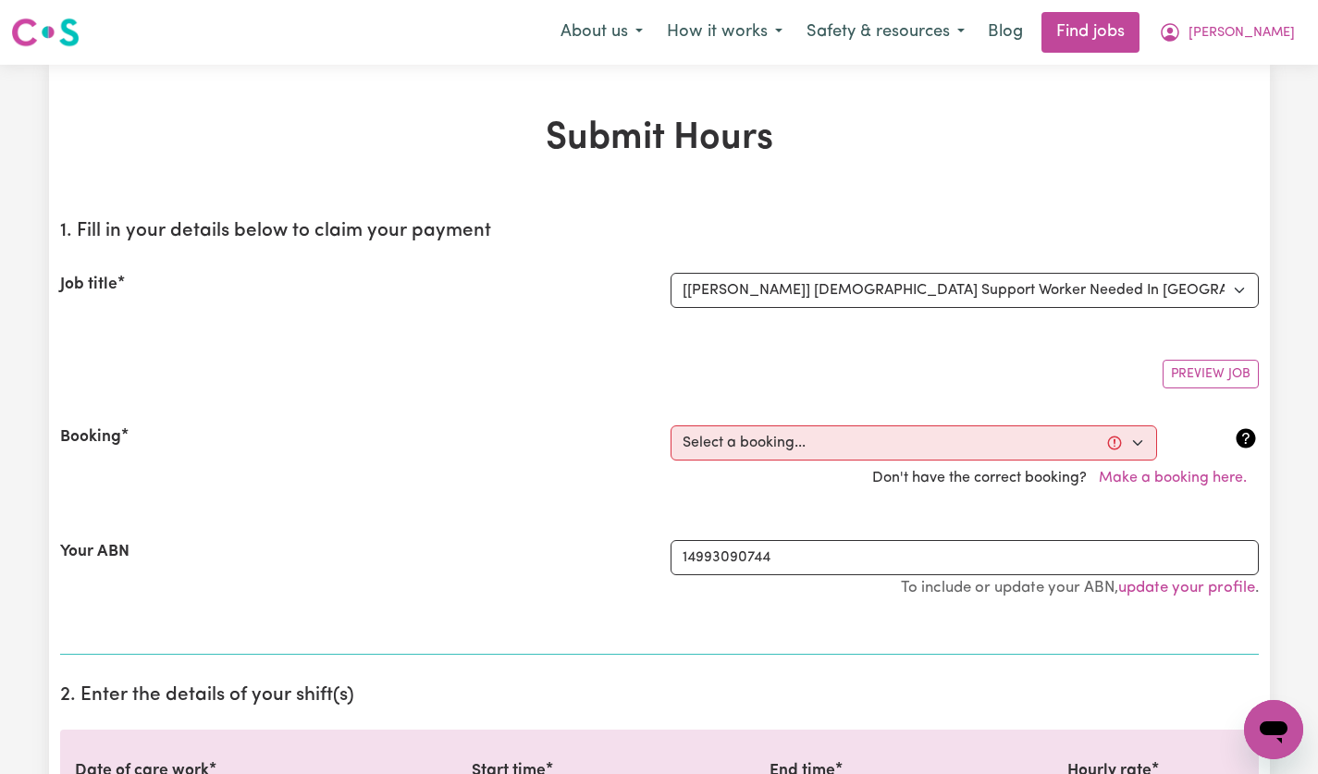
click at [1268, 43] on button "[PERSON_NAME]" at bounding box center [1227, 32] width 160 height 39
click at [1229, 79] on link "My Account" at bounding box center [1233, 72] width 146 height 35
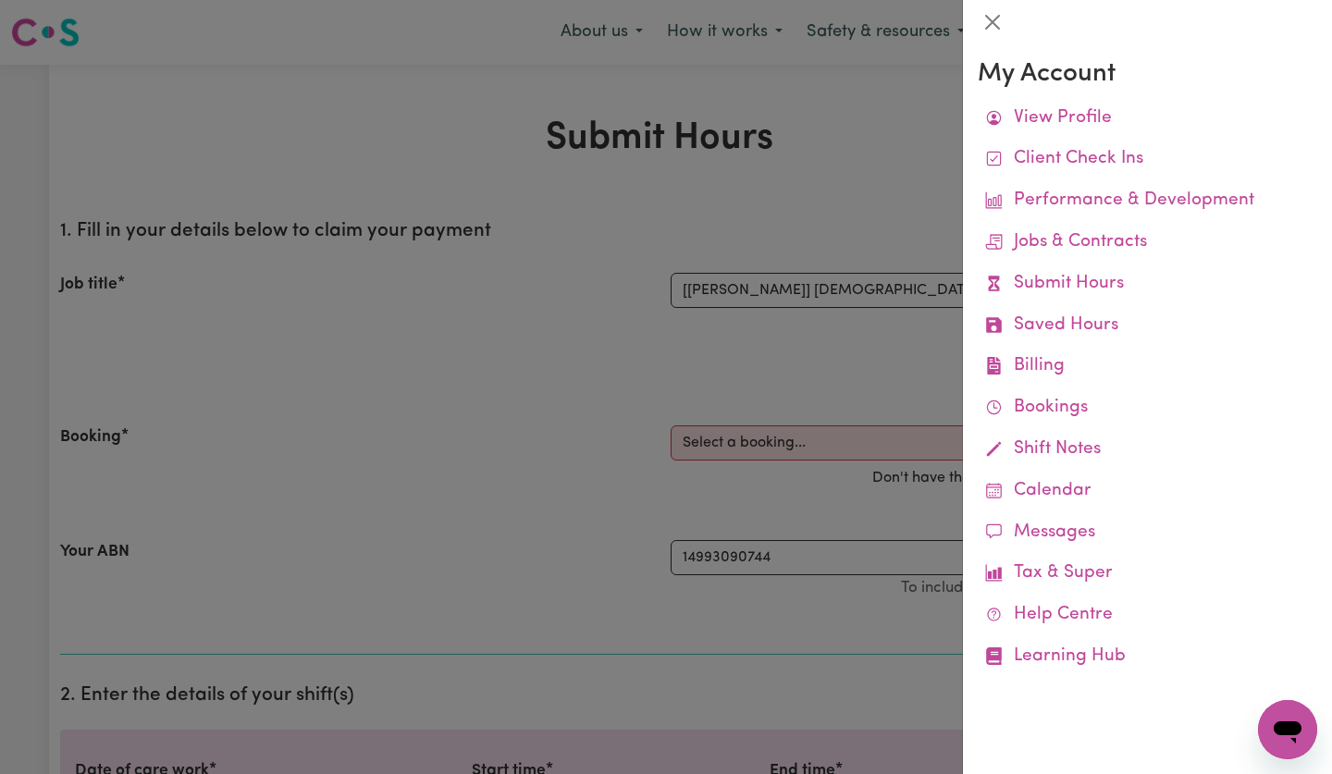
click at [1095, 329] on link "Saved Hours" at bounding box center [1148, 326] width 340 height 42
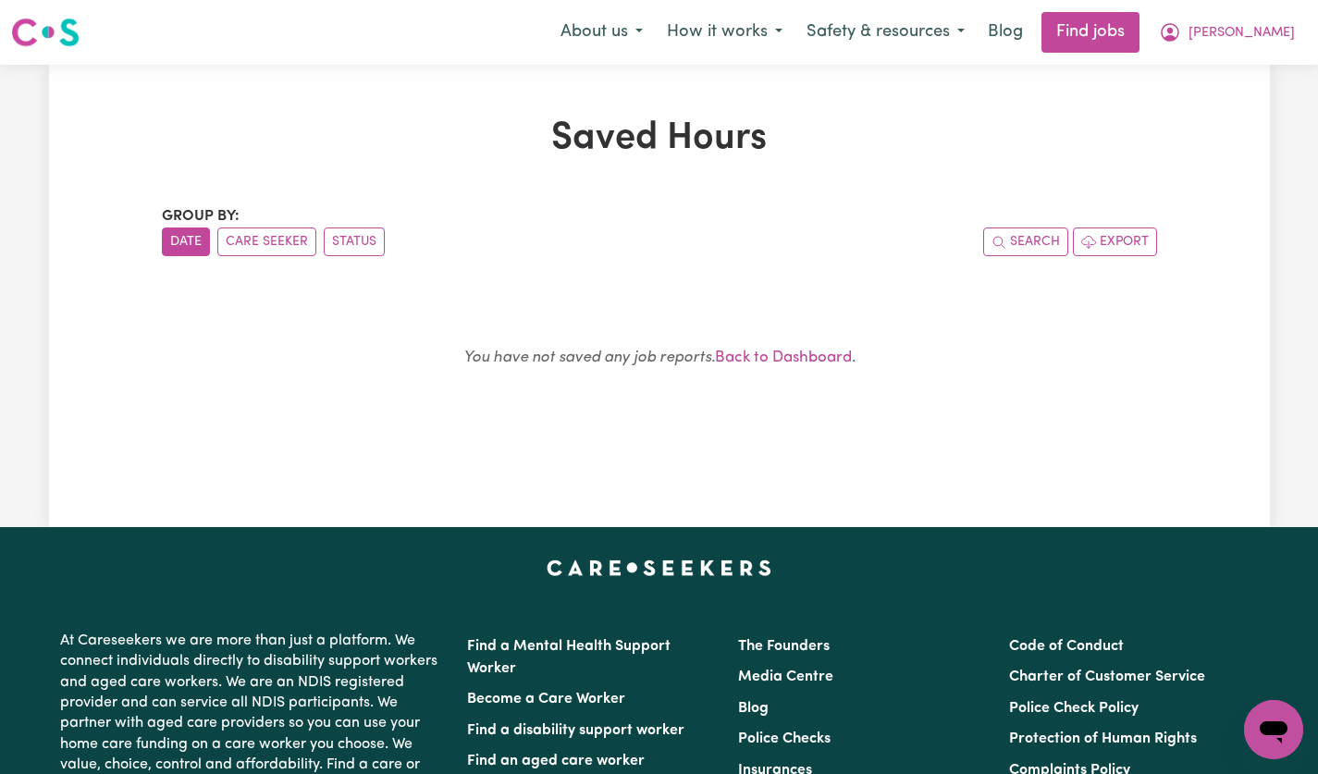
click at [804, 364] on link "Back to Dashboard" at bounding box center [783, 358] width 137 height 16
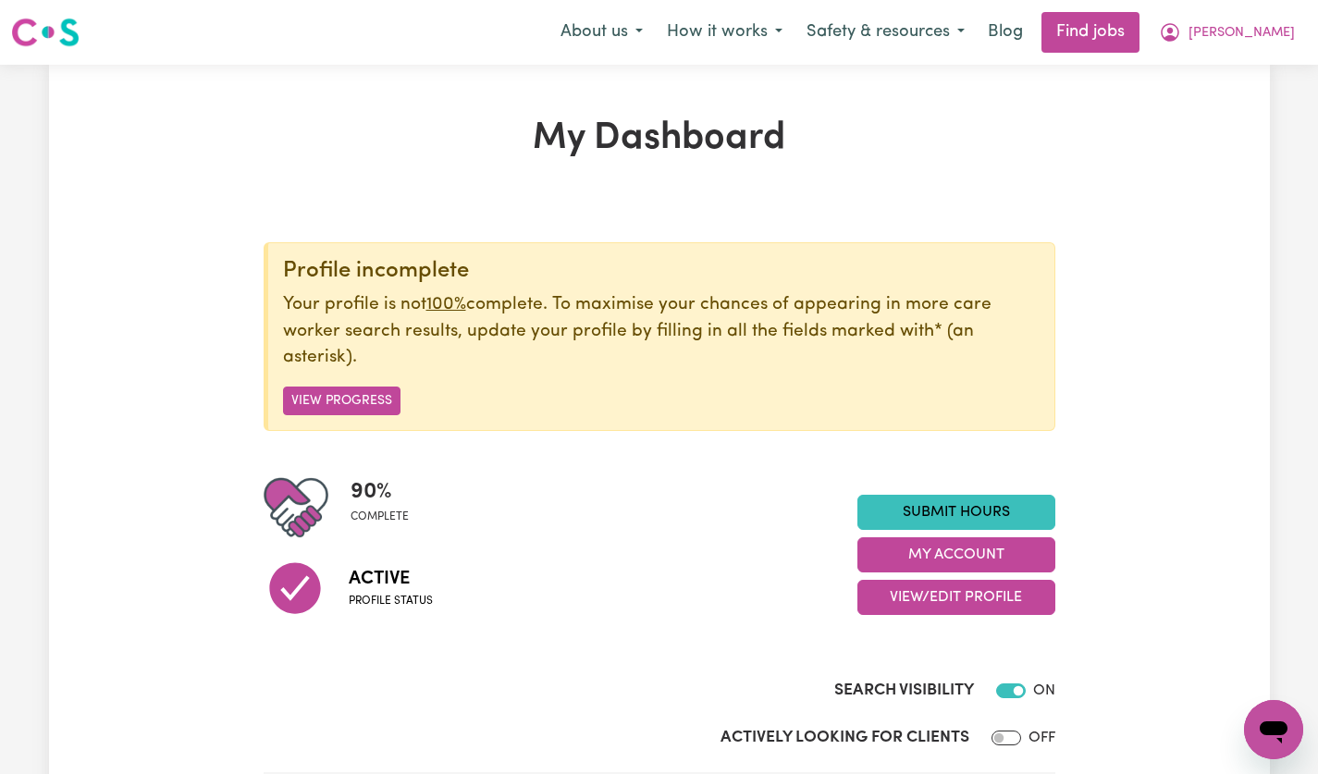
click at [1015, 562] on button "My Account" at bounding box center [957, 555] width 198 height 35
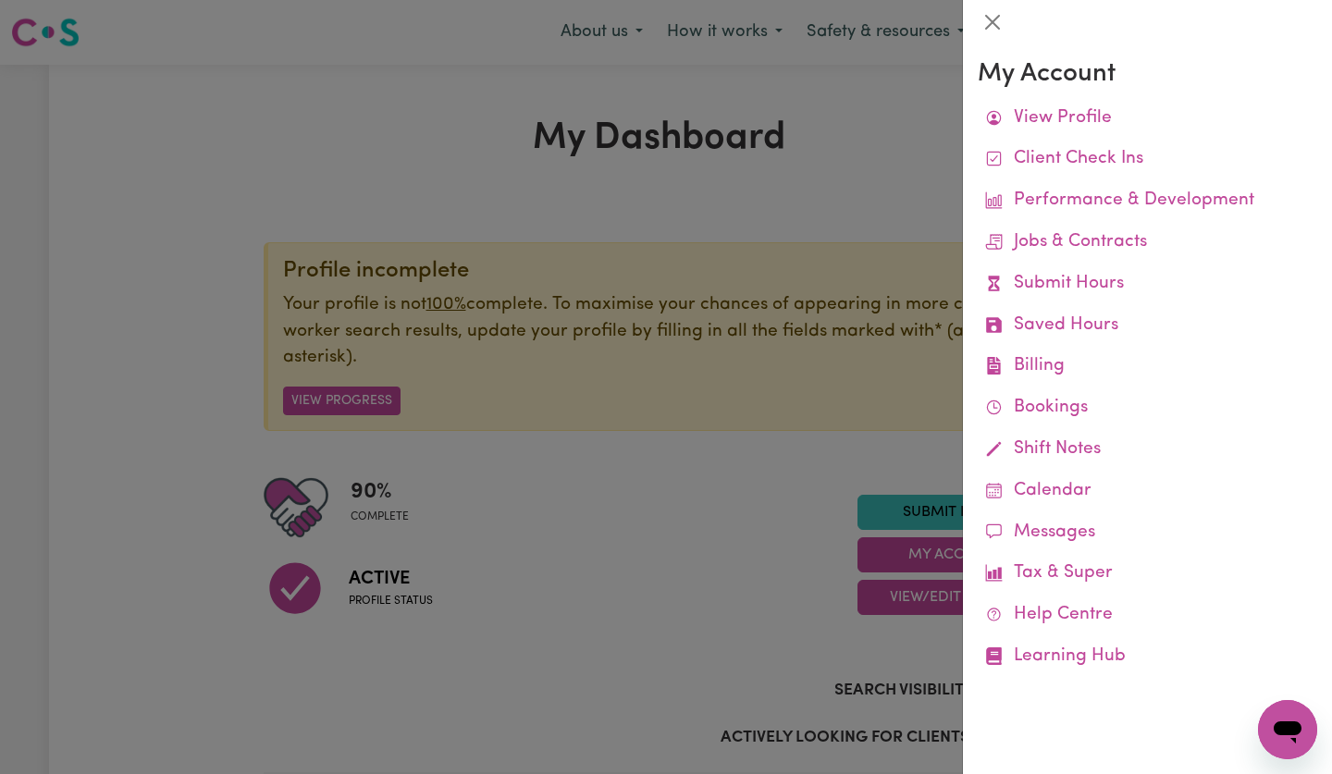
click at [1083, 453] on link "Shift Notes" at bounding box center [1148, 450] width 340 height 42
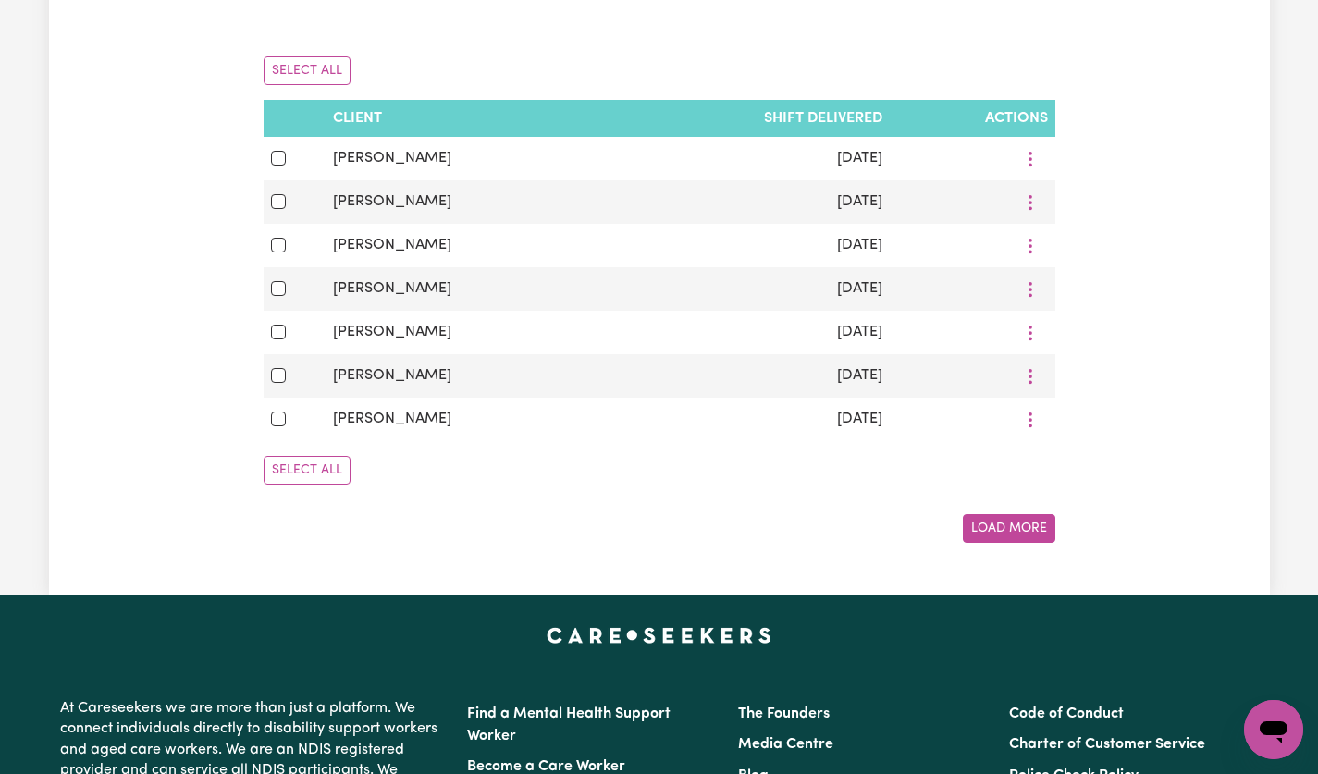
scroll to position [358, 0]
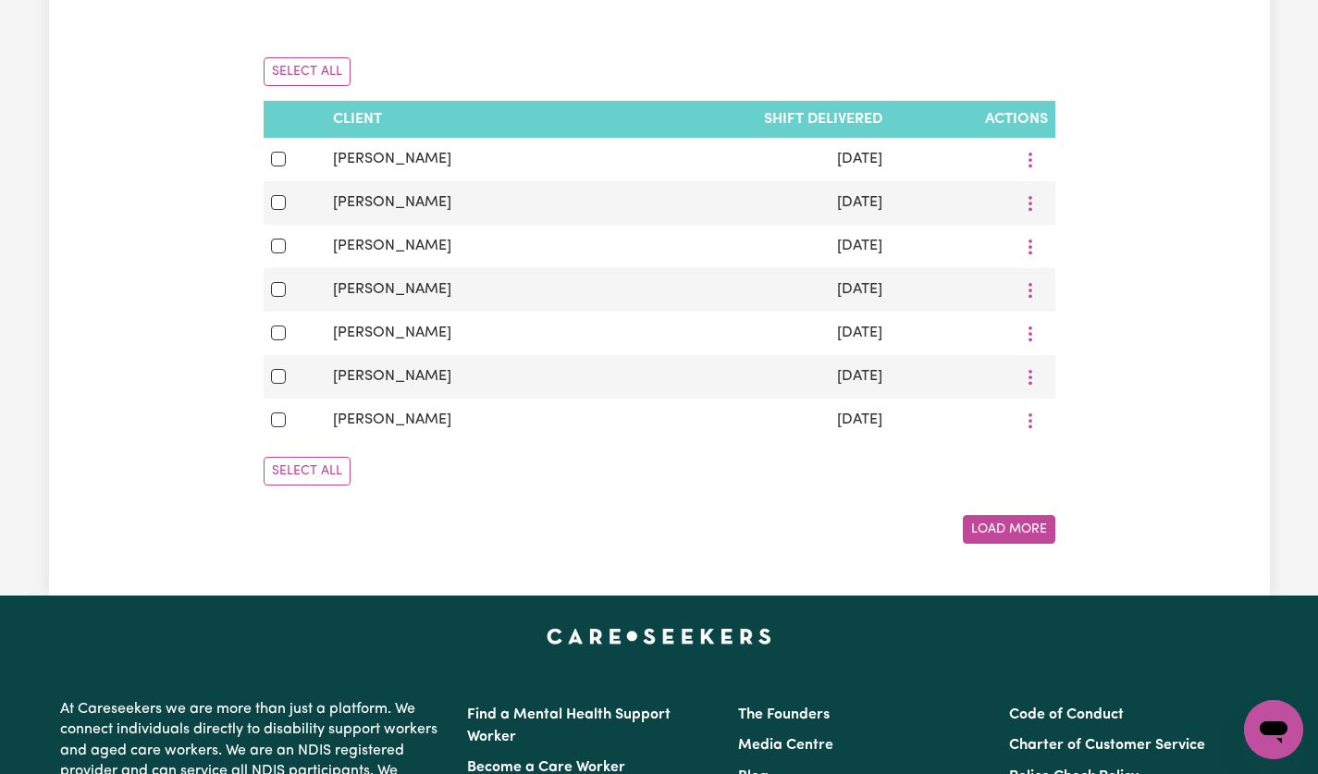
click at [1019, 544] on button "Load More" at bounding box center [1009, 529] width 93 height 29
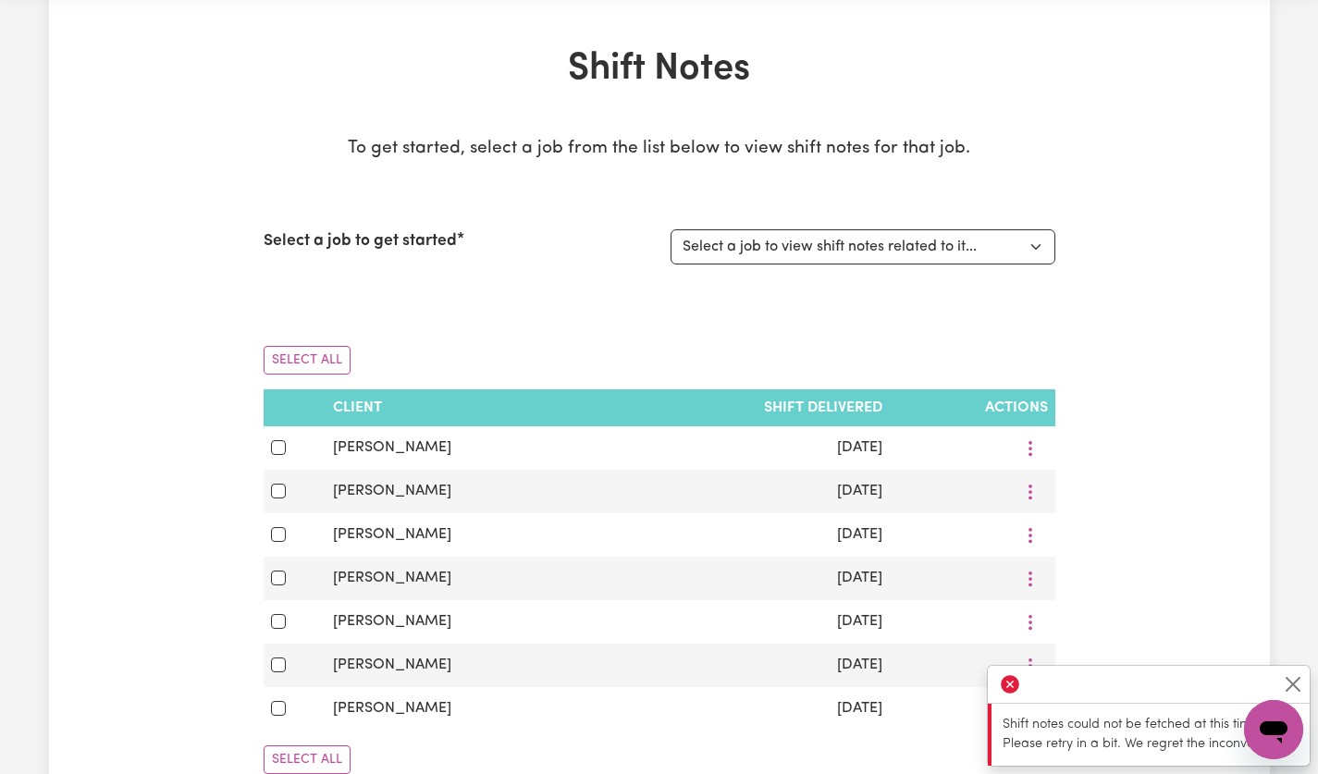
scroll to position [68, 0]
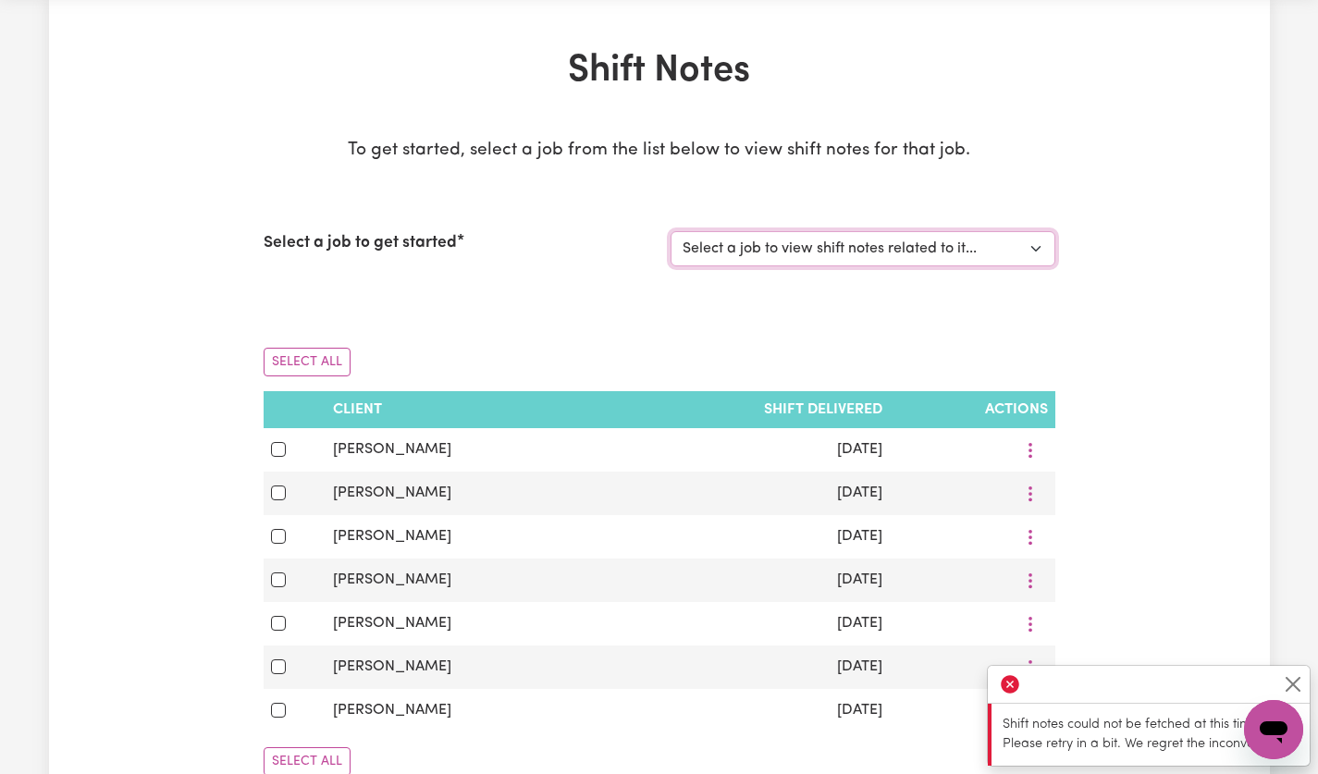
click at [1025, 253] on select "Select a job to view shift notes related to it... [[PERSON_NAME]] [DEMOGRAPHIC_…" at bounding box center [863, 248] width 385 height 35
select select "14628"
click at [671, 231] on select "Select a job to view shift notes related to it... [[PERSON_NAME]] [DEMOGRAPHIC_…" at bounding box center [863, 248] width 385 height 35
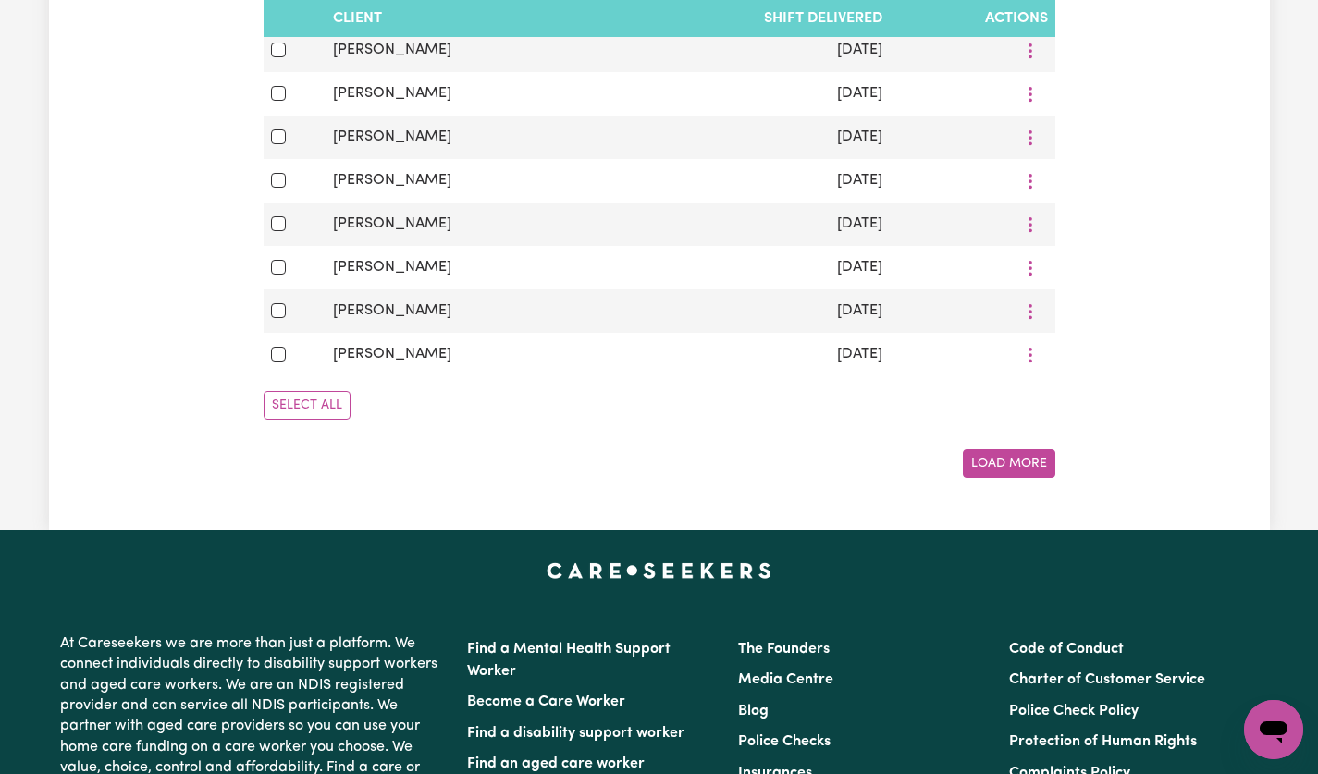
scroll to position [1252, 0]
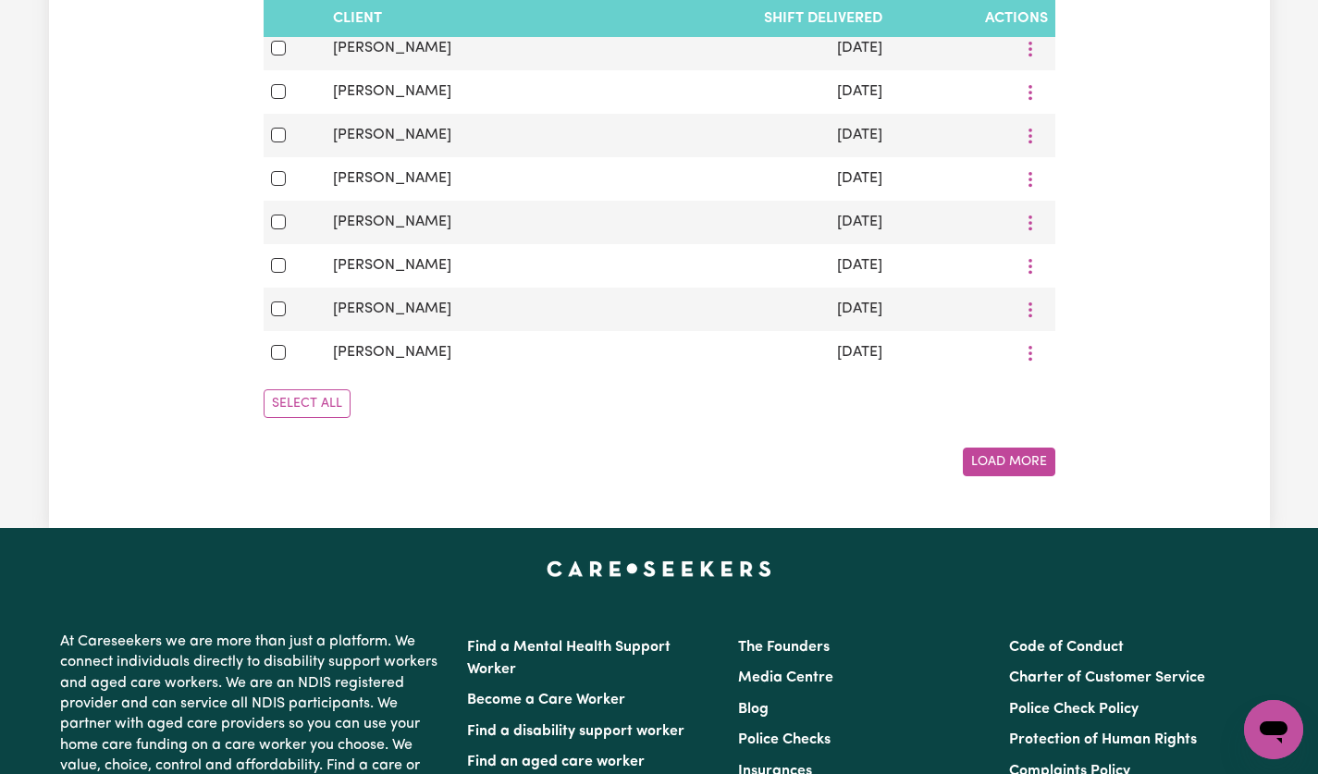
click at [1032, 476] on button "Load More" at bounding box center [1009, 462] width 93 height 29
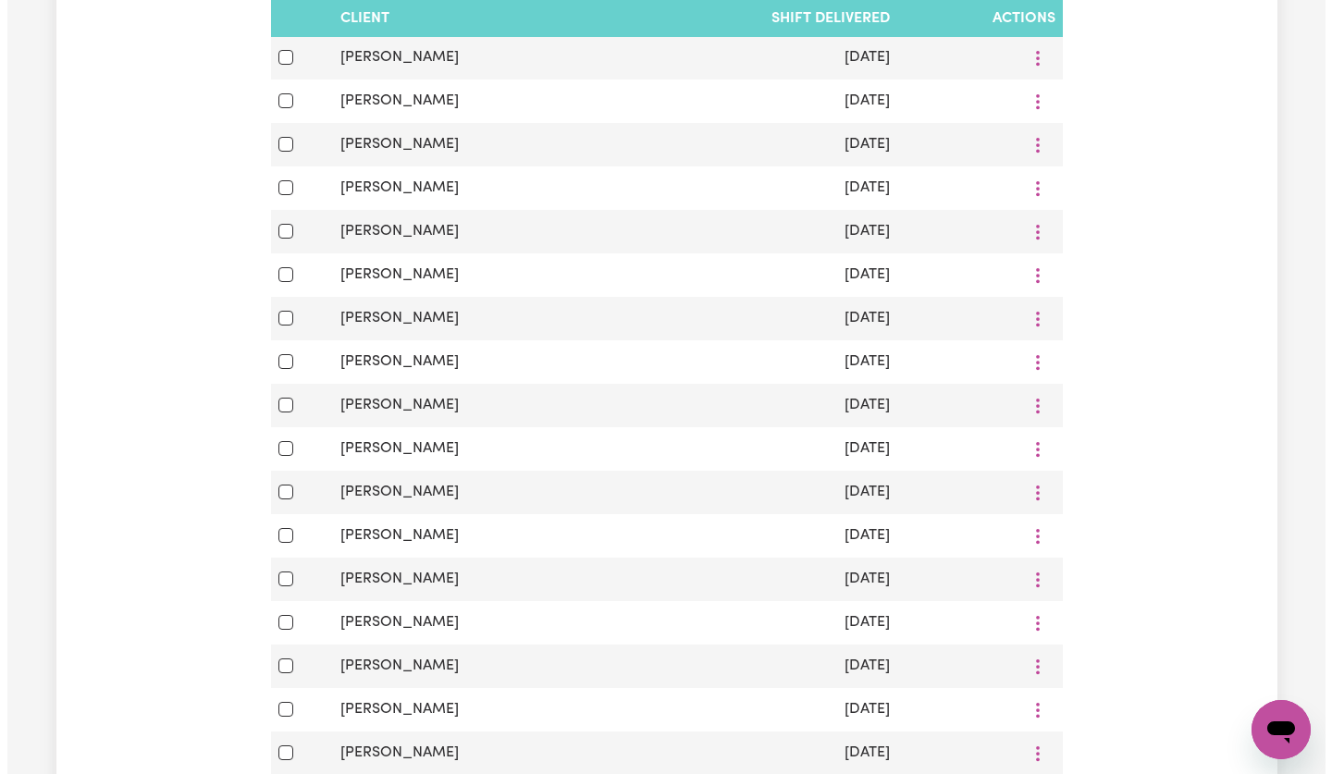
scroll to position [1416, 0]
click at [817, 298] on td "[DATE]" at bounding box center [749, 275] width 282 height 43
click at [1040, 291] on button "More options" at bounding box center [1030, 276] width 35 height 29
click at [1096, 328] on span "View/Update" at bounding box center [1109, 320] width 91 height 15
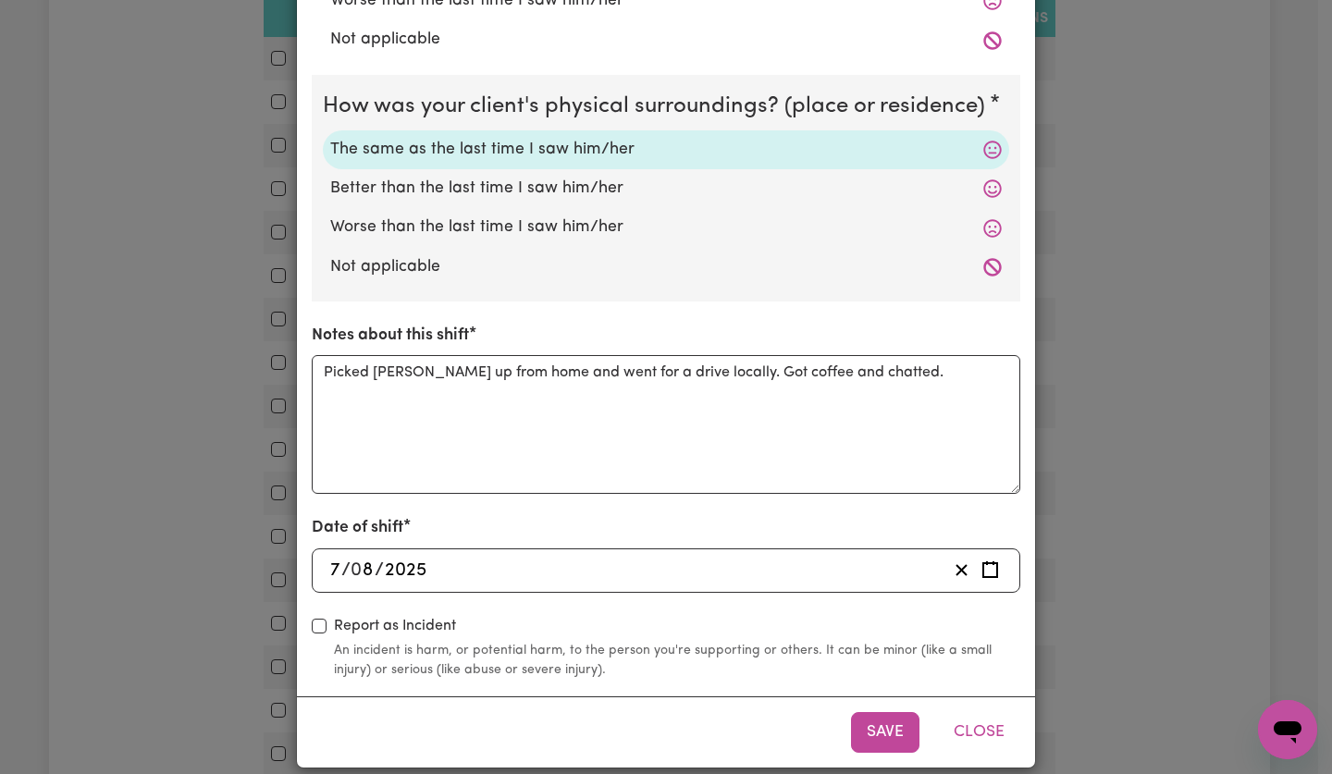
scroll to position [494, 0]
click at [979, 745] on button "Close" at bounding box center [979, 733] width 82 height 41
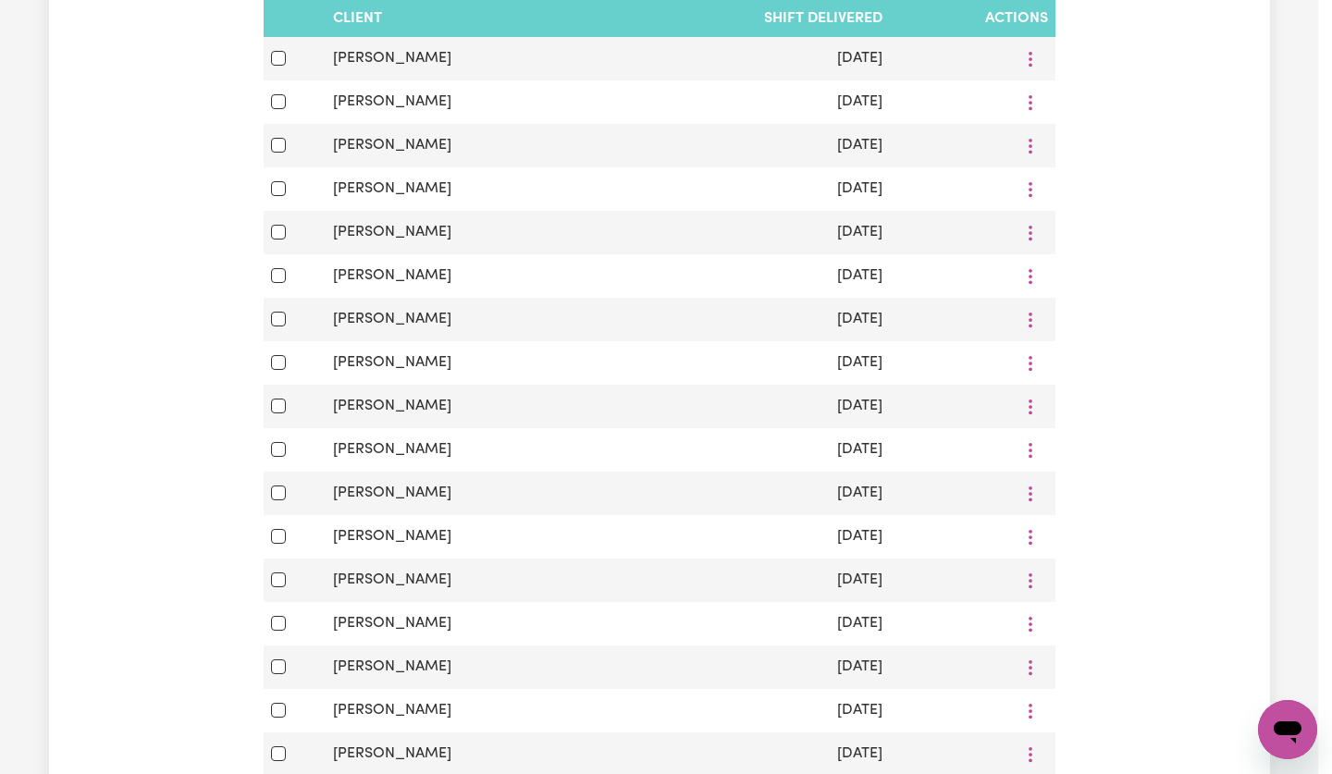
scroll to position [0, 0]
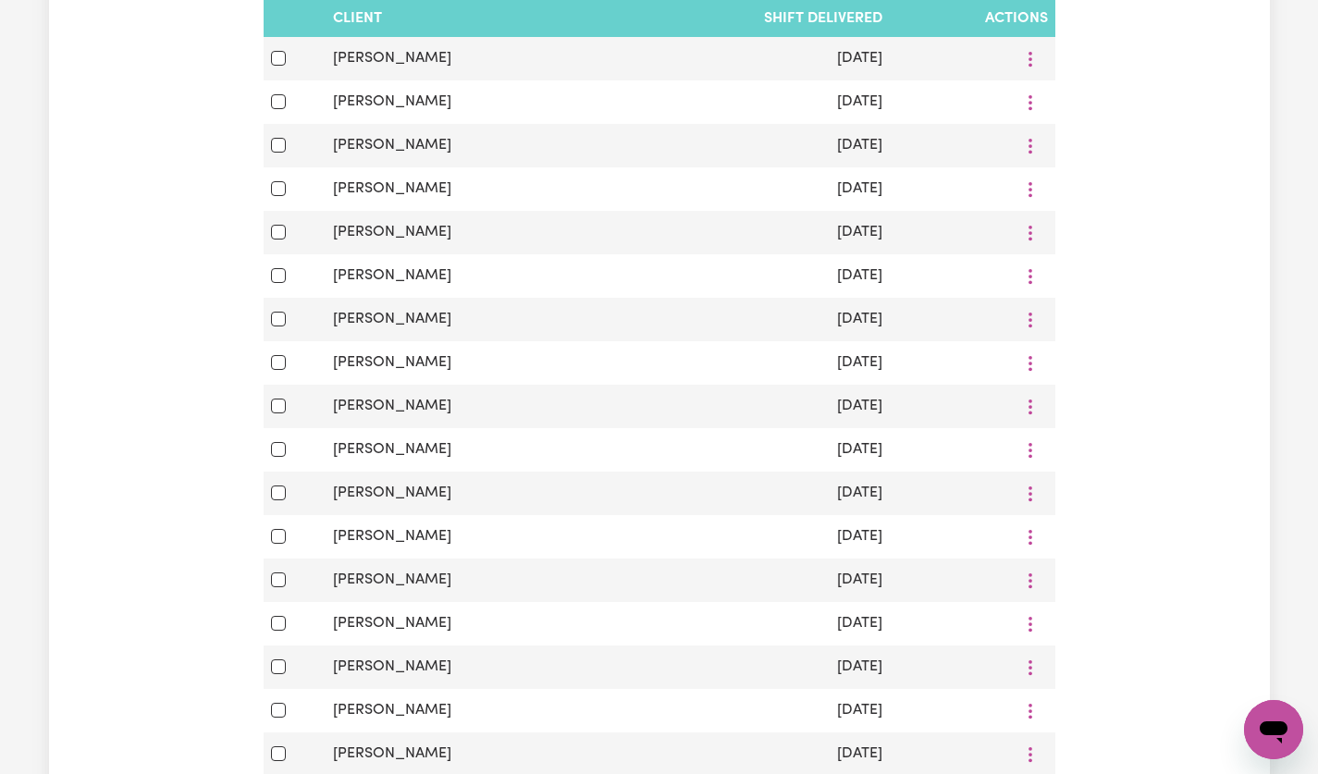
click at [1035, 377] on button "More options" at bounding box center [1030, 363] width 35 height 29
click at [1131, 426] on link "View/Update" at bounding box center [1100, 407] width 146 height 37
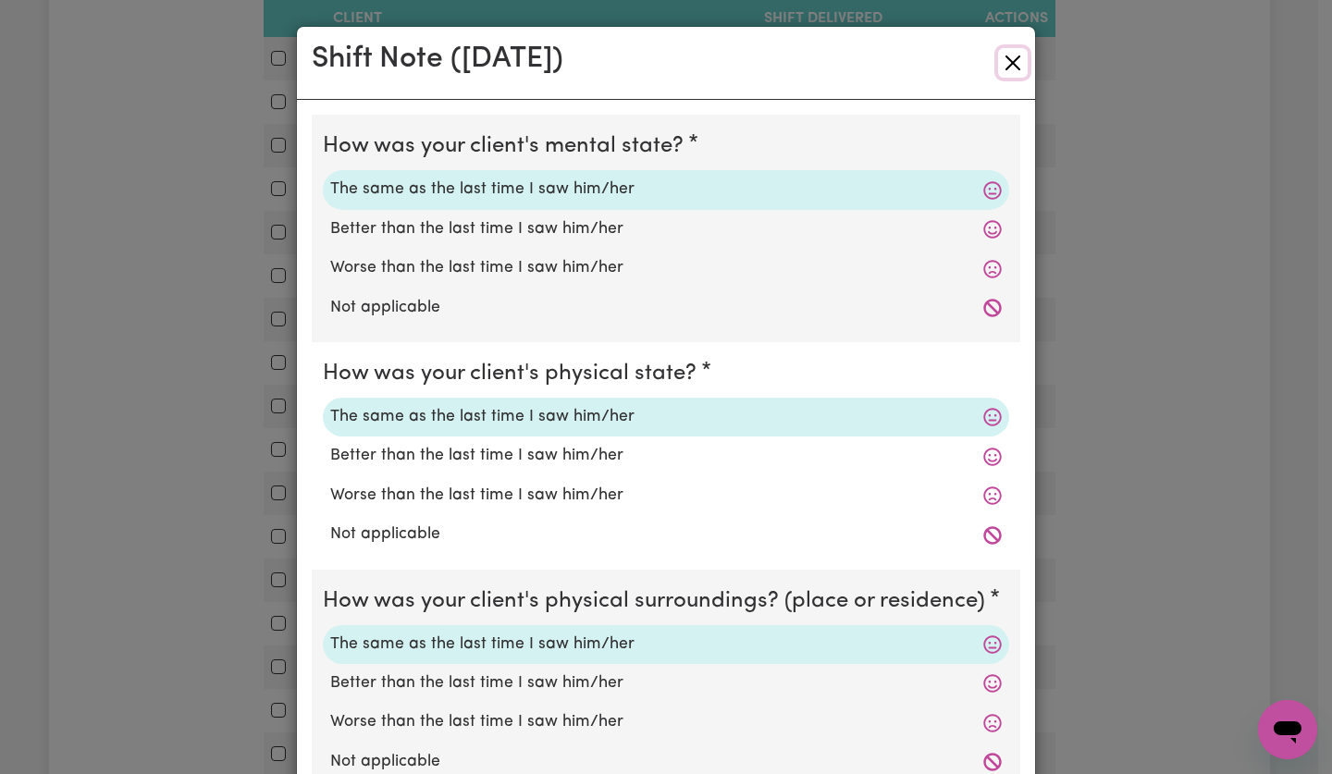
click at [1008, 68] on button "Close" at bounding box center [1013, 63] width 30 height 30
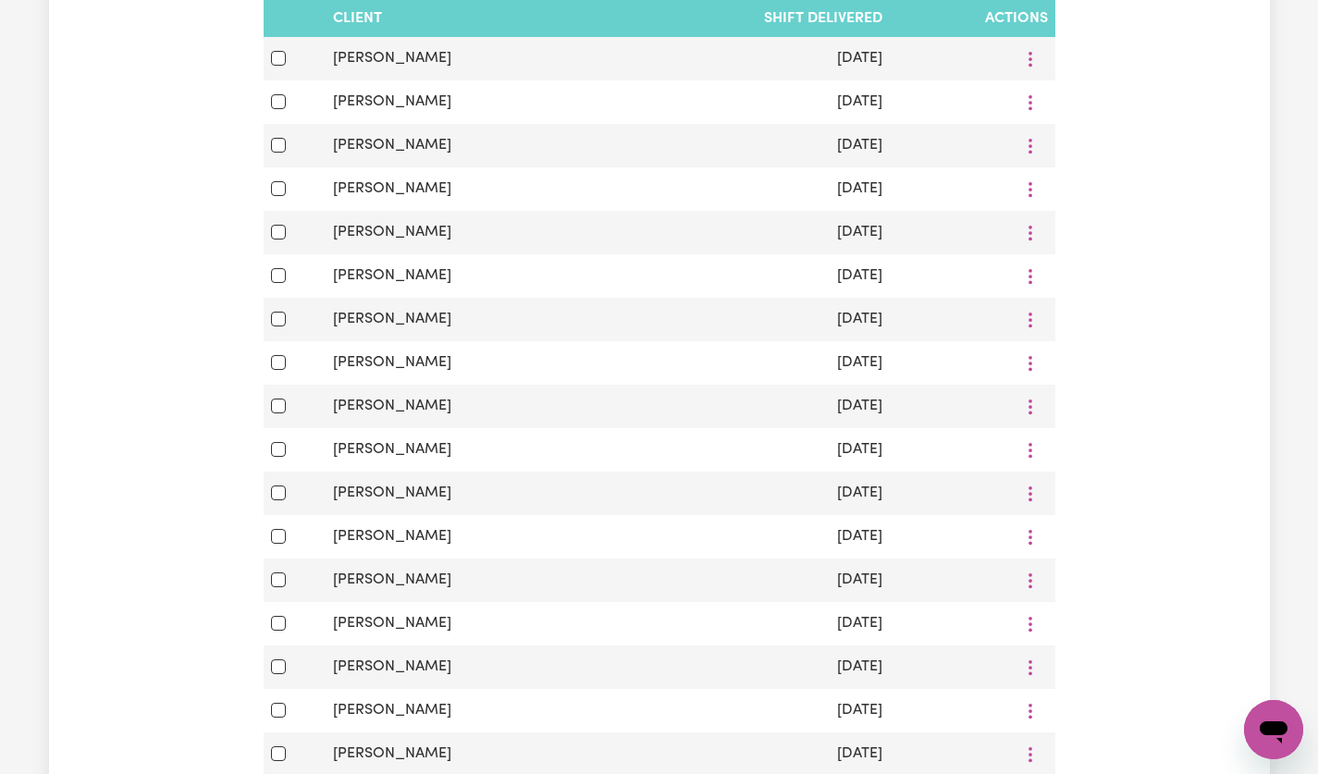
click at [1035, 551] on button "More options" at bounding box center [1030, 537] width 35 height 29
click at [1112, 600] on link "View/Update" at bounding box center [1100, 581] width 146 height 37
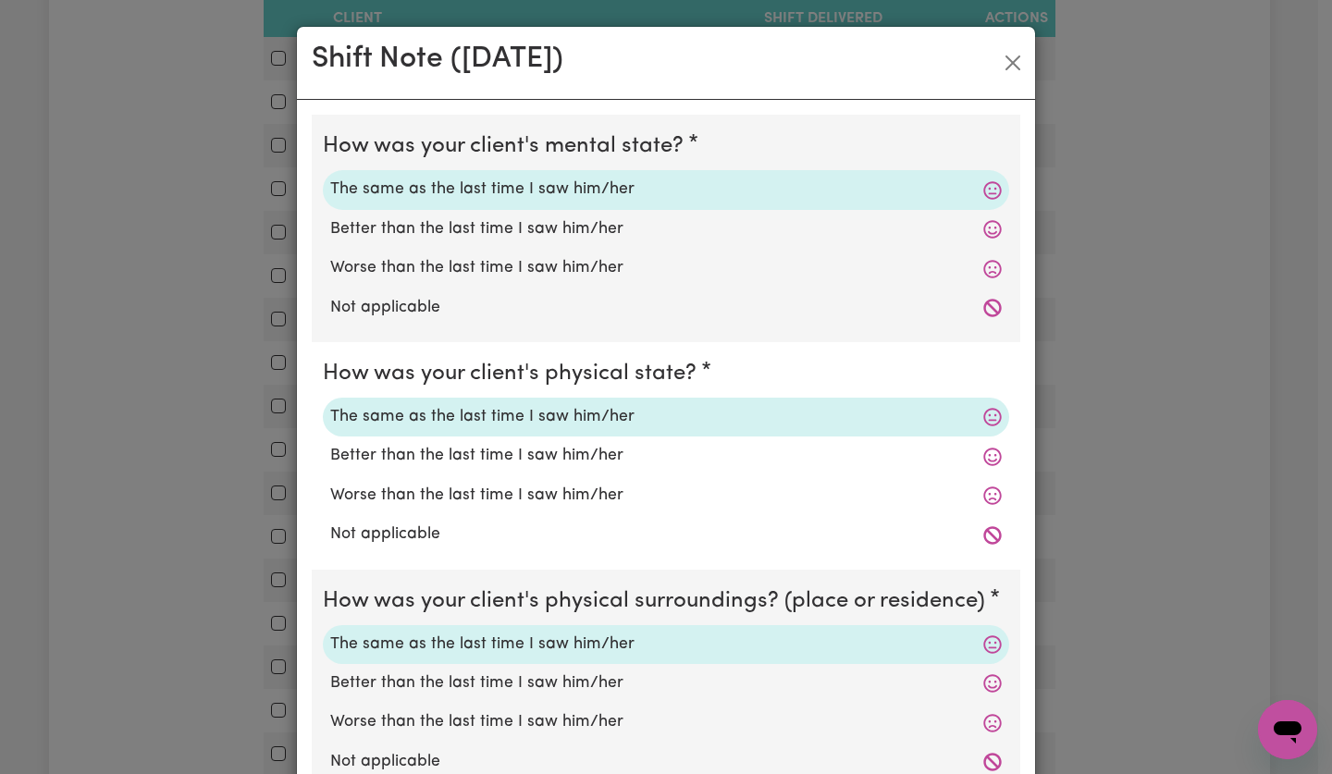
click at [1126, 656] on div "Shift Note ( [DATE] ) How was your client's mental state? The same as the last …" at bounding box center [666, 387] width 1332 height 774
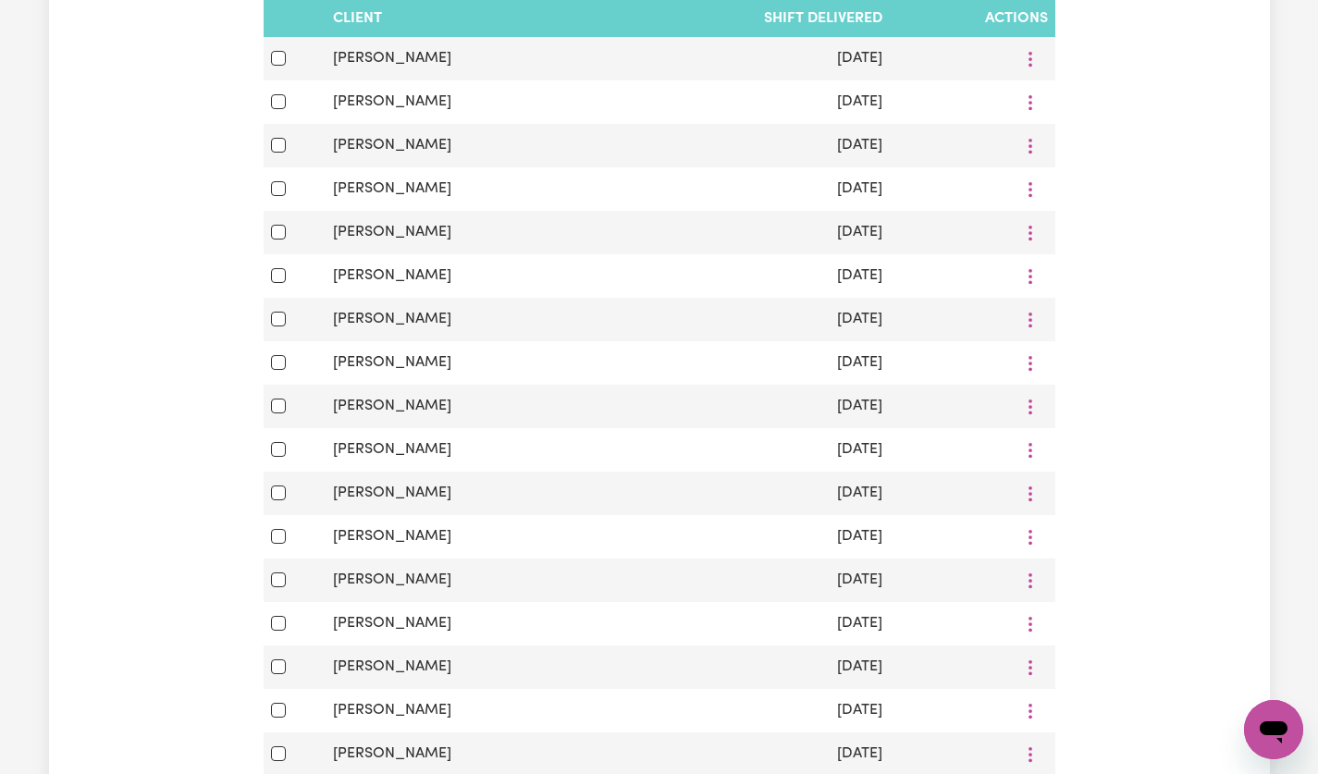
click at [1030, 545] on circle "More options" at bounding box center [1031, 543] width 4 height 4
click at [1122, 588] on span "View/Update" at bounding box center [1109, 581] width 91 height 15
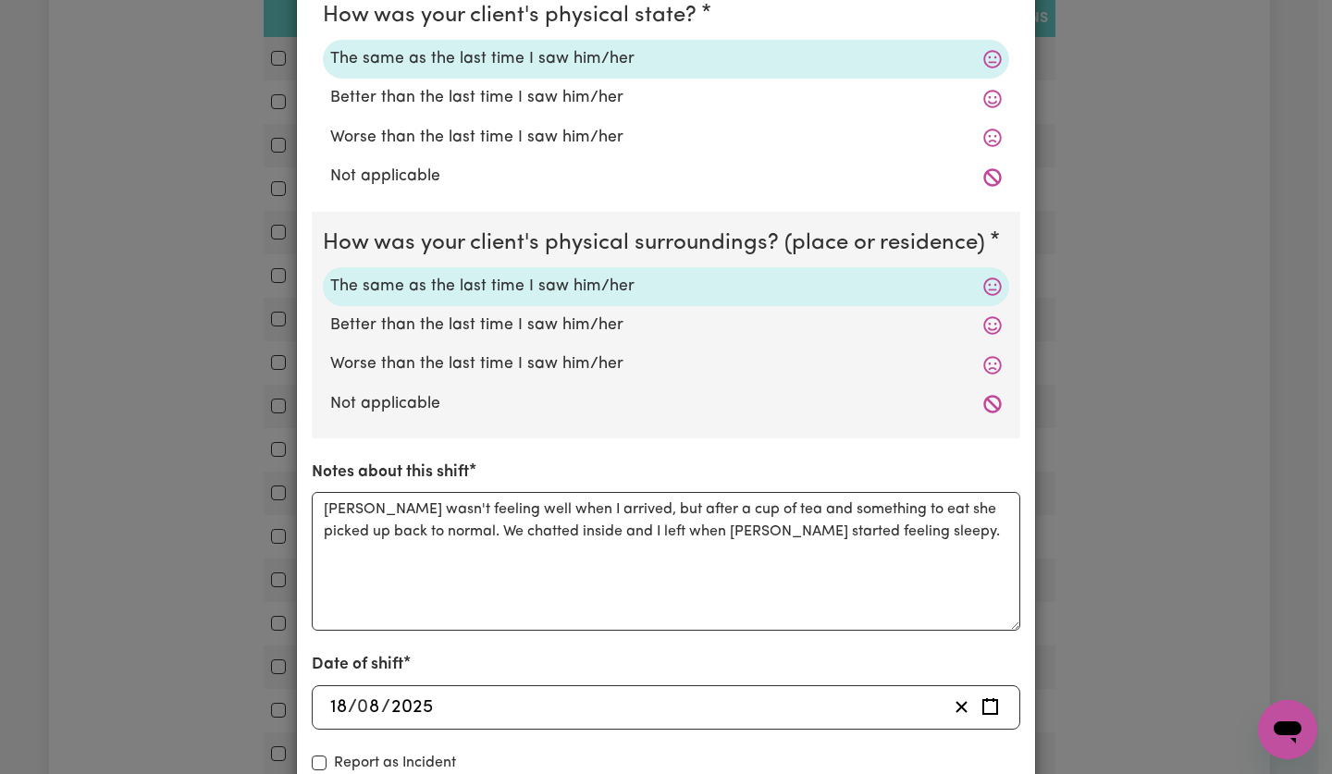
scroll to position [359, 0]
click at [1082, 525] on div "Shift Note ( [DATE] ) How was your client's mental state? The same as the last …" at bounding box center [666, 387] width 1332 height 774
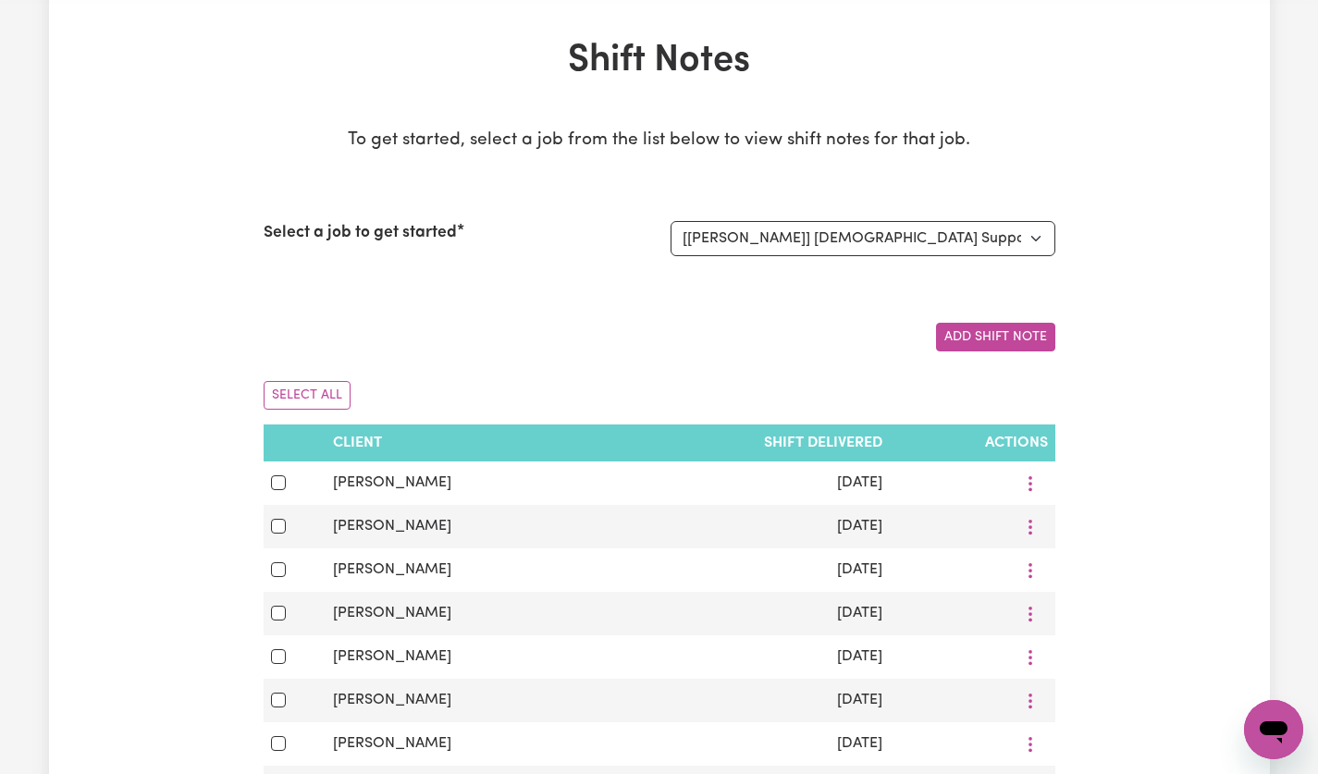
scroll to position [0, 0]
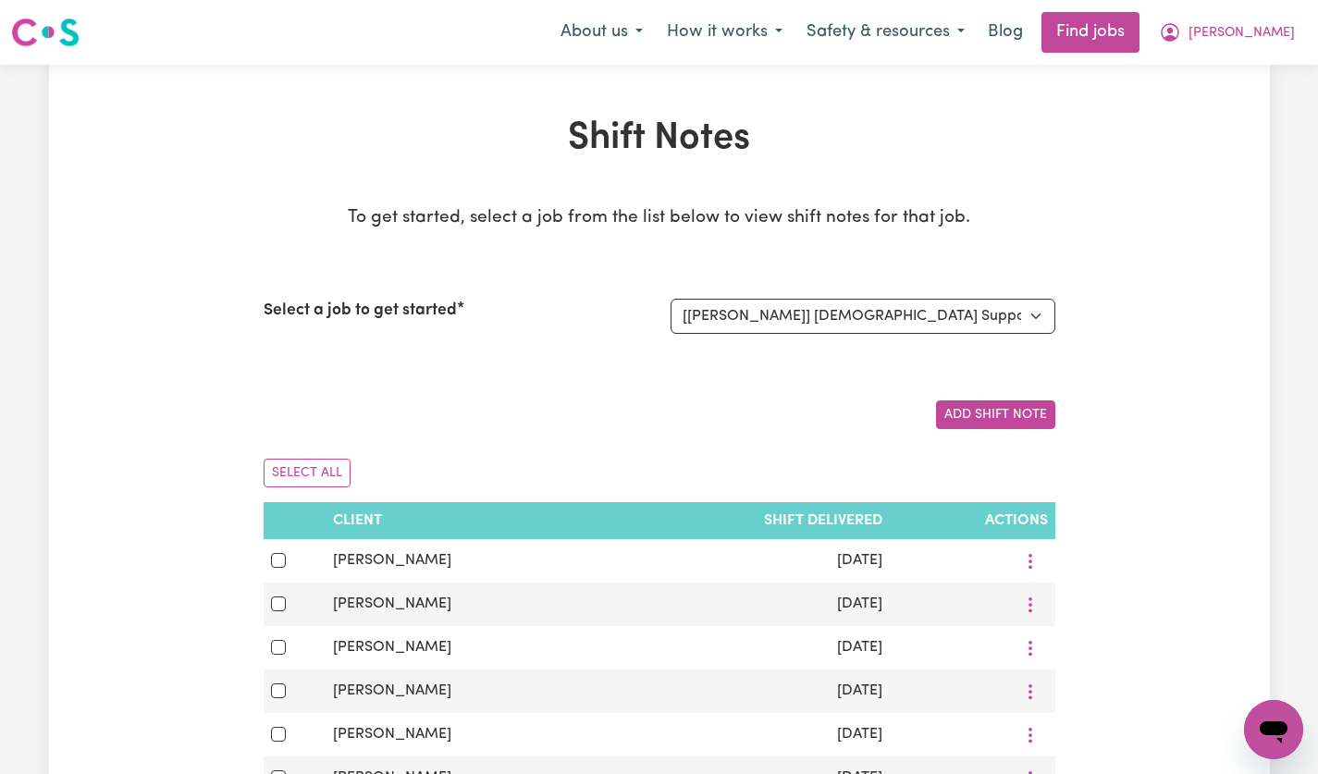
click at [1264, 40] on span "[PERSON_NAME]" at bounding box center [1242, 33] width 106 height 20
click at [1248, 71] on link "My Account" at bounding box center [1233, 72] width 146 height 35
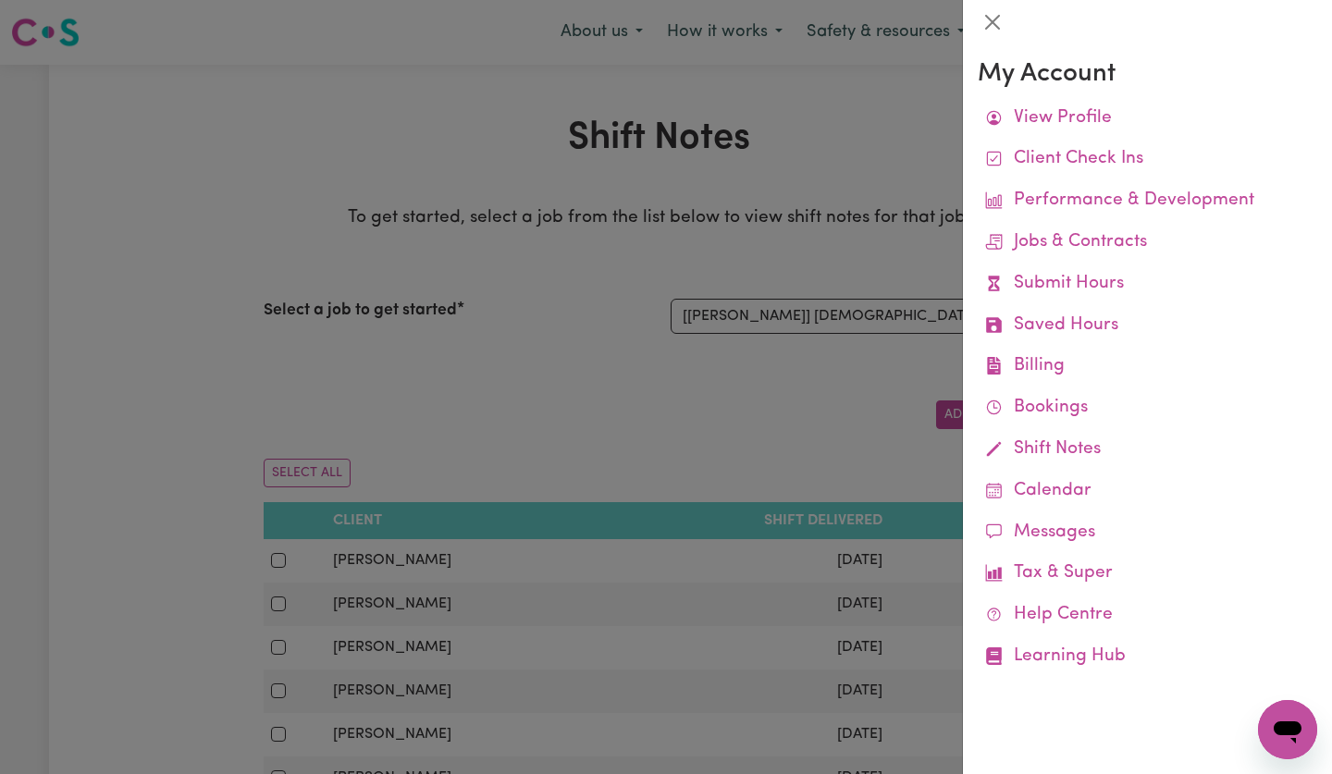
click at [1081, 291] on link "Submit Hours" at bounding box center [1148, 285] width 340 height 42
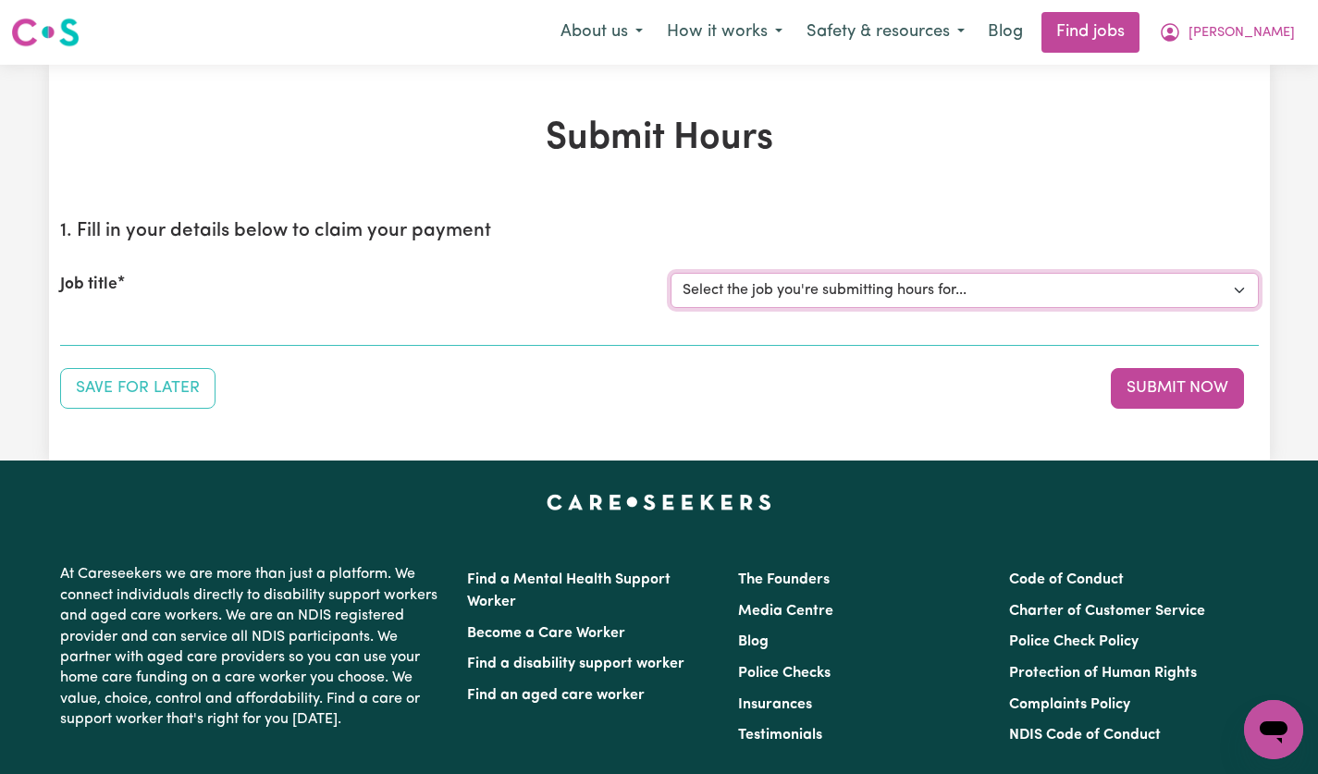
click at [1238, 299] on select "Select the job you're submitting hours for... [[PERSON_NAME]] [DEMOGRAPHIC_DATA…" at bounding box center [965, 290] width 588 height 35
select select "14628"
click at [671, 273] on select "Select the job you're submitting hours for... [[PERSON_NAME]] [DEMOGRAPHIC_DATA…" at bounding box center [965, 290] width 588 height 35
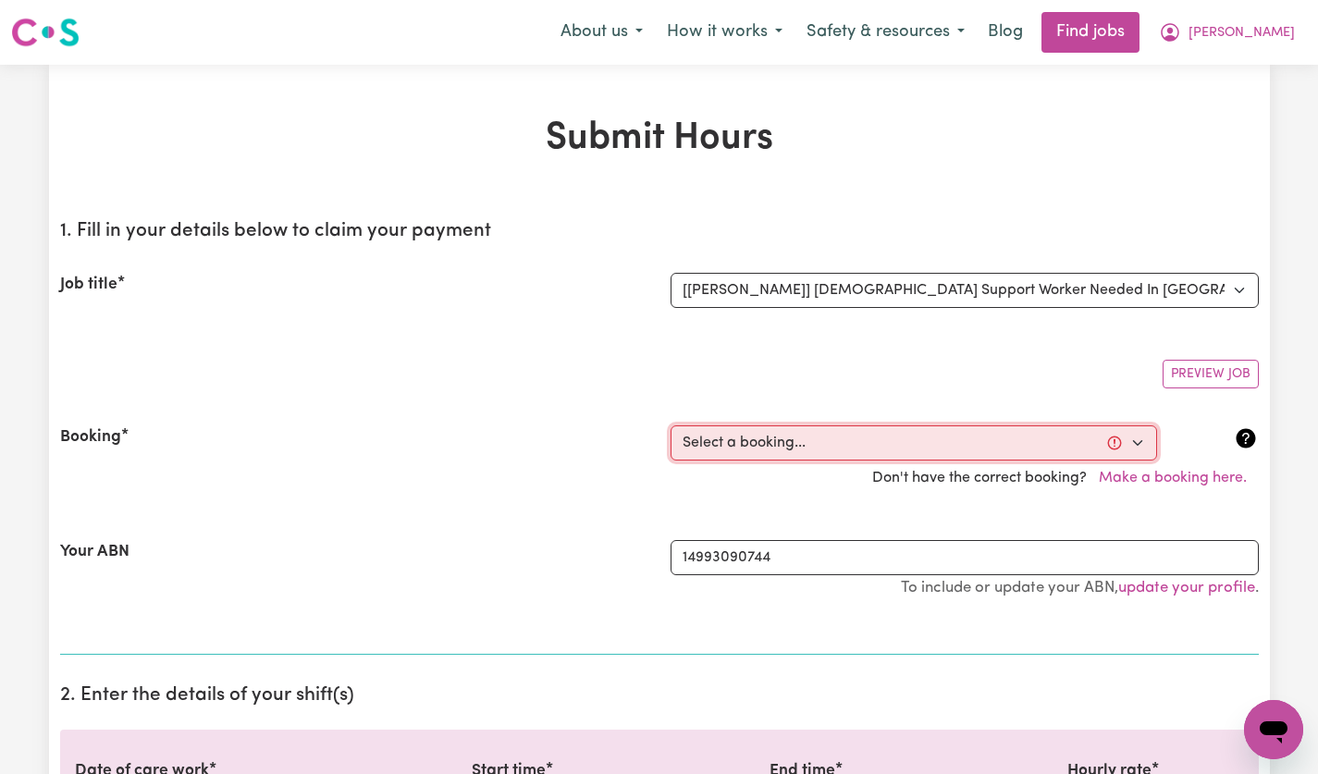
click at [1136, 452] on select "Select a booking... [DATE] 12:30pm to 02:30pm (ONE-OFF) [DATE] 12:30pm to 02:30…" at bounding box center [914, 443] width 487 height 35
click at [1139, 443] on select "Select a booking... [DATE] 12:30pm to 02:30pm (ONE-OFF) [DATE] 12:30pm to 02:30…" at bounding box center [914, 443] width 487 height 35
click at [1277, 31] on span "[PERSON_NAME]" at bounding box center [1242, 33] width 106 height 20
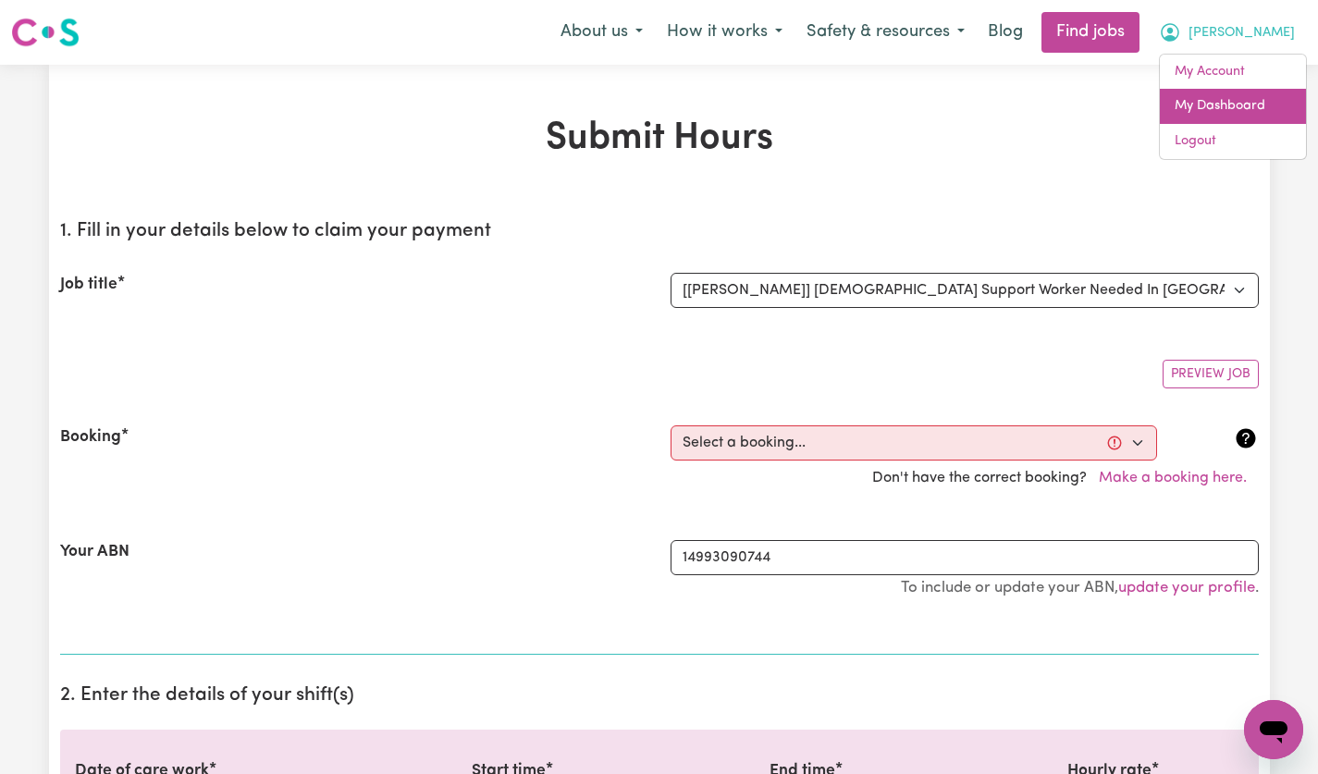
click at [1257, 117] on link "My Dashboard" at bounding box center [1233, 106] width 146 height 35
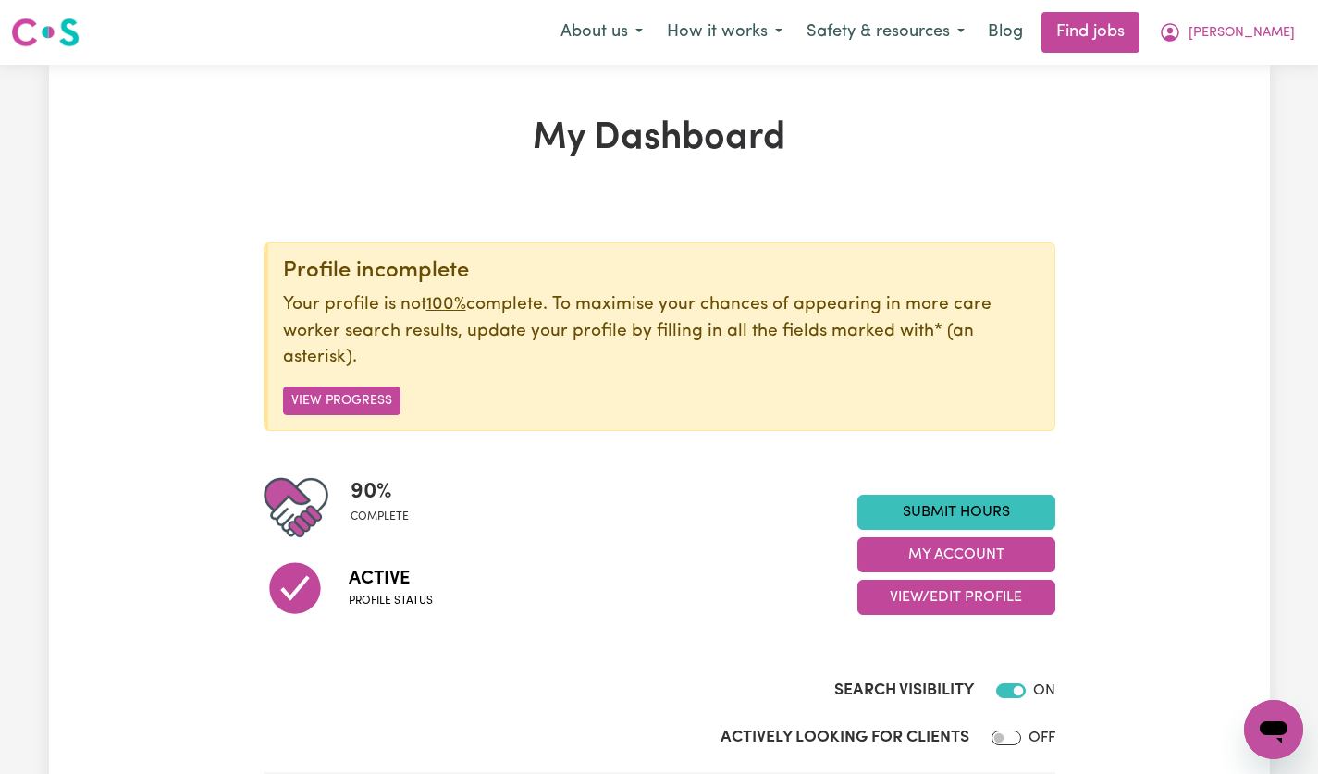
click at [998, 564] on button "My Account" at bounding box center [957, 555] width 198 height 35
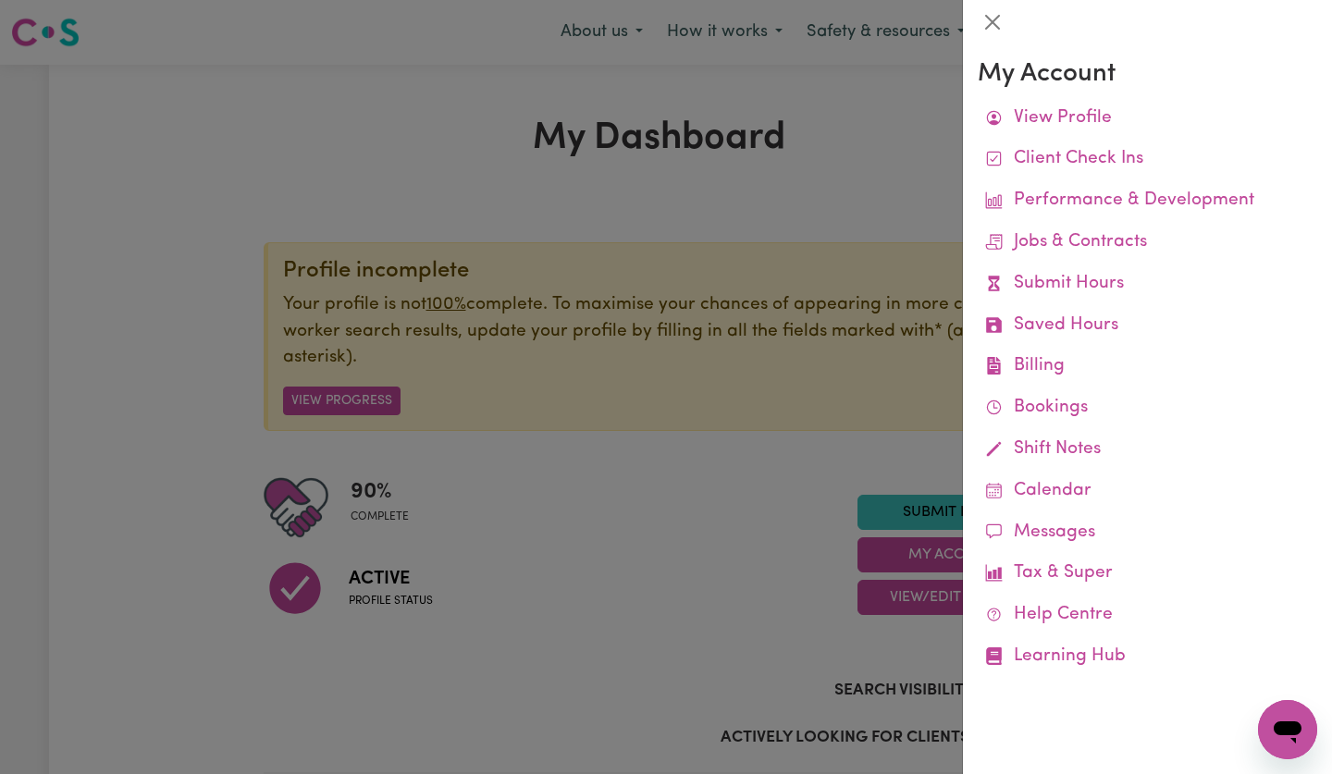
click at [1106, 328] on link "Saved Hours" at bounding box center [1148, 326] width 340 height 42
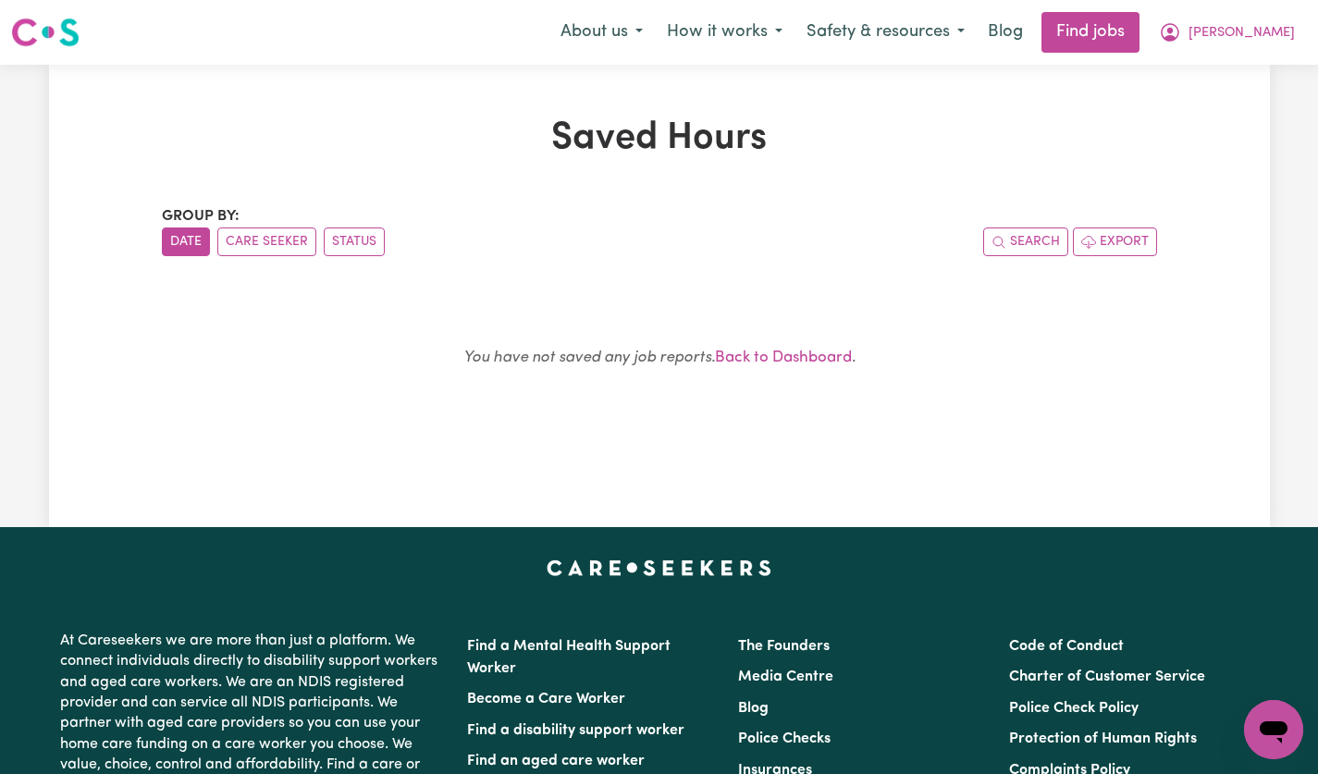
click at [1271, 43] on button "[PERSON_NAME]" at bounding box center [1227, 32] width 160 height 39
click at [1236, 78] on link "My Account" at bounding box center [1233, 72] width 146 height 35
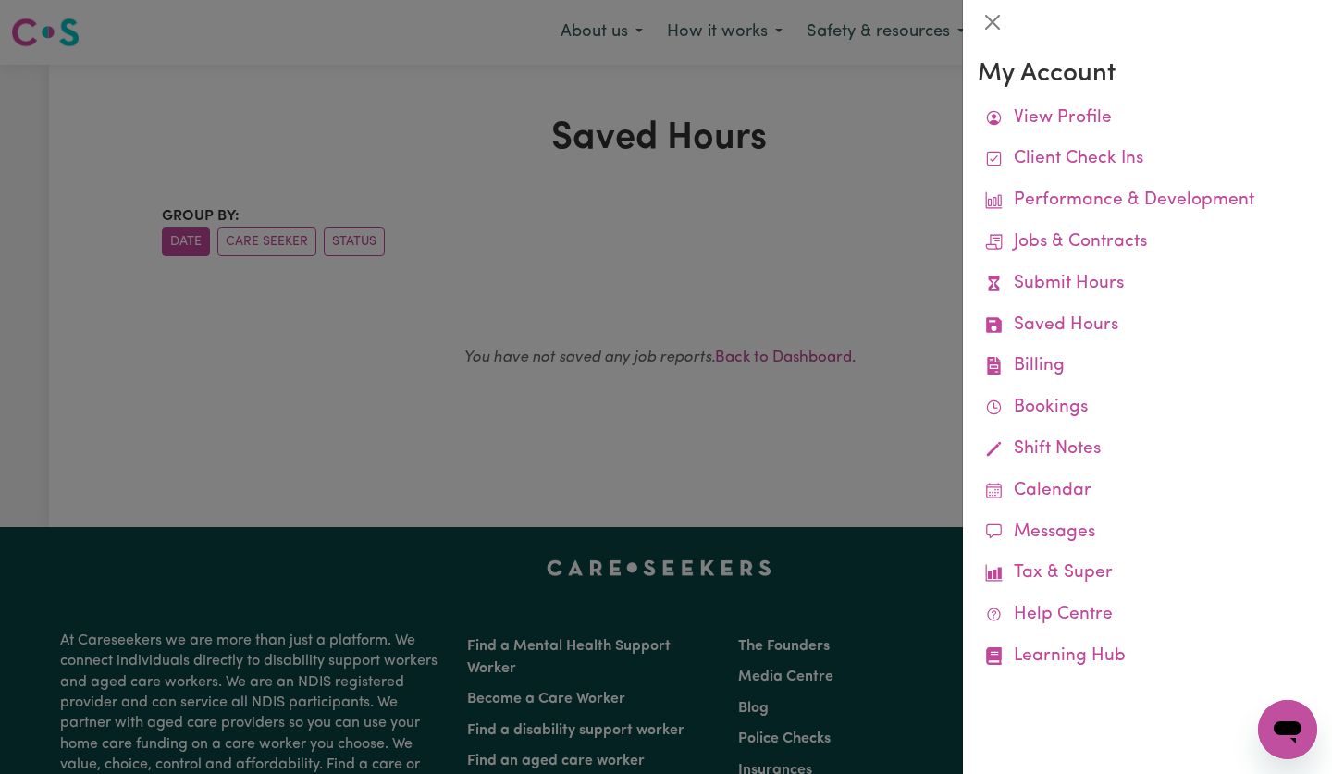
click at [1051, 369] on link "Billing Job Reports Remittances Platform Fee Invoices" at bounding box center [1148, 367] width 340 height 42
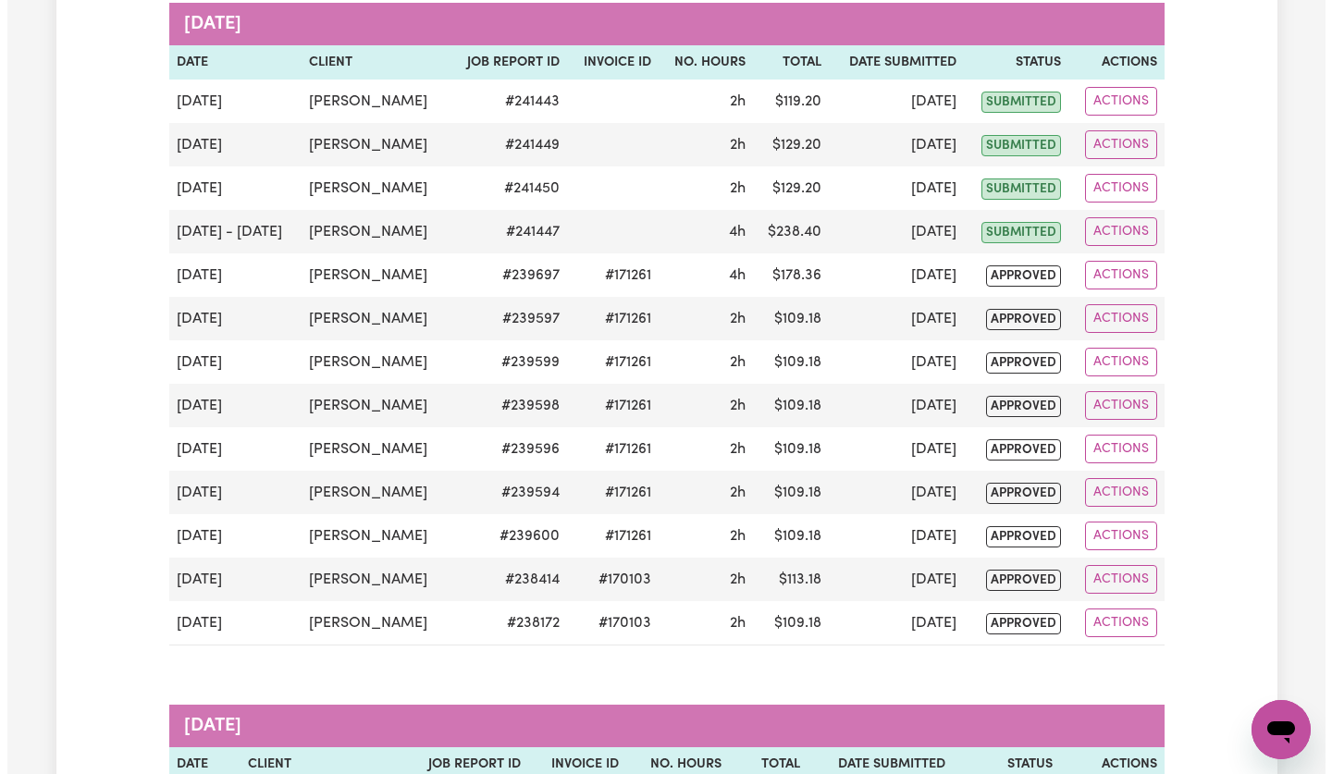
scroll to position [559, 0]
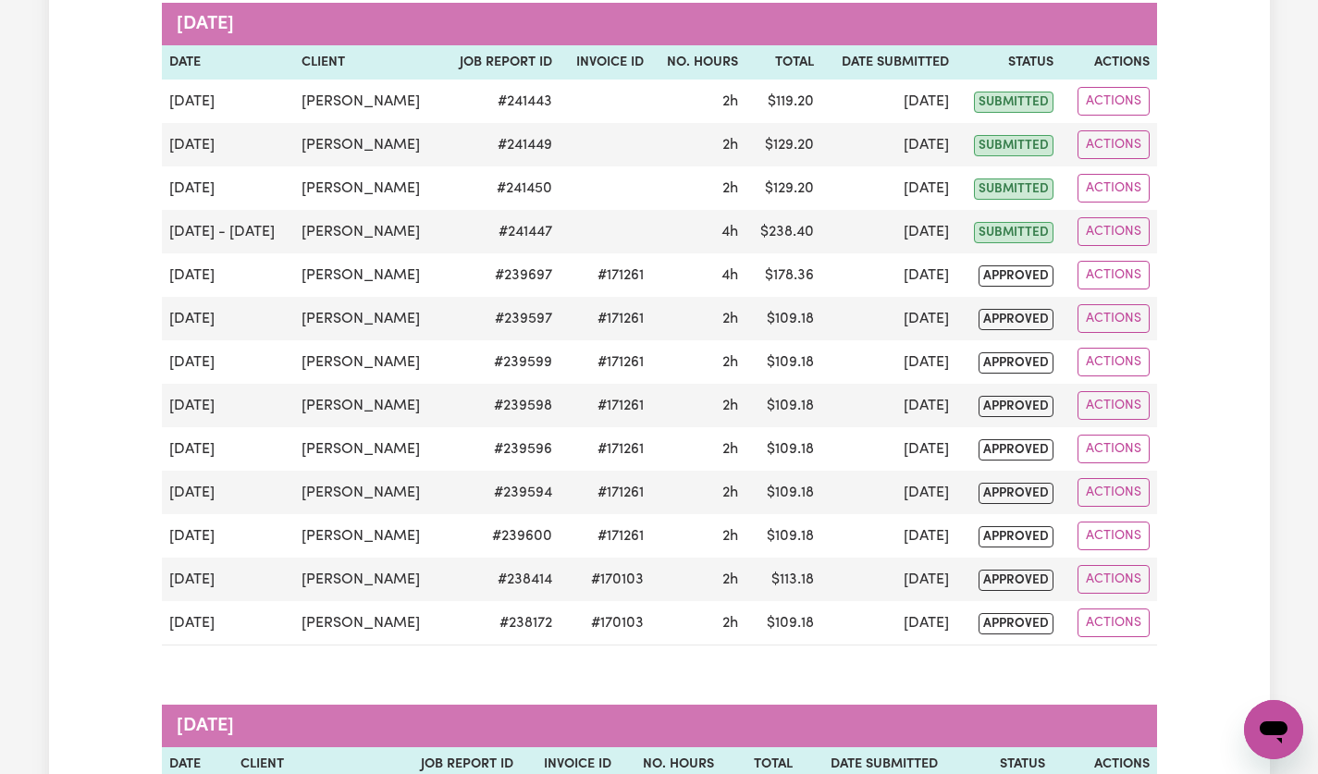
click at [207, 224] on td "[DATE] - [DATE]" at bounding box center [228, 231] width 133 height 43
click at [1116, 244] on button "Actions" at bounding box center [1114, 231] width 72 height 29
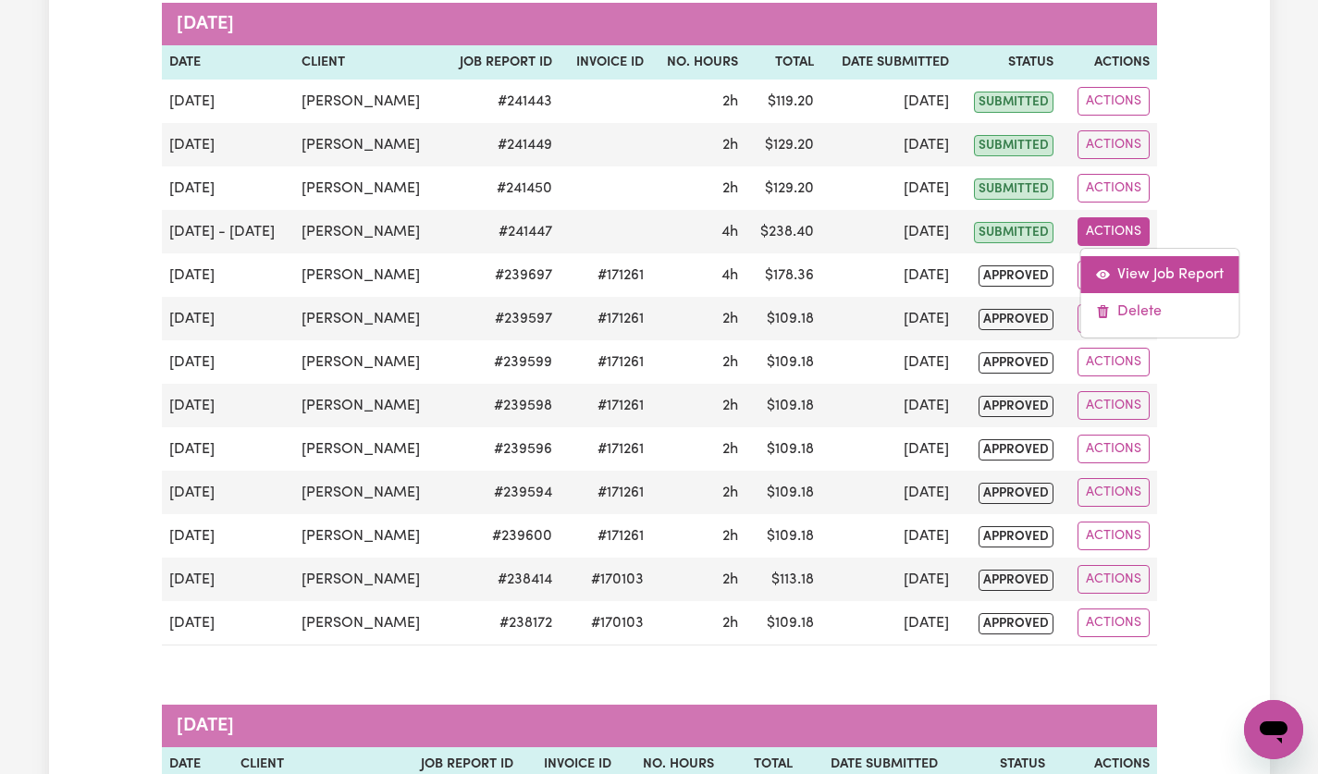
click at [1203, 278] on link "View Job Report" at bounding box center [1160, 274] width 158 height 37
select select "pm"
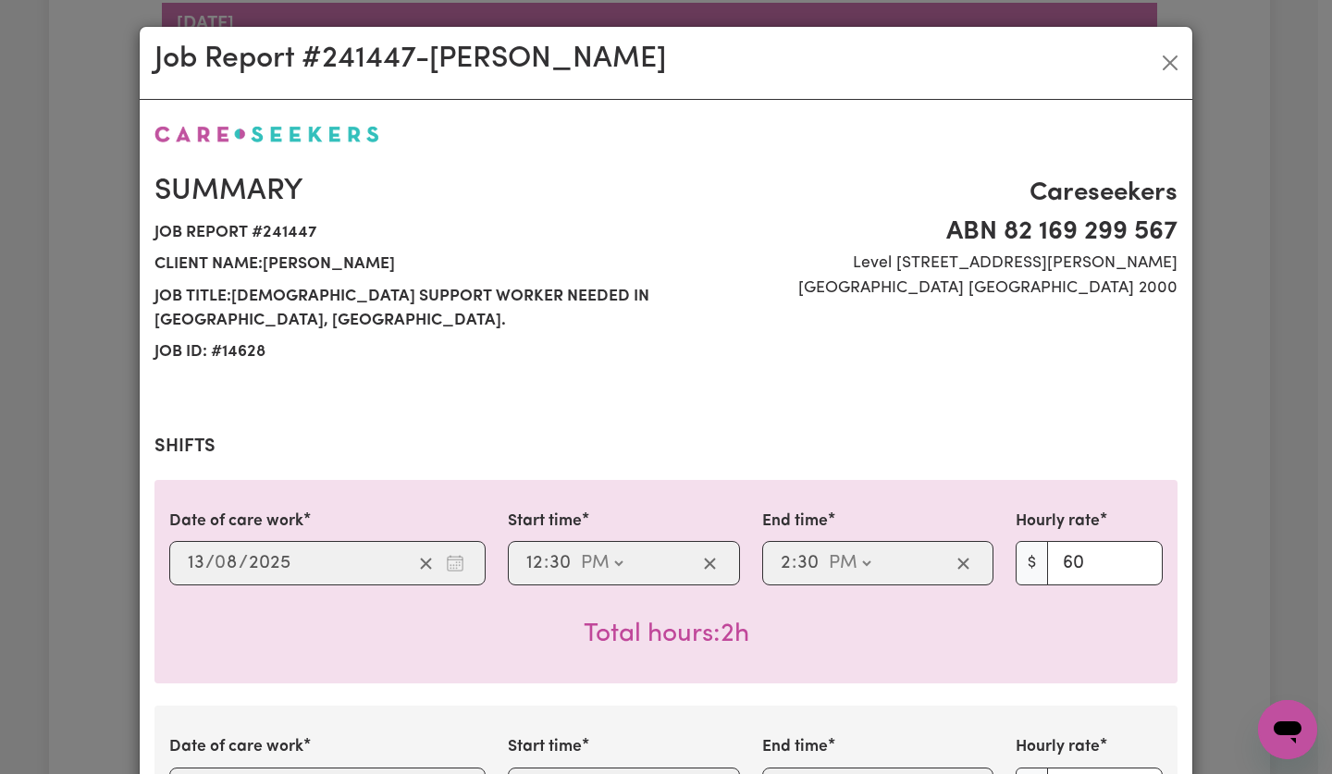
select select "60-Weekday"
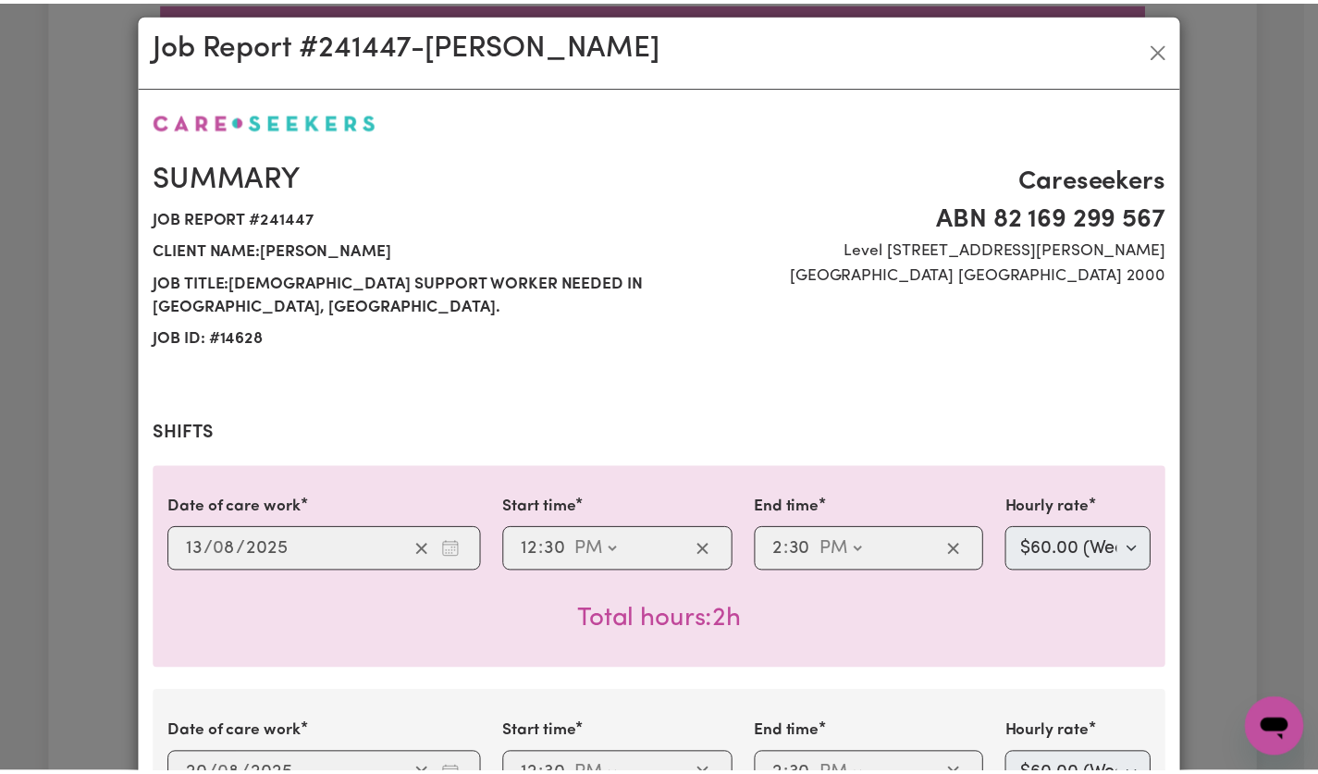
scroll to position [0, 0]
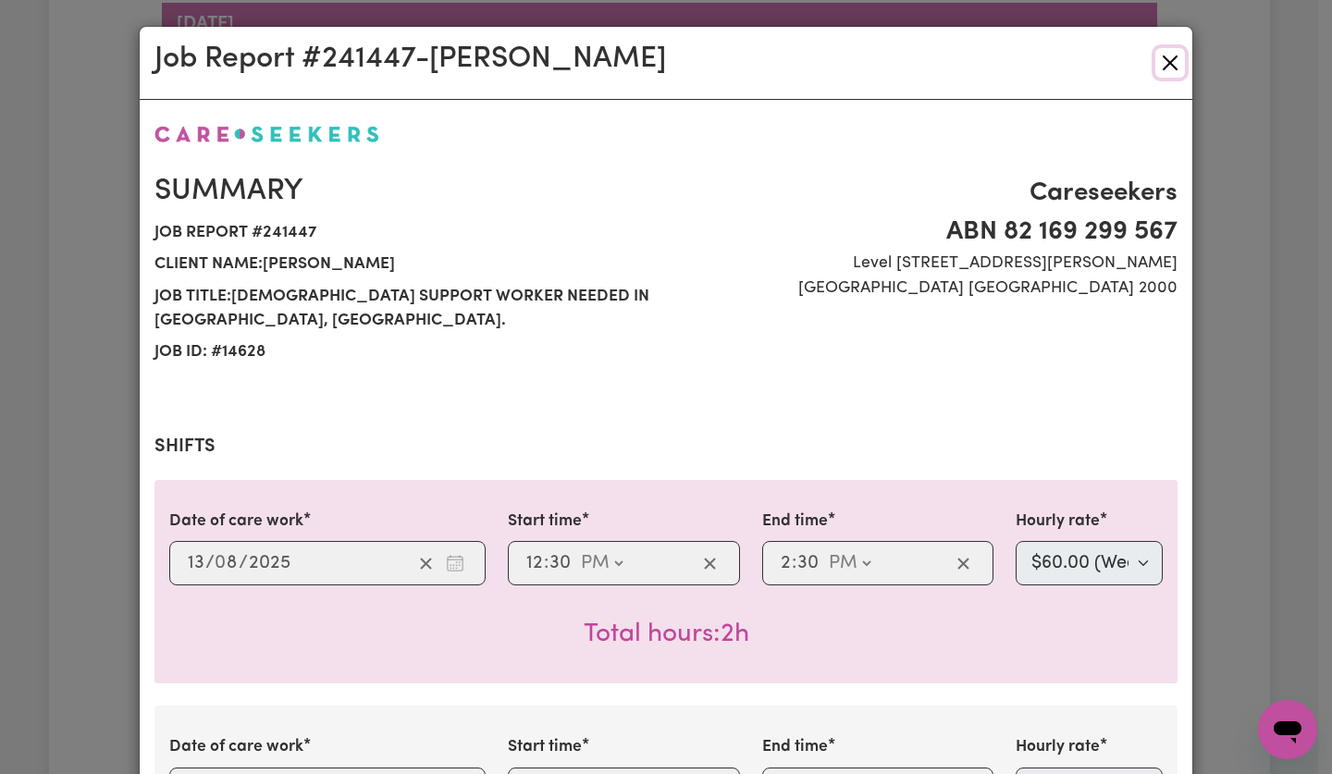
click at [1156, 56] on button "Close" at bounding box center [1171, 63] width 30 height 30
